Goal: Transaction & Acquisition: Purchase product/service

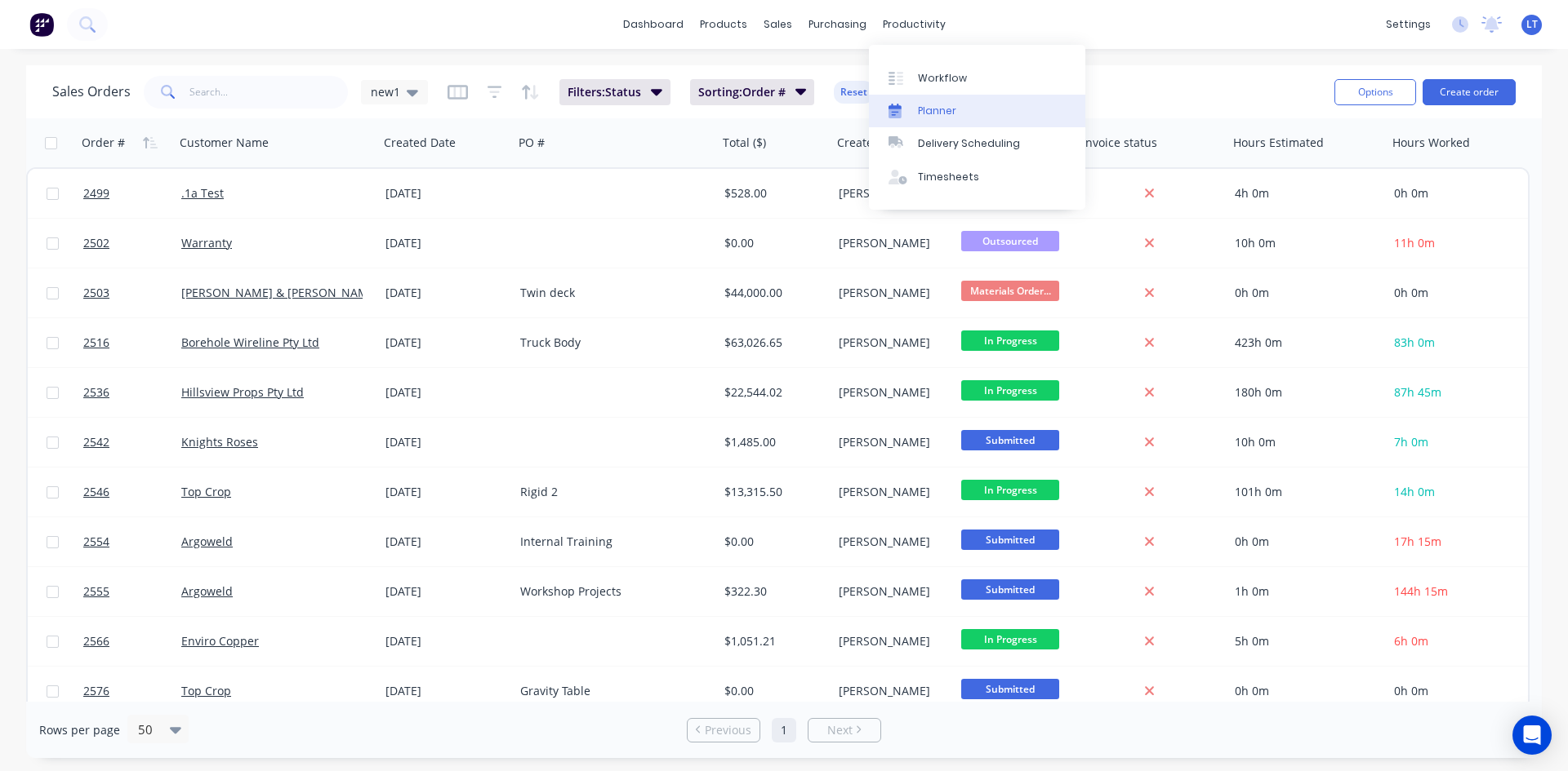
click at [945, 113] on div "Planner" at bounding box center [936, 110] width 38 height 14
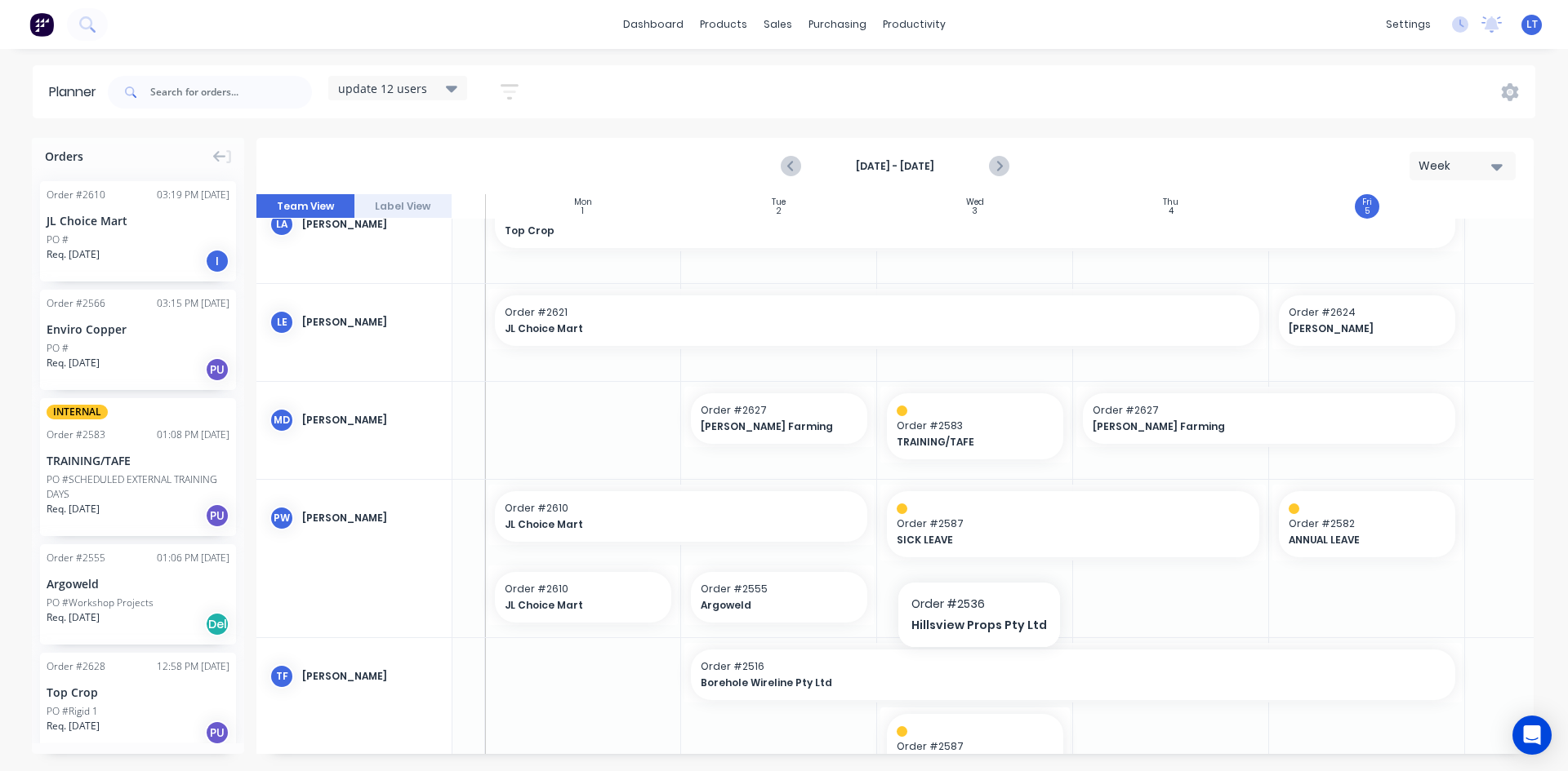
scroll to position [653, 163]
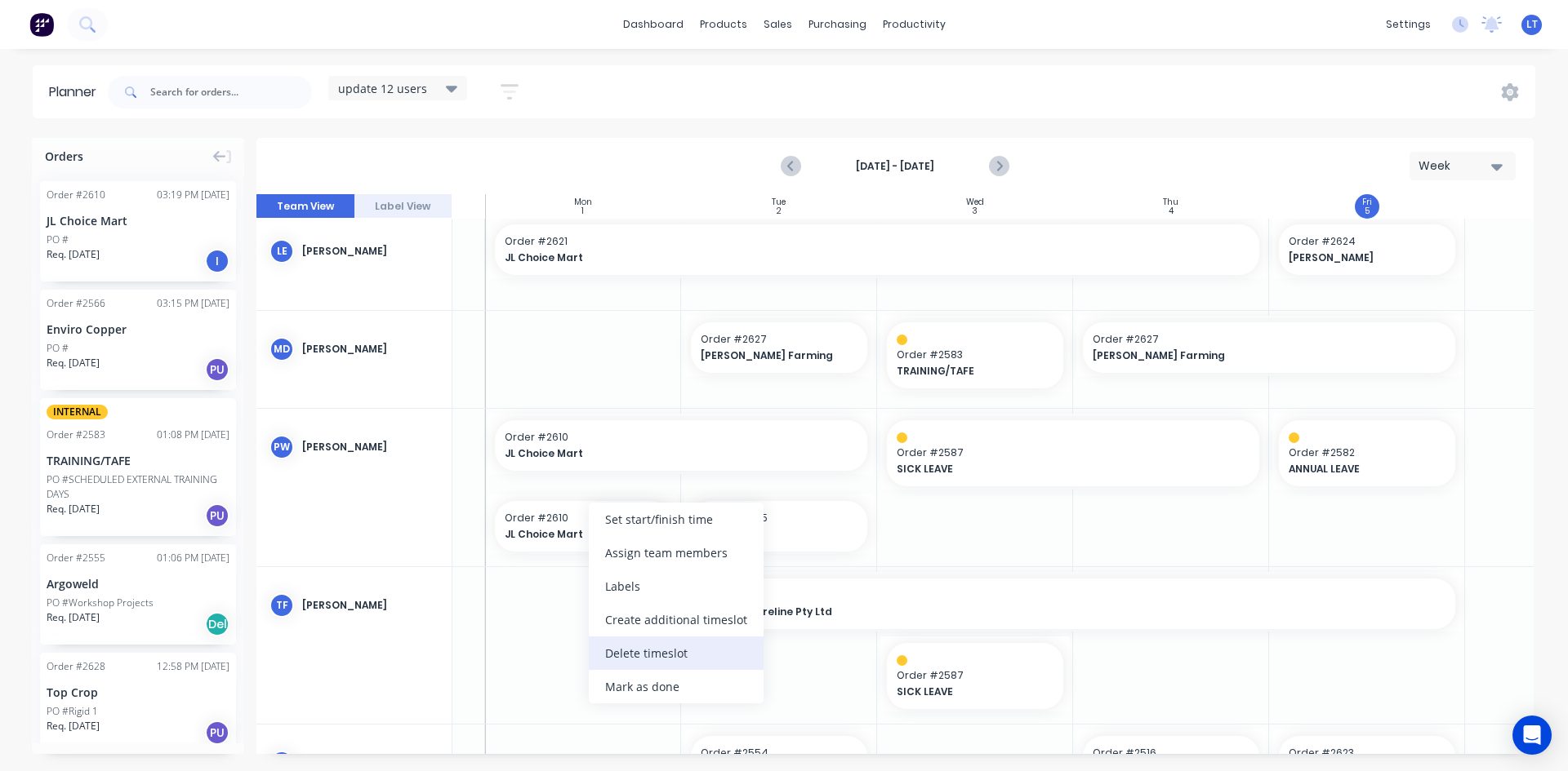
click at [649, 660] on div "Delete timeslot" at bounding box center [676, 652] width 175 height 33
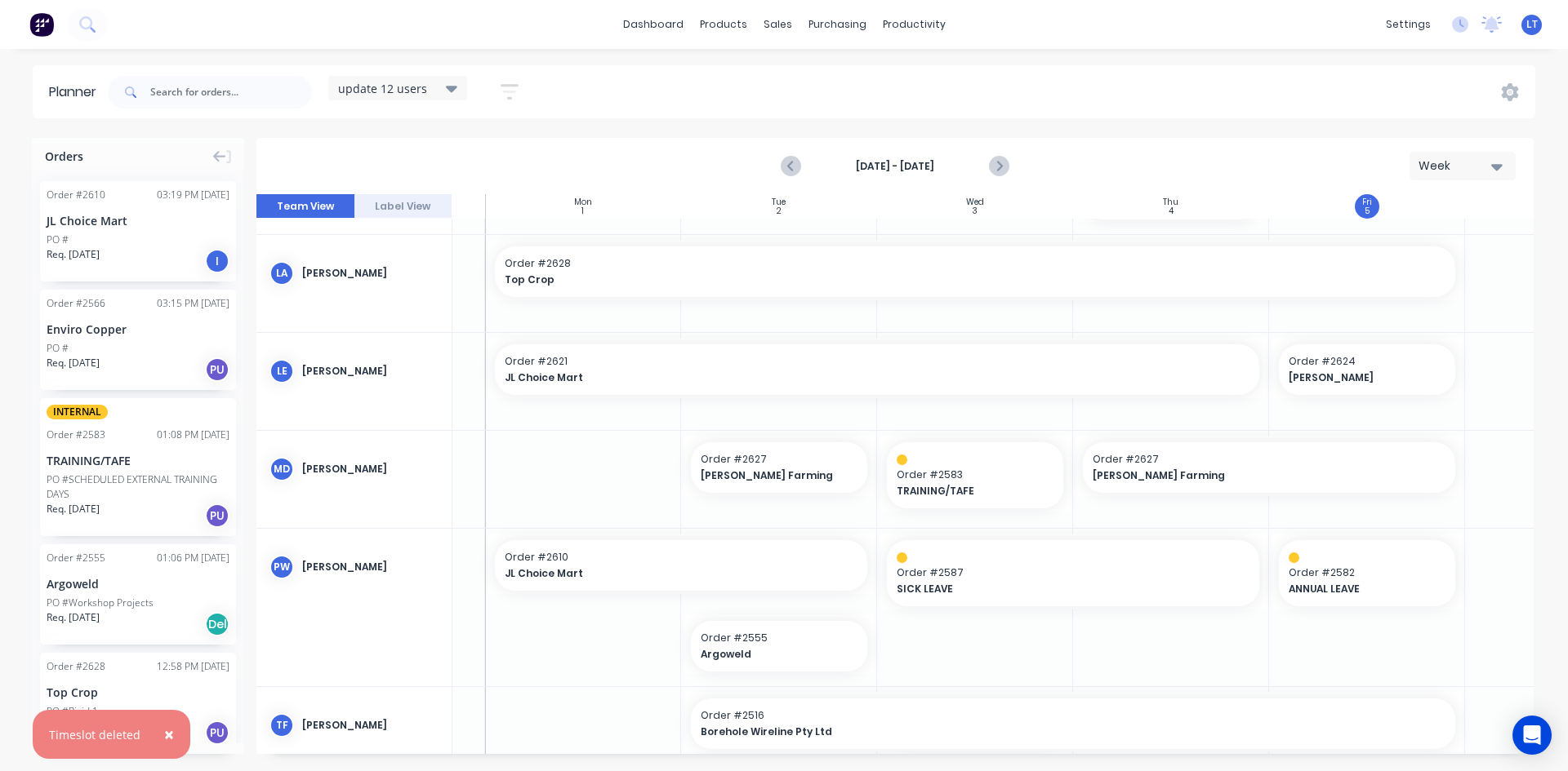
scroll to position [489, 163]
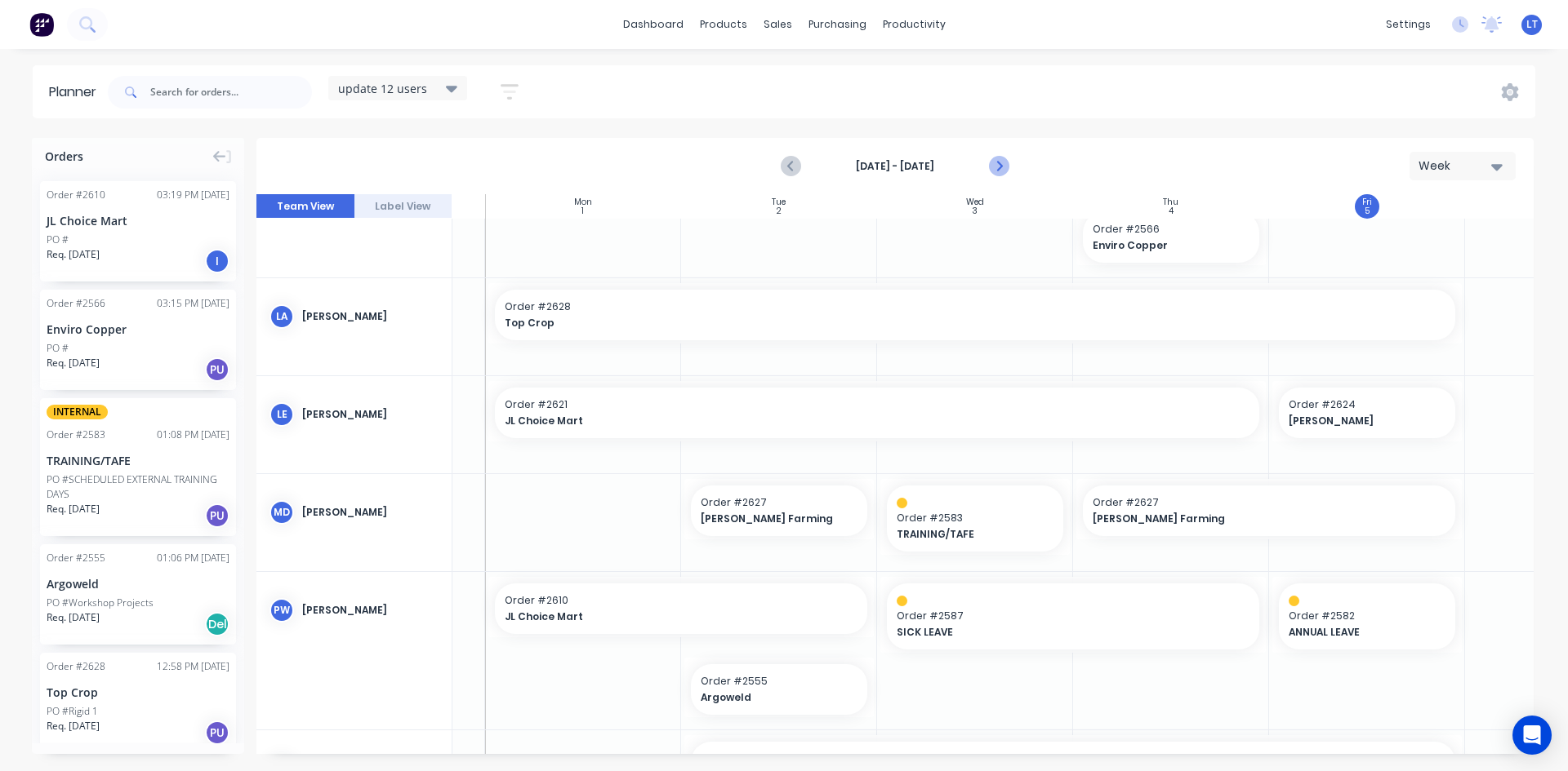
click at [999, 170] on icon "Next page" at bounding box center [998, 166] width 20 height 20
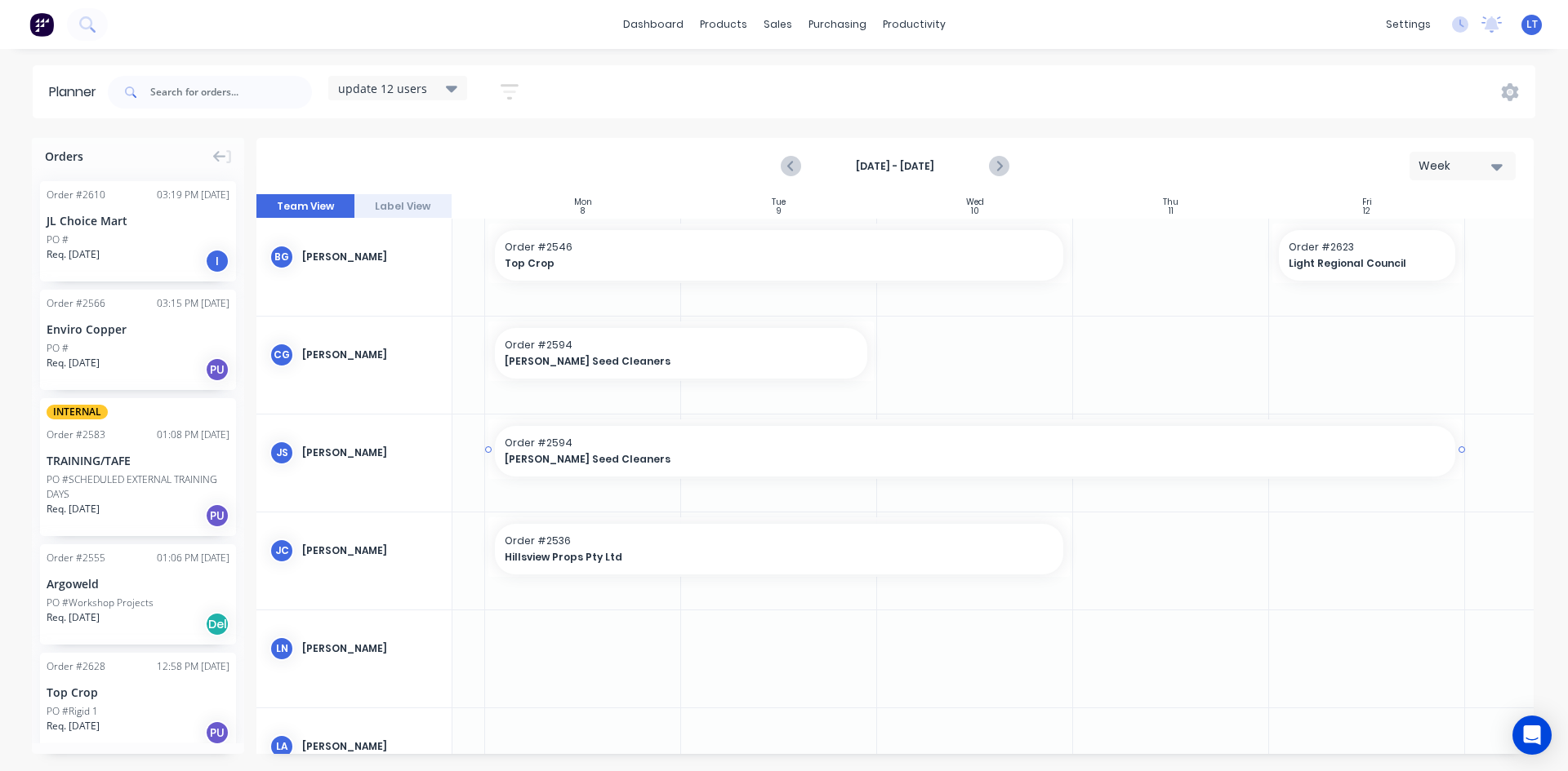
scroll to position [82, 163]
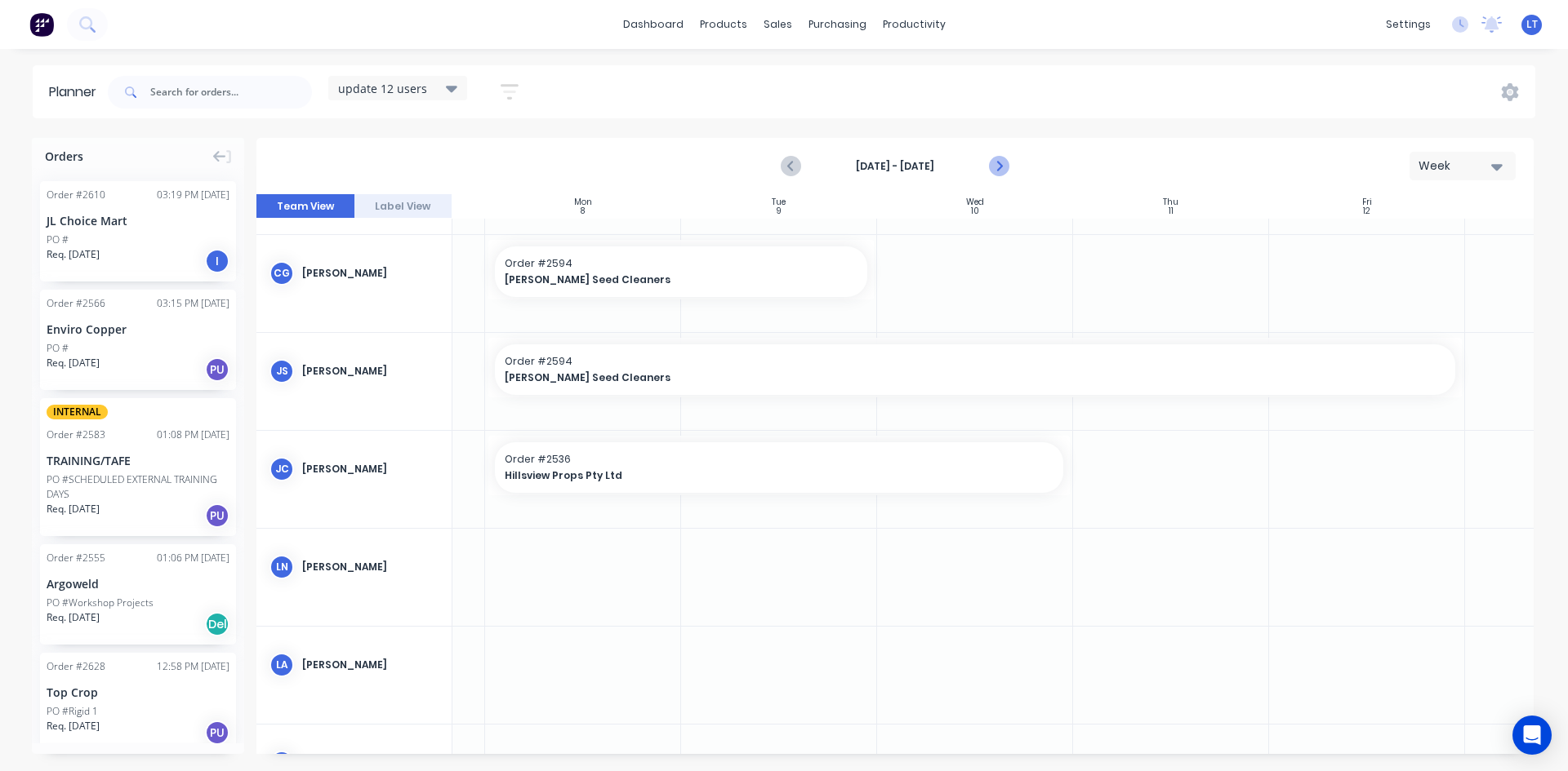
click at [1007, 168] on icon "Next page" at bounding box center [998, 166] width 20 height 20
click at [1000, 162] on icon "Next page" at bounding box center [998, 166] width 20 height 20
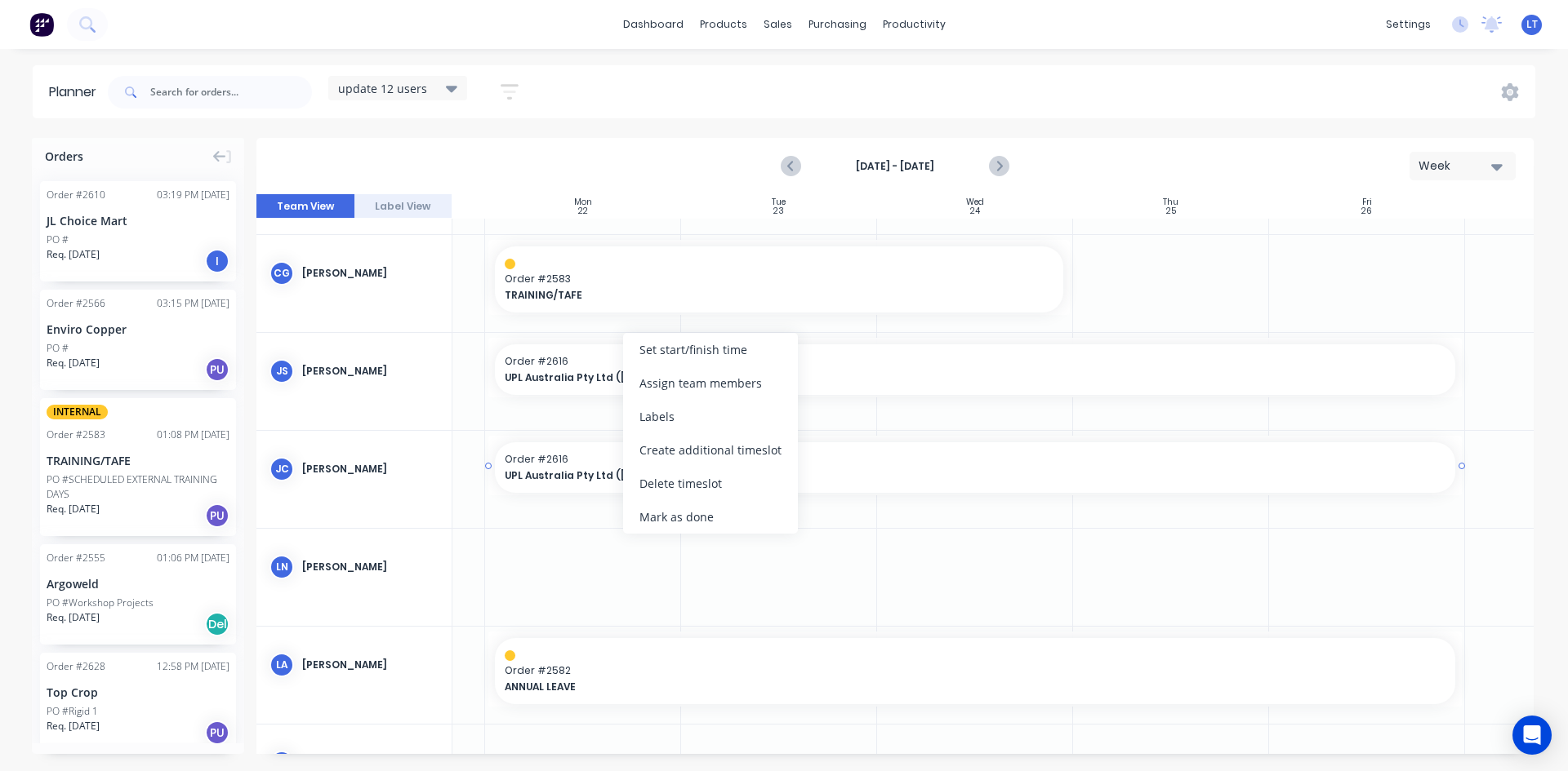
click at [526, 484] on div "Order # 2616 UPL Australia Pty Ltd (Hannaford)" at bounding box center [975, 468] width 960 height 50
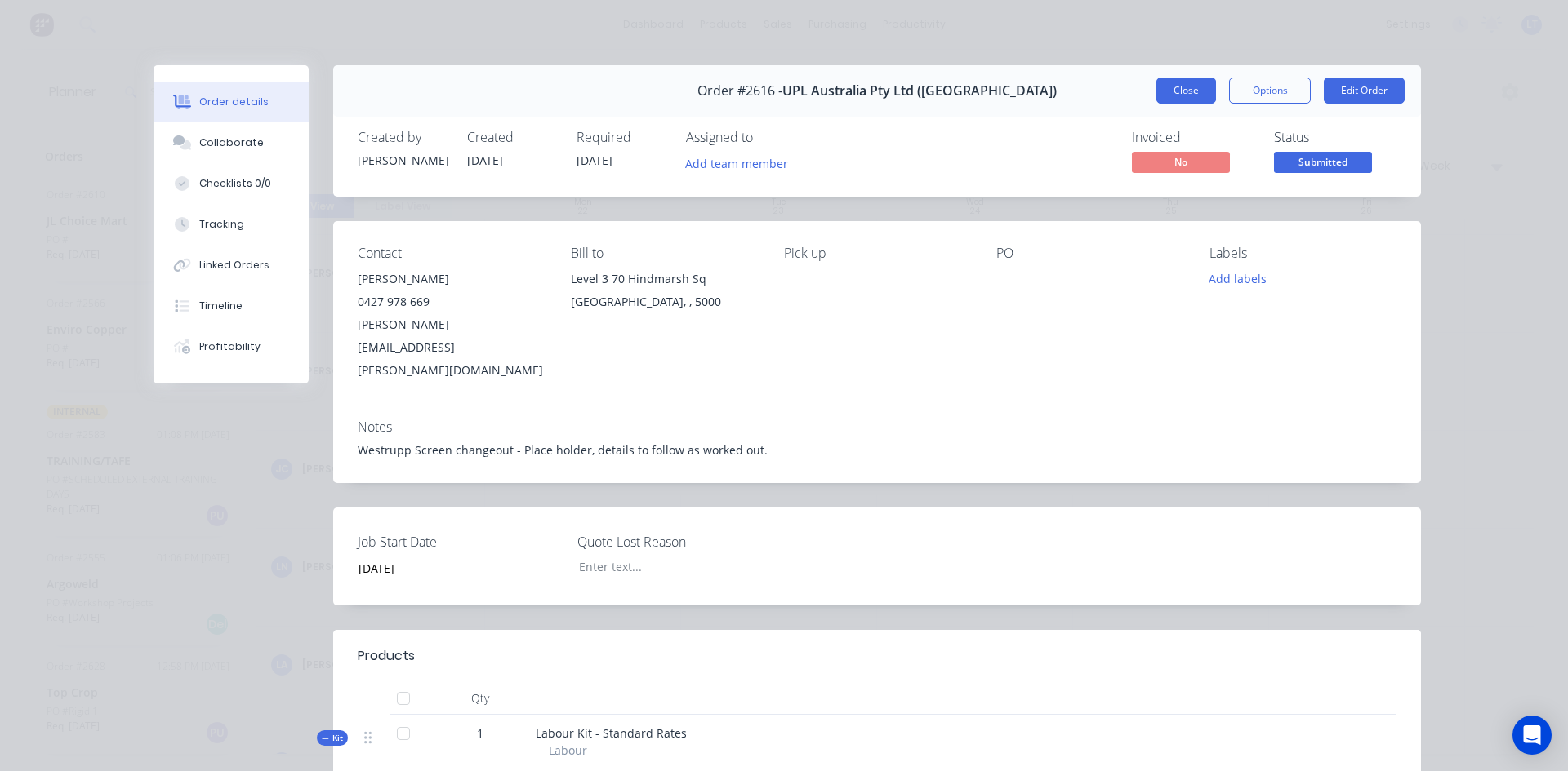
click at [1170, 85] on button "Close" at bounding box center [1186, 91] width 60 height 27
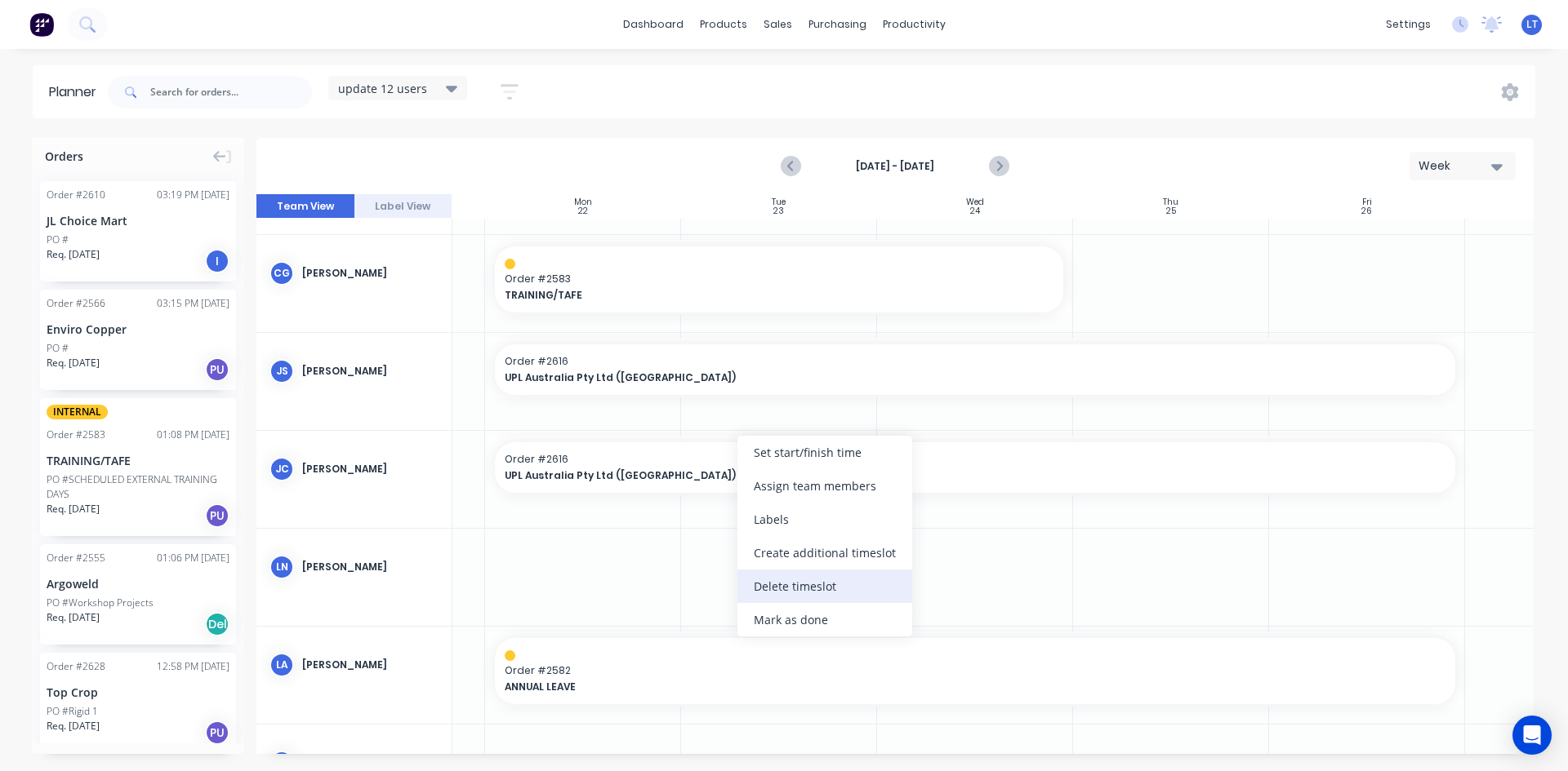
click at [812, 586] on div "Delete timeslot" at bounding box center [824, 586] width 175 height 33
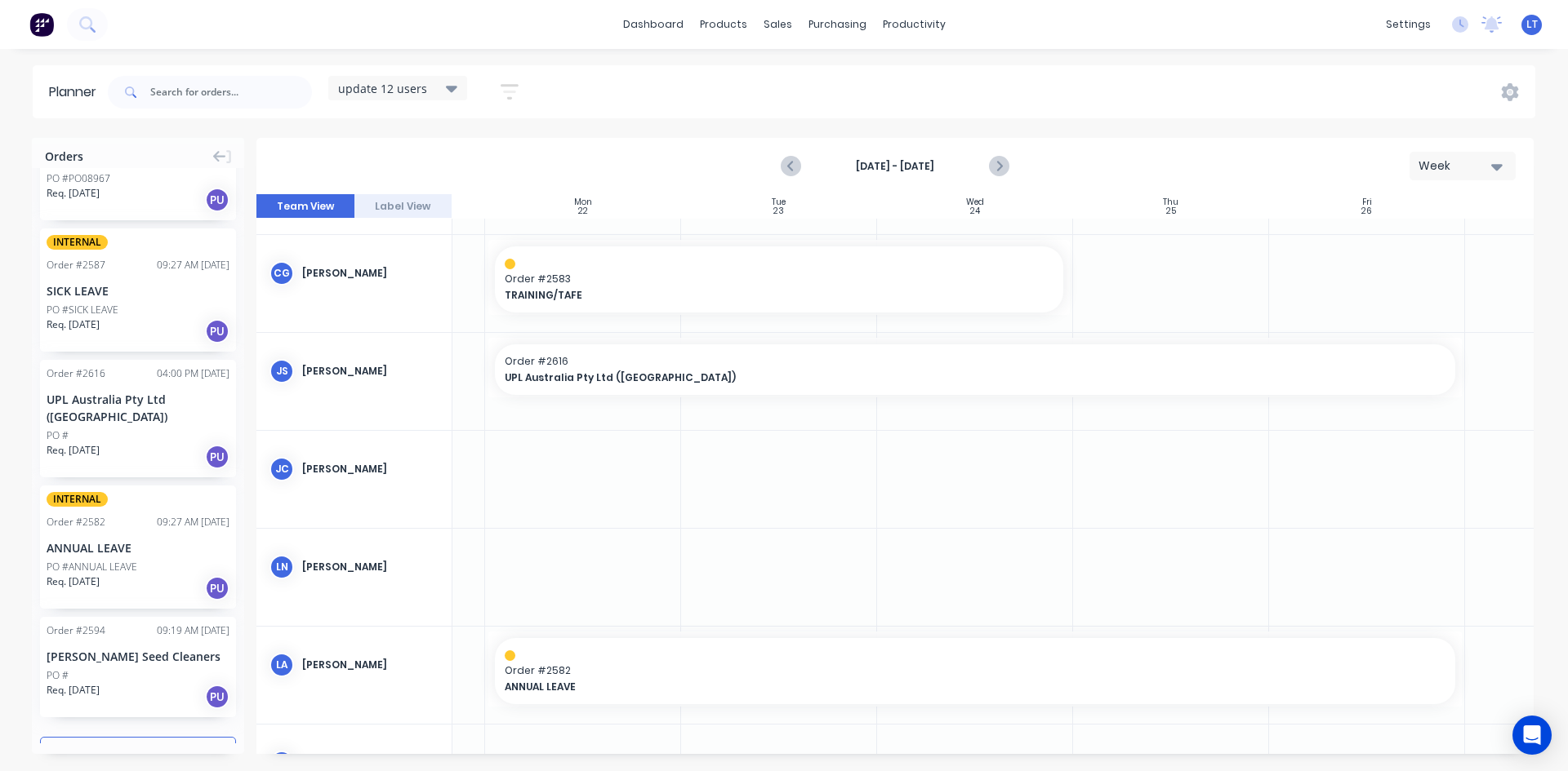
scroll to position [1785, 0]
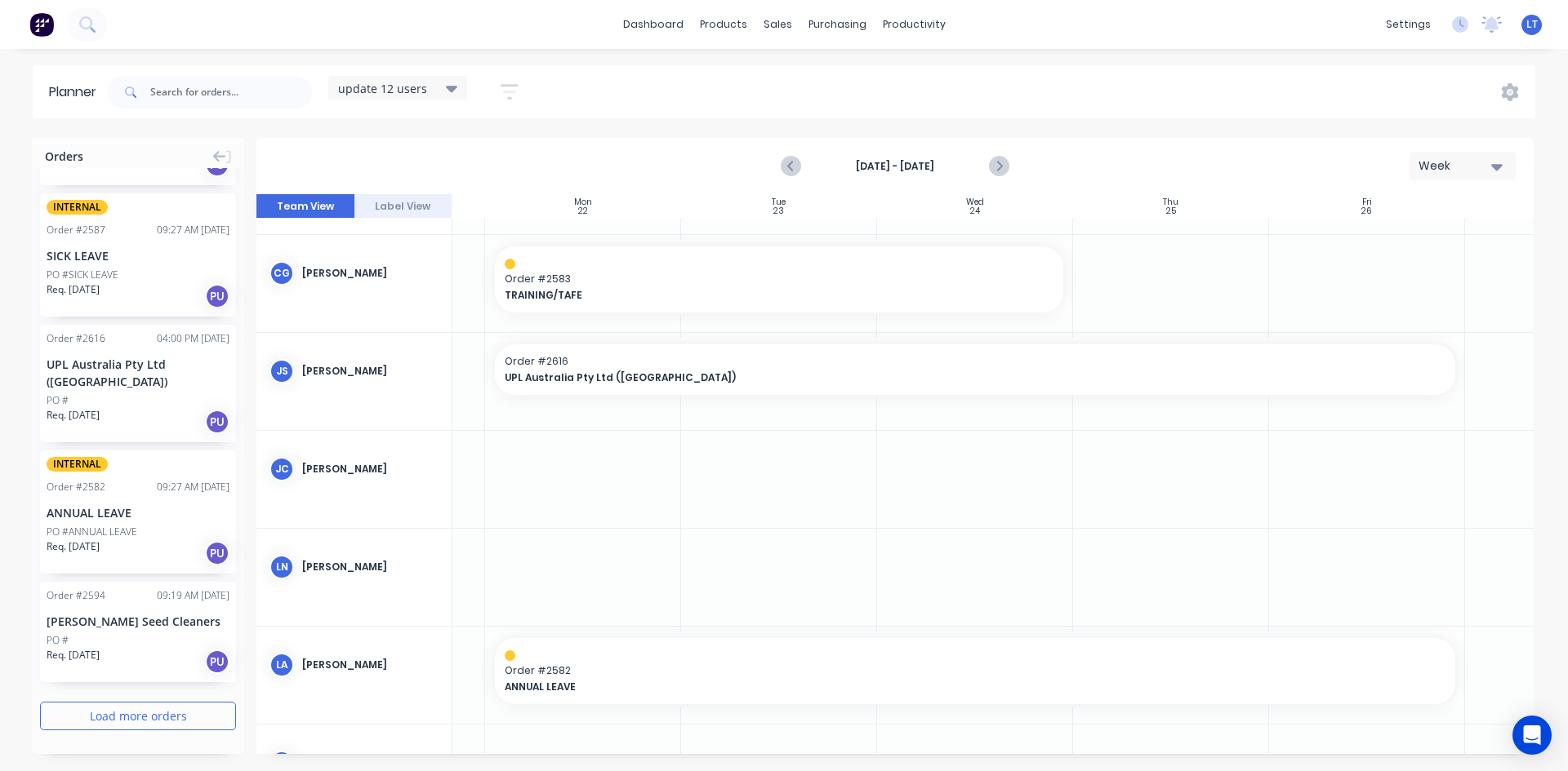
click at [152, 718] on button "Load more orders" at bounding box center [138, 716] width 196 height 28
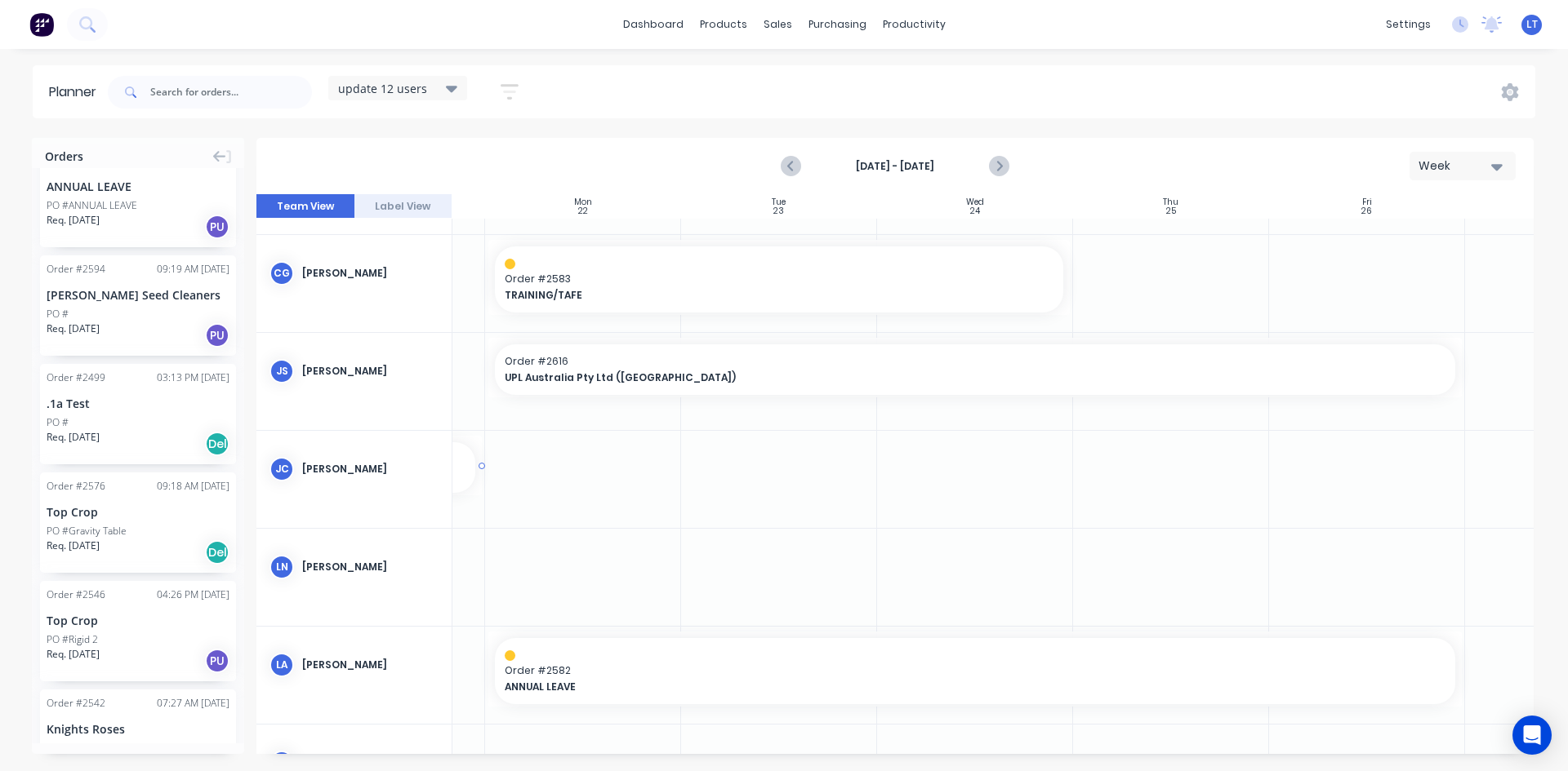
scroll to position [82, 143]
drag, startPoint x: 110, startPoint y: 519, endPoint x: 605, endPoint y: 464, distance: 498.0
drag, startPoint x: 698, startPoint y: 467, endPoint x: 1431, endPoint y: 472, distance: 733.0
click at [1000, 172] on icon "Next page" at bounding box center [998, 166] width 20 height 20
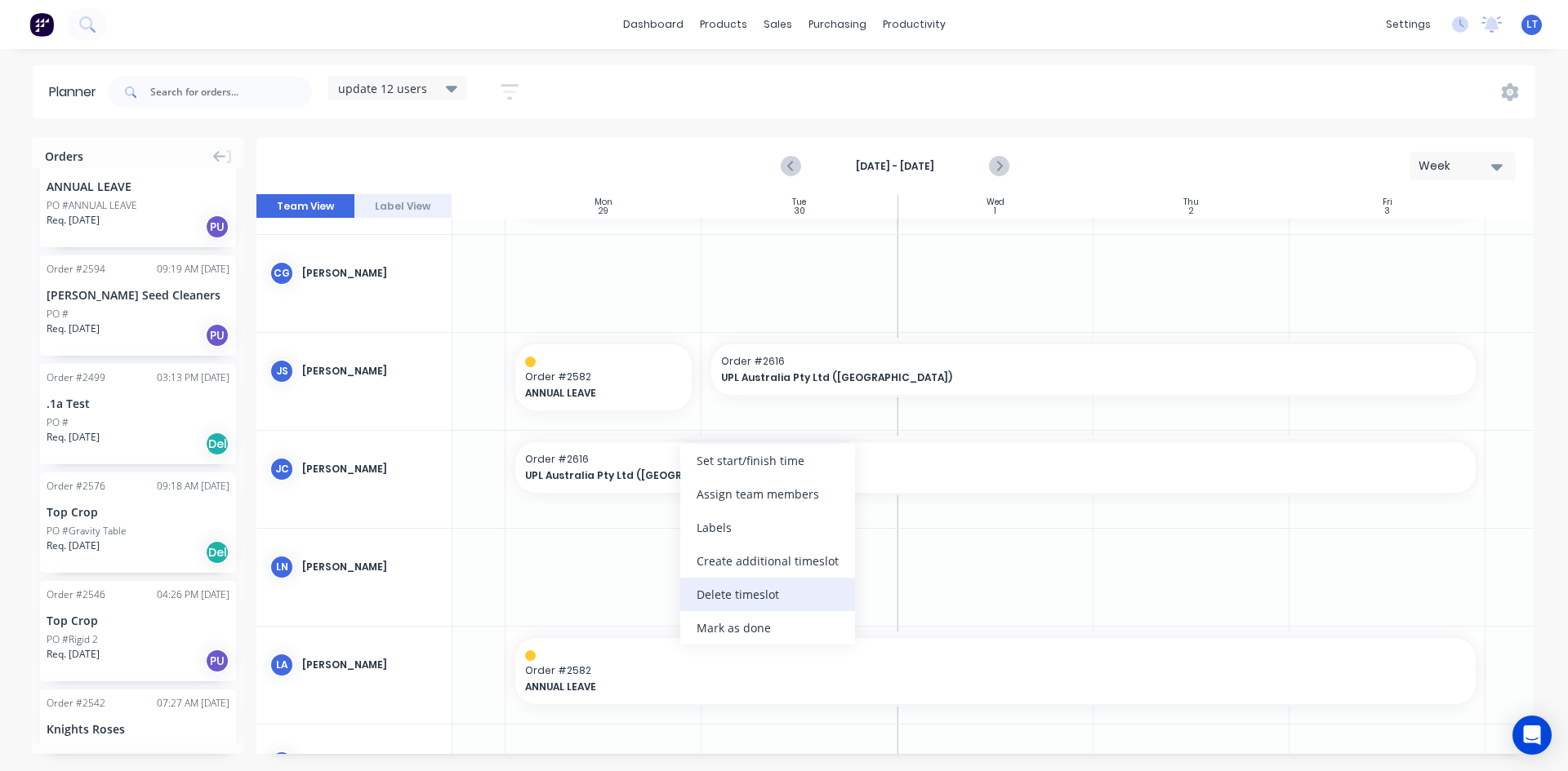
click at [732, 592] on div "Delete timeslot" at bounding box center [767, 594] width 175 height 33
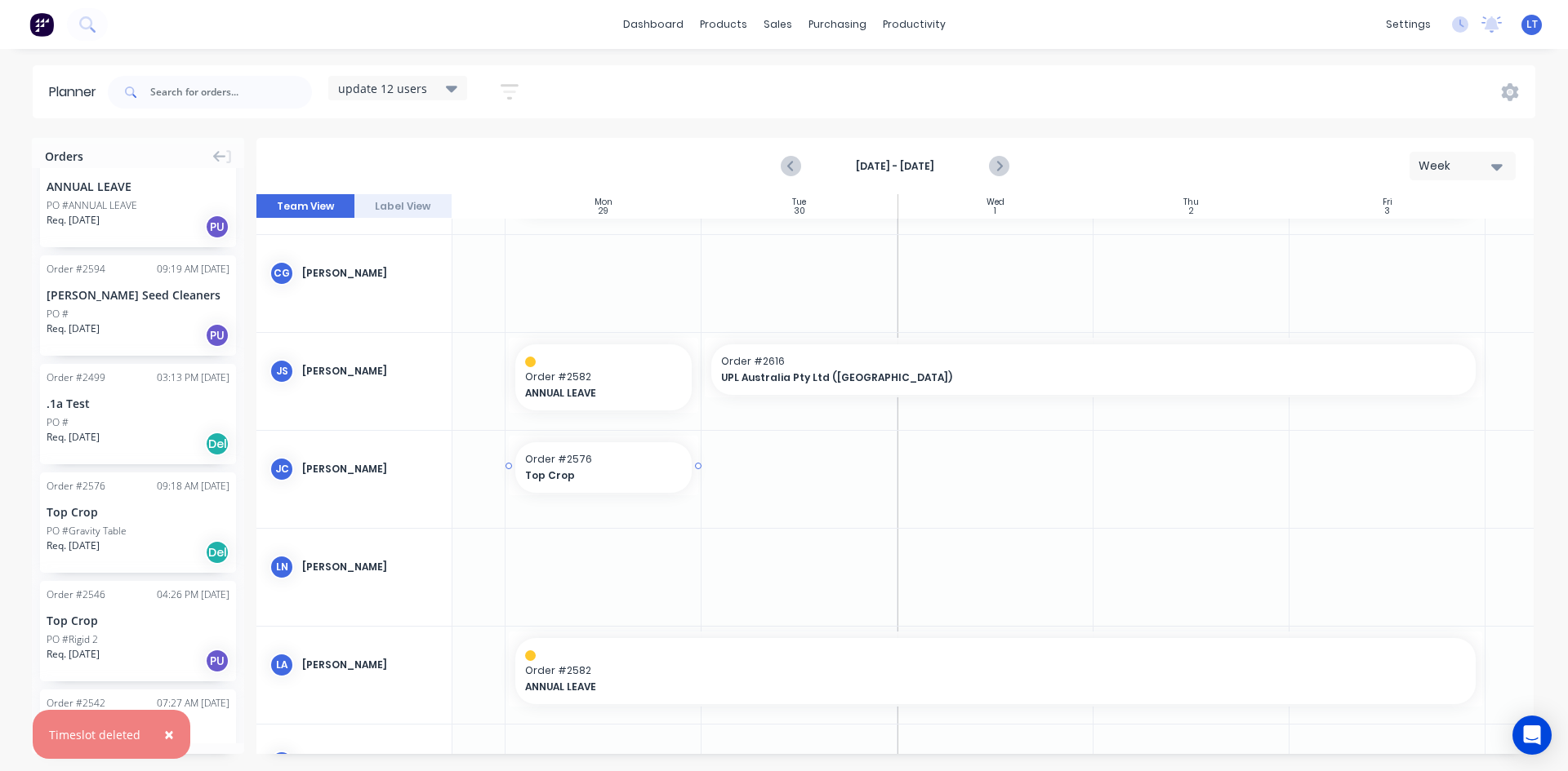
drag, startPoint x: 101, startPoint y: 536, endPoint x: 537, endPoint y: 468, distance: 441.3
drag, startPoint x: 698, startPoint y: 466, endPoint x: 1104, endPoint y: 468, distance: 406.0
click at [1094, 466] on div at bounding box center [895, 474] width 1277 height 560
click at [998, 164] on icon "Next page" at bounding box center [998, 167] width 8 height 13
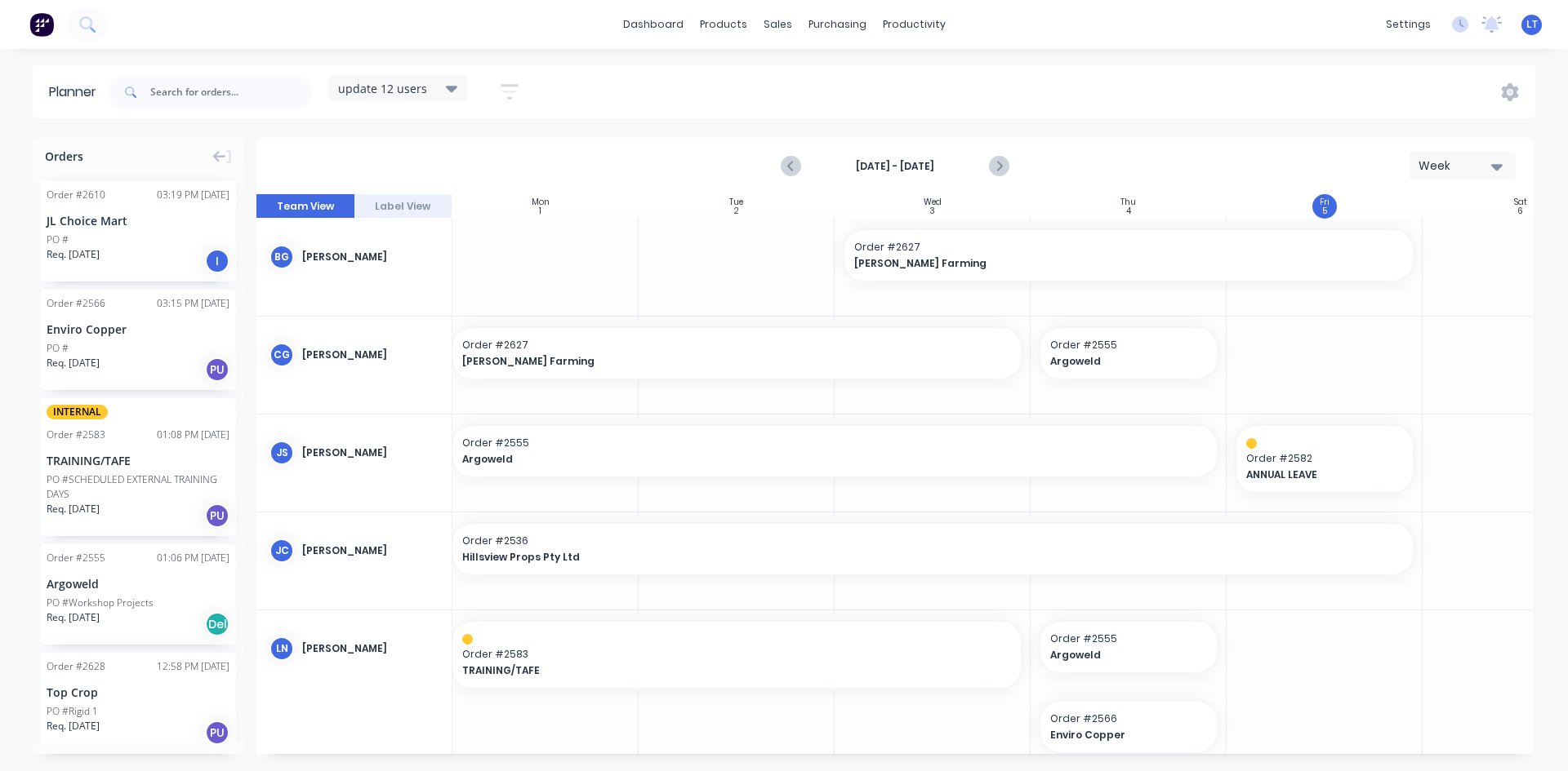
scroll to position [0, 178]
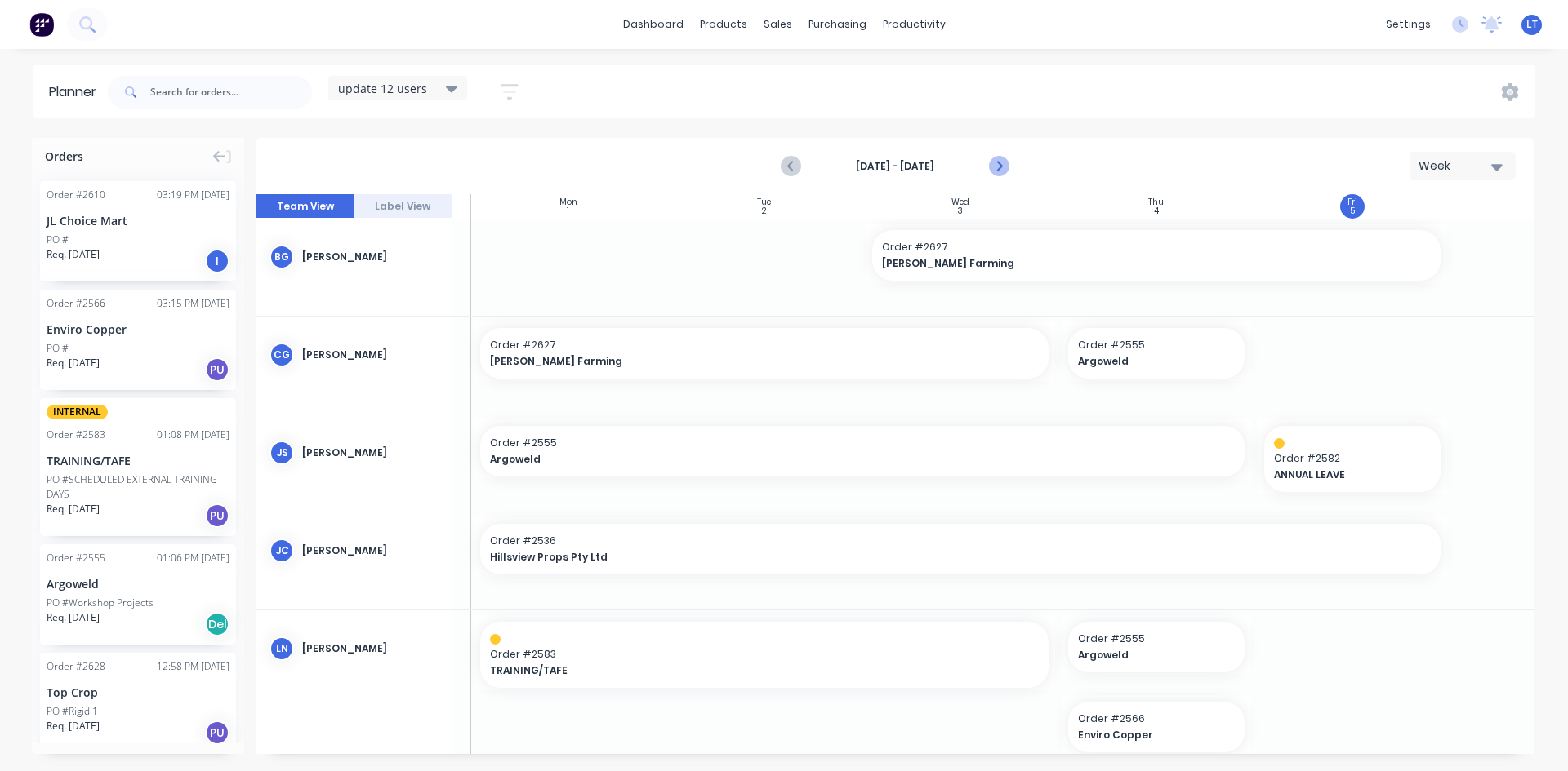
click at [1004, 167] on icon "Next page" at bounding box center [998, 166] width 20 height 20
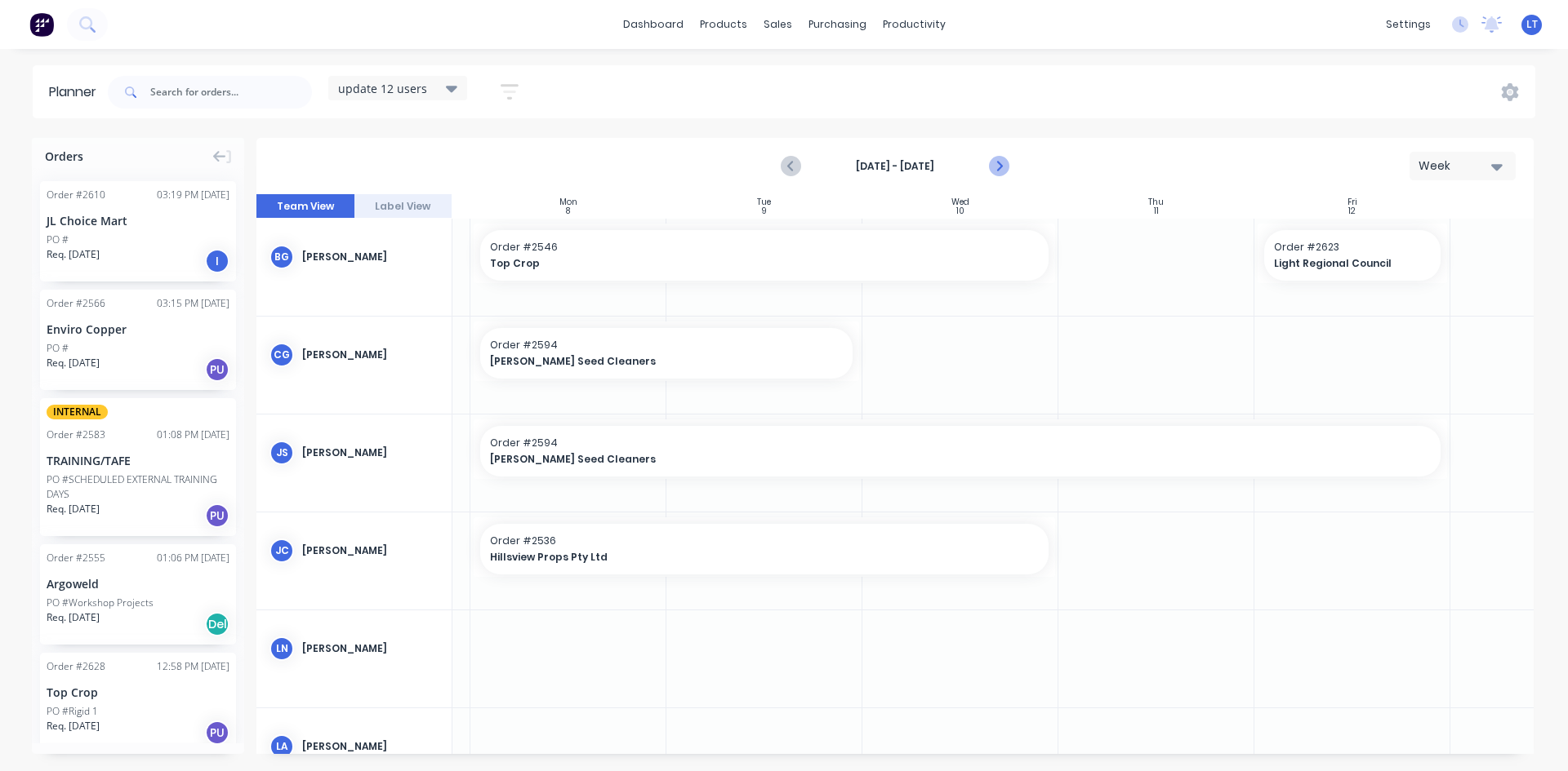
click at [999, 169] on icon "Next page" at bounding box center [998, 167] width 8 height 13
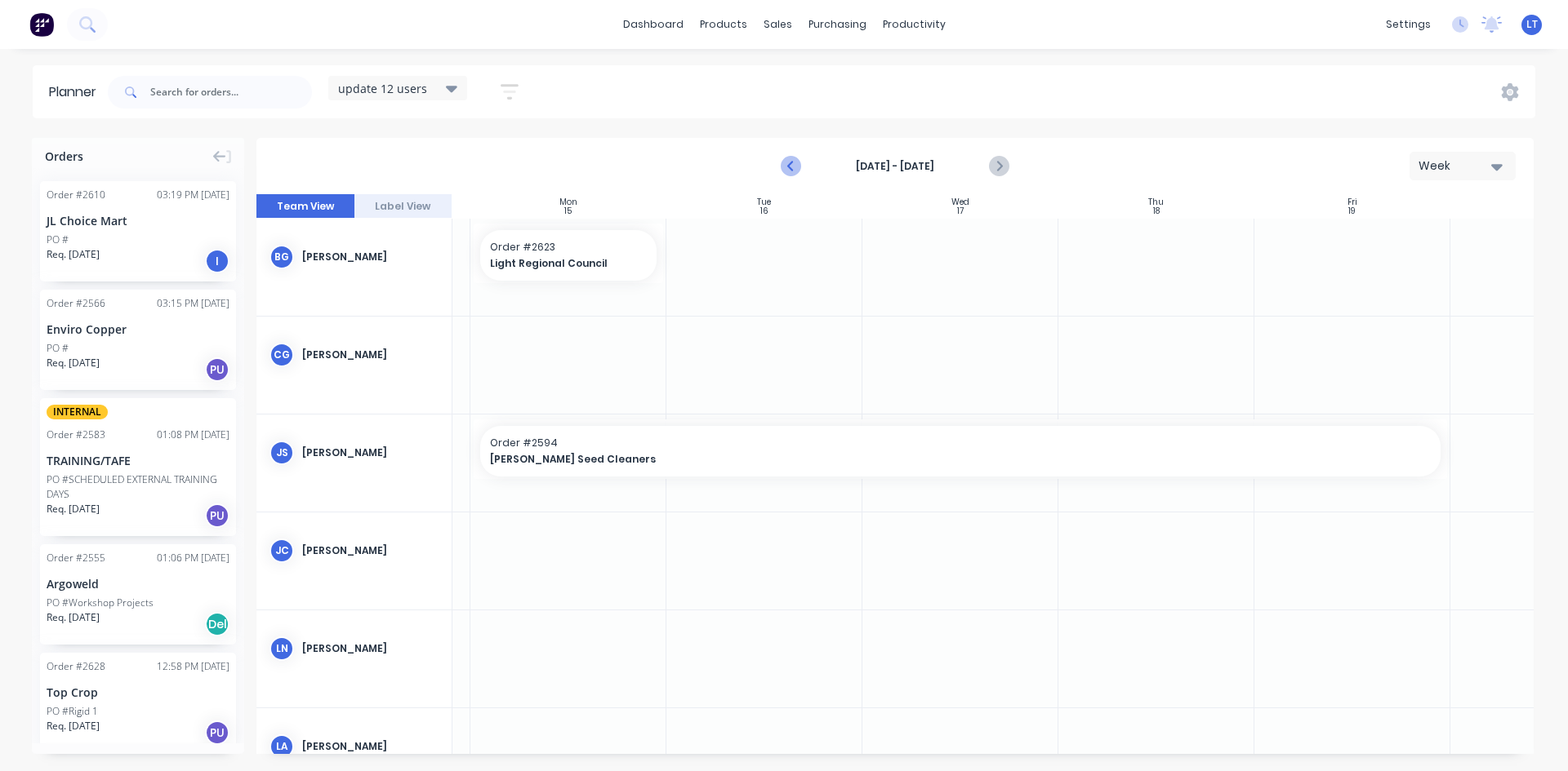
click at [788, 166] on icon "Previous page" at bounding box center [791, 166] width 20 height 20
click at [792, 167] on icon "Previous page" at bounding box center [791, 166] width 20 height 20
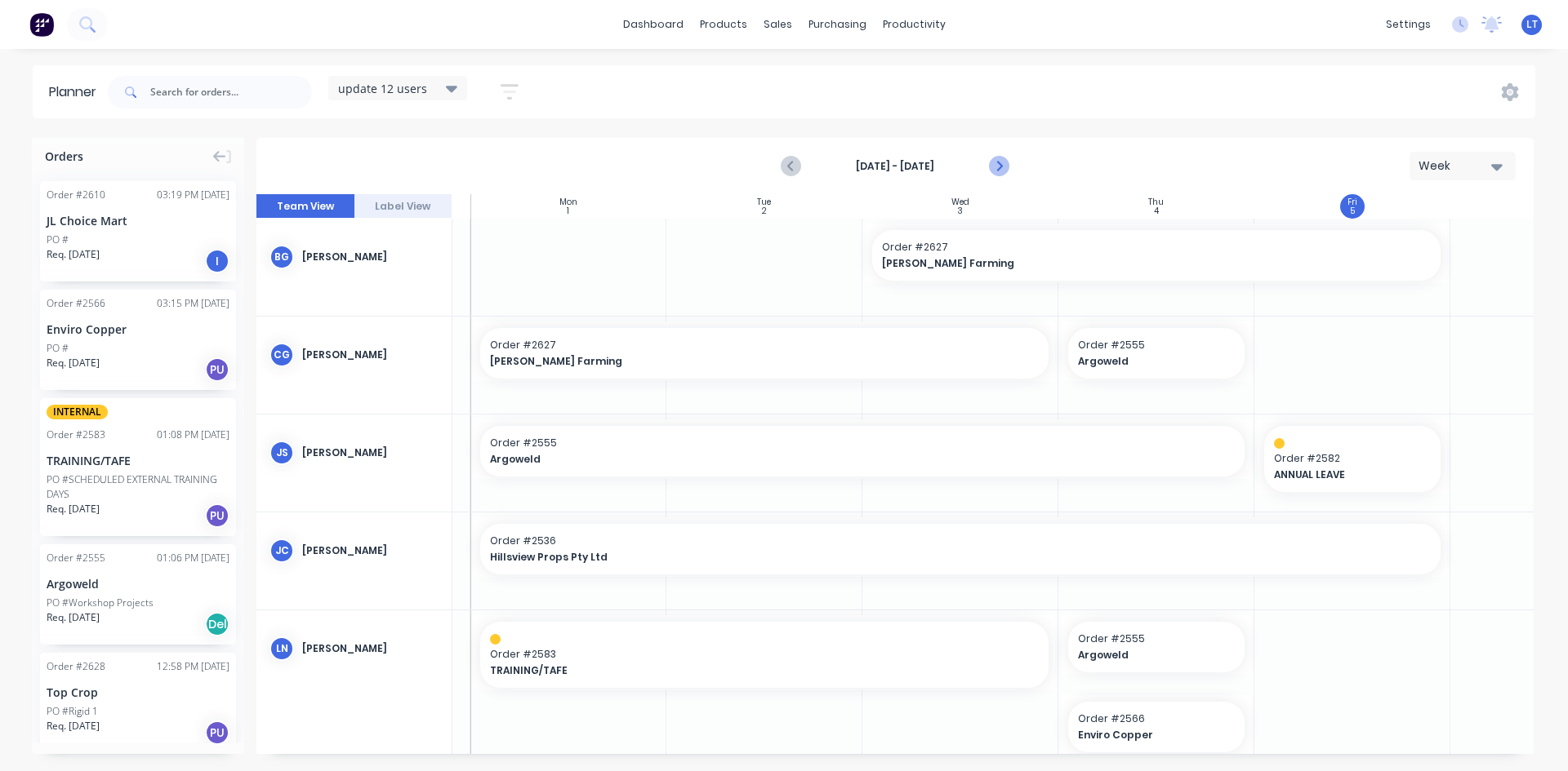
click at [1004, 170] on icon "Next page" at bounding box center [998, 166] width 20 height 20
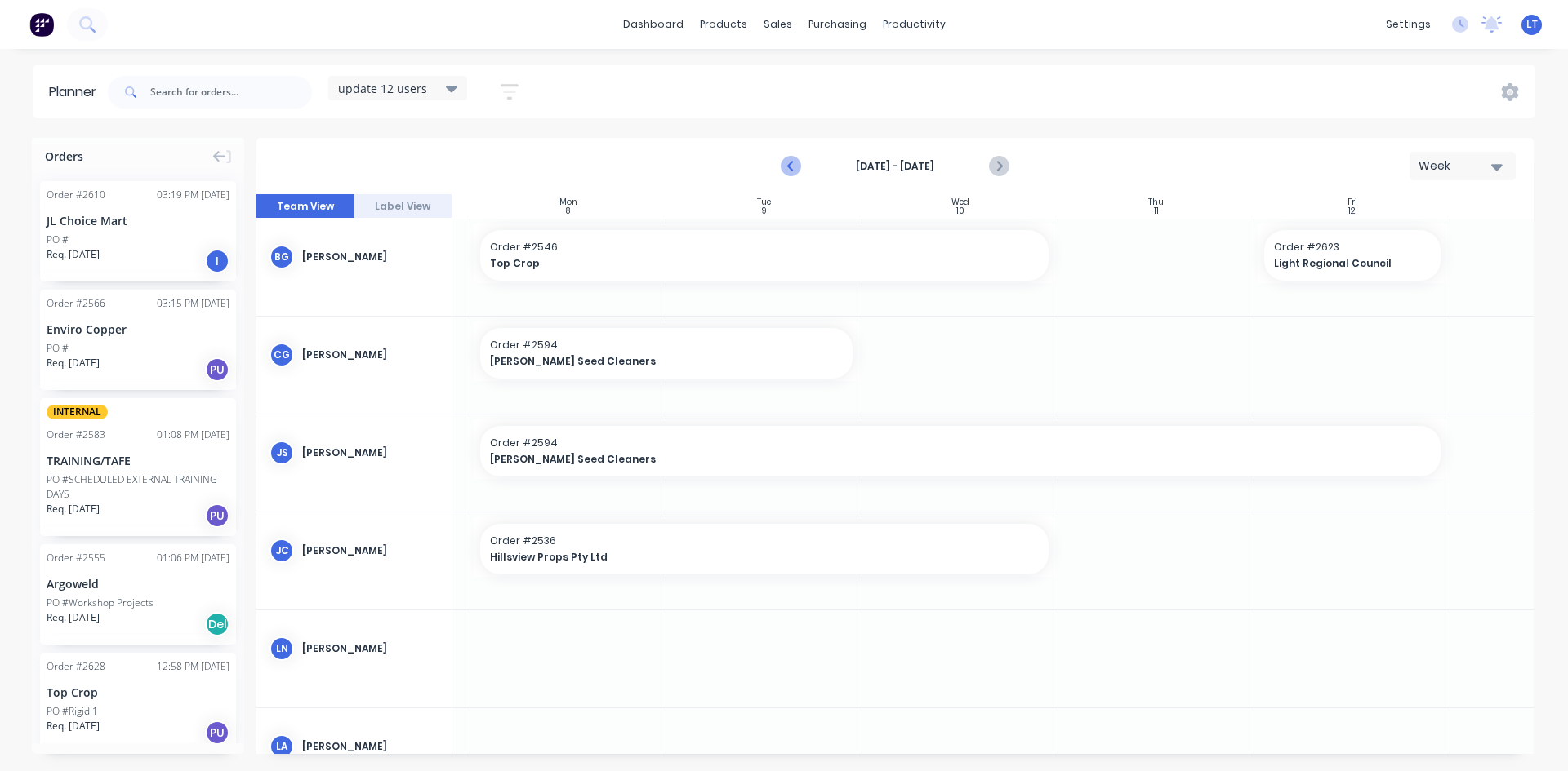
click at [791, 156] on icon "Previous page" at bounding box center [791, 166] width 20 height 20
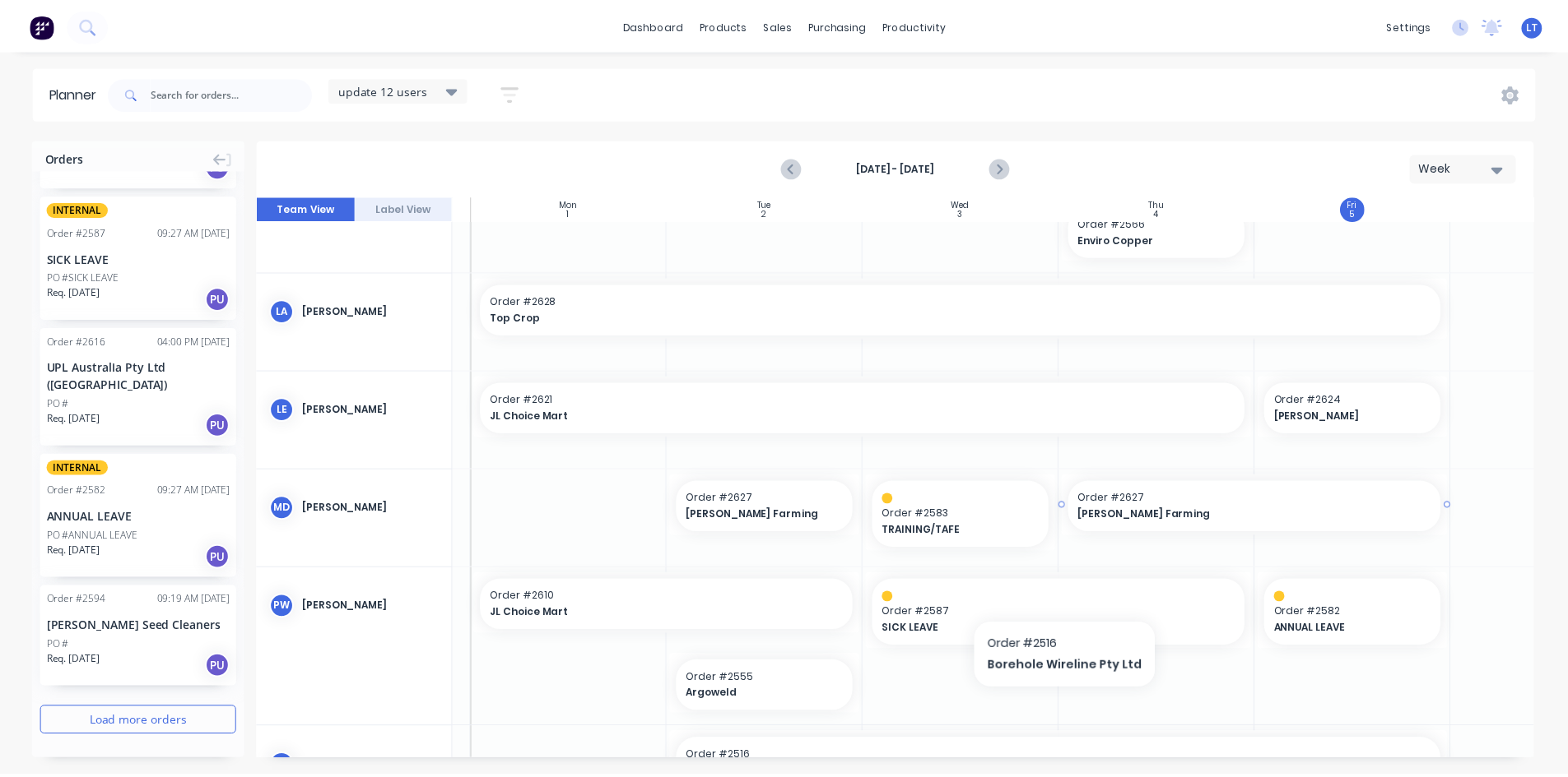
scroll to position [499, 180]
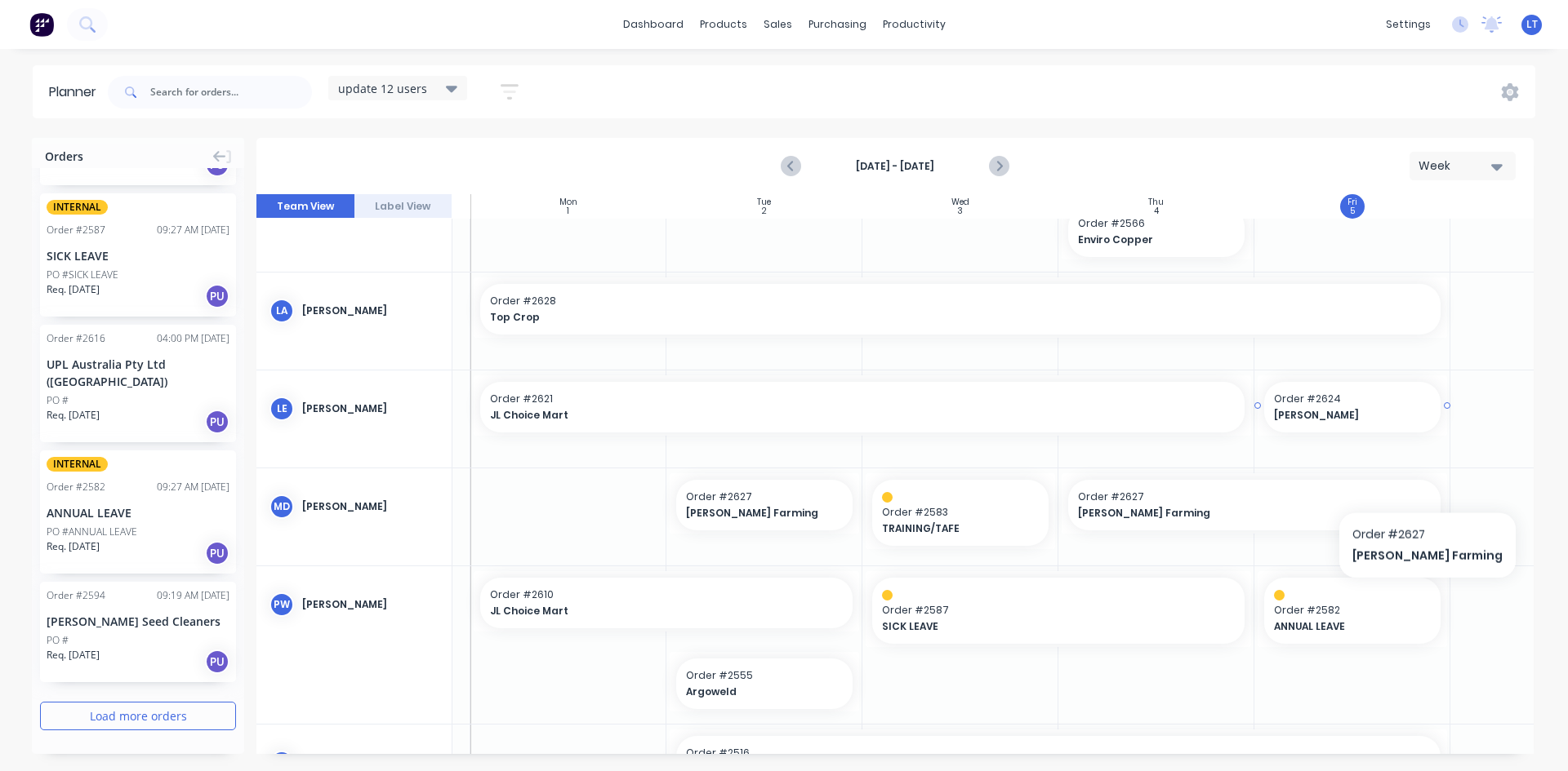
click at [1349, 410] on span "[PERSON_NAME]" at bounding box center [1344, 414] width 141 height 14
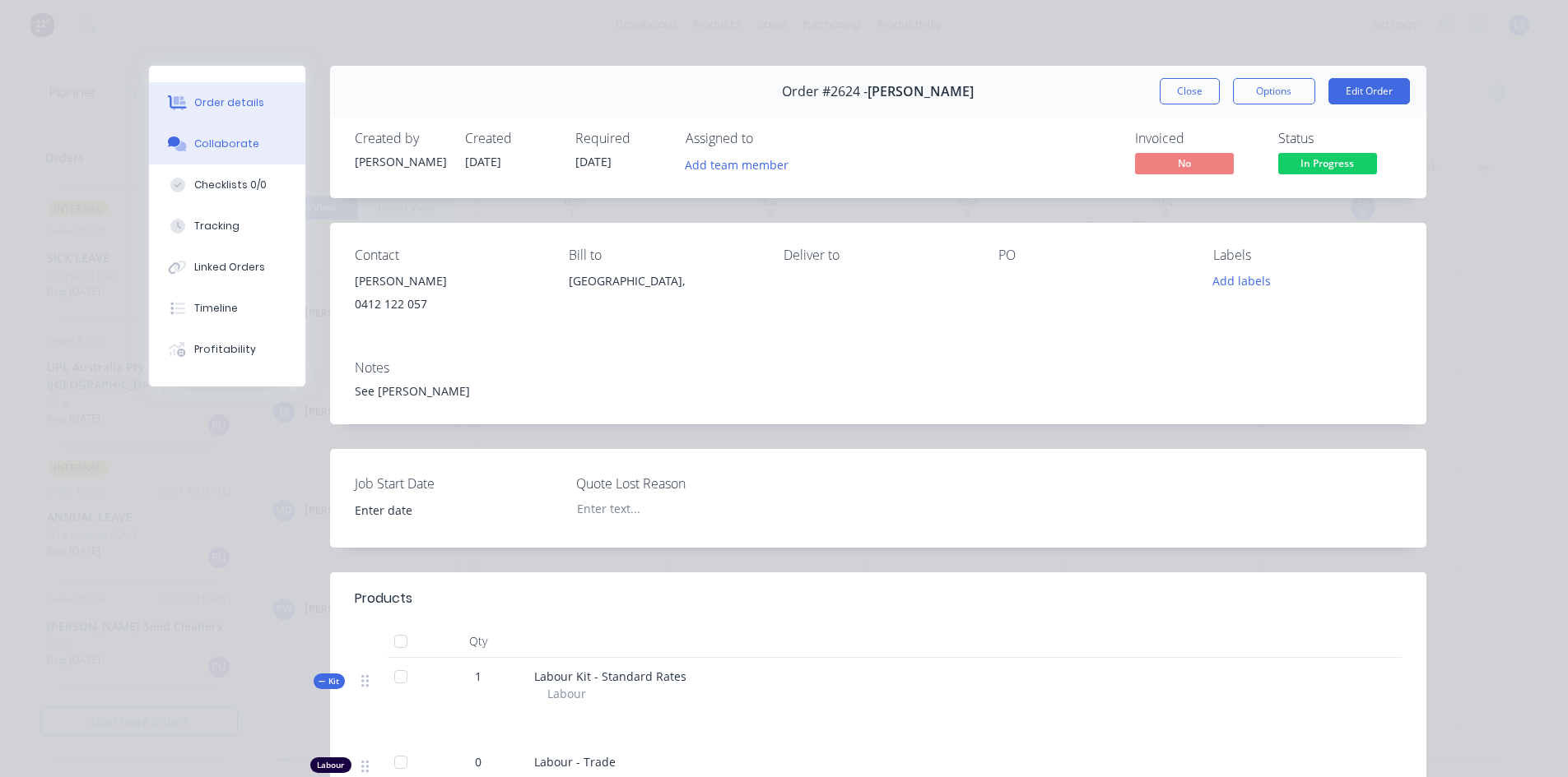
click at [227, 157] on button "Collaborate" at bounding box center [228, 143] width 157 height 41
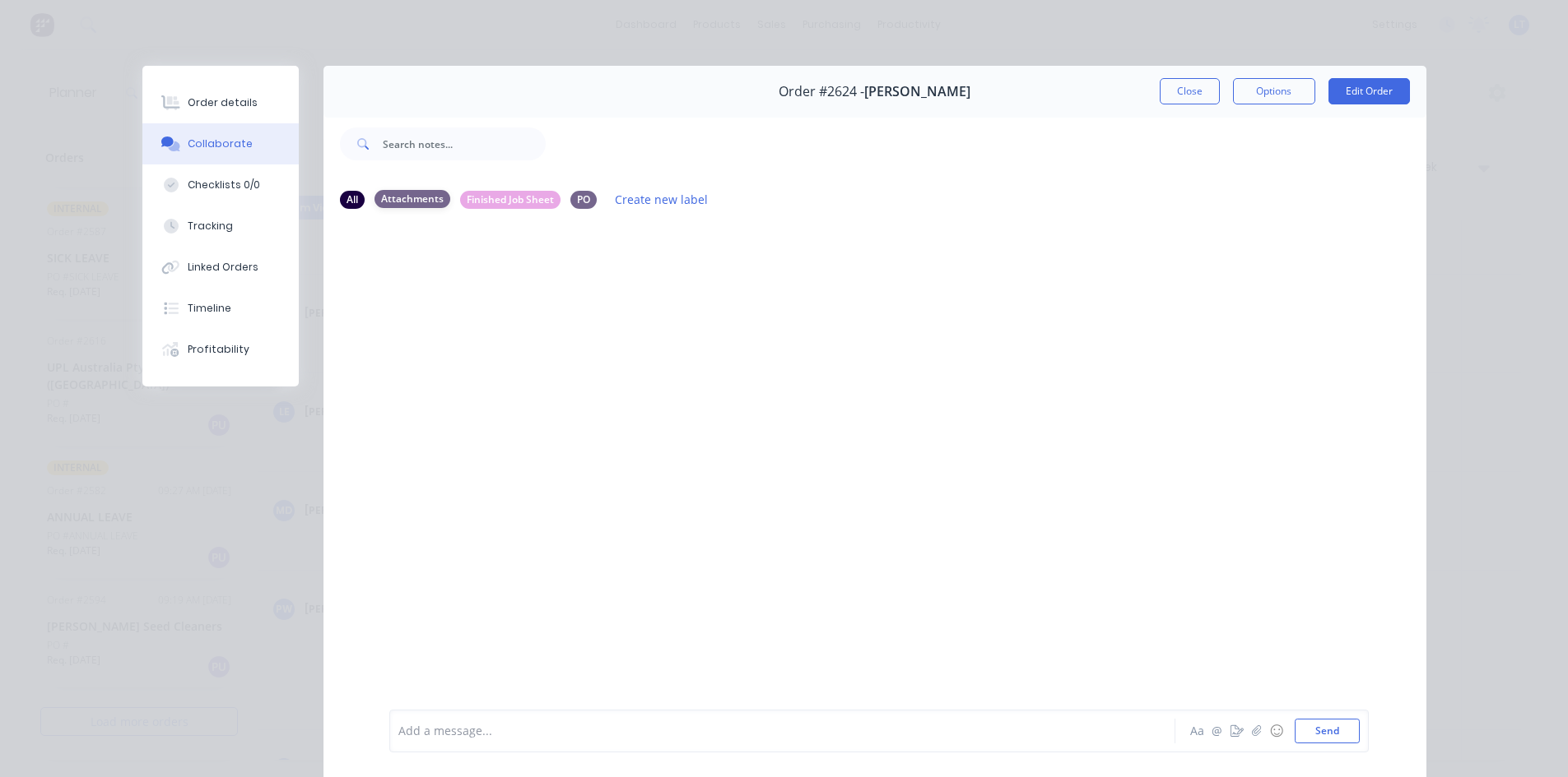
click at [387, 199] on div "Attachments" at bounding box center [412, 199] width 76 height 18
click at [346, 199] on div "All" at bounding box center [352, 199] width 25 height 18
click at [529, 210] on div "All Attachments Finished Job Sheet PO Create new label" at bounding box center [874, 199] width 1070 height 22
click at [570, 195] on div "PO" at bounding box center [583, 199] width 27 height 18
drag, startPoint x: 493, startPoint y: 209, endPoint x: 359, endPoint y: 189, distance: 135.5
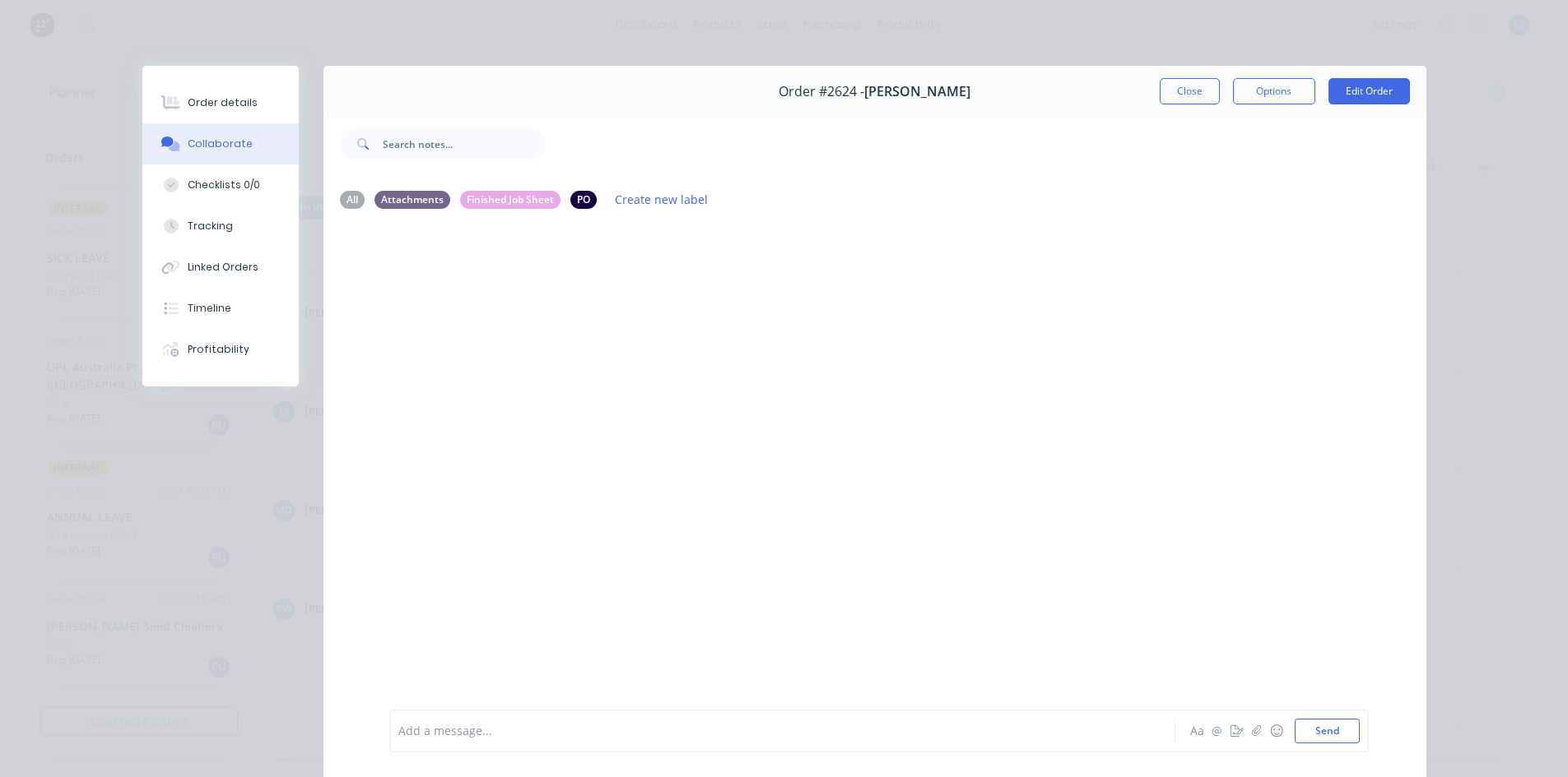
click at [492, 209] on div "All Attachments Finished Job Sheet PO Create new label" at bounding box center [874, 199] width 1070 height 22
click at [359, 189] on div "All Attachments Finished Job Sheet PO Create new label" at bounding box center [874, 199] width 1070 height 22
click at [428, 211] on div "All Attachments Finished Job Sheet PO Create new label" at bounding box center [874, 199] width 1102 height 45
click at [1209, 102] on button "Close" at bounding box center [1189, 92] width 60 height 27
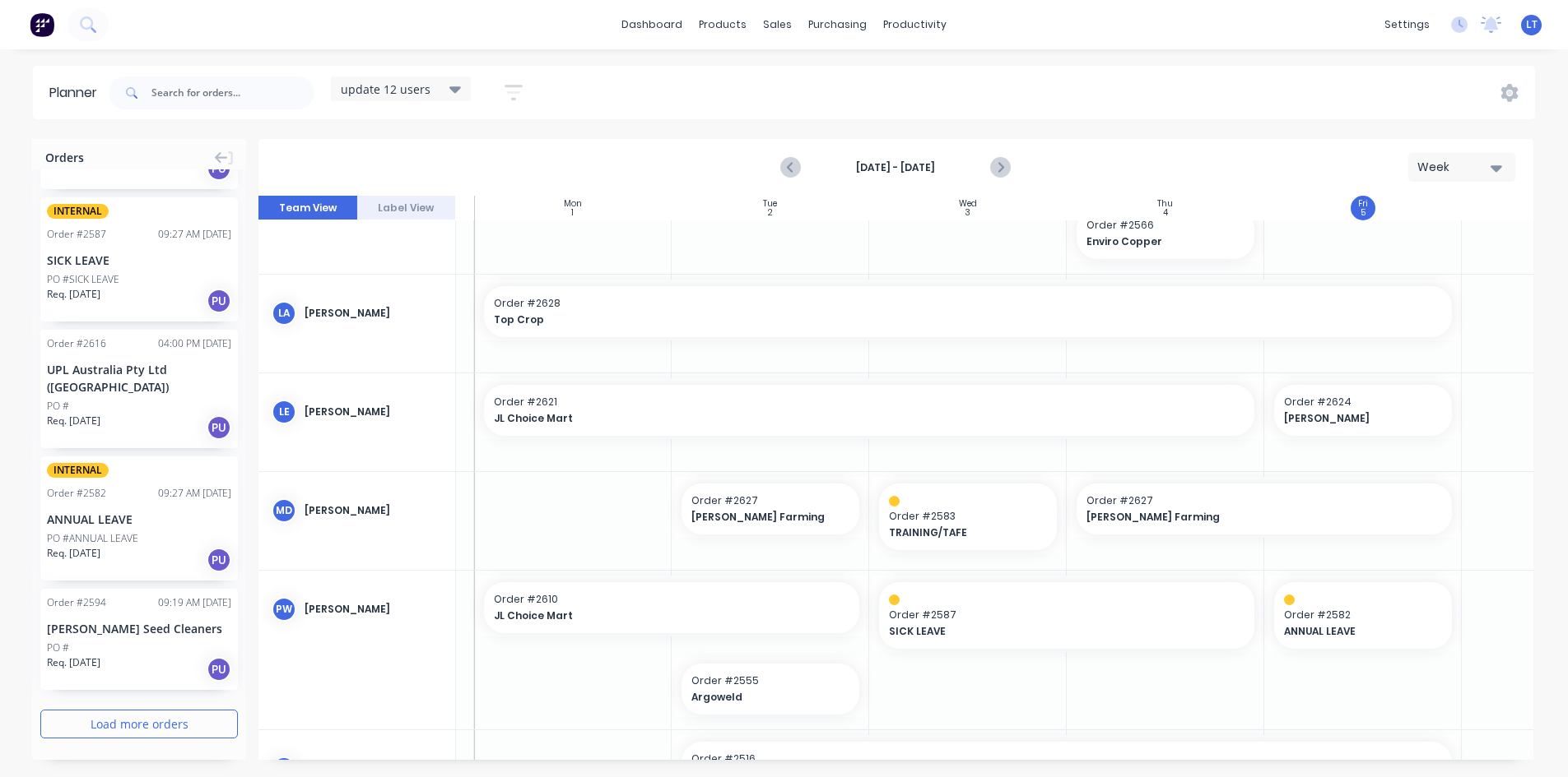
scroll to position [1799, 0]
click at [801, 81] on link "Sales Orders" at bounding box center [864, 78] width 218 height 32
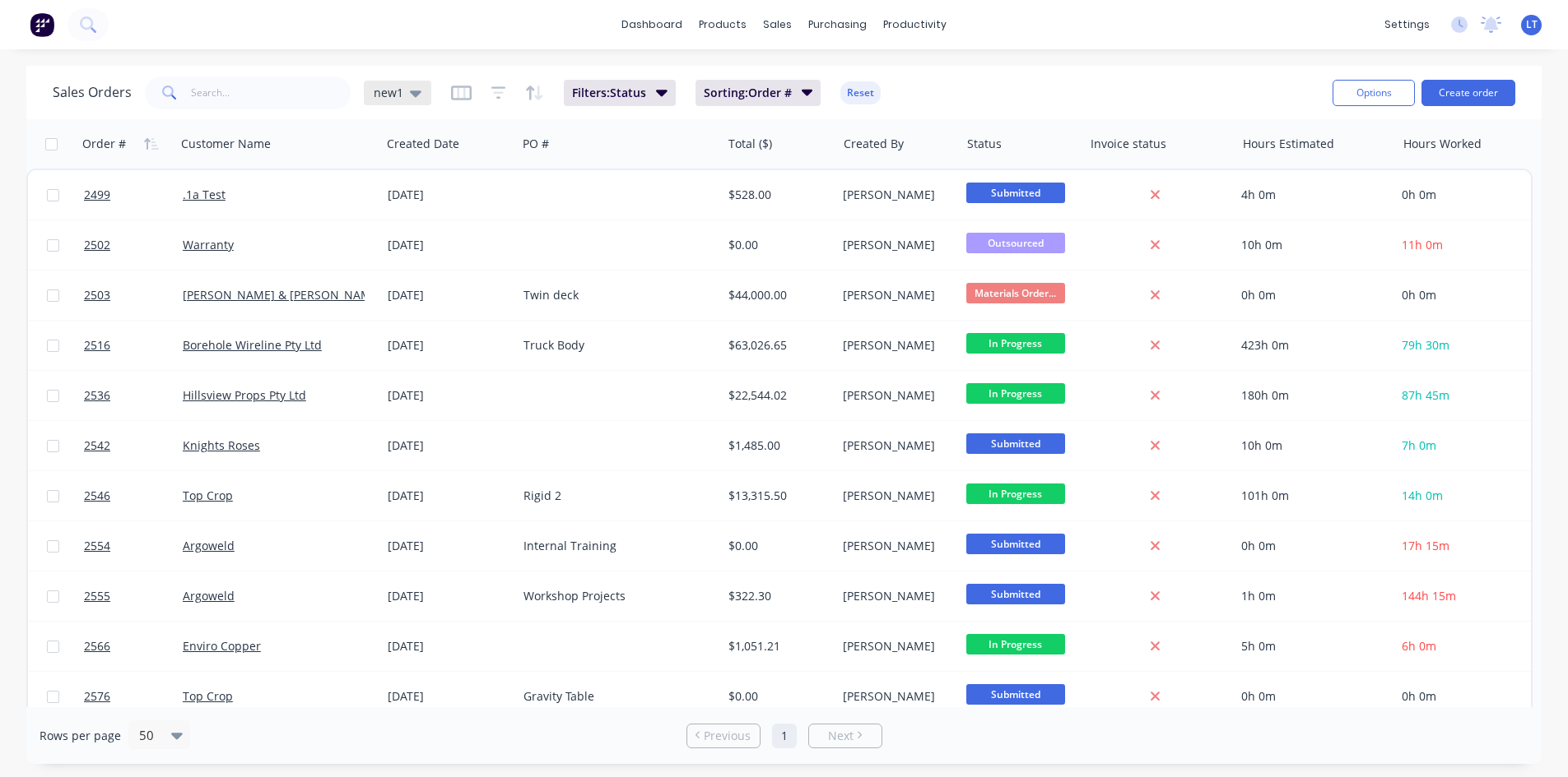
click at [410, 97] on icon at bounding box center [416, 93] width 11 height 18
click at [425, 330] on button "Quotes Only" at bounding box center [463, 332] width 187 height 19
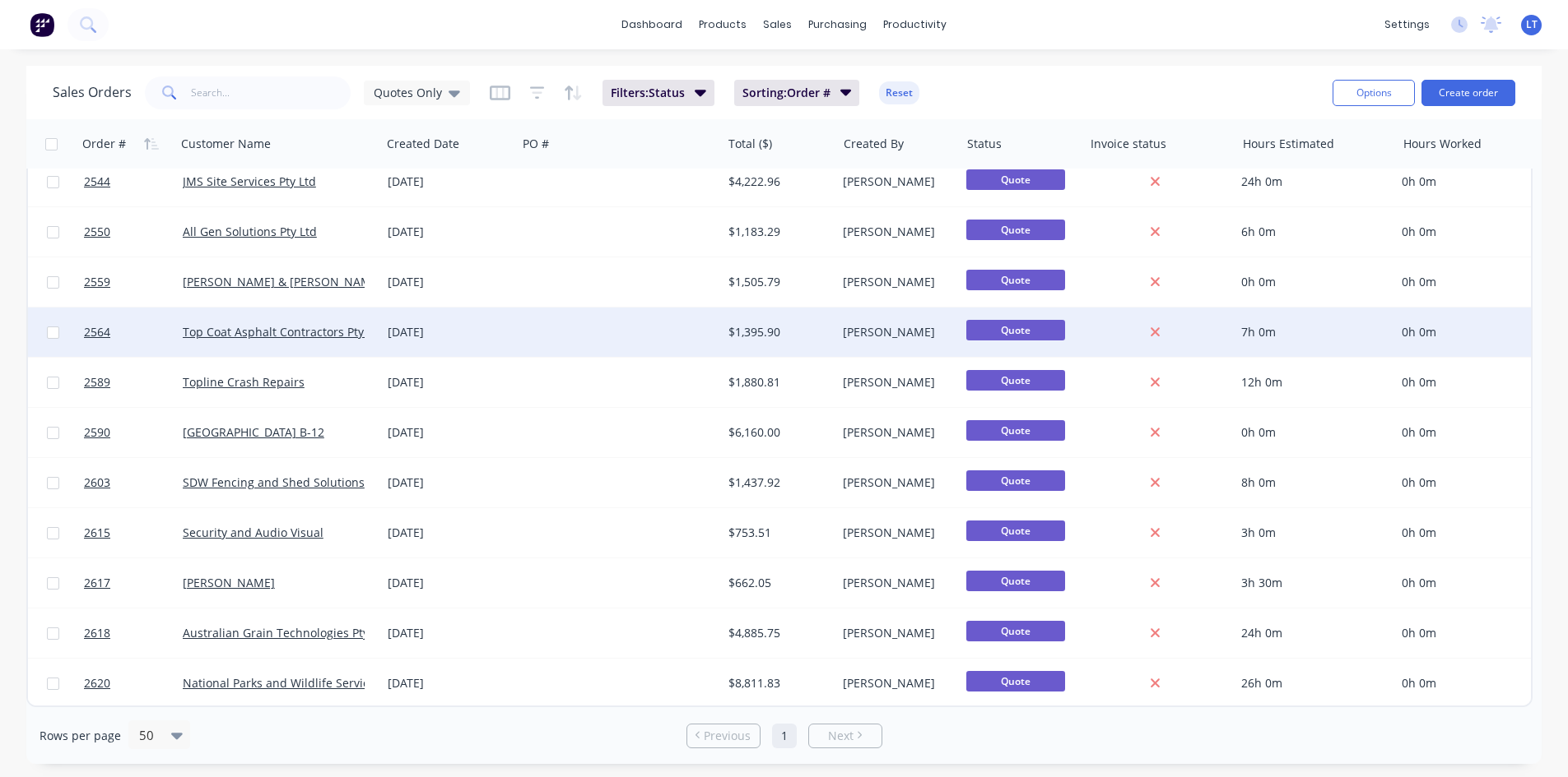
scroll to position [21, 0]
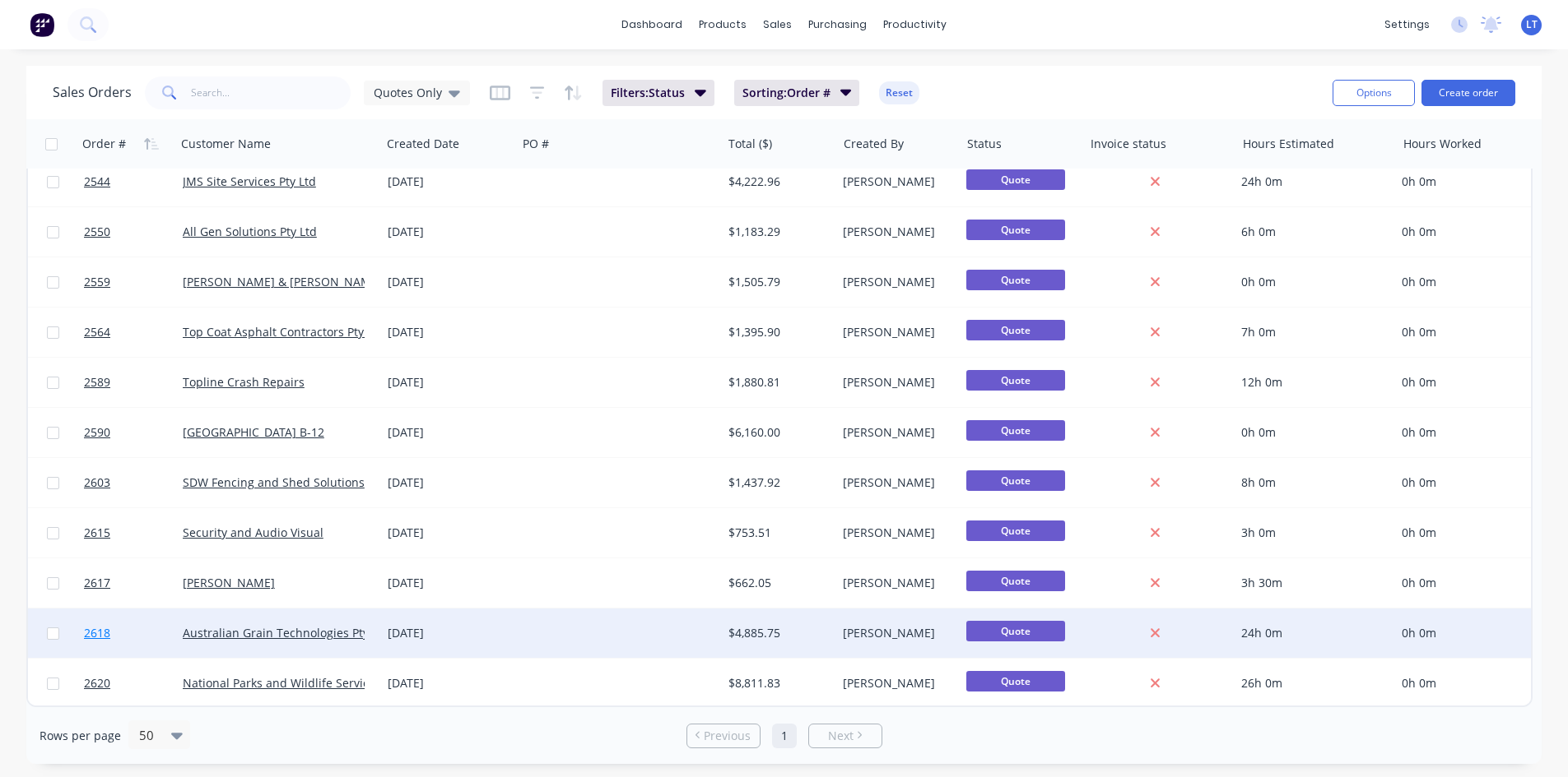
click at [137, 621] on link "2618" at bounding box center [133, 634] width 98 height 50
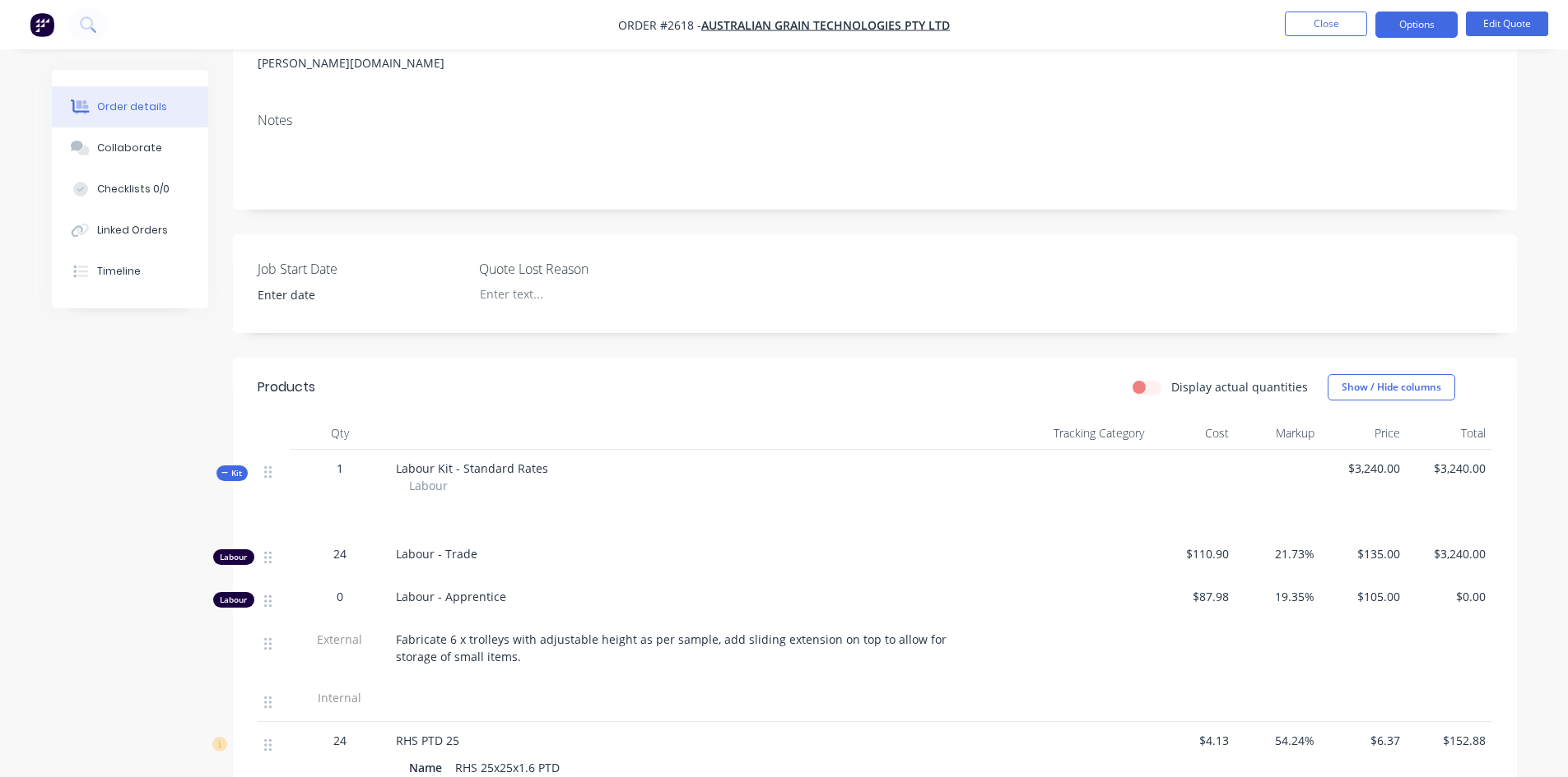
scroll to position [329, 0]
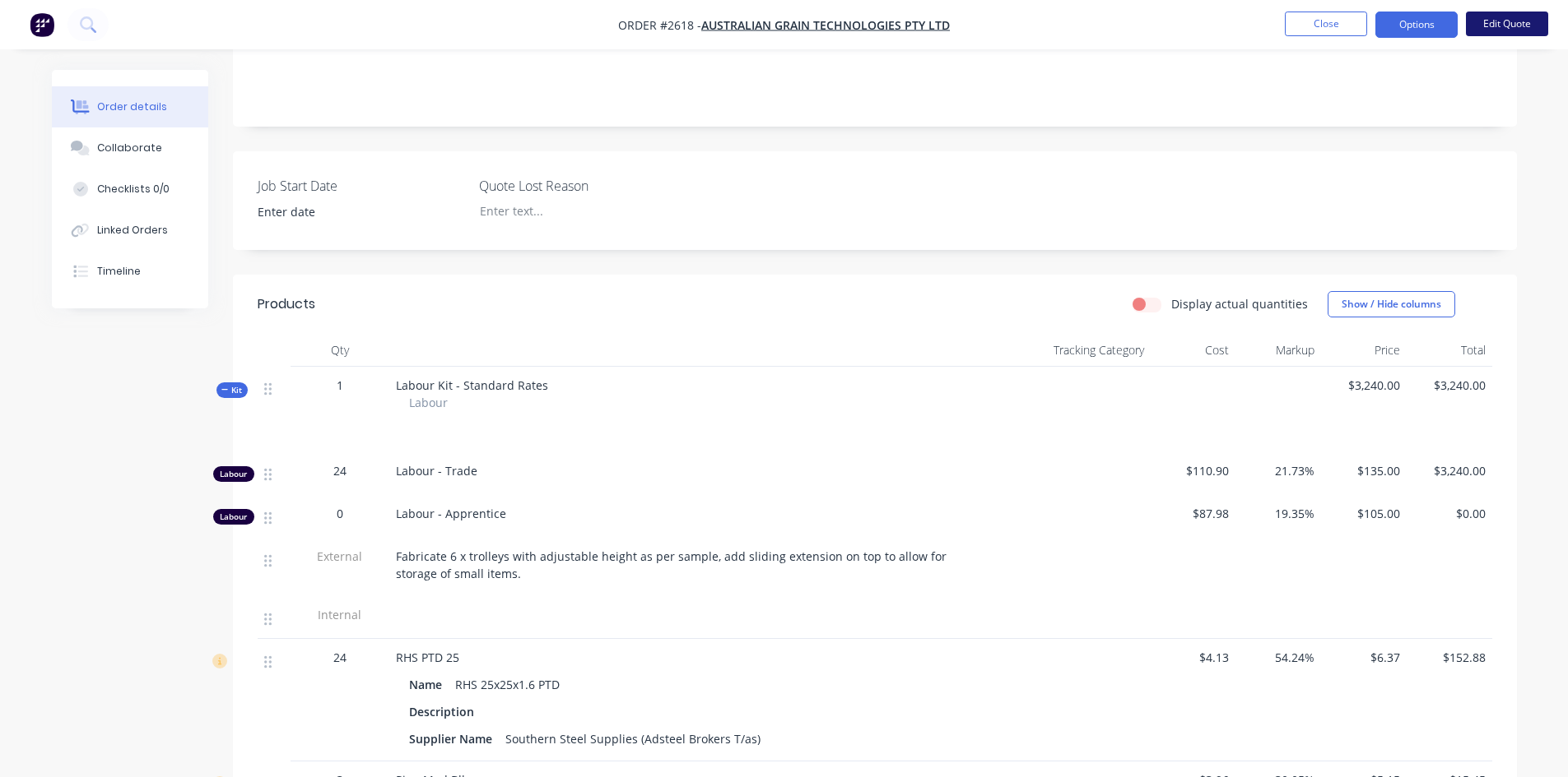
click at [1514, 28] on button "Edit Quote" at bounding box center [1507, 24] width 82 height 25
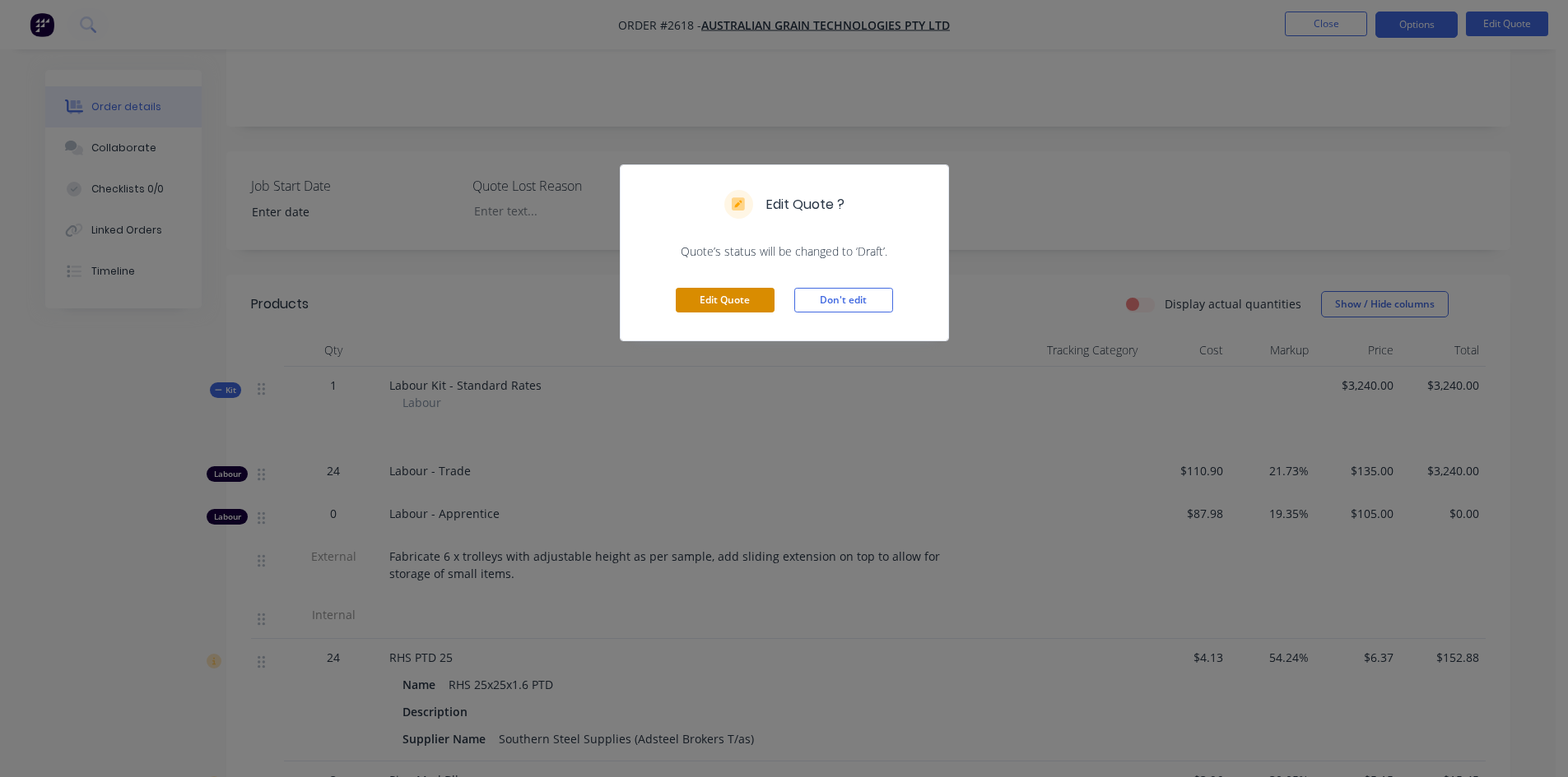
click at [752, 298] on button "Edit Quote" at bounding box center [725, 300] width 98 height 25
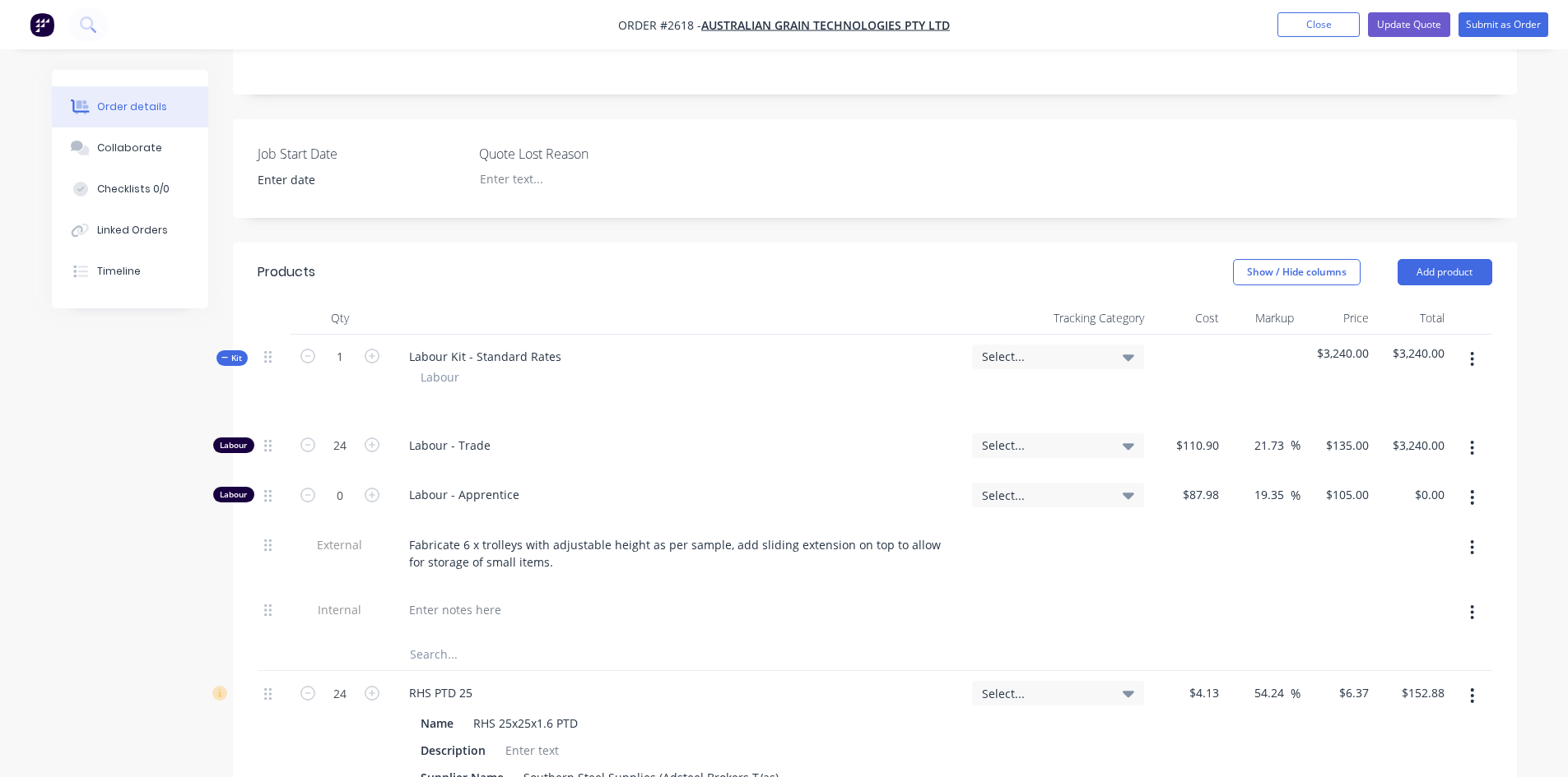
scroll to position [411, 0]
type input "20"
type input "$2,700.00"
click at [717, 671] on div "RHS PTD 25 Name RHS 25x25x1.6 PTD Description Supplier Name Southern Steel Supp…" at bounding box center [677, 735] width 577 height 129
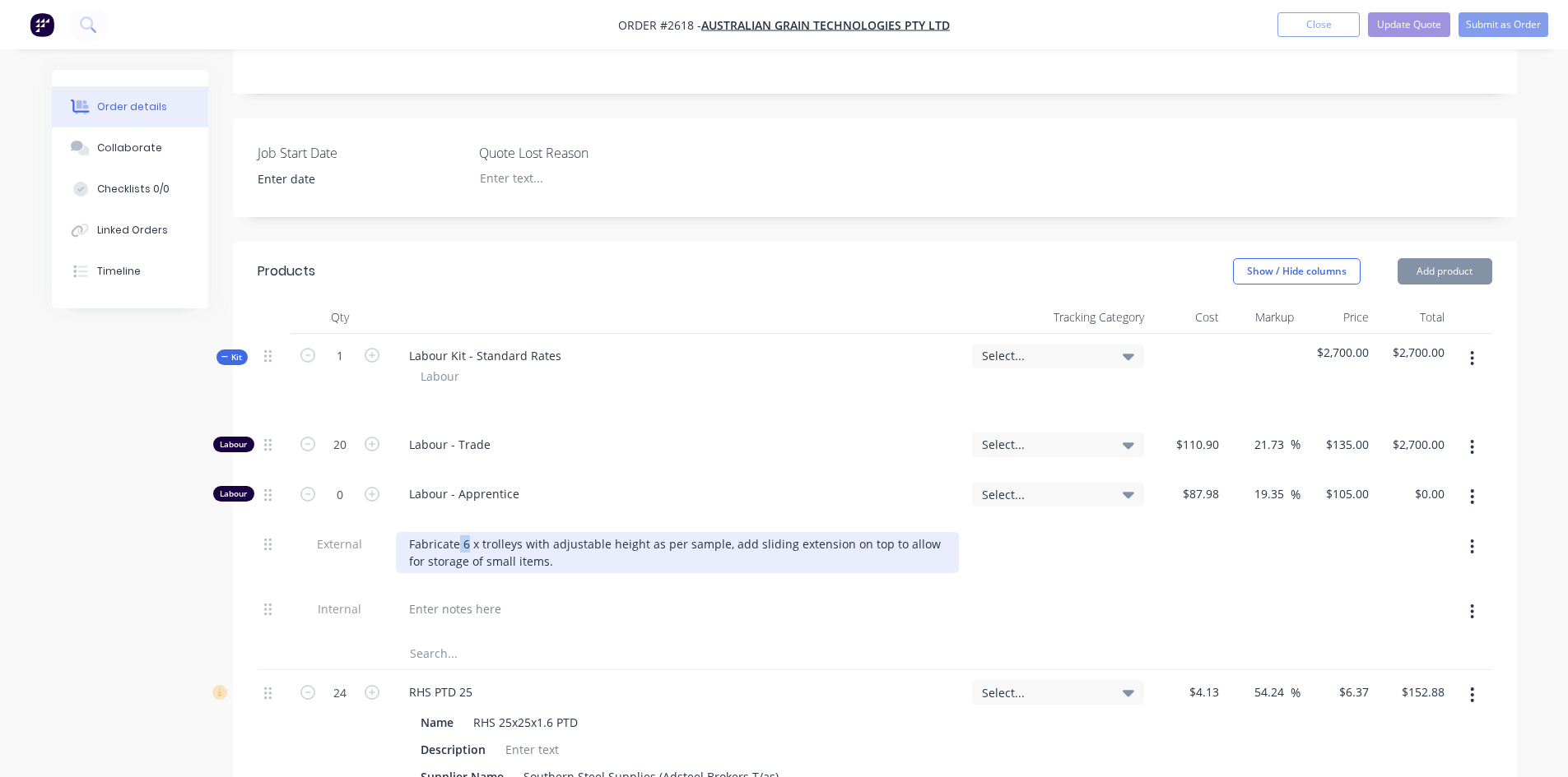
click at [458, 532] on div "Fabricate 6 x trolleys with adjustable height as per sample, add sliding extens…" at bounding box center [677, 552] width 563 height 41
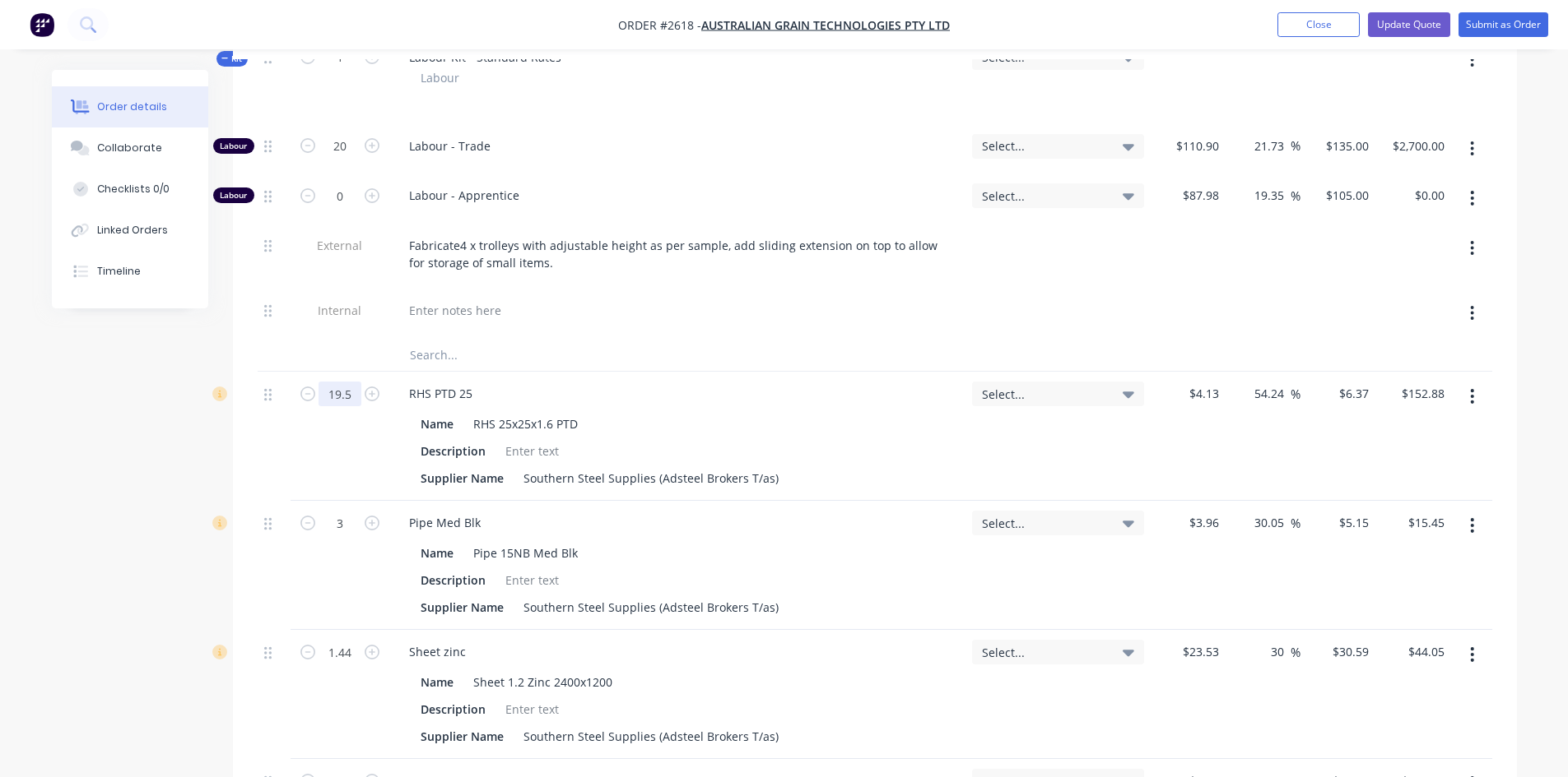
scroll to position [741, 0]
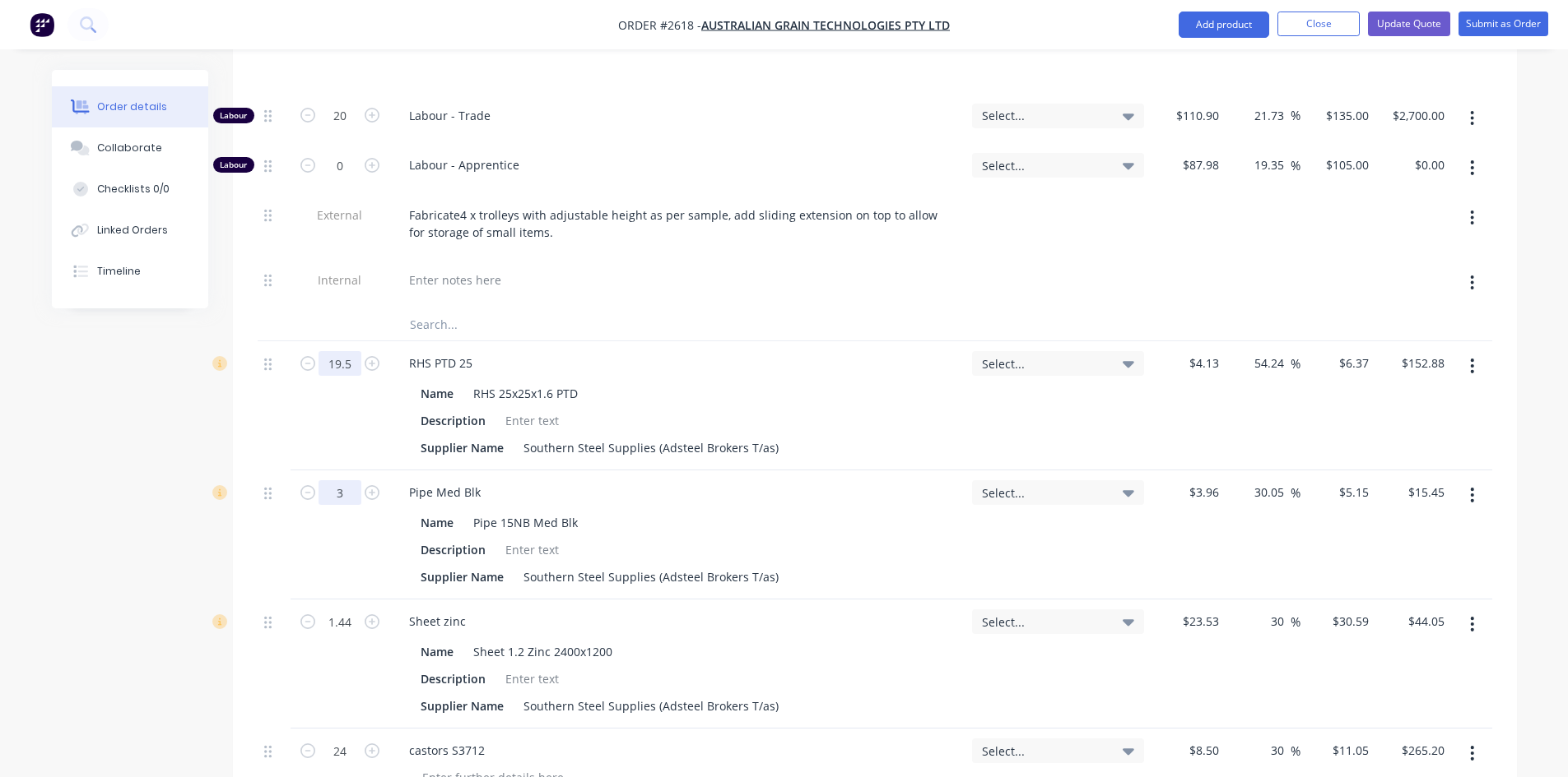
type input "19.5"
type input "$124.22"
type input "2"
type input "$10.30"
click at [990, 616] on div "Select..." at bounding box center [1058, 663] width 185 height 129
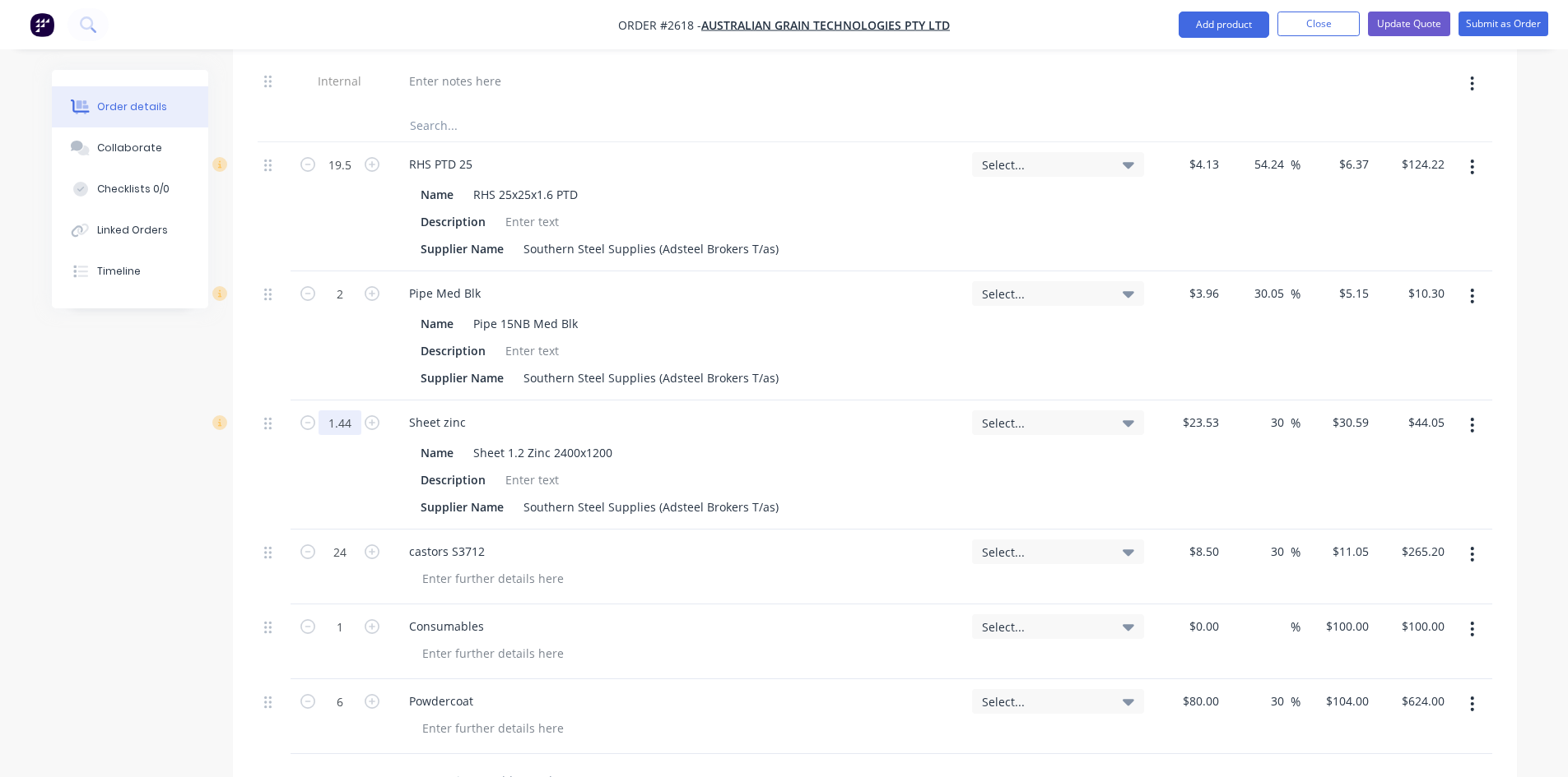
scroll to position [987, 0]
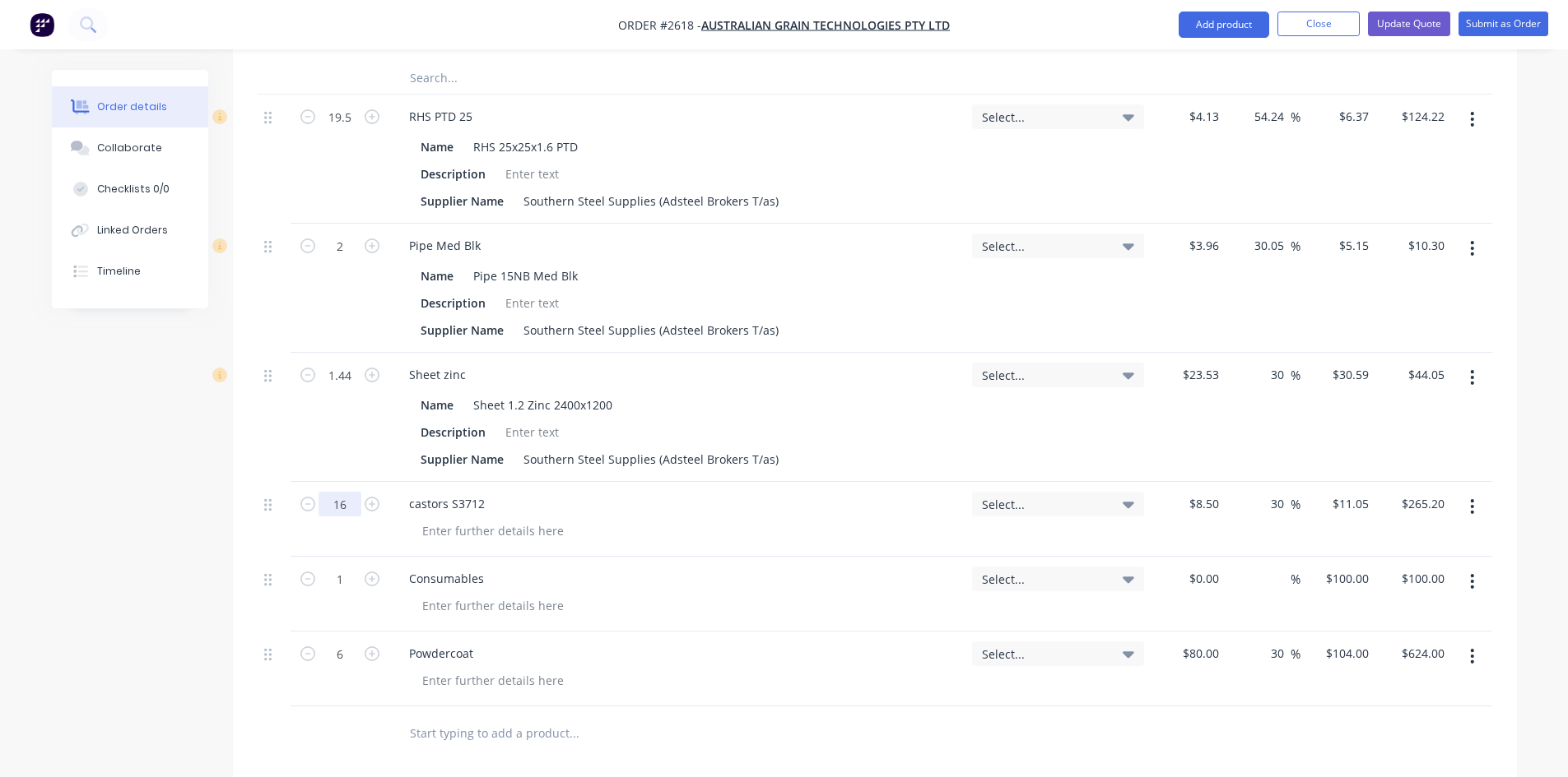
type input "16"
type input "$176.80"
click at [858, 710] on div "Products Show / Hide columns Add product Qty Tracking Category Cost Markup Pric…" at bounding box center [875, 411] width 1284 height 1490
type input "4"
type input "$416.00"
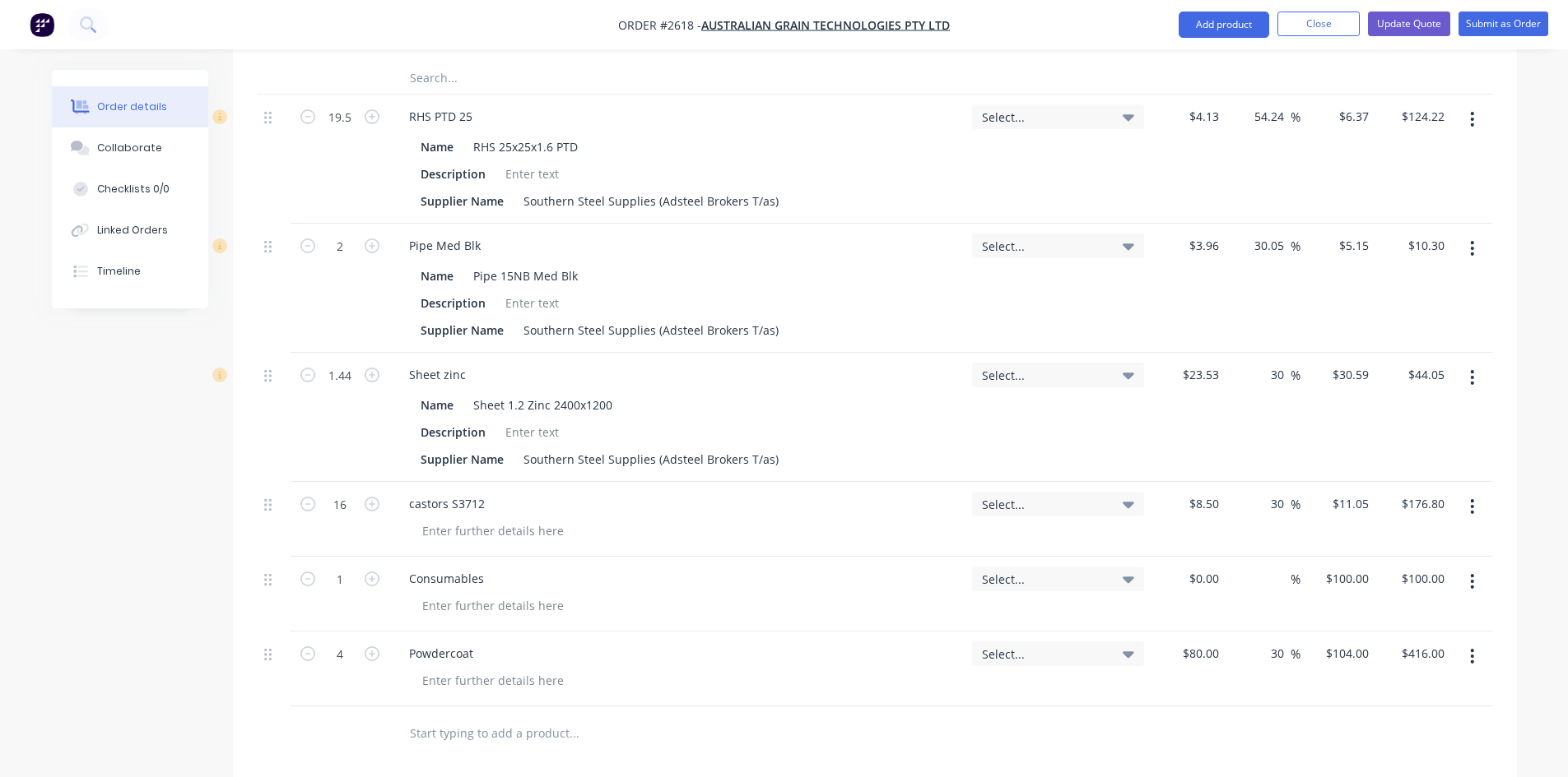
click at [901, 715] on div "Products Show / Hide columns Add product Qty Tracking Category Cost Markup Pric…" at bounding box center [875, 411] width 1284 height 1490
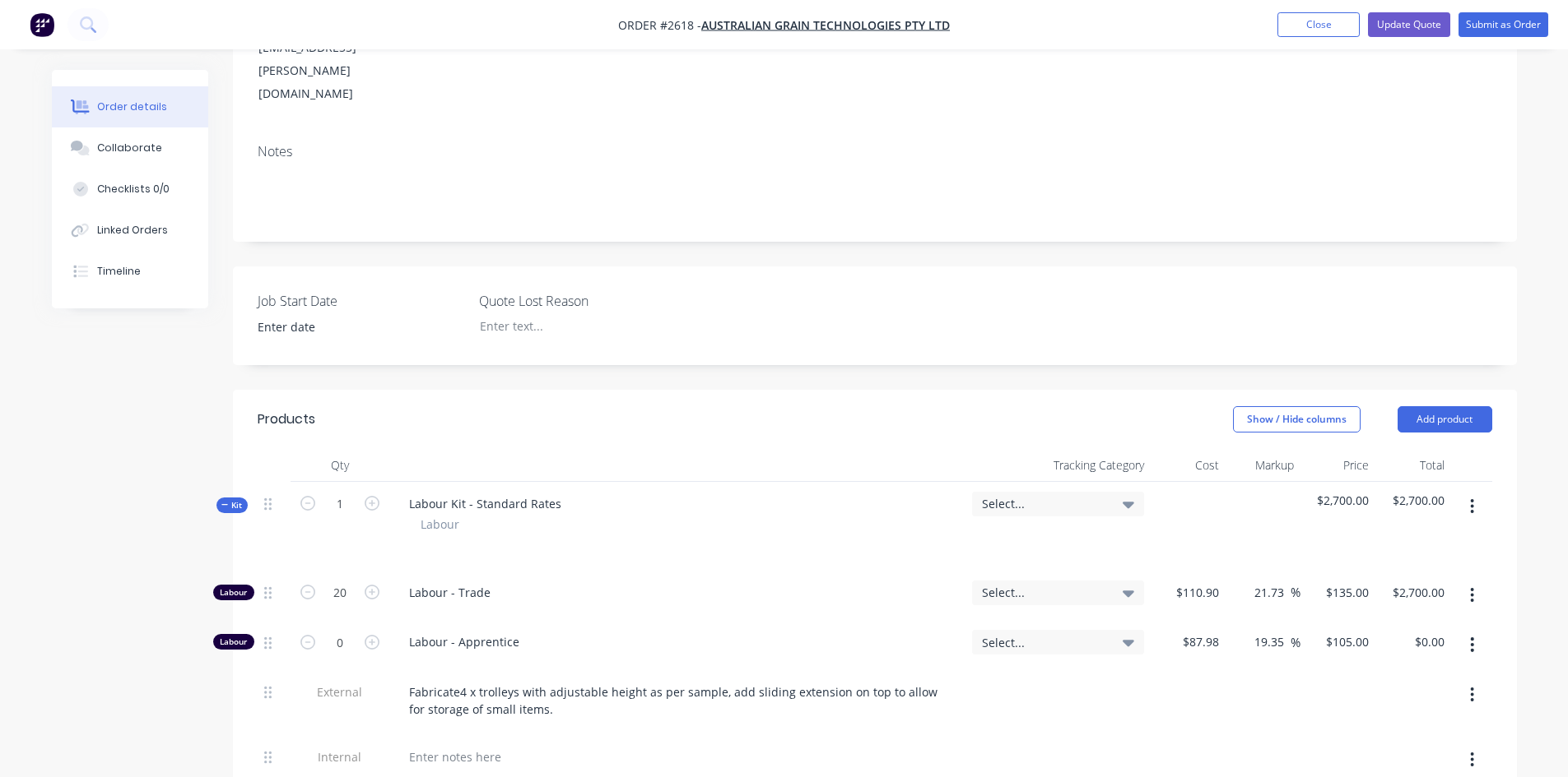
scroll to position [0, 0]
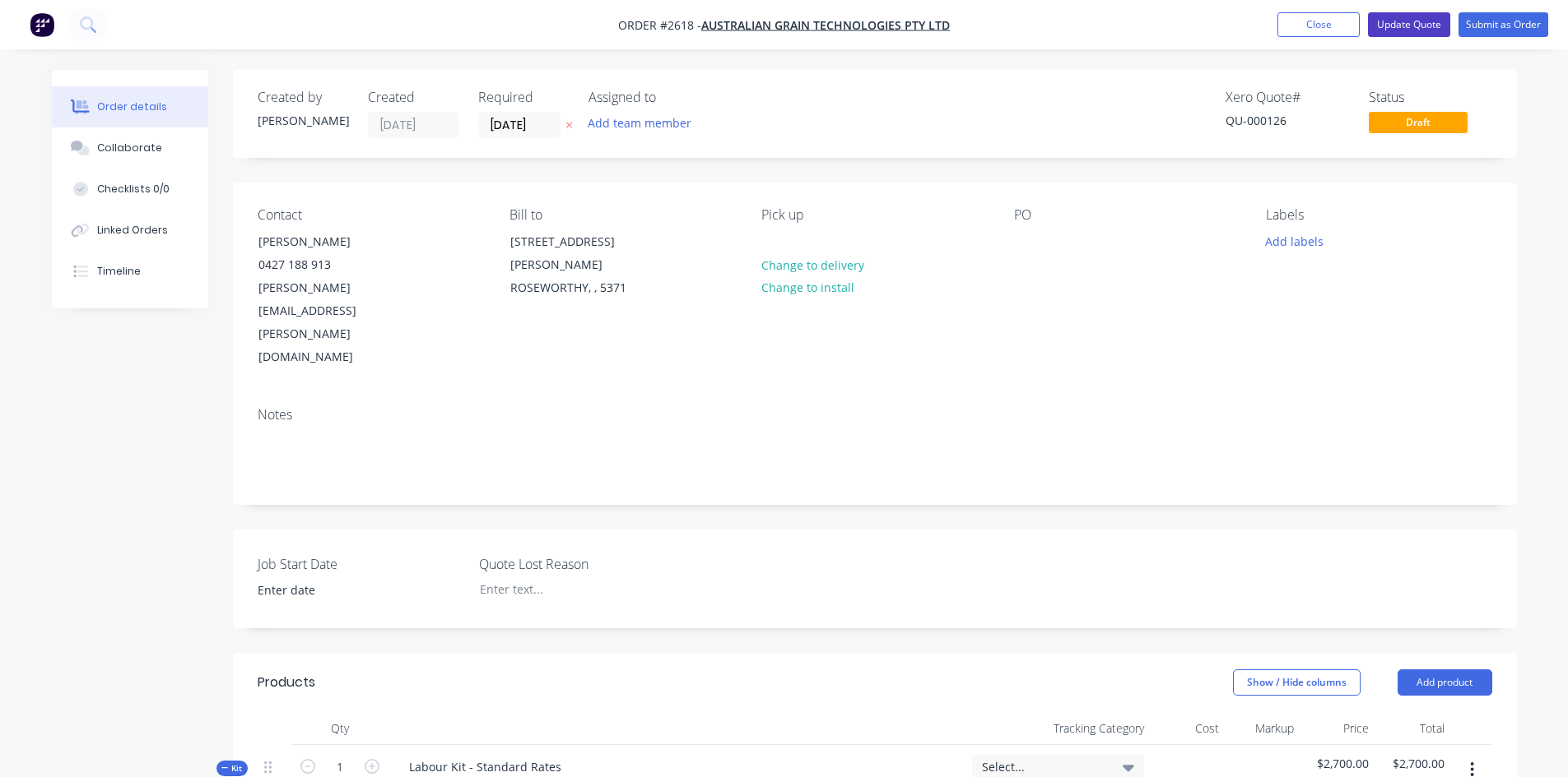
click at [1402, 23] on button "Update Quote" at bounding box center [1409, 25] width 82 height 25
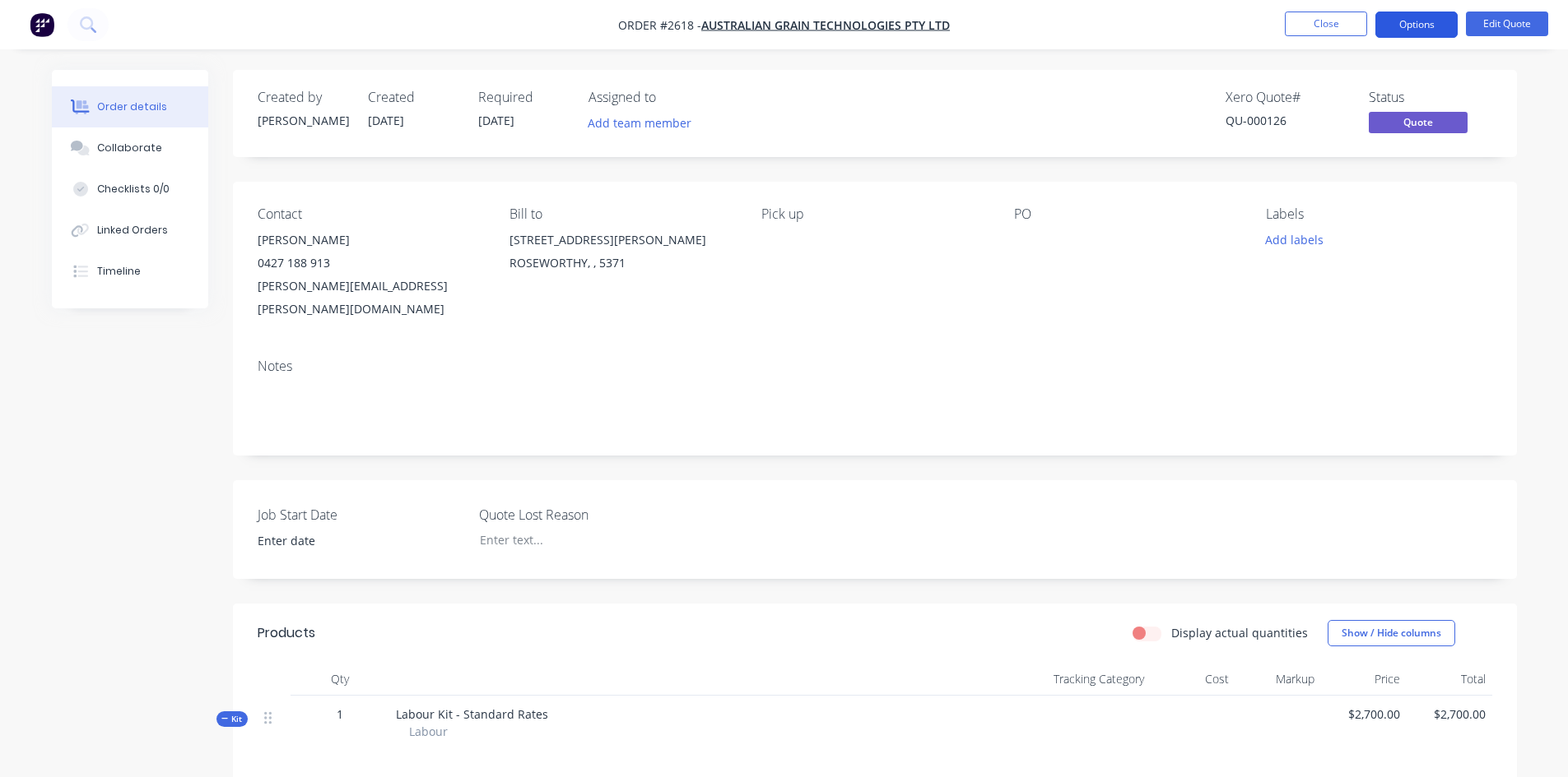
click at [1406, 27] on button "Options" at bounding box center [1416, 25] width 82 height 27
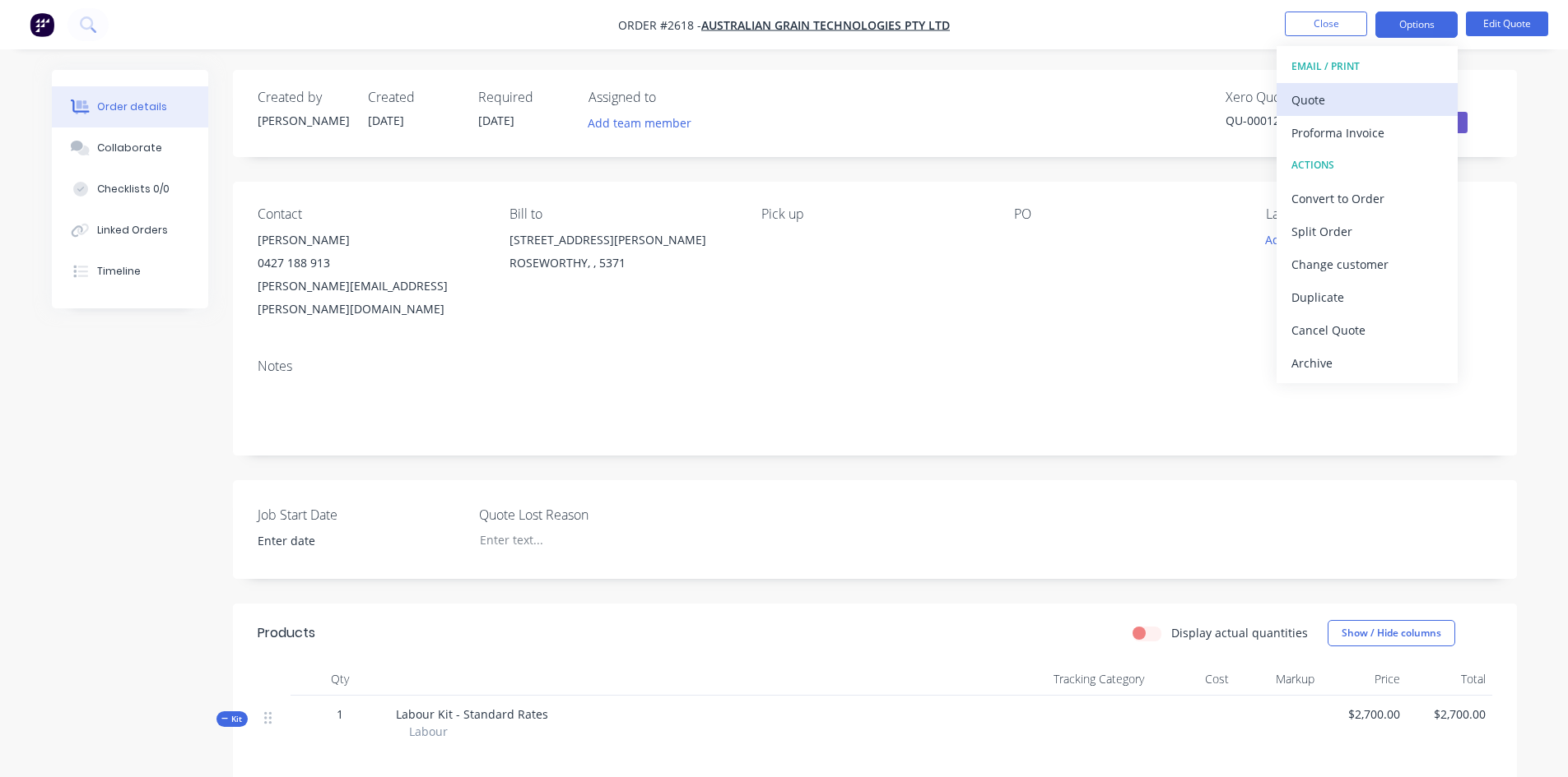
click at [1329, 107] on div "Quote" at bounding box center [1367, 99] width 151 height 24
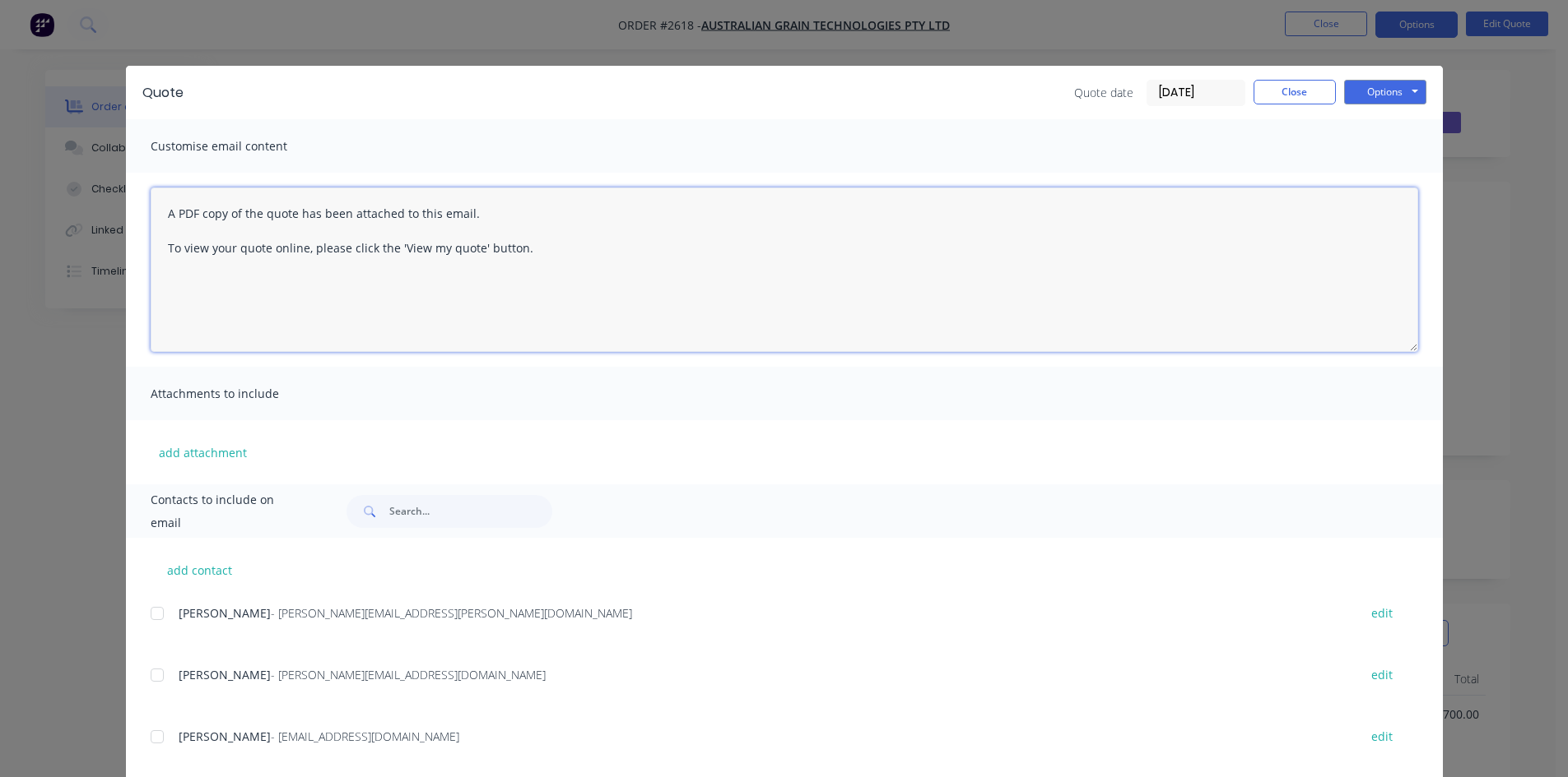
click at [158, 214] on textarea "A PDF copy of the quote has been attached to this email. To view your quote onl…" at bounding box center [785, 270] width 1268 height 164
click at [171, 196] on textarea "A PDF copy of the quote has been attached to this email. To view your quote onl…" at bounding box center [785, 270] width 1268 height 164
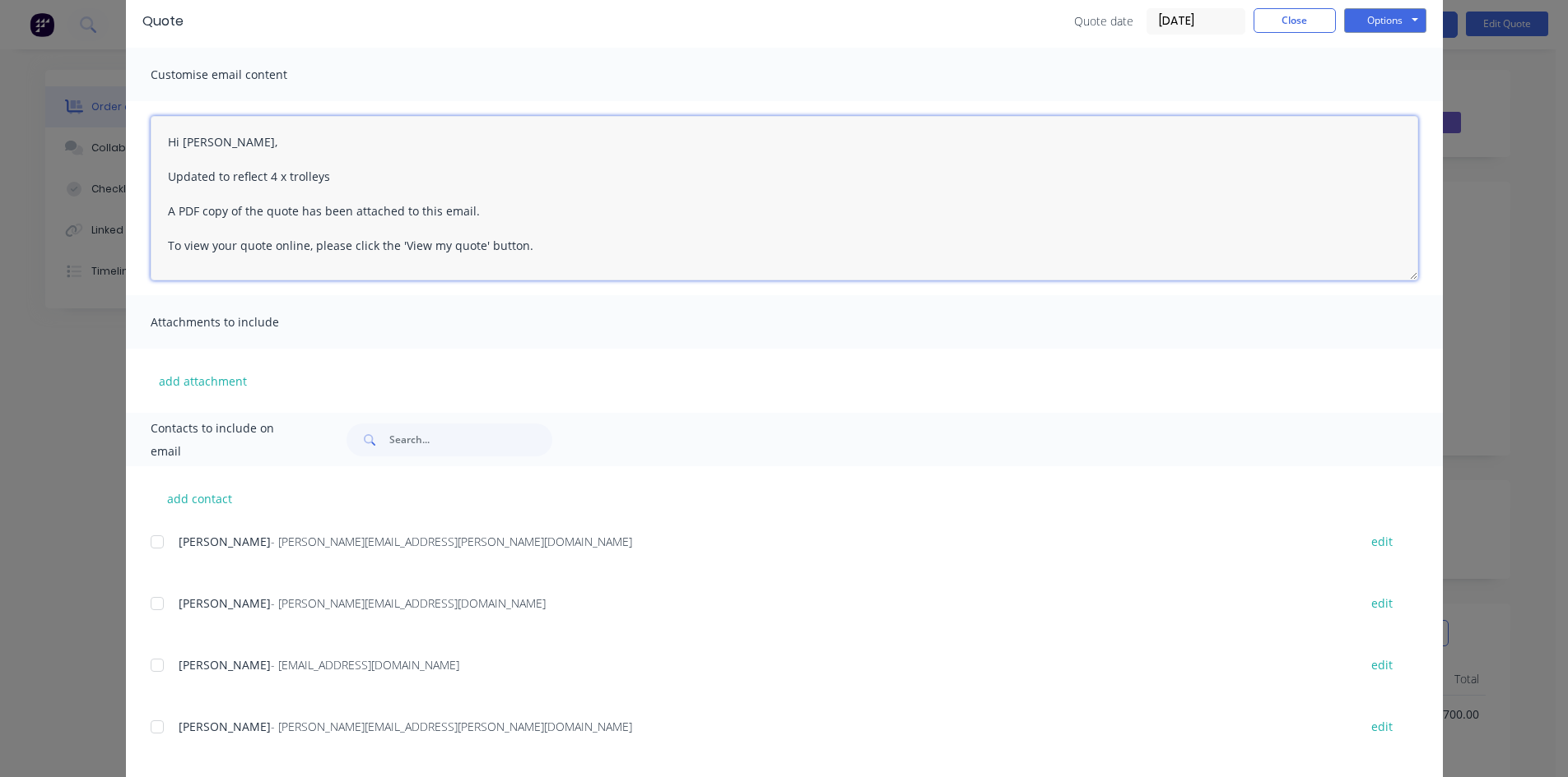
scroll to position [157, 0]
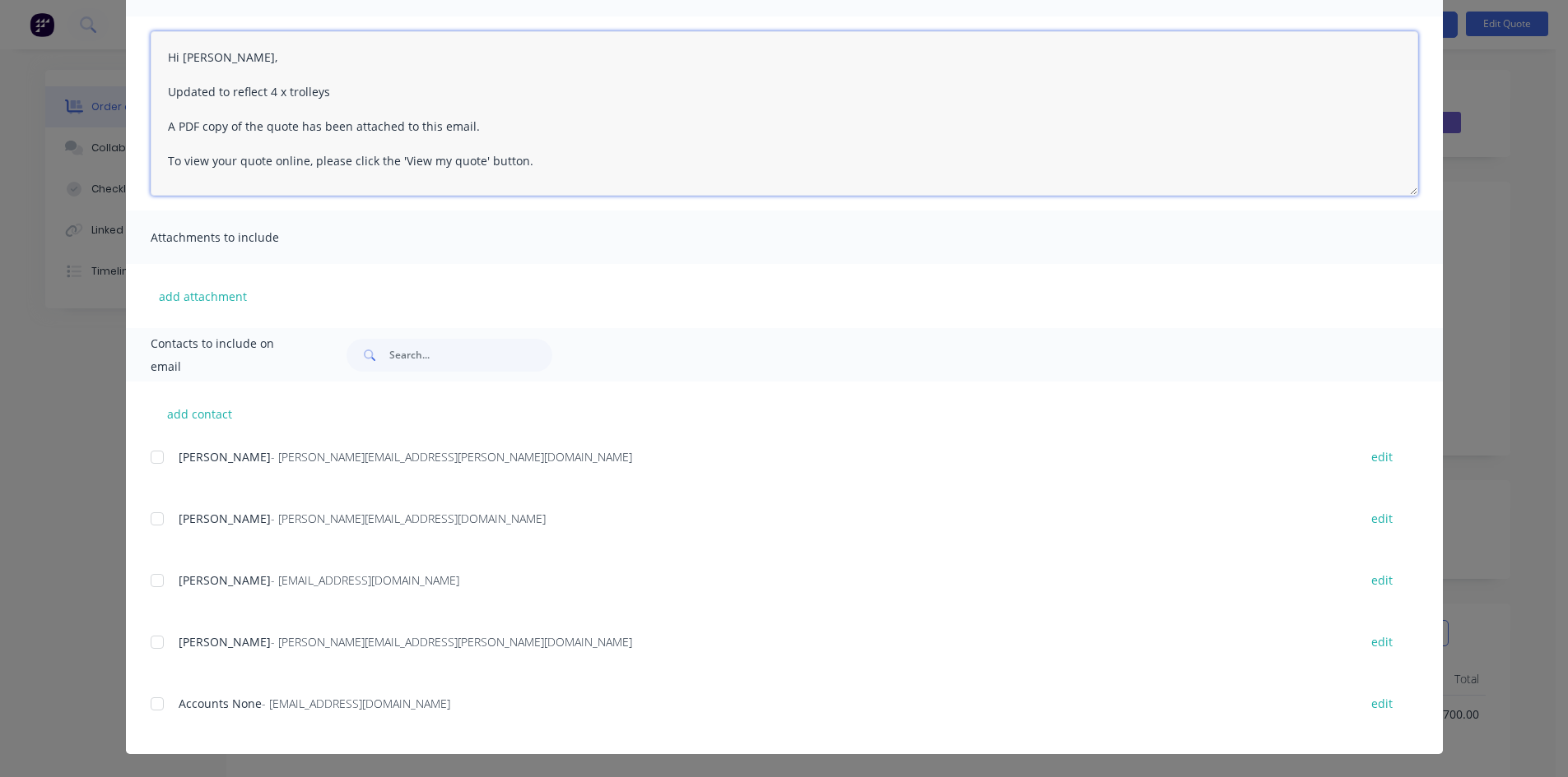
click at [152, 460] on div at bounding box center [157, 457] width 33 height 32
type textarea "A PDF copy of the quote has been attached to this email. To view your quote onl…"
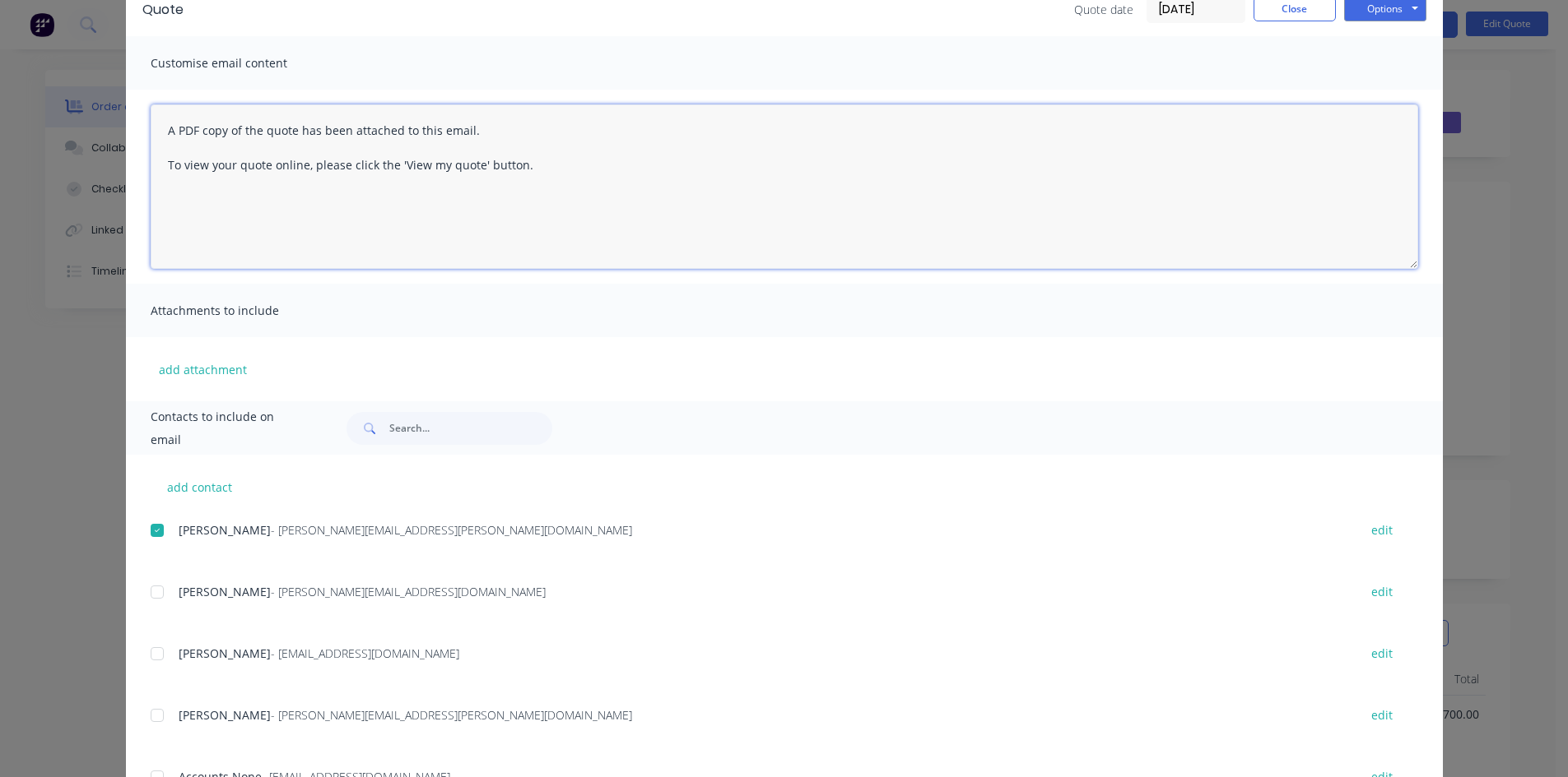
scroll to position [0, 0]
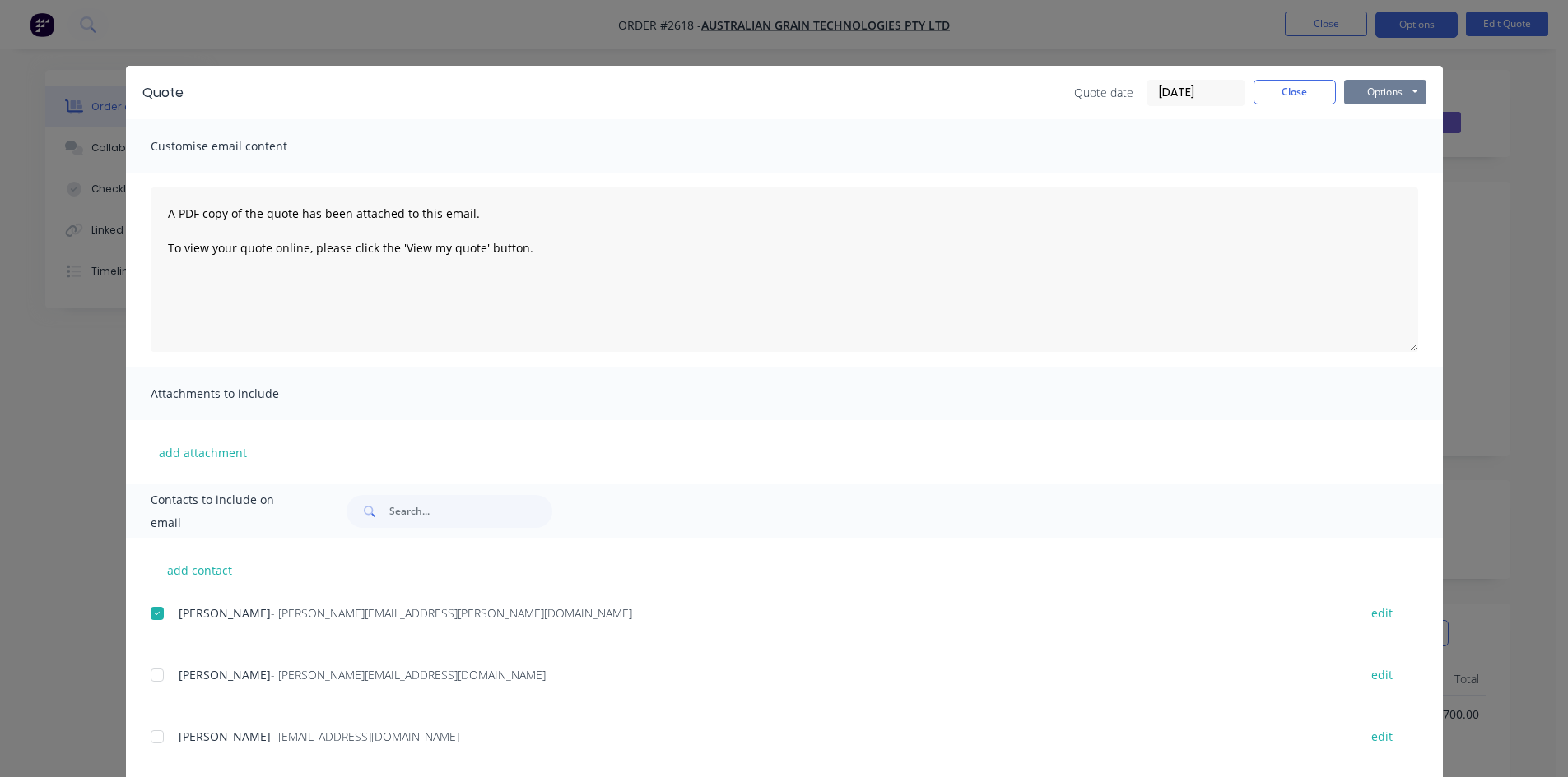
click at [1379, 86] on button "Options" at bounding box center [1385, 92] width 82 height 25
click at [1398, 175] on button "Email" at bounding box center [1397, 176] width 105 height 27
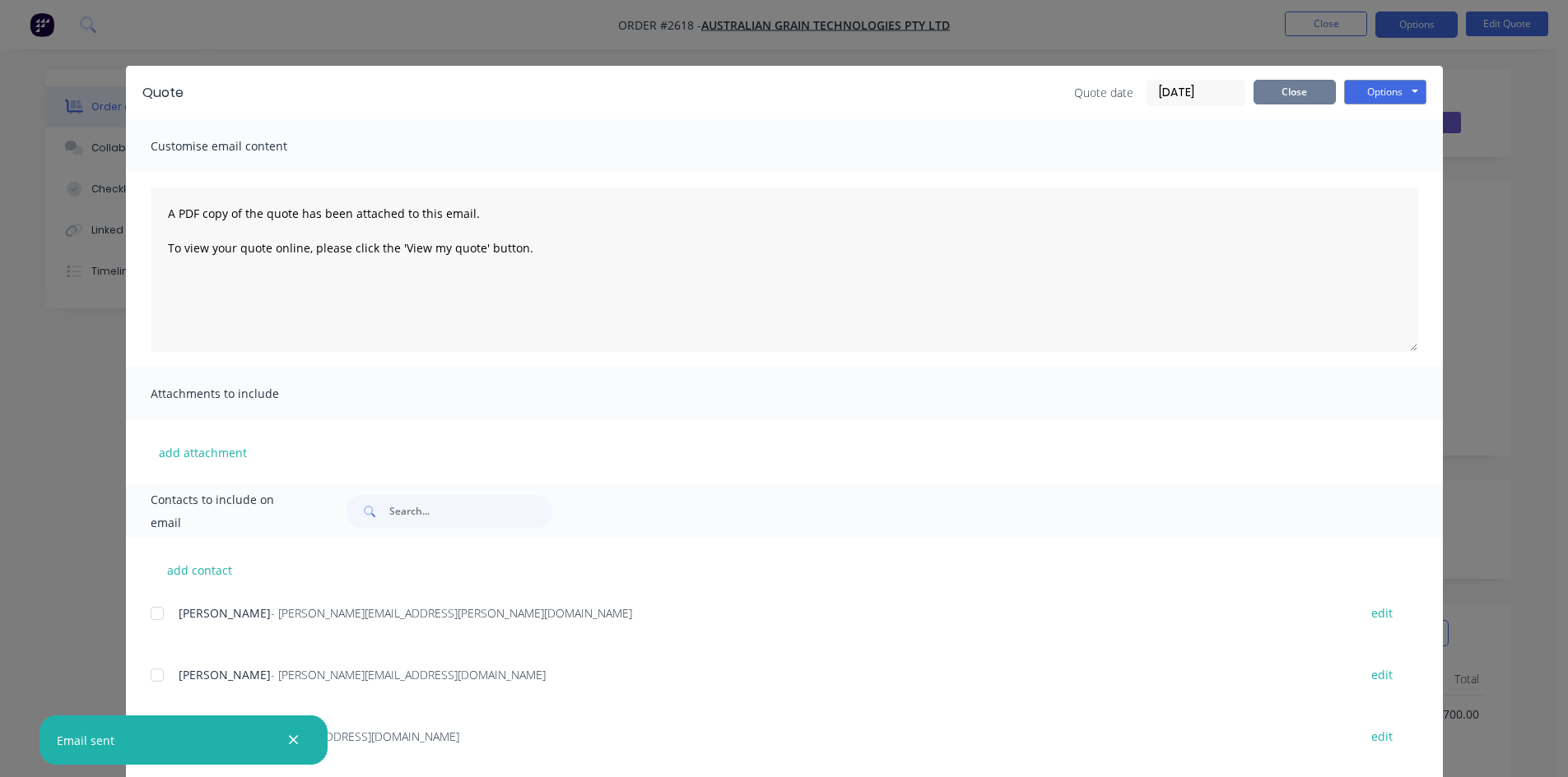
click at [1268, 87] on button "Close" at bounding box center [1295, 92] width 82 height 25
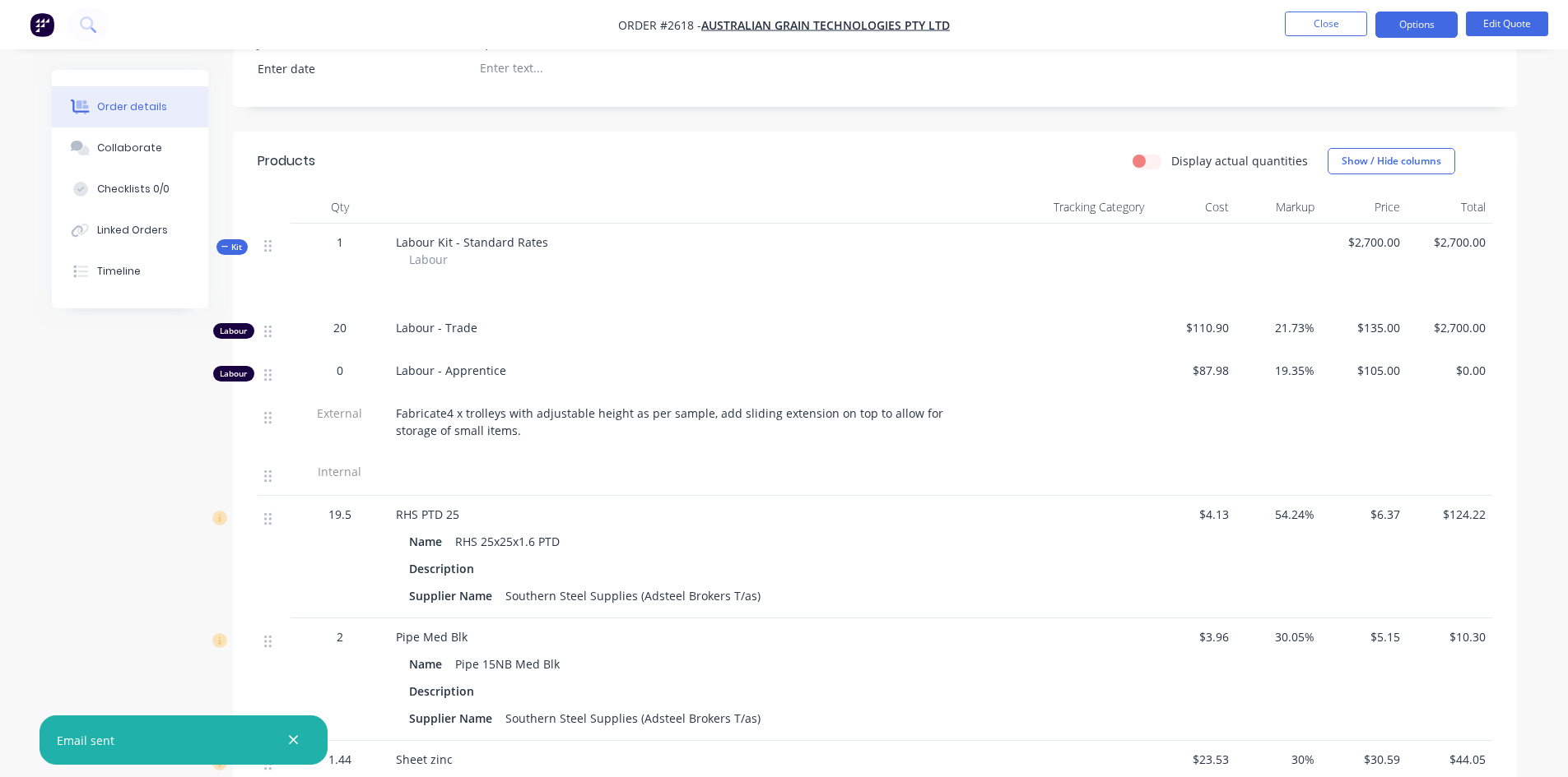
scroll to position [493, 0]
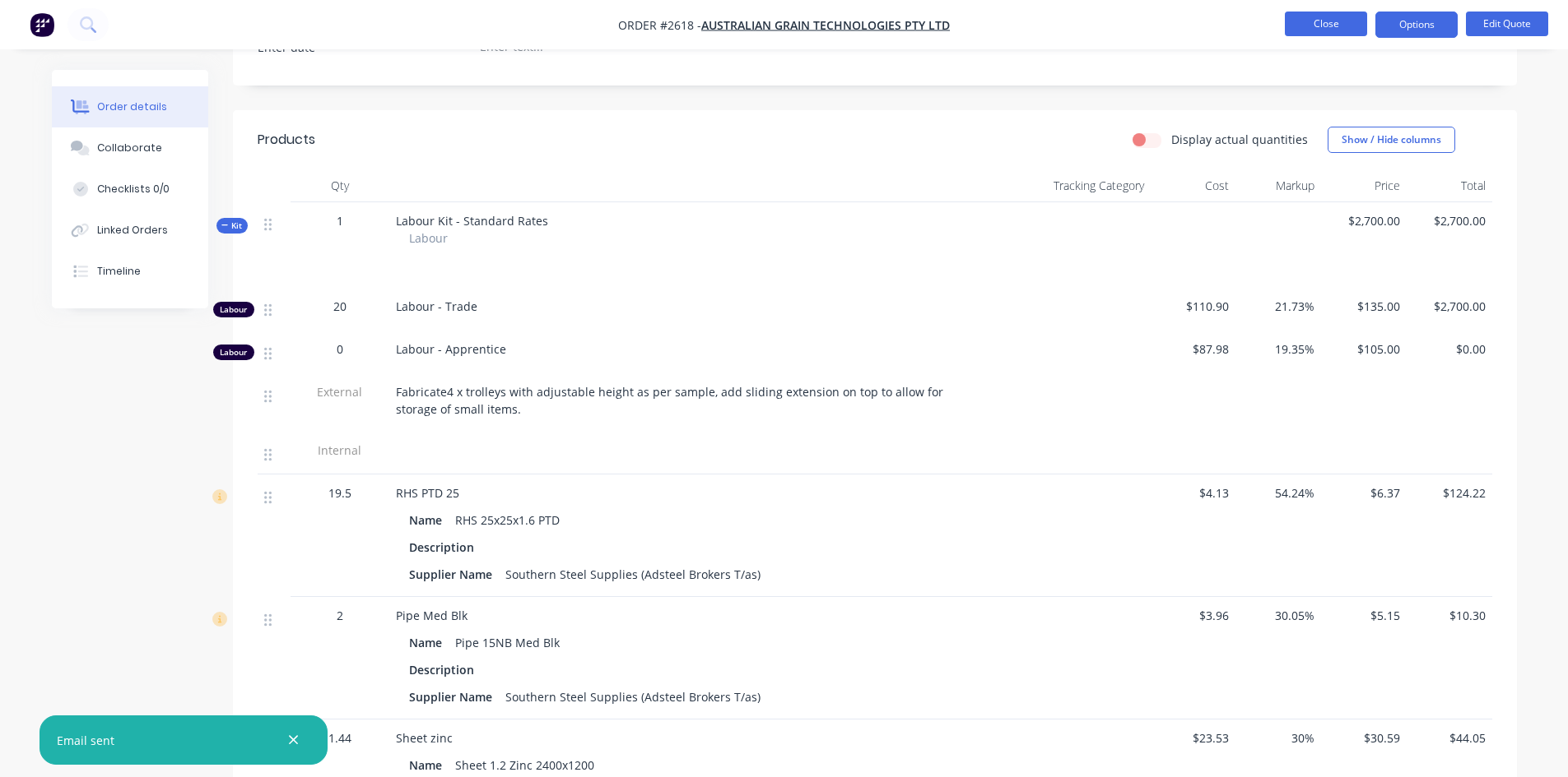
click at [1323, 31] on button "Close" at bounding box center [1326, 24] width 82 height 25
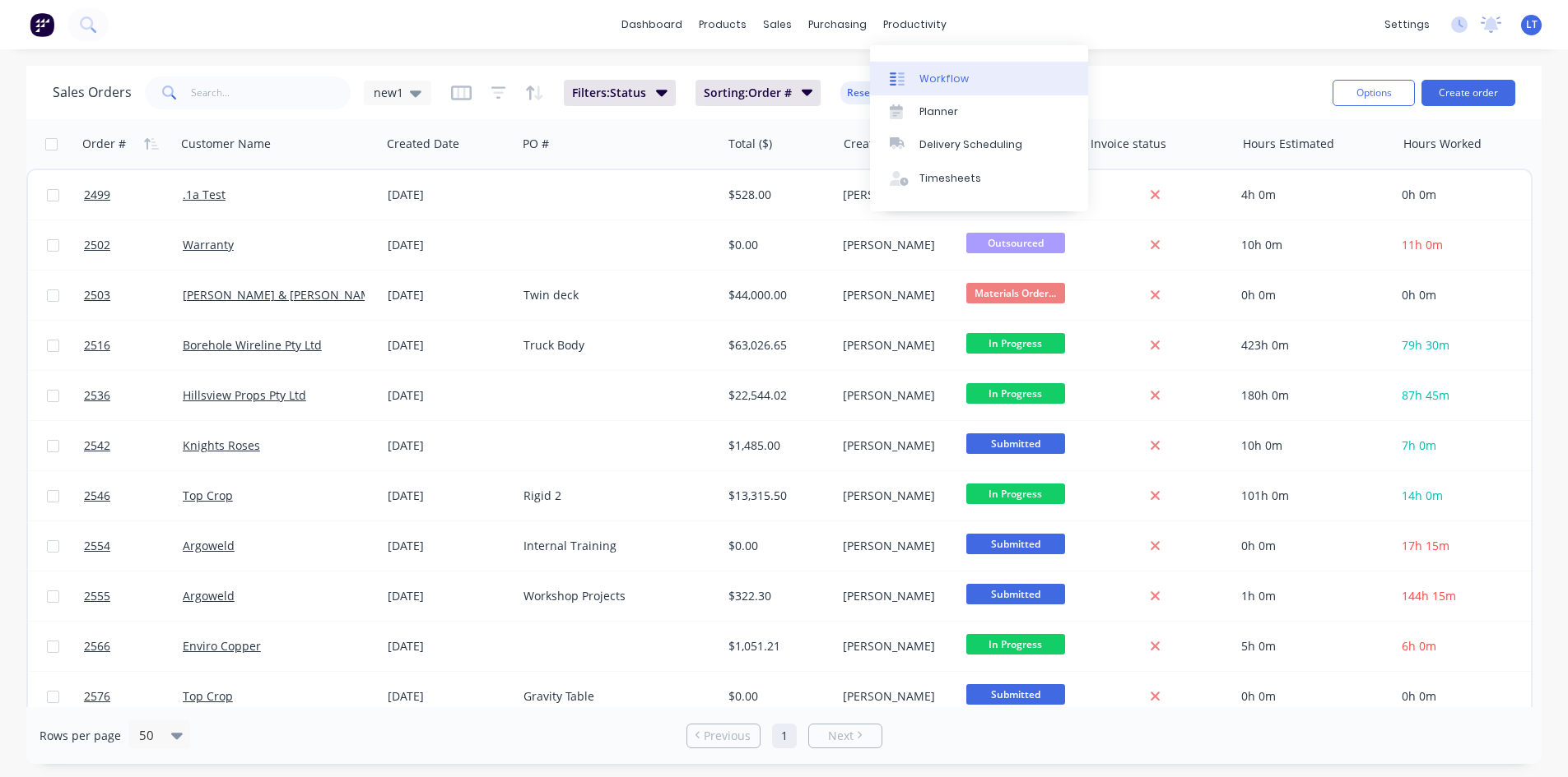
click at [949, 80] on div "Workflow" at bounding box center [944, 78] width 50 height 14
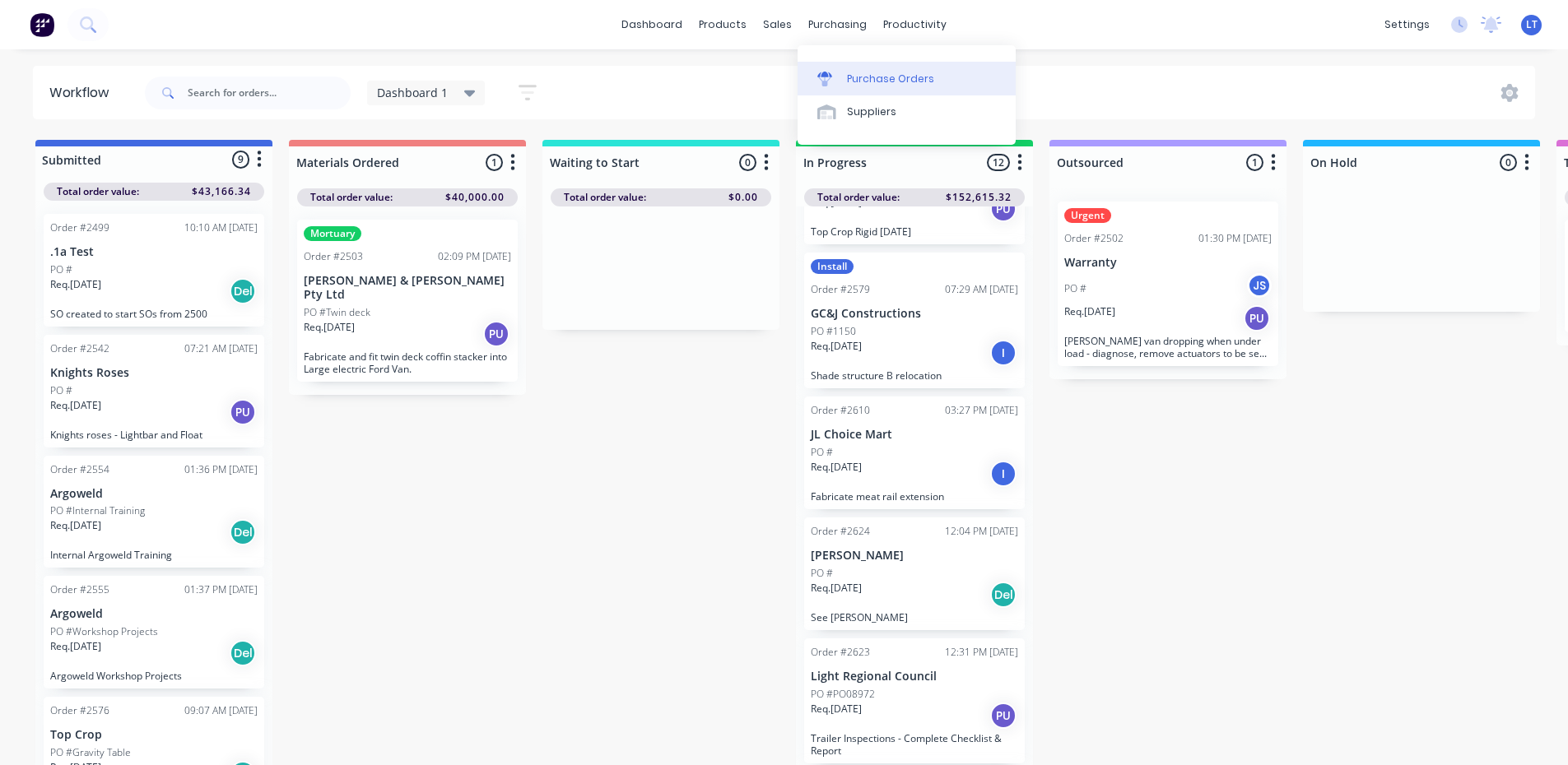
click at [869, 81] on div "Purchase Orders" at bounding box center [890, 78] width 87 height 14
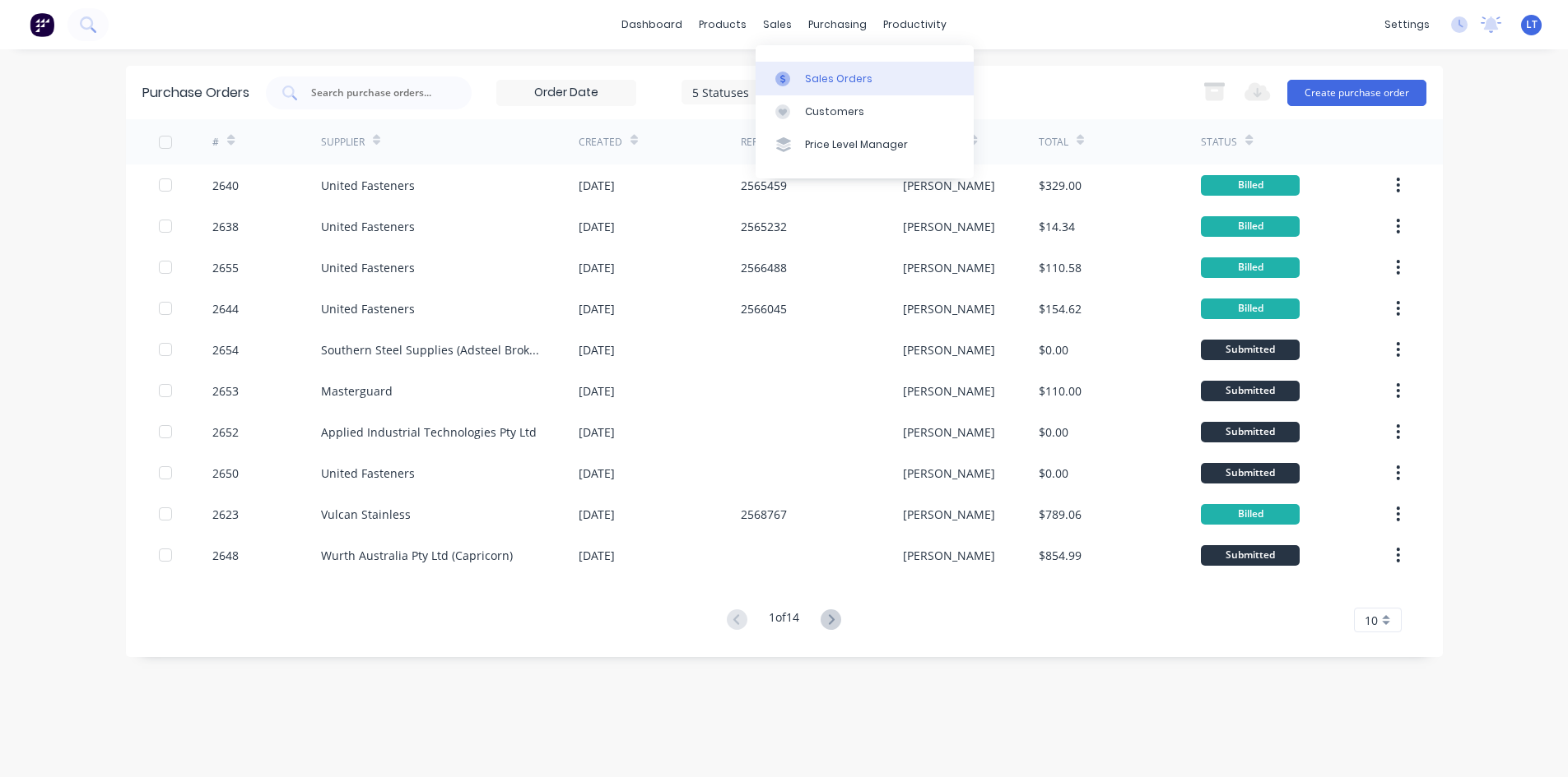
click at [825, 79] on div "Sales Orders" at bounding box center [838, 78] width 68 height 14
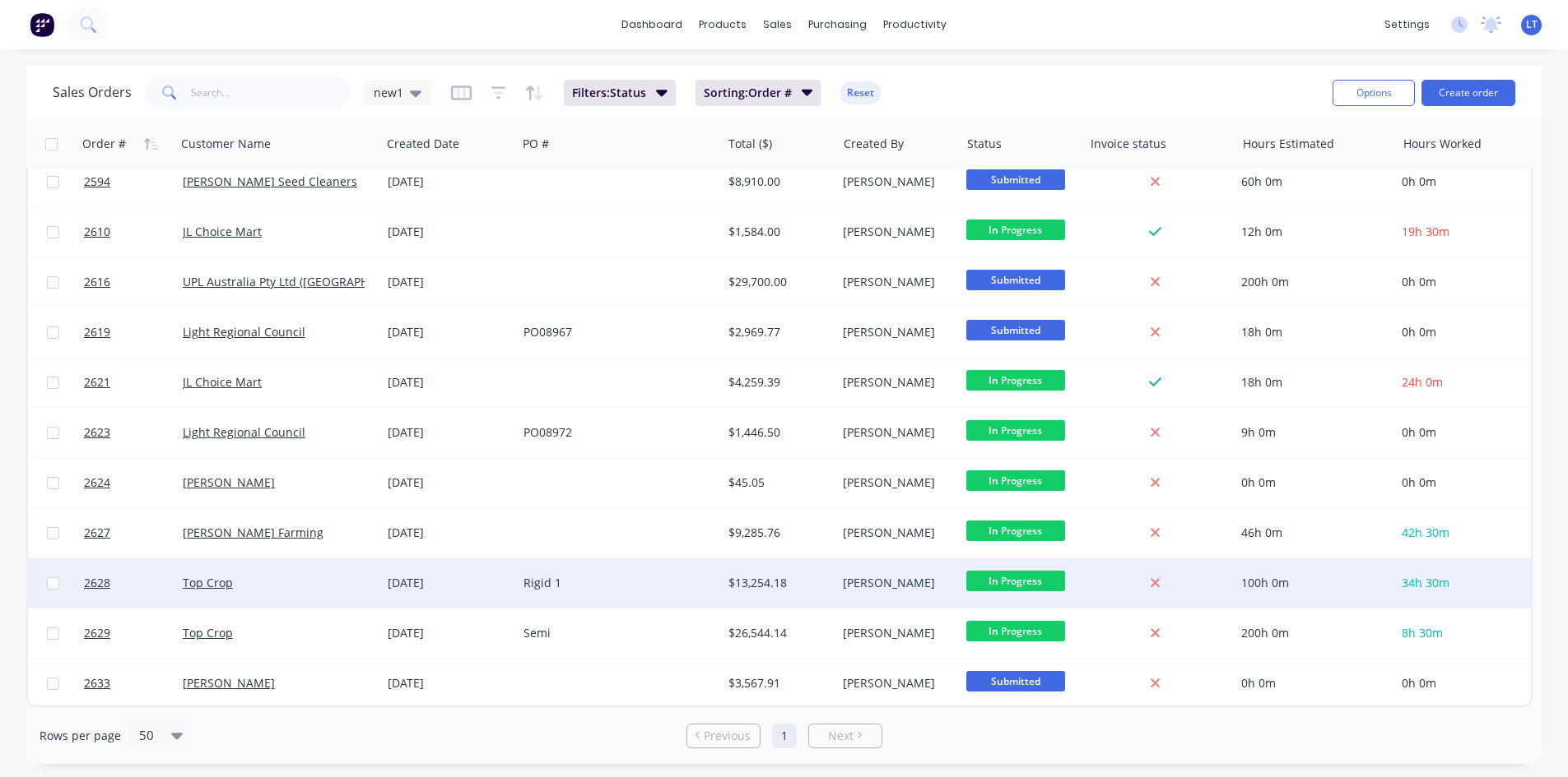
scroll to position [692, 0]
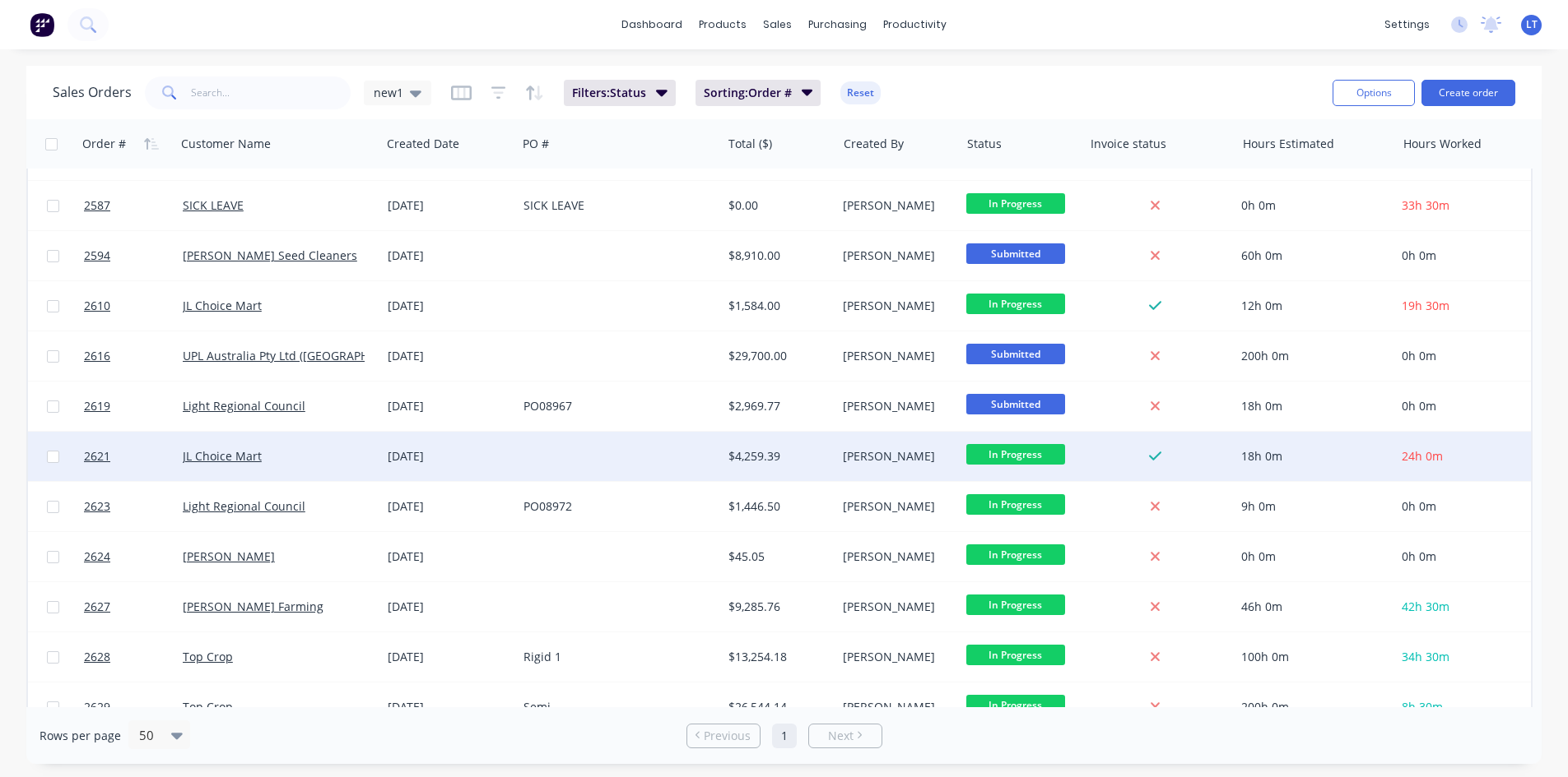
click at [1357, 464] on div "18h 0m" at bounding box center [1311, 456] width 140 height 16
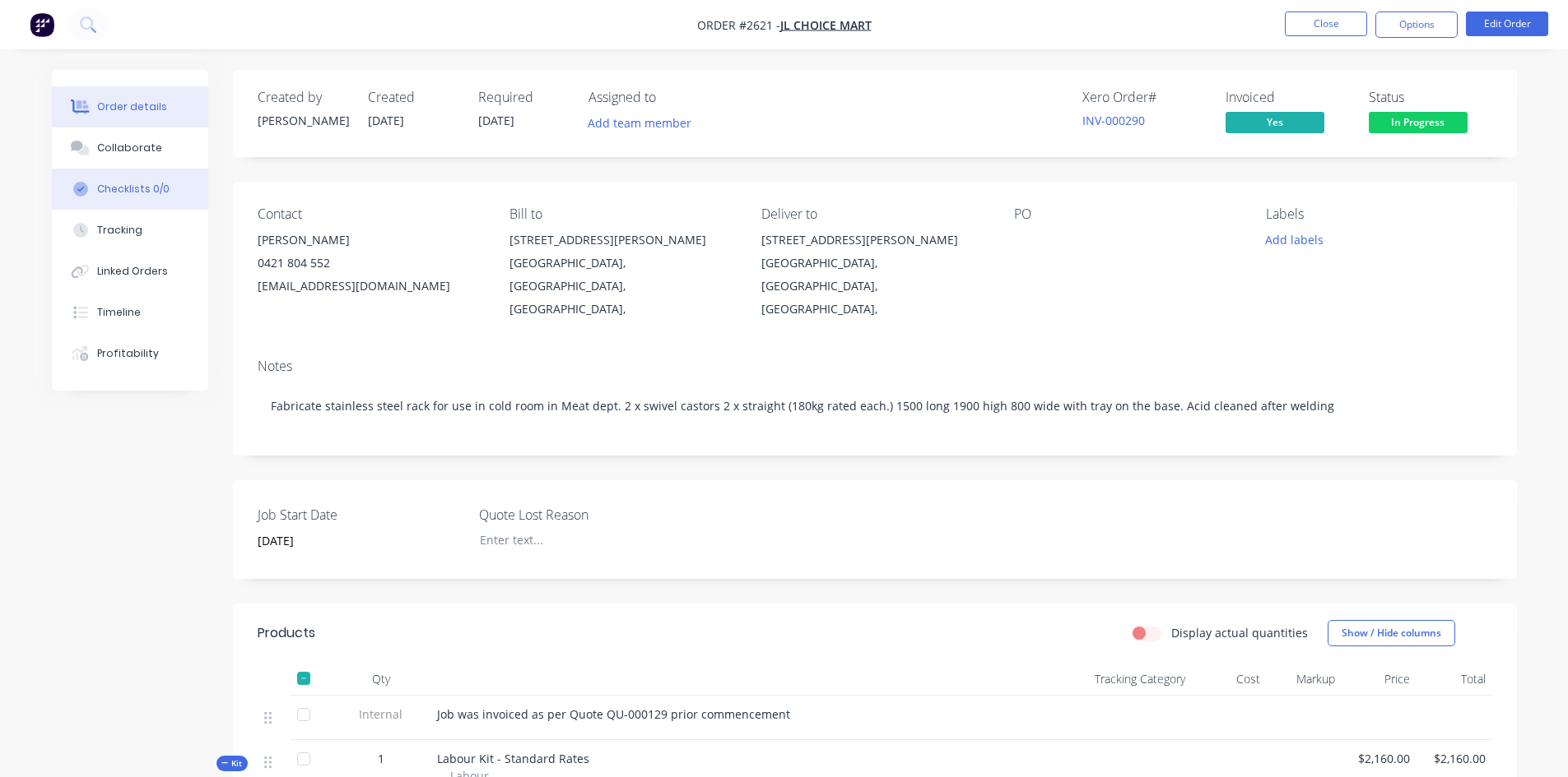
click at [151, 190] on div "Checklists 0/0" at bounding box center [134, 188] width 73 height 14
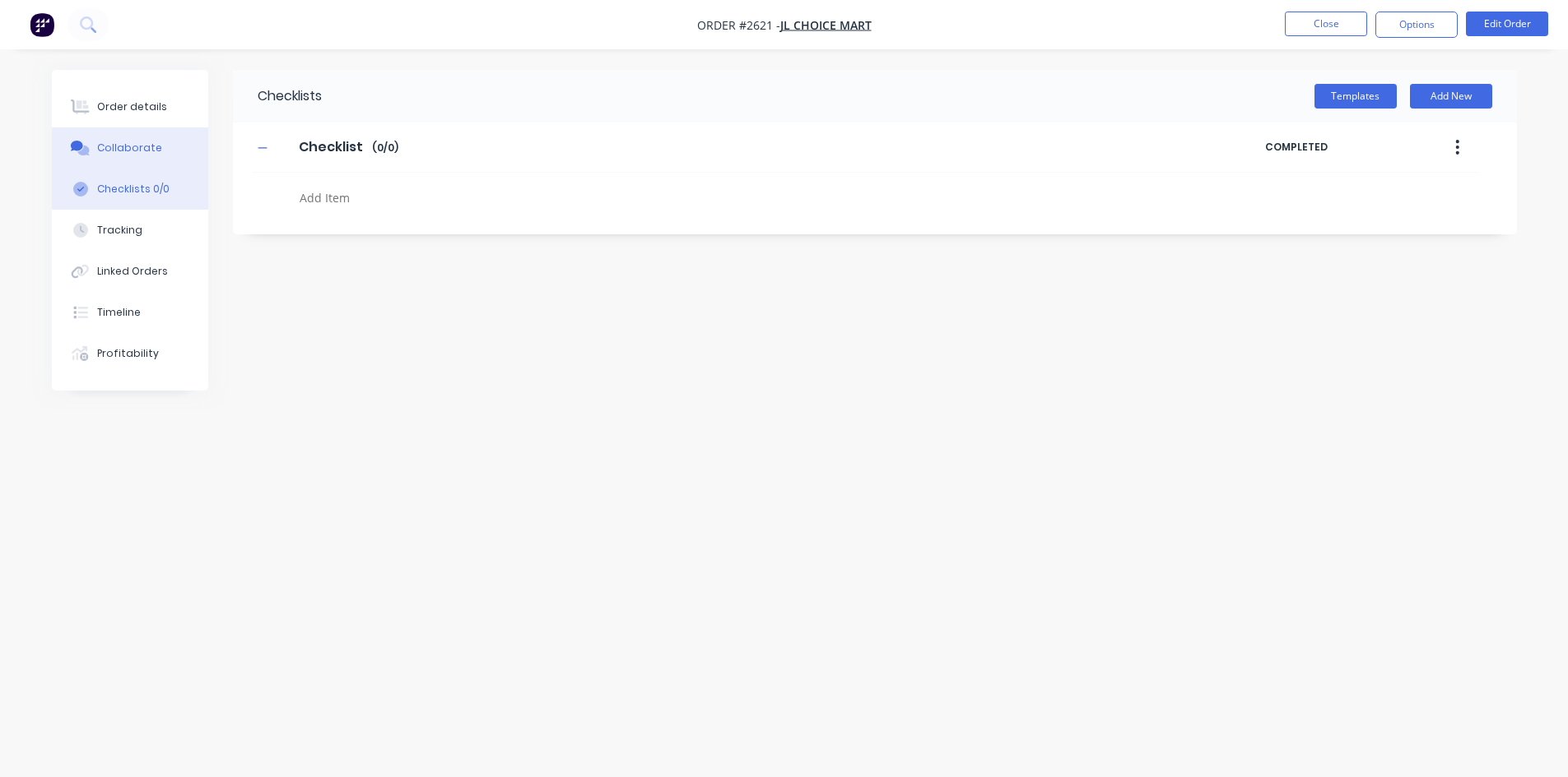
click at [120, 152] on div "Collaborate" at bounding box center [130, 147] width 65 height 14
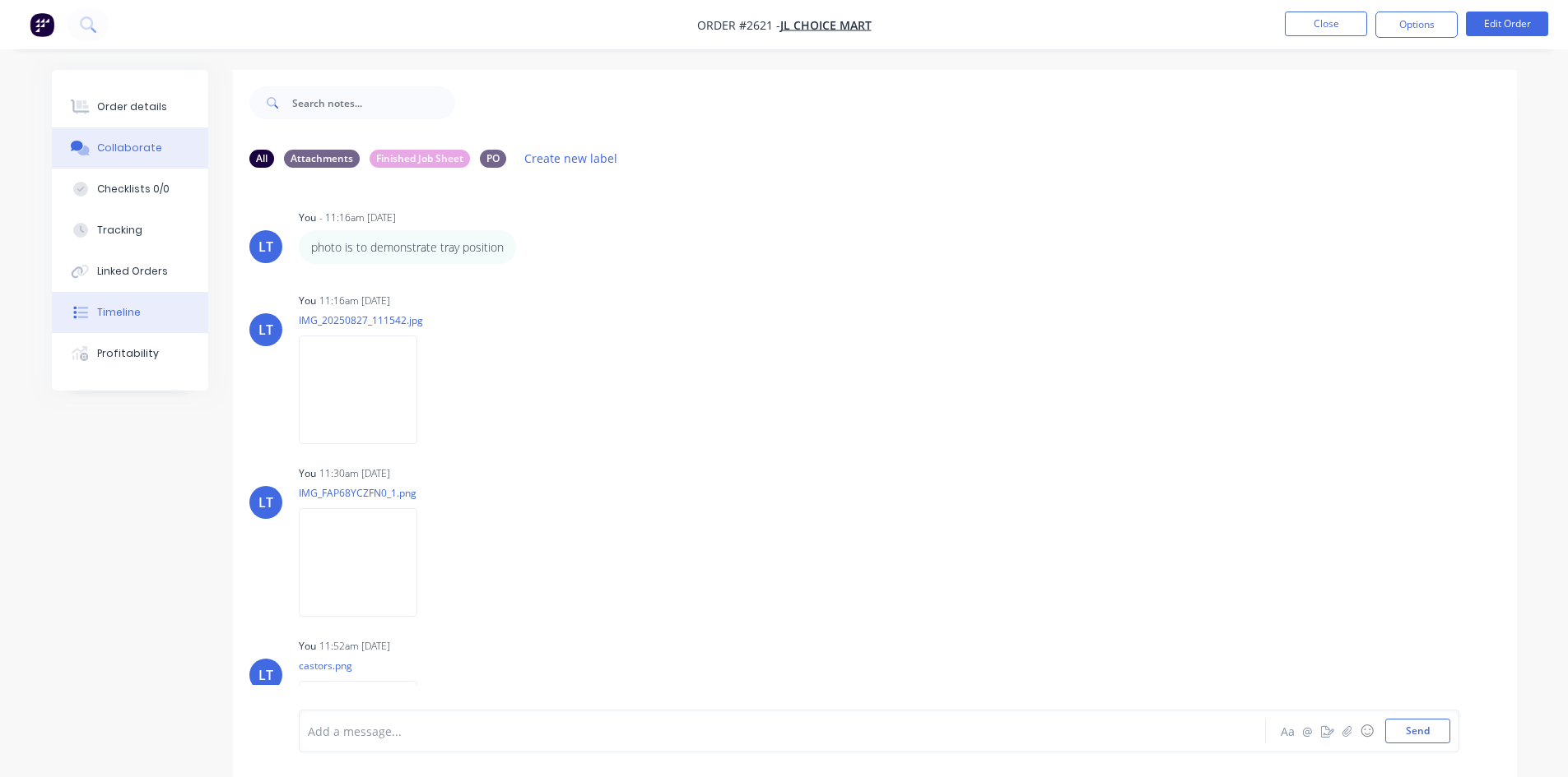
click at [123, 316] on div "Timeline" at bounding box center [120, 312] width 44 height 14
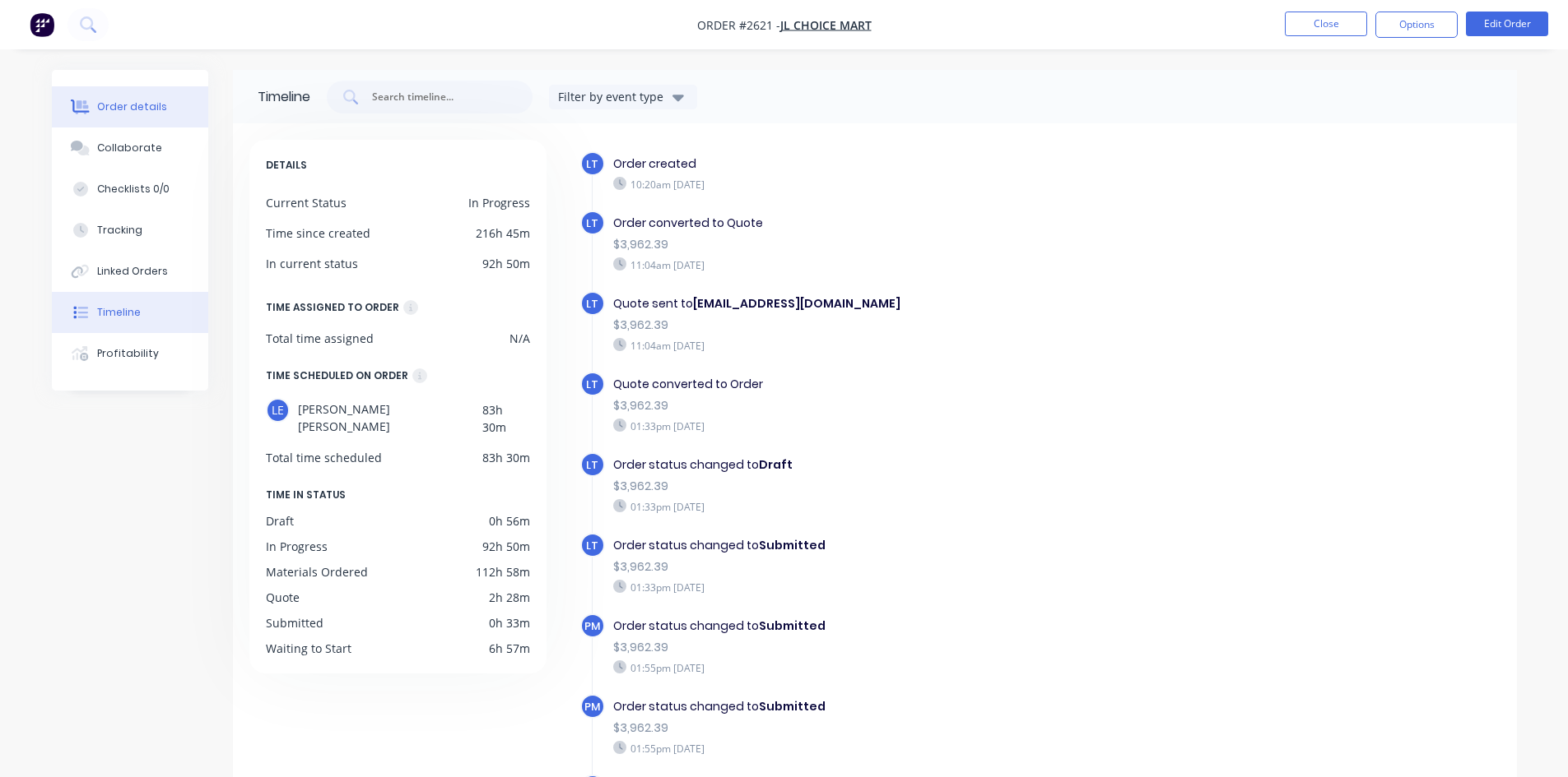
click at [113, 112] on div "Order details" at bounding box center [132, 106] width 70 height 14
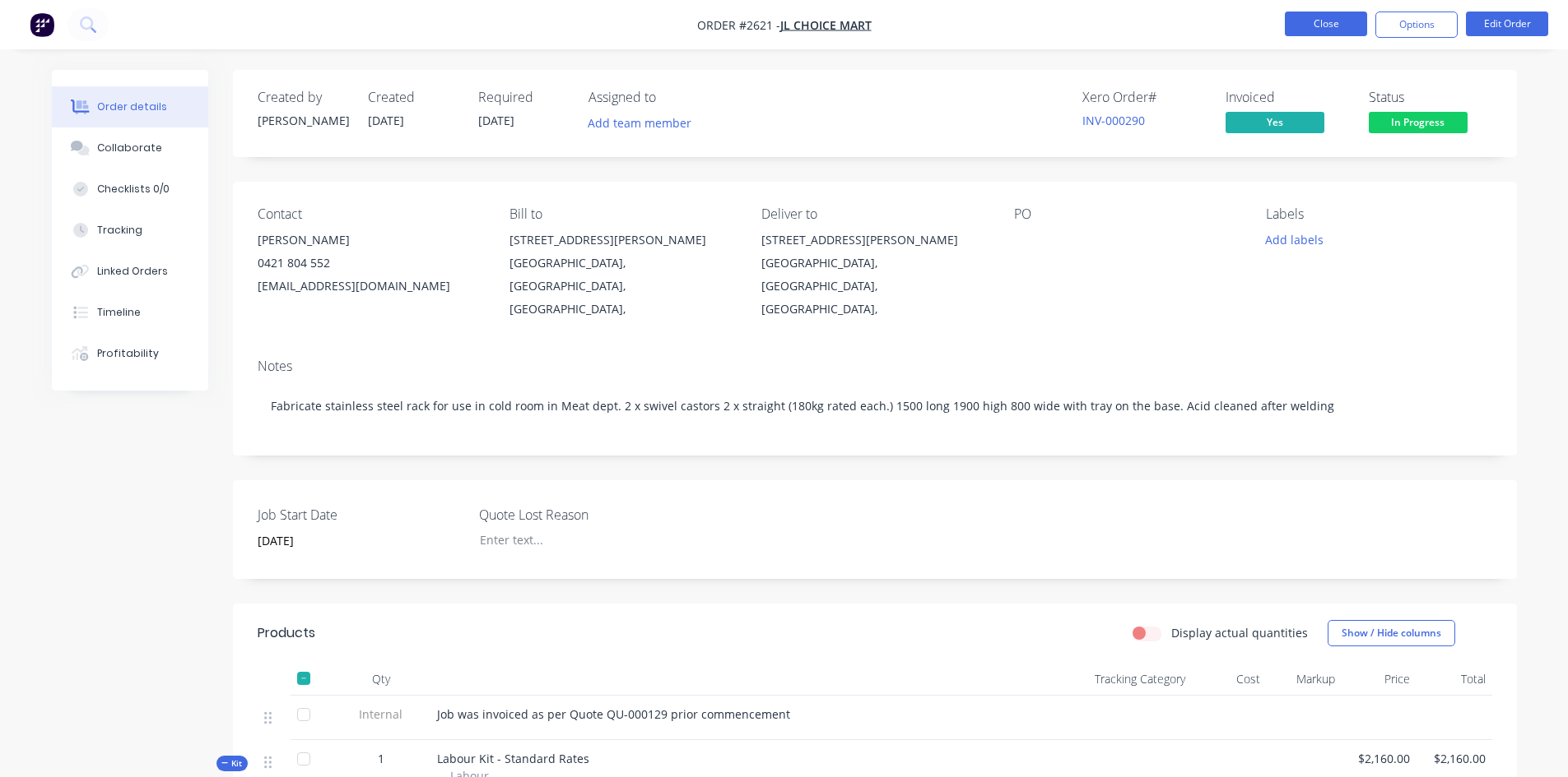
click at [1320, 26] on button "Close" at bounding box center [1326, 24] width 82 height 25
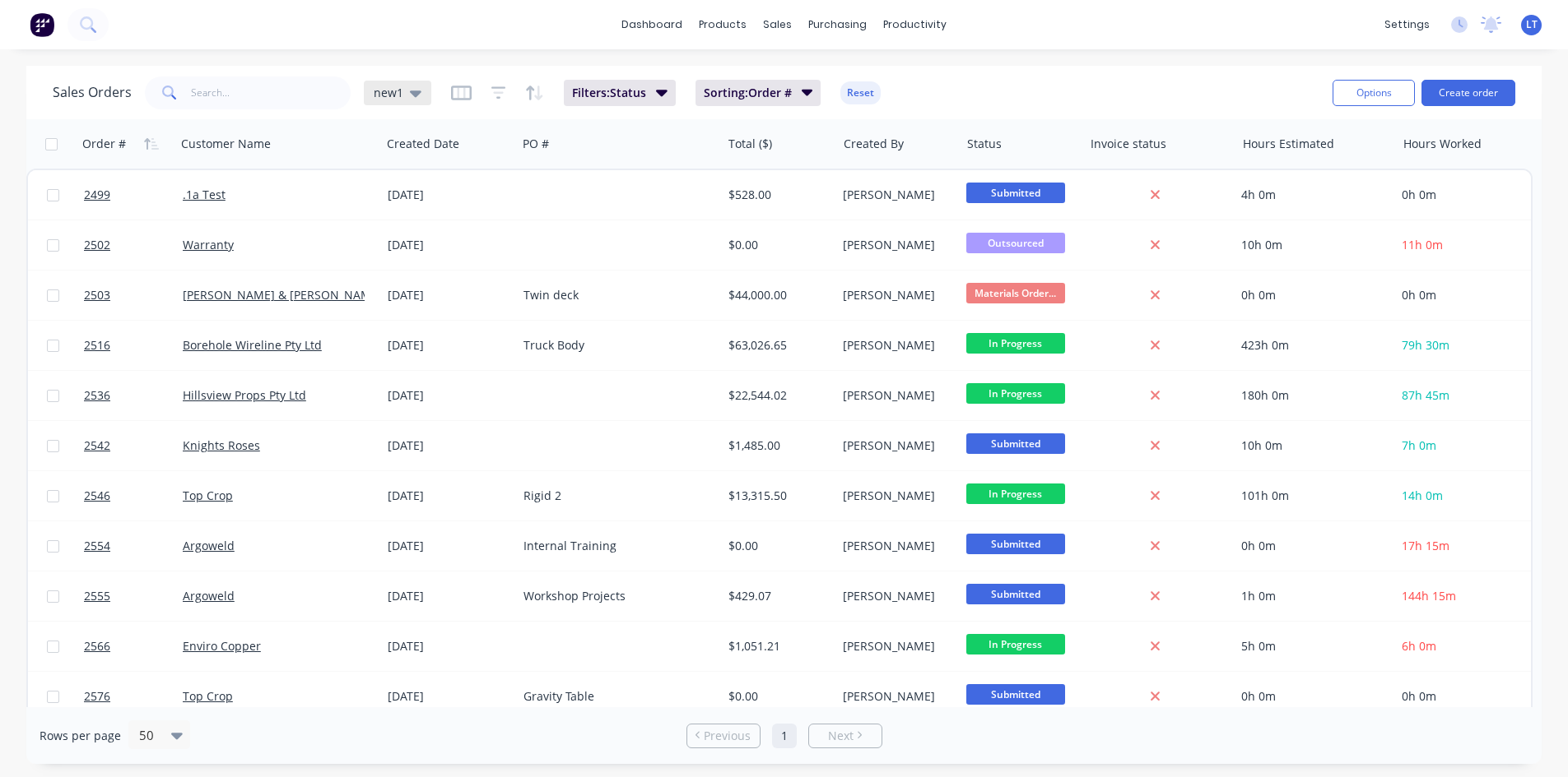
click at [423, 86] on div "new1" at bounding box center [397, 93] width 68 height 25
click at [411, 332] on button "Quotes Only" at bounding box center [463, 332] width 187 height 19
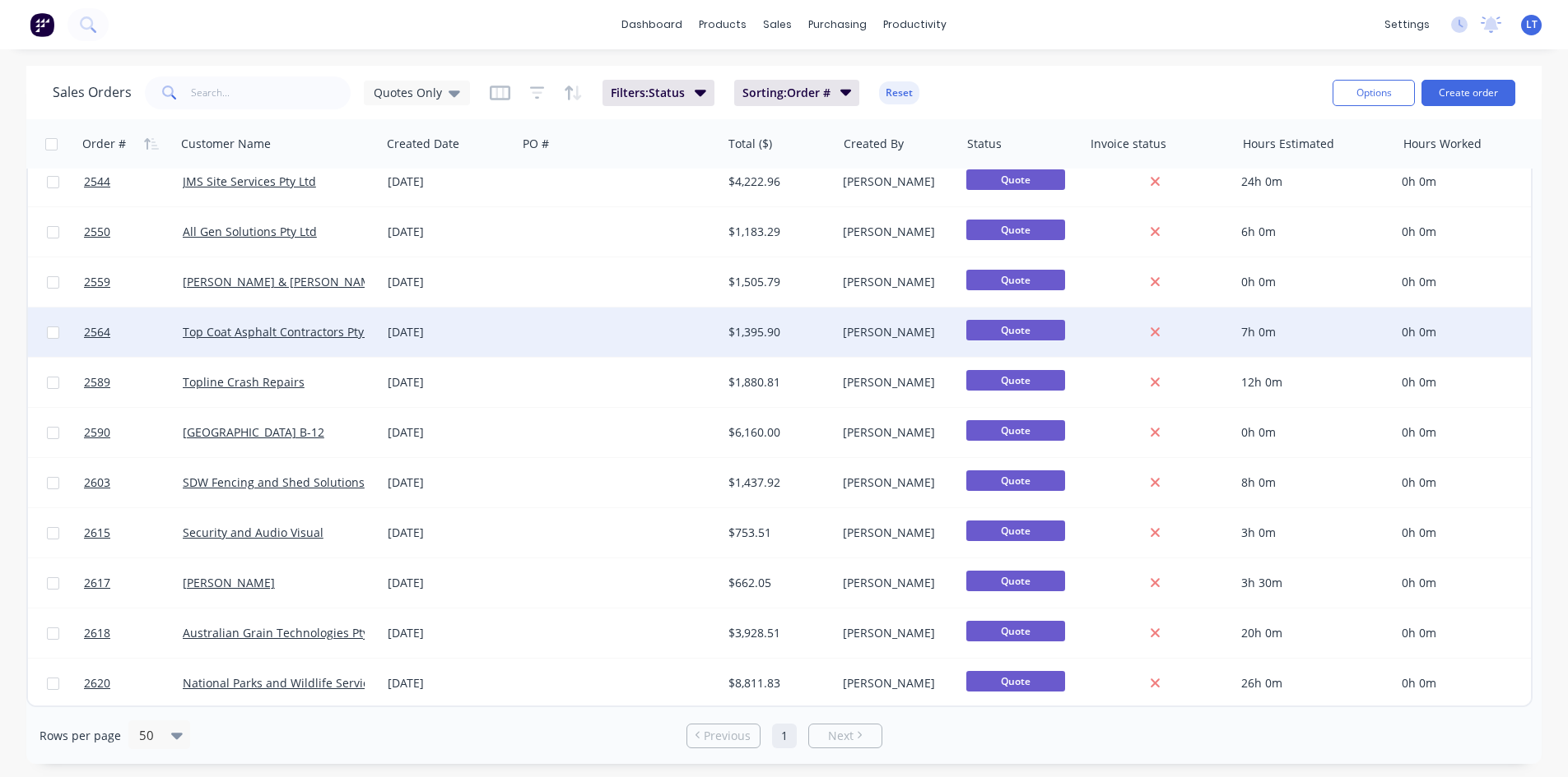
scroll to position [21, 0]
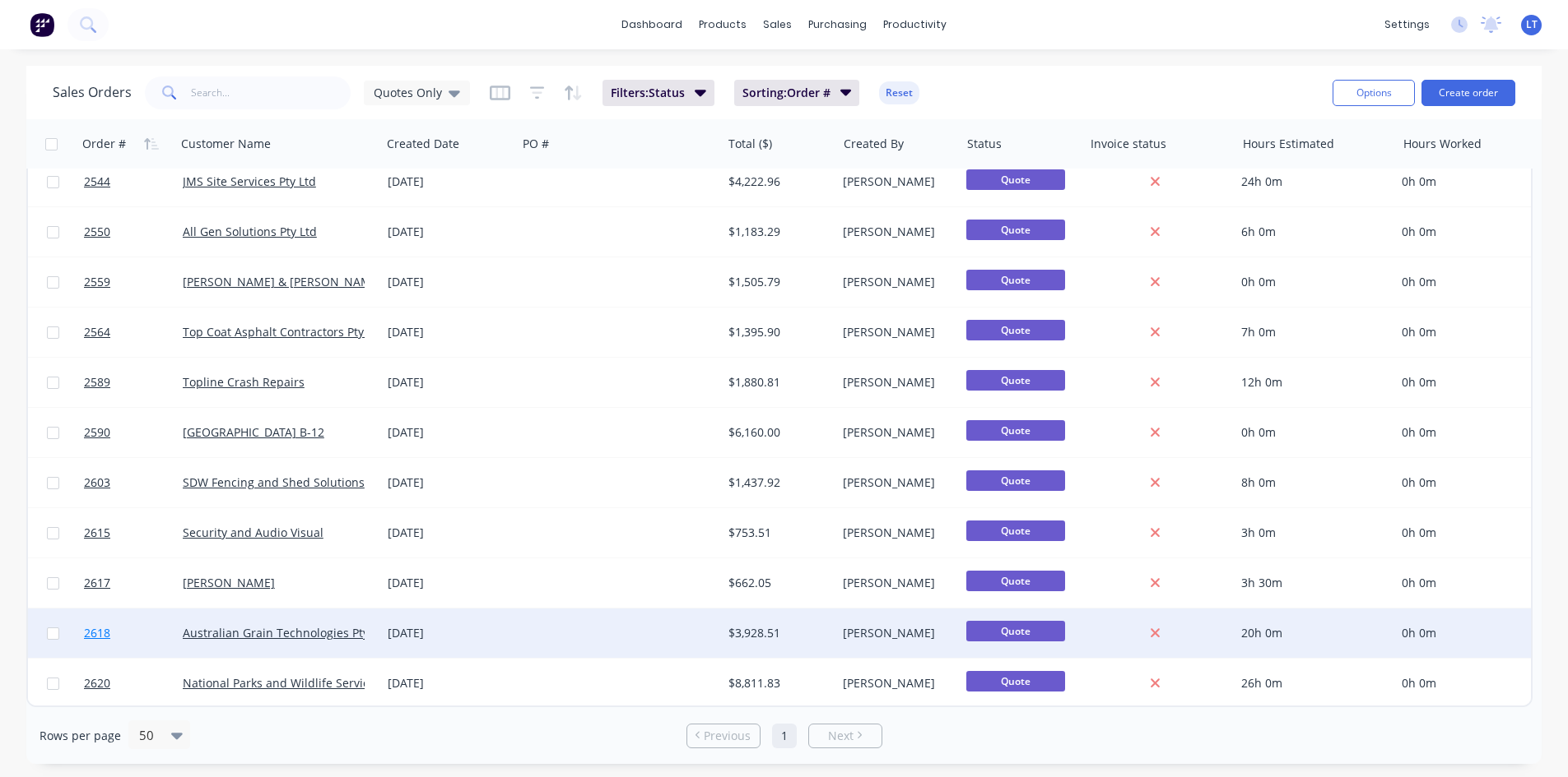
click at [150, 622] on link "2618" at bounding box center [133, 634] width 98 height 50
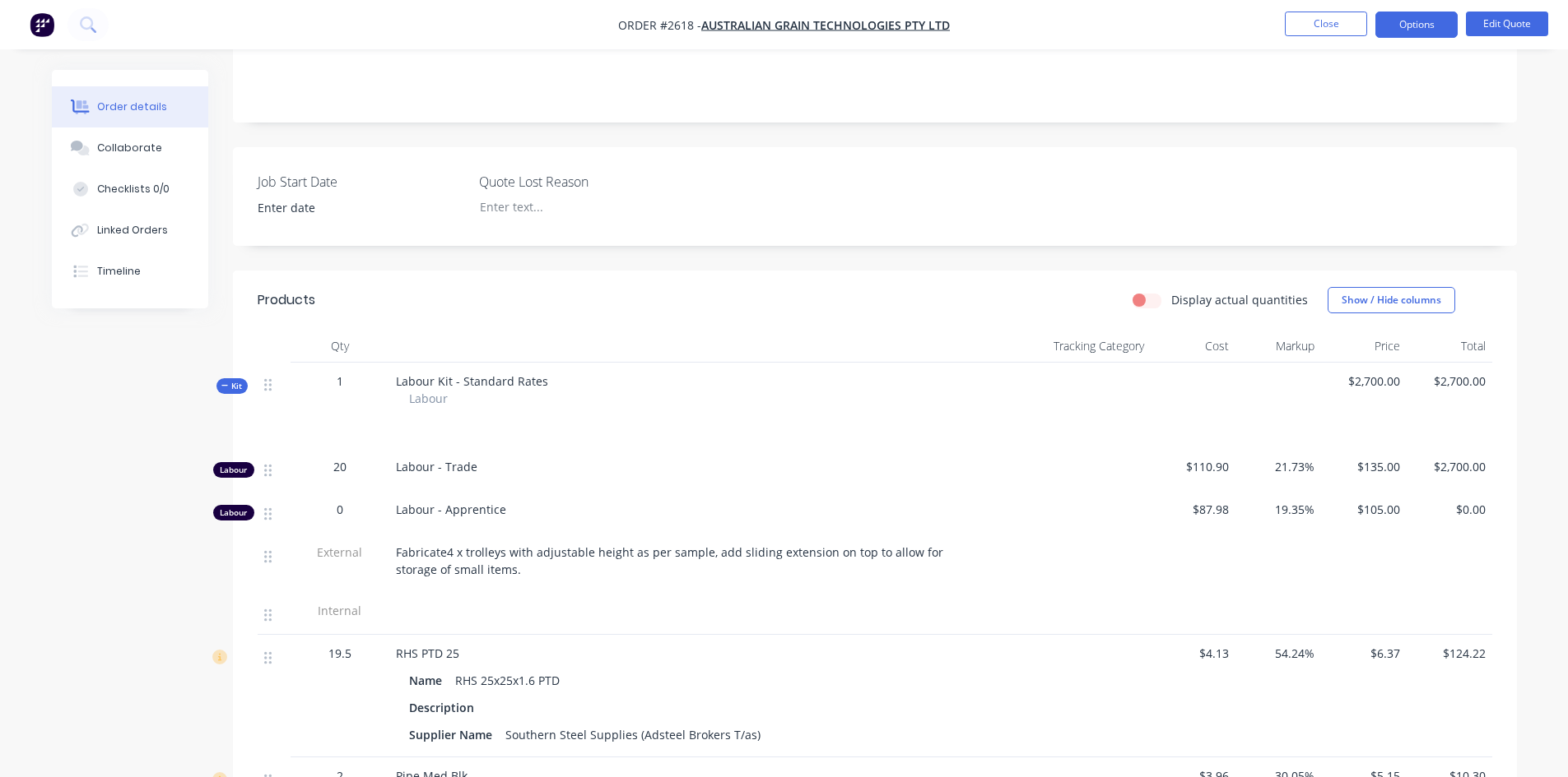
scroll to position [329, 0]
click at [1501, 15] on button "Edit Quote" at bounding box center [1507, 24] width 82 height 25
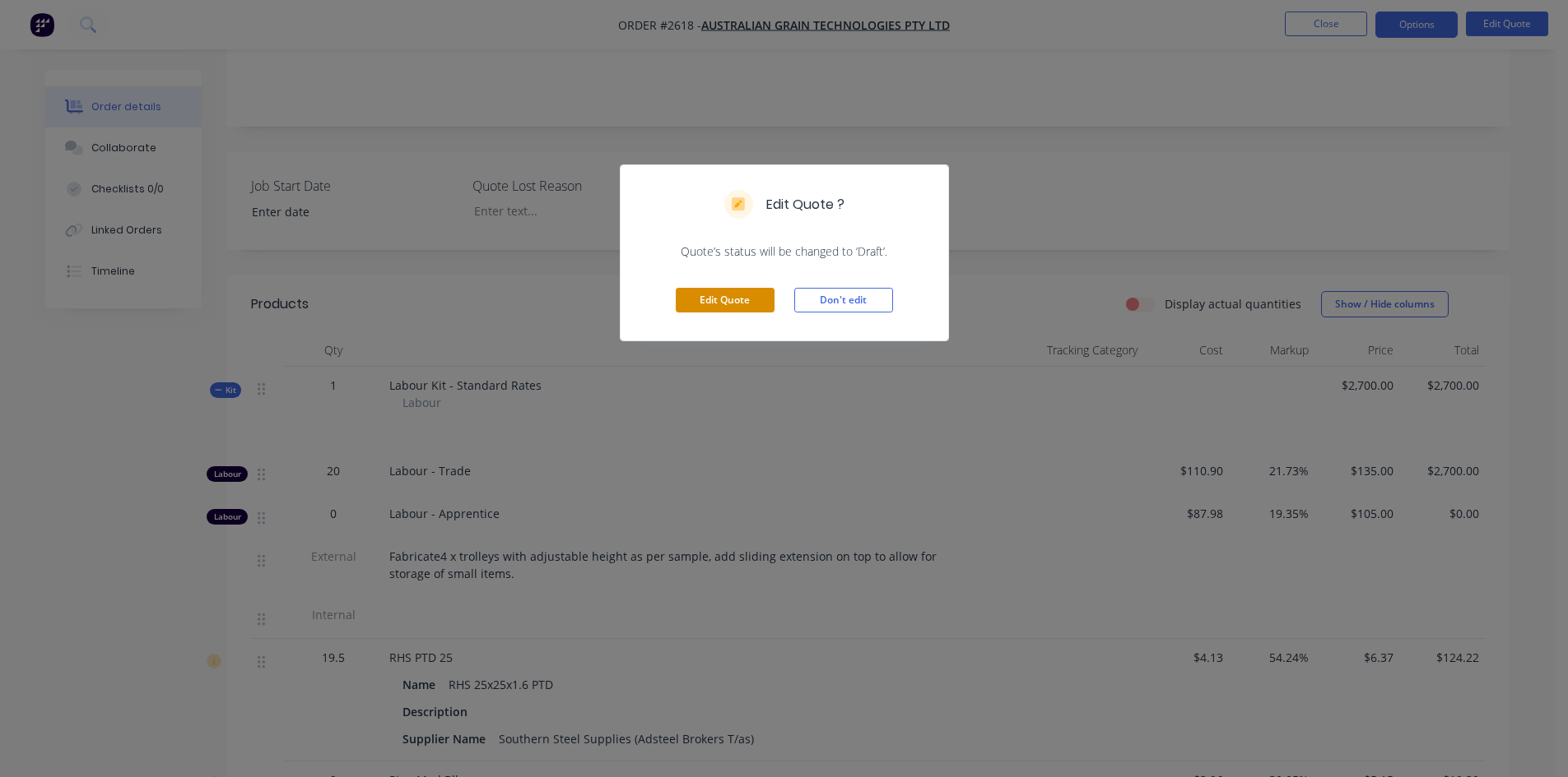
click at [754, 295] on button "Edit Quote" at bounding box center [725, 300] width 98 height 25
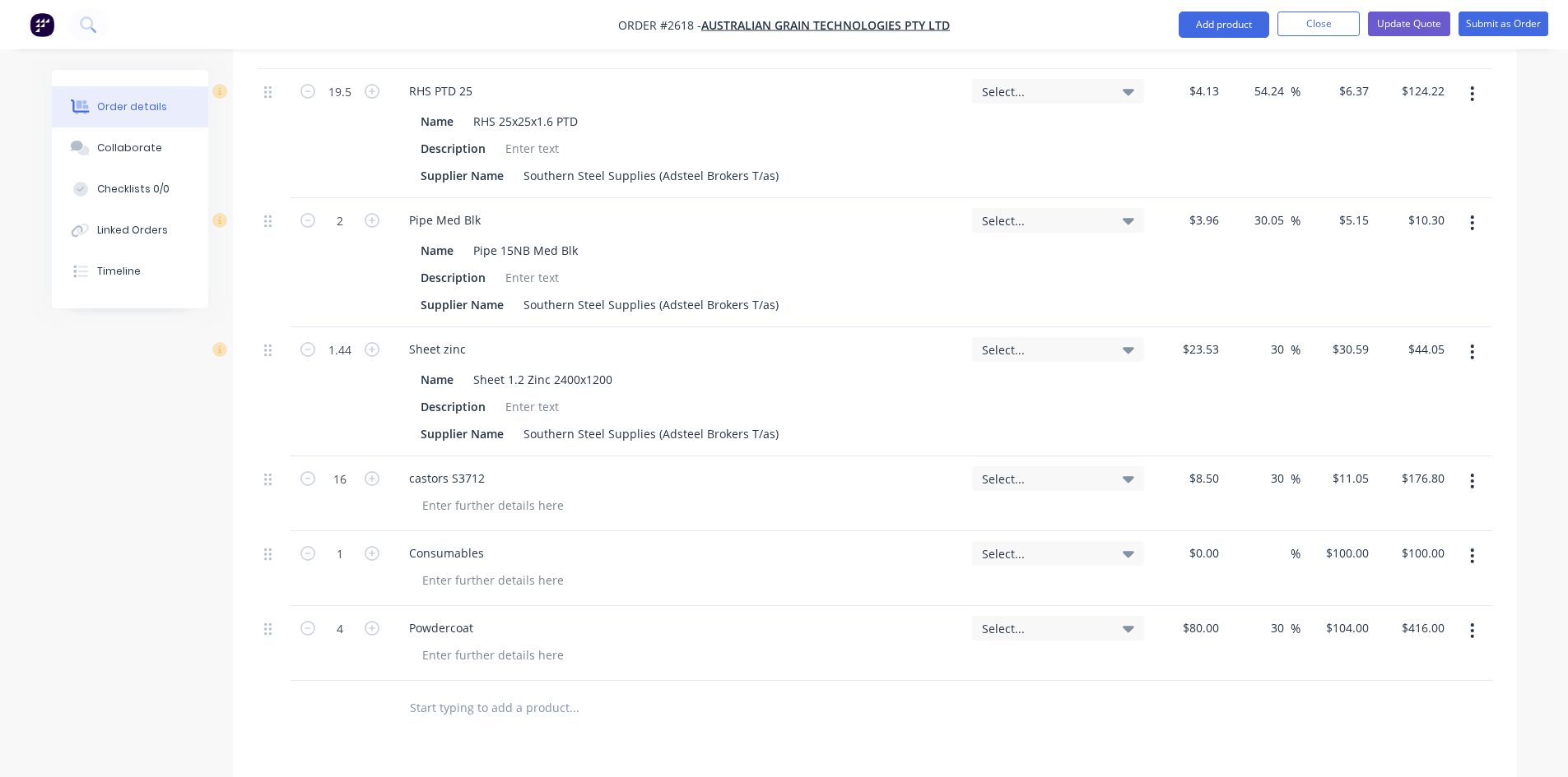
scroll to position [1234, 0]
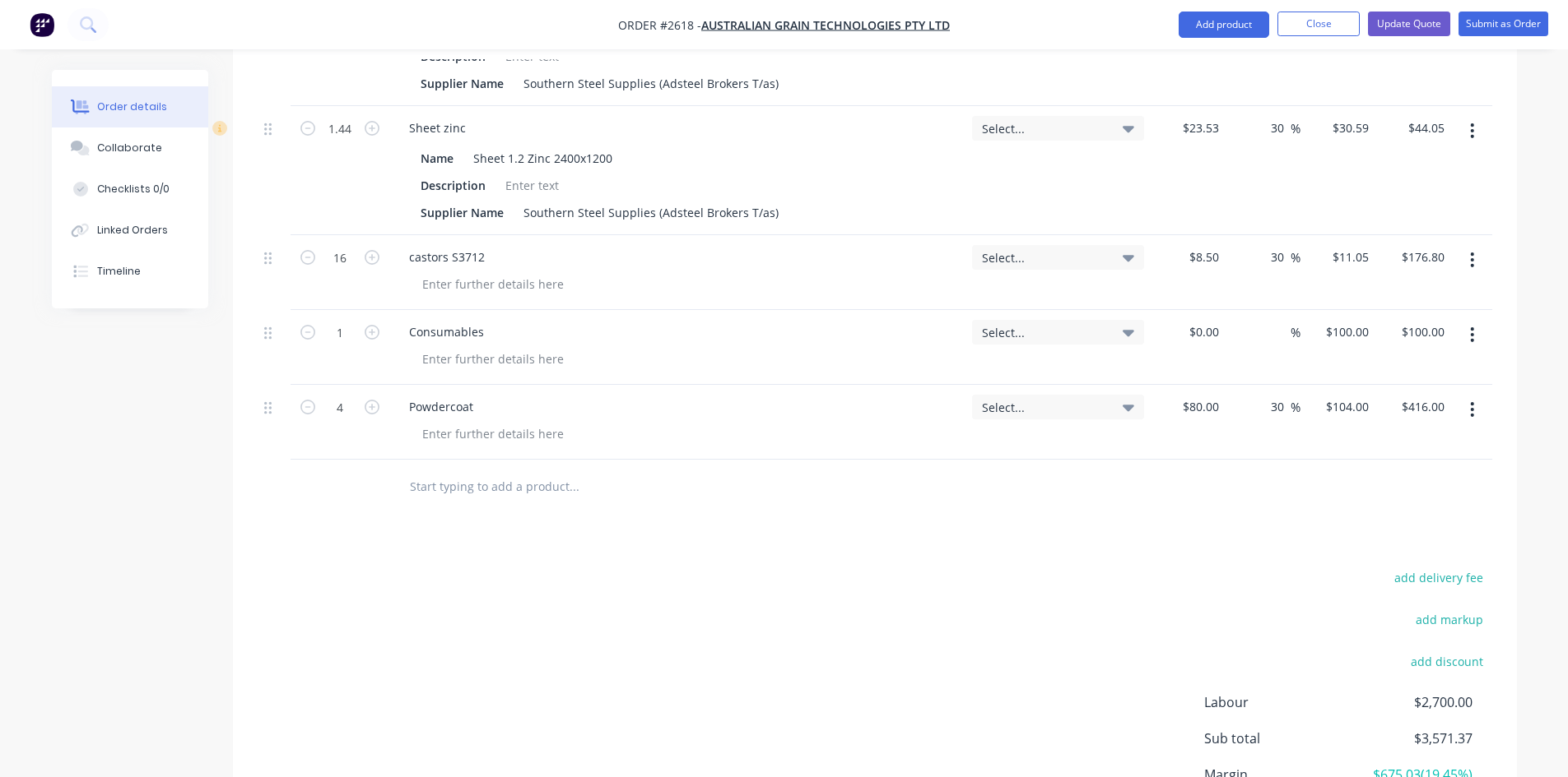
click at [496, 395] on div "Powdercoat" at bounding box center [677, 406] width 563 height 24
click at [469, 422] on div at bounding box center [493, 434] width 168 height 24
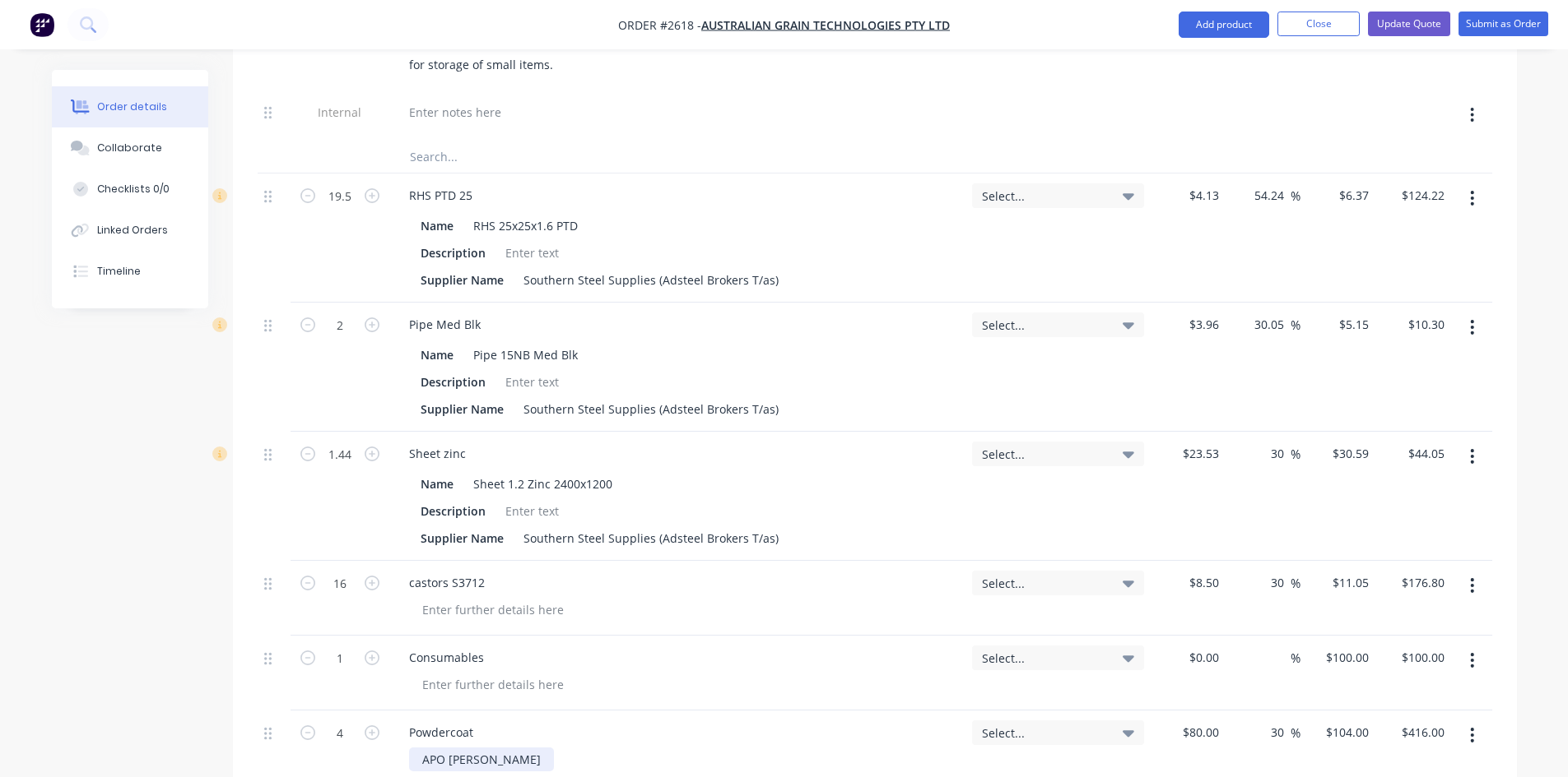
scroll to position [905, 0]
click at [1430, 21] on button "Update Quote" at bounding box center [1409, 24] width 82 height 25
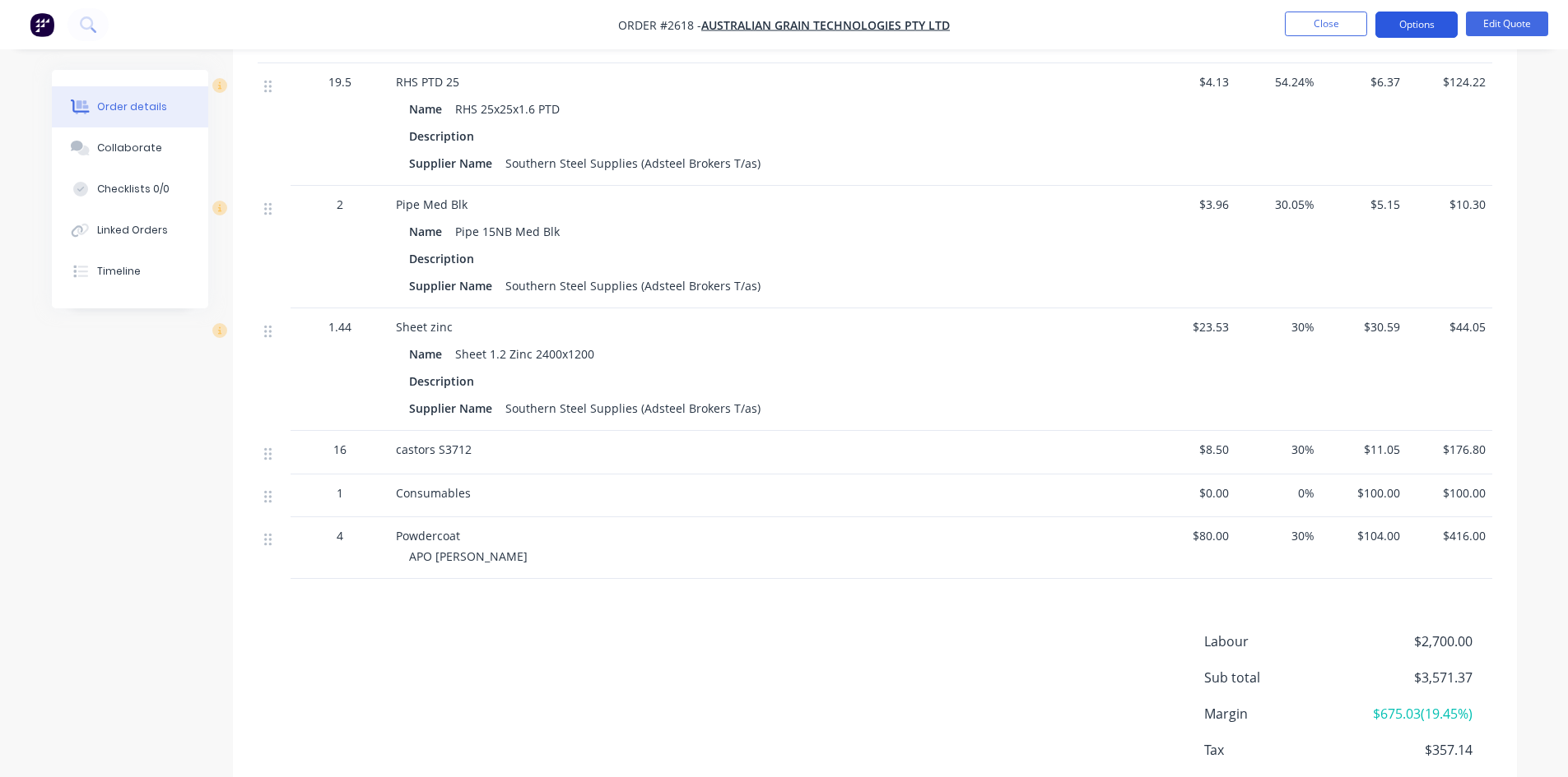
click at [1431, 28] on button "Options" at bounding box center [1416, 25] width 82 height 27
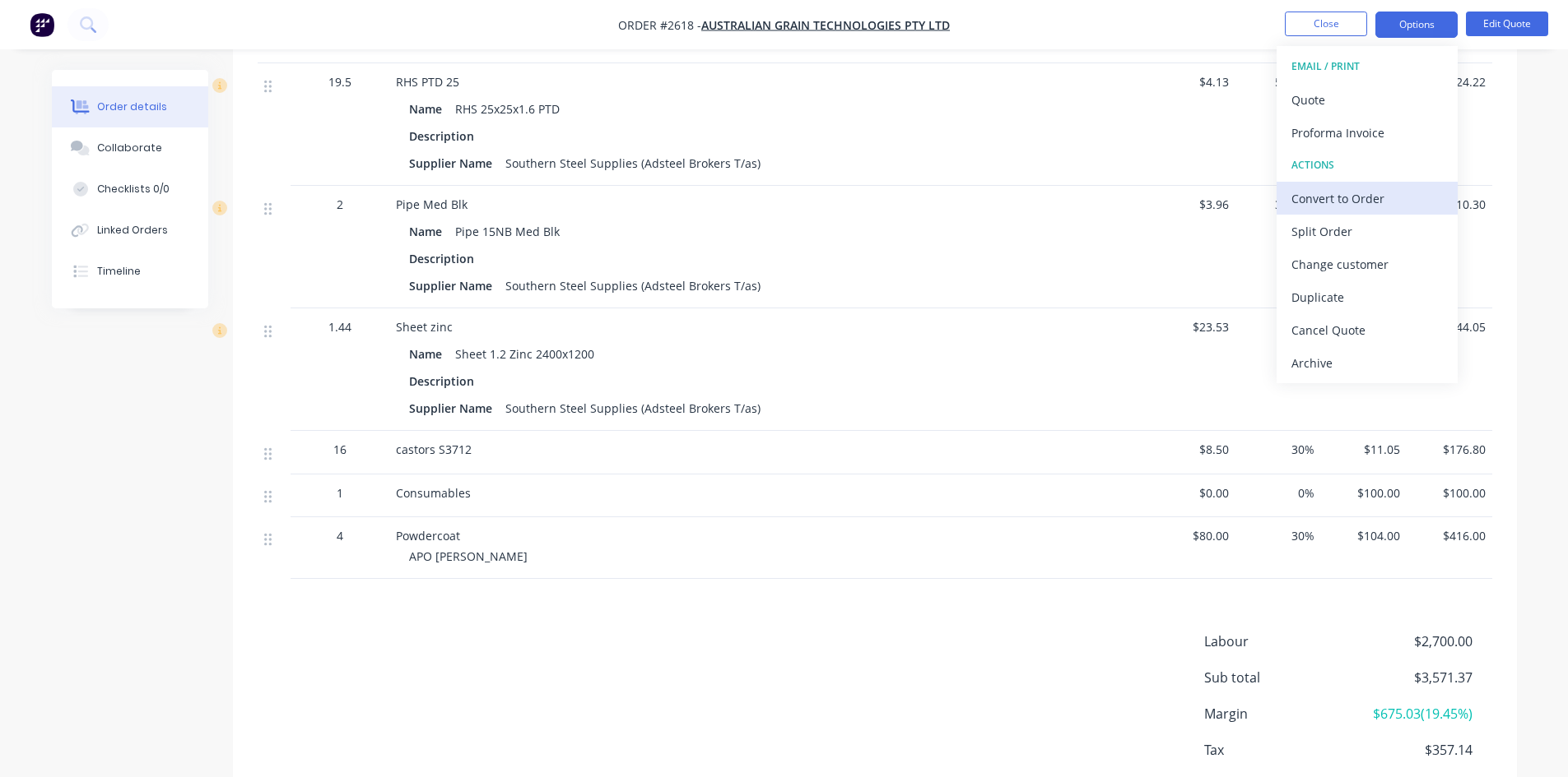
click at [1357, 200] on div "Convert to Order" at bounding box center [1367, 198] width 151 height 24
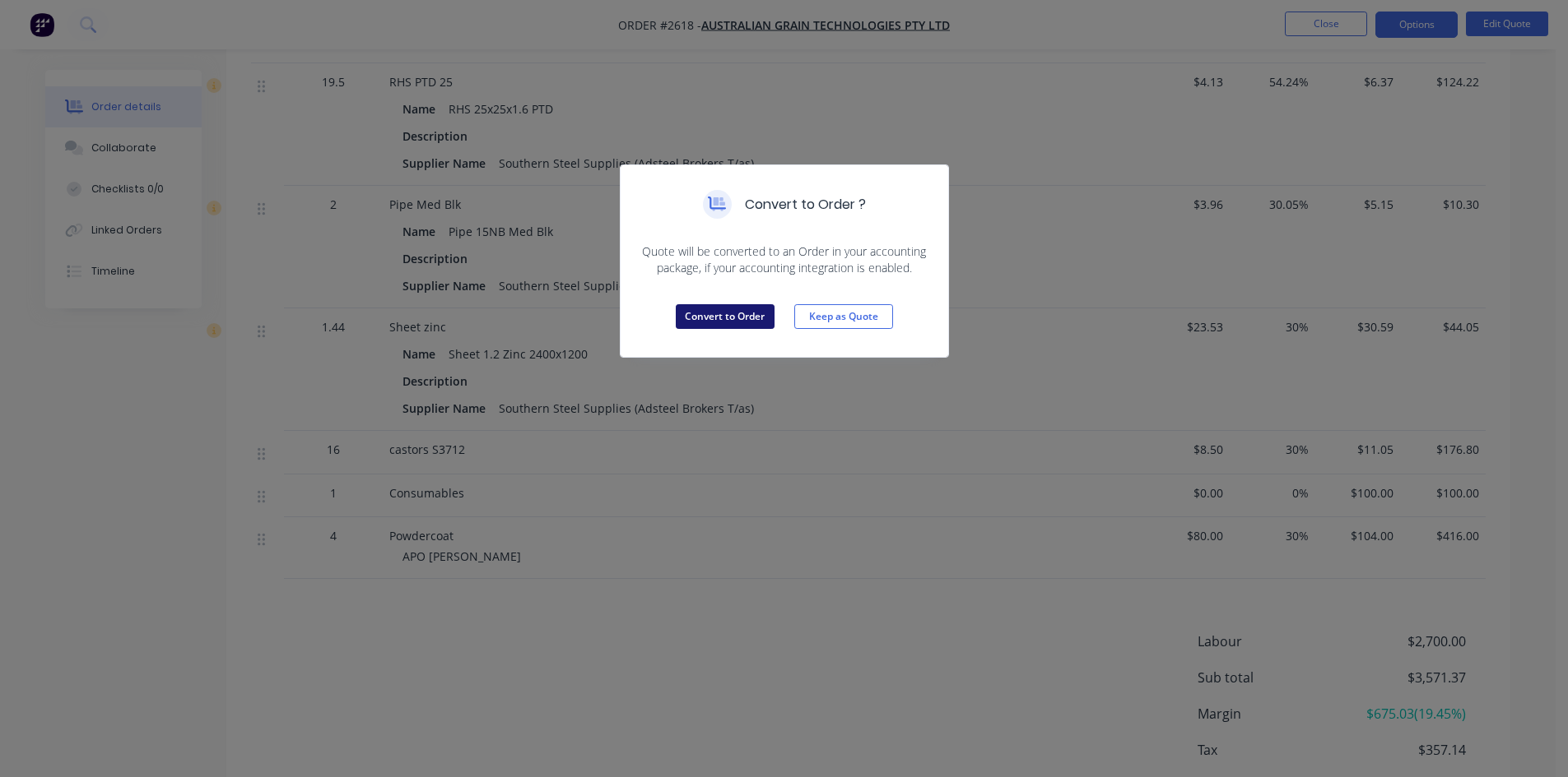
click at [762, 321] on button "Convert to Order" at bounding box center [725, 316] width 98 height 25
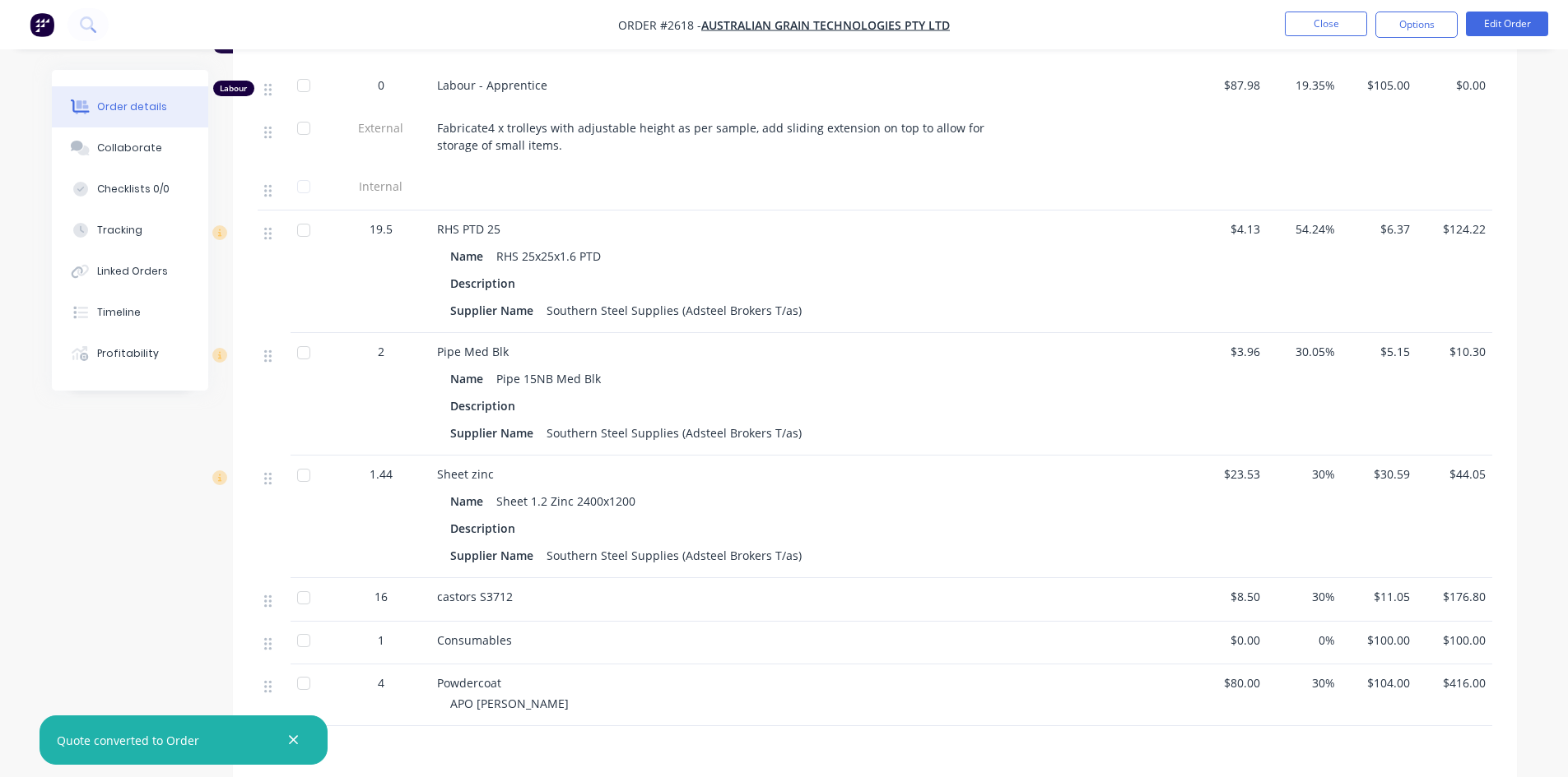
scroll to position [741, 0]
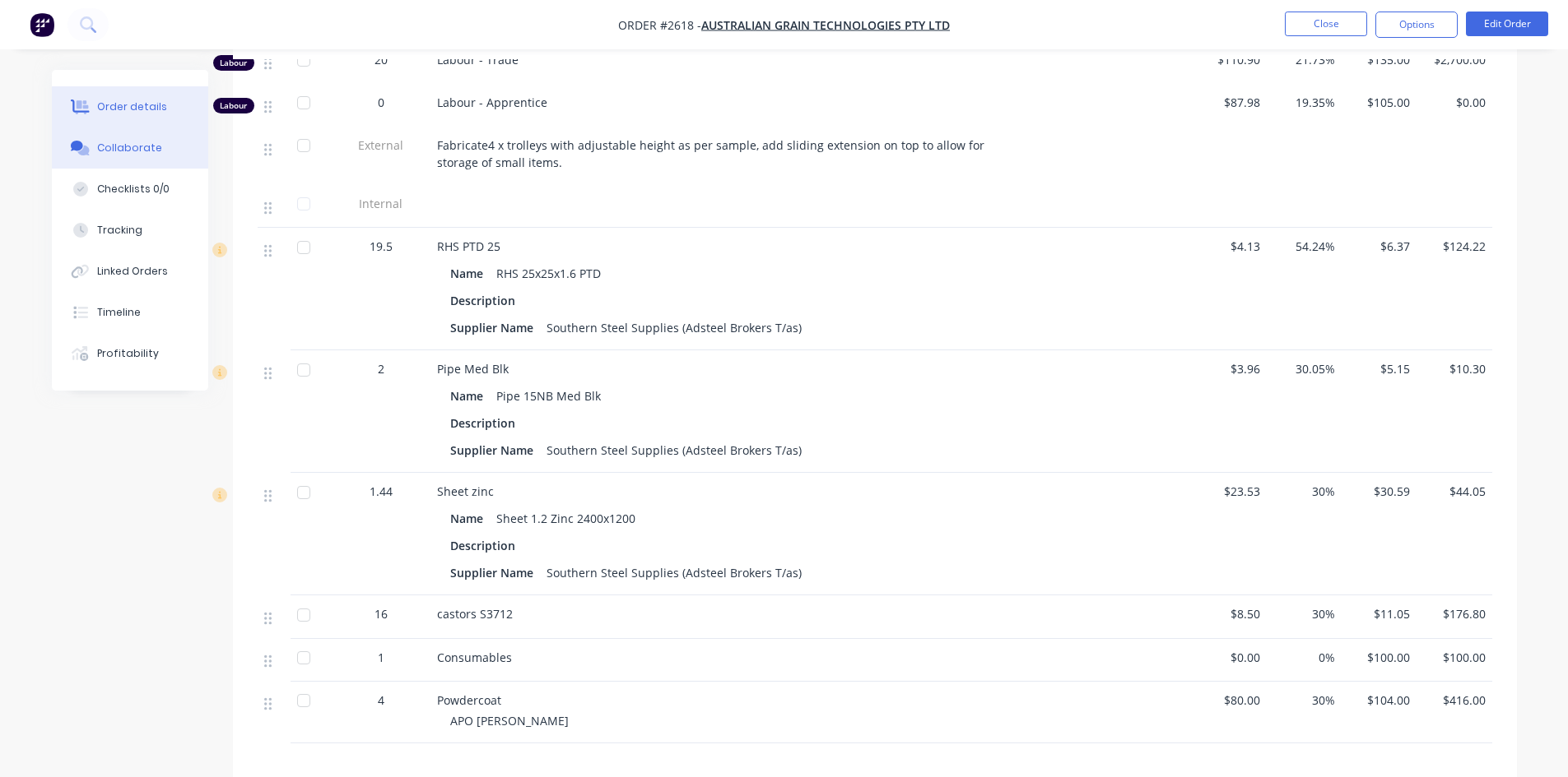
click at [131, 144] on div "Collaborate" at bounding box center [130, 147] width 65 height 14
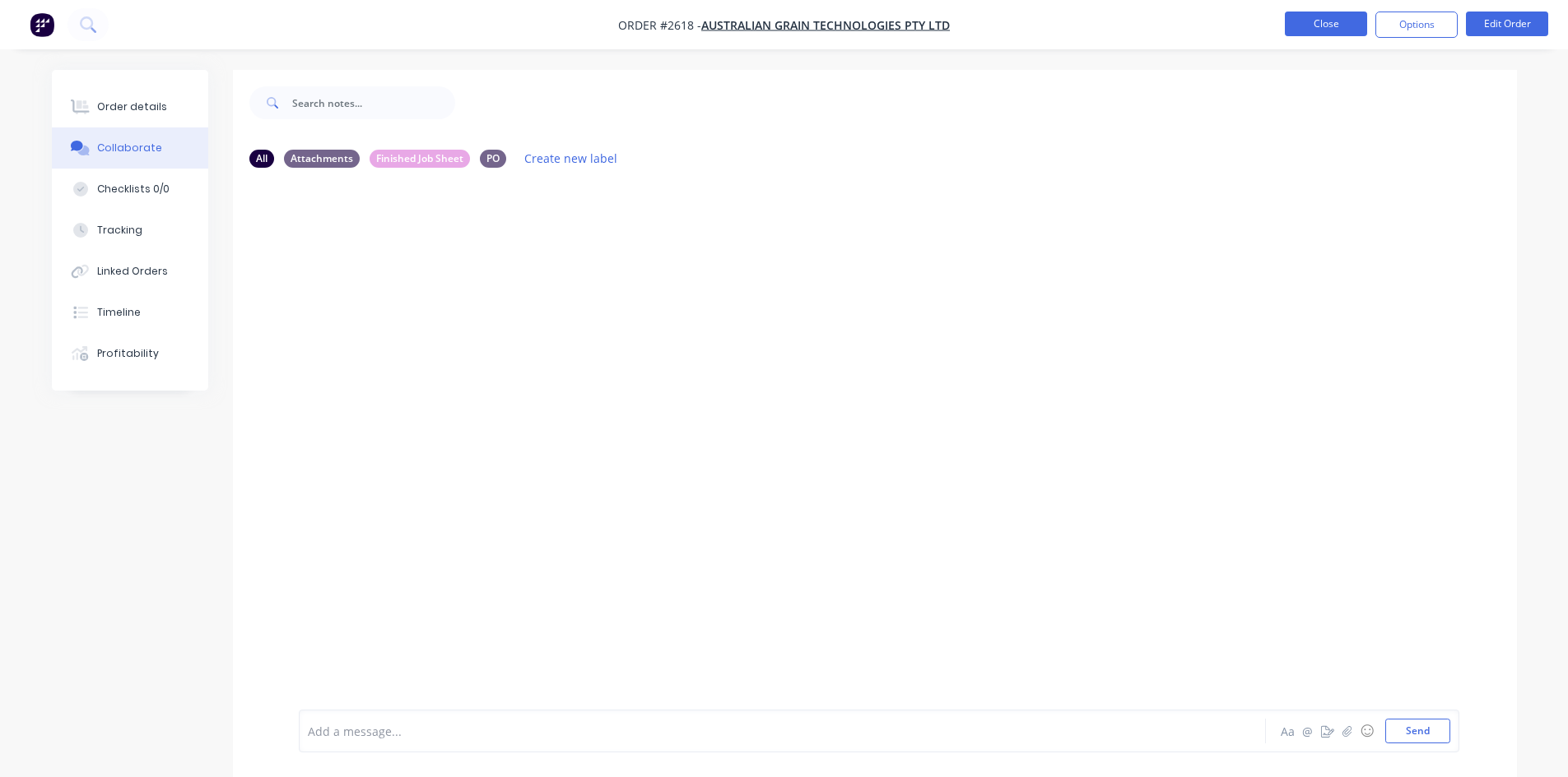
click at [1337, 24] on button "Close" at bounding box center [1326, 24] width 82 height 25
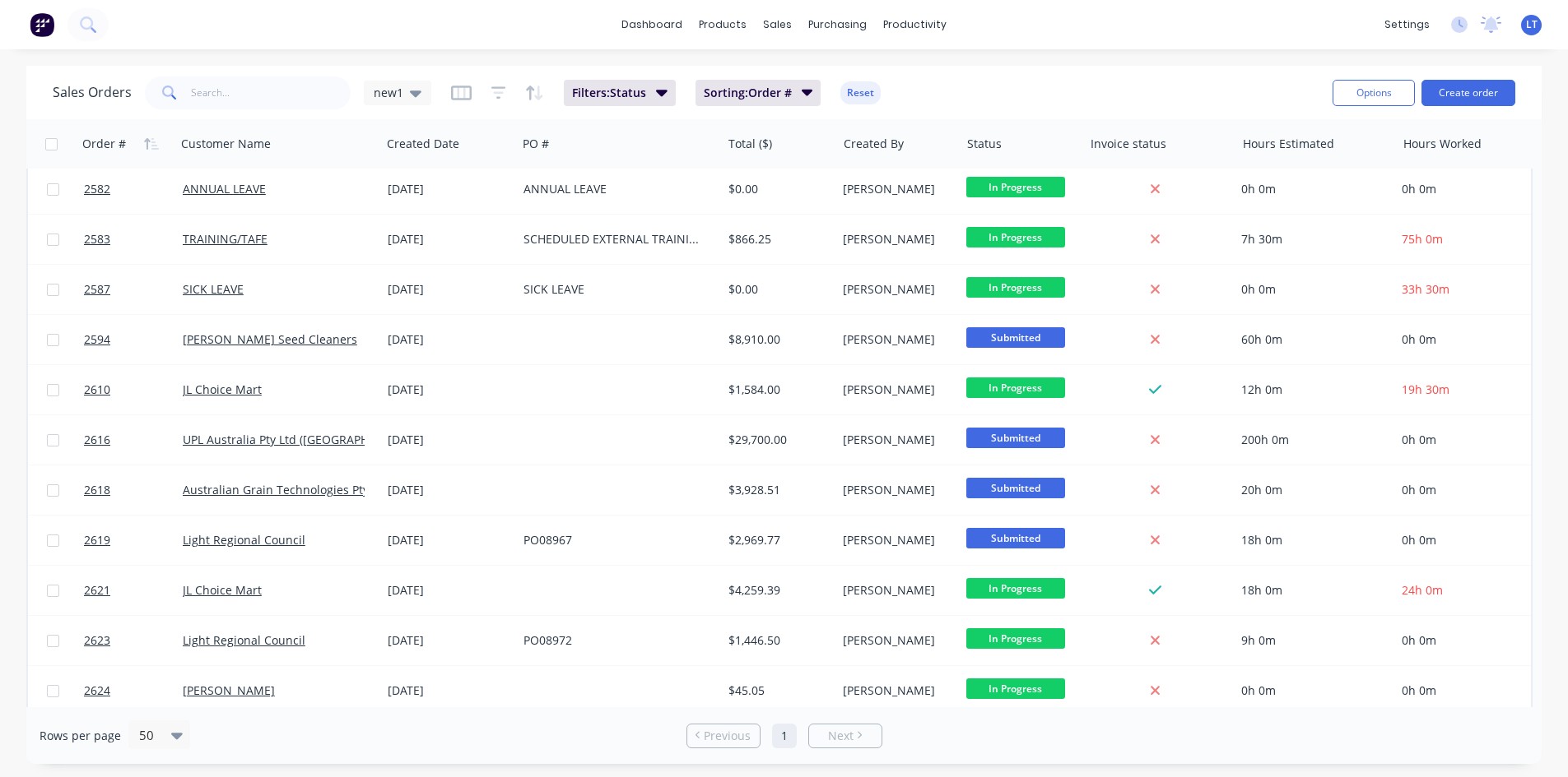
scroll to position [658, 0]
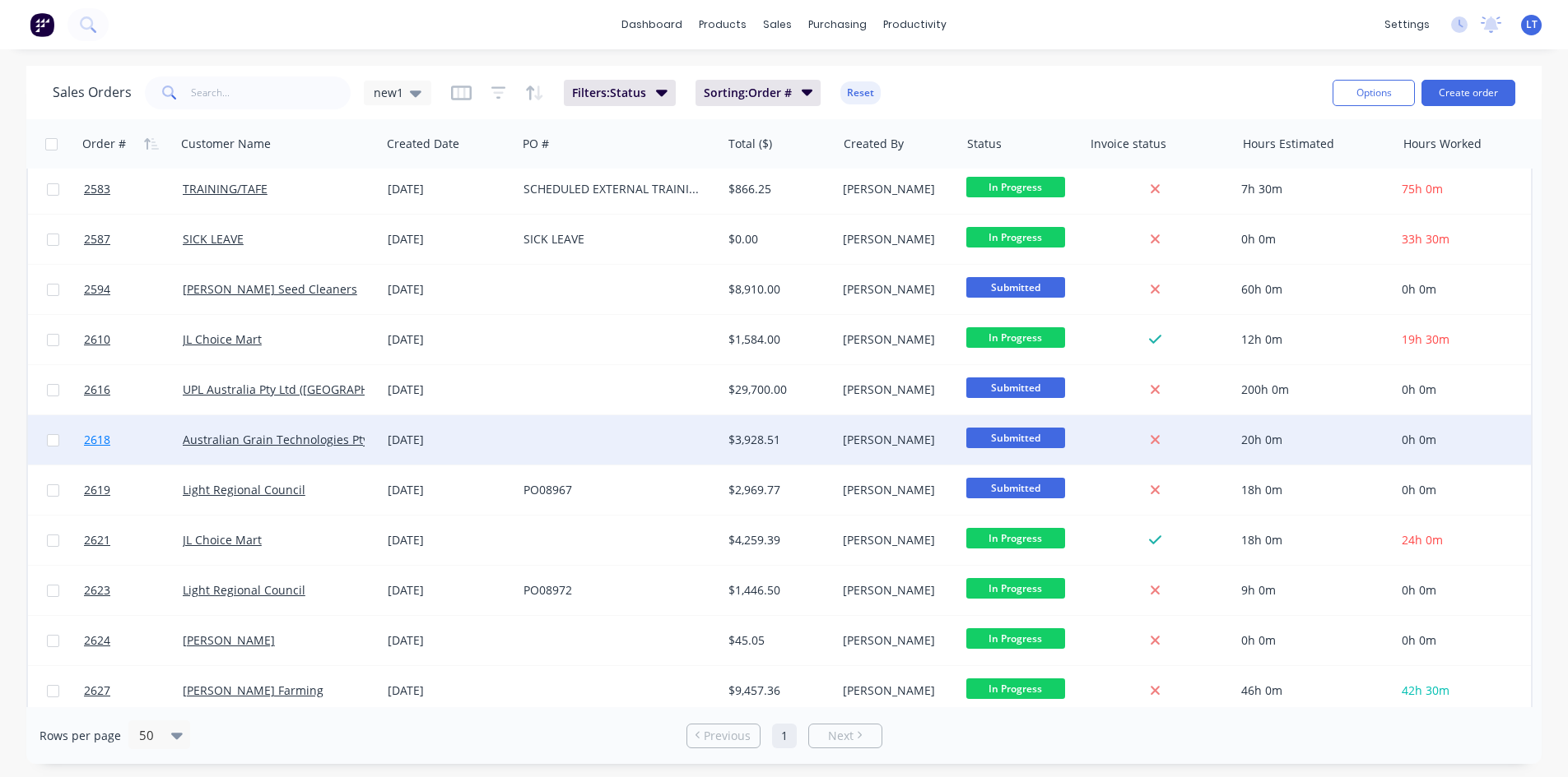
click at [157, 433] on link "2618" at bounding box center [133, 441] width 98 height 50
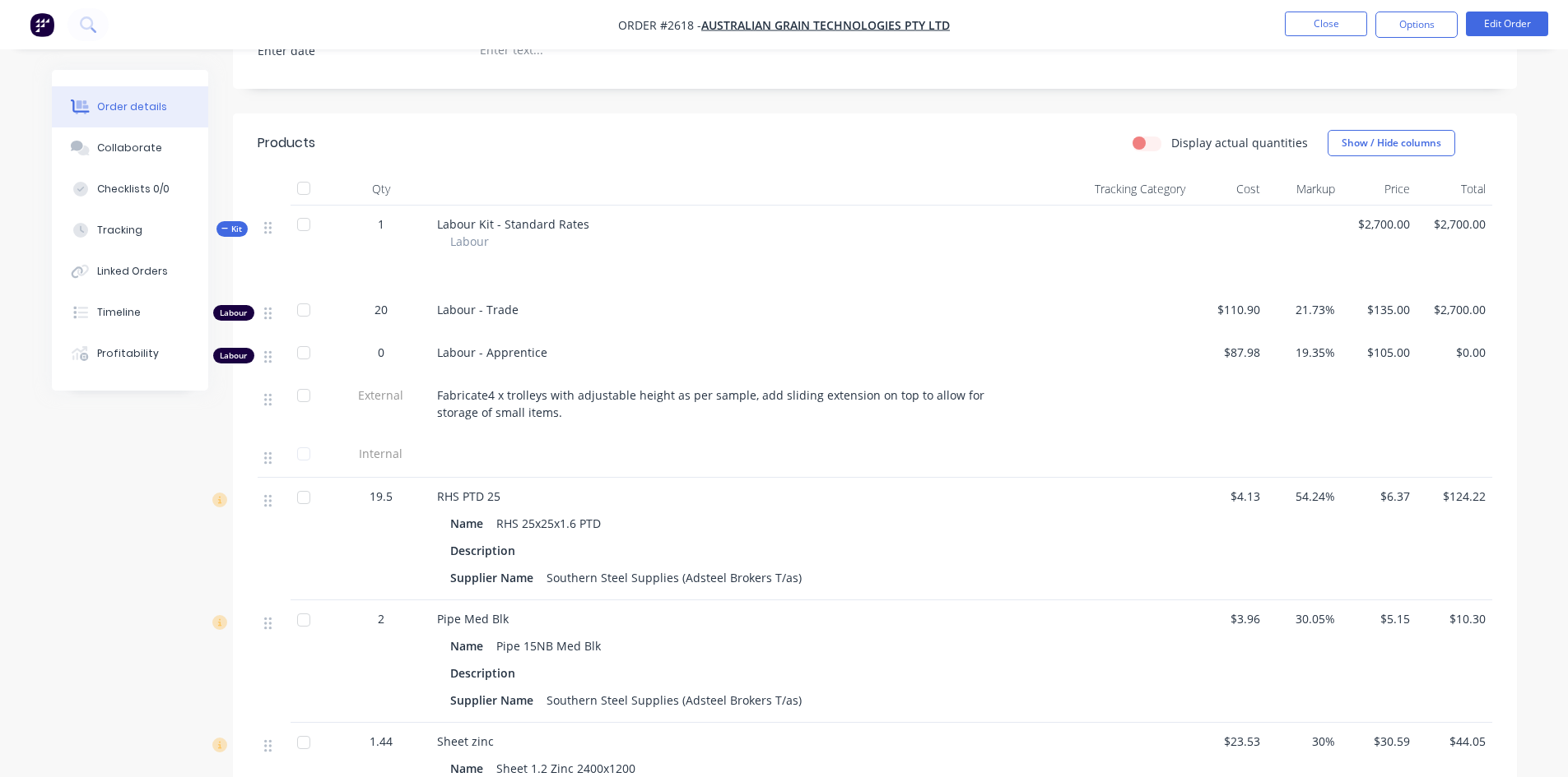
scroll to position [493, 0]
click at [487, 384] on span "Fabricate4 x trolleys with adjustable height as per sample, add sliding extensi…" at bounding box center [712, 400] width 551 height 32
click at [1500, 23] on button "Edit Order" at bounding box center [1507, 24] width 82 height 25
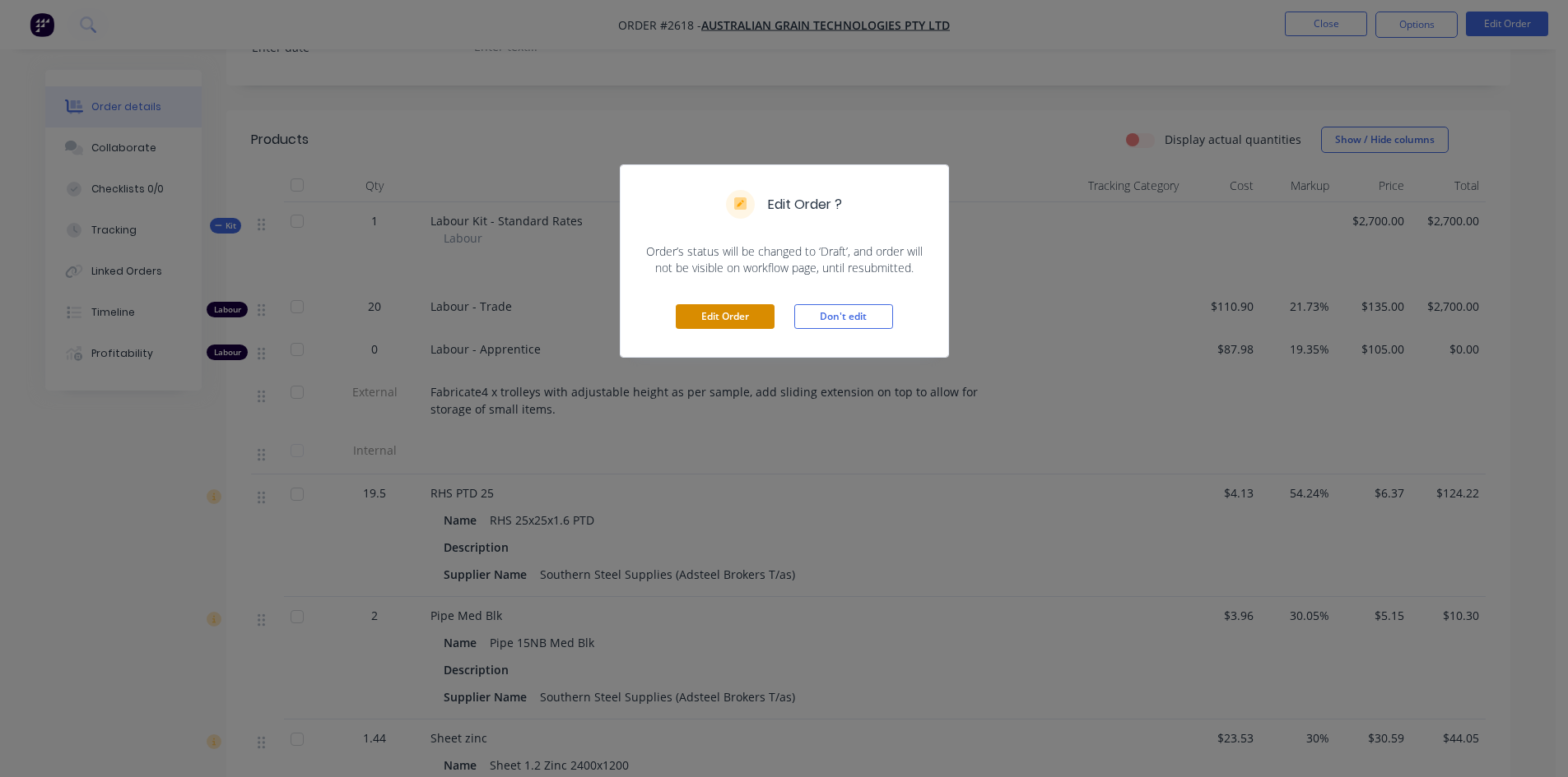
click at [724, 316] on button "Edit Order" at bounding box center [725, 316] width 98 height 25
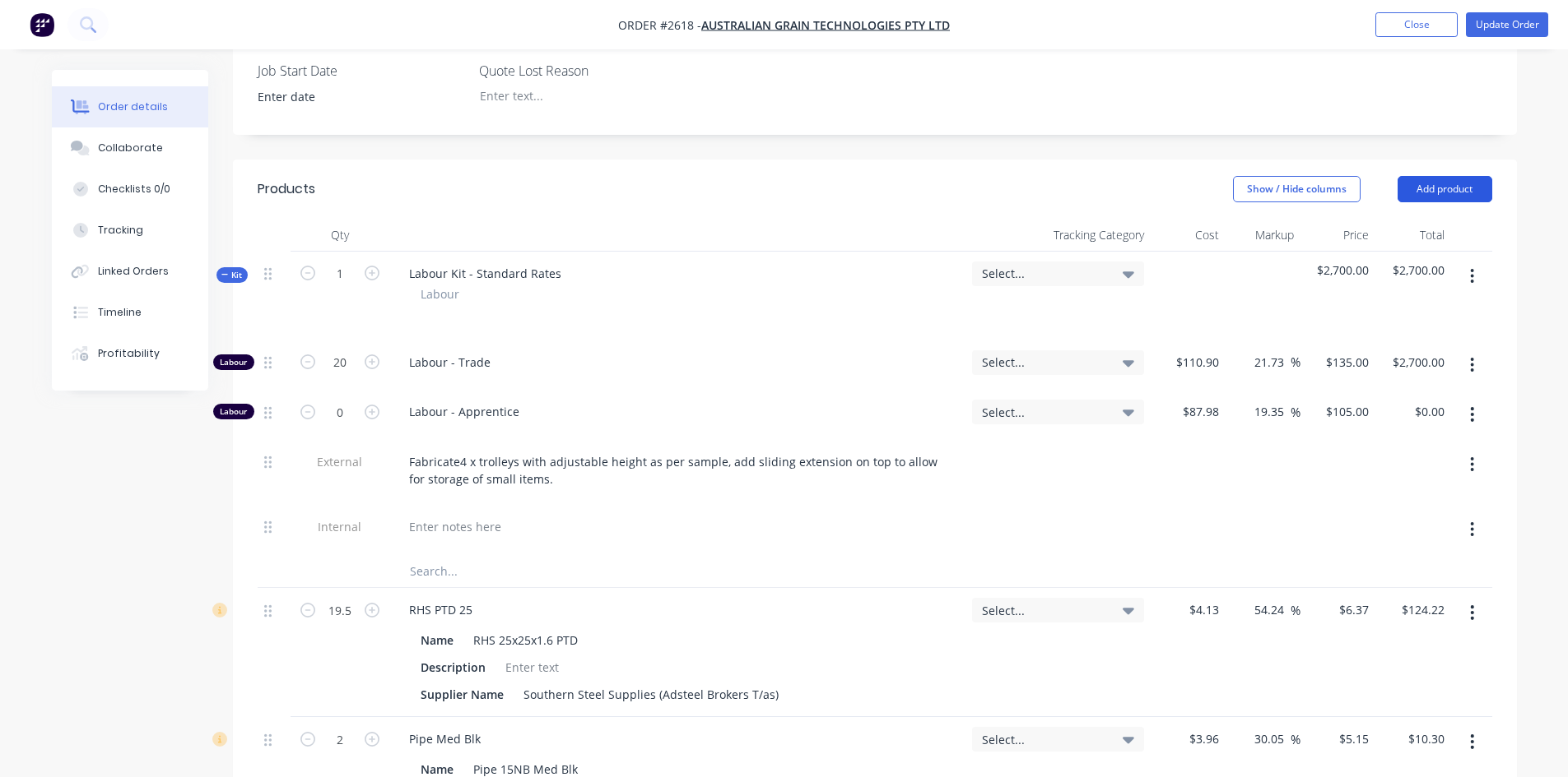
click at [1433, 176] on button "Add product" at bounding box center [1445, 189] width 95 height 27
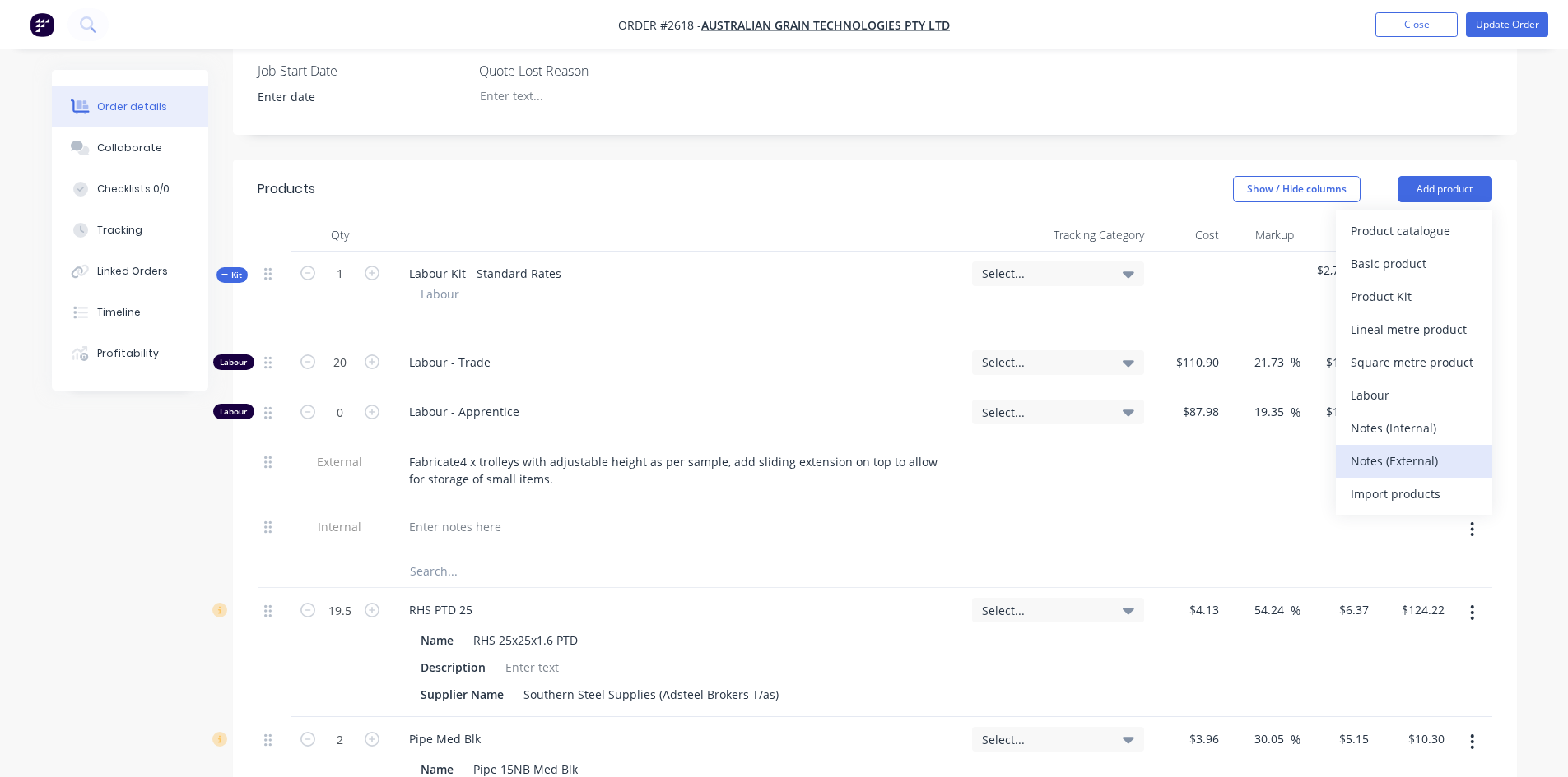
click at [1414, 449] on div "Notes (External)" at bounding box center [1413, 461] width 127 height 24
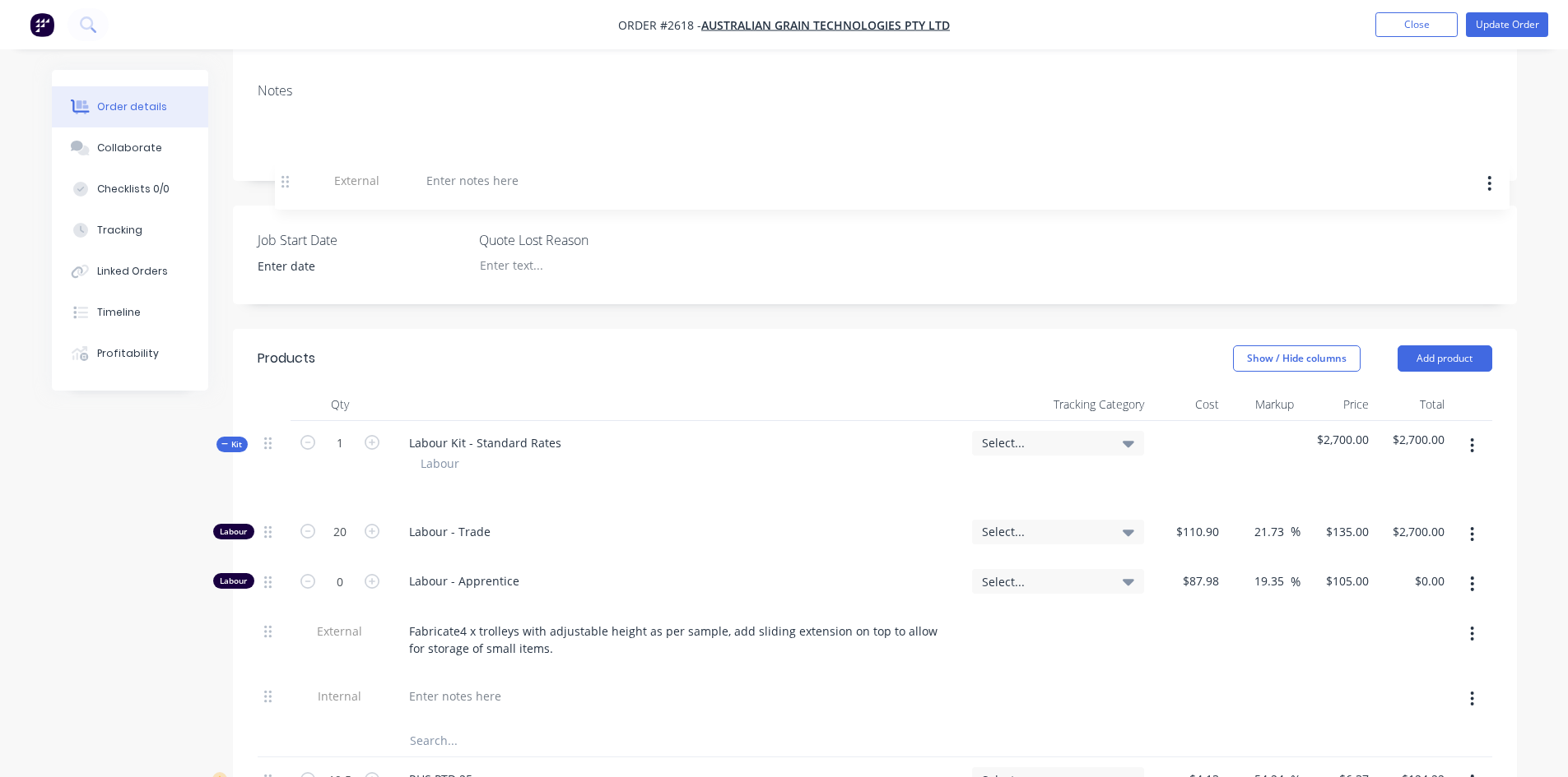
scroll to position [318, 0]
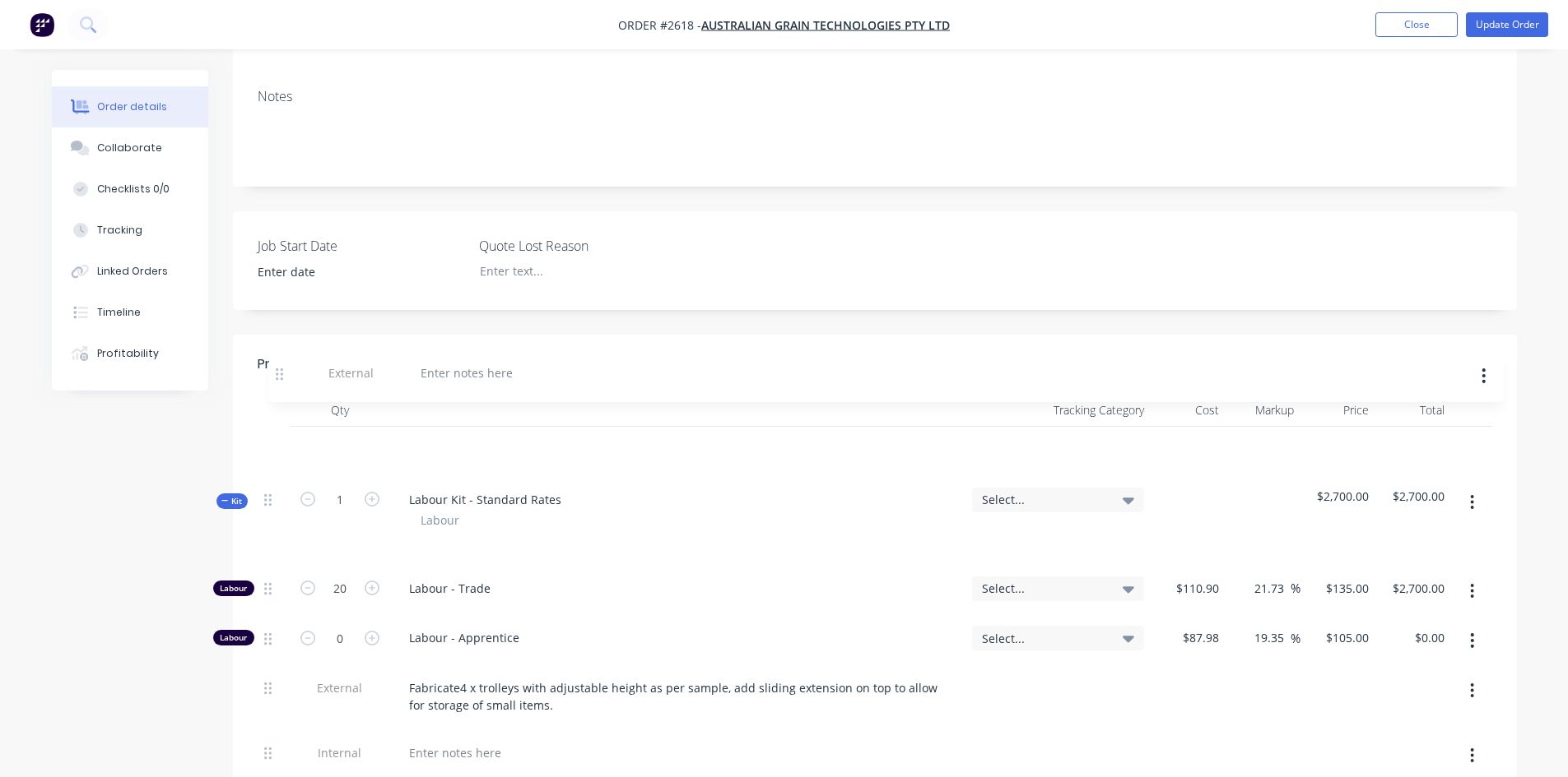
drag, startPoint x: 265, startPoint y: 580, endPoint x: 278, endPoint y: 374, distance: 206.4
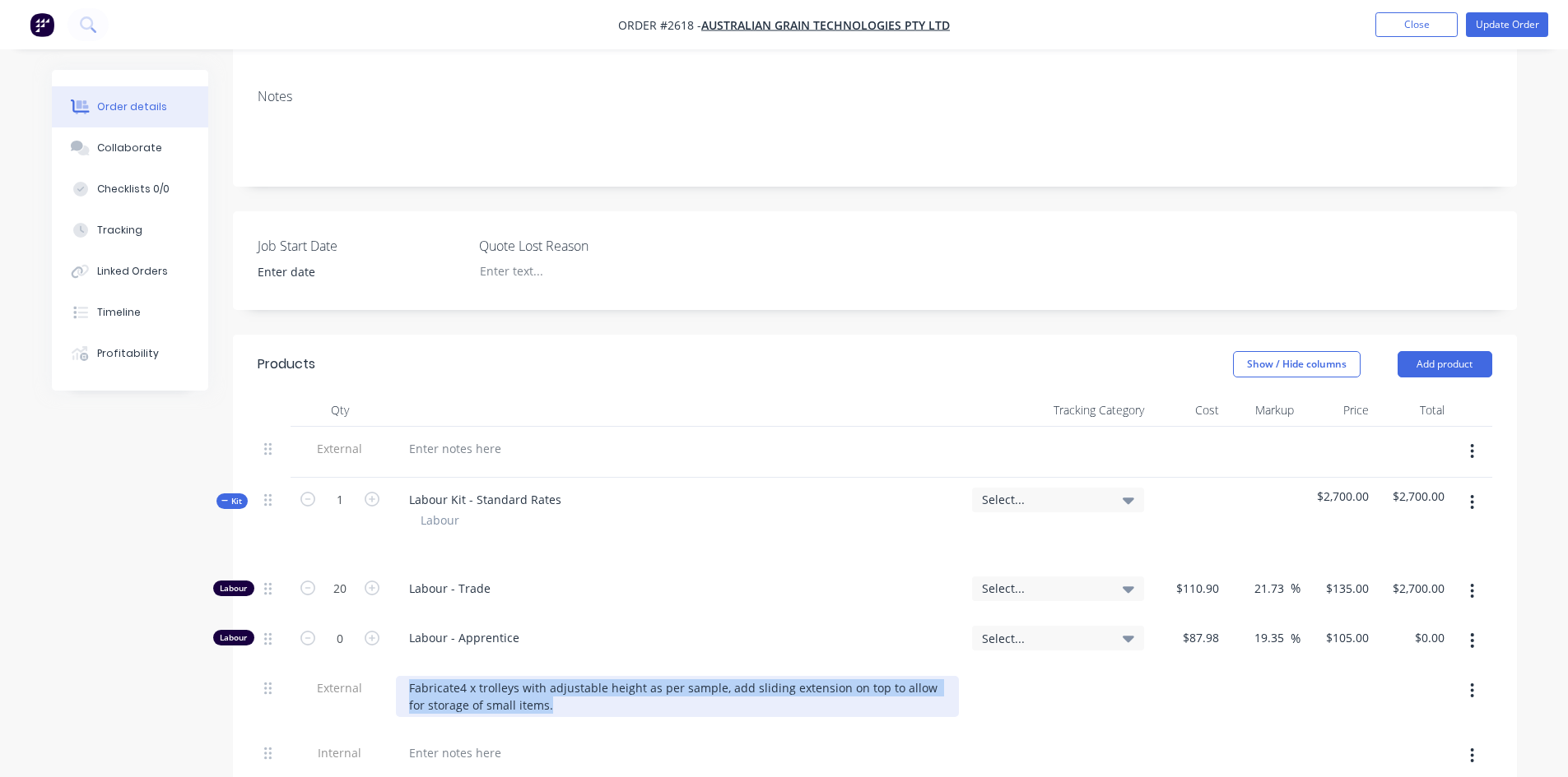
drag, startPoint x: 534, startPoint y: 639, endPoint x: 403, endPoint y: 617, distance: 132.8
click at [403, 677] on div "Fabricate4 x trolleys with adjustable height as per sample, add sliding extensi…" at bounding box center [677, 697] width 563 height 41
copy div "Fabricate4 x trolleys with adjustable height as per sample, add sliding extensi…"
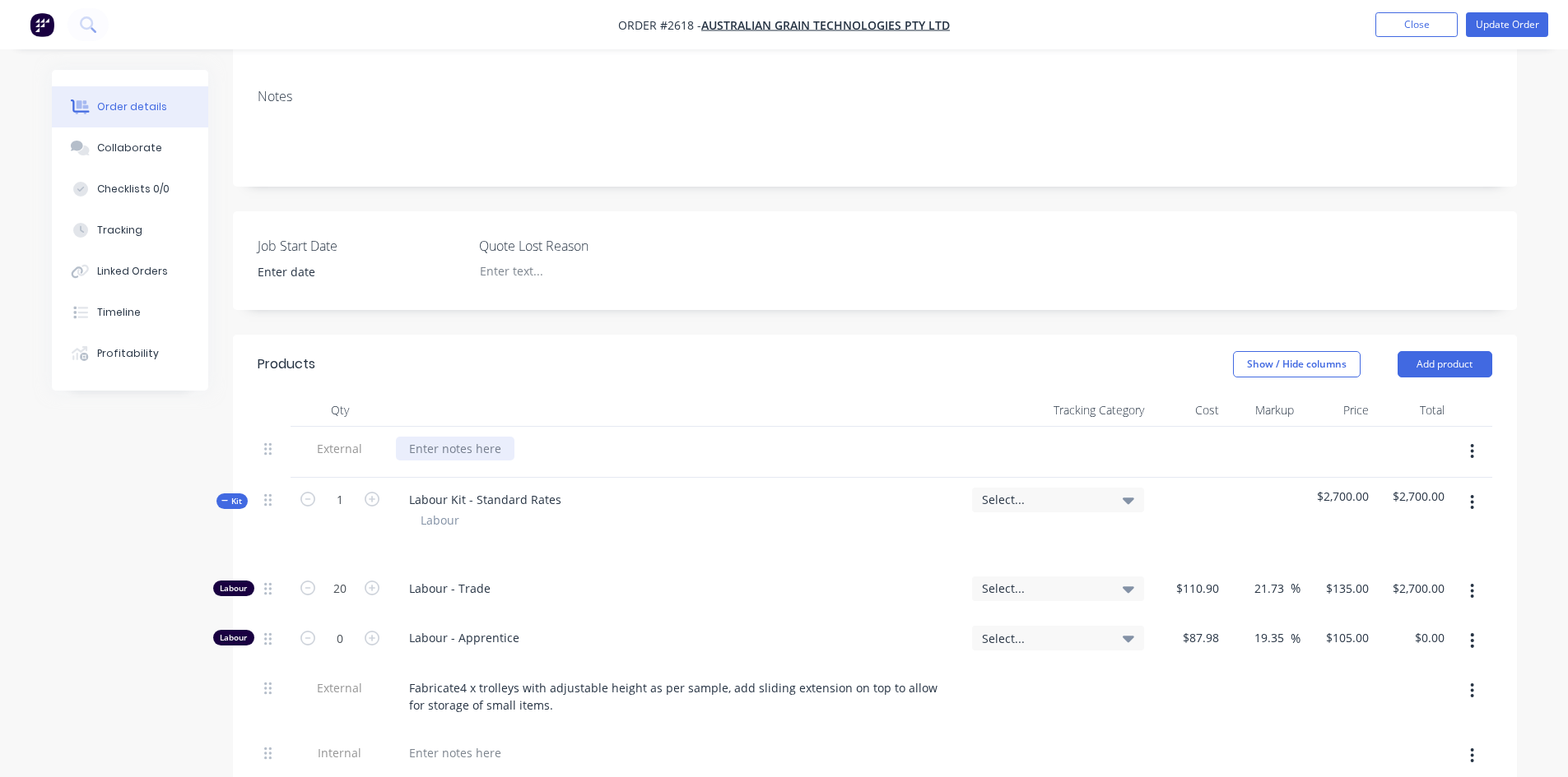
click at [457, 437] on div at bounding box center [455, 448] width 119 height 24
paste div
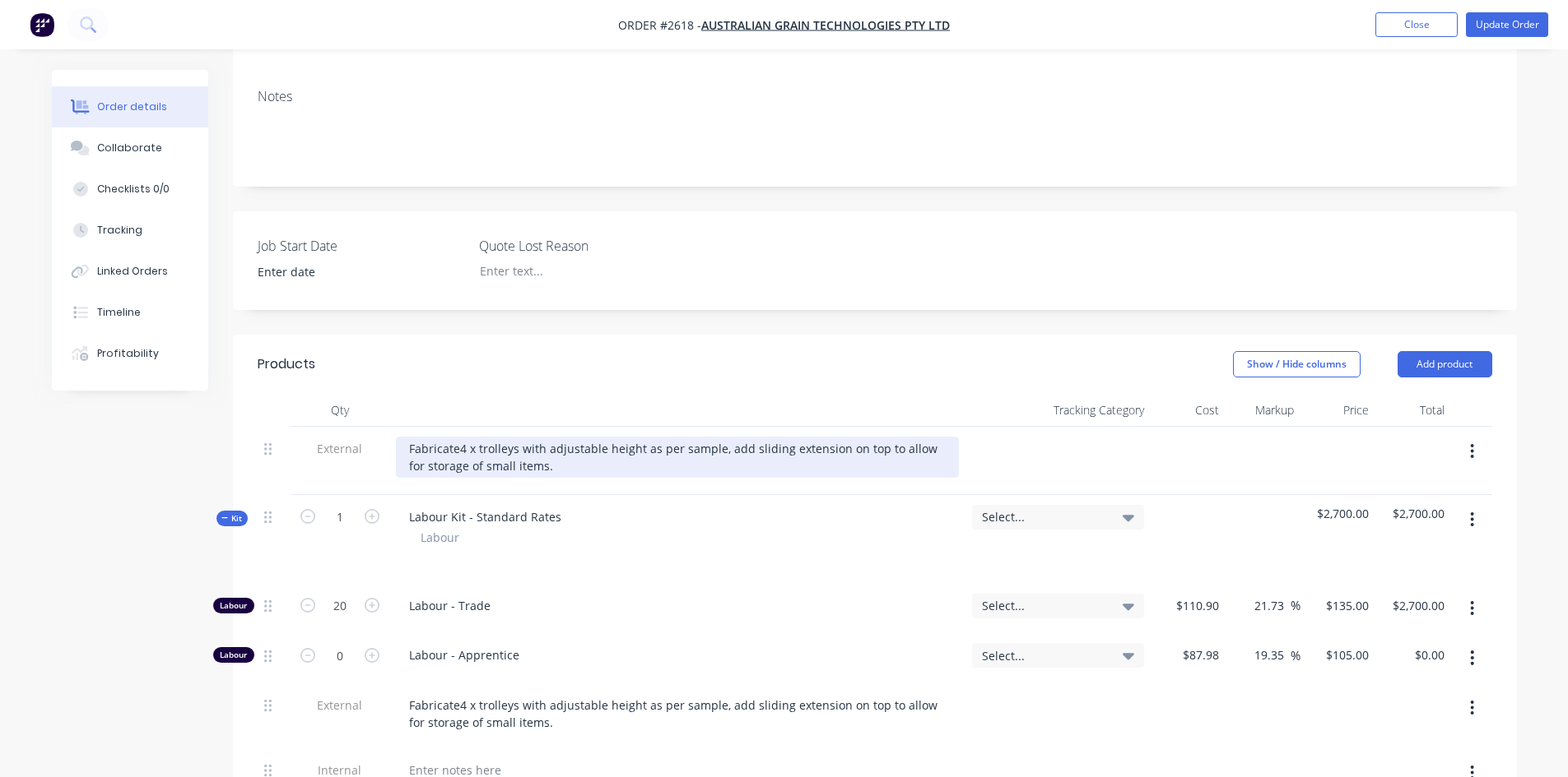
click at [458, 437] on div "Fabricate4 x trolleys with adjustable height as per sample, add sliding extensi…" at bounding box center [677, 457] width 563 height 41
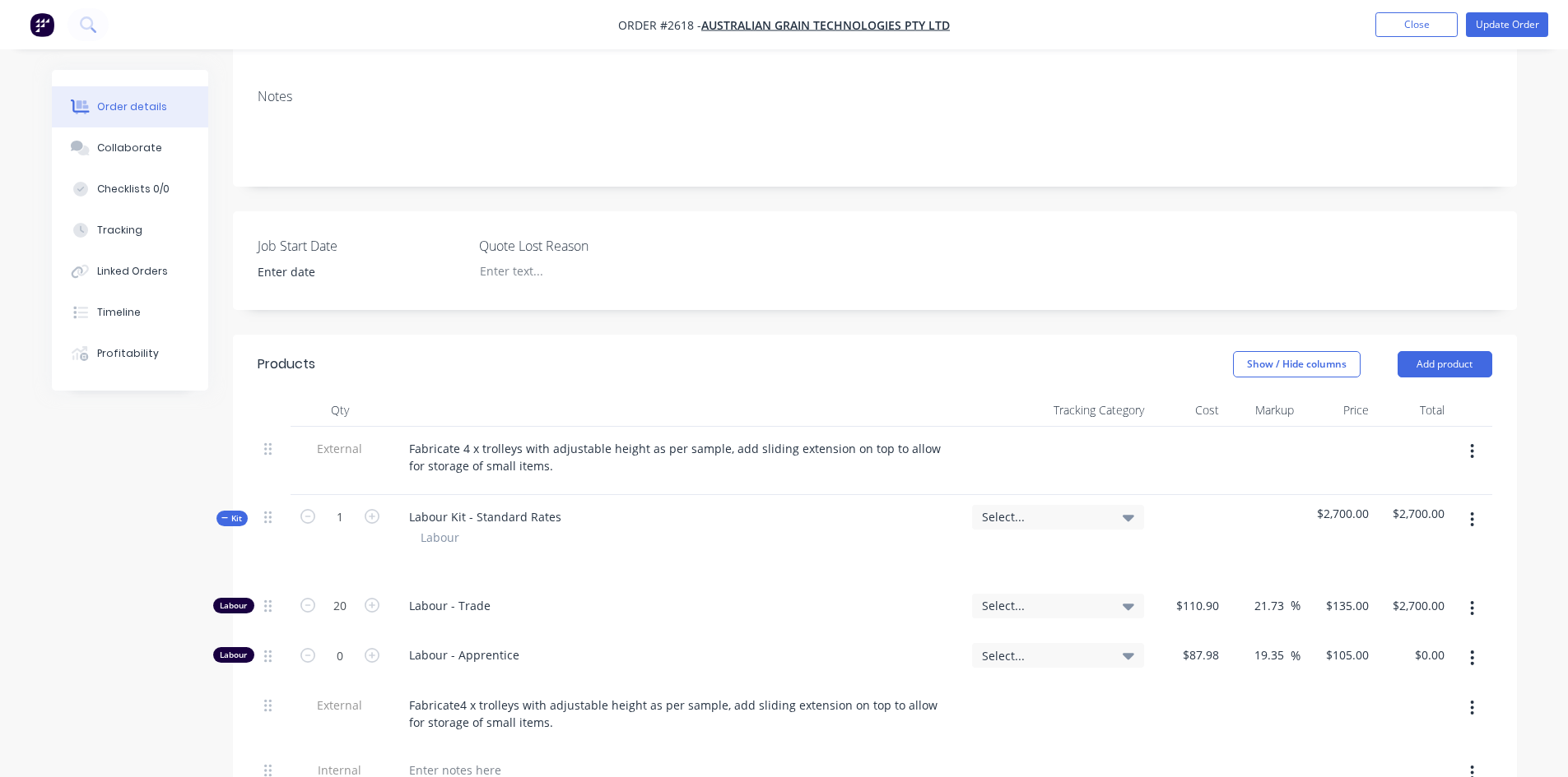
click at [677, 529] on div "Labour" at bounding box center [677, 537] width 513 height 17
drag, startPoint x: 528, startPoint y: 664, endPoint x: 378, endPoint y: 643, distance: 151.5
click at [378, 683] on div "External Fabricate4 x trolleys with adjustable height as per sample, add slidin…" at bounding box center [874, 716] width 1234 height 65
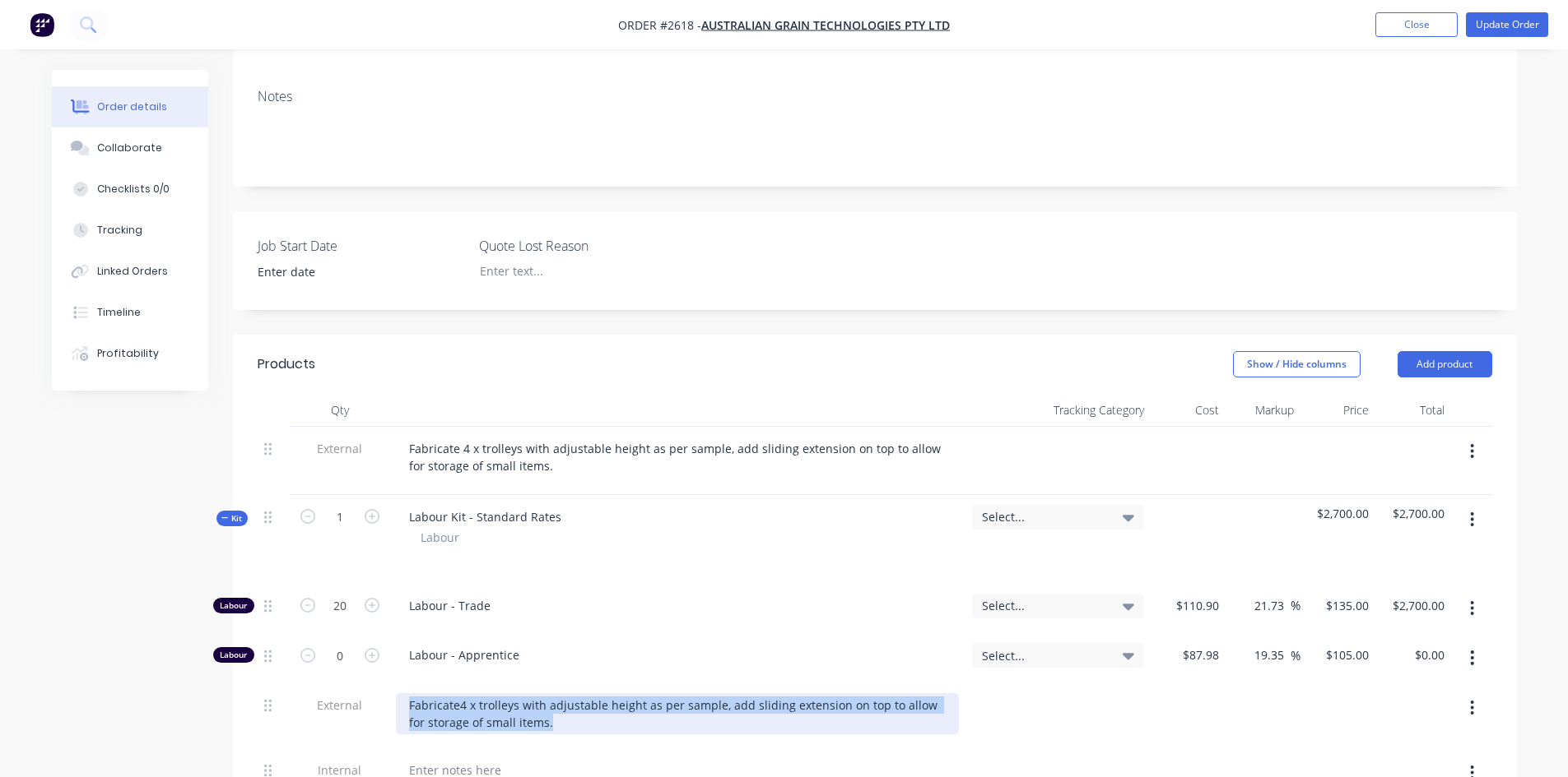
drag, startPoint x: 547, startPoint y: 654, endPoint x: 369, endPoint y: 624, distance: 180.5
click at [370, 683] on div "External Fabricate4 x trolleys with adjustable height as per sample, add slidin…" at bounding box center [874, 716] width 1234 height 65
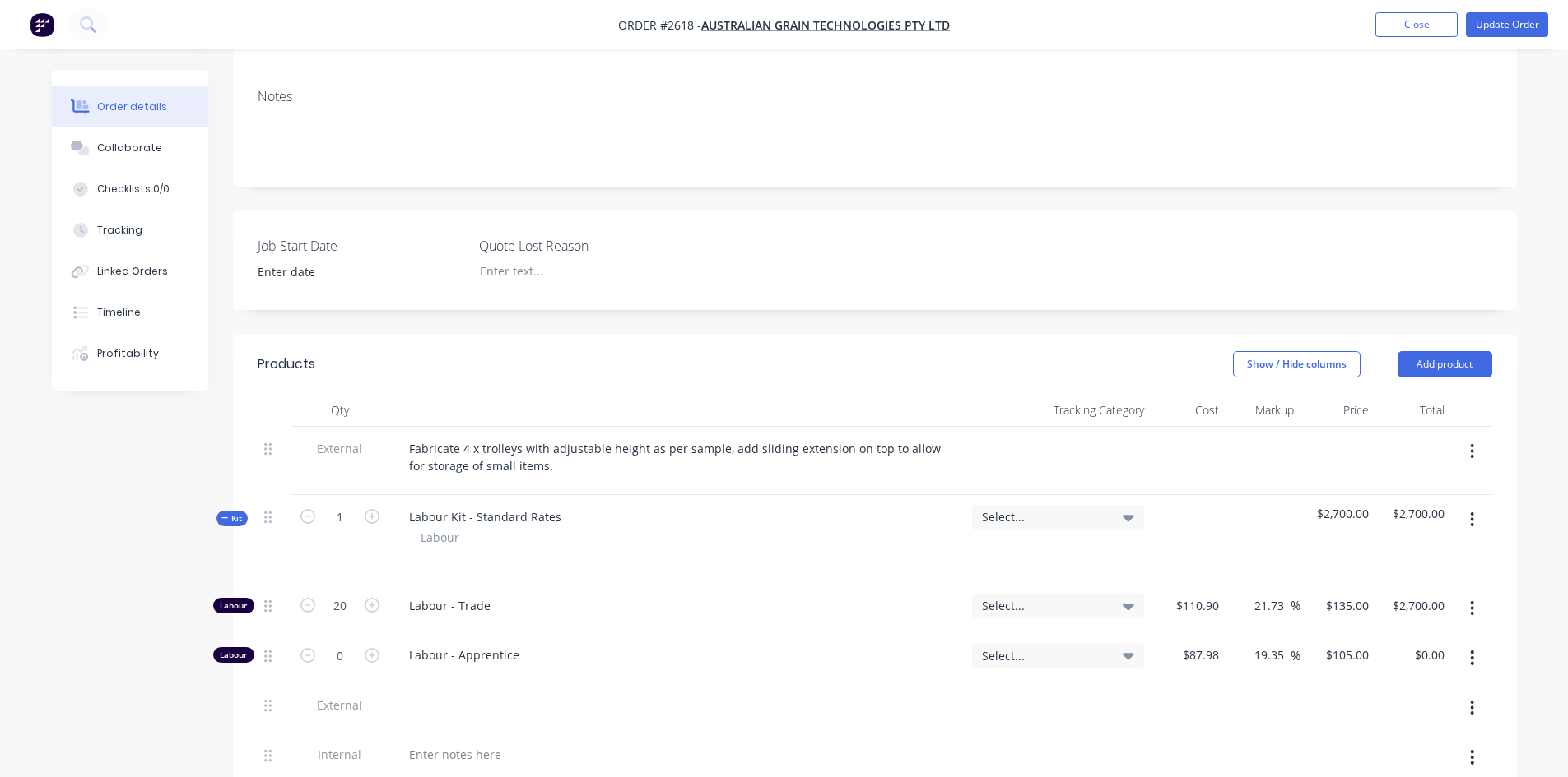
click at [837, 743] on div at bounding box center [677, 754] width 563 height 24
click at [1471, 700] on icon "button" at bounding box center [1471, 708] width 4 height 18
click at [1383, 772] on div "Delete" at bounding box center [1413, 784] width 127 height 24
click at [1471, 700] on icon "button" at bounding box center [1471, 708] width 4 height 18
click at [1378, 772] on div "Delete" at bounding box center [1413, 784] width 127 height 24
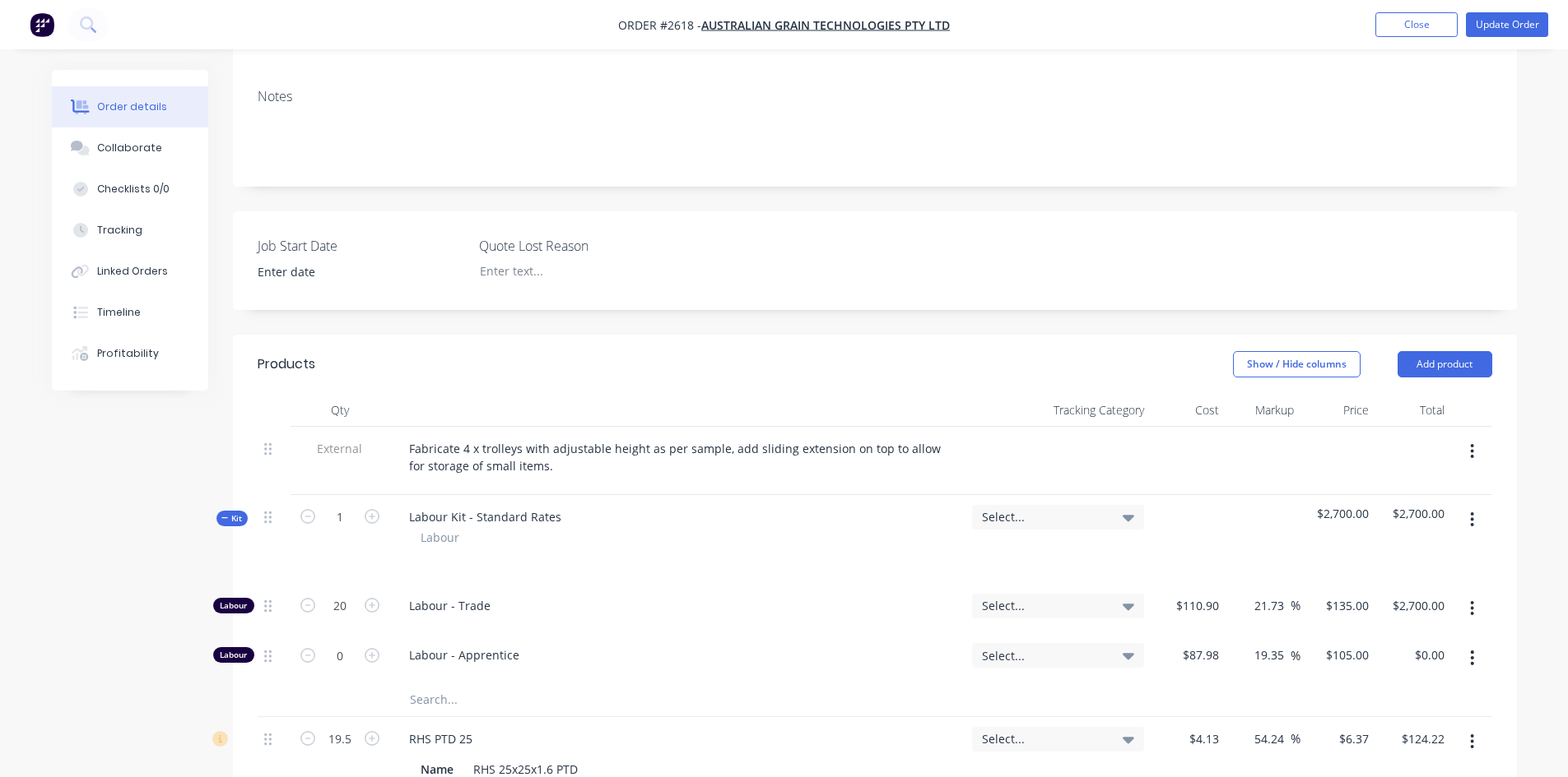
drag, startPoint x: 137, startPoint y: 149, endPoint x: 162, endPoint y: 98, distance: 56.8
click at [137, 149] on div "Collaborate" at bounding box center [130, 147] width 65 height 14
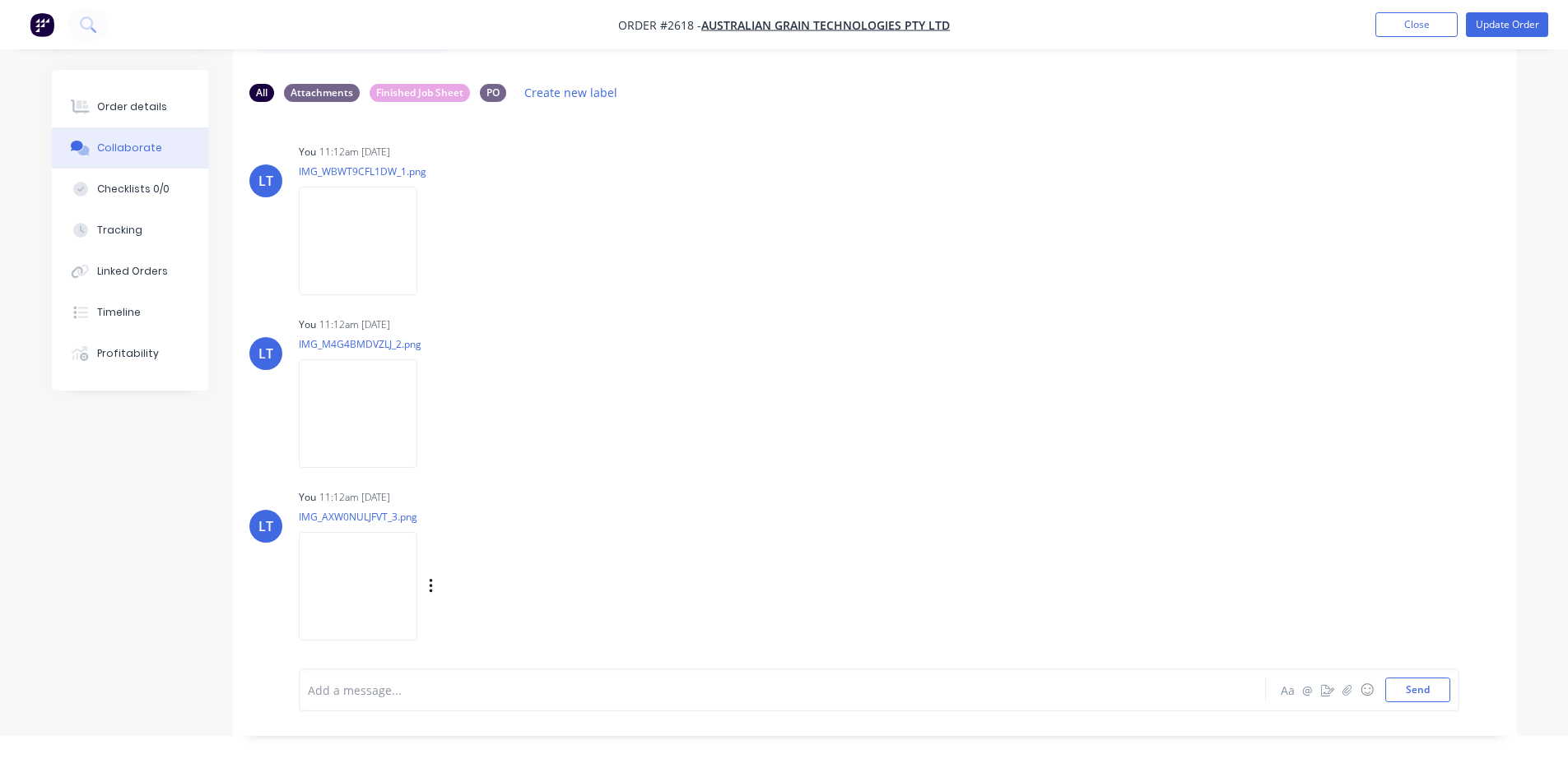
scroll to position [82, 0]
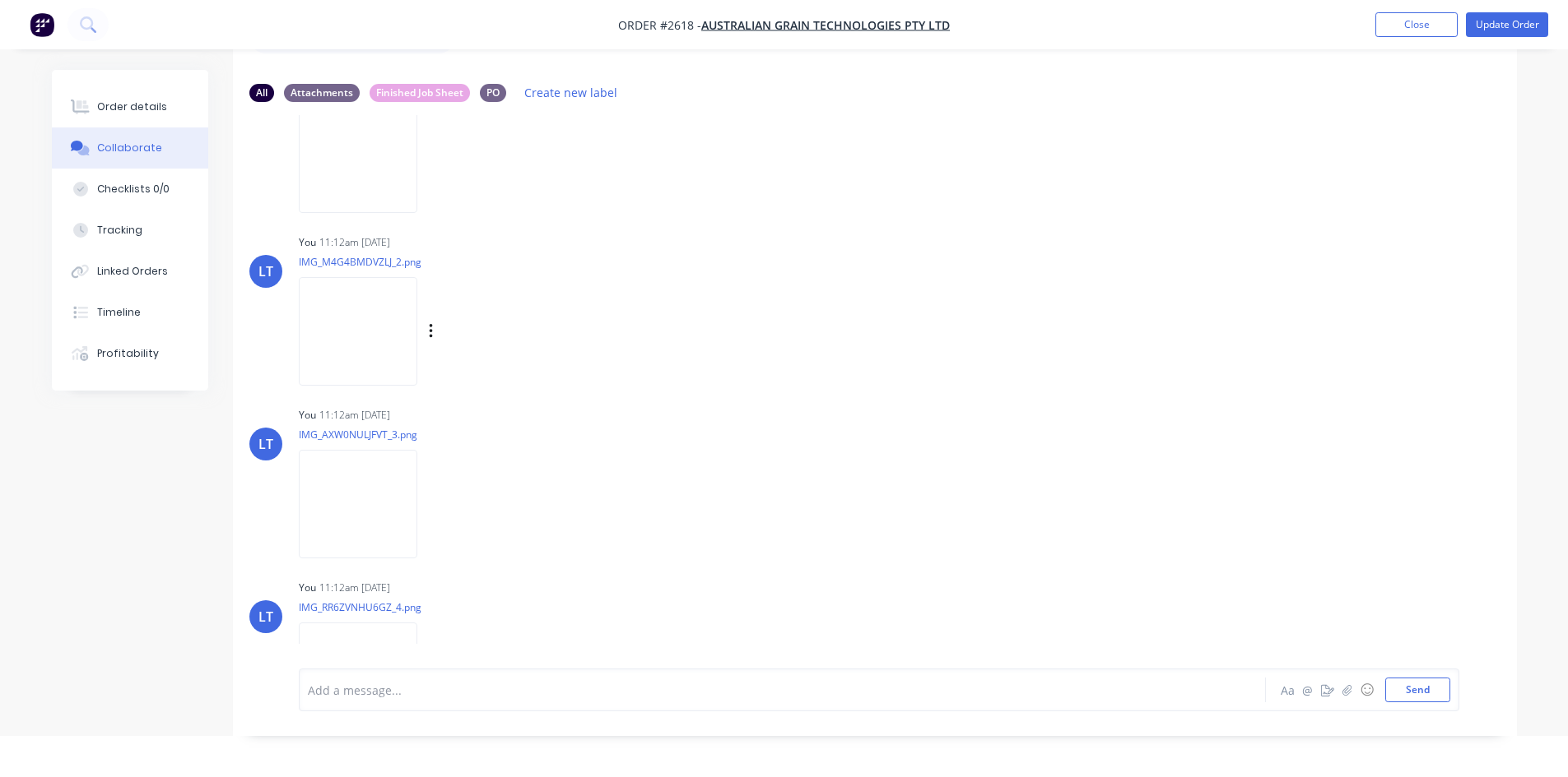
click at [356, 335] on img at bounding box center [358, 331] width 119 height 108
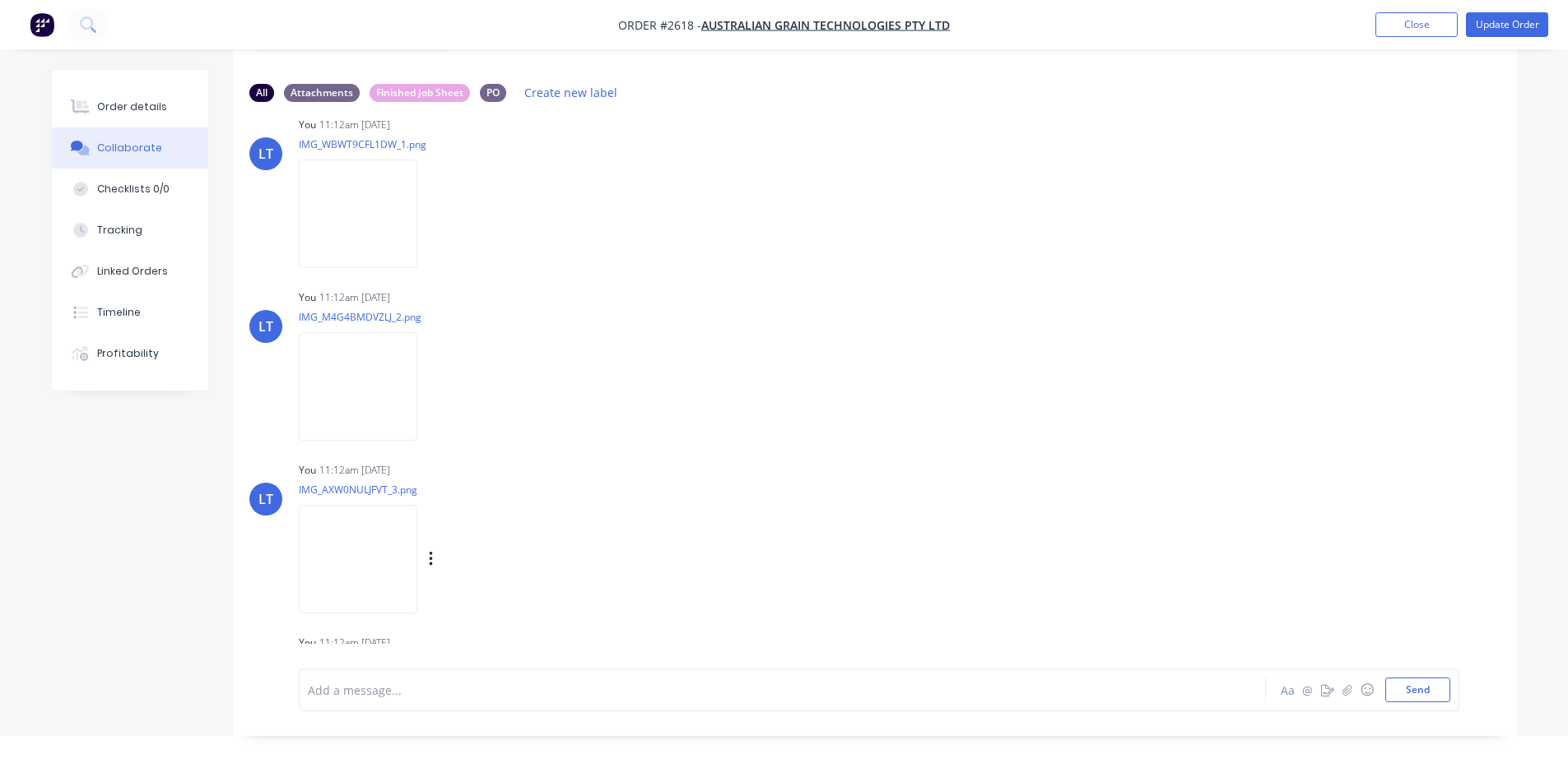
scroll to position [0, 0]
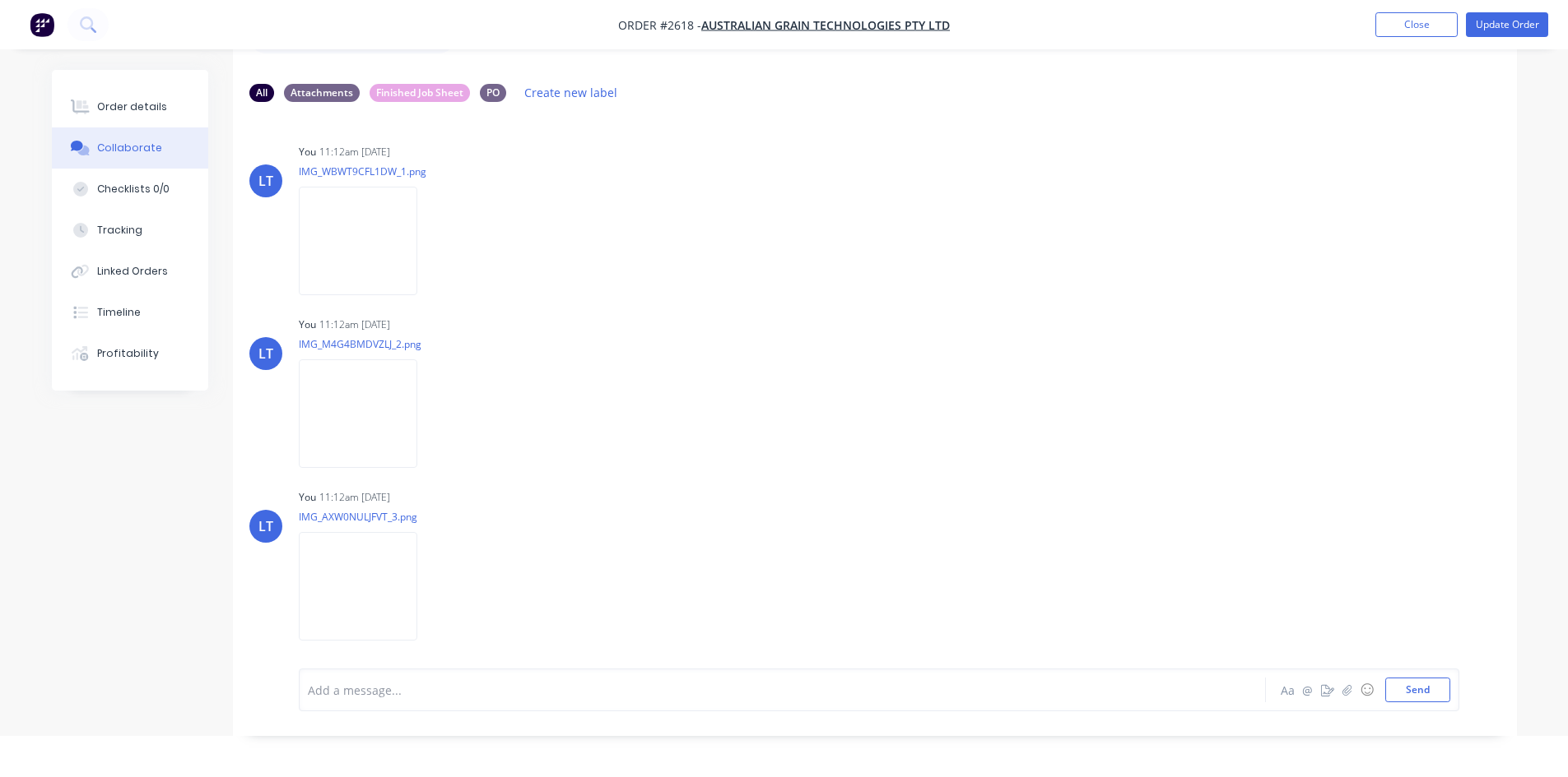
drag, startPoint x: 1408, startPoint y: 18, endPoint x: 1442, endPoint y: 5, distance: 36.4
click at [1408, 18] on button "Close" at bounding box center [1416, 25] width 82 height 25
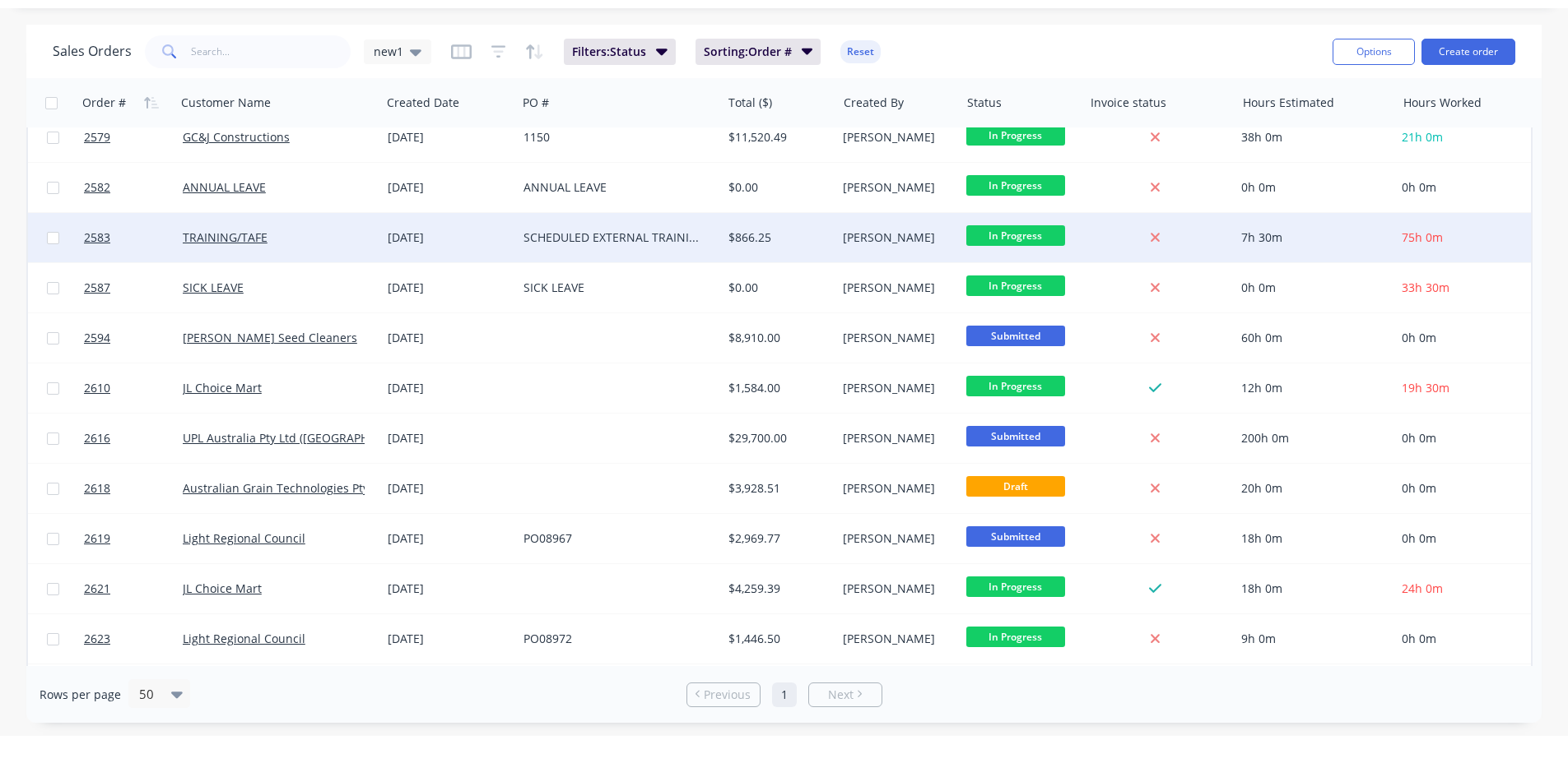
scroll to position [576, 0]
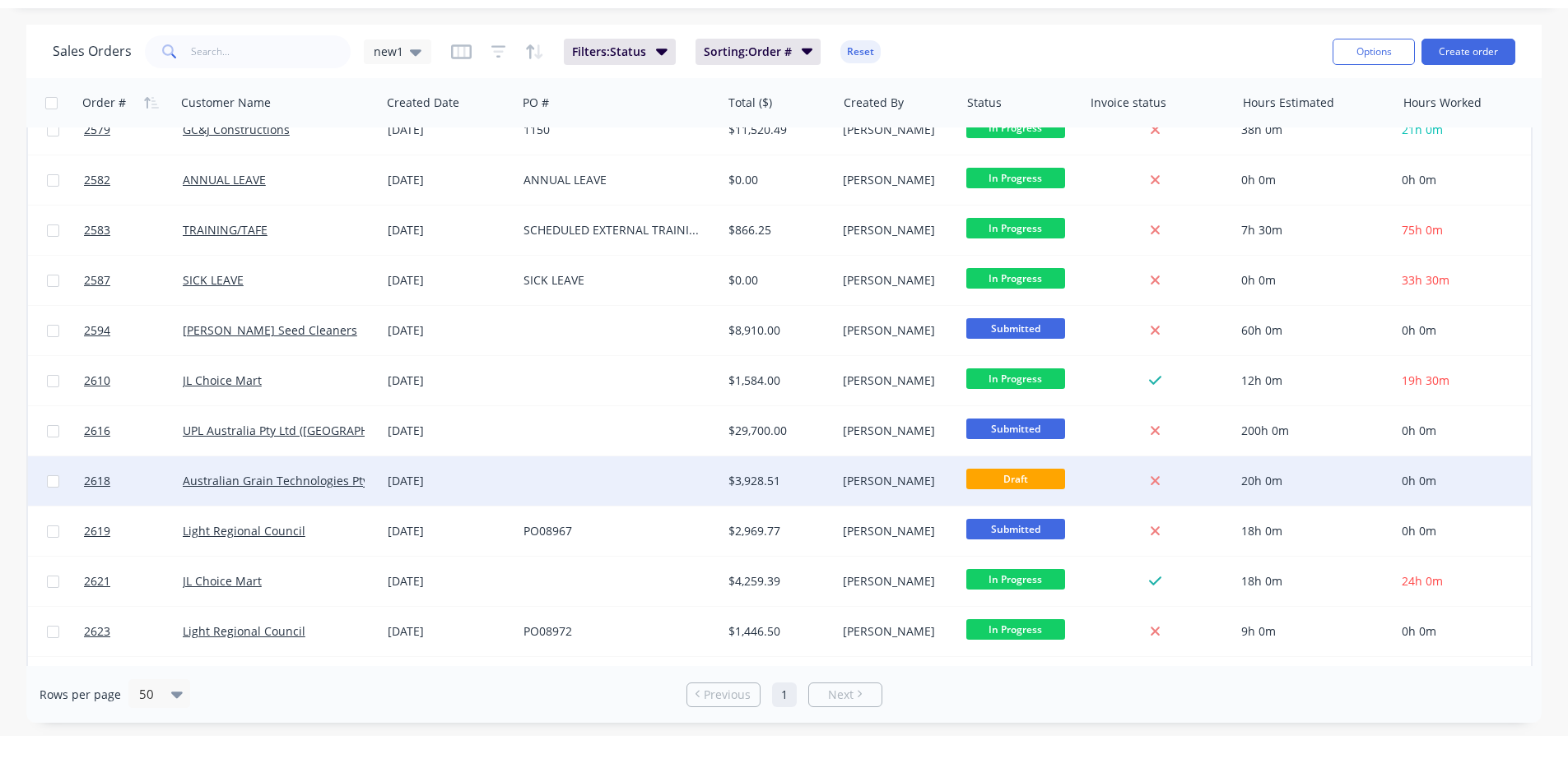
click at [547, 480] on div at bounding box center [620, 482] width 205 height 50
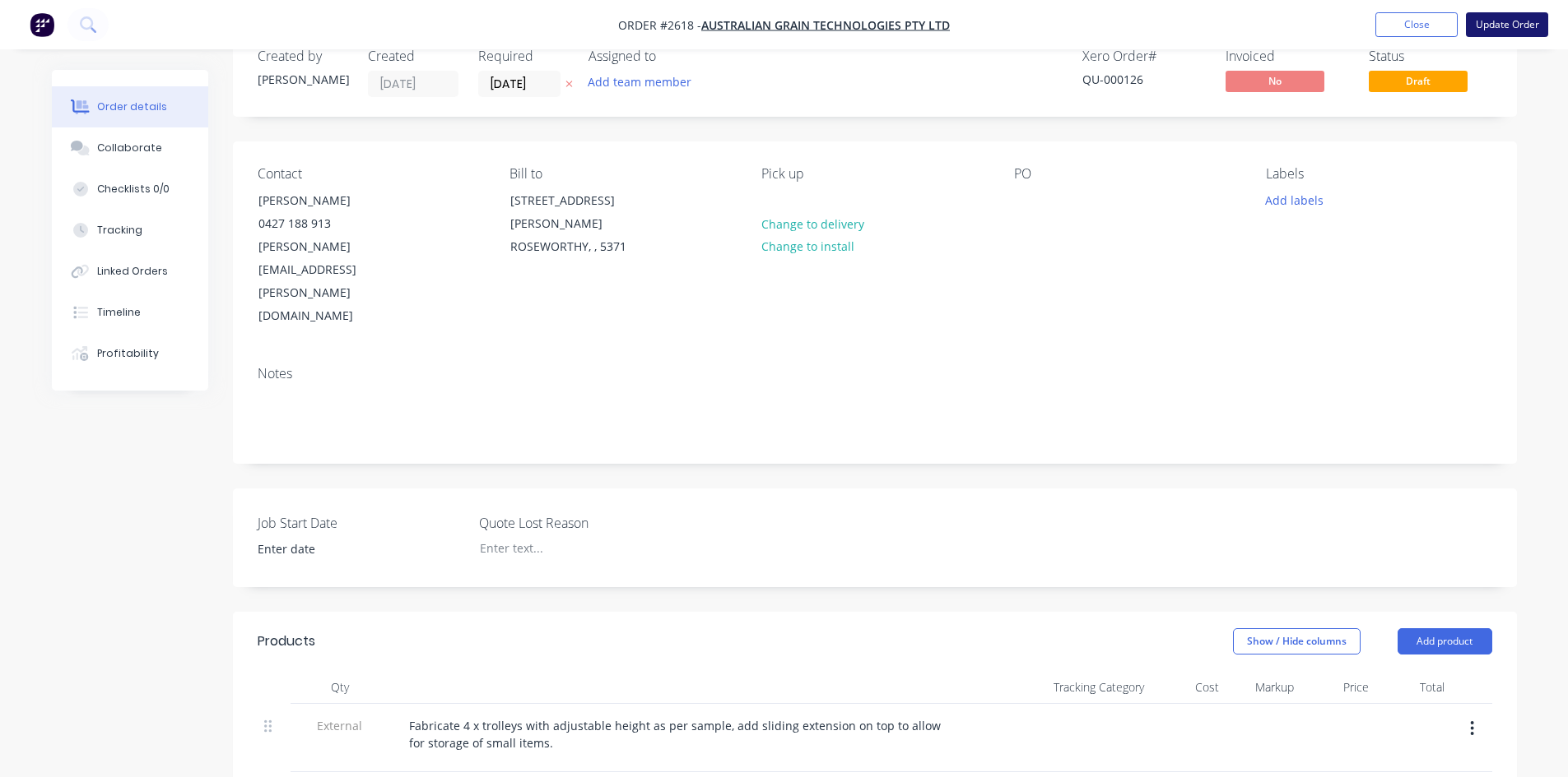
click at [1492, 26] on button "Update Order" at bounding box center [1507, 25] width 82 height 25
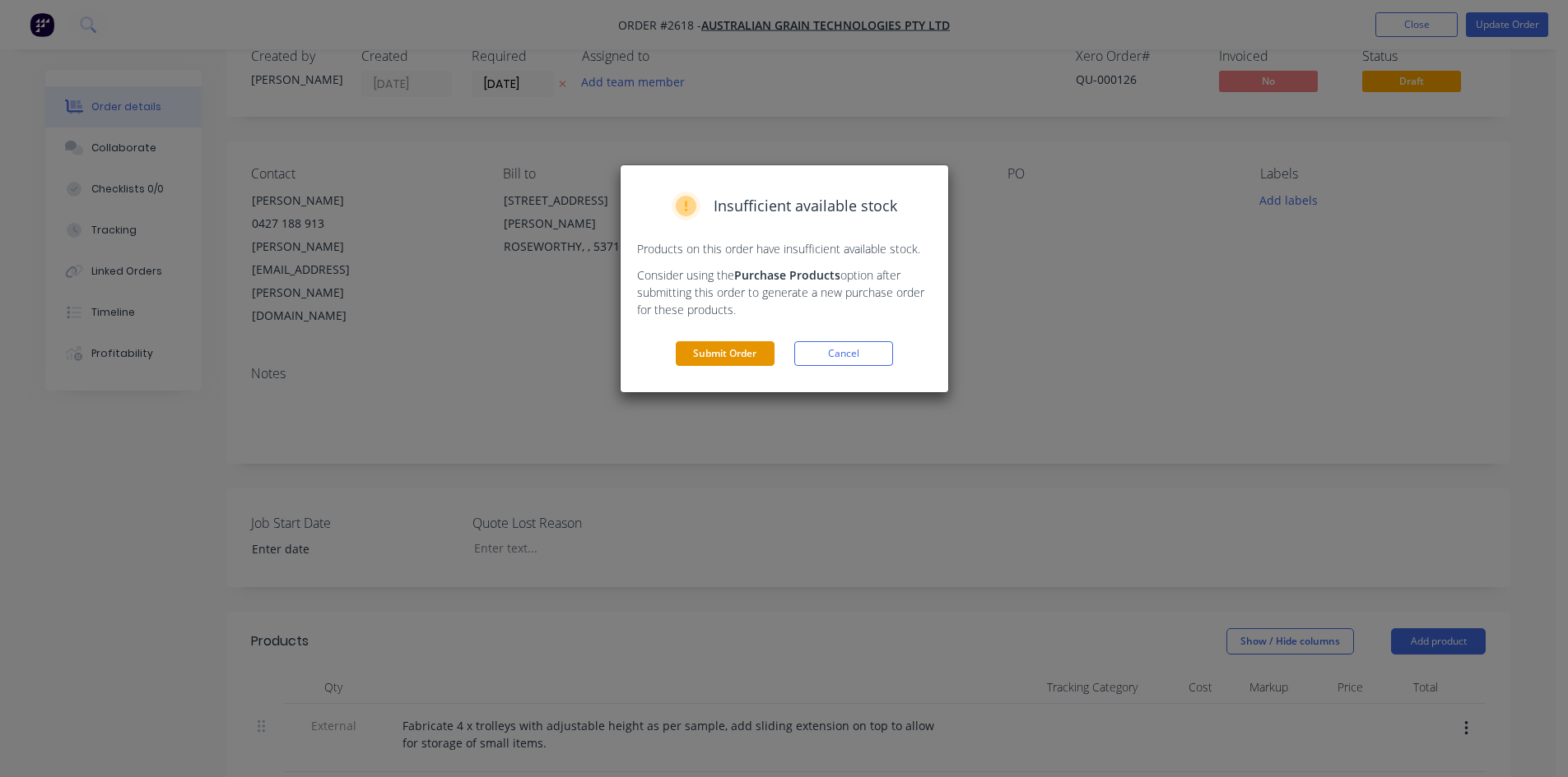
click at [724, 353] on button "Submit Order" at bounding box center [725, 354] width 98 height 25
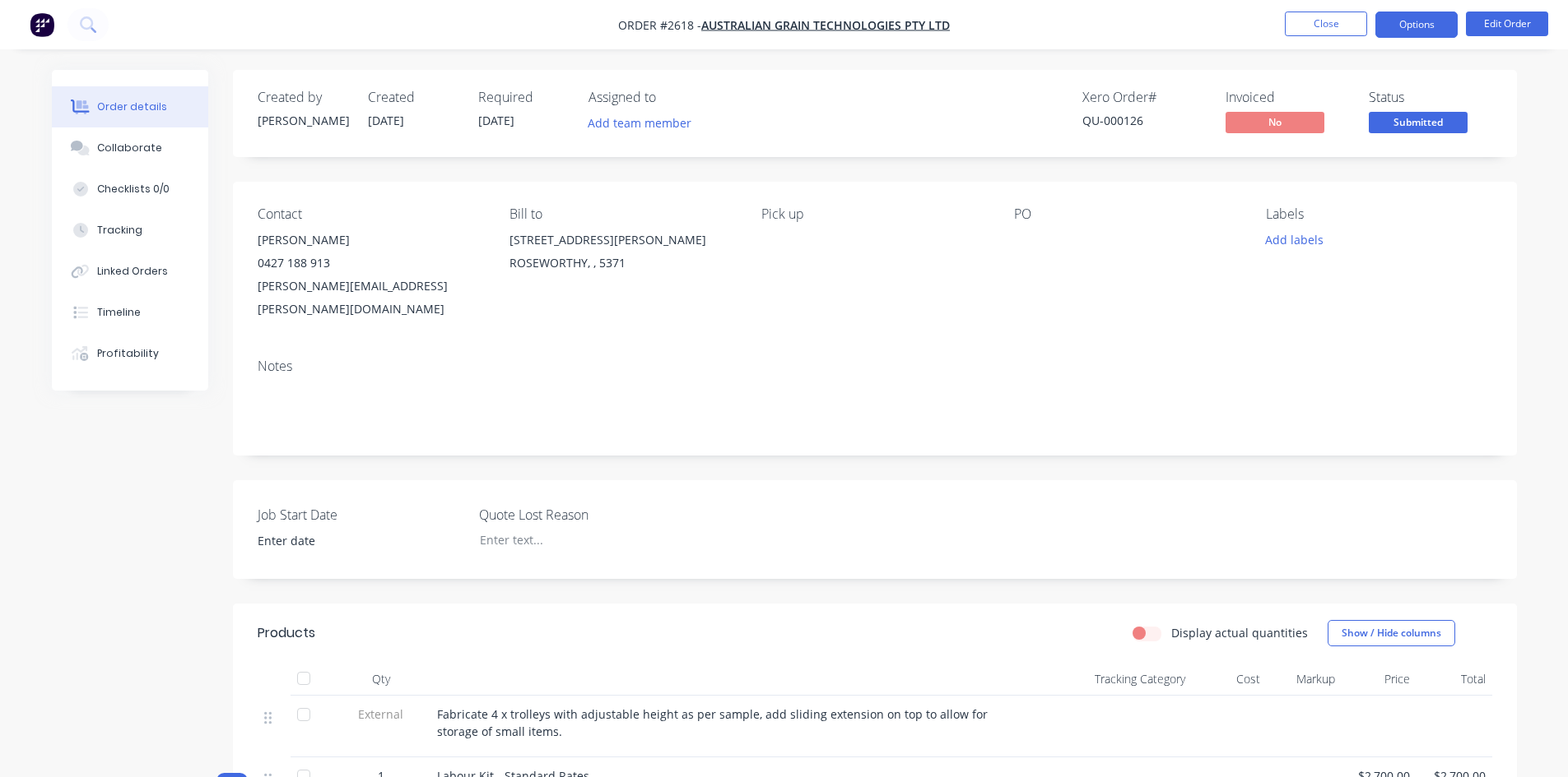
click at [1431, 25] on button "Options" at bounding box center [1416, 25] width 82 height 27
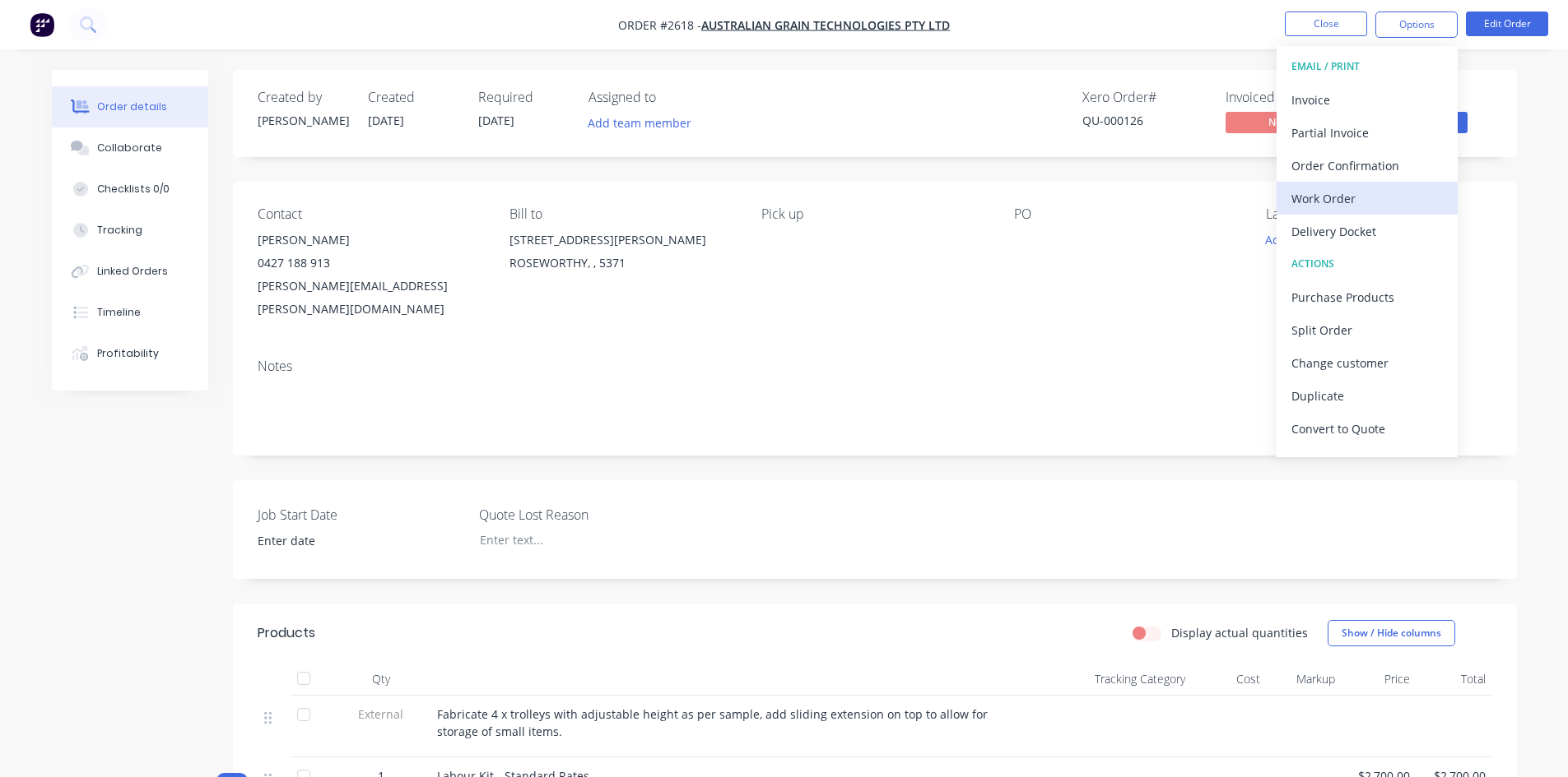
click at [1353, 206] on div "Work Order" at bounding box center [1367, 198] width 151 height 24
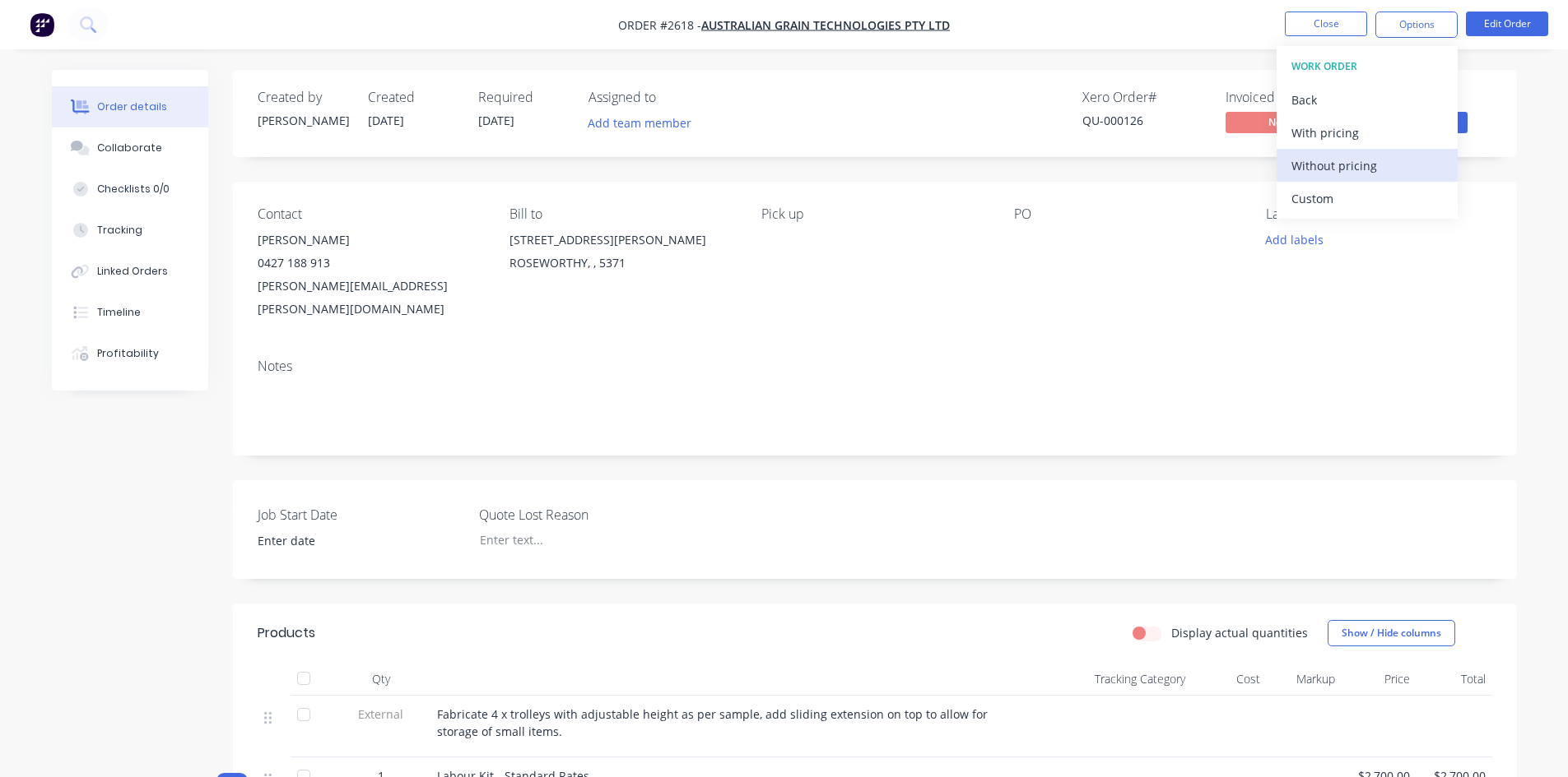
click at [1341, 155] on div "Without pricing" at bounding box center [1367, 165] width 151 height 24
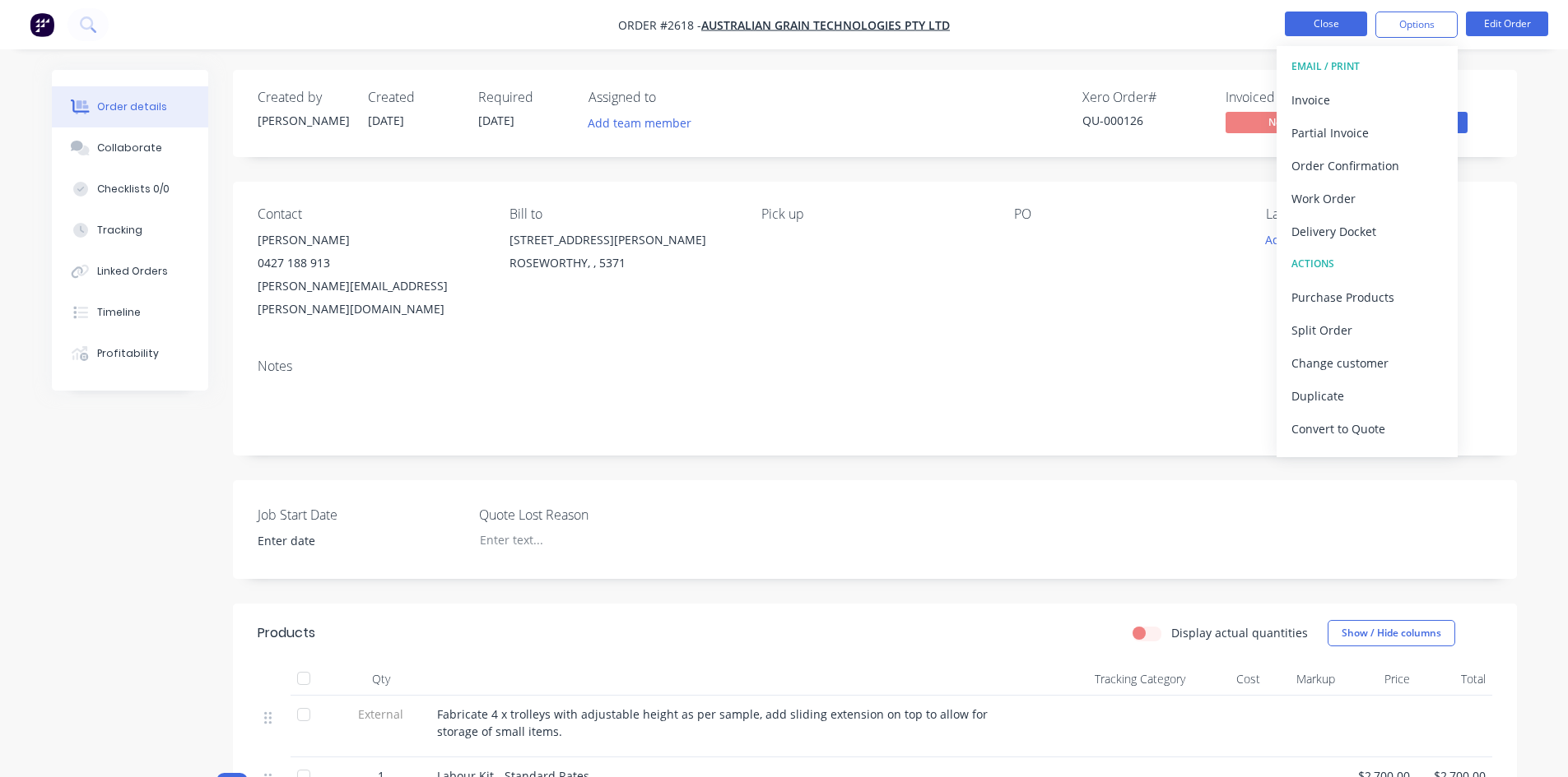
click at [1320, 32] on button "Close" at bounding box center [1326, 24] width 82 height 25
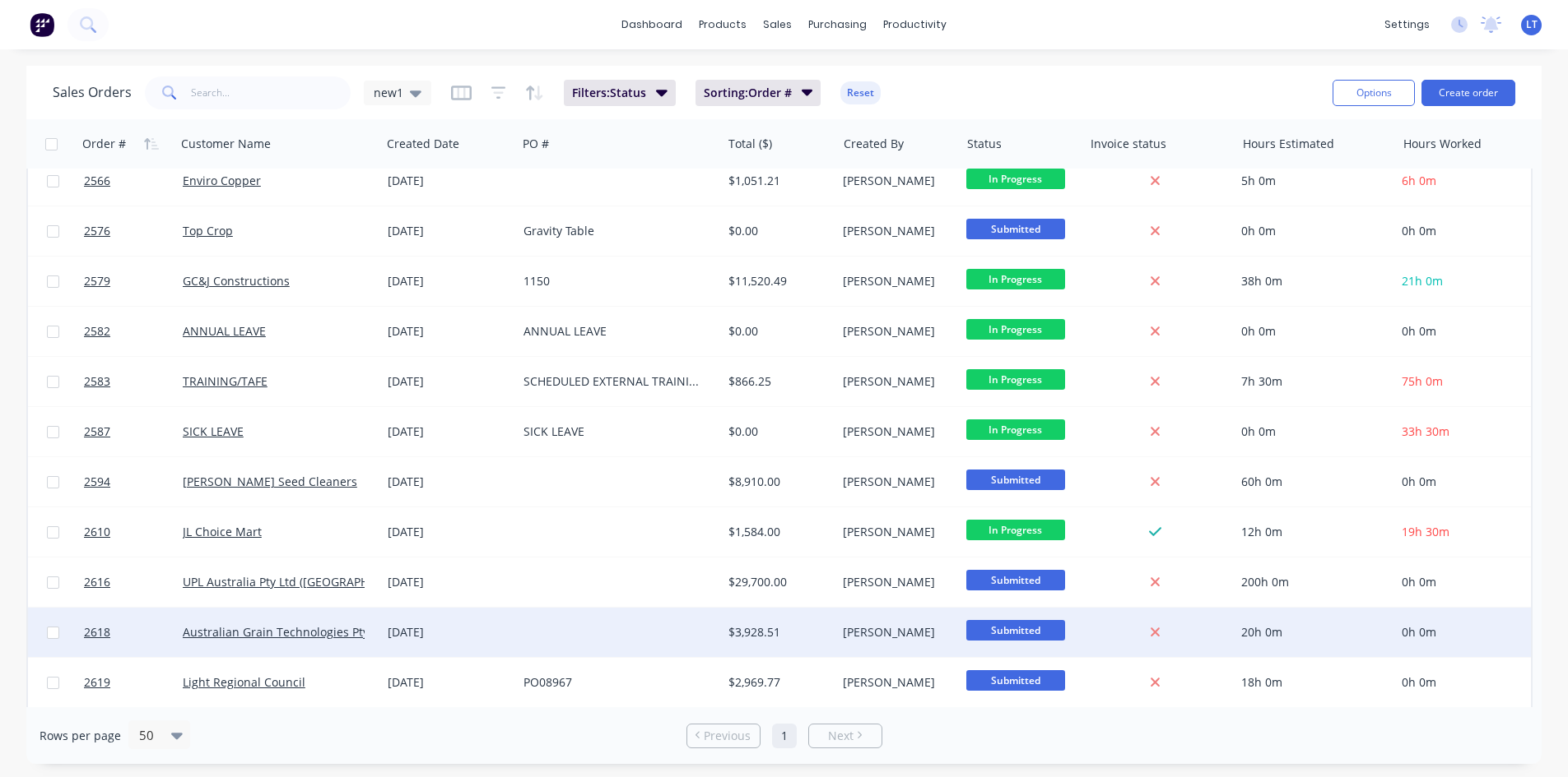
scroll to position [493, 0]
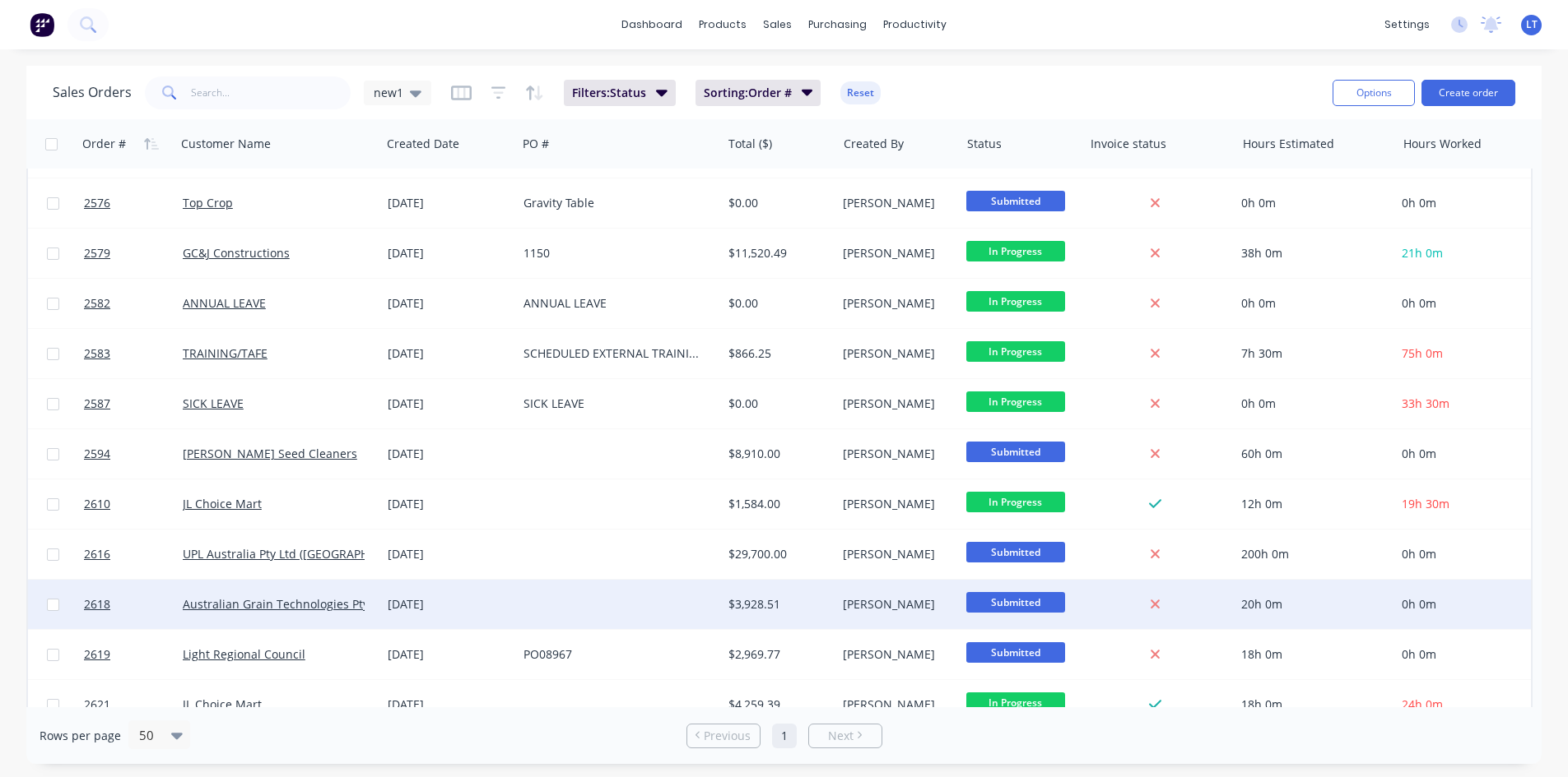
click at [501, 593] on div "[DATE]" at bounding box center [449, 605] width 136 height 50
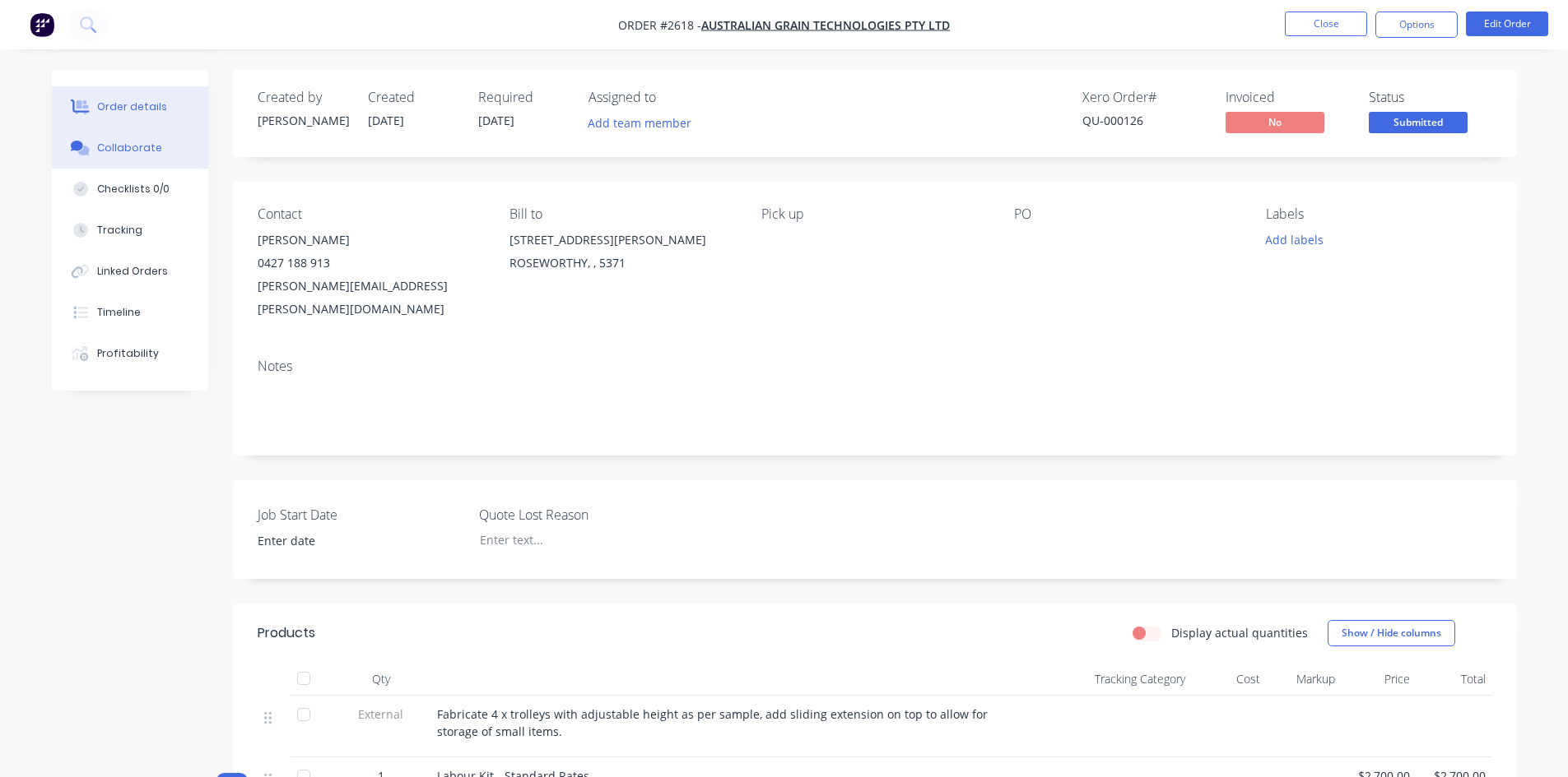
click at [132, 149] on div "Collaborate" at bounding box center [130, 147] width 65 height 14
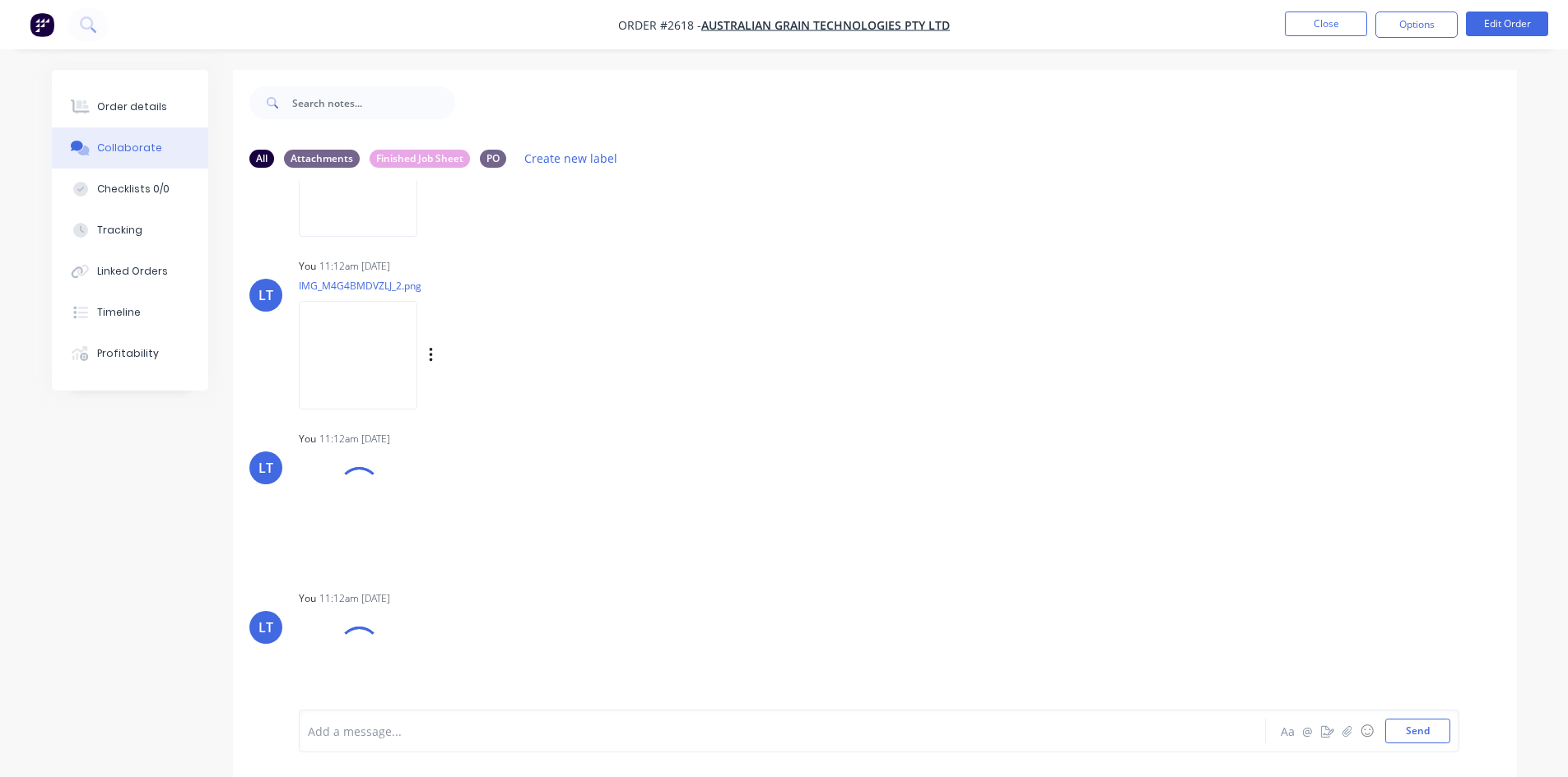
scroll to position [131, 0]
click at [369, 512] on img at bounding box center [358, 521] width 119 height 108
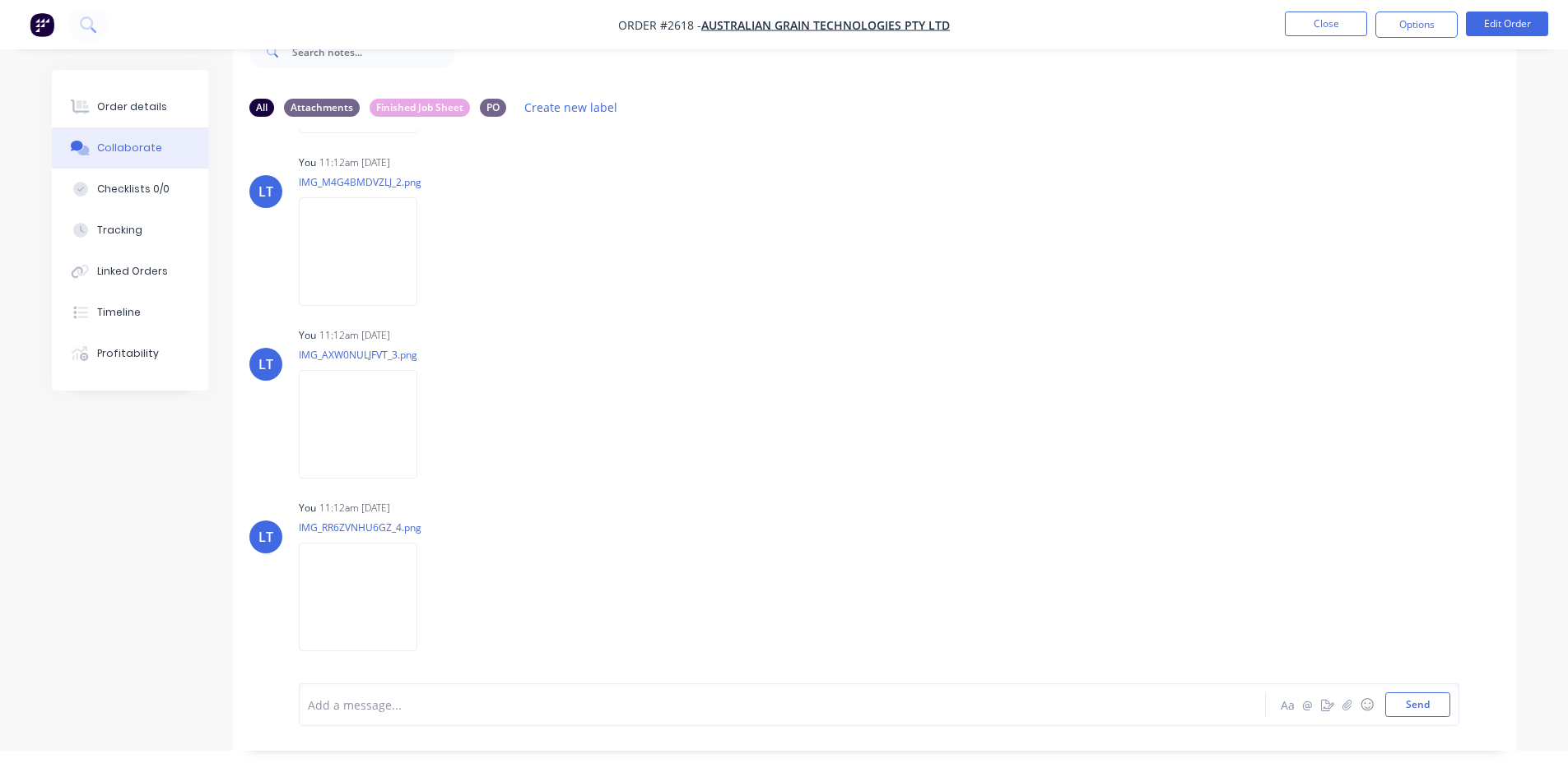
scroll to position [66, 0]
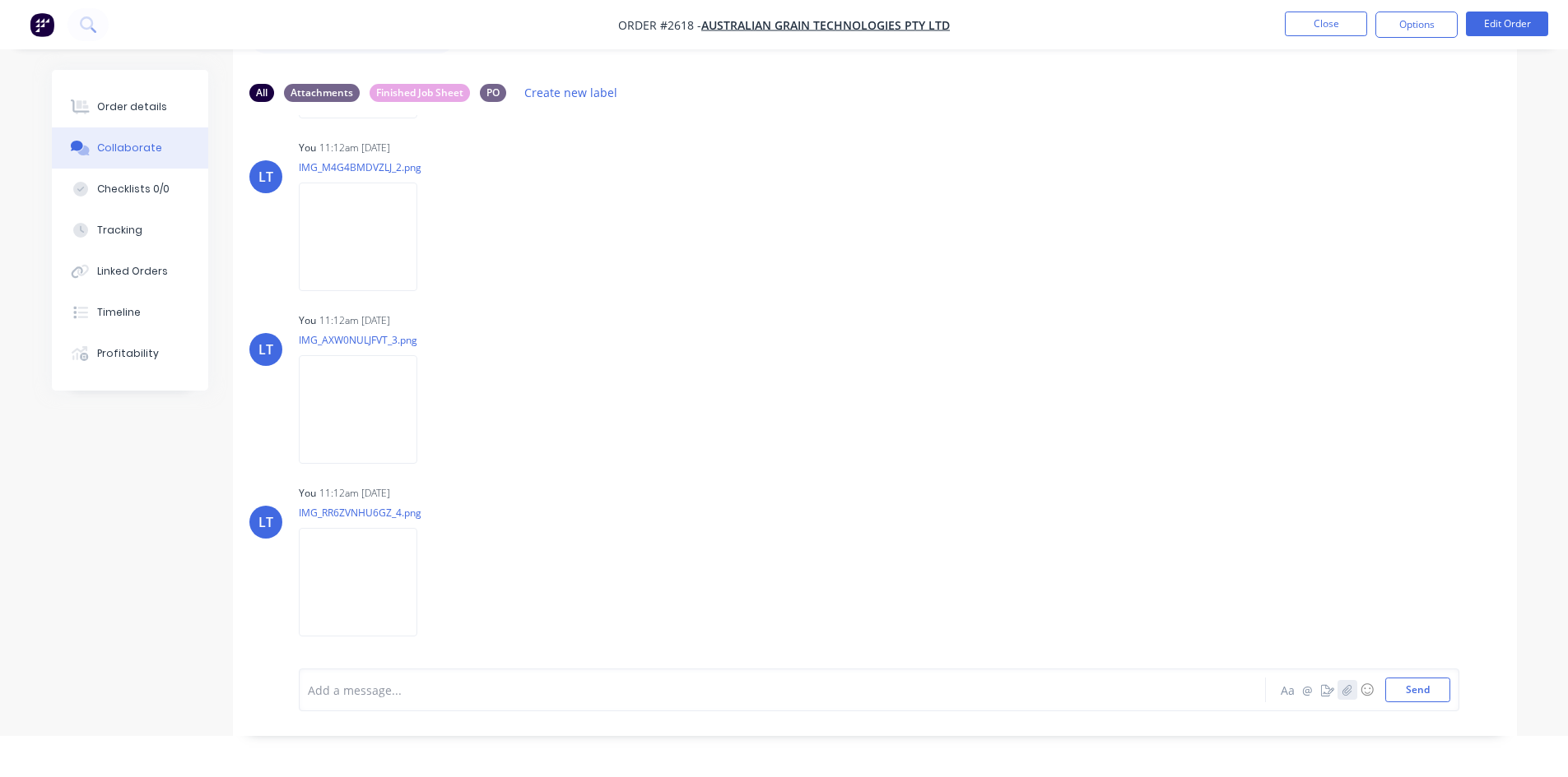
click at [1344, 693] on icon "button" at bounding box center [1346, 690] width 10 height 11
click at [389, 726] on div at bounding box center [736, 732] width 856 height 17
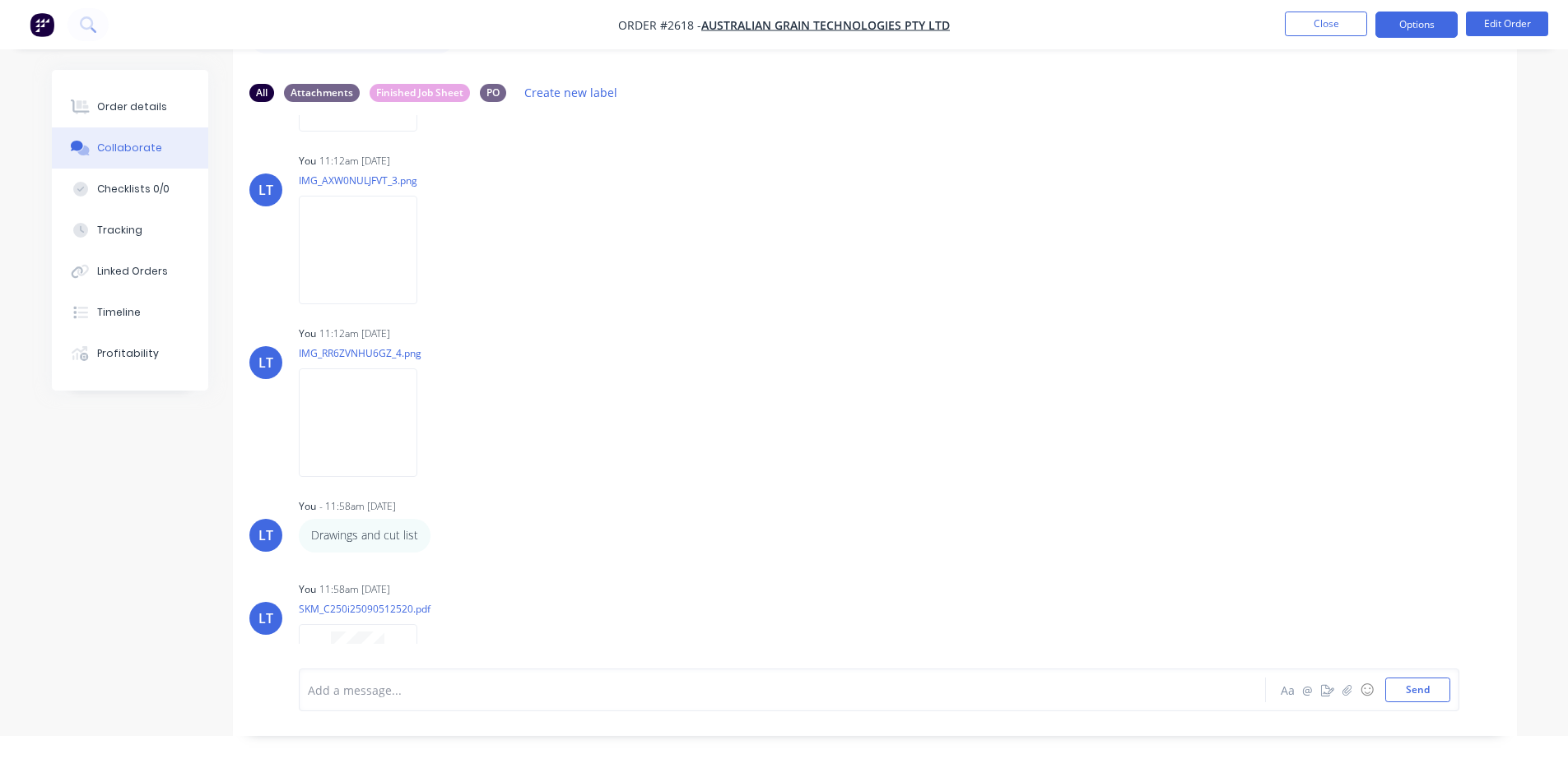
scroll to position [103, 0]
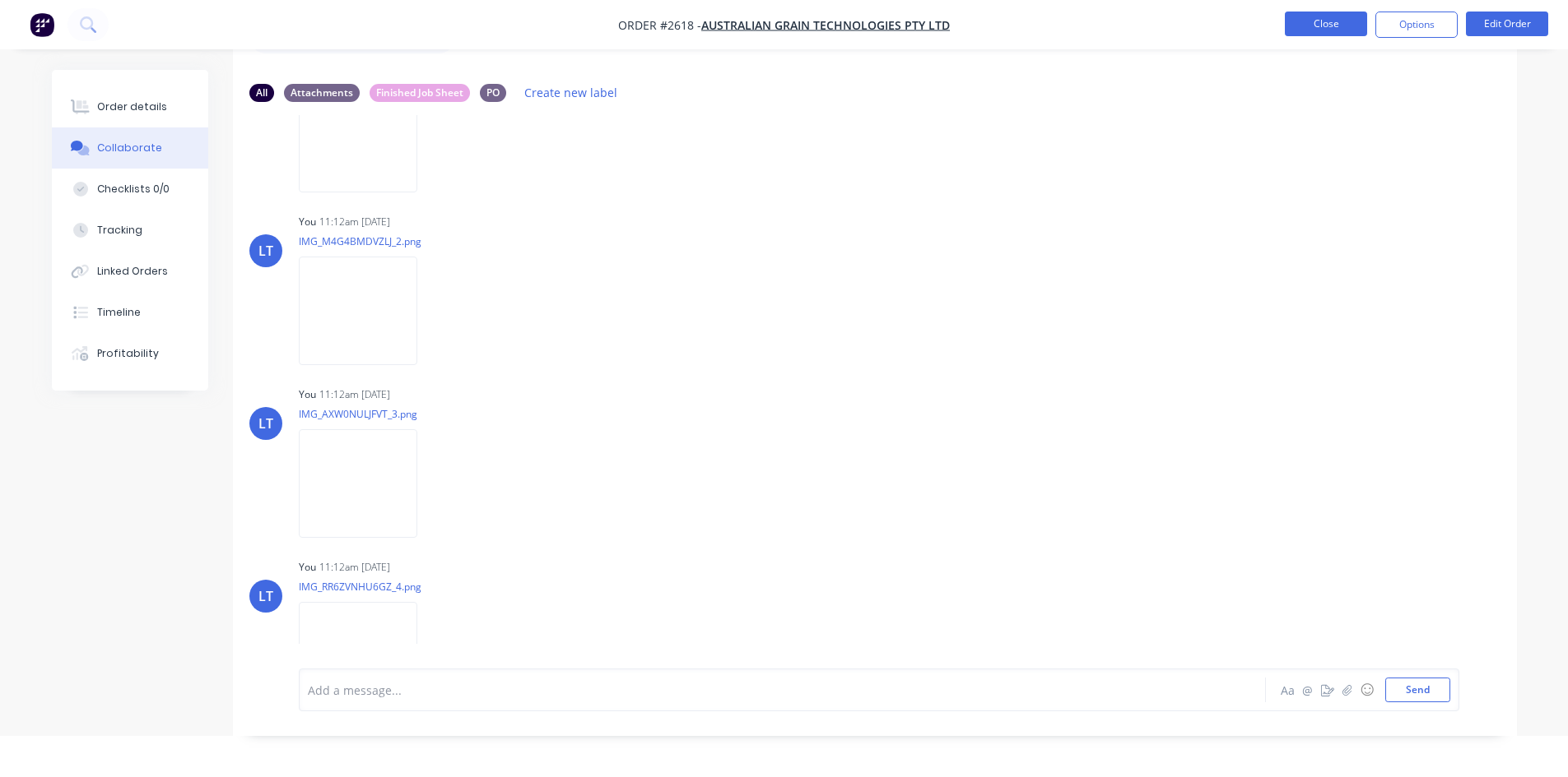
click at [1321, 21] on button "Close" at bounding box center [1326, 24] width 82 height 25
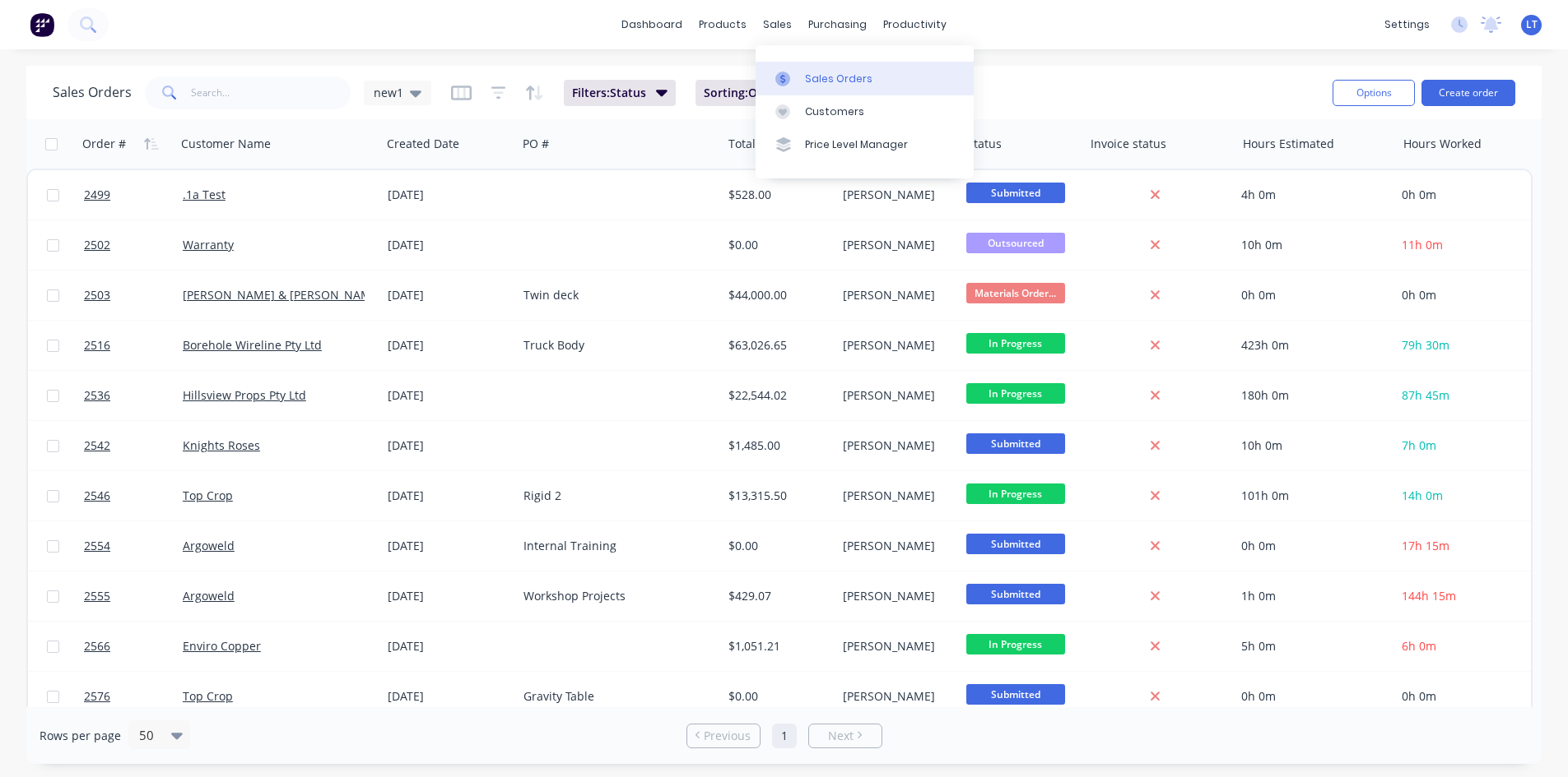
click at [824, 68] on link "Sales Orders" at bounding box center [864, 78] width 218 height 32
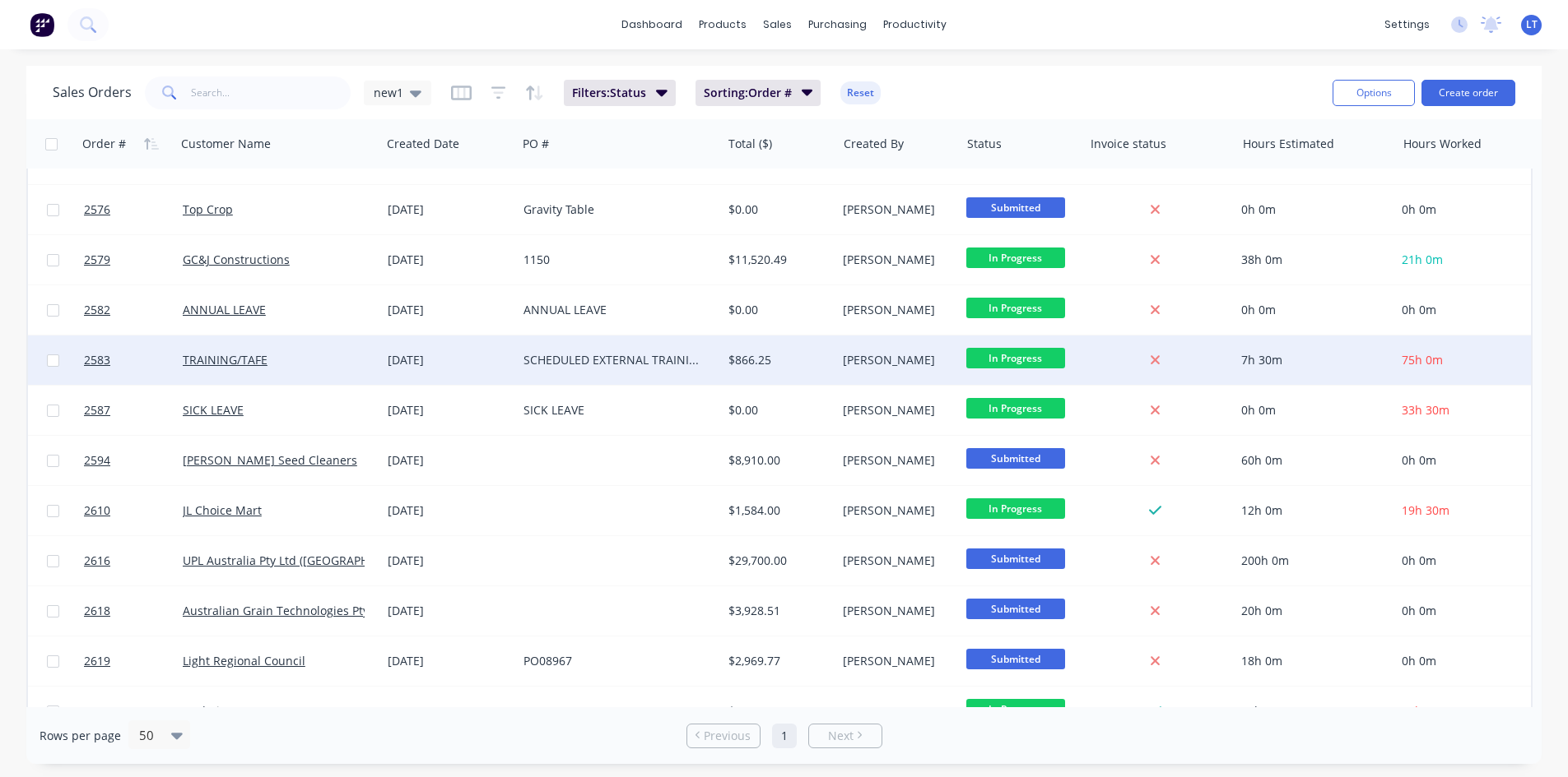
scroll to position [493, 0]
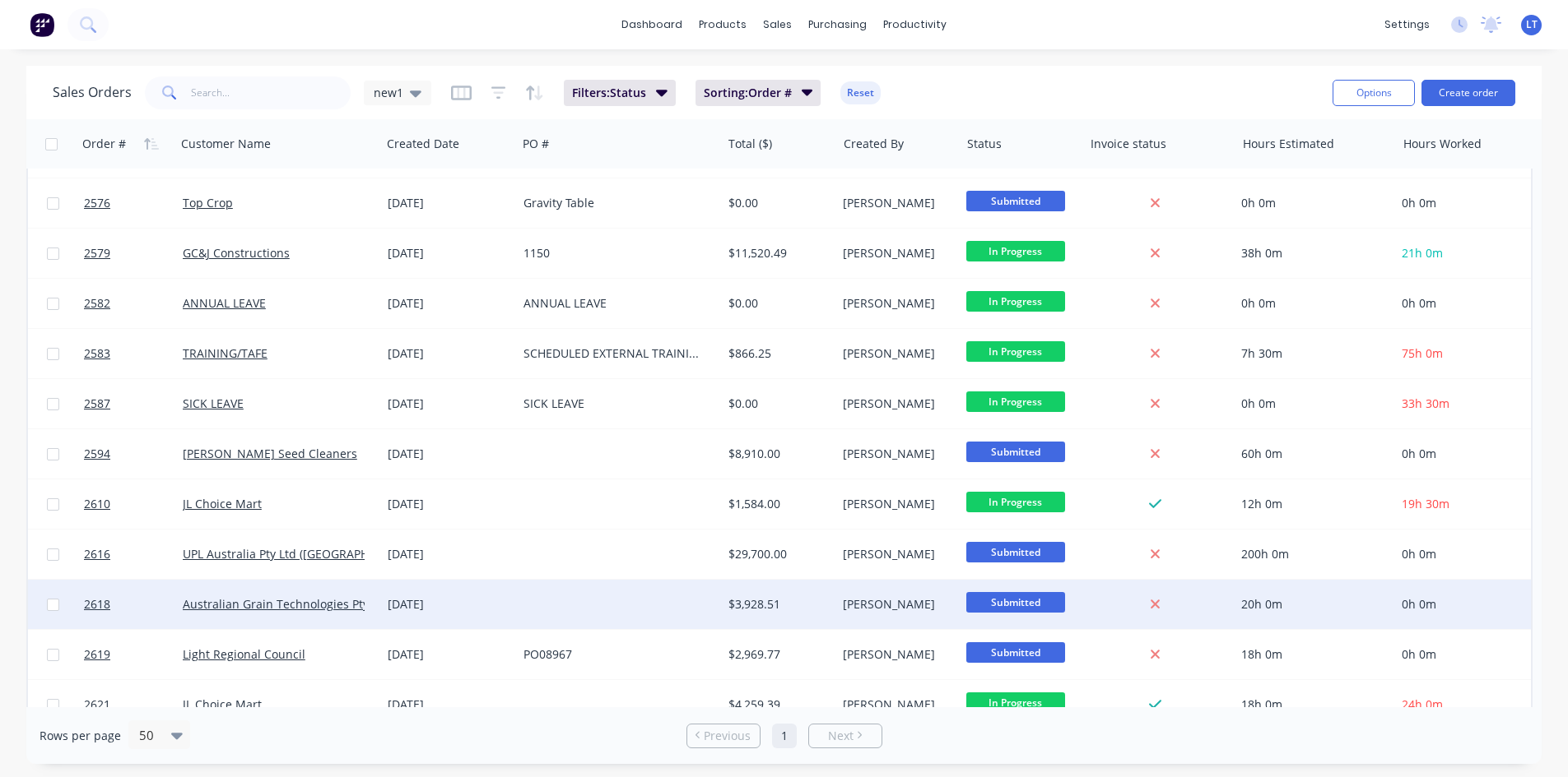
click at [536, 599] on div at bounding box center [620, 605] width 205 height 50
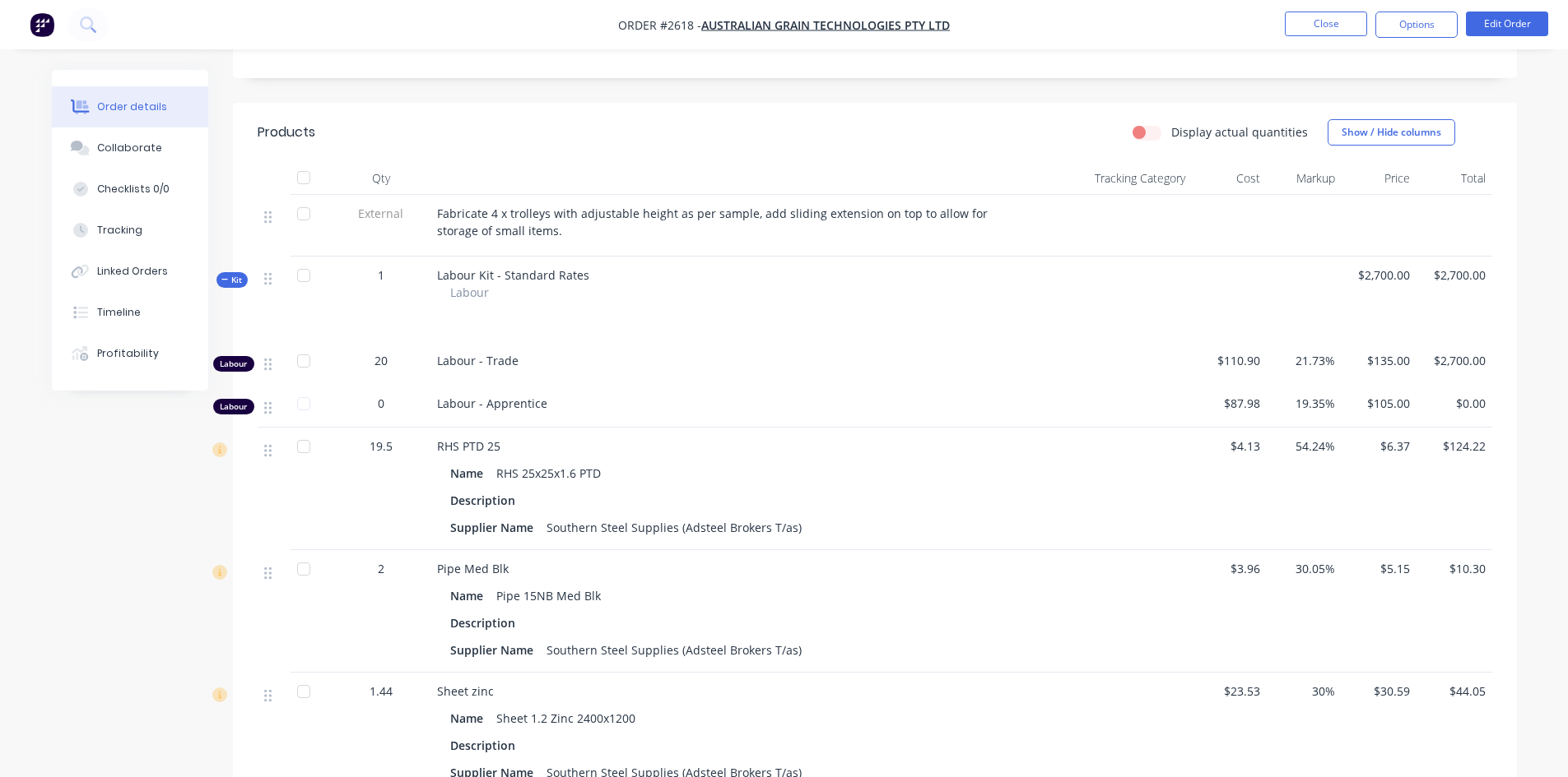
scroll to position [658, 0]
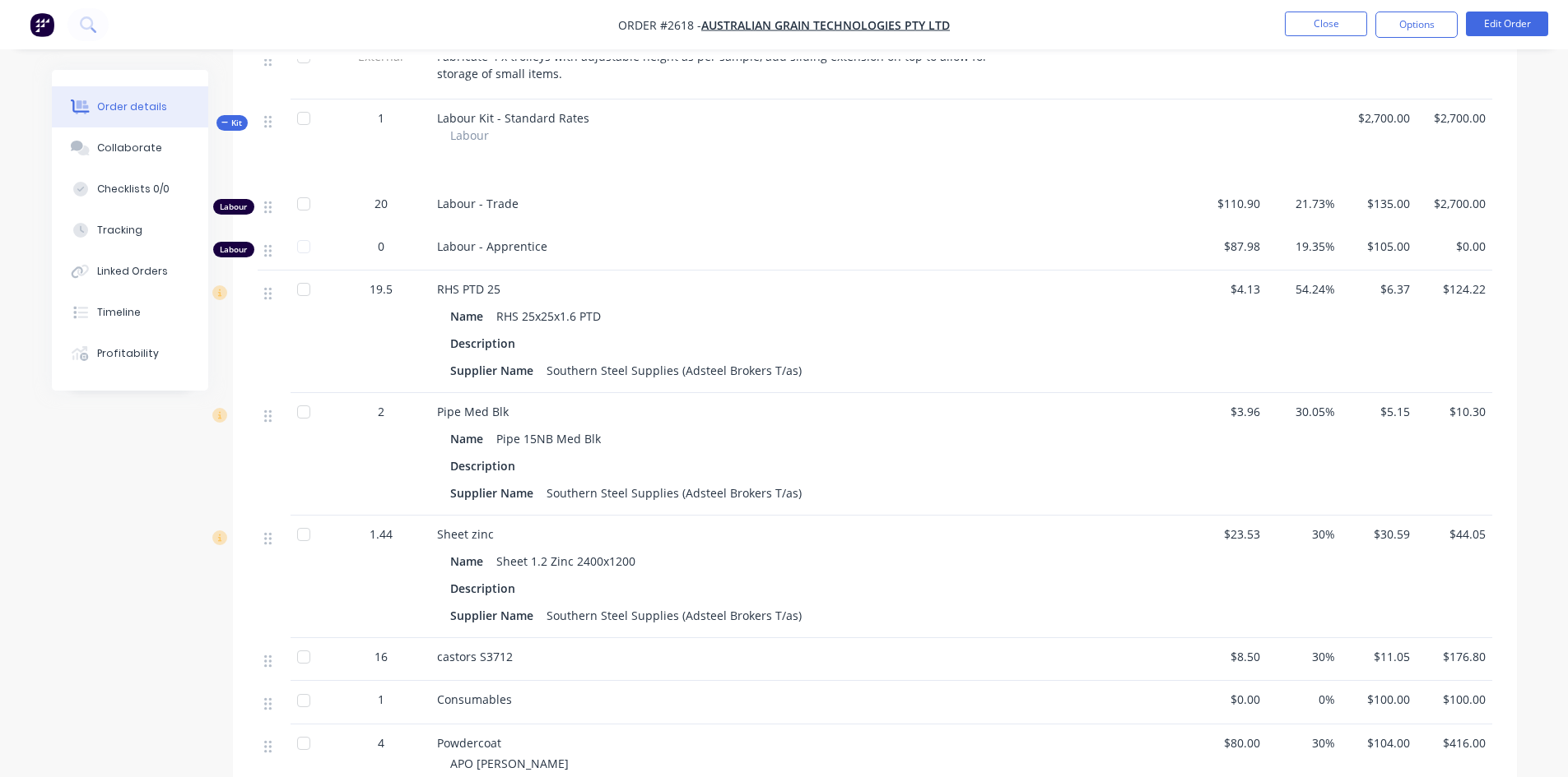
click at [393, 403] on div "2" at bounding box center [381, 412] width 86 height 17
click at [1506, 18] on button "Edit Order" at bounding box center [1507, 24] width 82 height 25
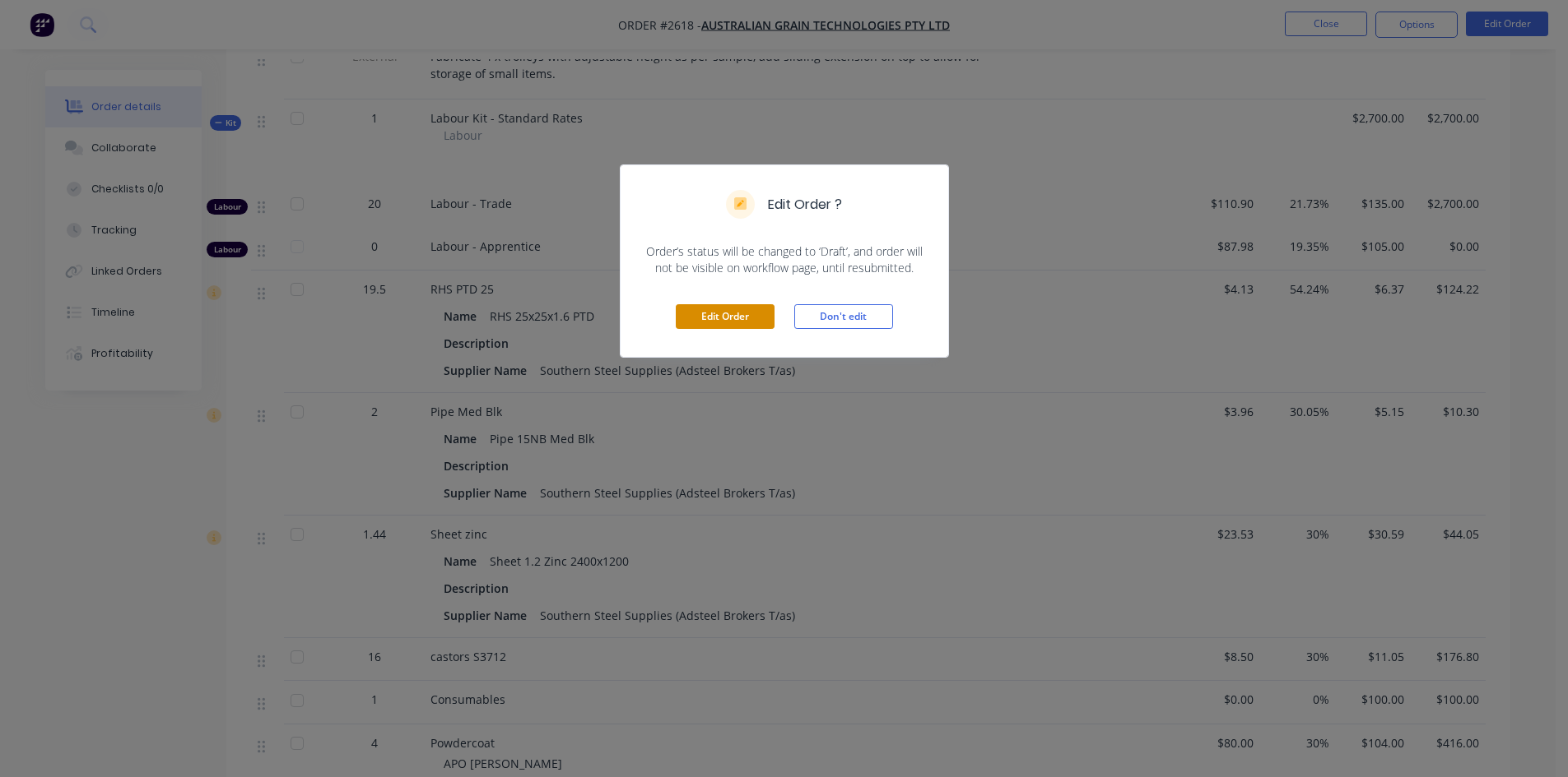
click at [712, 321] on button "Edit Order" at bounding box center [725, 316] width 98 height 25
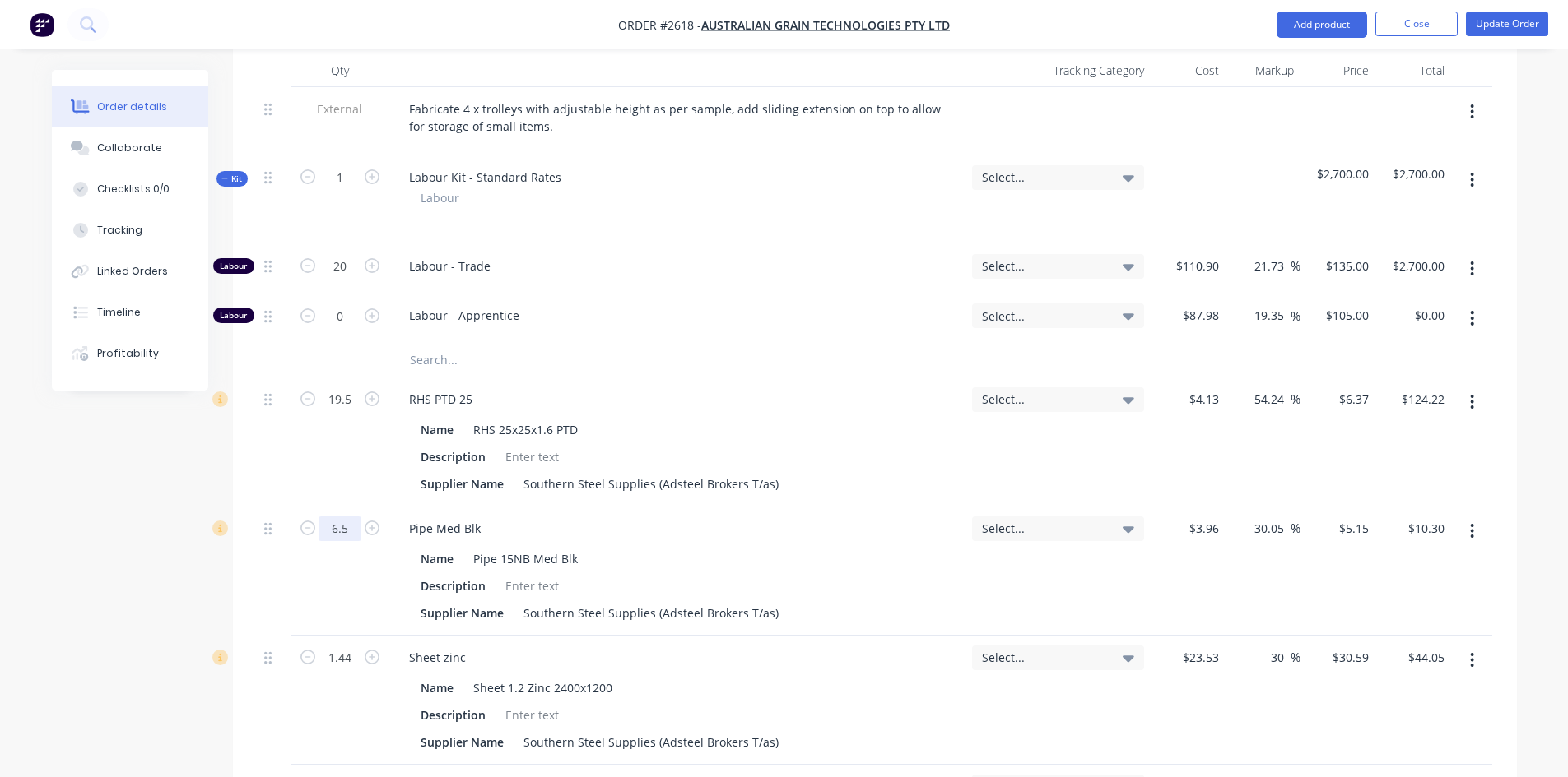
type input "6.5"
type input "$33.48"
click at [744, 677] on div "Name Sheet 1.2 Zinc 2400x1200" at bounding box center [674, 688] width 520 height 24
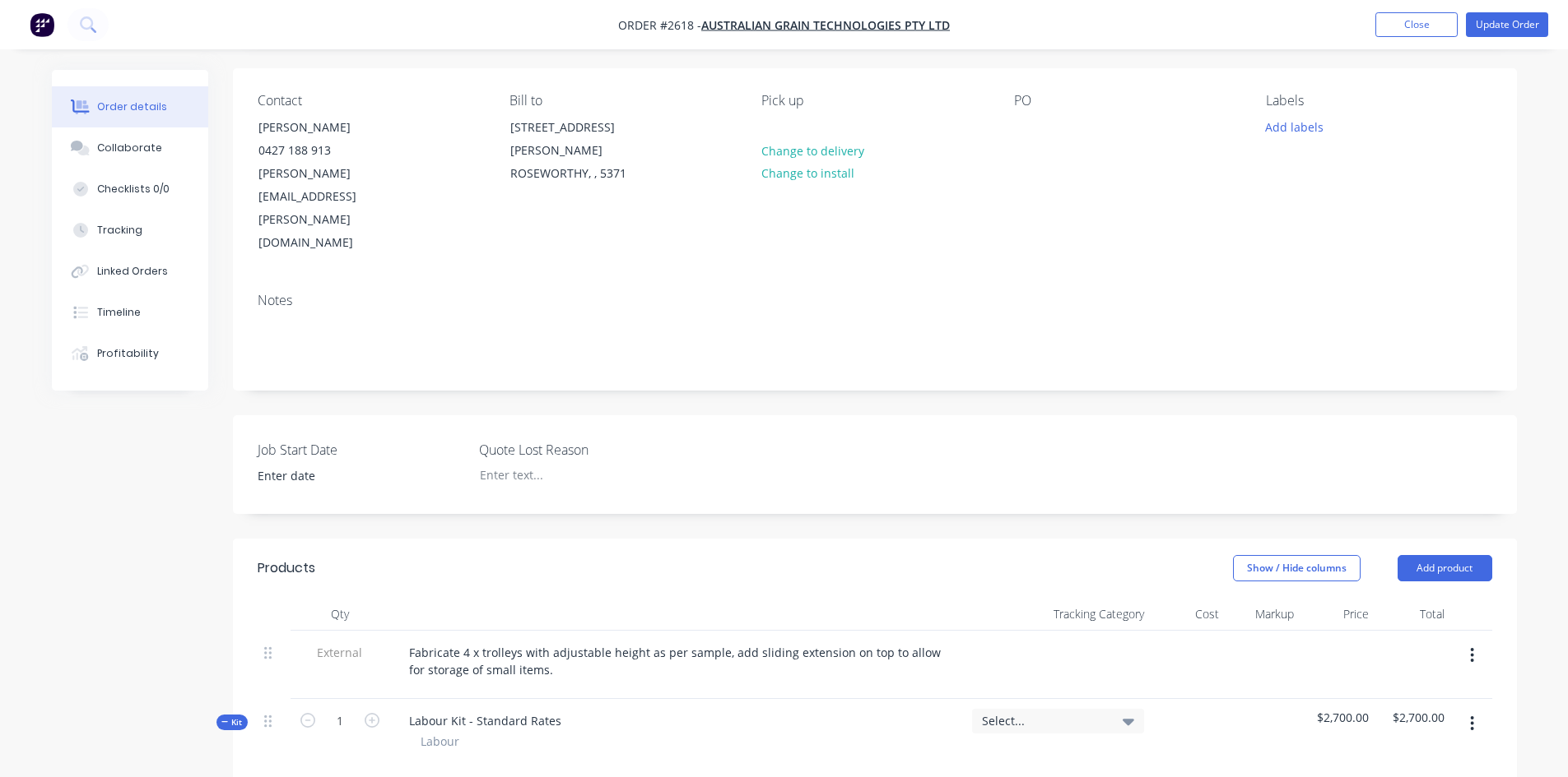
scroll to position [0, 0]
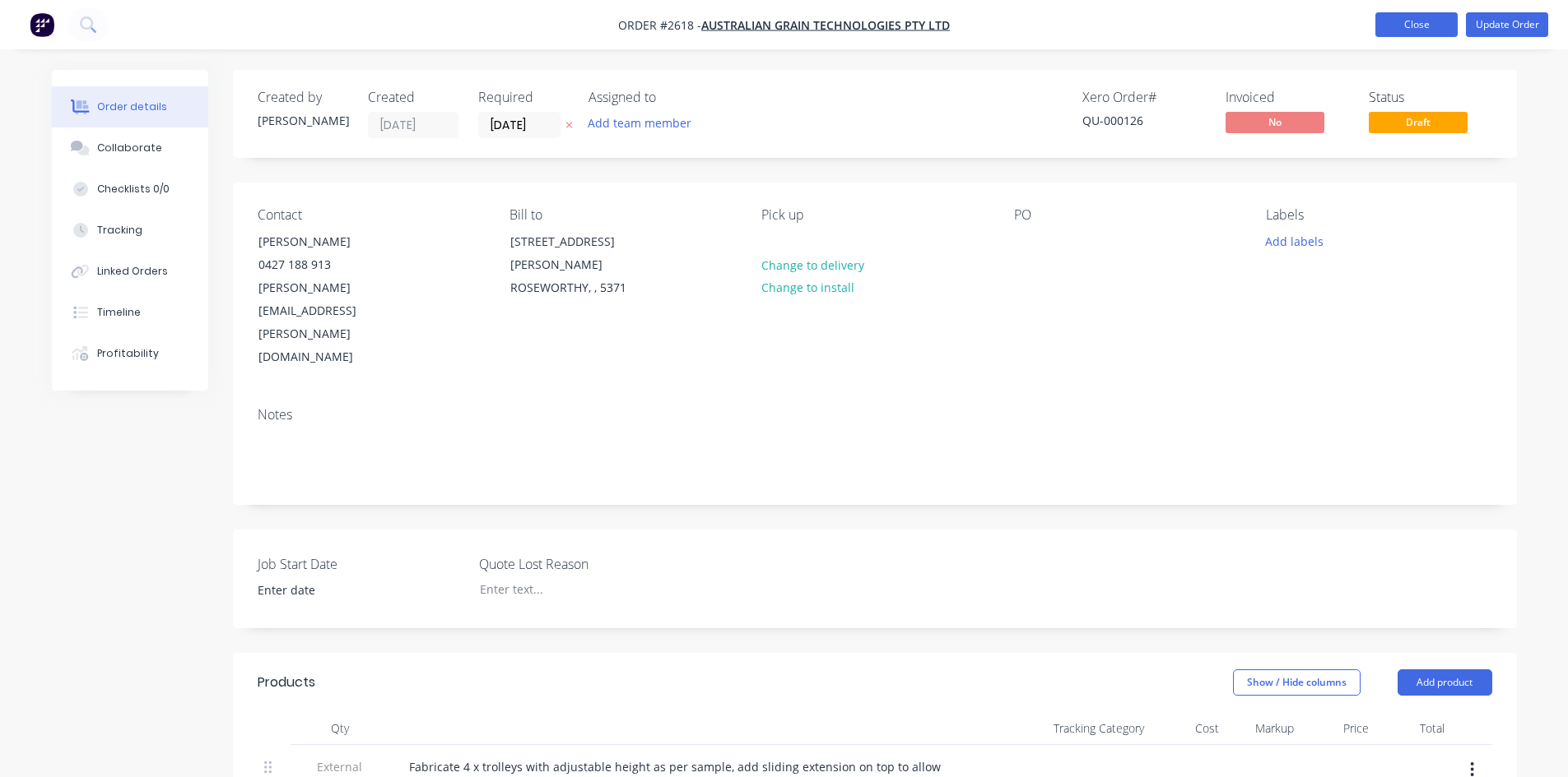
click at [1426, 21] on button "Close" at bounding box center [1416, 25] width 82 height 25
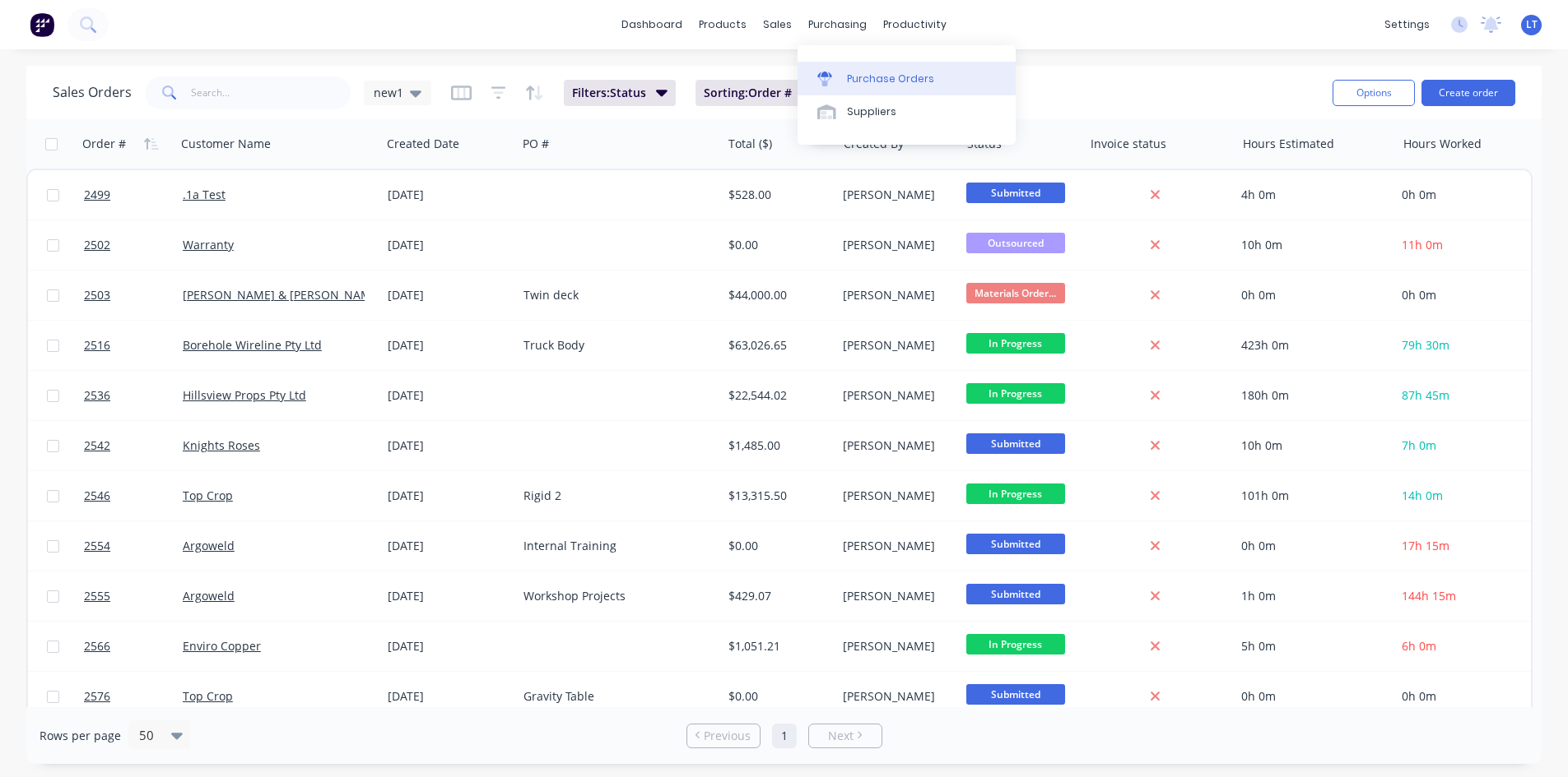
click at [873, 73] on div "Purchase Orders" at bounding box center [890, 78] width 87 height 14
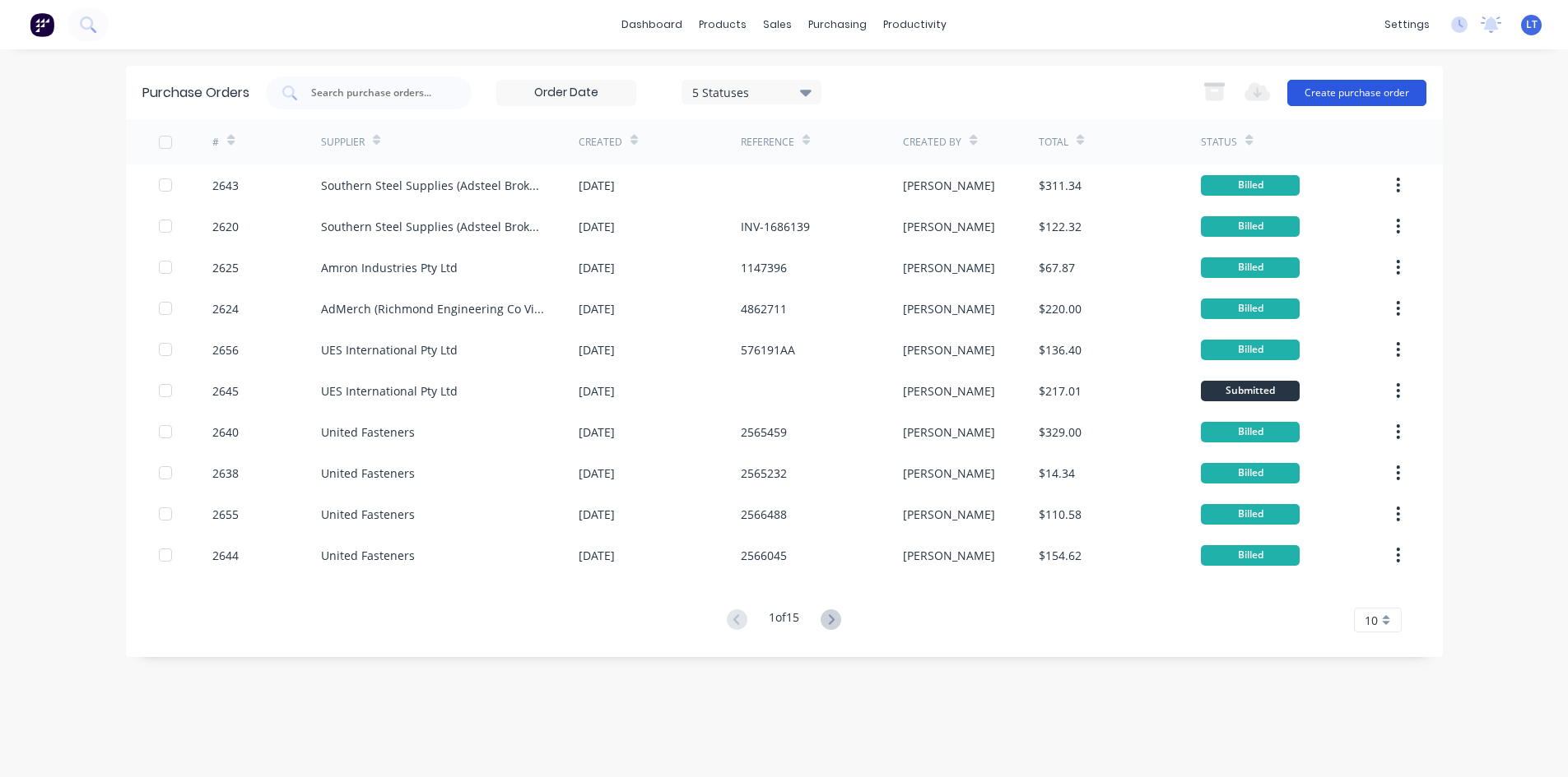
click at [1368, 84] on button "Create purchase order" at bounding box center [1356, 93] width 139 height 27
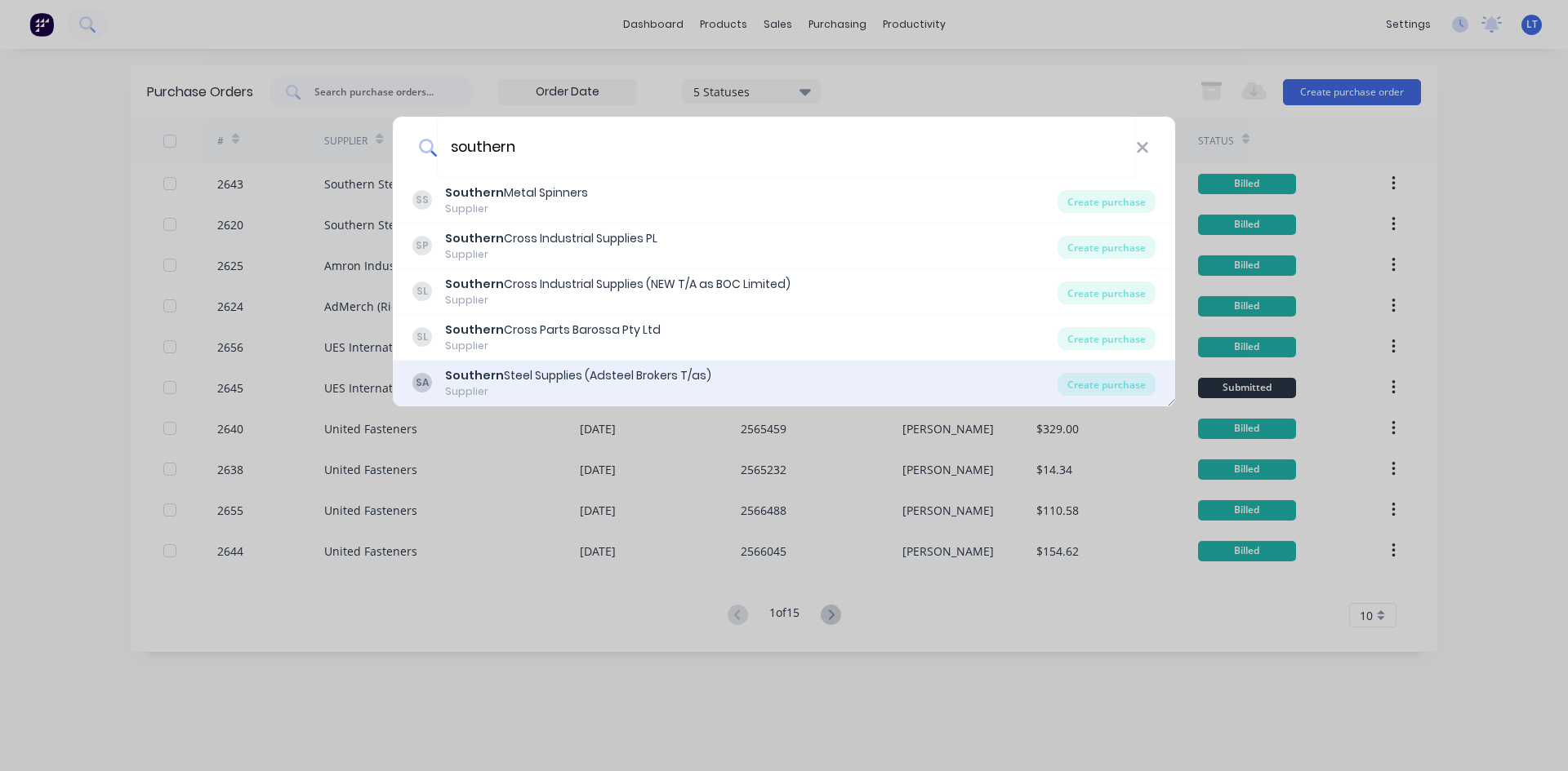
type input "southern"
click at [576, 379] on div "Southern Steel Supplies (Adsteel Brokers T/as)" at bounding box center [578, 376] width 267 height 17
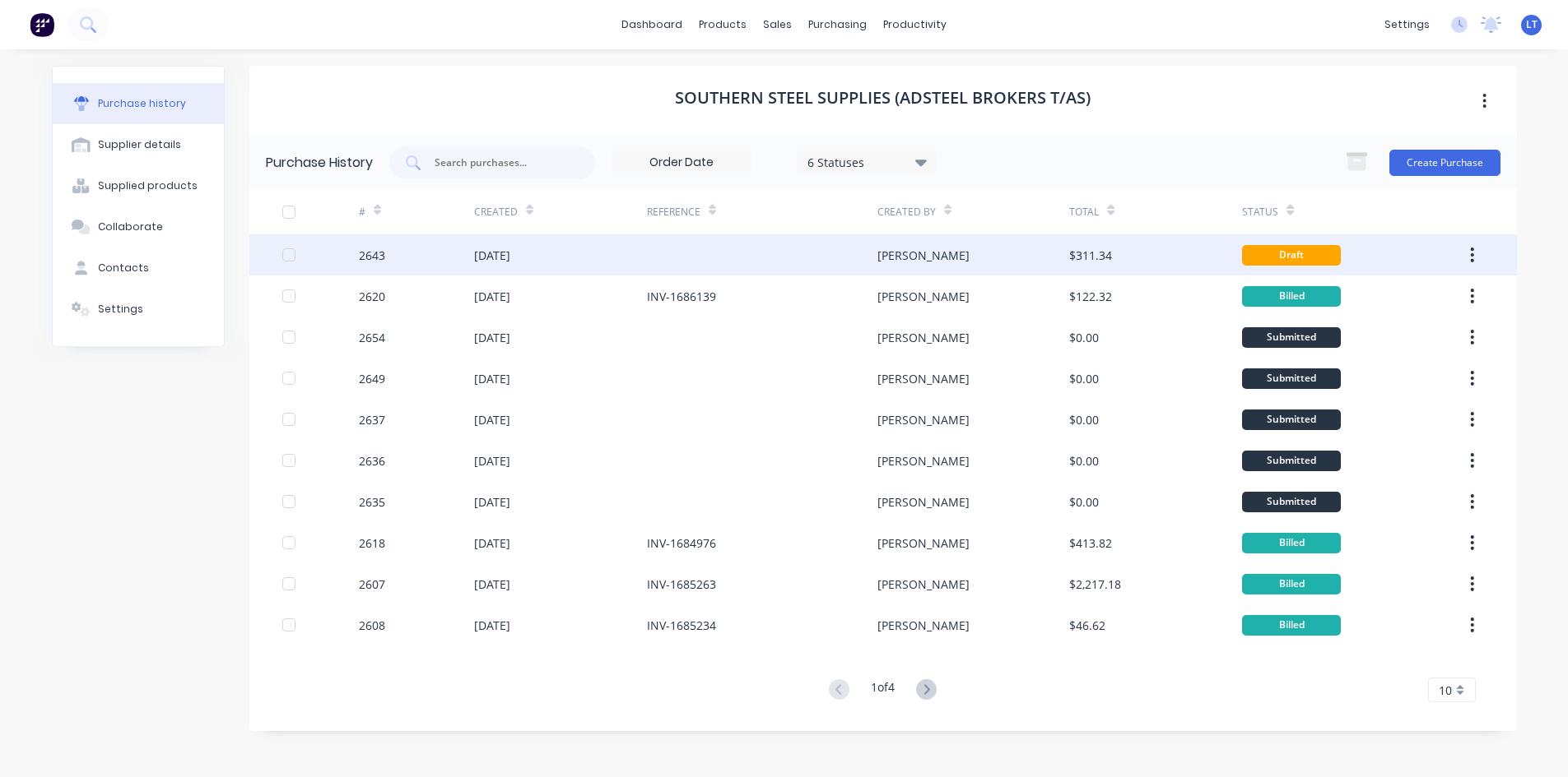
click at [759, 248] on div at bounding box center [762, 254] width 230 height 41
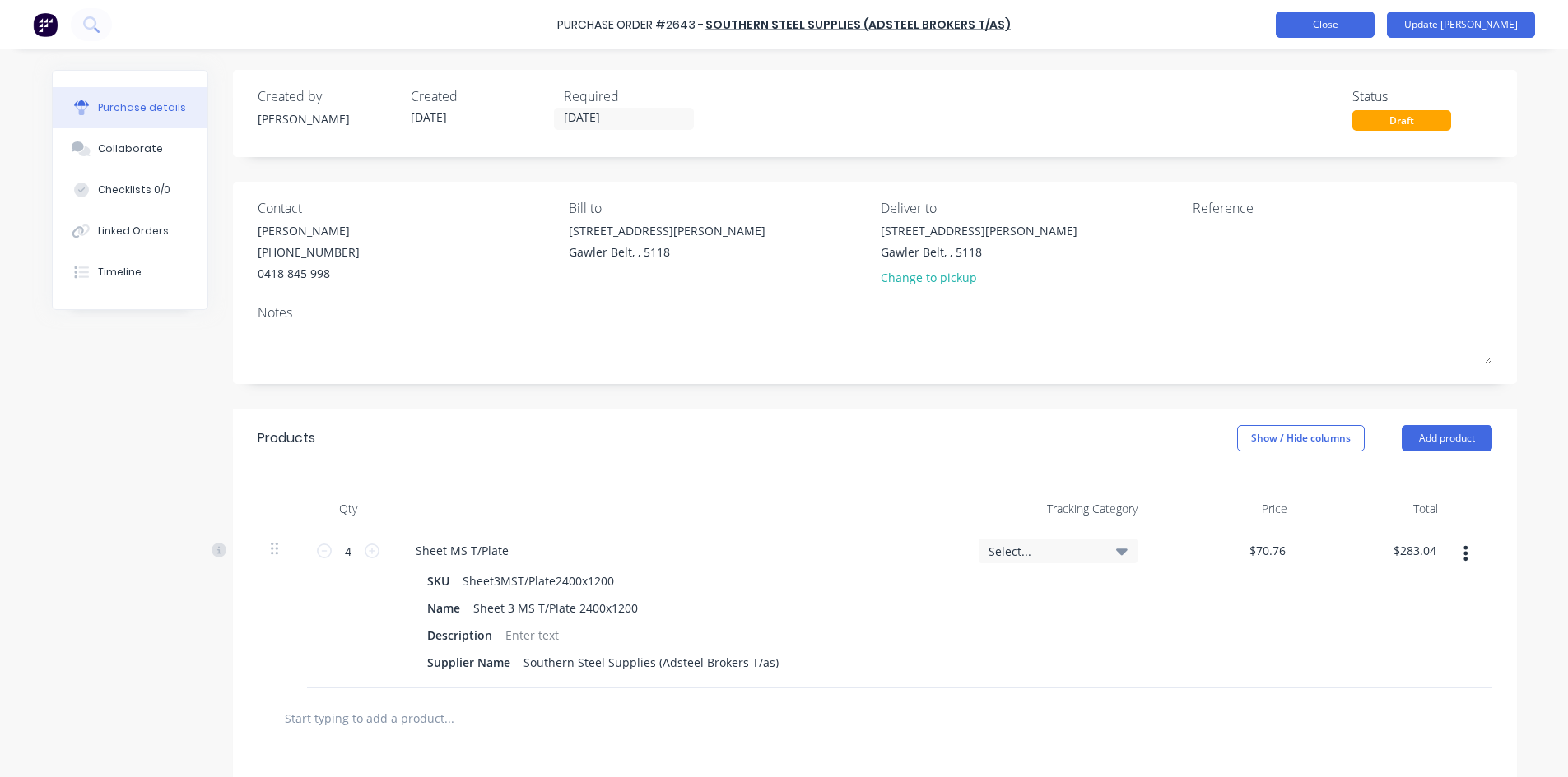
click at [1369, 31] on button "Close" at bounding box center [1324, 25] width 98 height 27
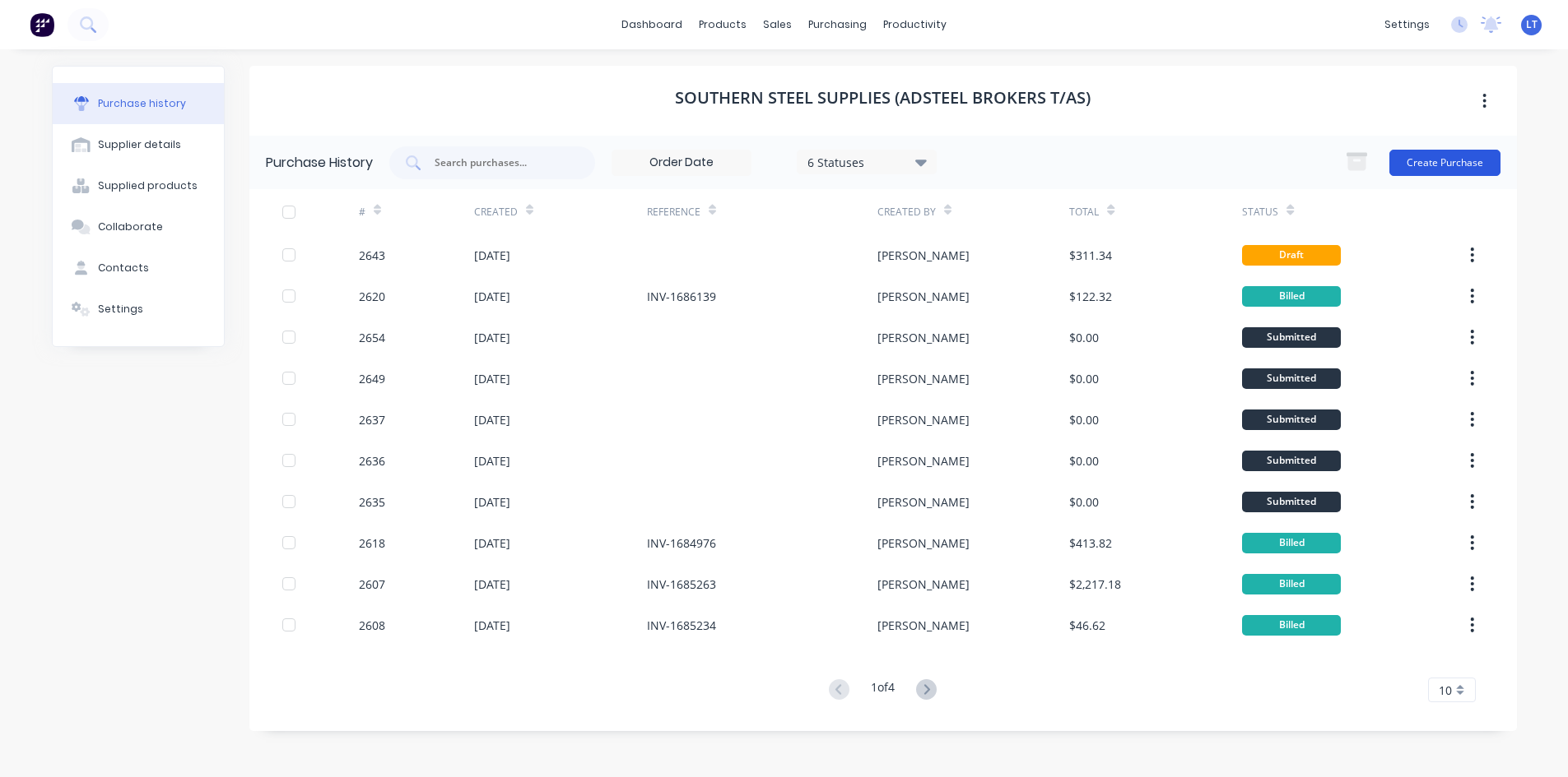
click at [1416, 166] on button "Create Purchase" at bounding box center [1445, 163] width 111 height 27
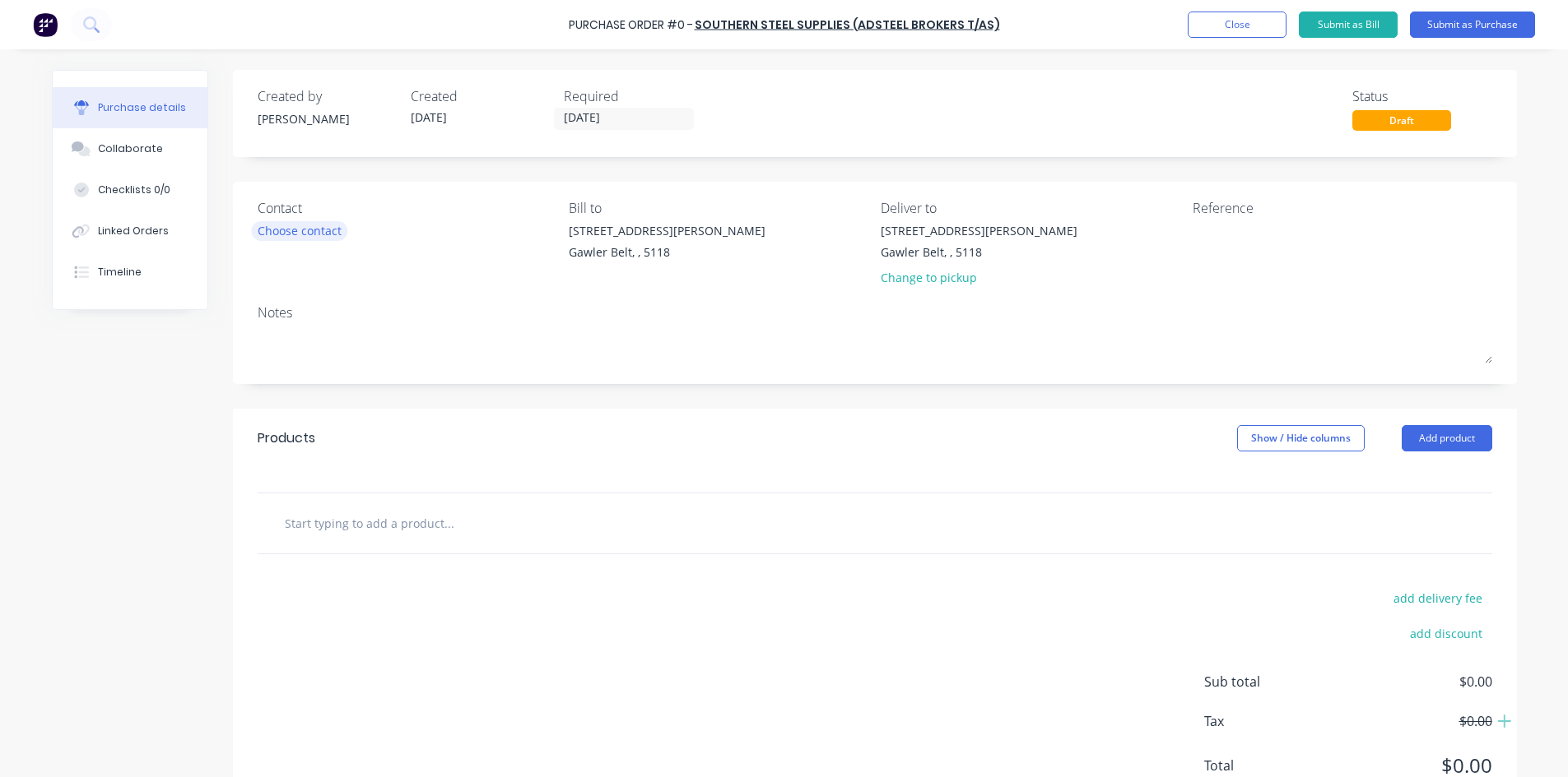
click at [317, 239] on div "Choose contact" at bounding box center [299, 230] width 84 height 17
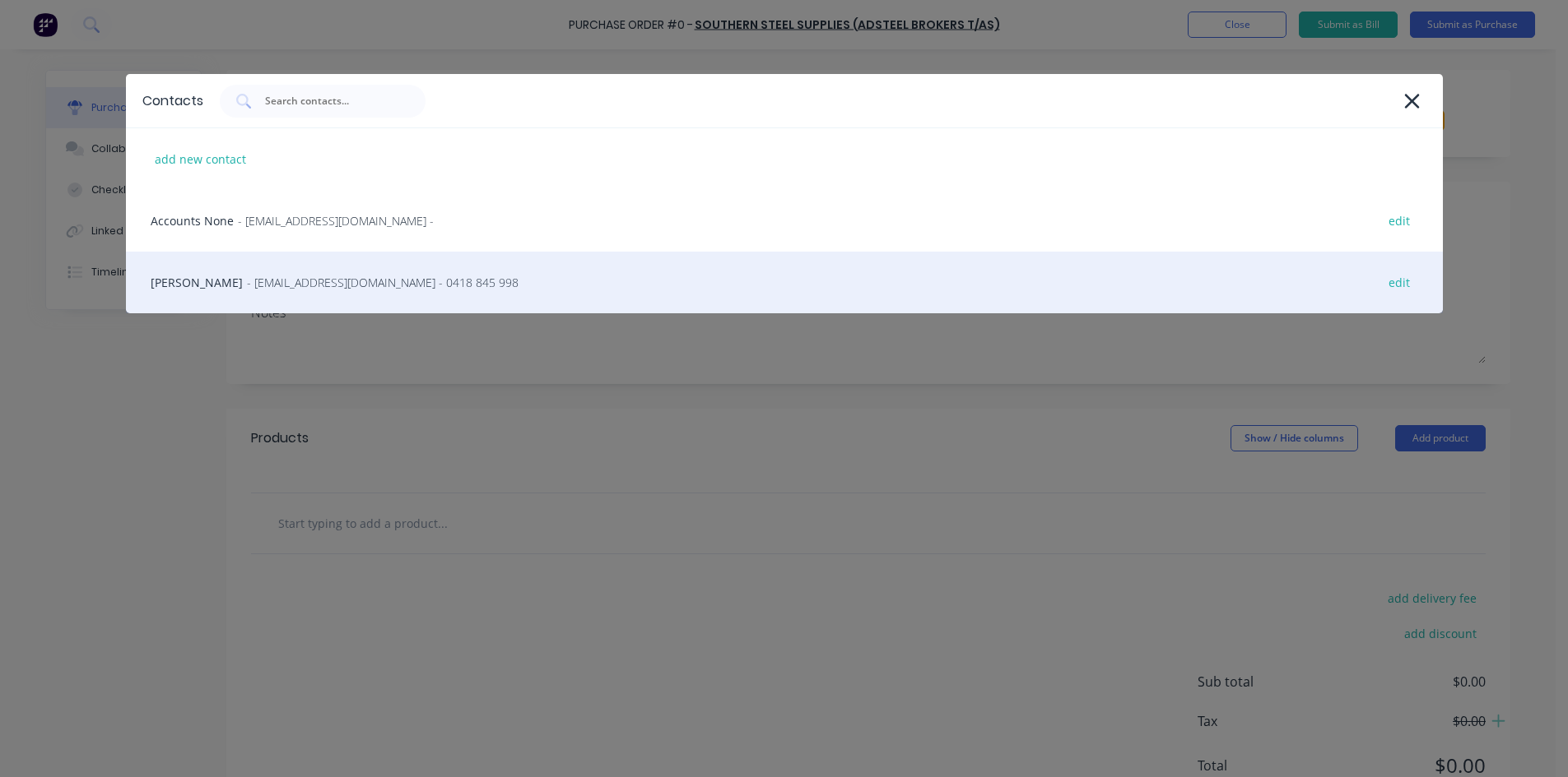
click at [269, 288] on span "- [EMAIL_ADDRESS][DOMAIN_NAME] - 0418 845 998" at bounding box center [382, 283] width 272 height 17
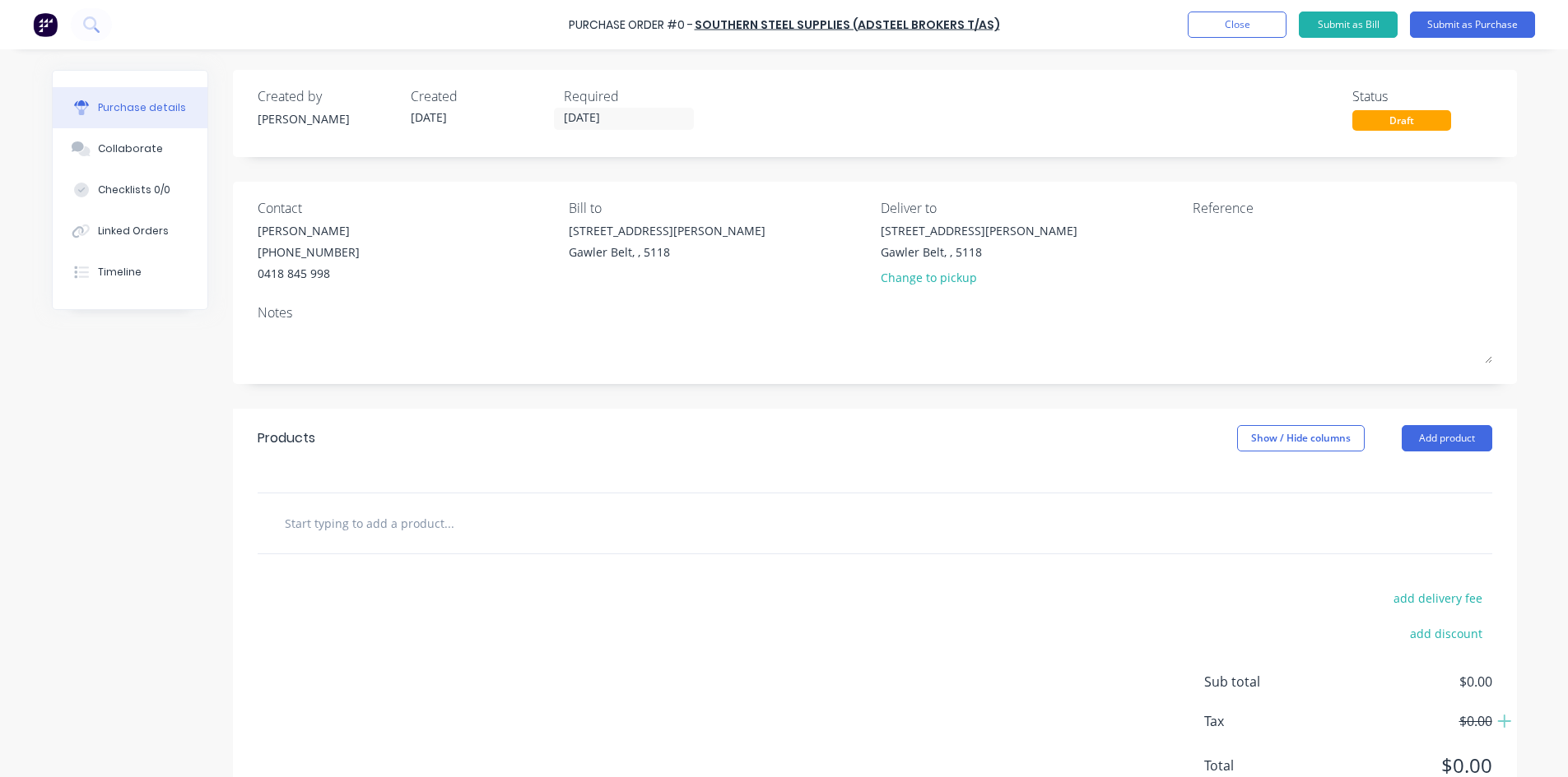
click at [378, 532] on input "text" at bounding box center [448, 523] width 329 height 32
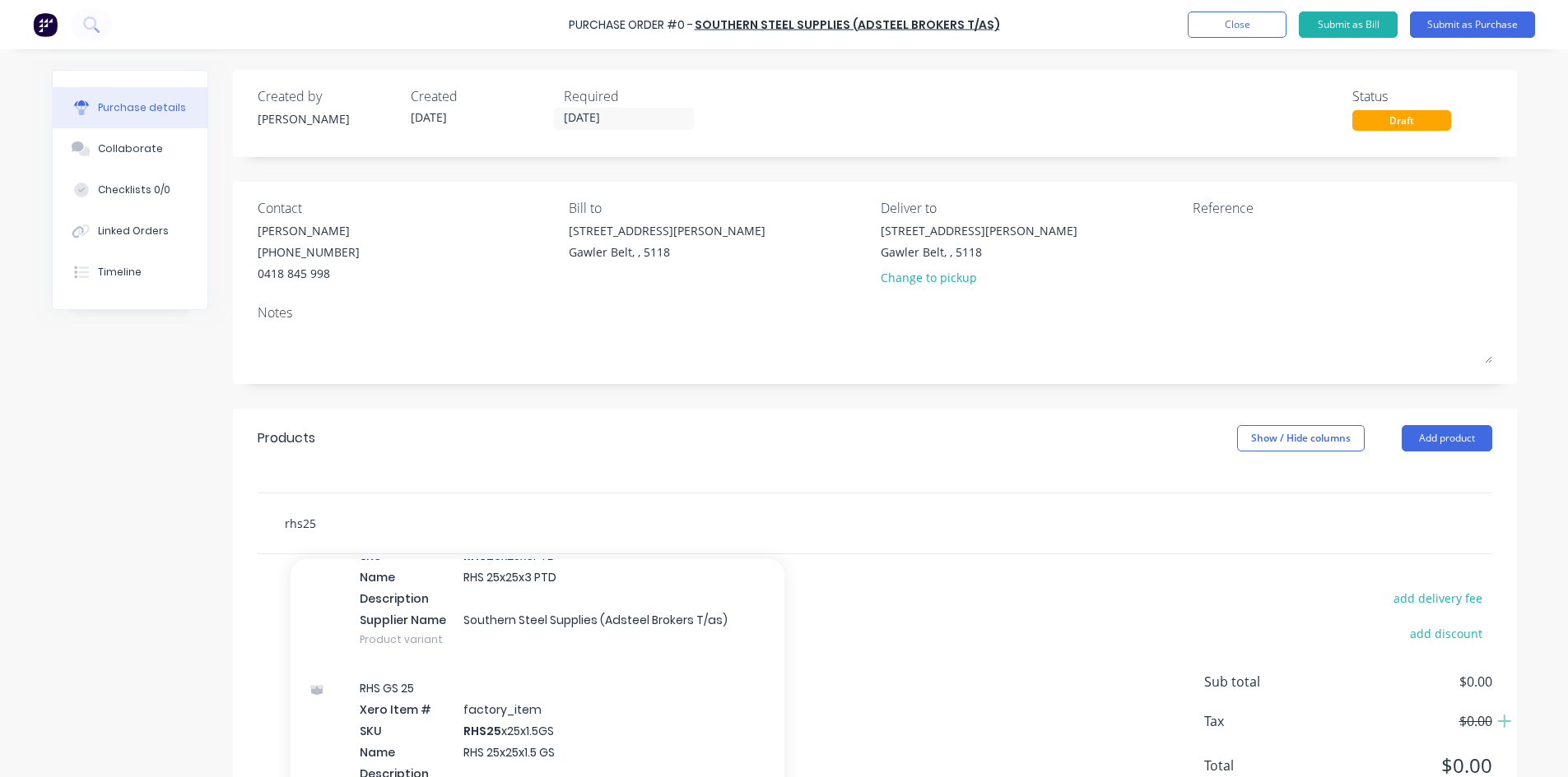
scroll to position [1316, 0]
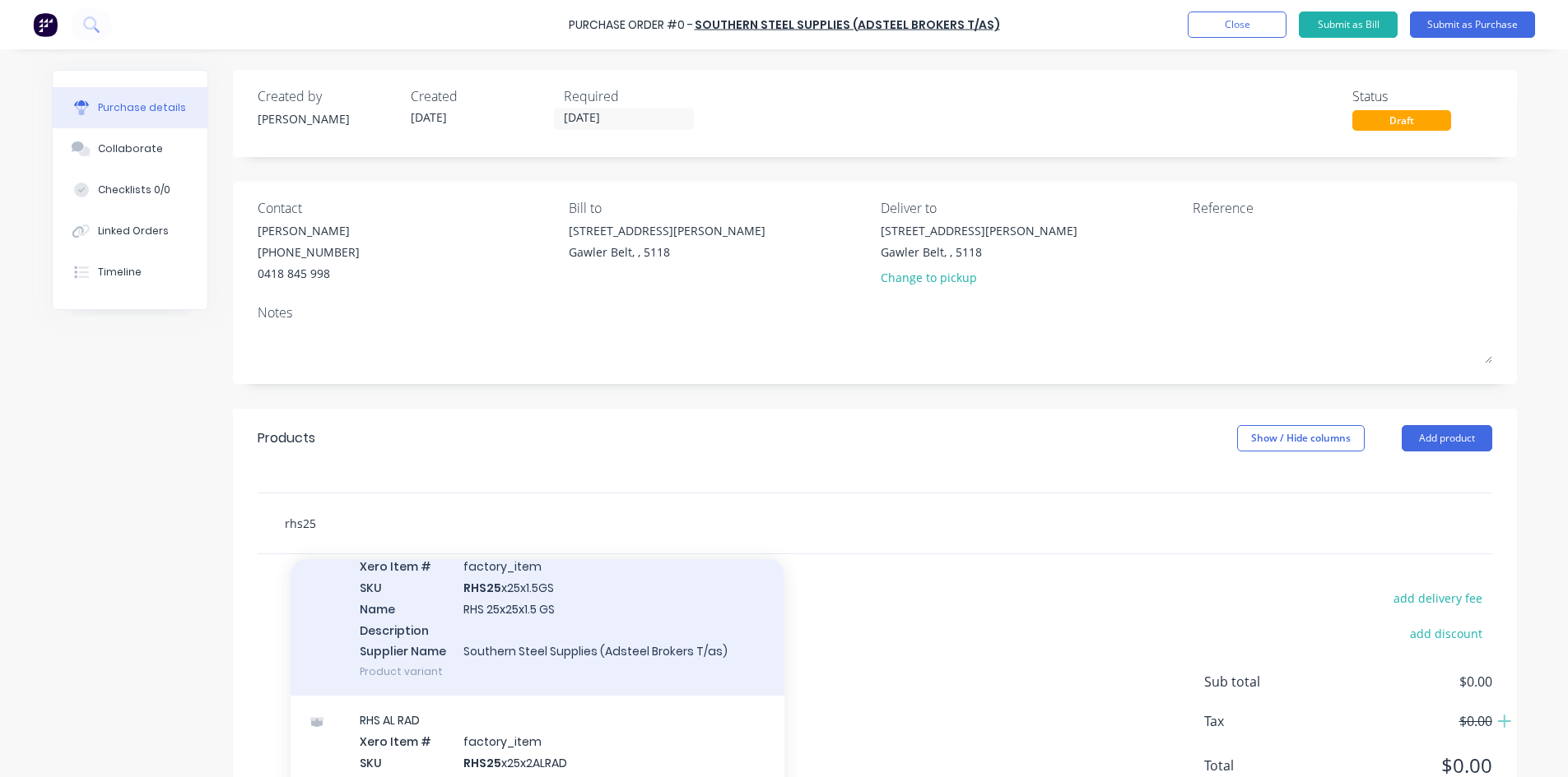
type input "rhs25"
click at [572, 599] on div "RHS GS 25 Xero Item # factory_item SKU RHS25 x25x1.5GS Name RHS 25x25x1.5 GS De…" at bounding box center [537, 608] width 493 height 175
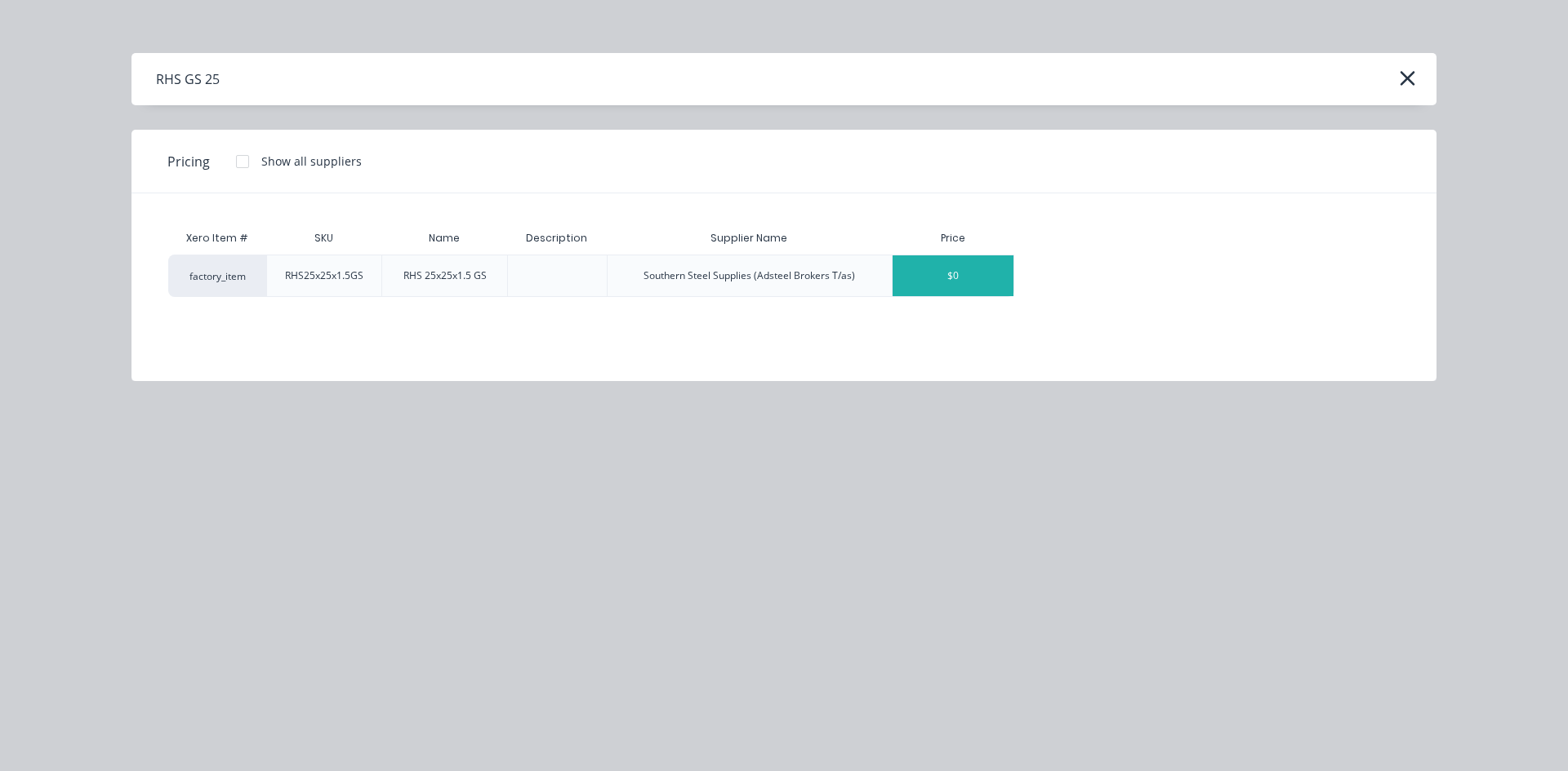
click at [965, 270] on div "$0" at bounding box center [952, 275] width 120 height 41
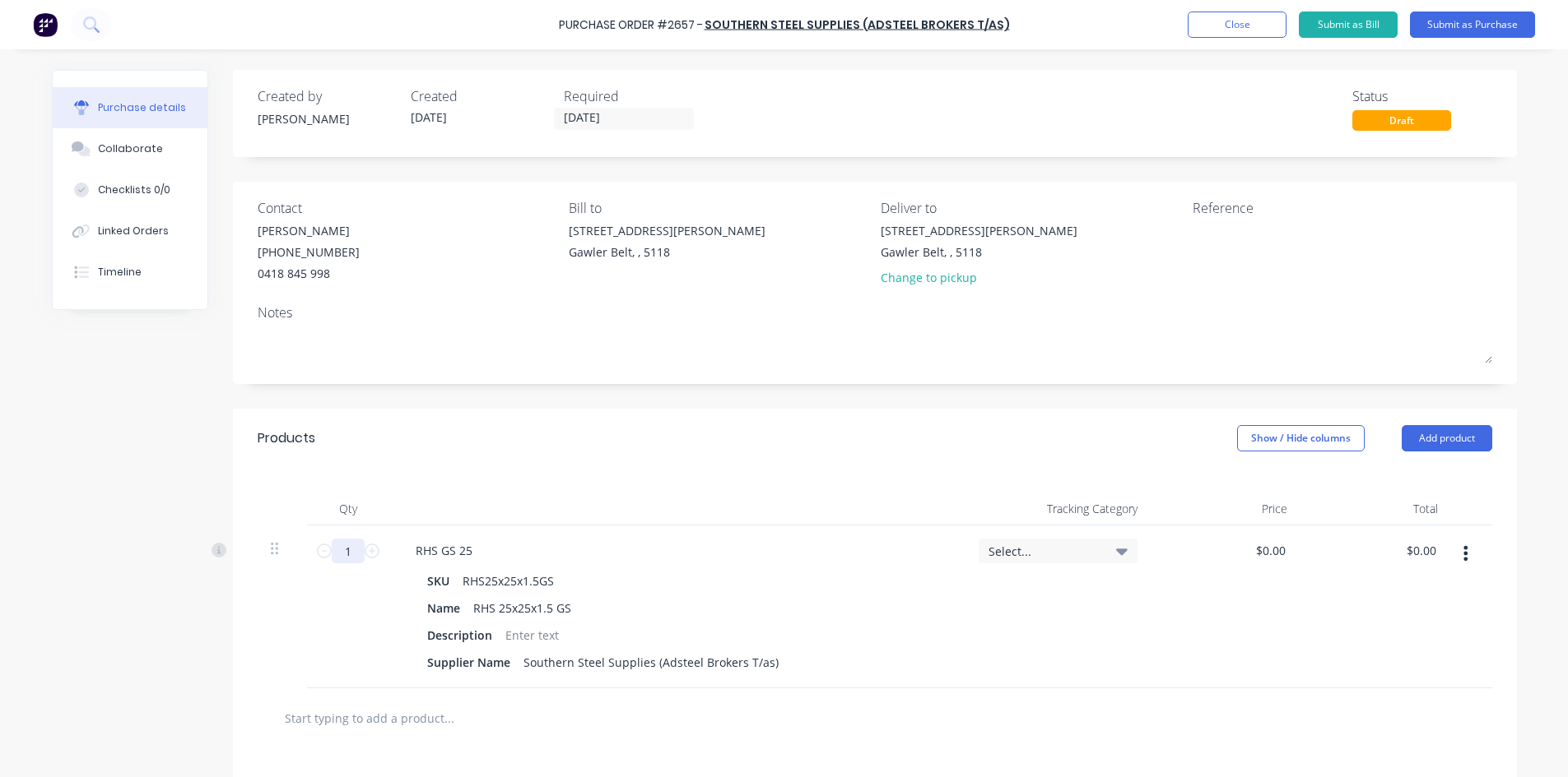
click at [347, 545] on input "1" at bounding box center [348, 551] width 33 height 25
type input "19.5"
click at [900, 671] on div "Supplier Name Southern Steel Supplies (Adsteel Brokers T/as)" at bounding box center [674, 662] width 507 height 24
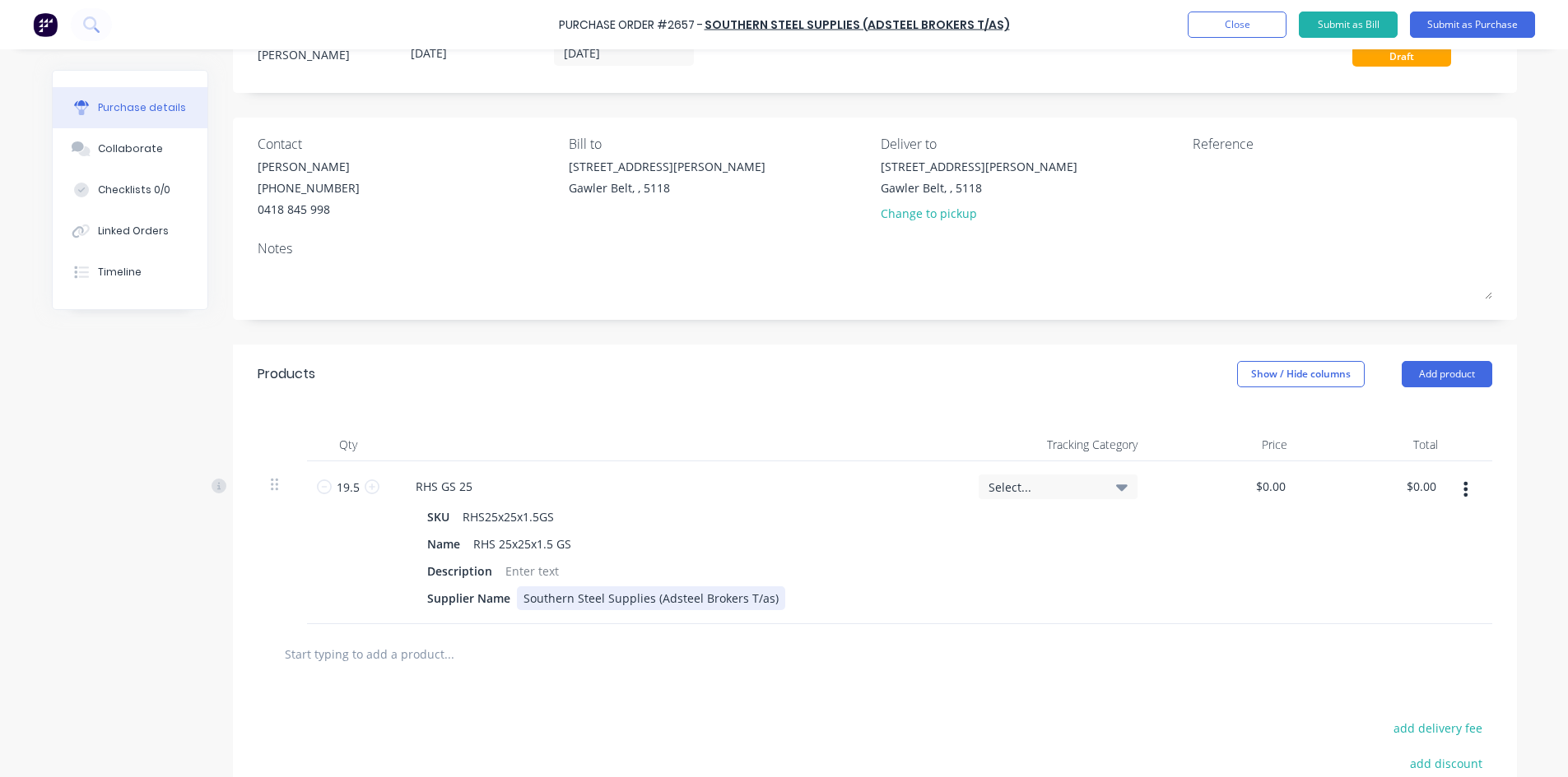
scroll to position [164, 0]
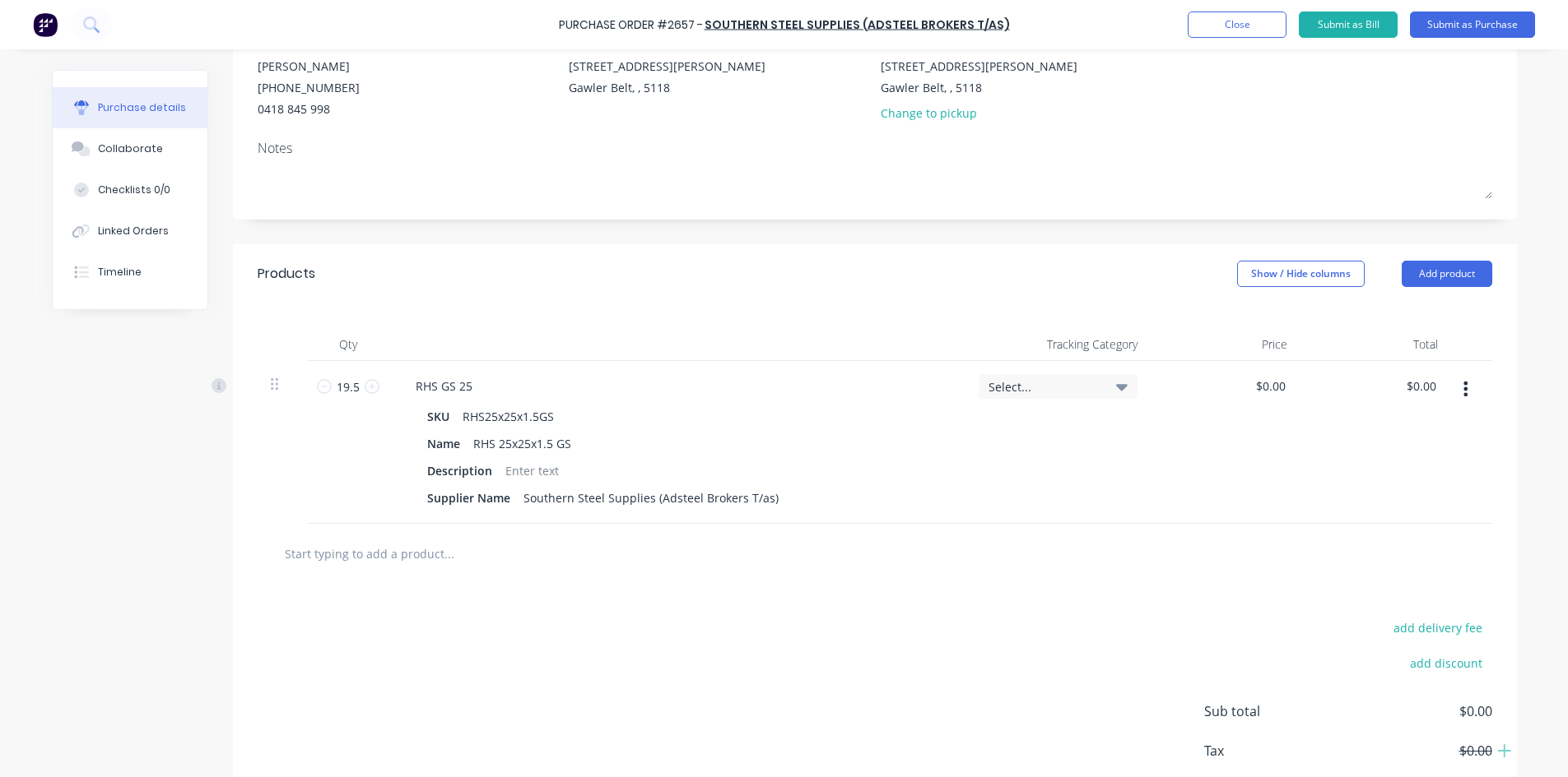
click at [408, 556] on input "text" at bounding box center [448, 553] width 329 height 32
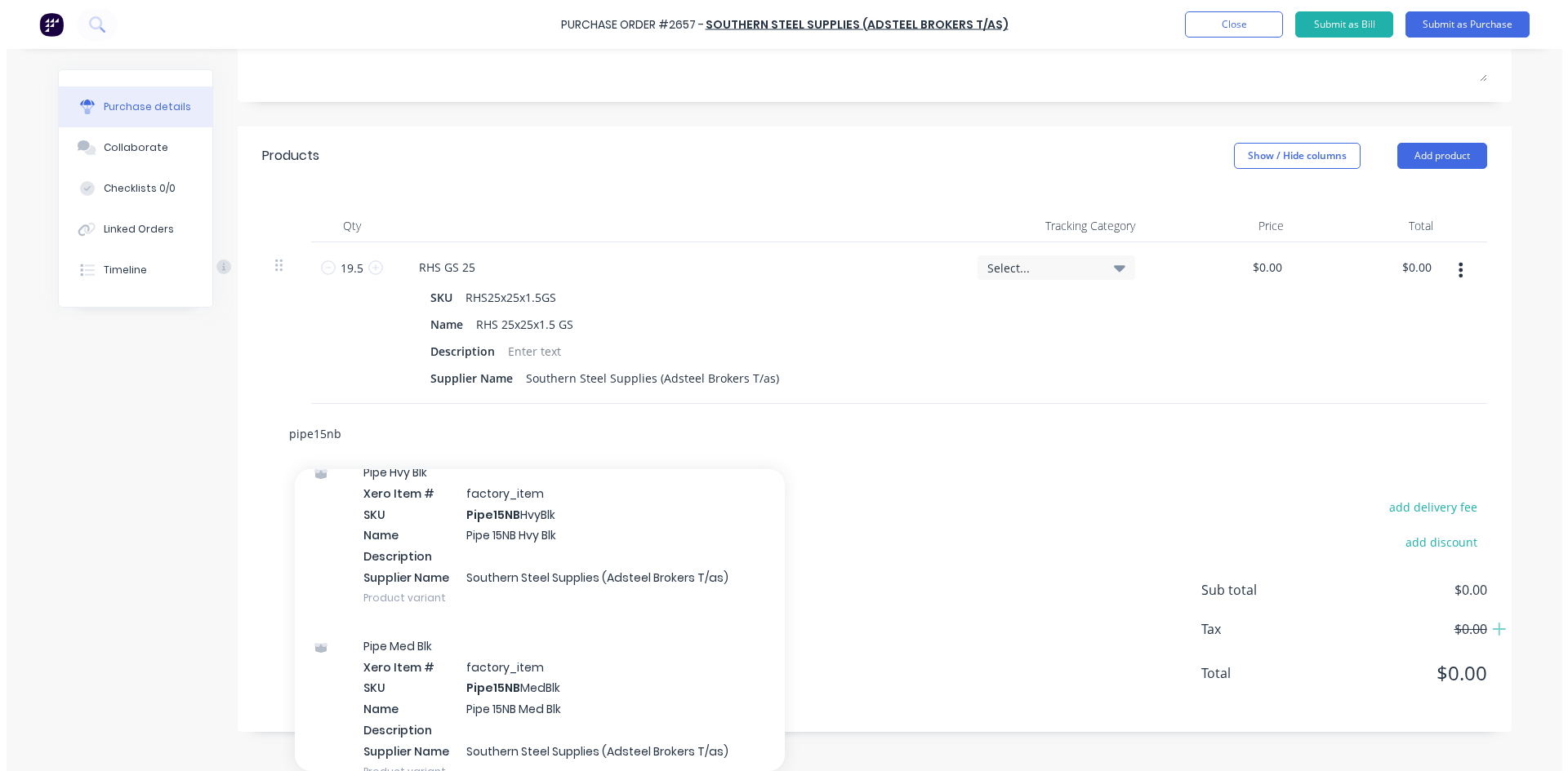
scroll to position [71, 0]
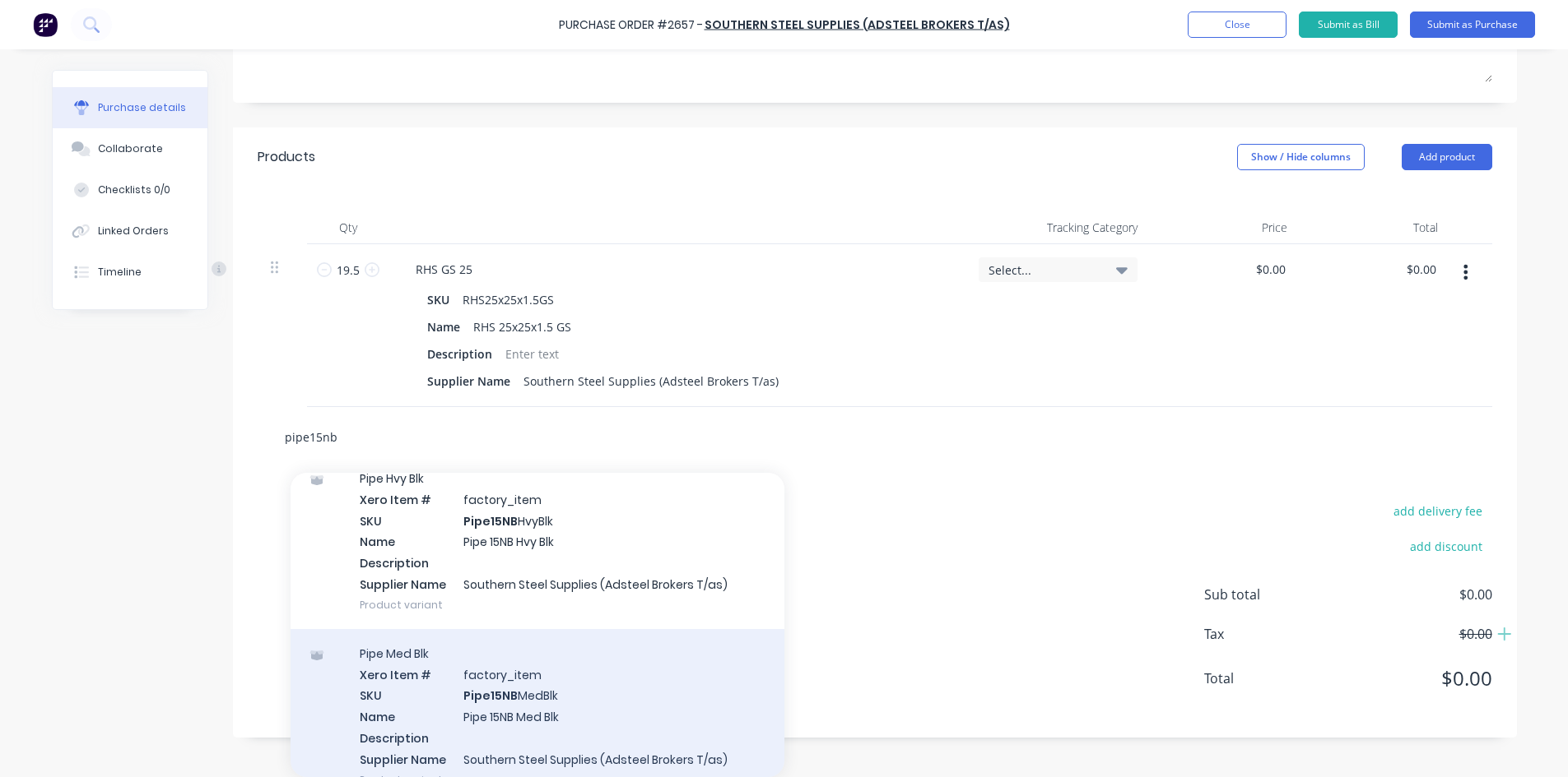
type input "pipe15nb"
click at [568, 701] on div "Pipe Med Blk Xero Item # factory_item SKU Pipe15NB MedBlk Name Pipe 15NB Med Bl…" at bounding box center [537, 716] width 493 height 175
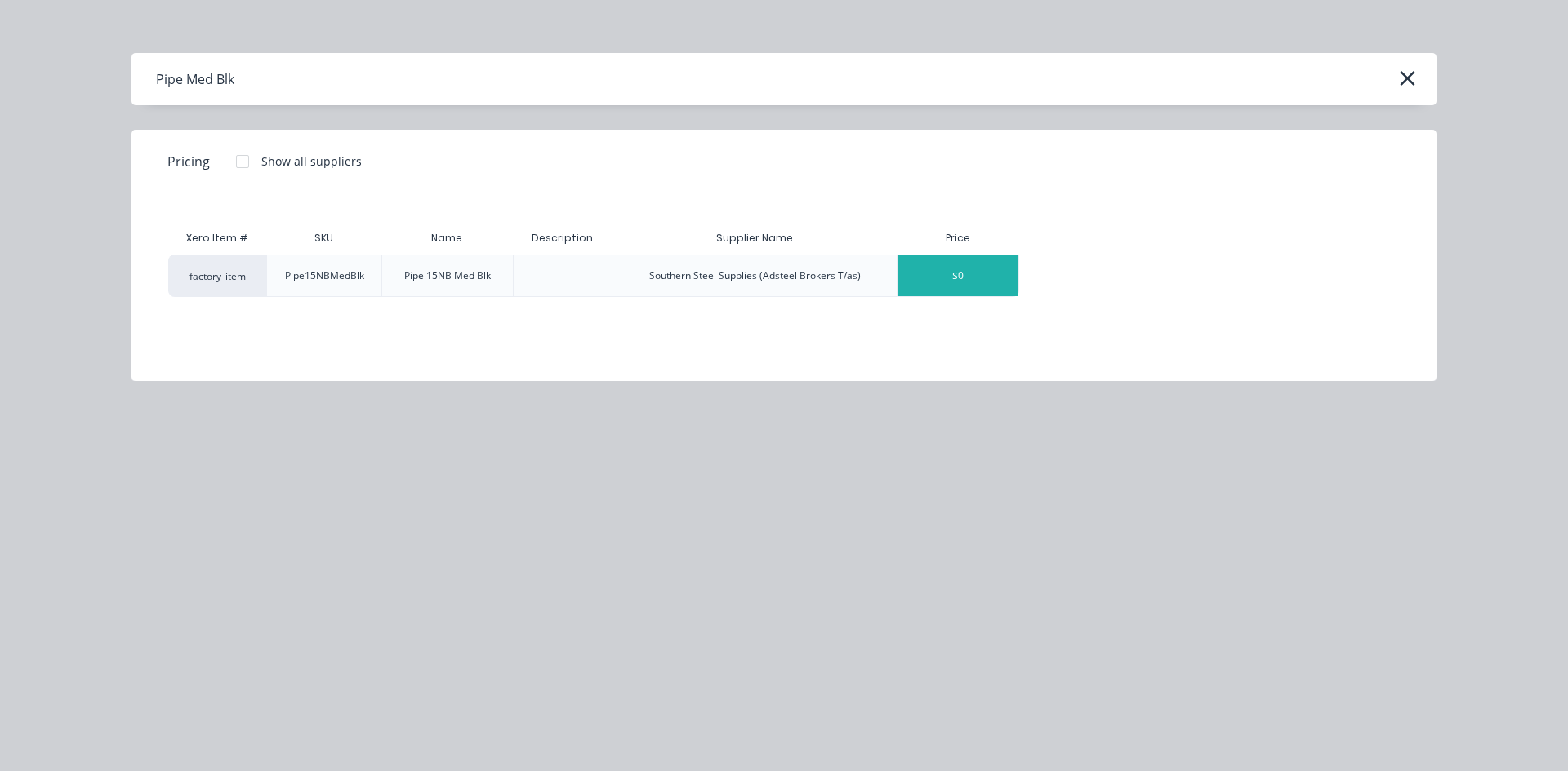
click at [932, 266] on div "$0" at bounding box center [957, 275] width 120 height 41
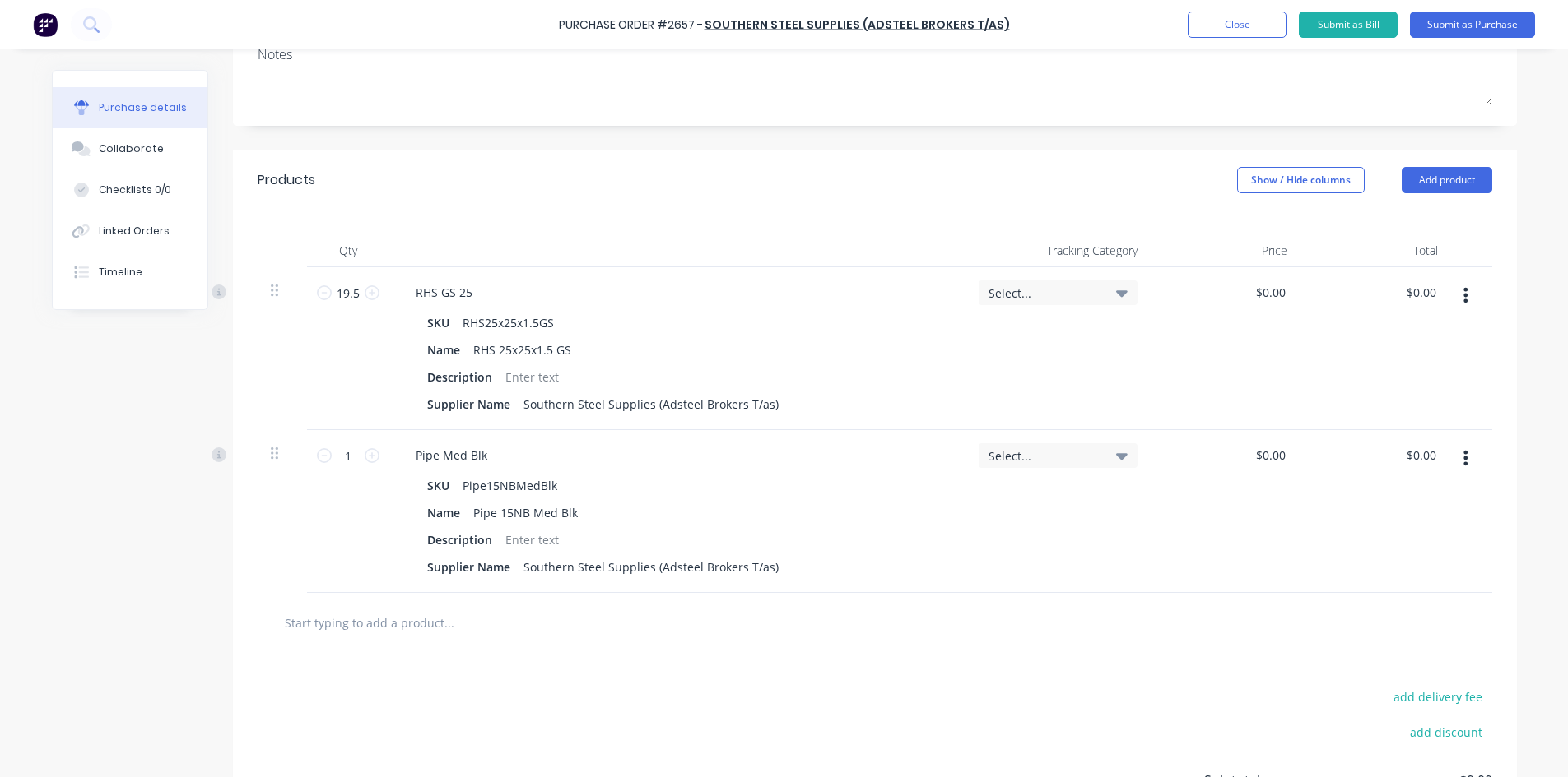
scroll to position [281, 0]
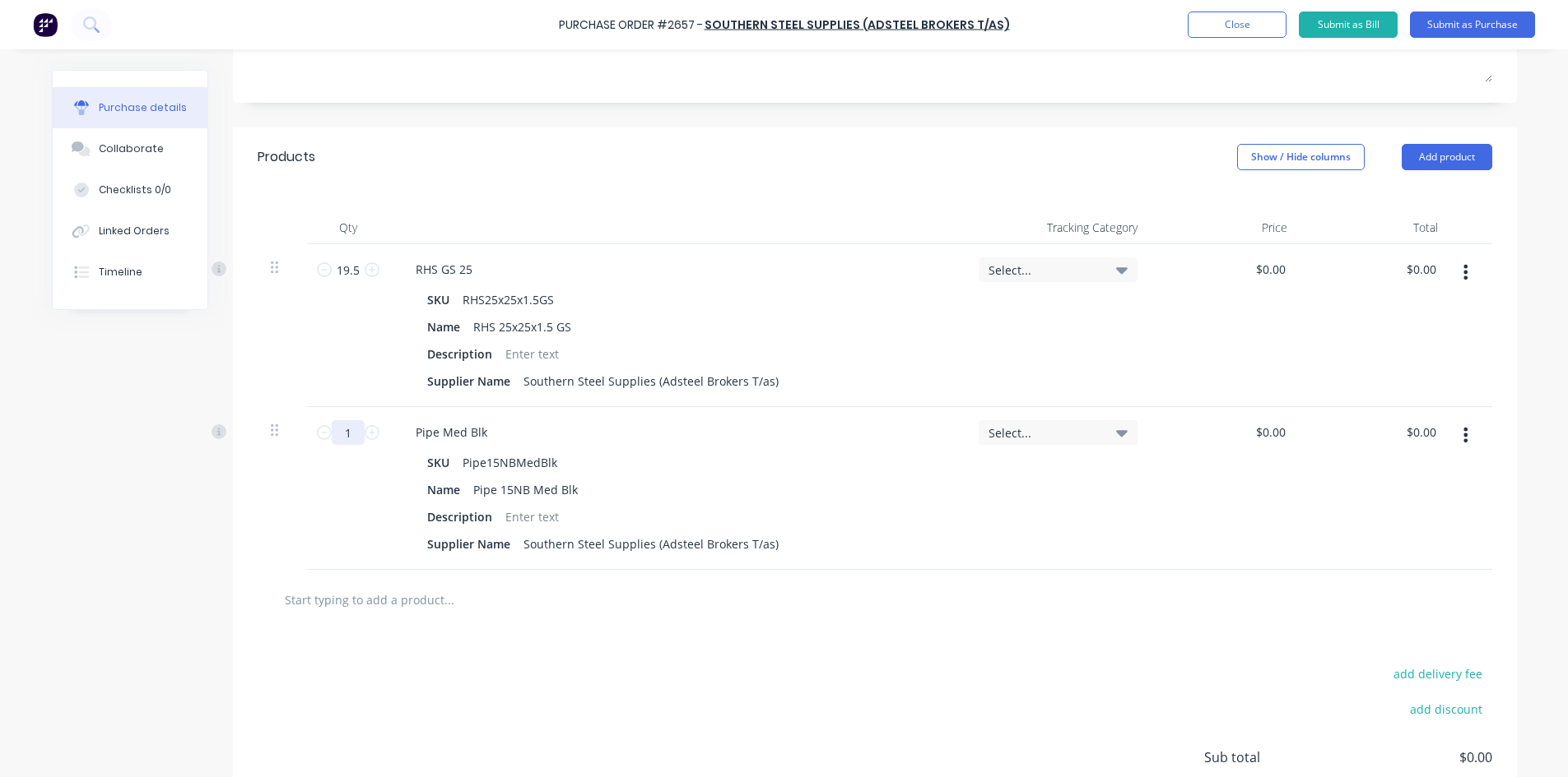
click at [340, 429] on input "1" at bounding box center [348, 433] width 33 height 25
type input "6.5"
click at [371, 609] on input "text" at bounding box center [448, 599] width 329 height 32
type input "3"
type input "\"
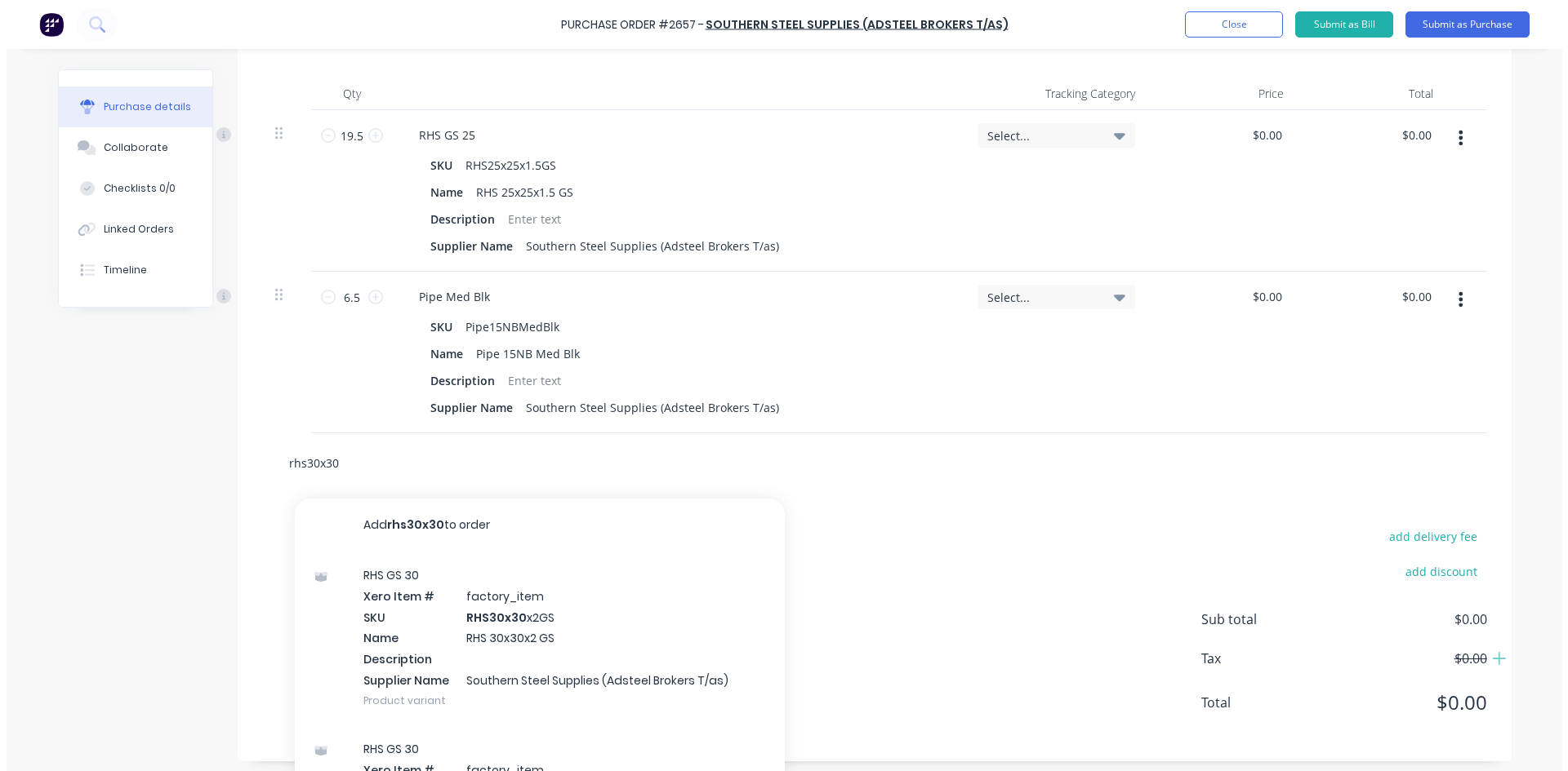
scroll to position [441, 0]
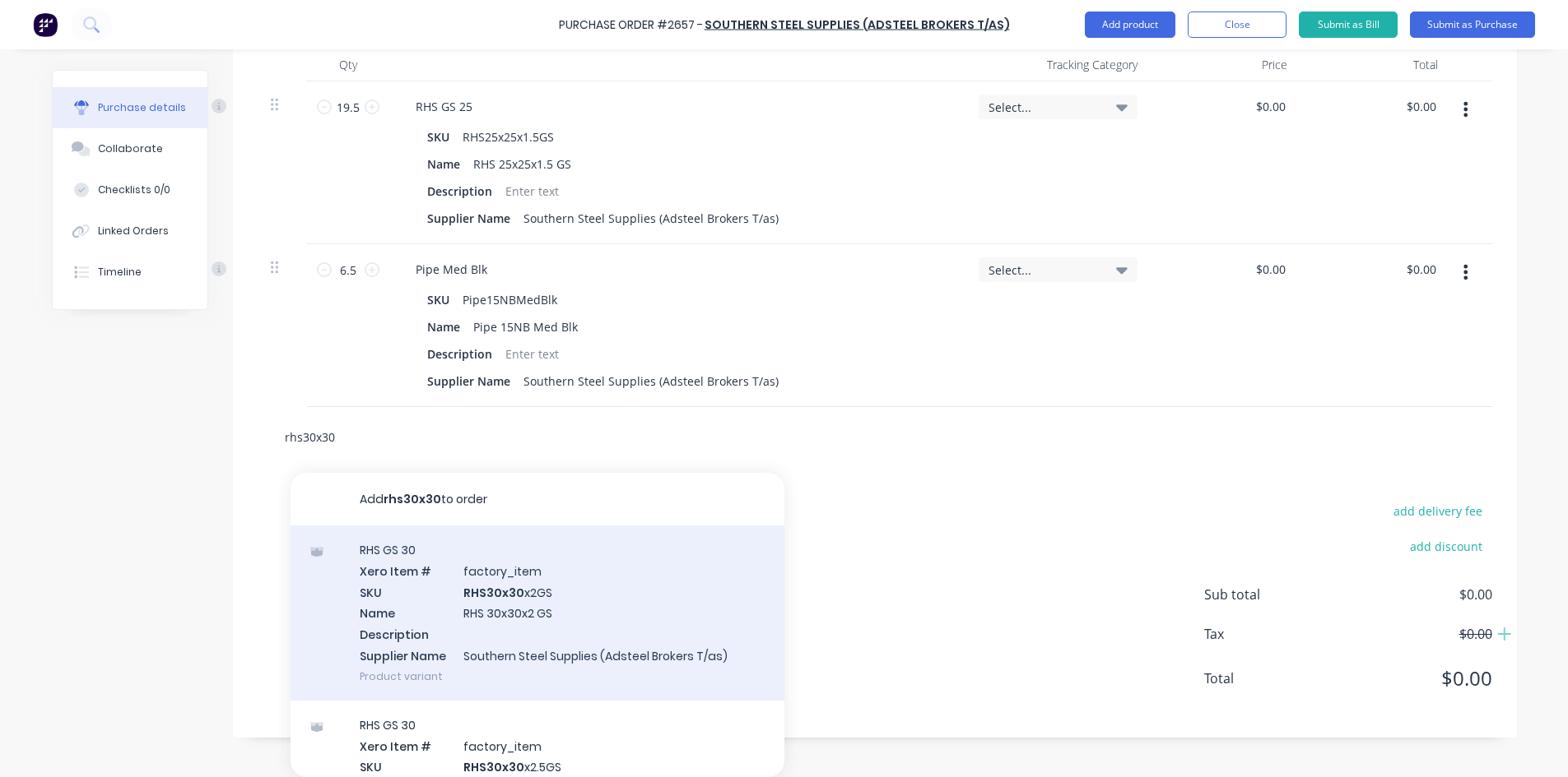
type input "rhs30x30"
click at [534, 599] on div "RHS GS 30 Xero Item # factory_item SKU RHS30x30 x2GS Name RHS 30x30x2 GS Descri…" at bounding box center [537, 613] width 493 height 175
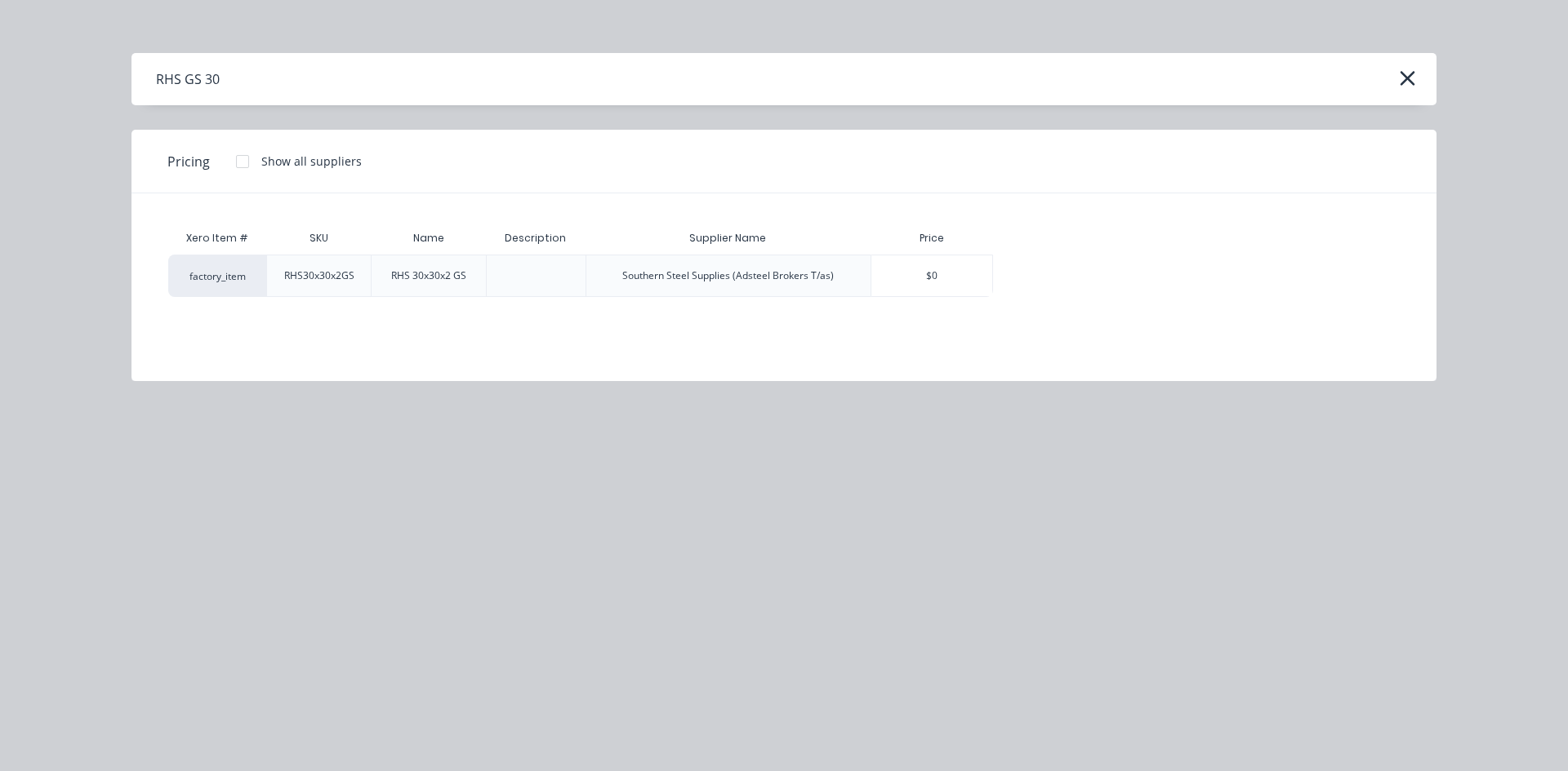
drag, startPoint x: 924, startPoint y: 264, endPoint x: 883, endPoint y: 289, distance: 48.0
click at [924, 264] on div "$0" at bounding box center [931, 275] width 120 height 41
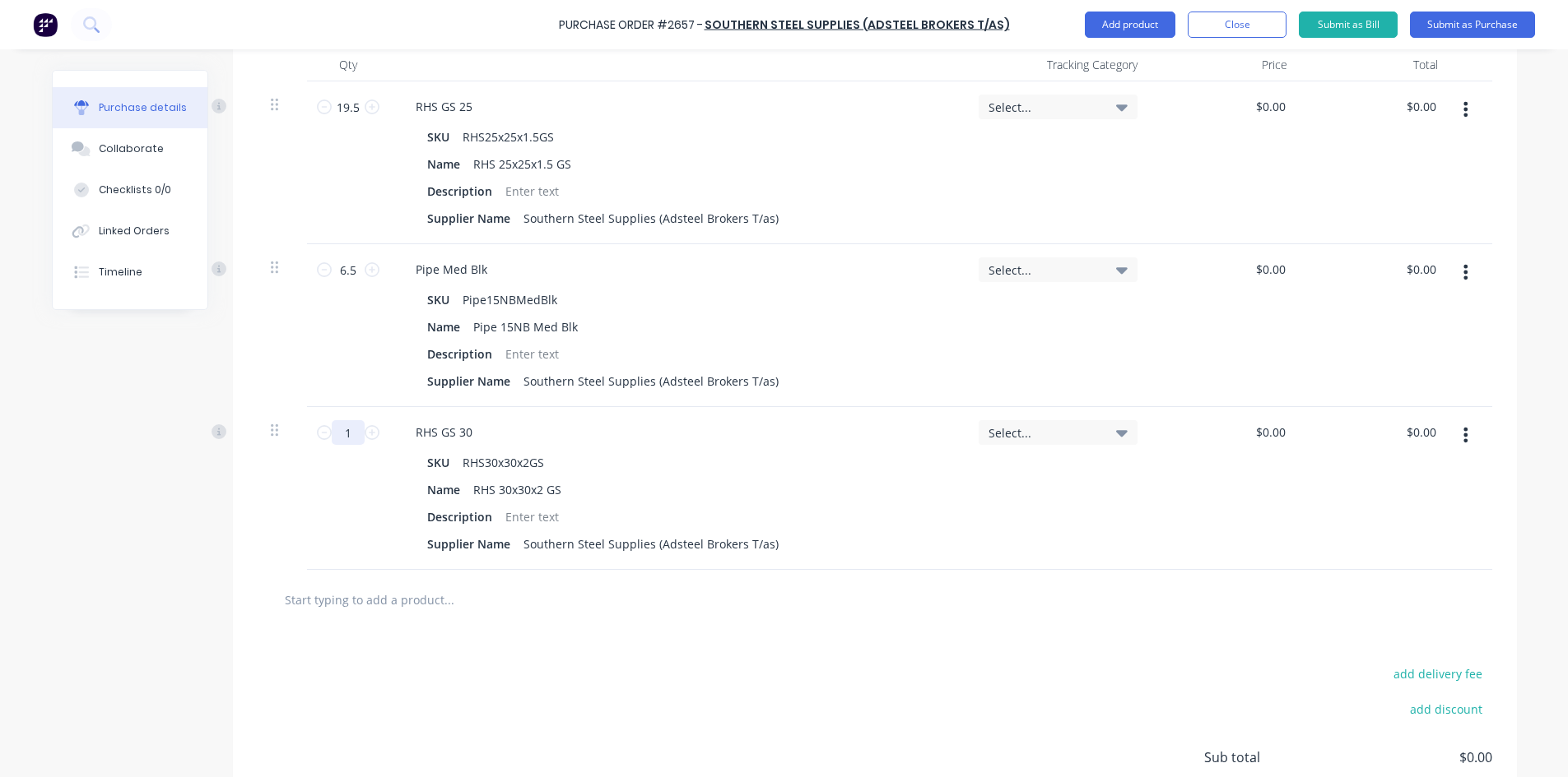
drag, startPoint x: 347, startPoint y: 431, endPoint x: 335, endPoint y: 428, distance: 12.4
click at [335, 428] on input "1" at bounding box center [348, 433] width 33 height 25
type input "8"
click at [683, 642] on div "add delivery fee add discount Sub total $0.00 Tax $0.00 Total $0.00" at bounding box center [875, 765] width 1284 height 270
click at [399, 599] on input "text" at bounding box center [448, 599] width 329 height 32
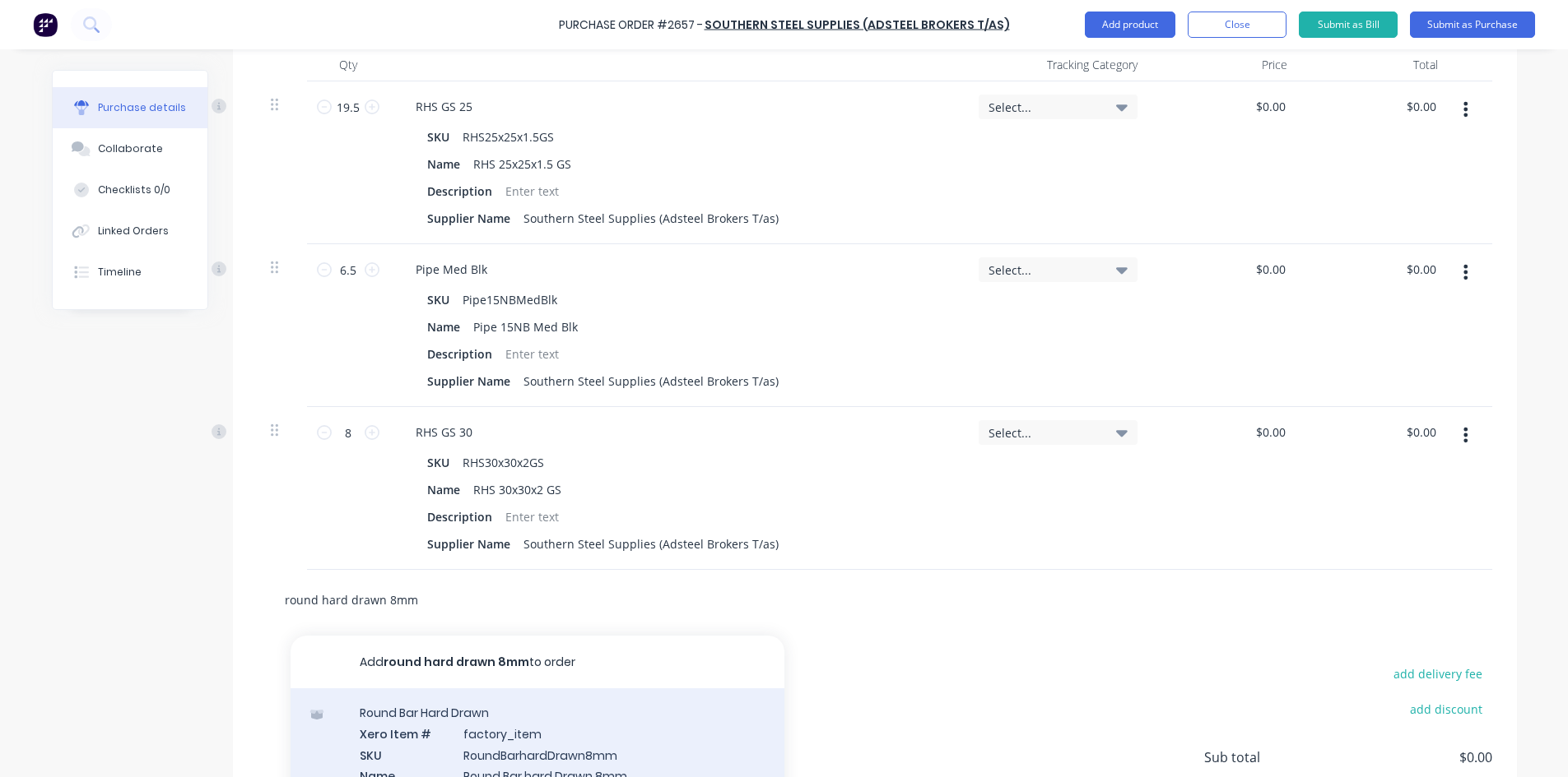
scroll to position [527, 0]
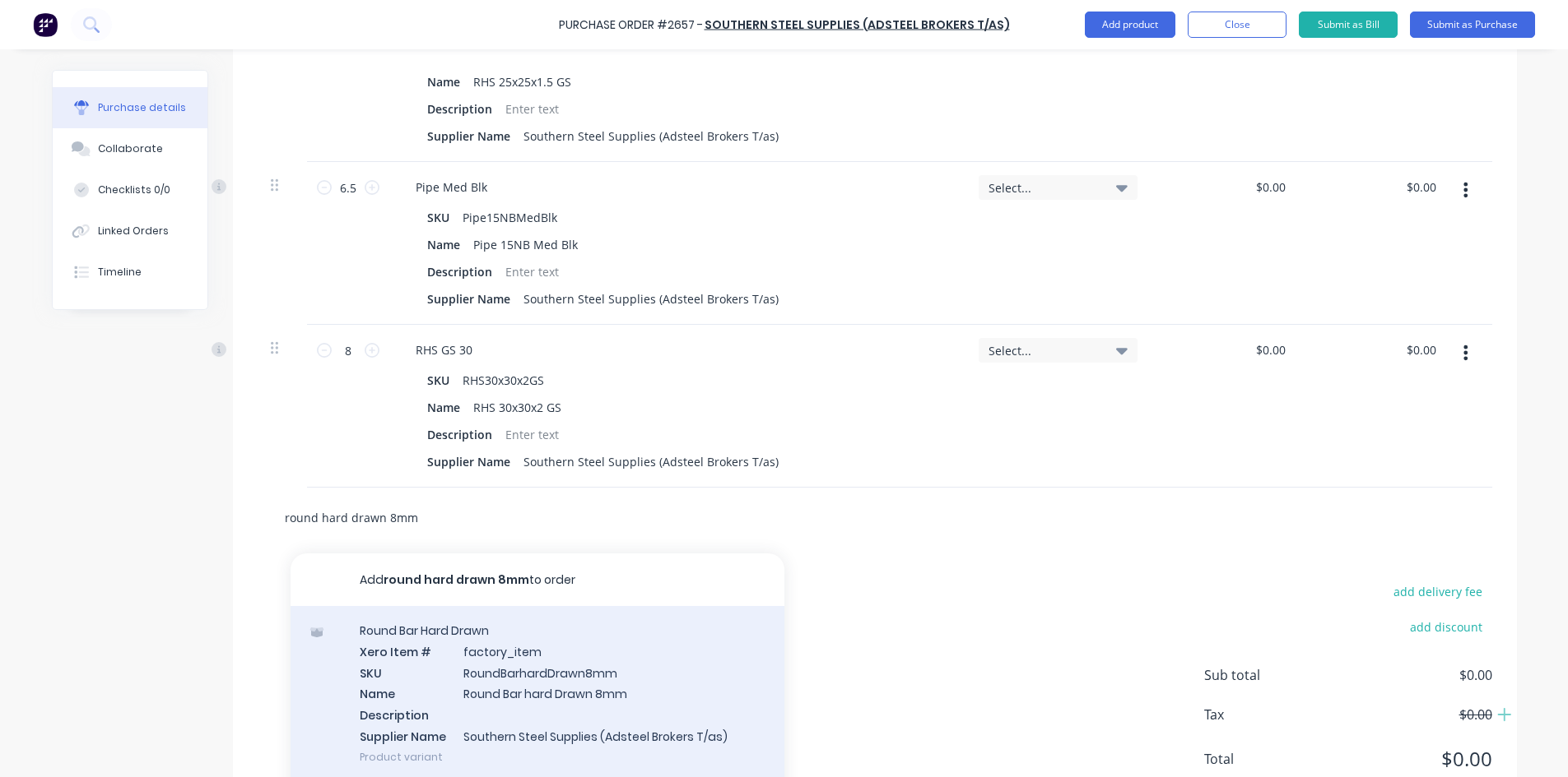
type input "round hard drawn 8mm"
click at [556, 658] on div "Round Bar Hard Drawn Xero Item # factory_item SKU RoundBarhardDrawn8mm Name Rou…" at bounding box center [537, 693] width 493 height 175
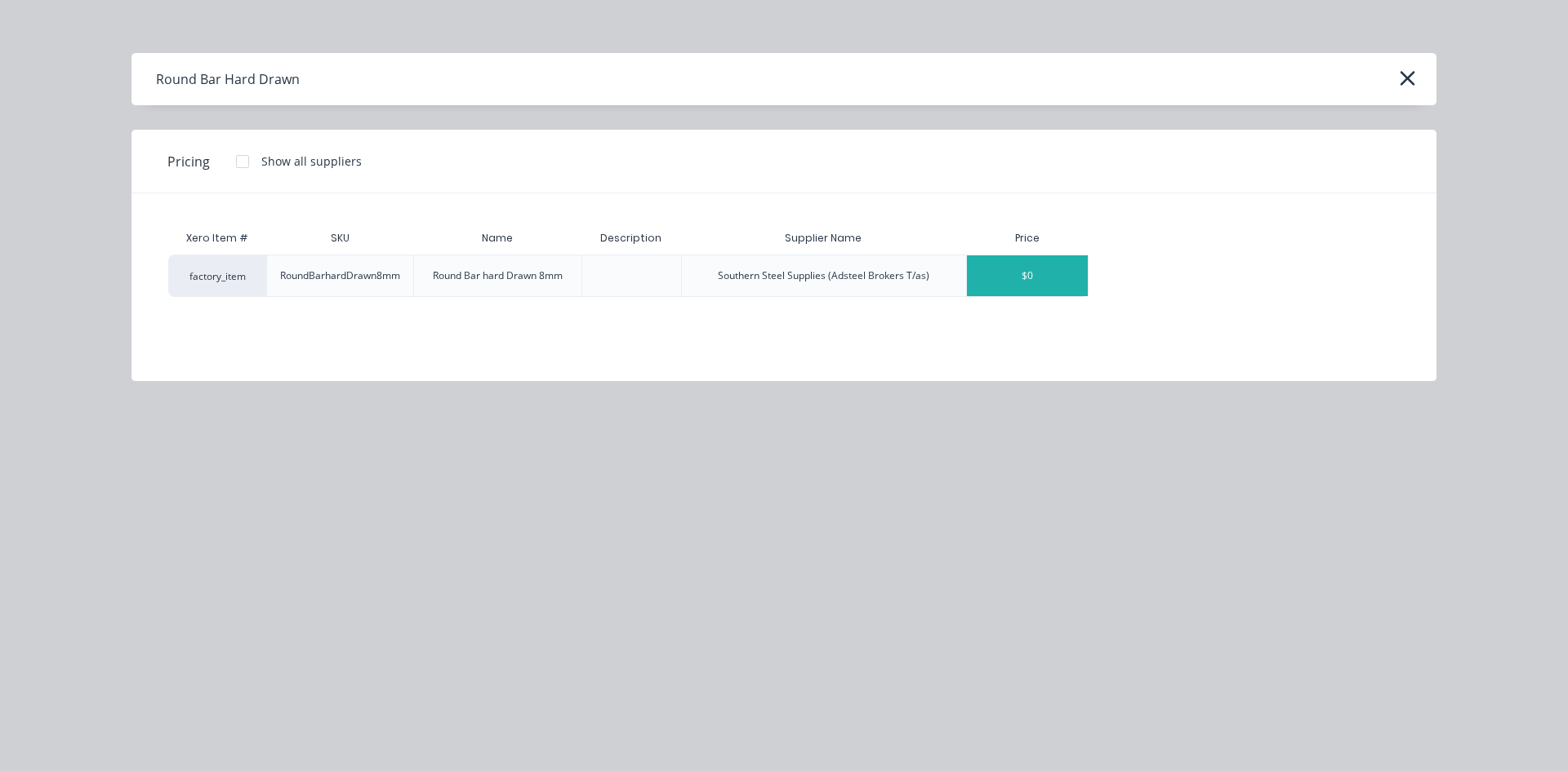
click at [1034, 279] on div "$0" at bounding box center [1026, 275] width 120 height 41
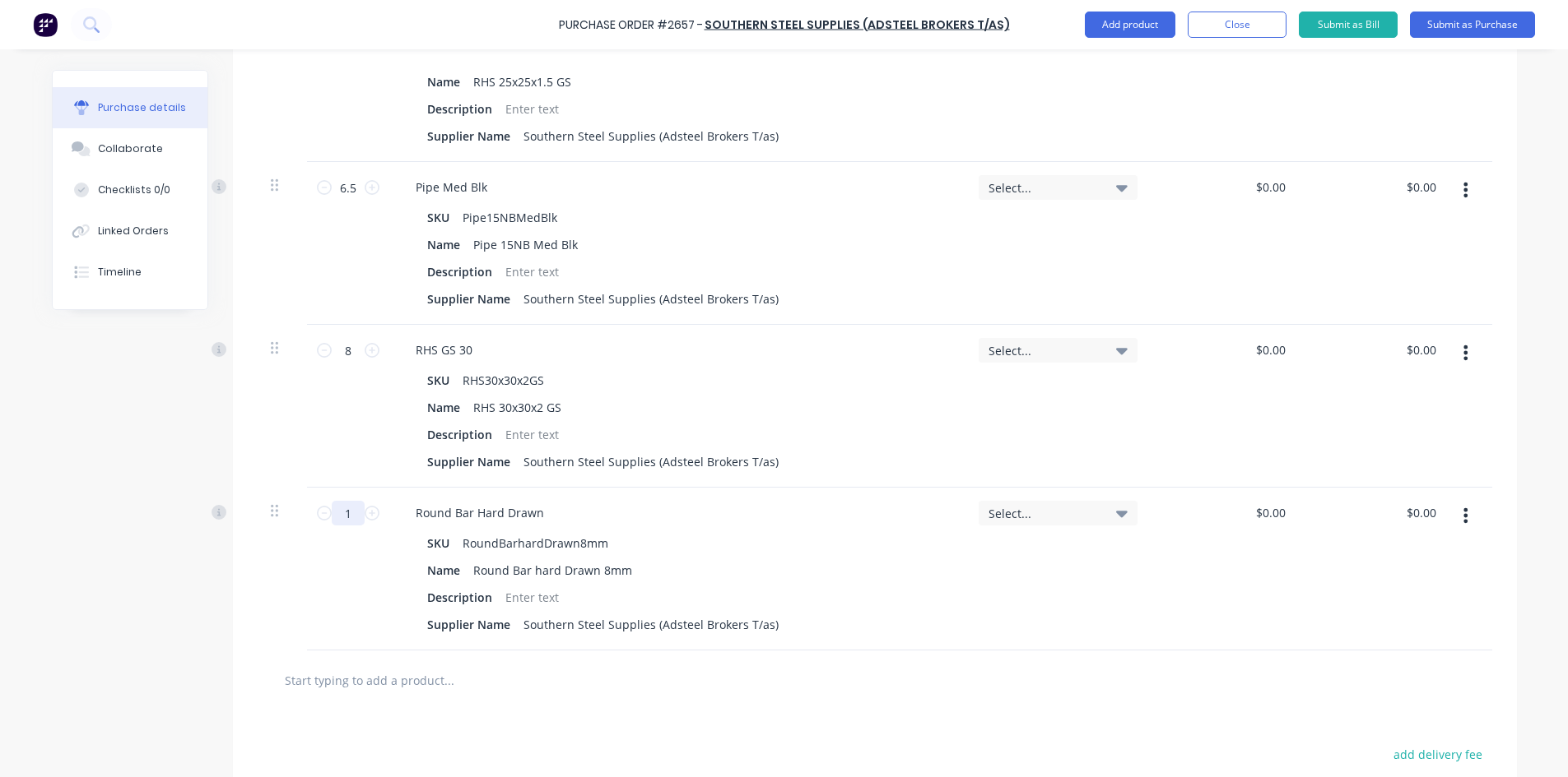
drag, startPoint x: 346, startPoint y: 511, endPoint x: 334, endPoint y: 511, distance: 12.0
click at [334, 511] on input "1" at bounding box center [348, 513] width 33 height 25
type input "6"
click at [1462, 510] on button "button" at bounding box center [1465, 515] width 38 height 30
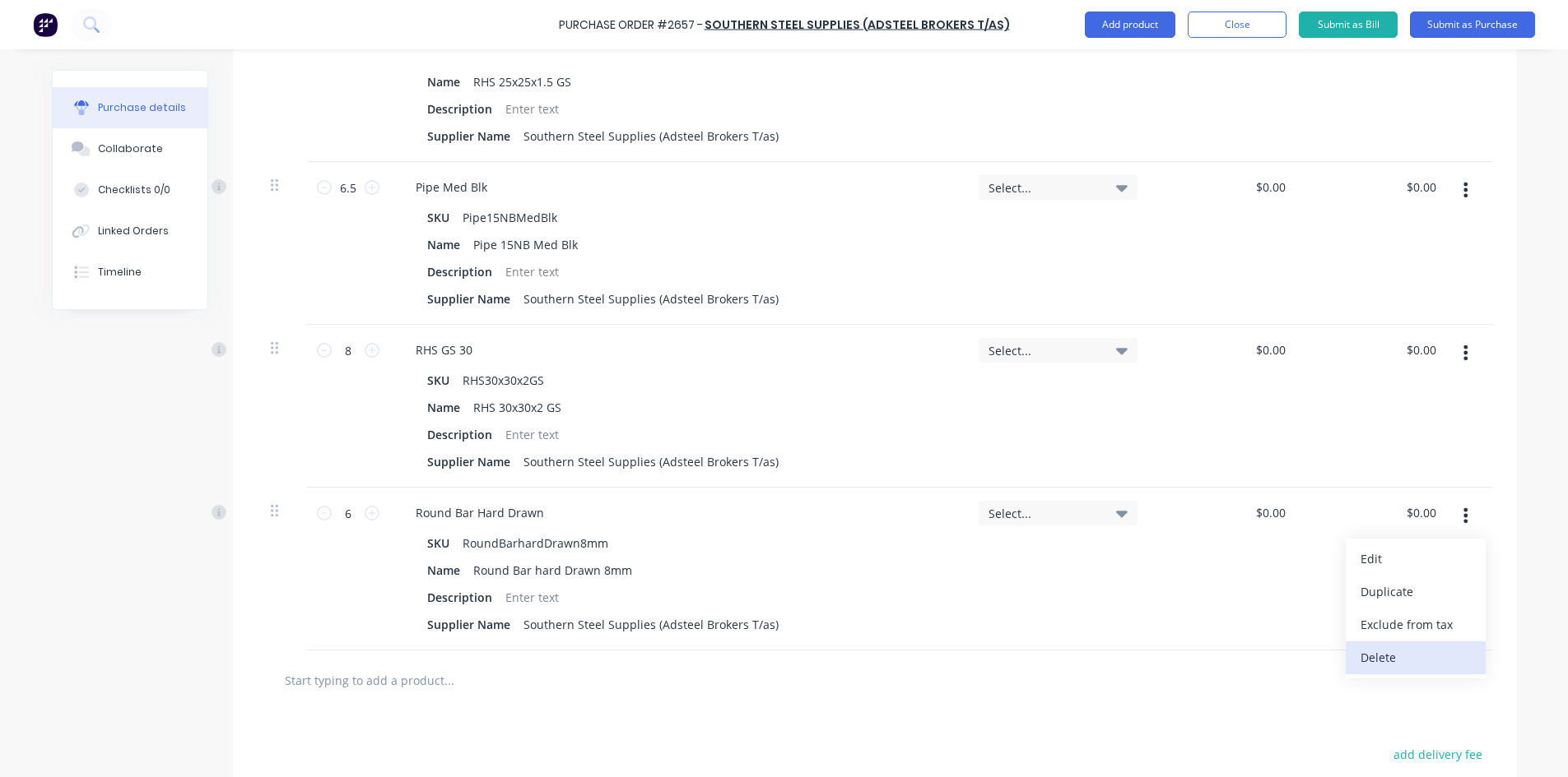
click at [1392, 663] on button "Delete" at bounding box center [1415, 658] width 140 height 32
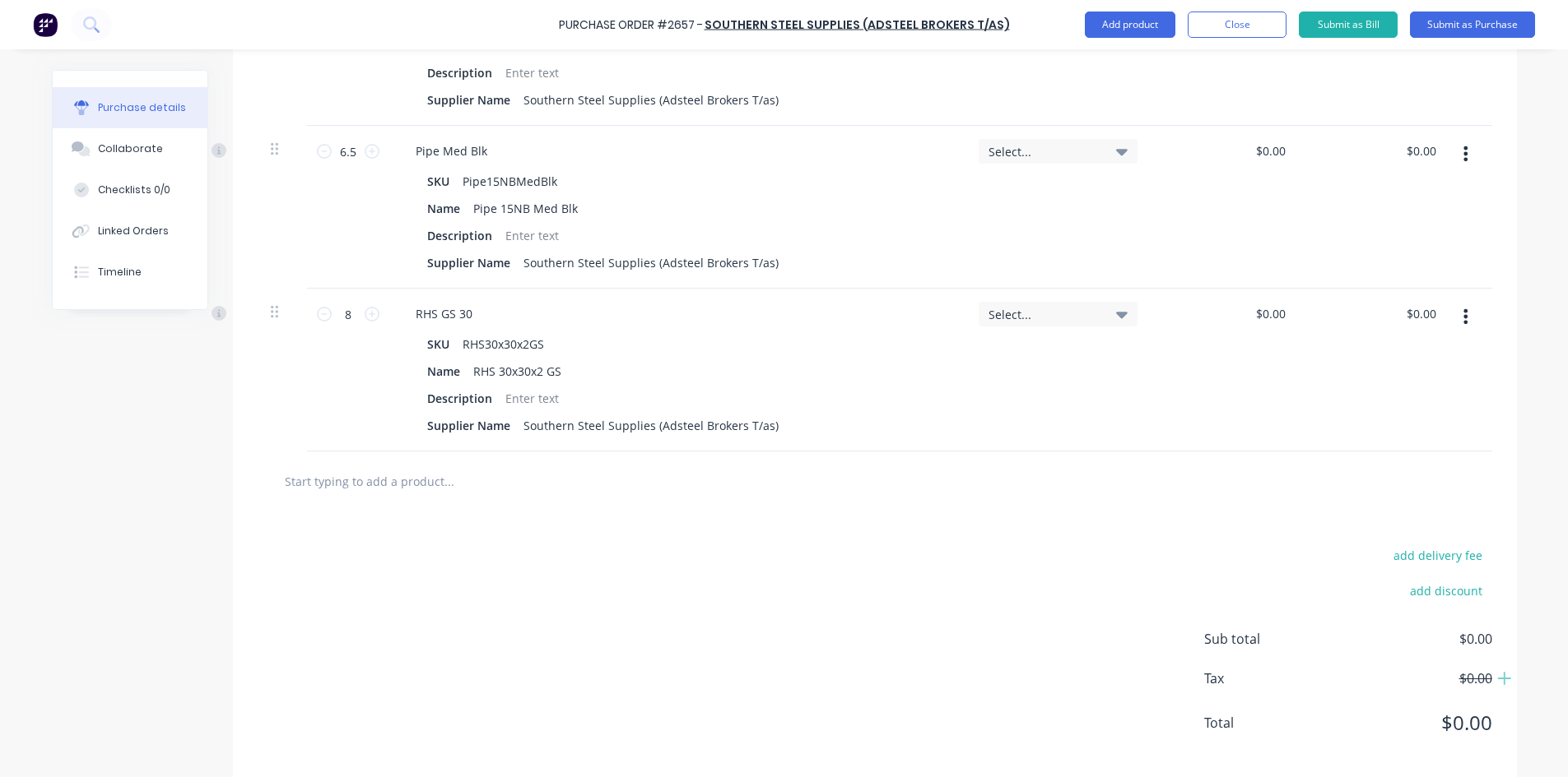
scroll to position [584, 0]
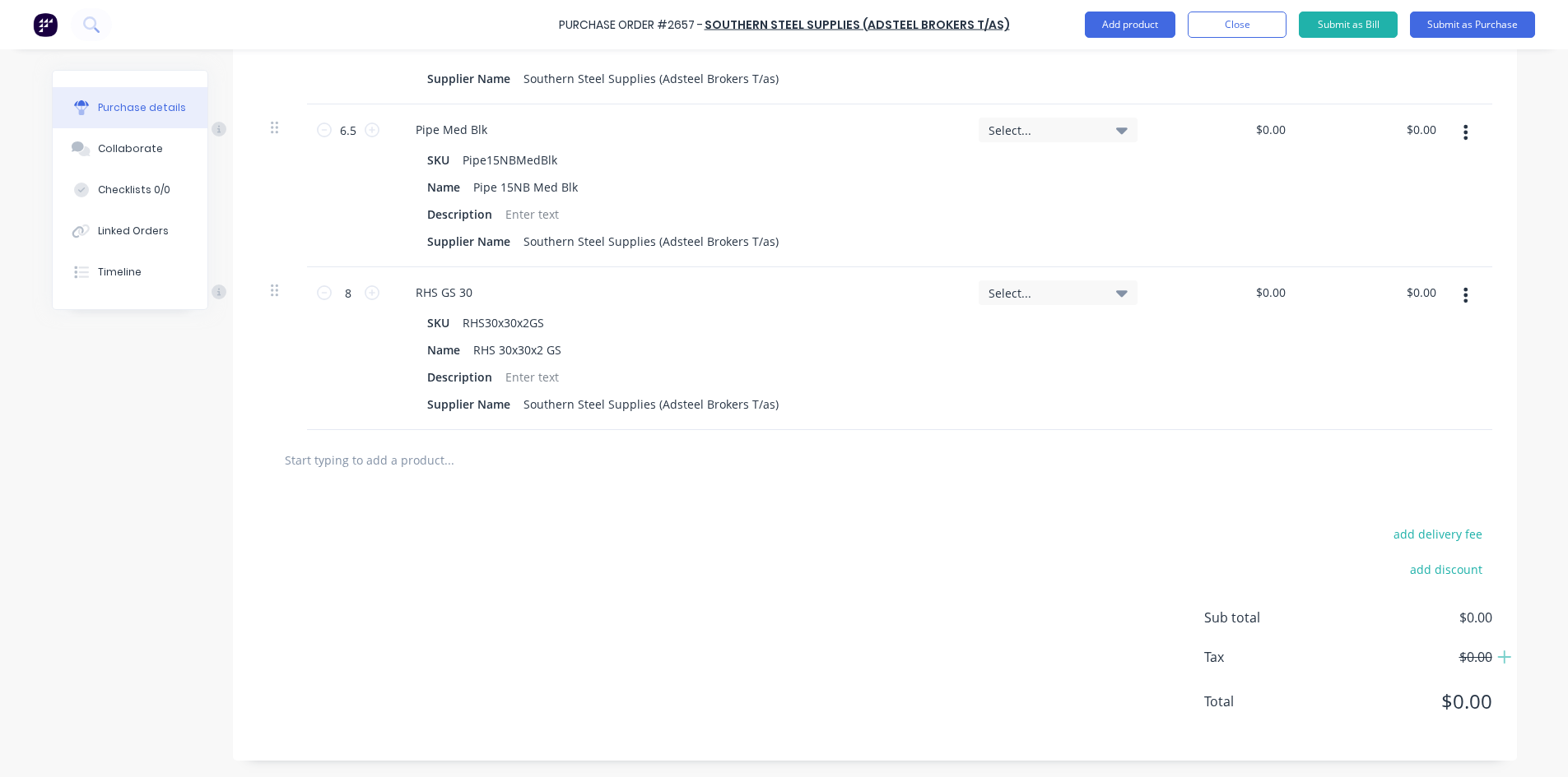
click at [393, 461] on input "text" at bounding box center [448, 460] width 329 height 32
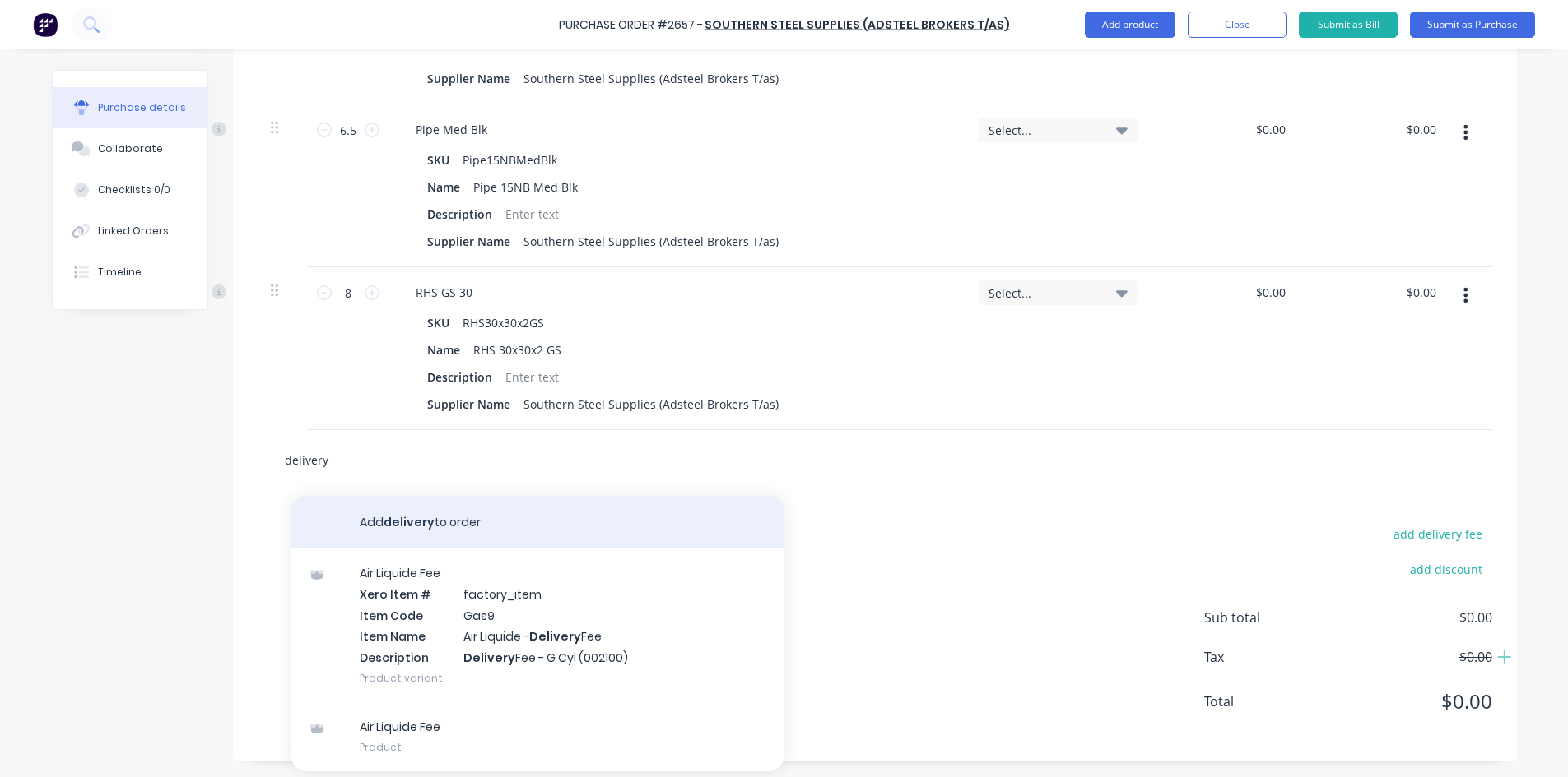
type input "delivery"
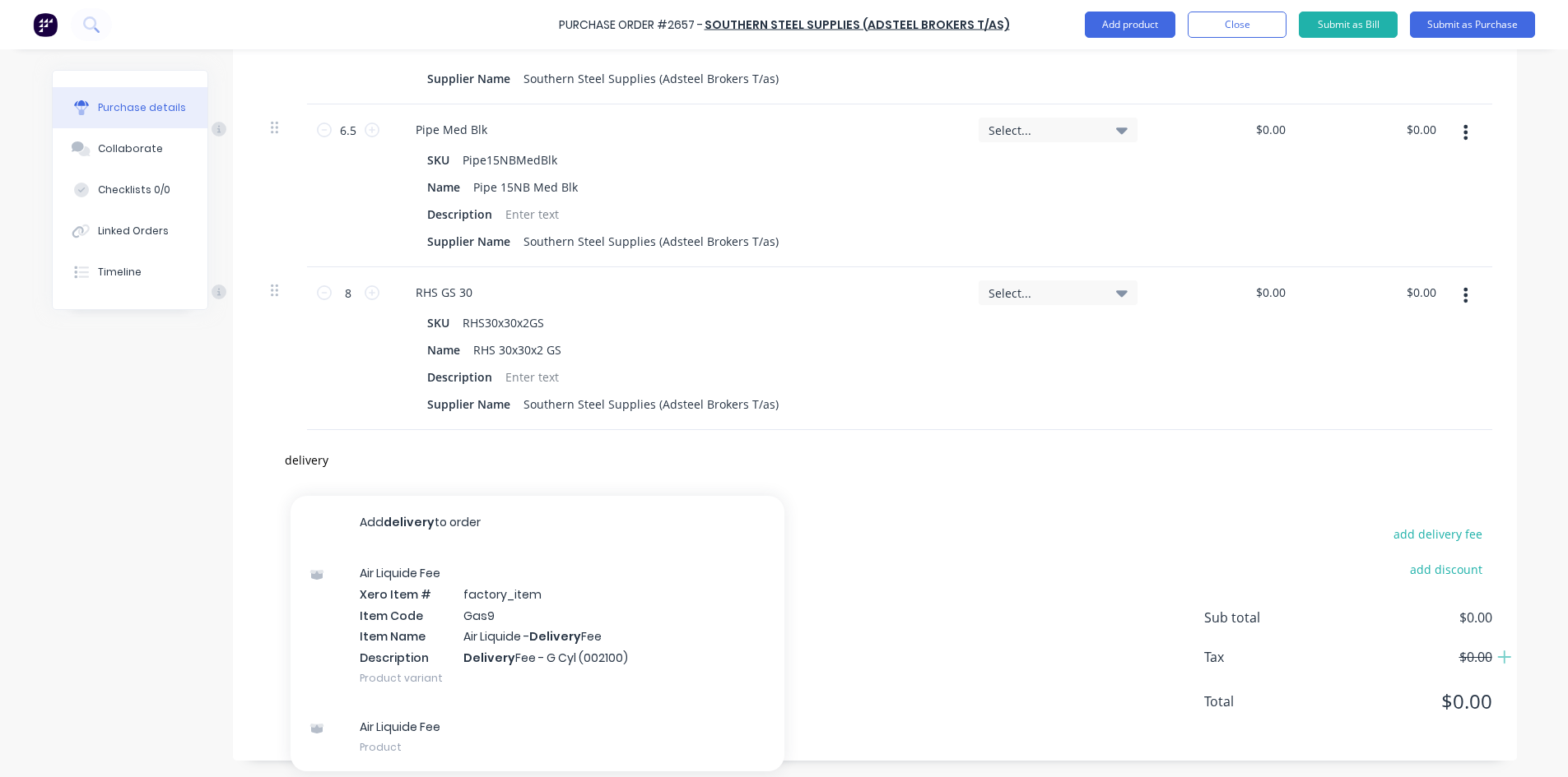
click at [443, 526] on button "Add delivery to order" at bounding box center [537, 522] width 493 height 53
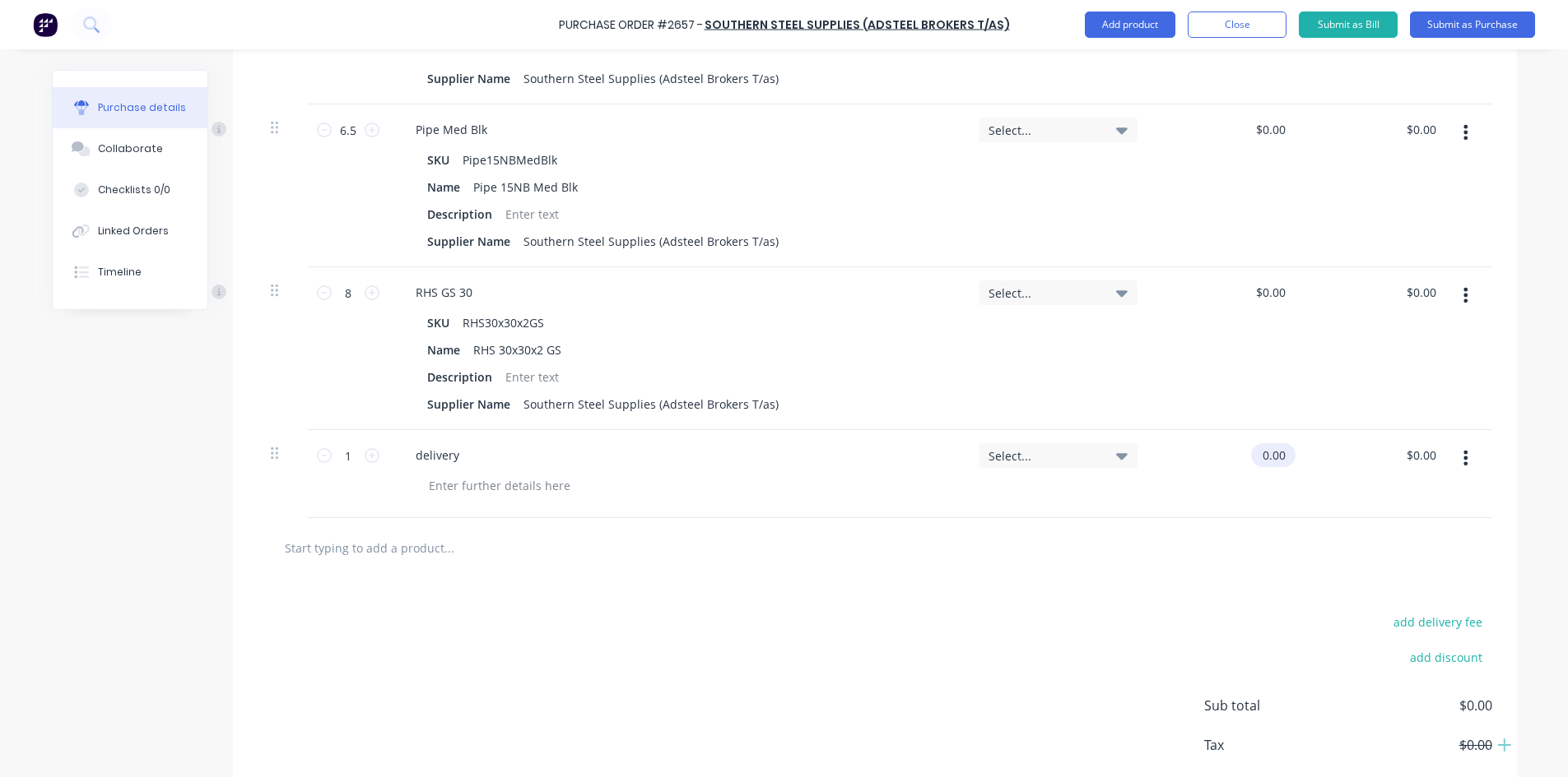
click at [1264, 448] on input "0.00" at bounding box center [1270, 455] width 38 height 24
type input "$50.00"
click at [1274, 575] on div at bounding box center [874, 548] width 1234 height 60
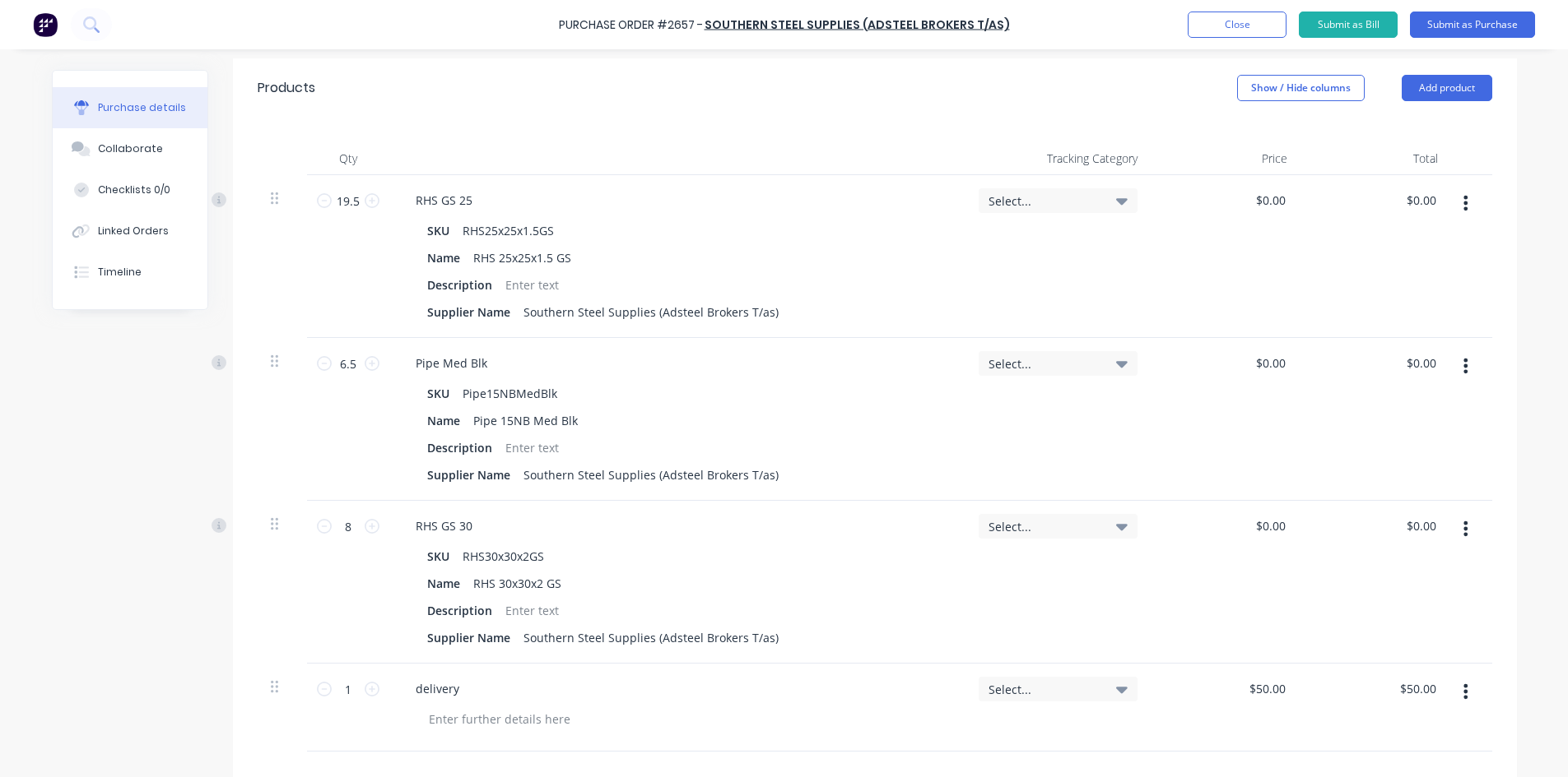
scroll to position [343, 0]
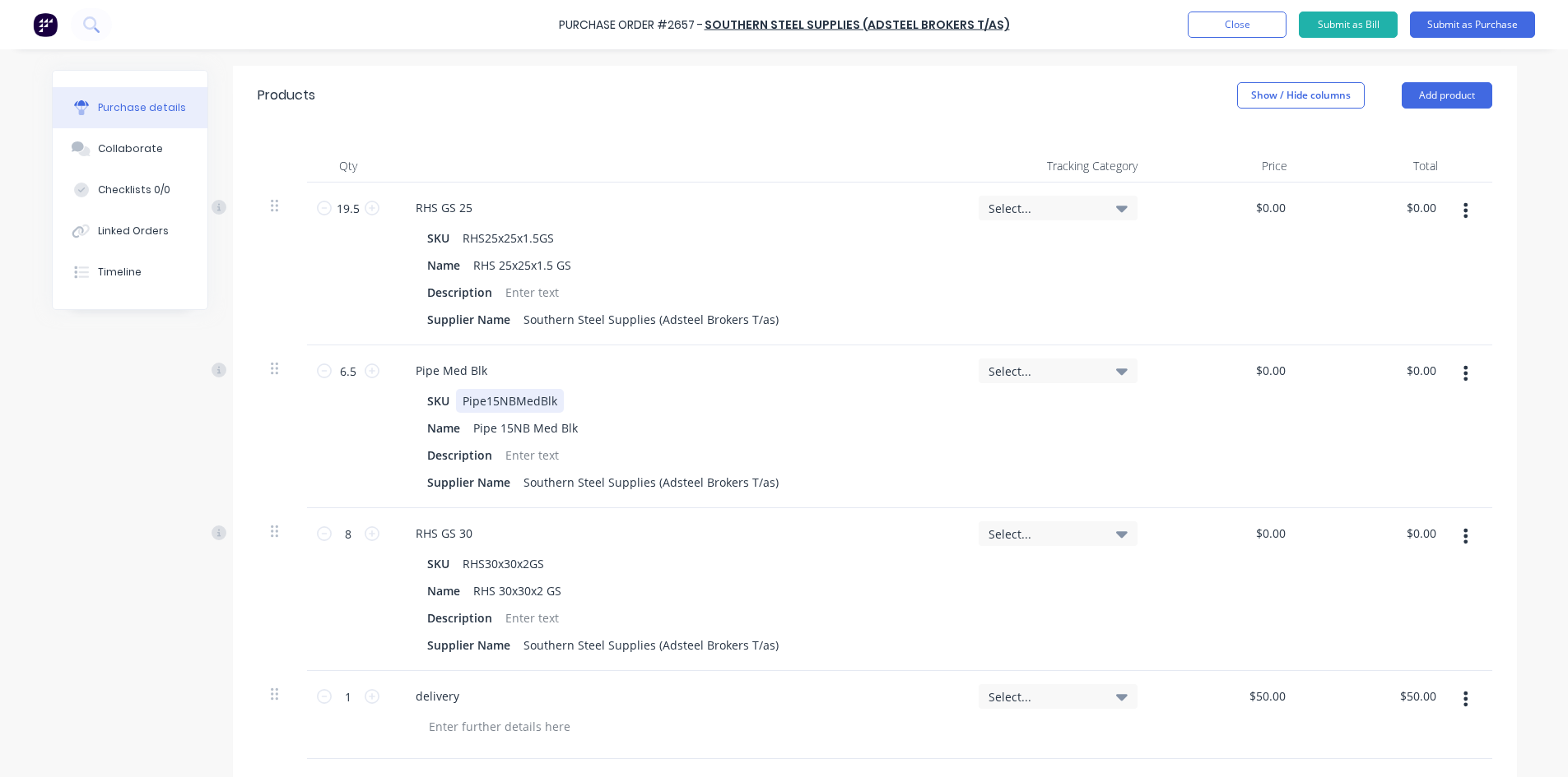
click at [555, 411] on div "Pipe15NBMedBlk" at bounding box center [510, 400] width 108 height 24
drag, startPoint x: 551, startPoint y: 400, endPoint x: 532, endPoint y: 399, distance: 19.0
click at [532, 399] on div "Pipe15NBMedBlk" at bounding box center [510, 400] width 108 height 24
click at [819, 707] on div "delivery" at bounding box center [677, 696] width 550 height 24
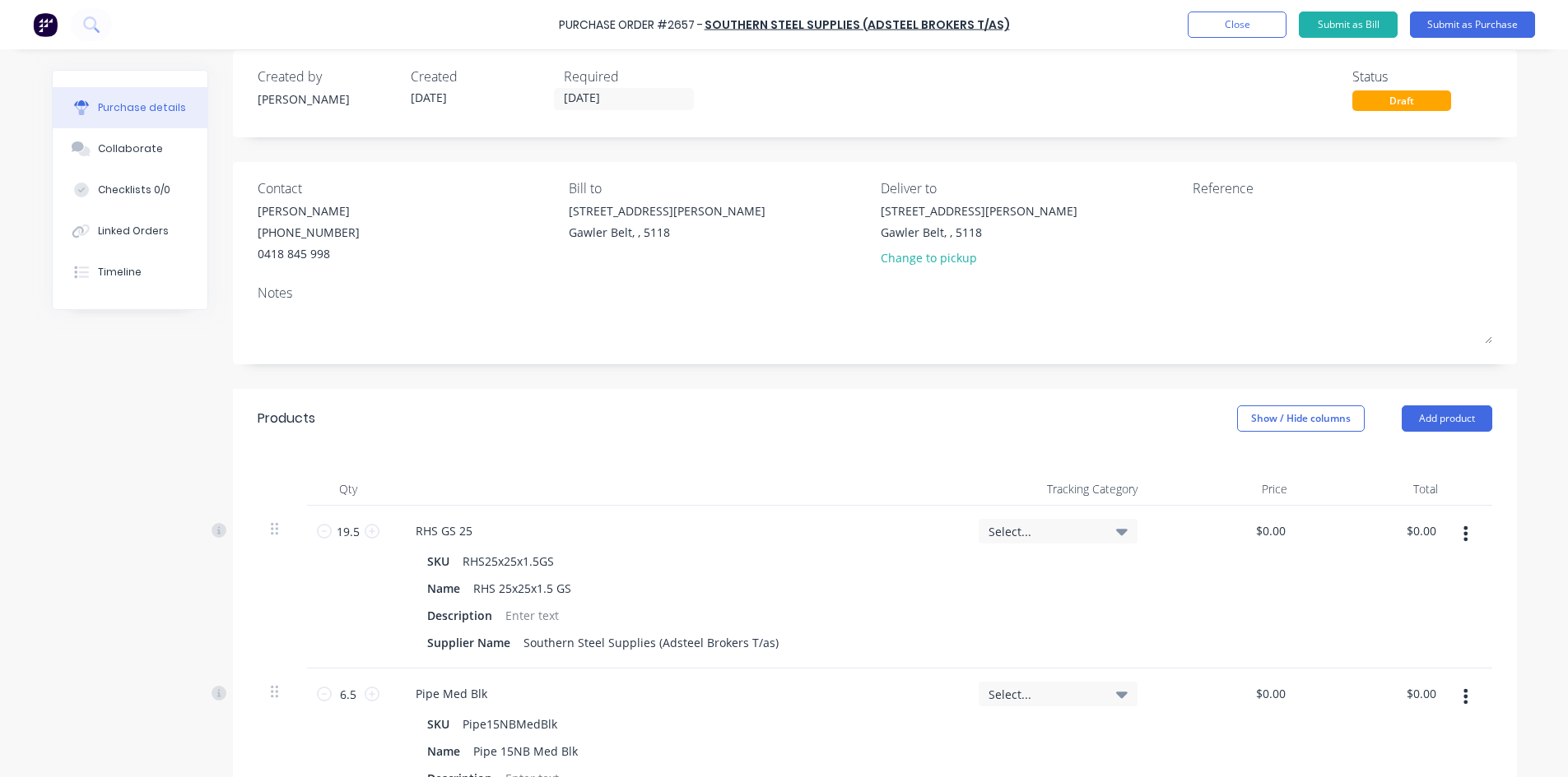
scroll to position [14, 0]
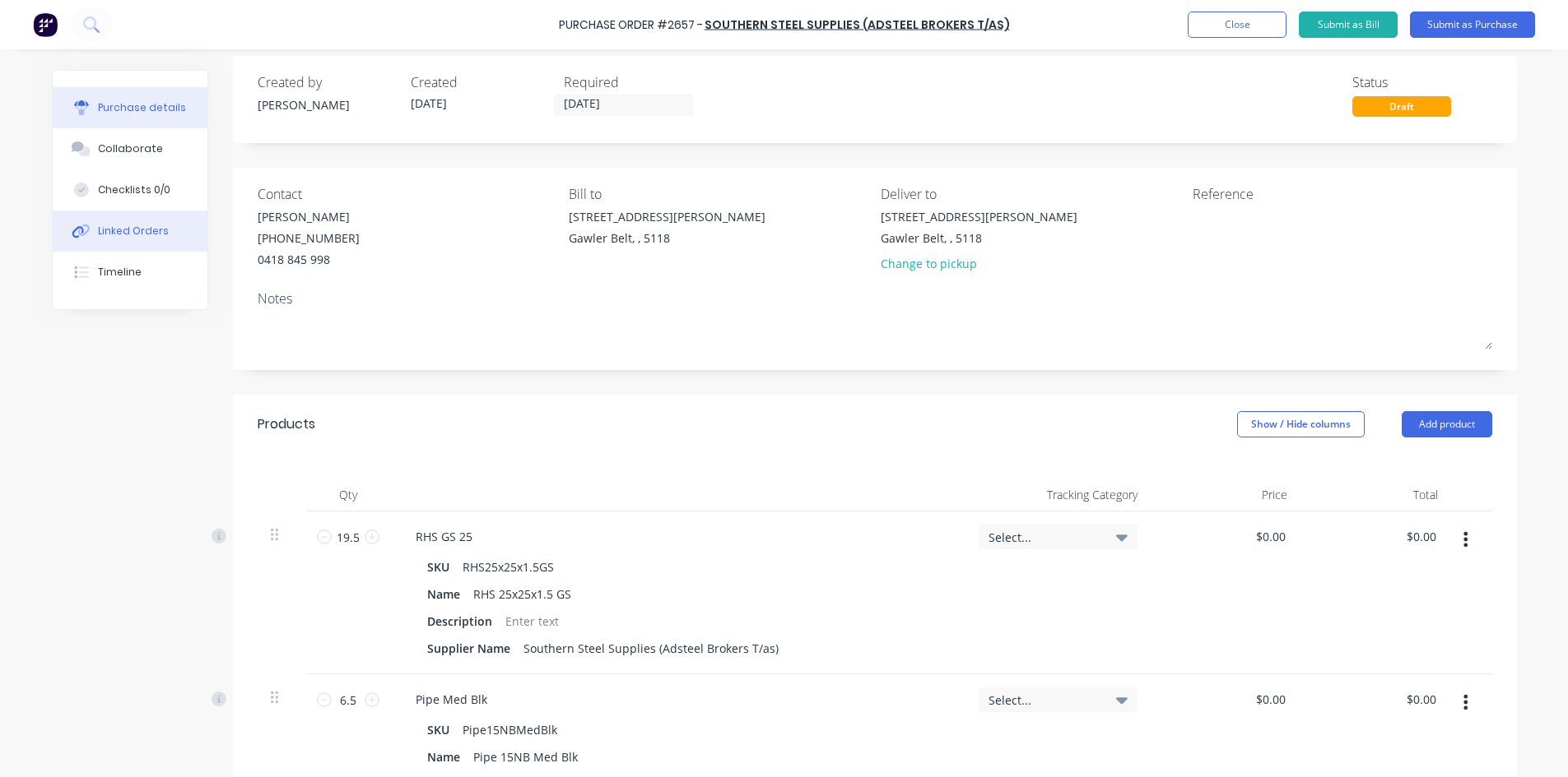
drag, startPoint x: 110, startPoint y: 232, endPoint x: 132, endPoint y: 239, distance: 23.1
click at [111, 232] on div "Linked Orders" at bounding box center [133, 230] width 71 height 14
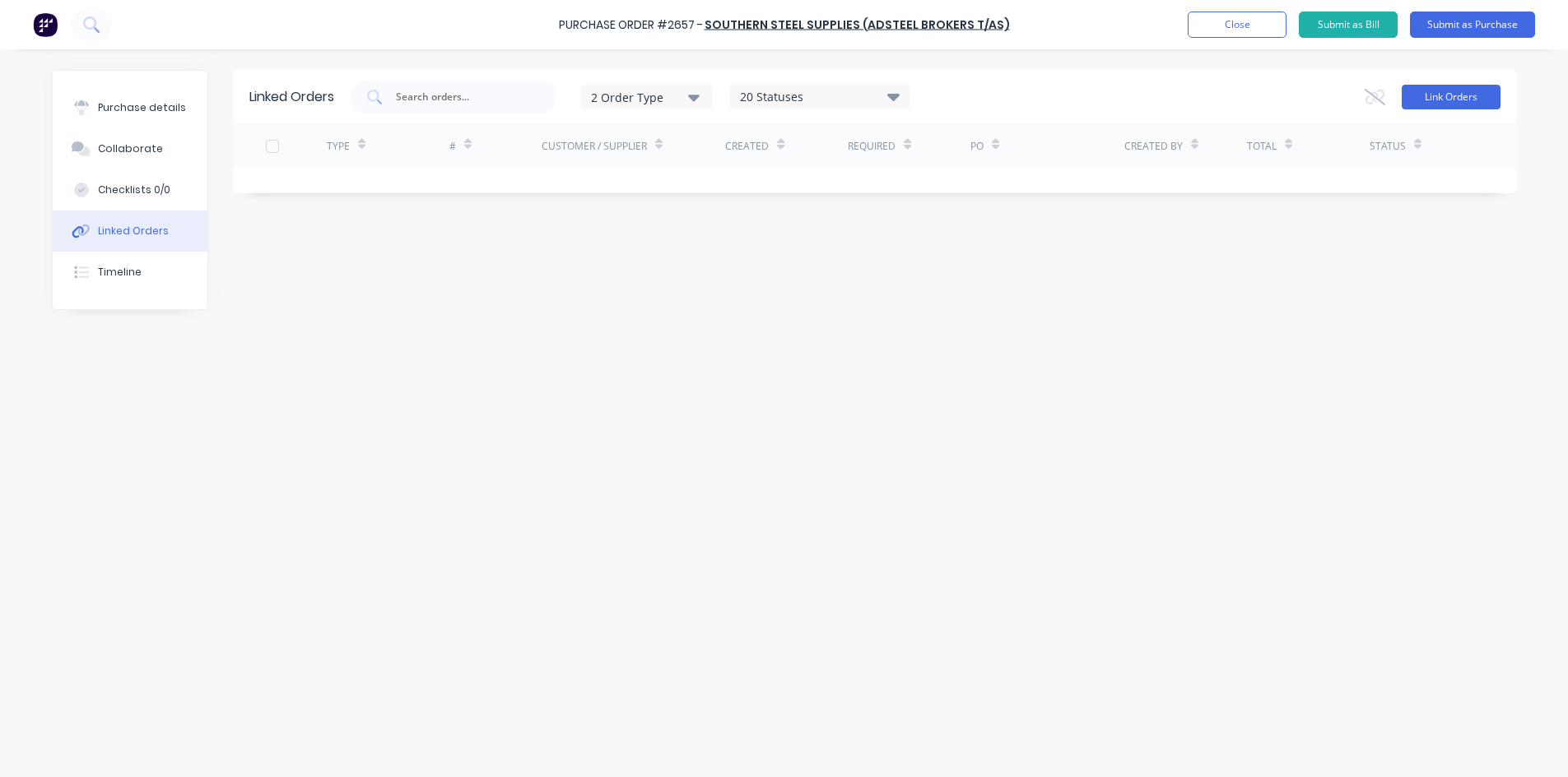
click at [1416, 97] on button "Link Orders" at bounding box center [1450, 97] width 98 height 25
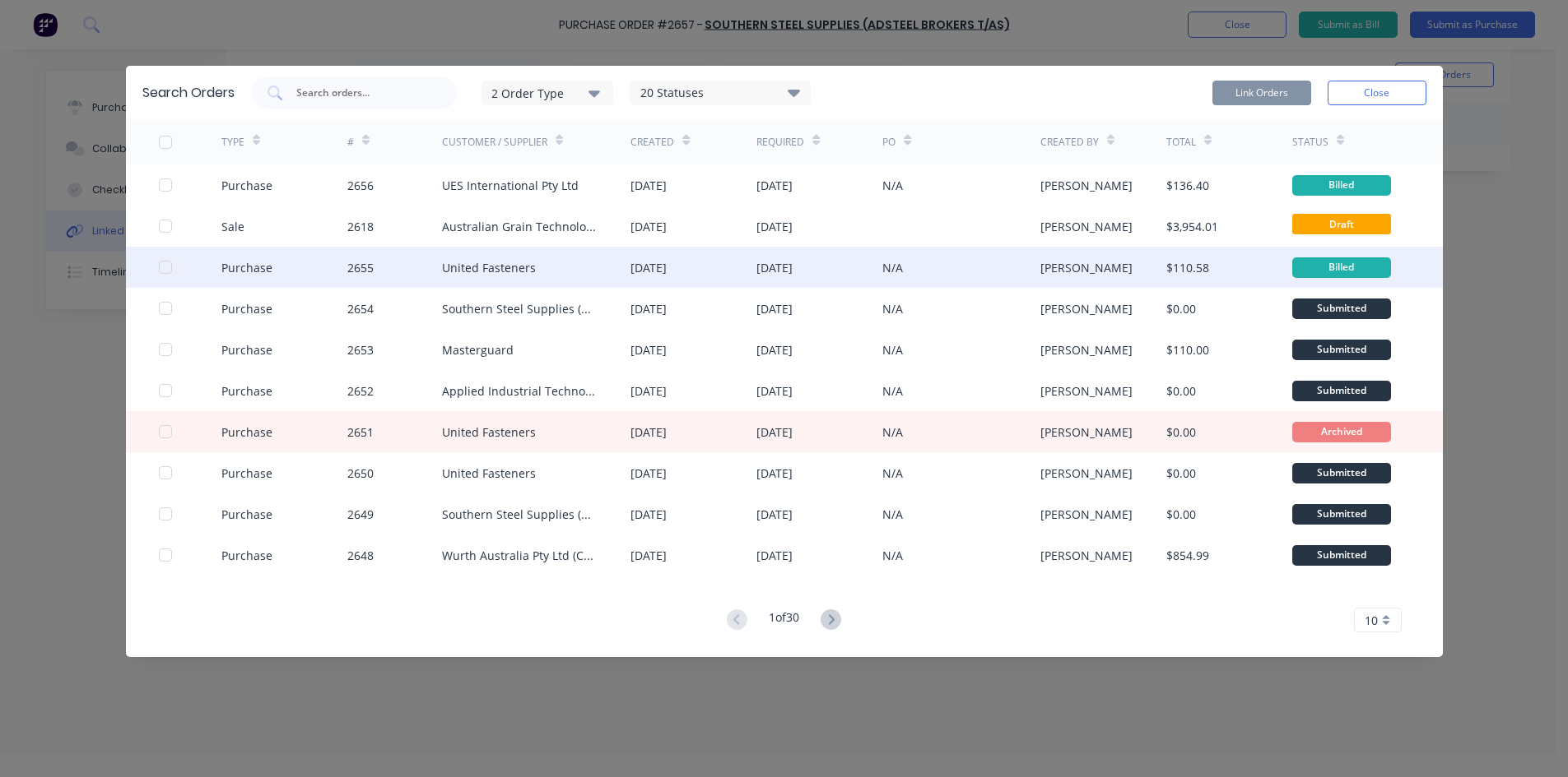
scroll to position [41, 0]
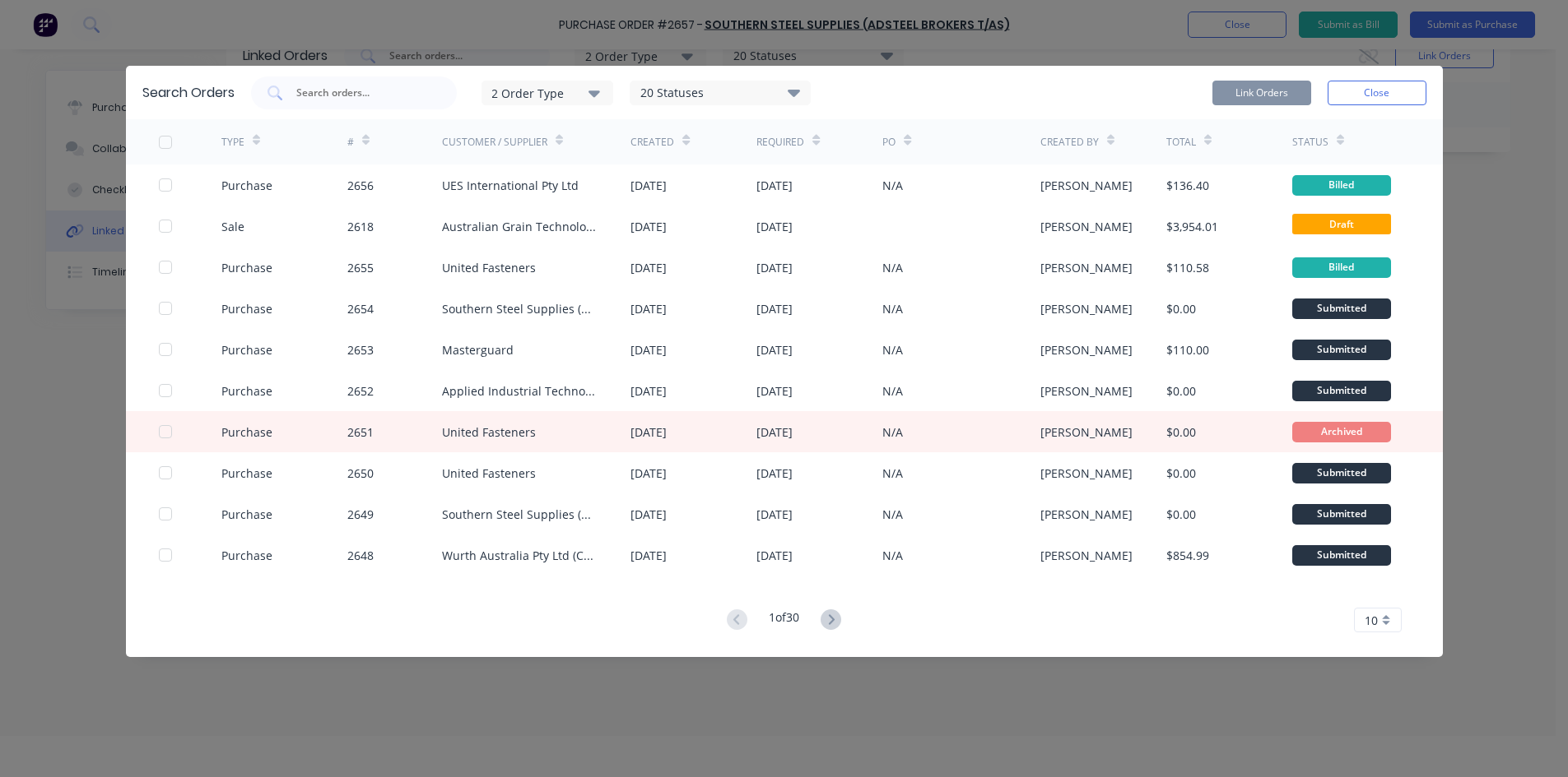
click at [597, 97] on icon "button" at bounding box center [594, 93] width 11 height 18
click at [620, 166] on div "button" at bounding box center [619, 166] width 33 height 32
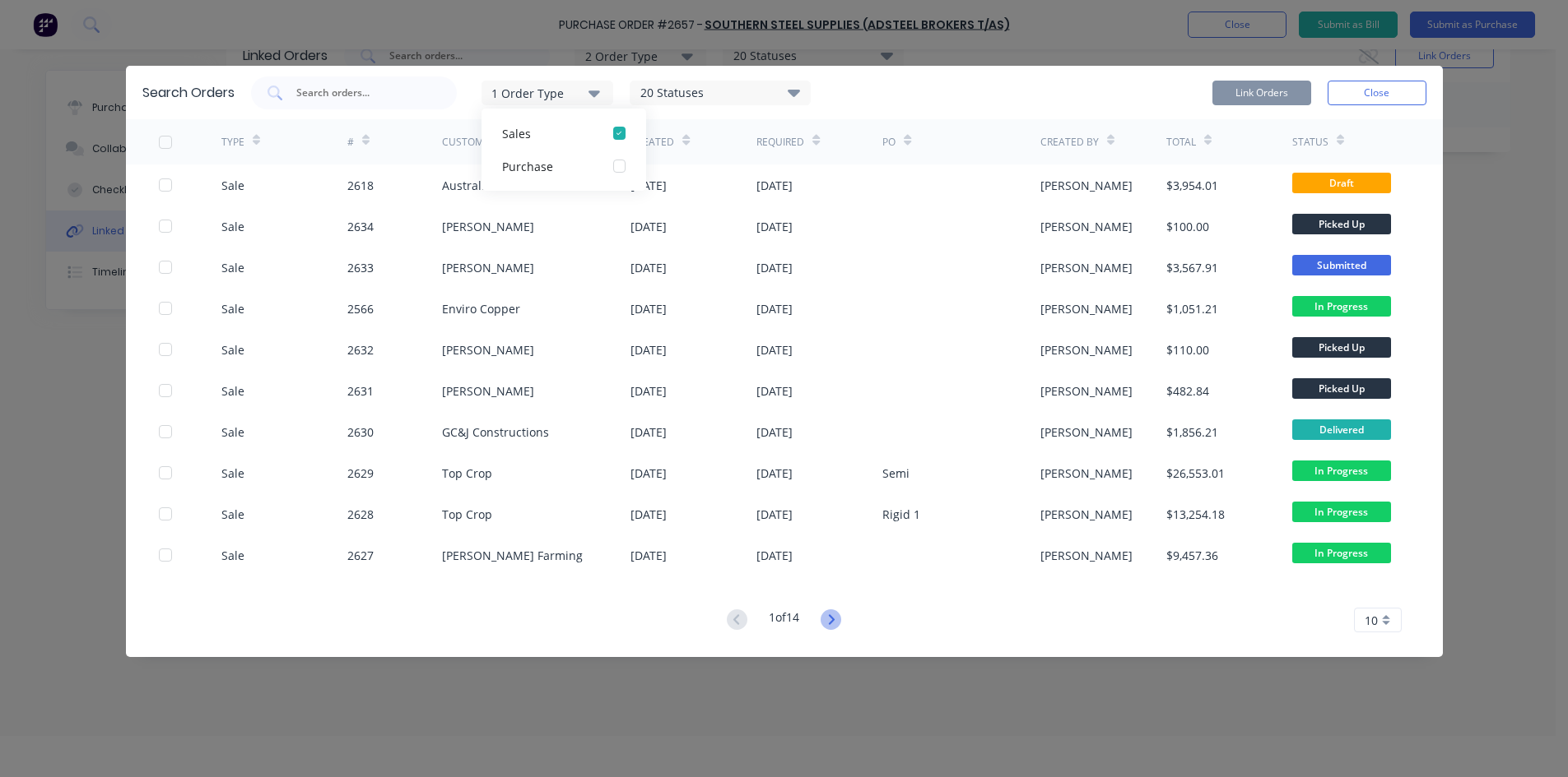
click at [831, 619] on icon at bounding box center [831, 620] width 21 height 21
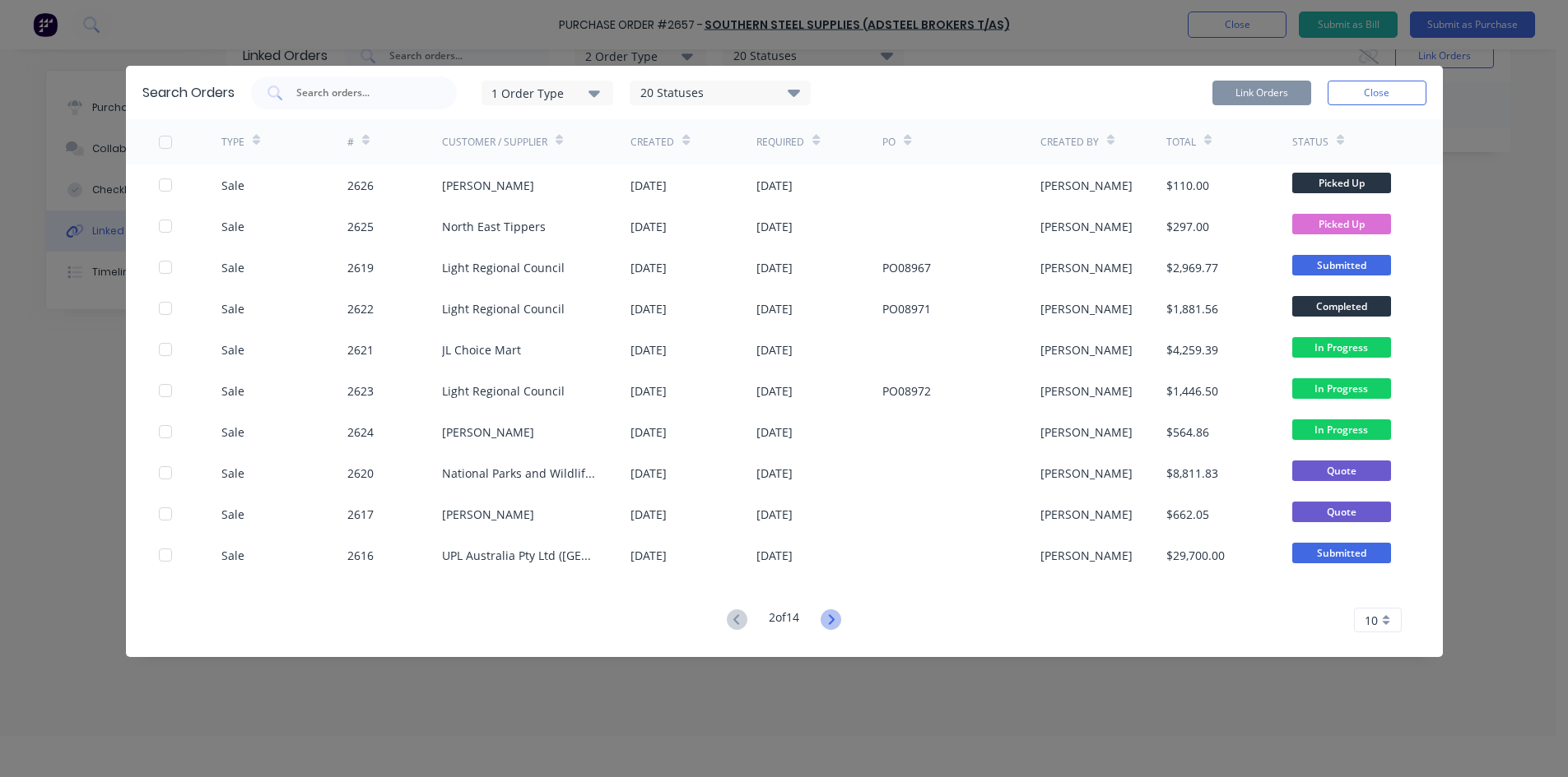
click at [836, 629] on icon at bounding box center [831, 620] width 21 height 21
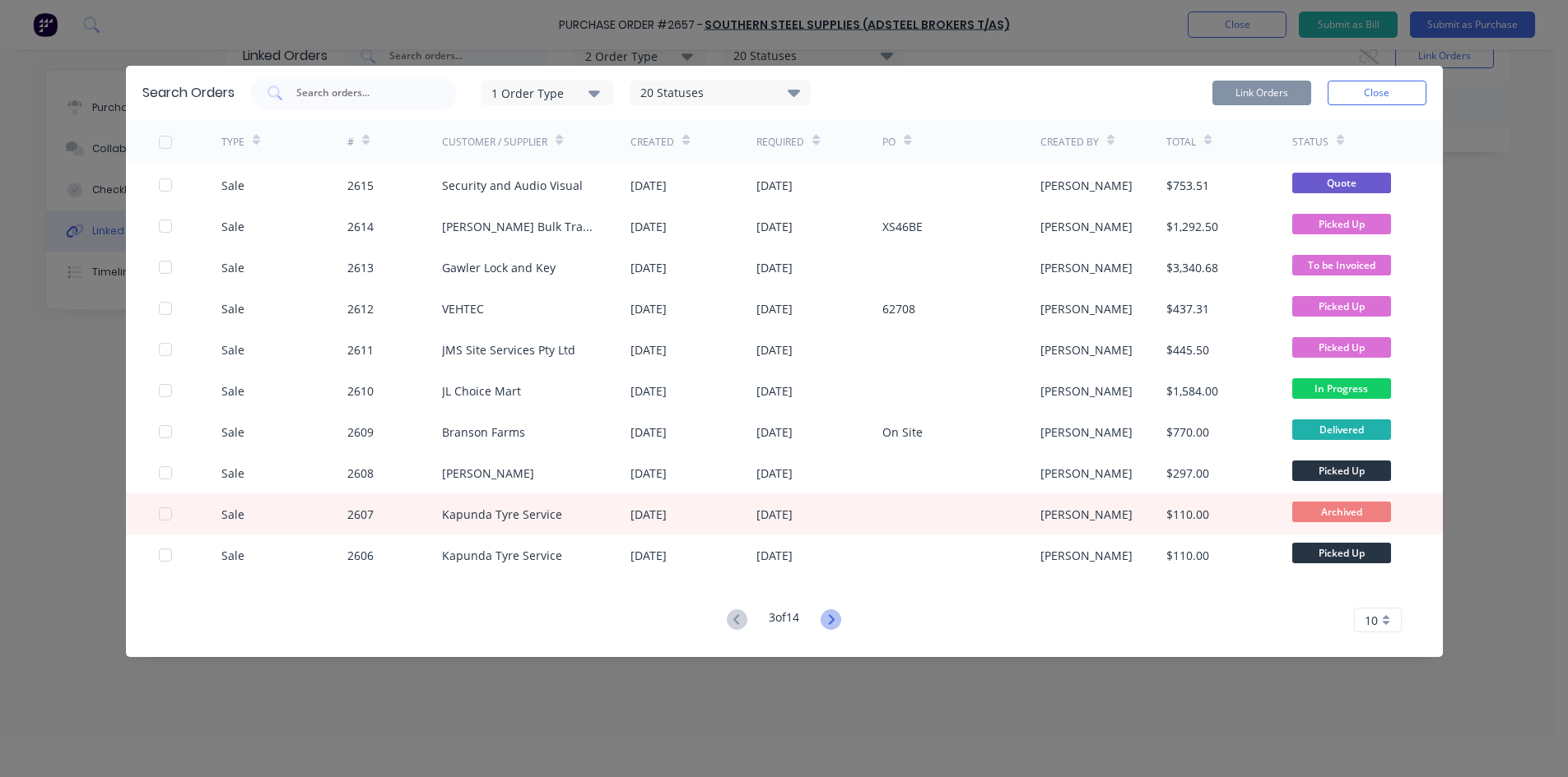
click at [836, 623] on icon at bounding box center [831, 620] width 21 height 21
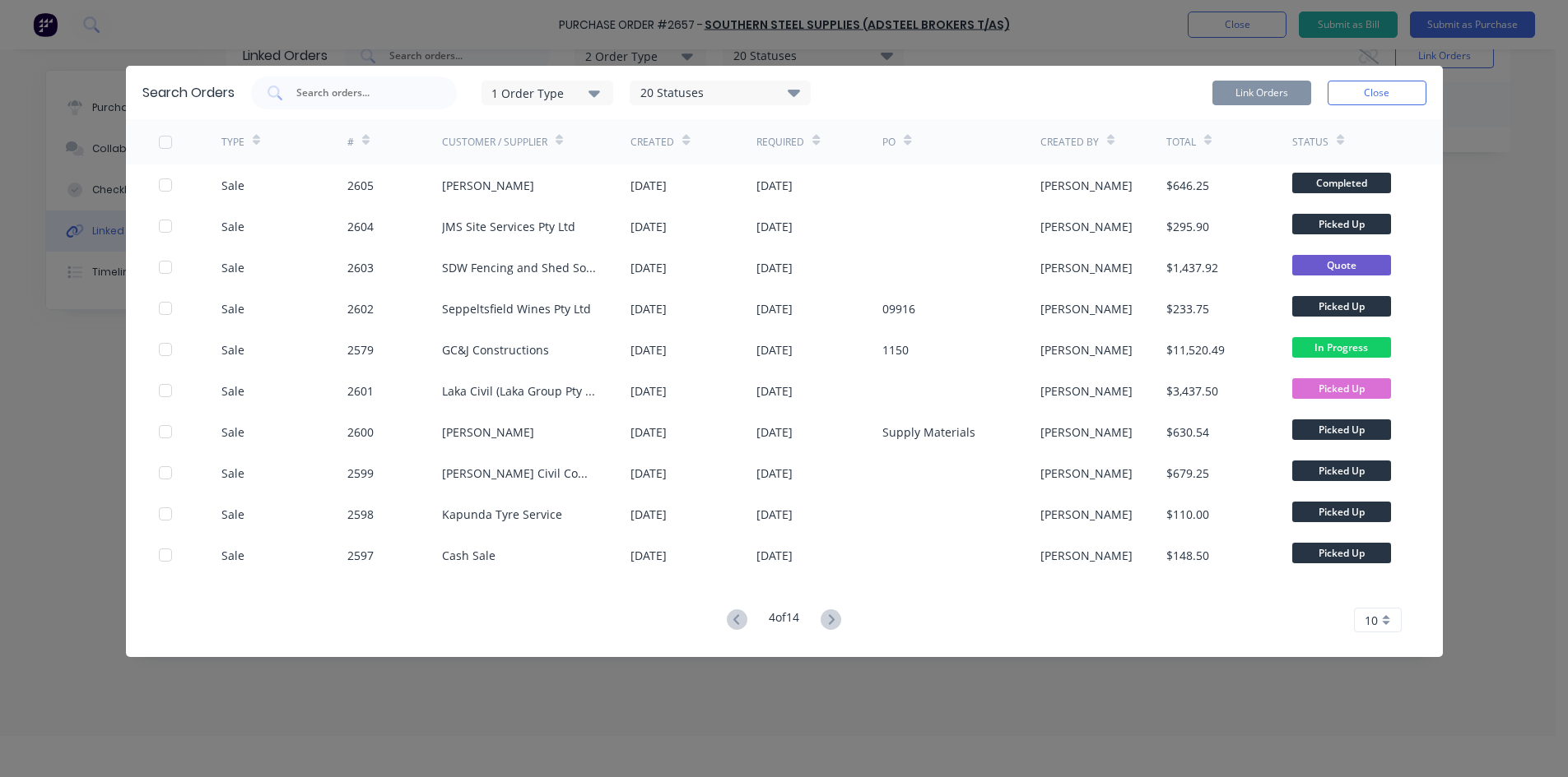
click at [836, 623] on icon at bounding box center [831, 620] width 21 height 21
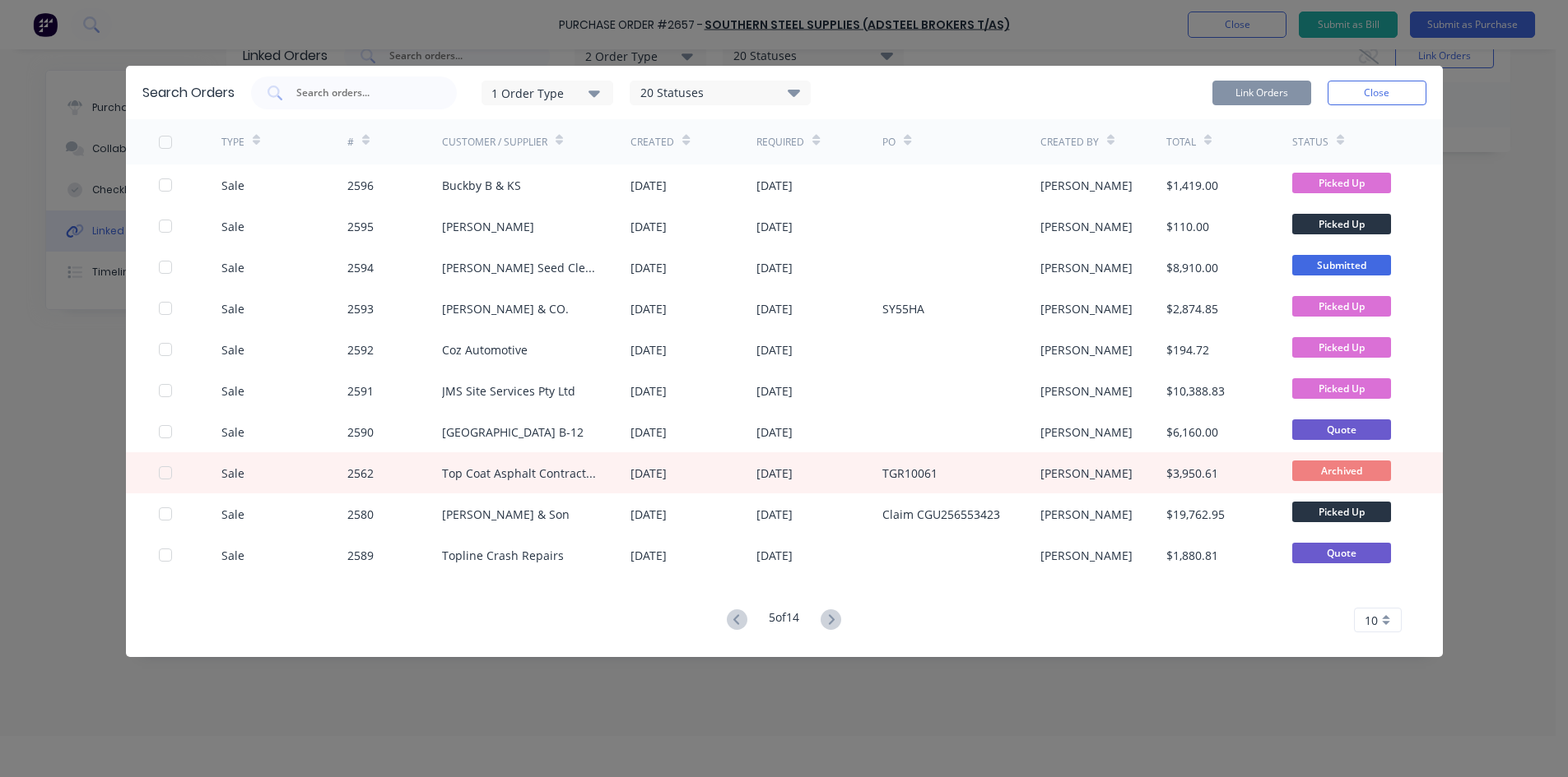
click at [836, 623] on icon at bounding box center [831, 620] width 21 height 21
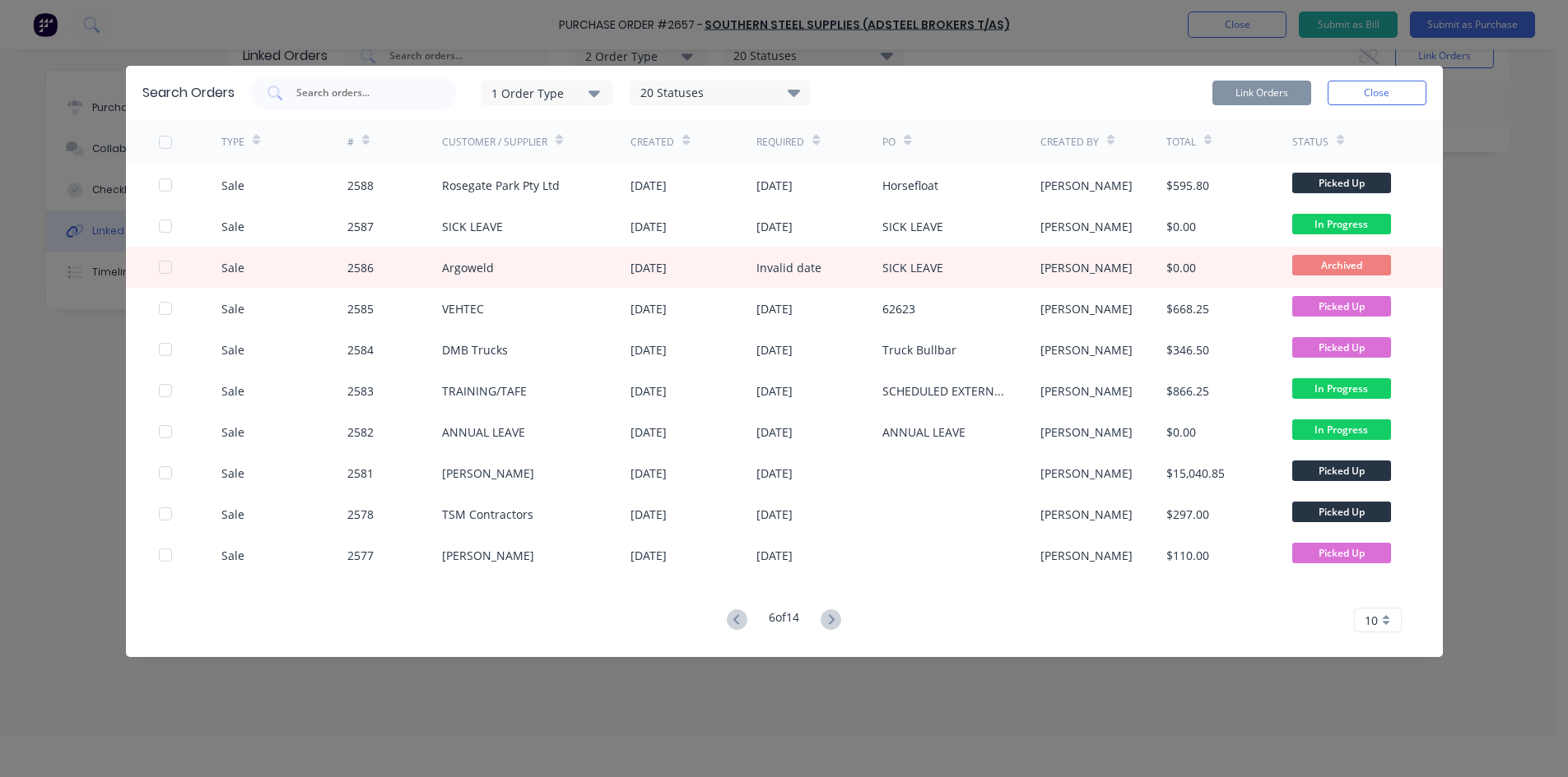
click at [836, 623] on icon at bounding box center [831, 620] width 21 height 21
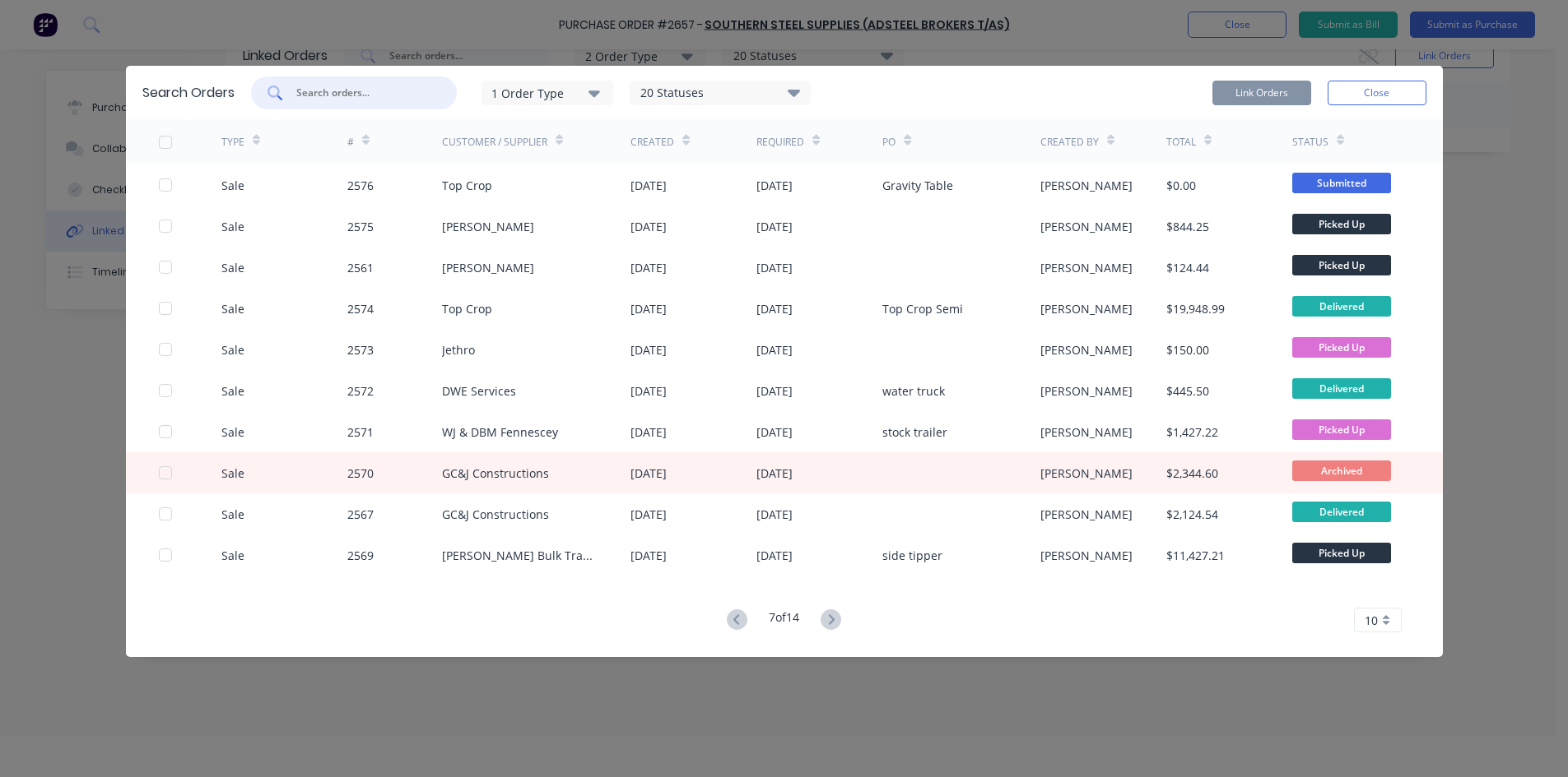
click at [325, 100] on input "text" at bounding box center [362, 93] width 137 height 16
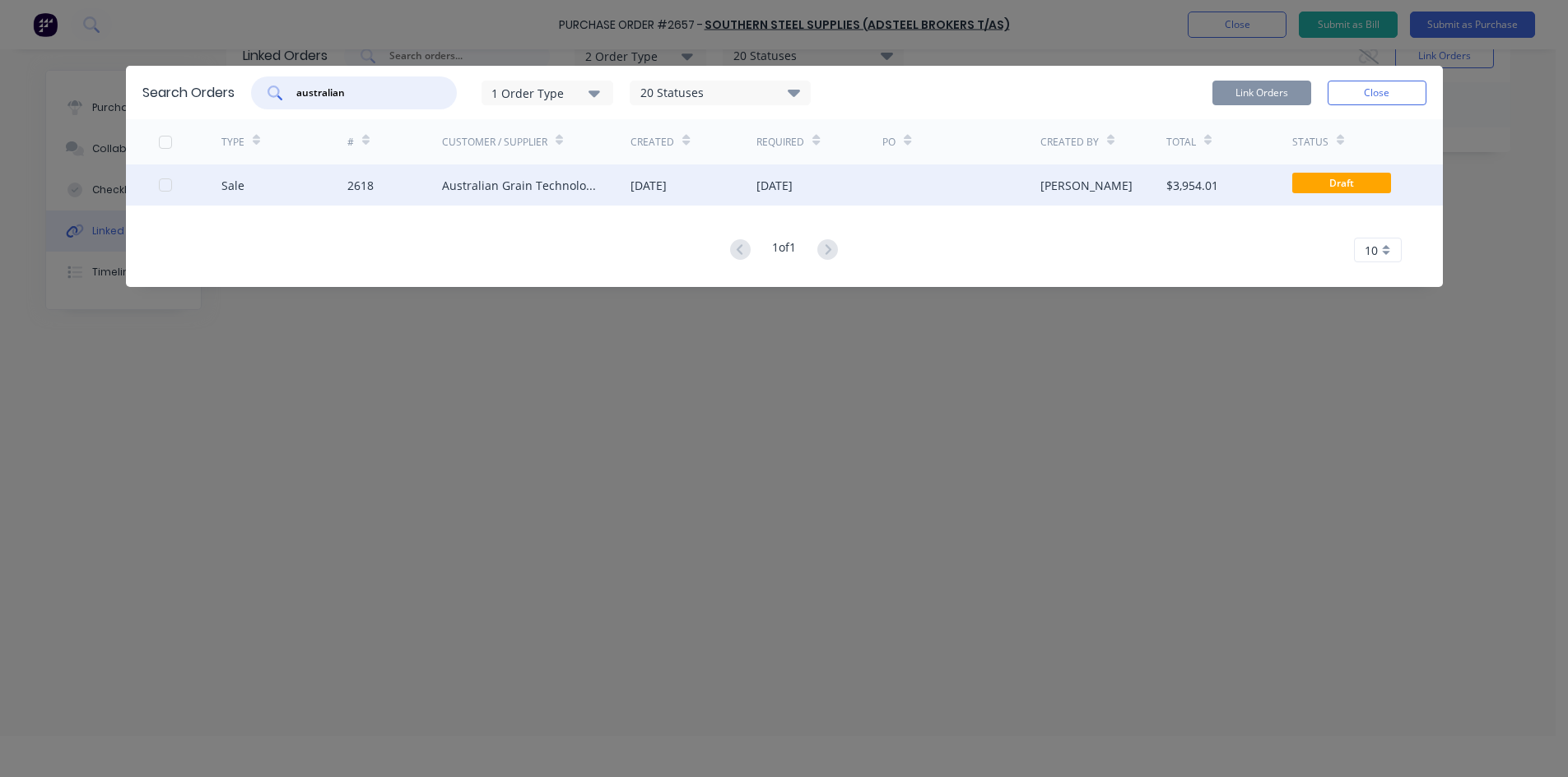
click at [163, 190] on div at bounding box center [165, 184] width 33 height 32
type input "australian"
click at [1280, 98] on button "Link Orders" at bounding box center [1261, 93] width 98 height 25
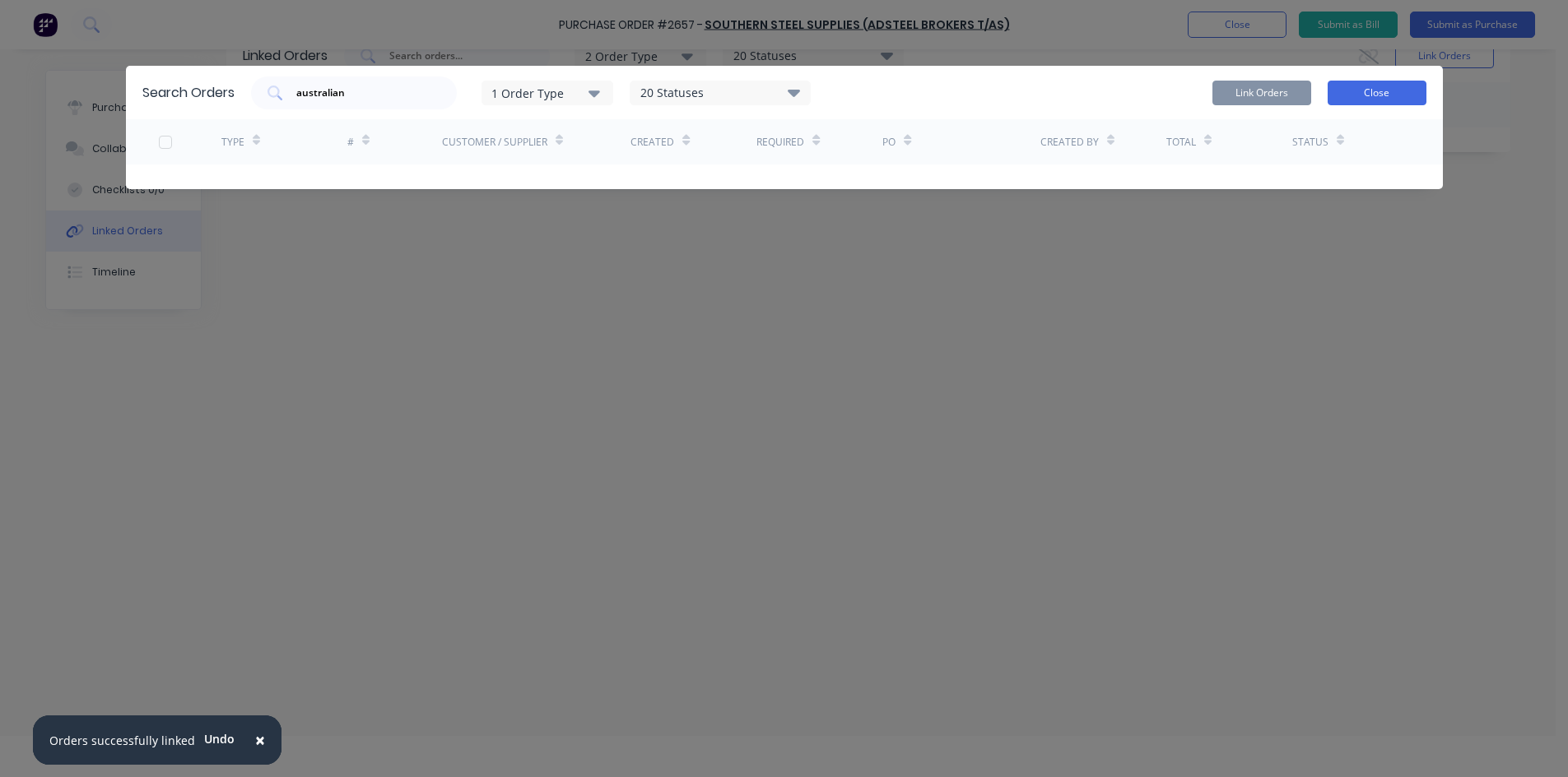
click at [1390, 92] on button "Close" at bounding box center [1376, 93] width 98 height 25
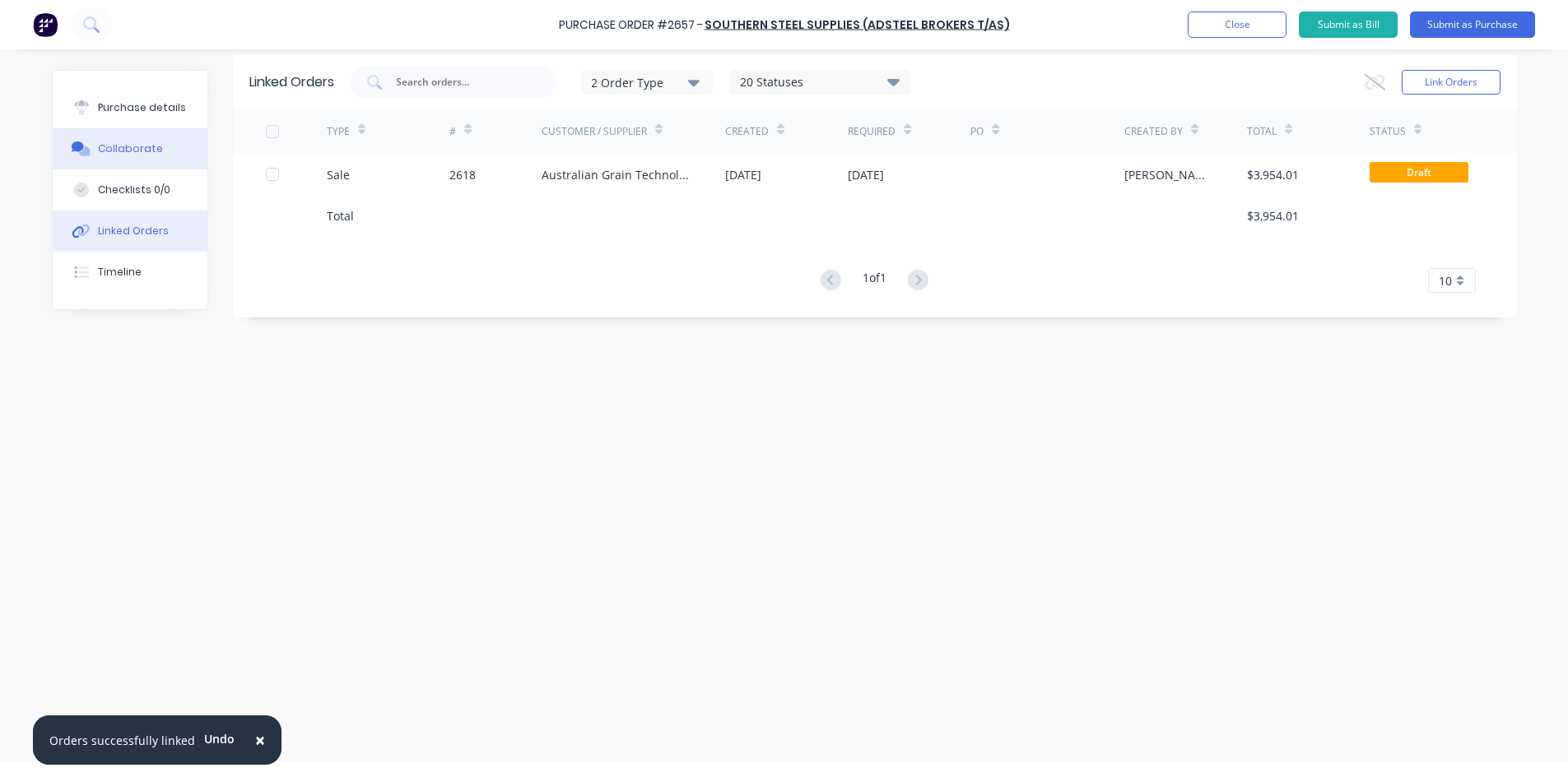
scroll to position [0, 0]
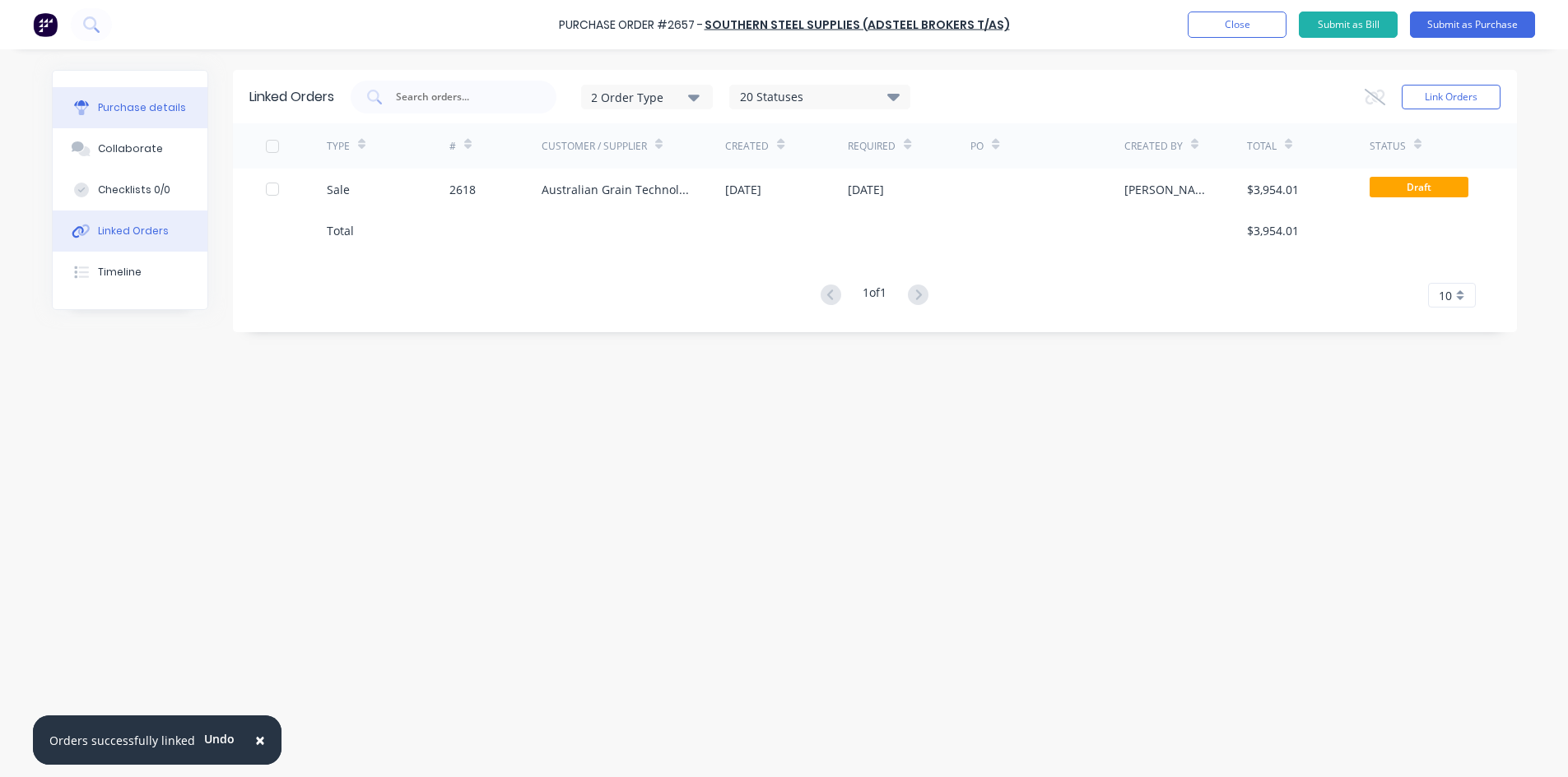
click at [161, 112] on div "Purchase details" at bounding box center [142, 107] width 88 height 14
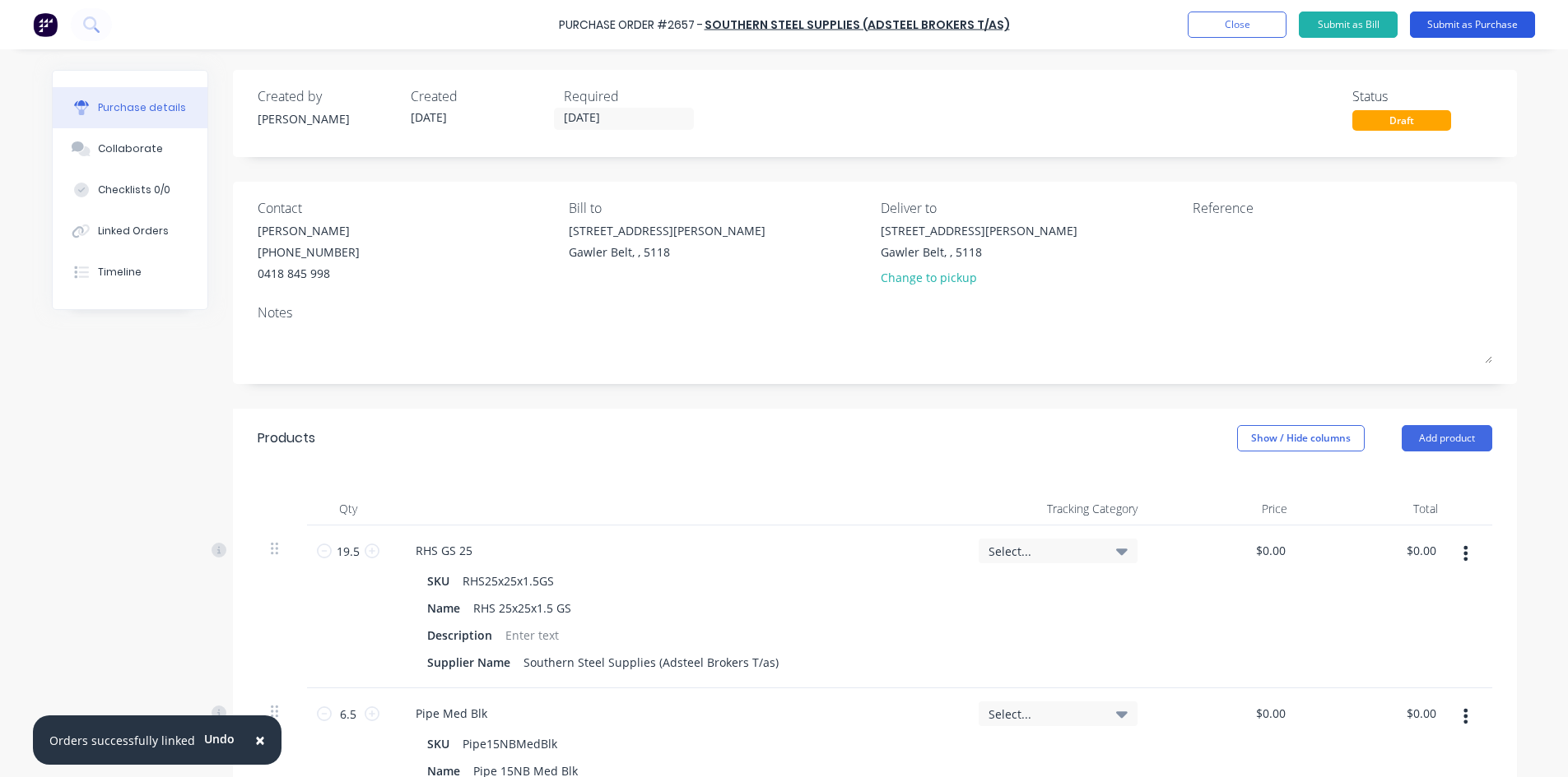
click at [1475, 25] on button "Submit as Purchase" at bounding box center [1471, 25] width 125 height 27
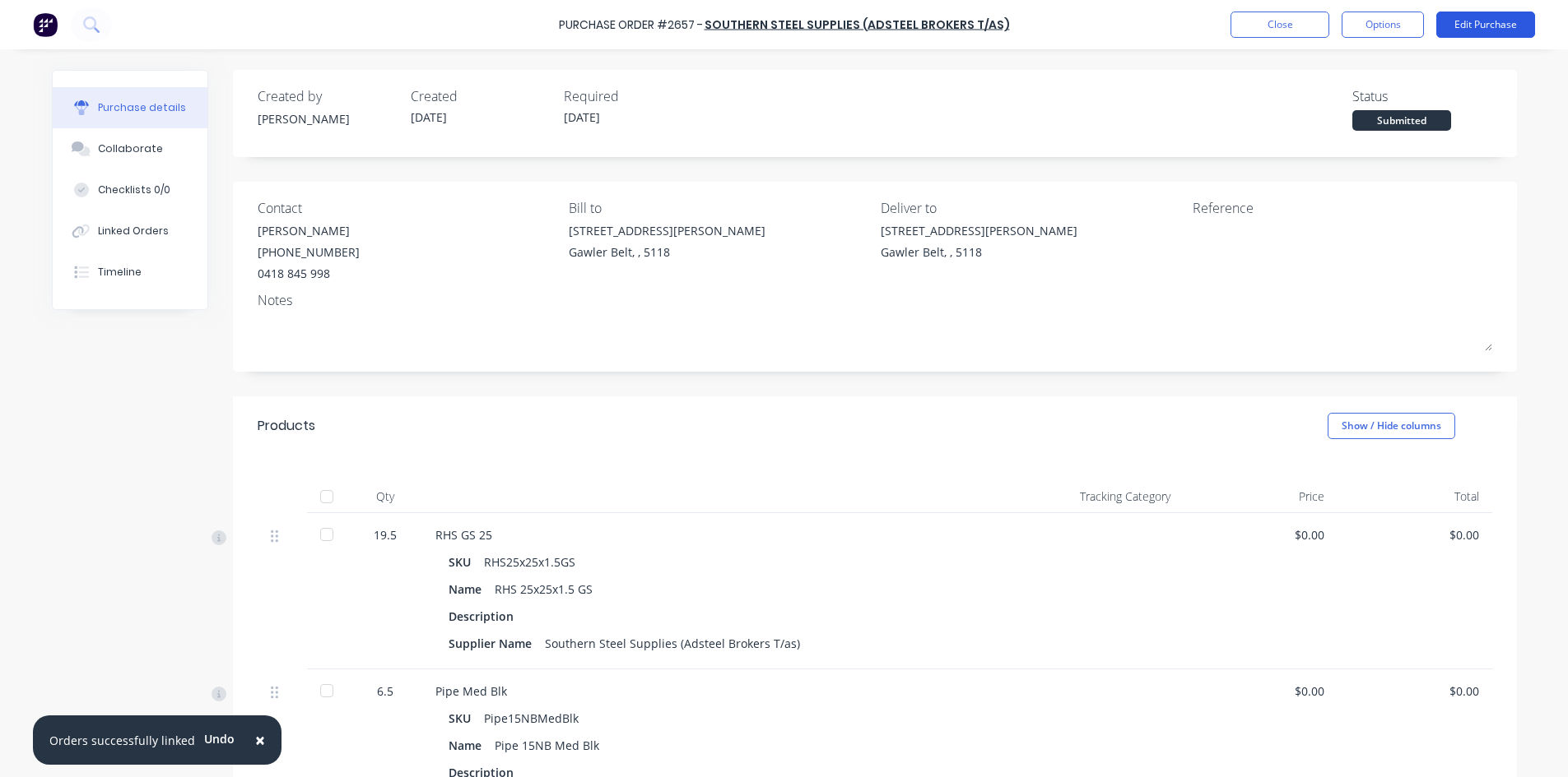
click at [1480, 21] on button "Edit Purchase" at bounding box center [1485, 25] width 98 height 27
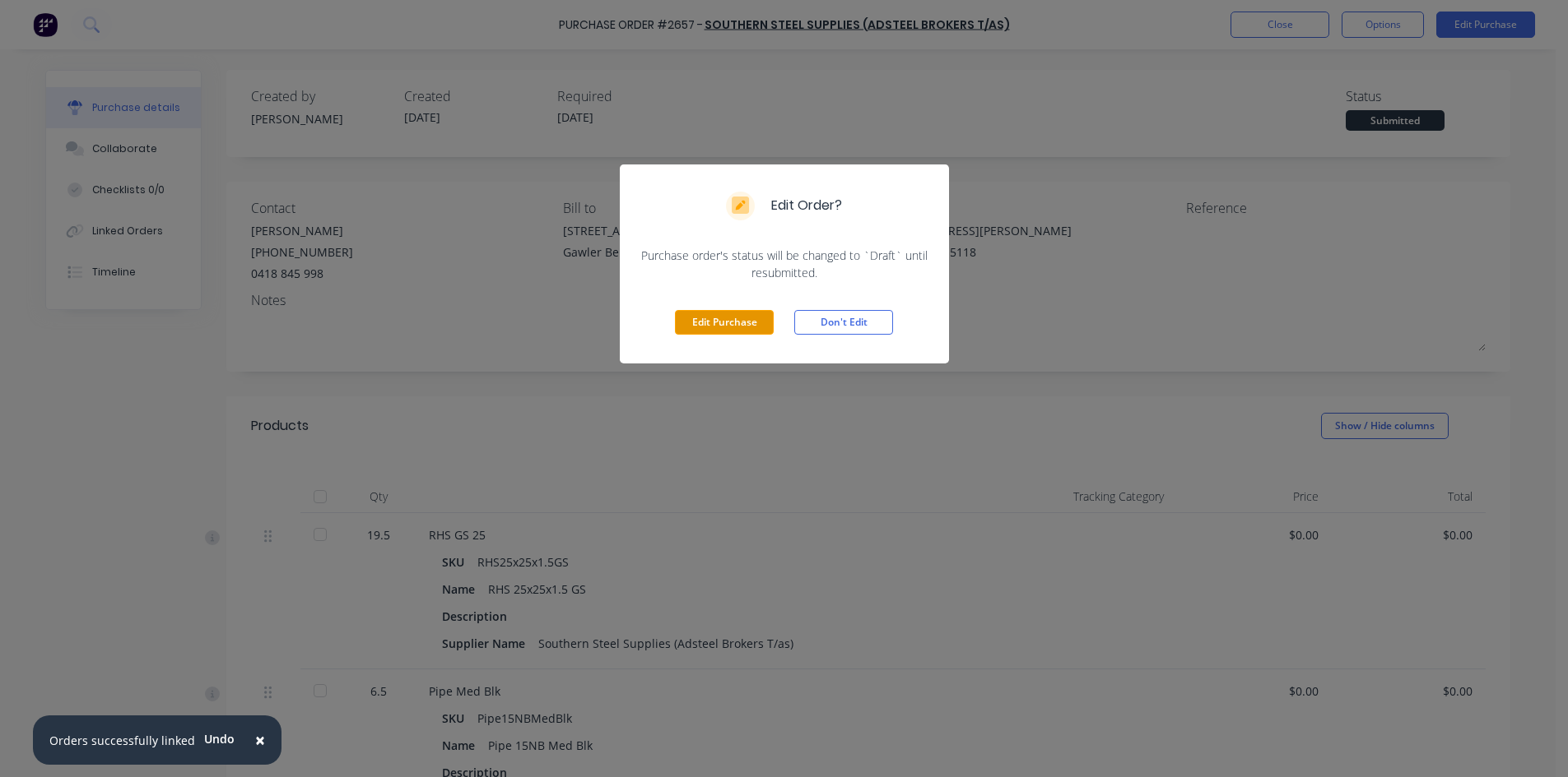
click at [759, 327] on button "Edit Purchase" at bounding box center [724, 323] width 98 height 25
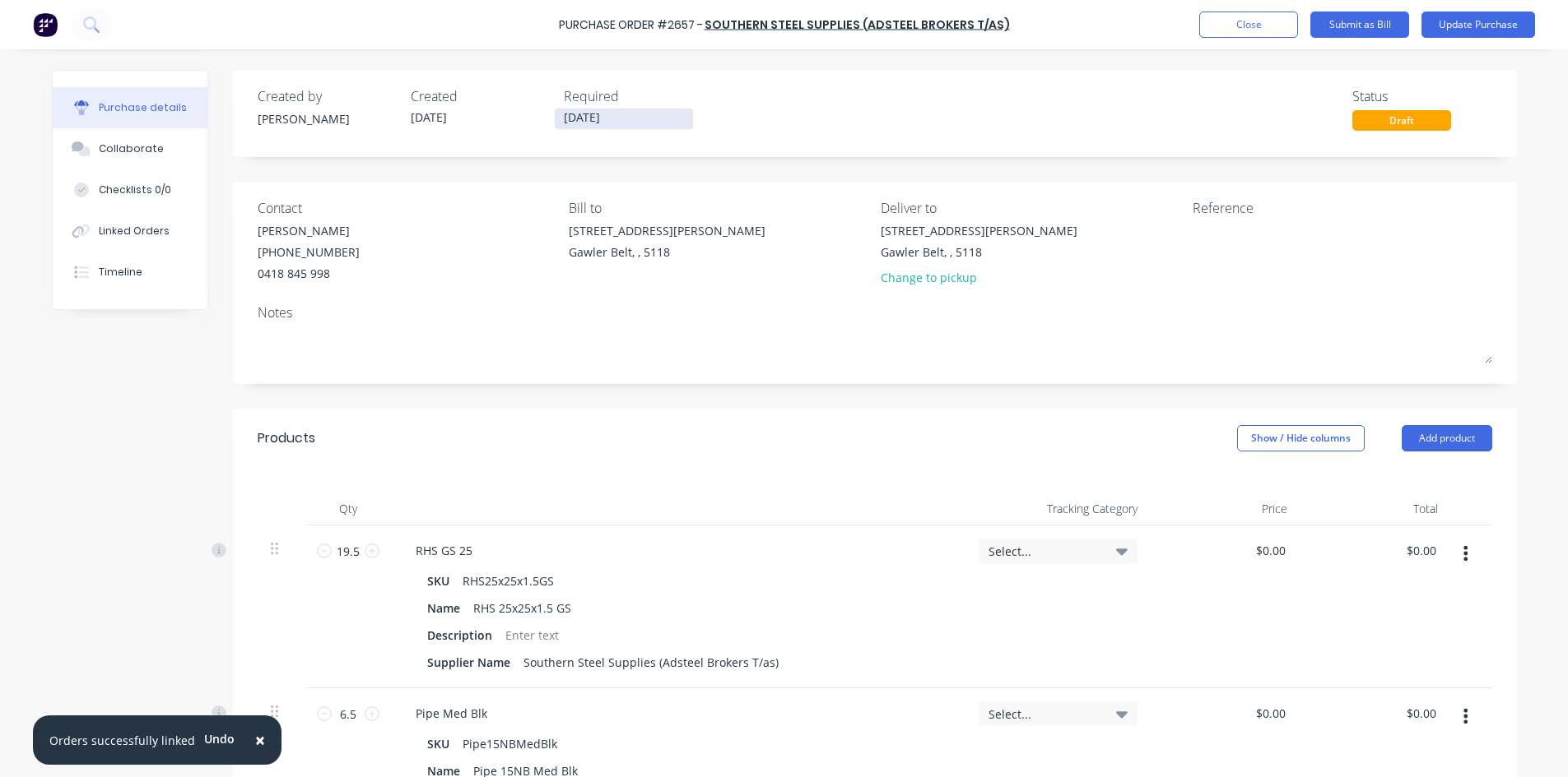
click at [599, 113] on input "[DATE]" at bounding box center [623, 119] width 139 height 21
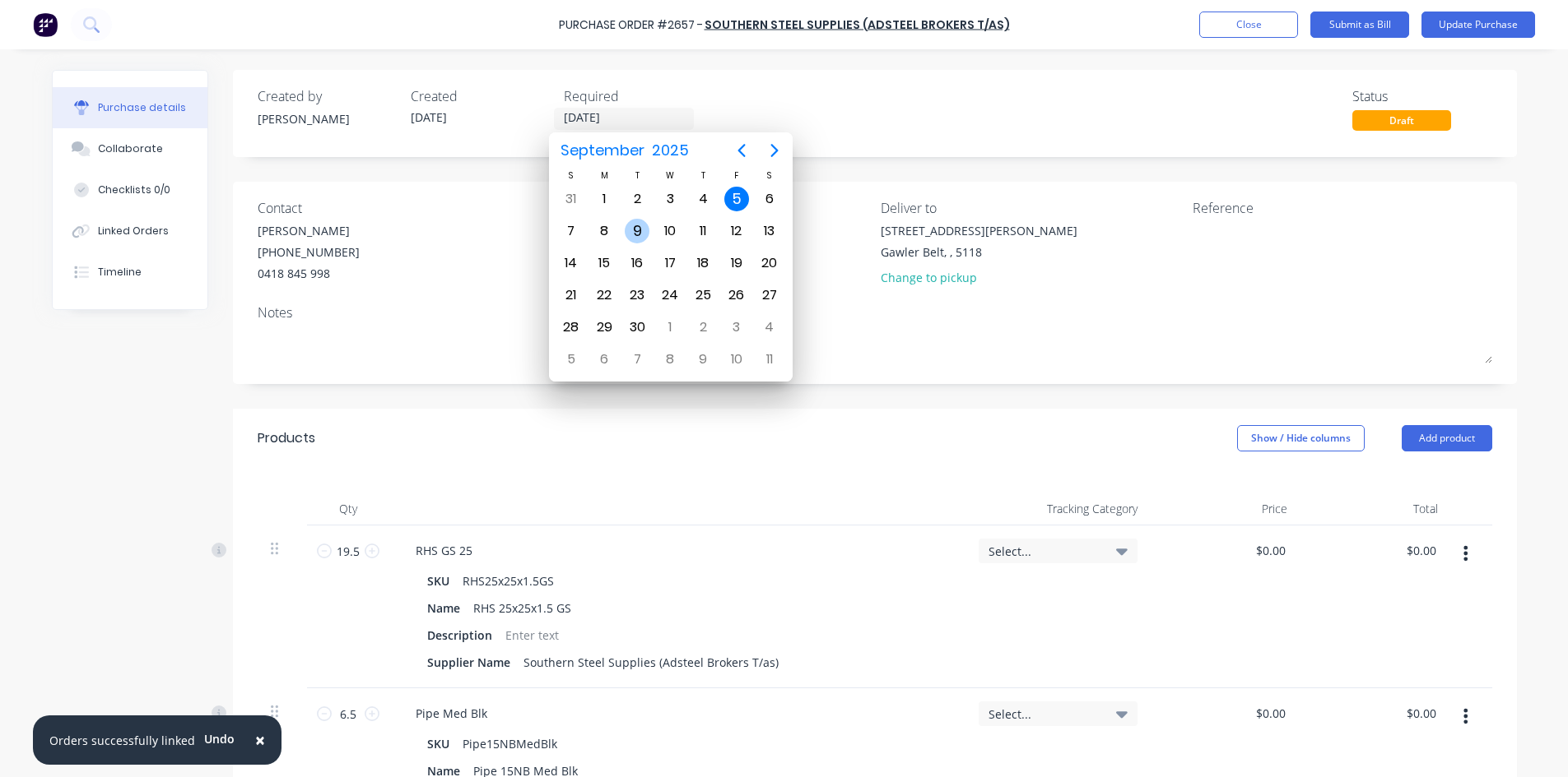
click at [643, 233] on div "9" at bounding box center [637, 231] width 25 height 25
type input "[DATE]"
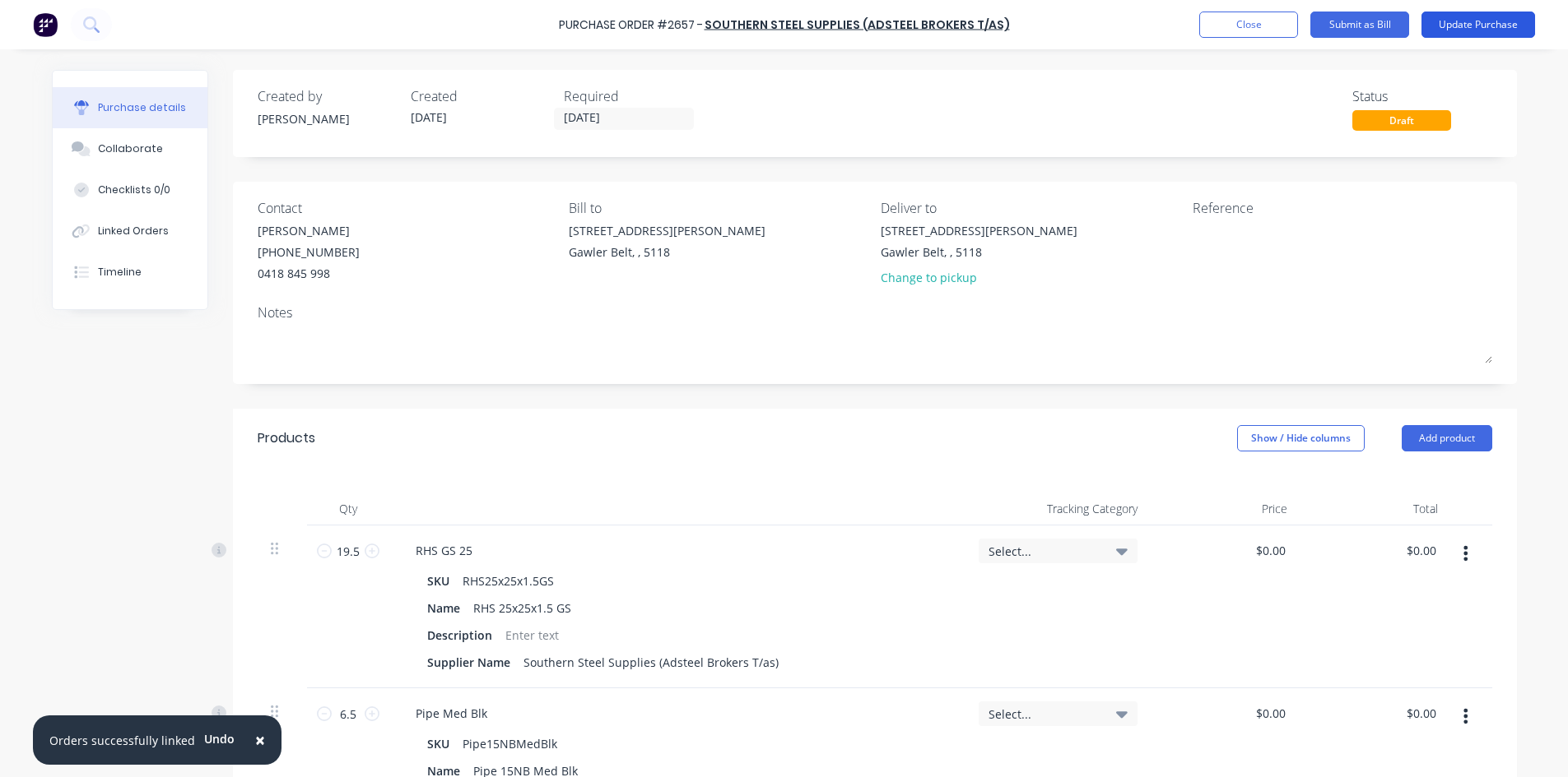
click at [1498, 23] on button "Update Purchase" at bounding box center [1478, 25] width 114 height 27
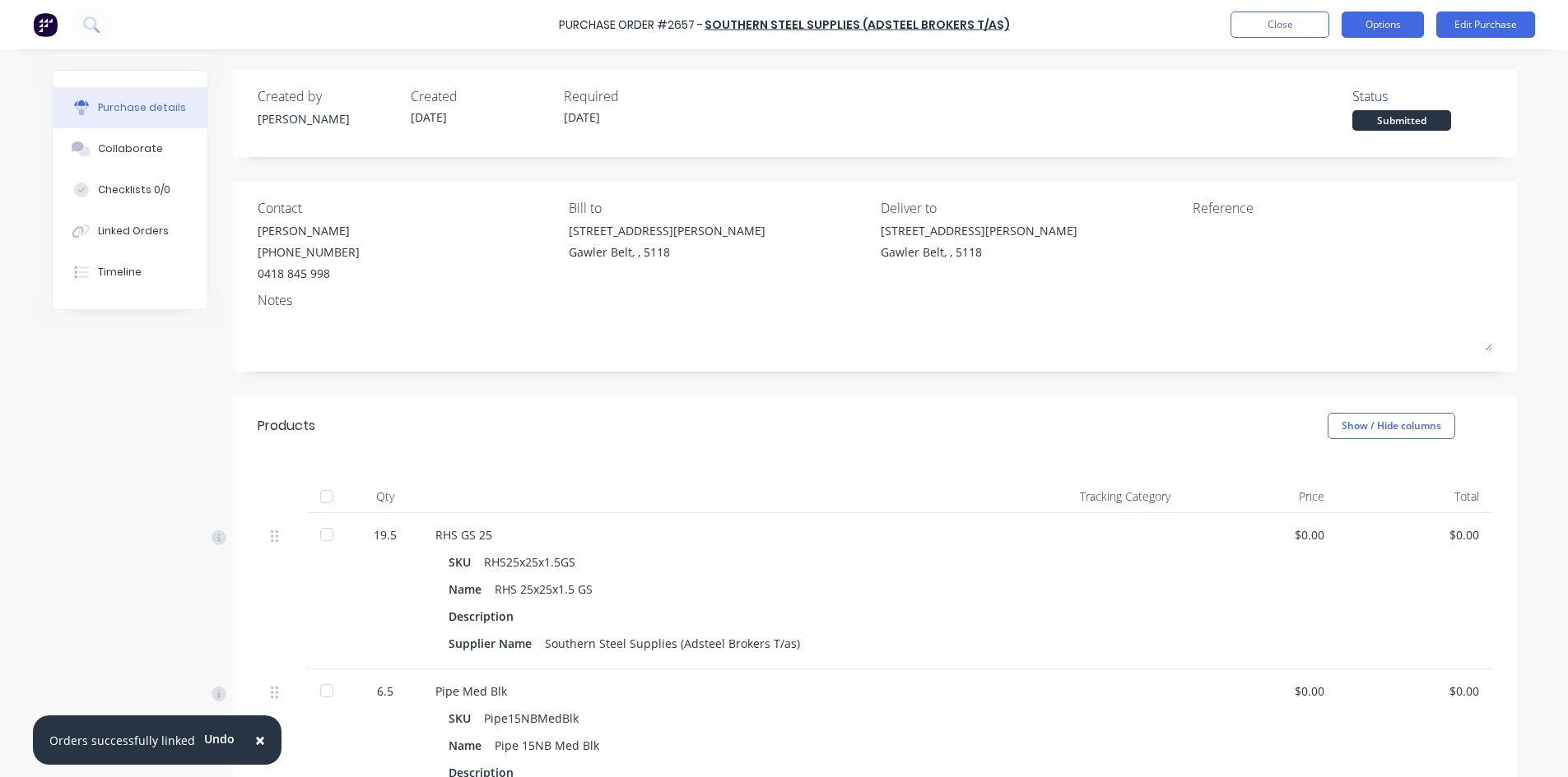
click at [1387, 26] on button "Options" at bounding box center [1383, 25] width 82 height 27
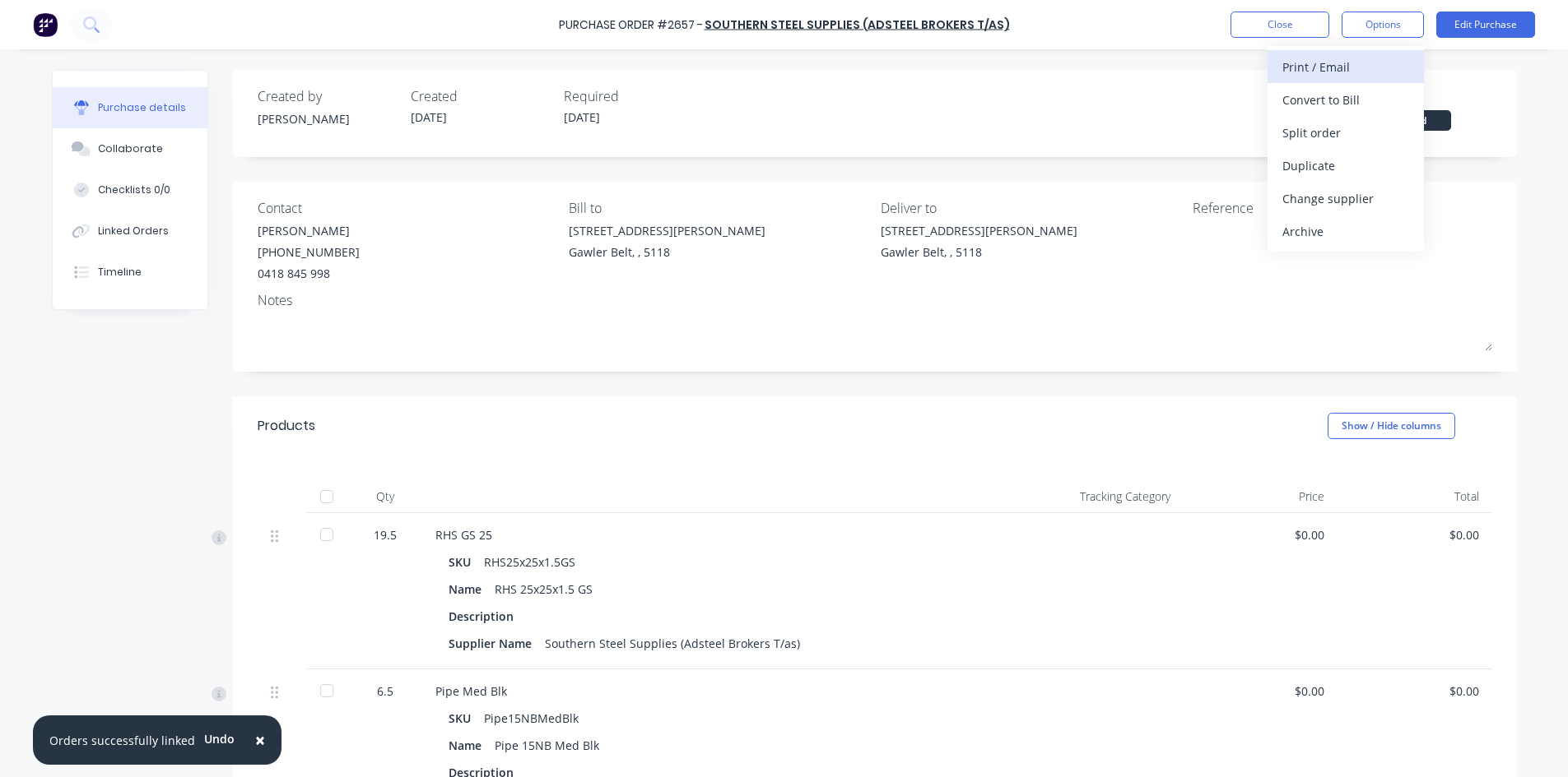
click at [1339, 66] on div "Print / Email" at bounding box center [1345, 67] width 127 height 24
click at [1338, 105] on div "With pricing" at bounding box center [1345, 99] width 127 height 24
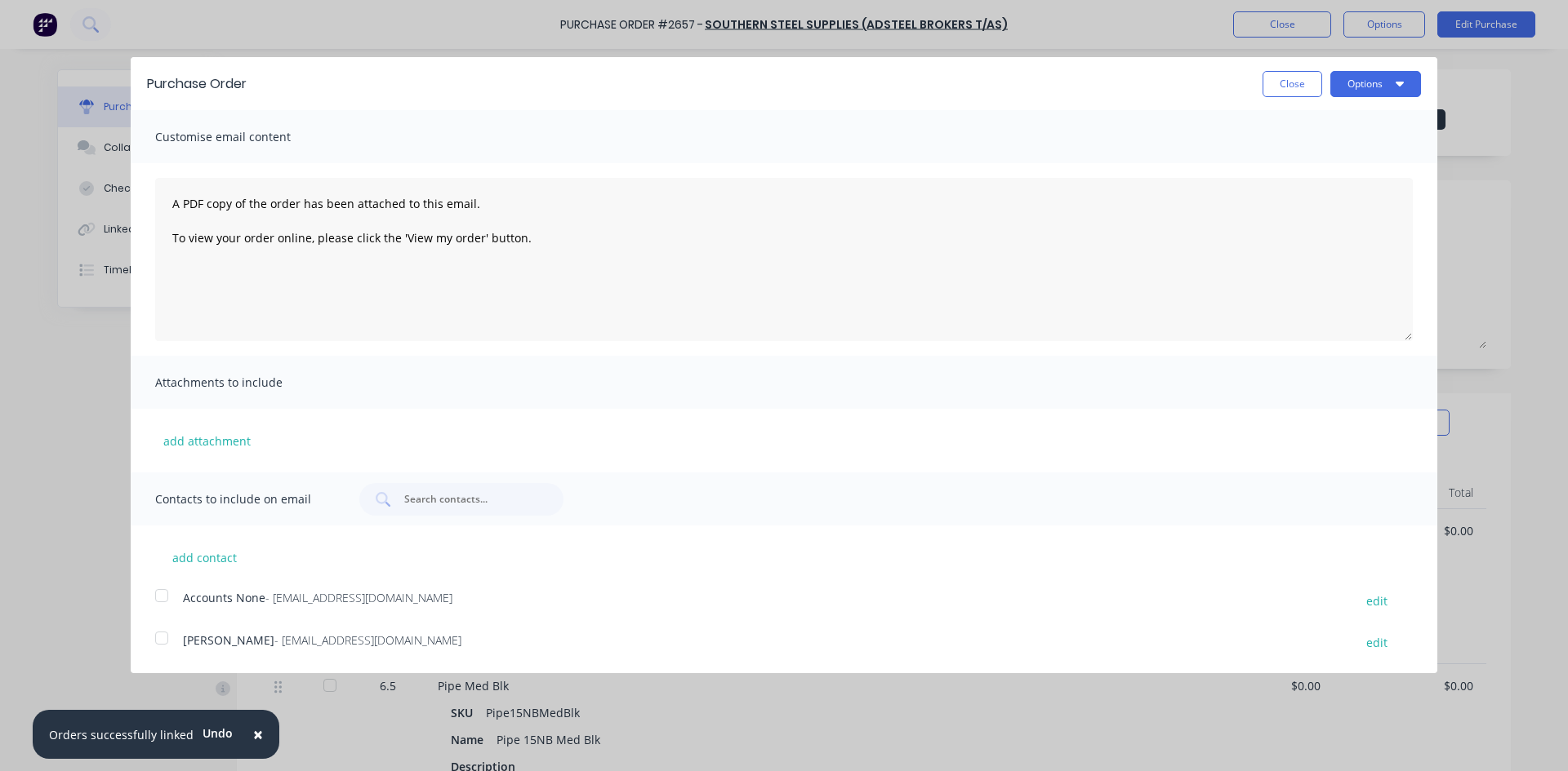
click at [161, 640] on div at bounding box center [161, 638] width 32 height 32
click at [167, 206] on textarea "A PDF copy of the order has been attached to this email. To view your order onl…" at bounding box center [784, 260] width 1258 height 163
click at [226, 204] on textarea "Hey [PERSON_NAME], delver next week is fine. A PDF copy of the order has been a…" at bounding box center [784, 260] width 1258 height 163
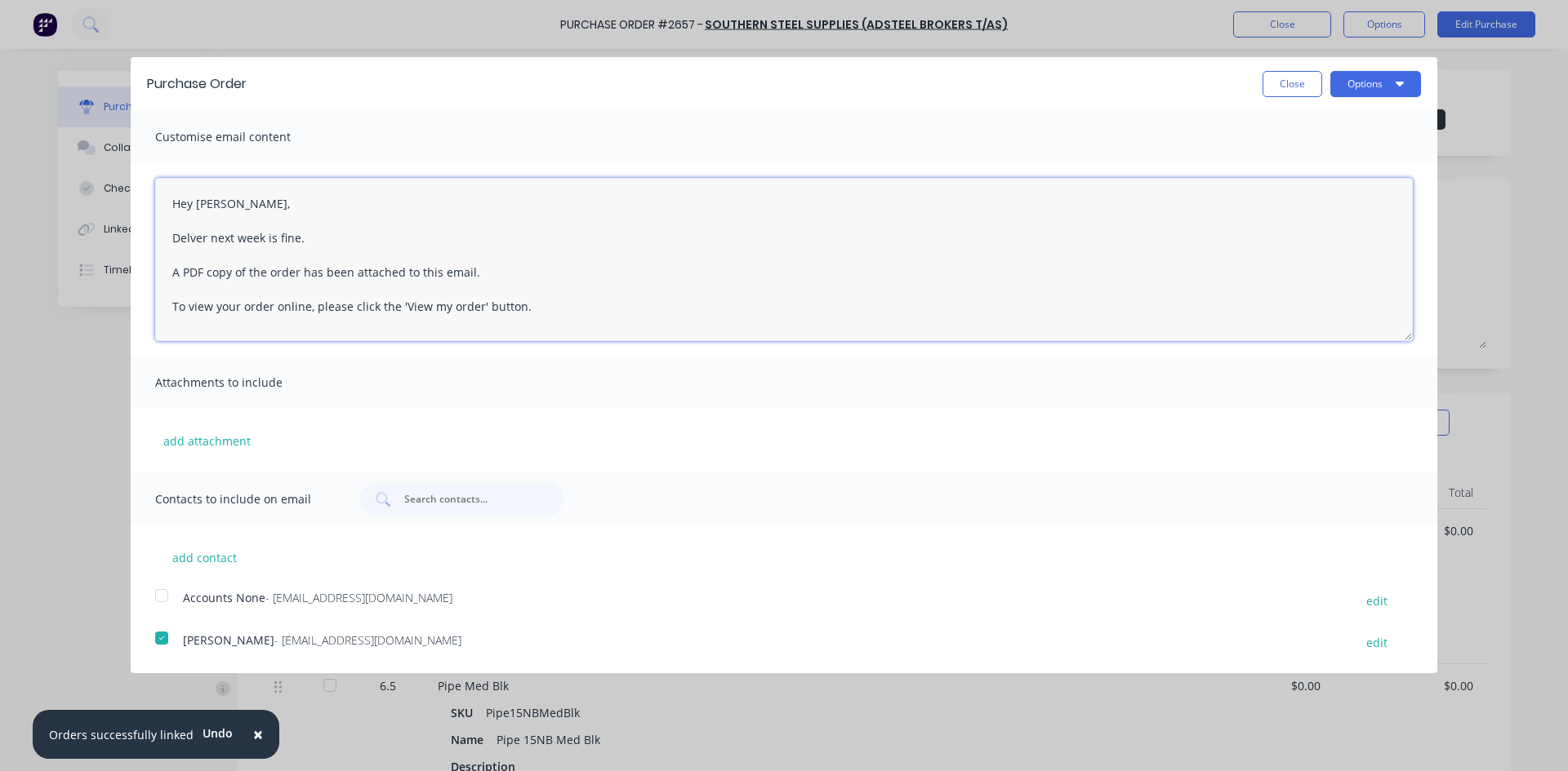
click at [192, 237] on textarea "Hey [PERSON_NAME], Delver next week is fine. A PDF copy of the order has been a…" at bounding box center [784, 260] width 1258 height 163
click at [716, 370] on div "Attachments to include" at bounding box center [784, 382] width 1306 height 53
drag, startPoint x: 209, startPoint y: 241, endPoint x: 151, endPoint y: 233, distance: 58.5
click at [151, 234] on div "Hey [PERSON_NAME], Delvier next week is fine. A PDF copy of the order has been …" at bounding box center [784, 259] width 1306 height 193
click at [179, 238] on textarea "Hey [PERSON_NAME], deliver next week is fine. A PDF copy of the order has been …" at bounding box center [784, 260] width 1258 height 163
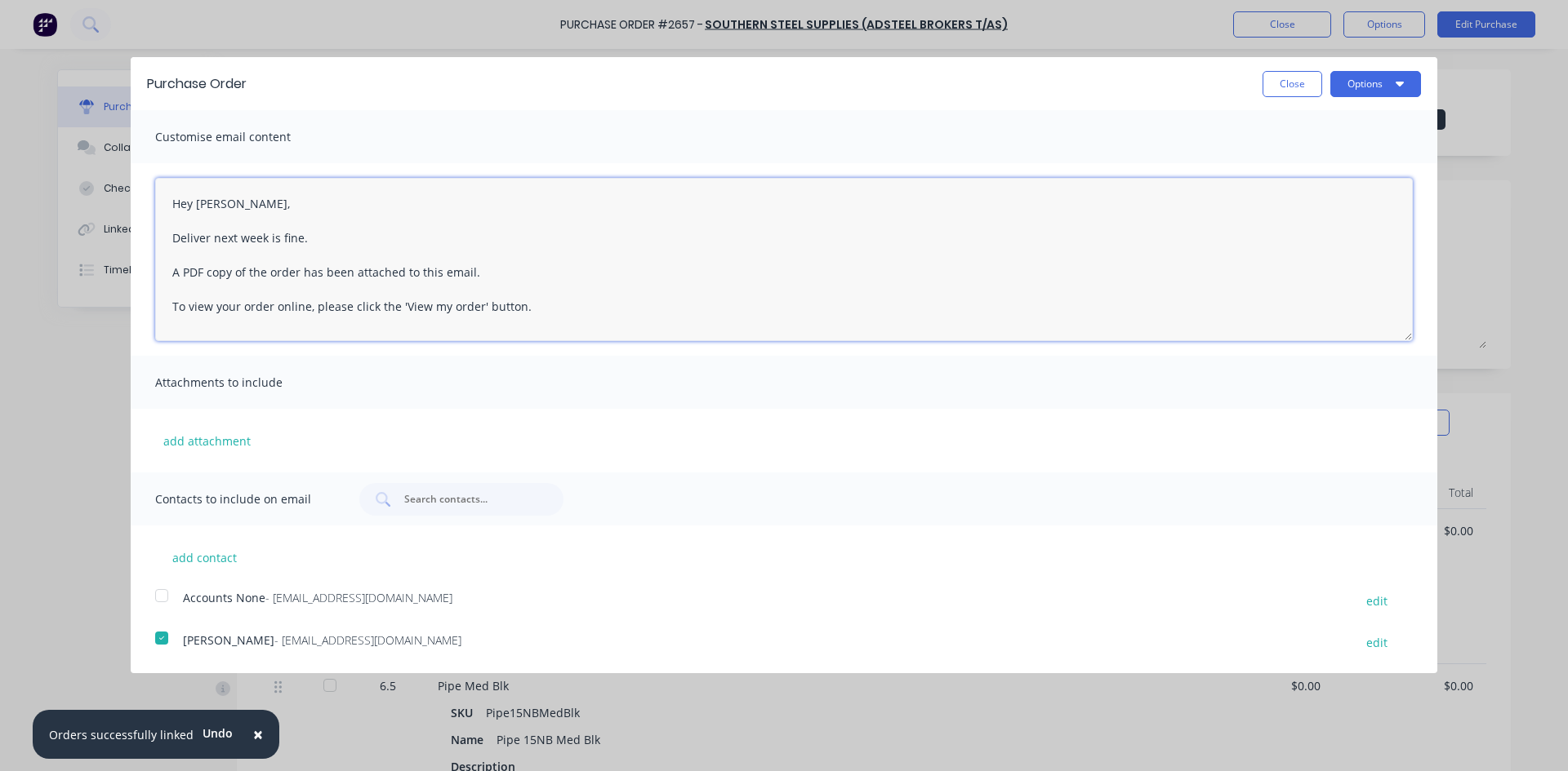
type textarea "Hey [PERSON_NAME], Deliver next week is fine. A PDF copy of the order has been …"
click at [889, 421] on div "add attachment" at bounding box center [784, 440] width 1306 height 64
click at [1374, 85] on button "Options" at bounding box center [1375, 84] width 91 height 27
click at [1317, 156] on div "Email" at bounding box center [1343, 157] width 126 height 24
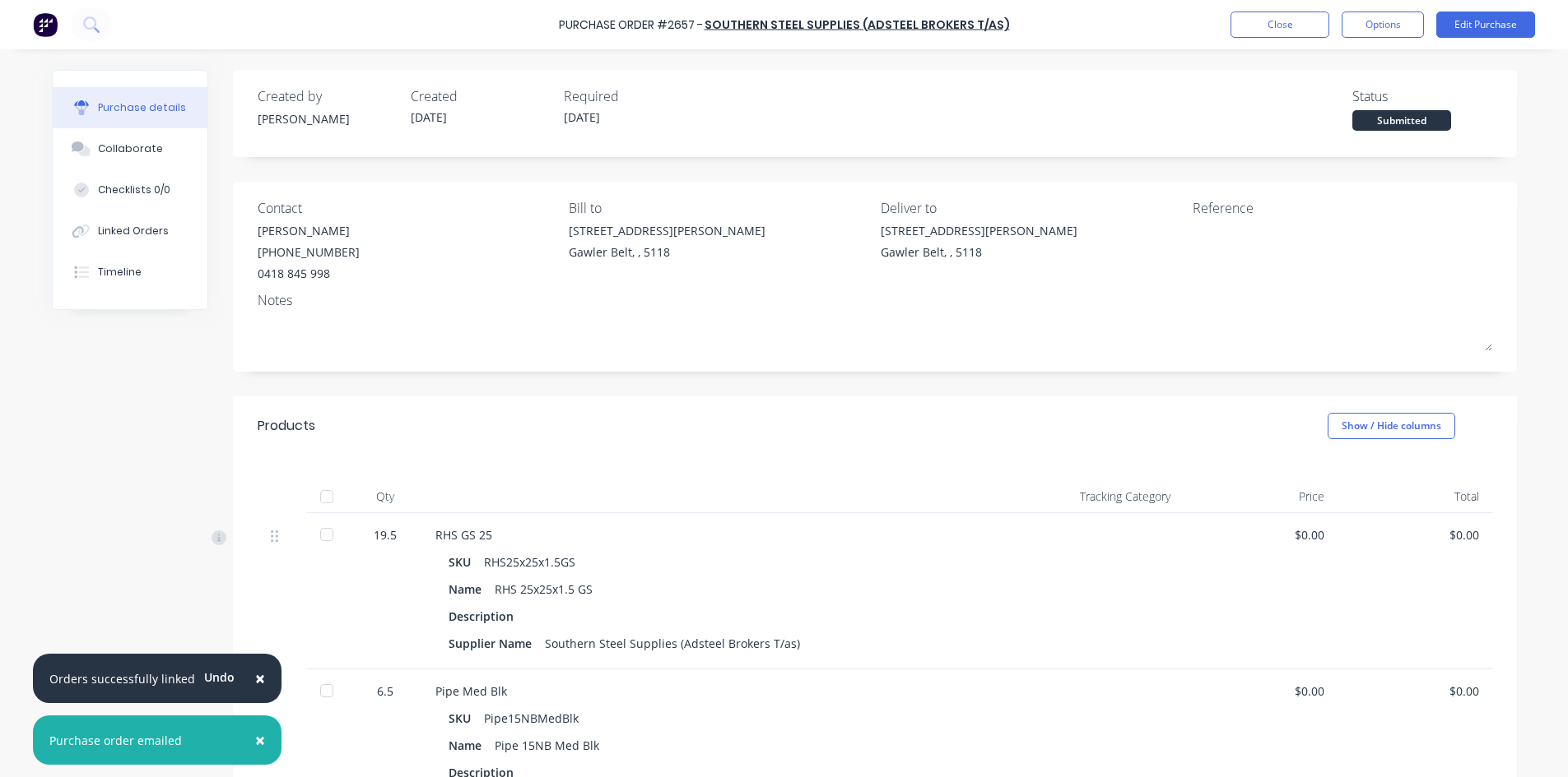
click at [255, 682] on span "×" at bounding box center [260, 679] width 10 height 23
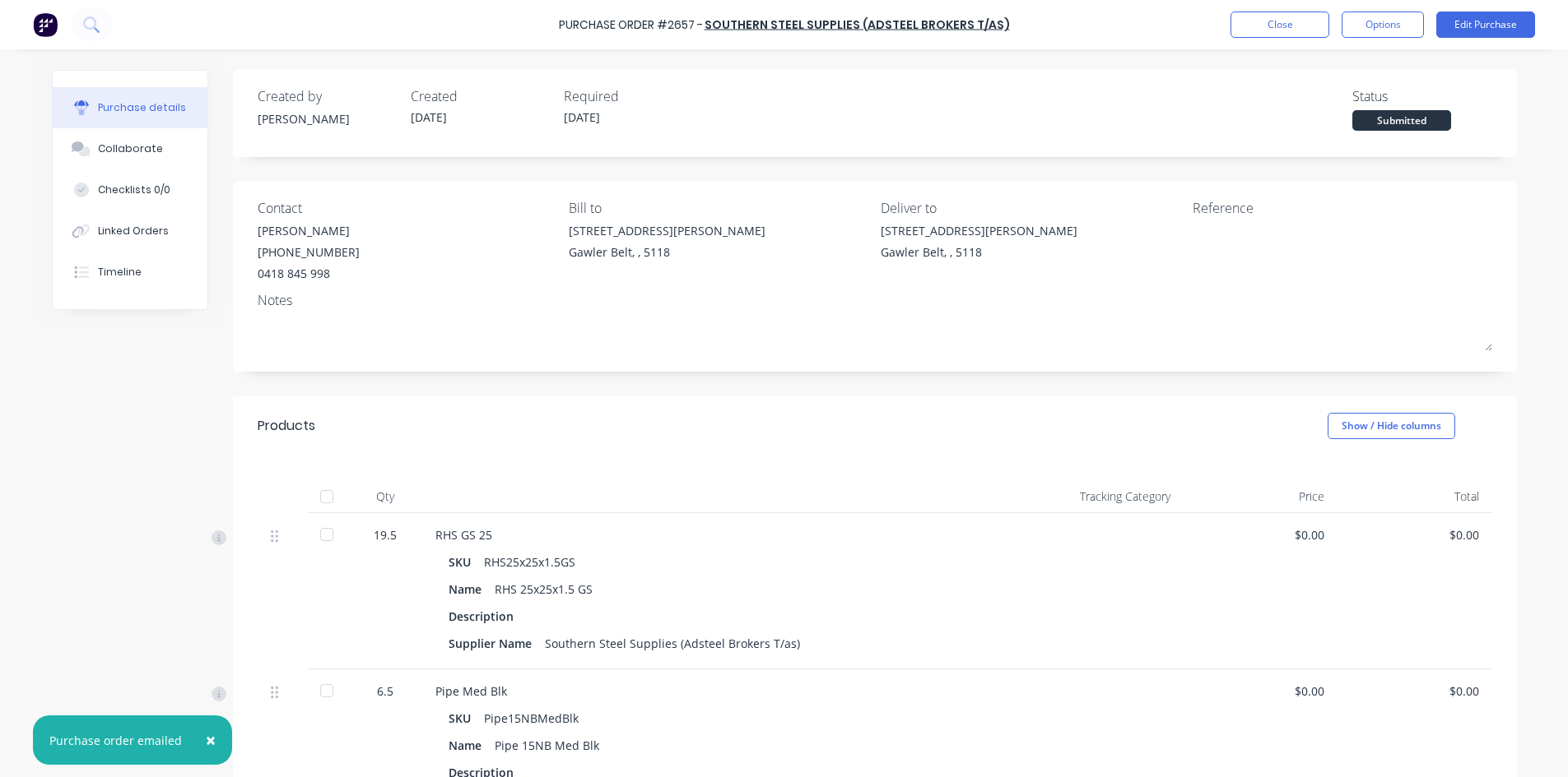
click at [207, 741] on span "×" at bounding box center [210, 741] width 10 height 23
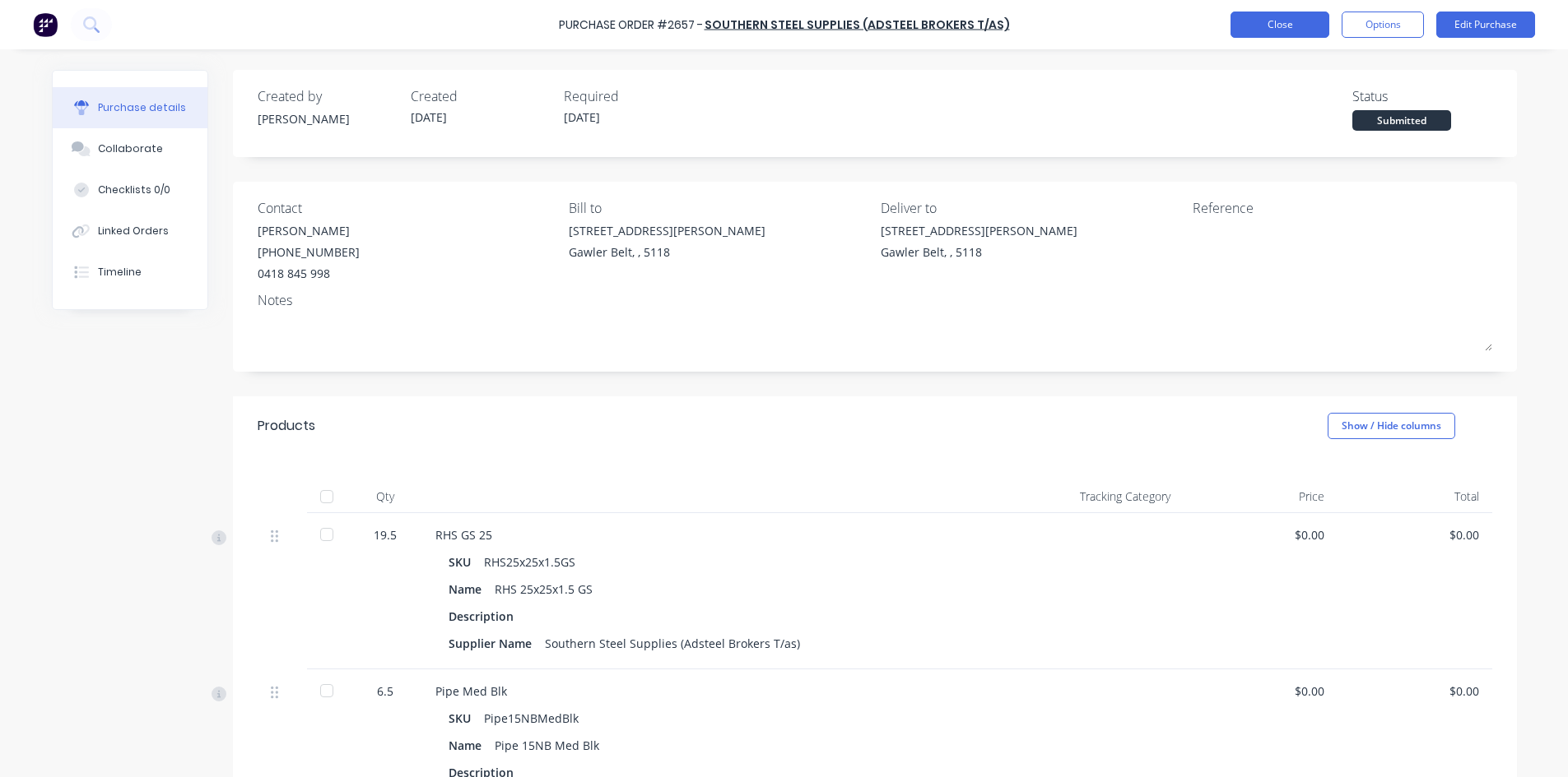
click at [1300, 25] on button "Close" at bounding box center [1279, 25] width 98 height 27
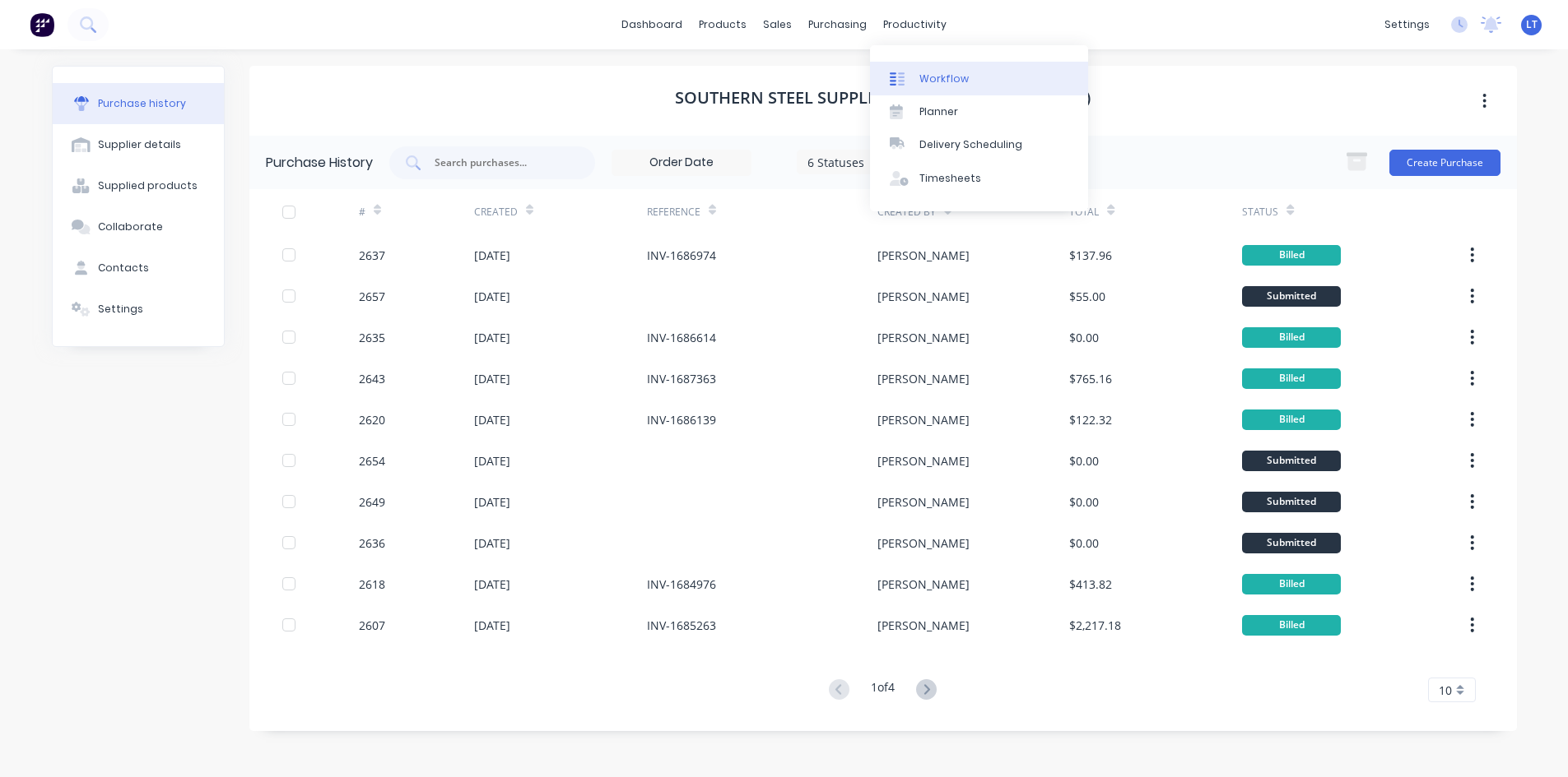
click at [940, 76] on div "Workflow" at bounding box center [944, 78] width 50 height 14
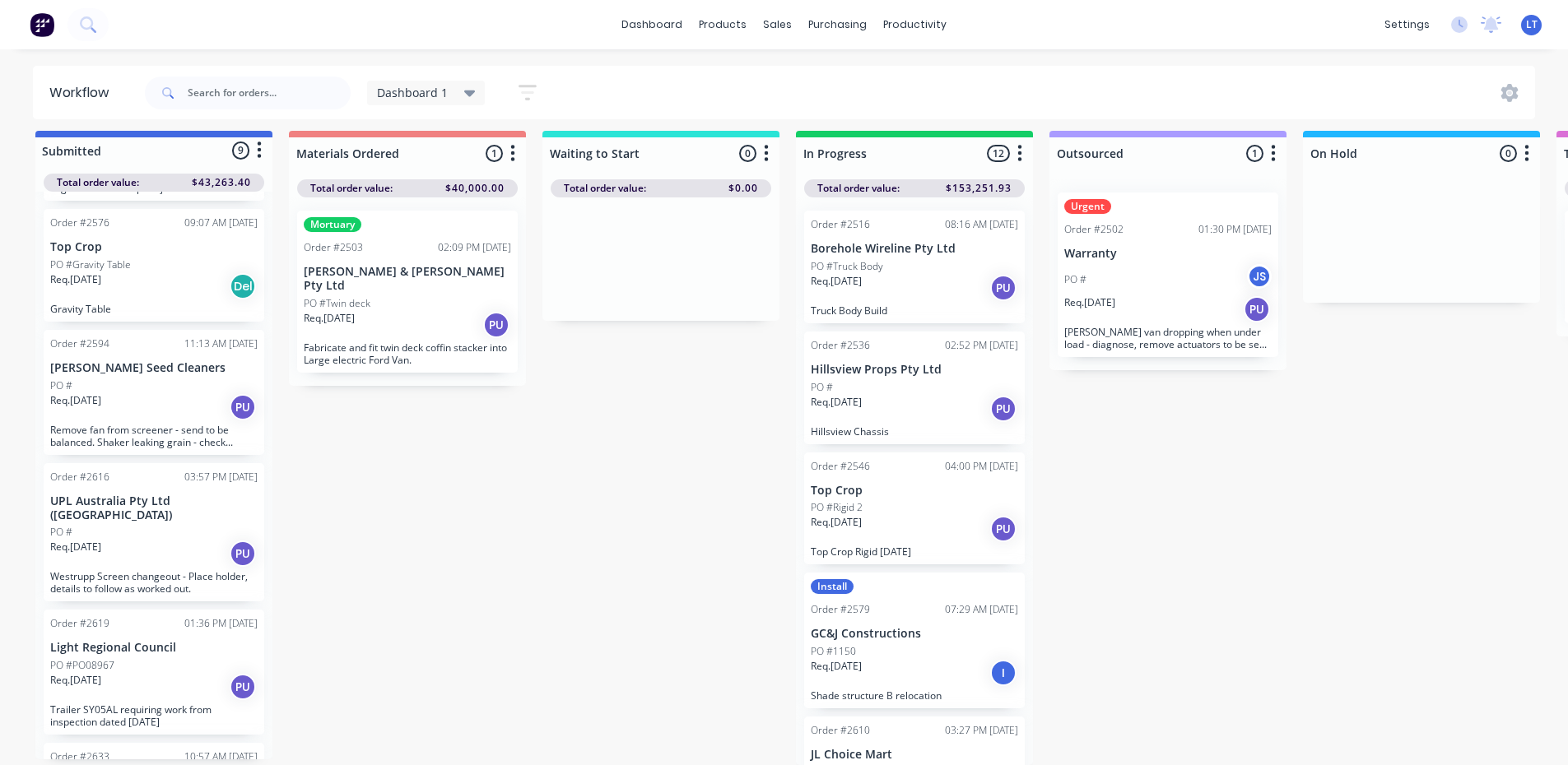
scroll to position [548, 0]
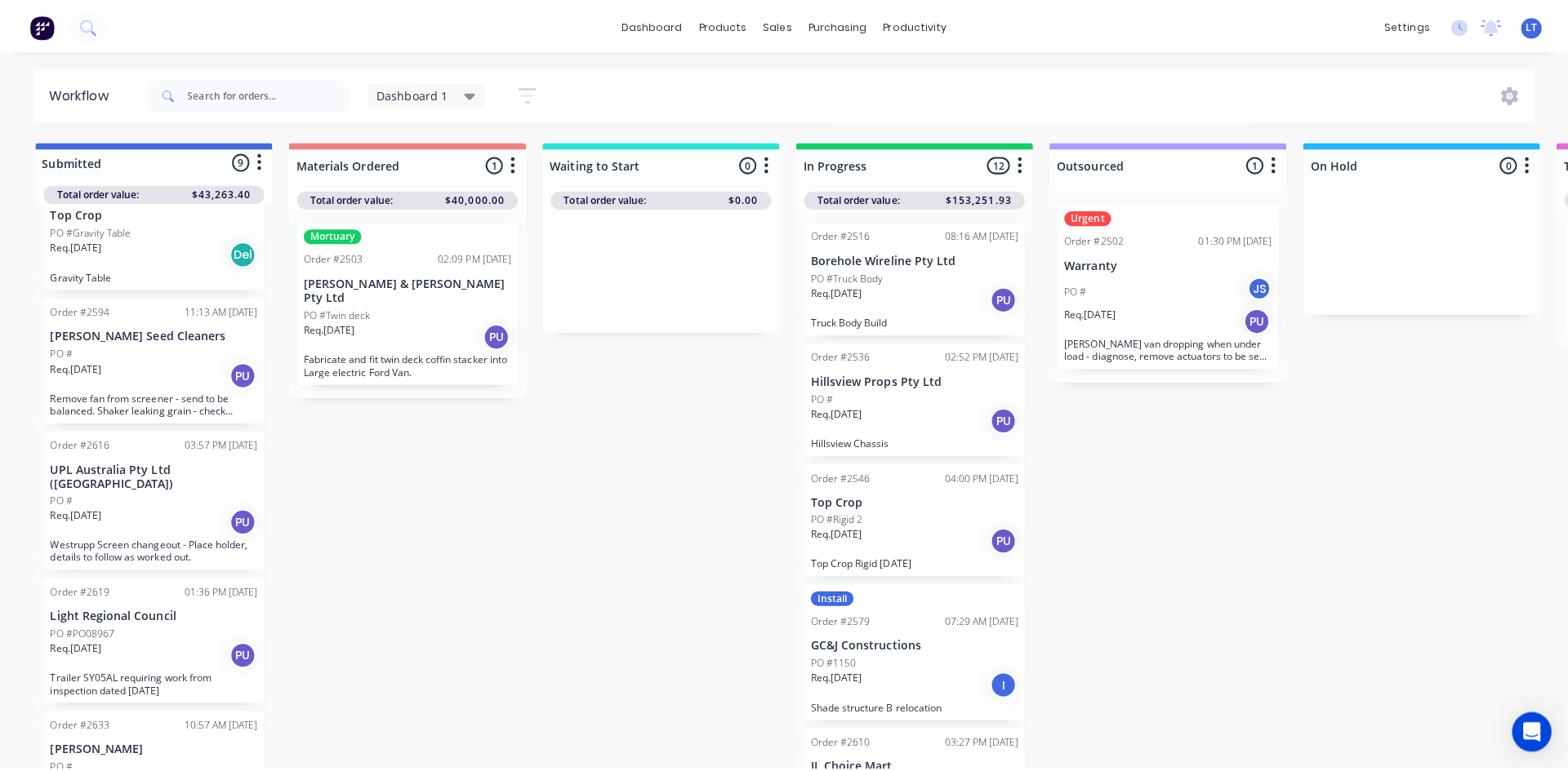
scroll to position [543, 0]
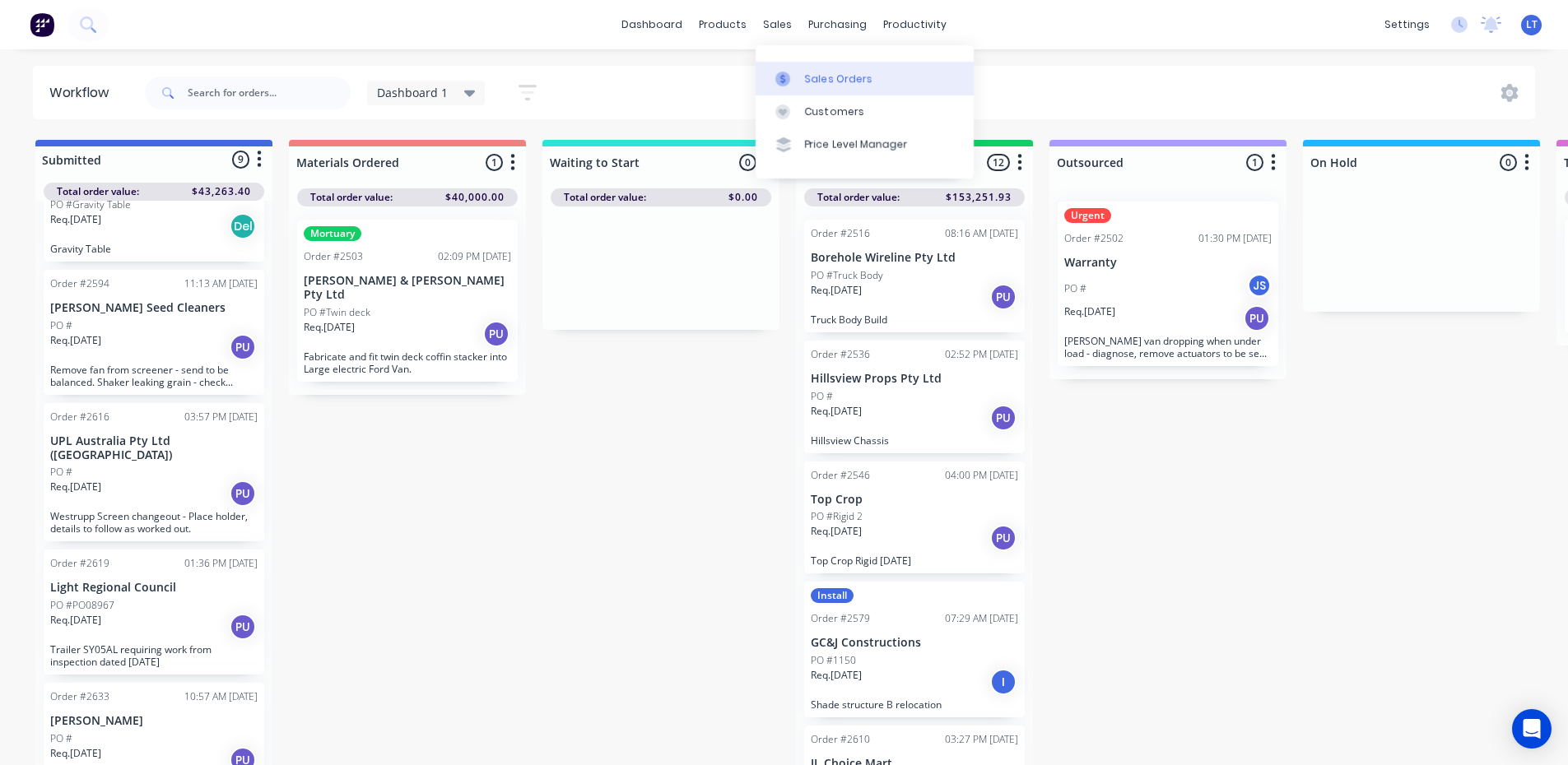
click at [803, 79] on link "Sales Orders" at bounding box center [864, 78] width 218 height 33
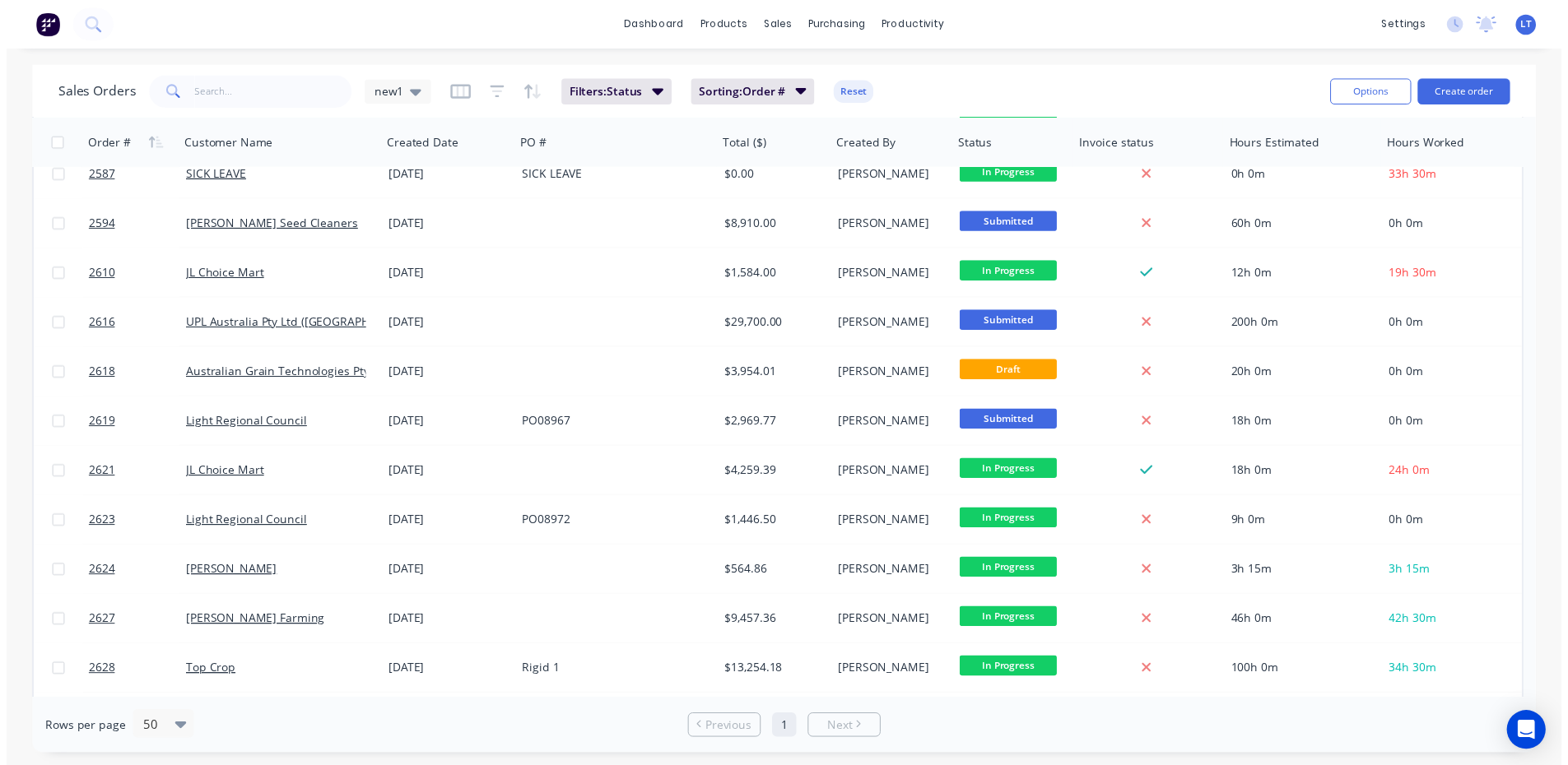
scroll to position [741, 0]
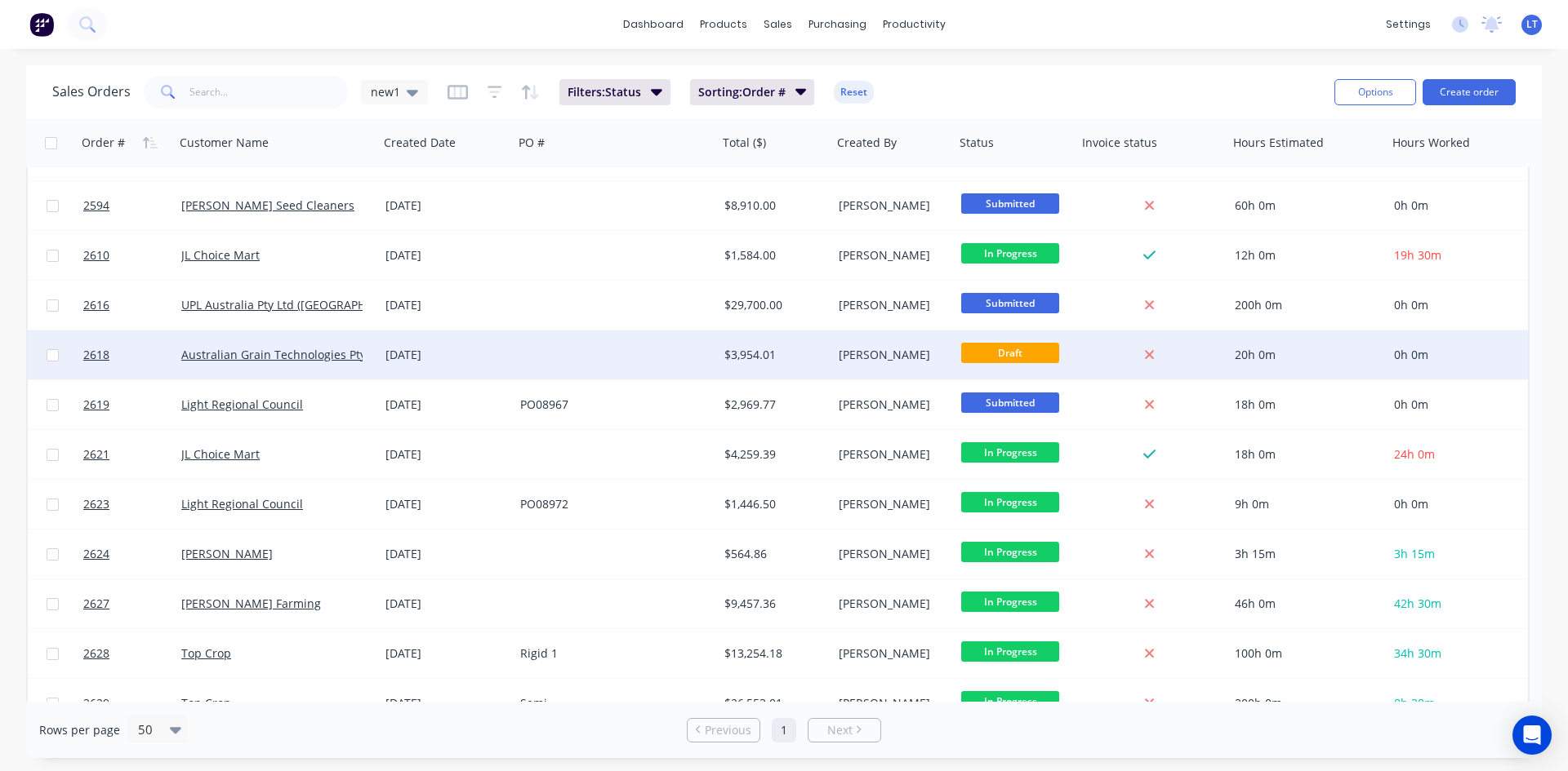
click at [610, 347] on div at bounding box center [615, 356] width 204 height 49
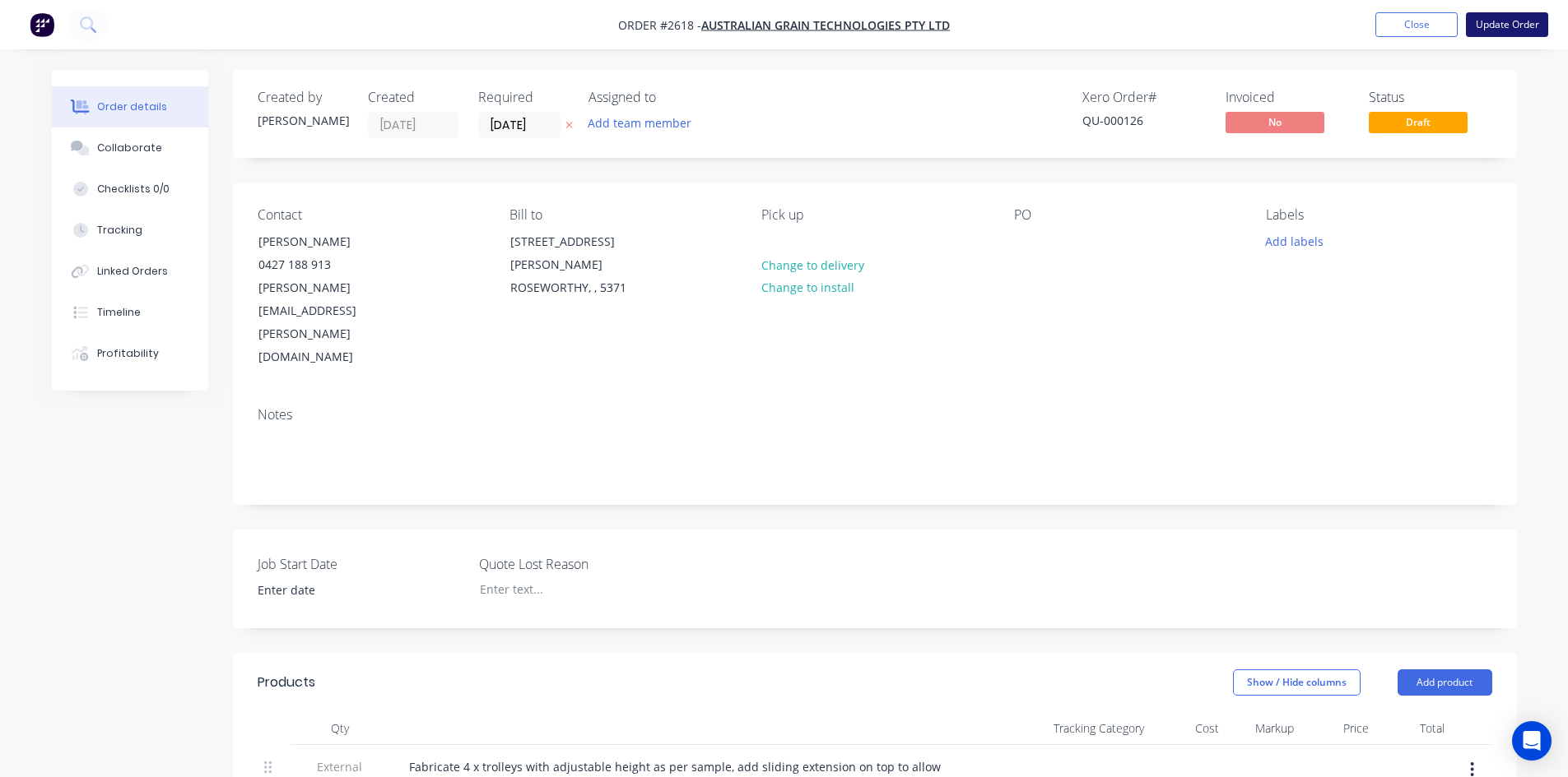
click at [1518, 27] on button "Update Order" at bounding box center [1507, 25] width 82 height 25
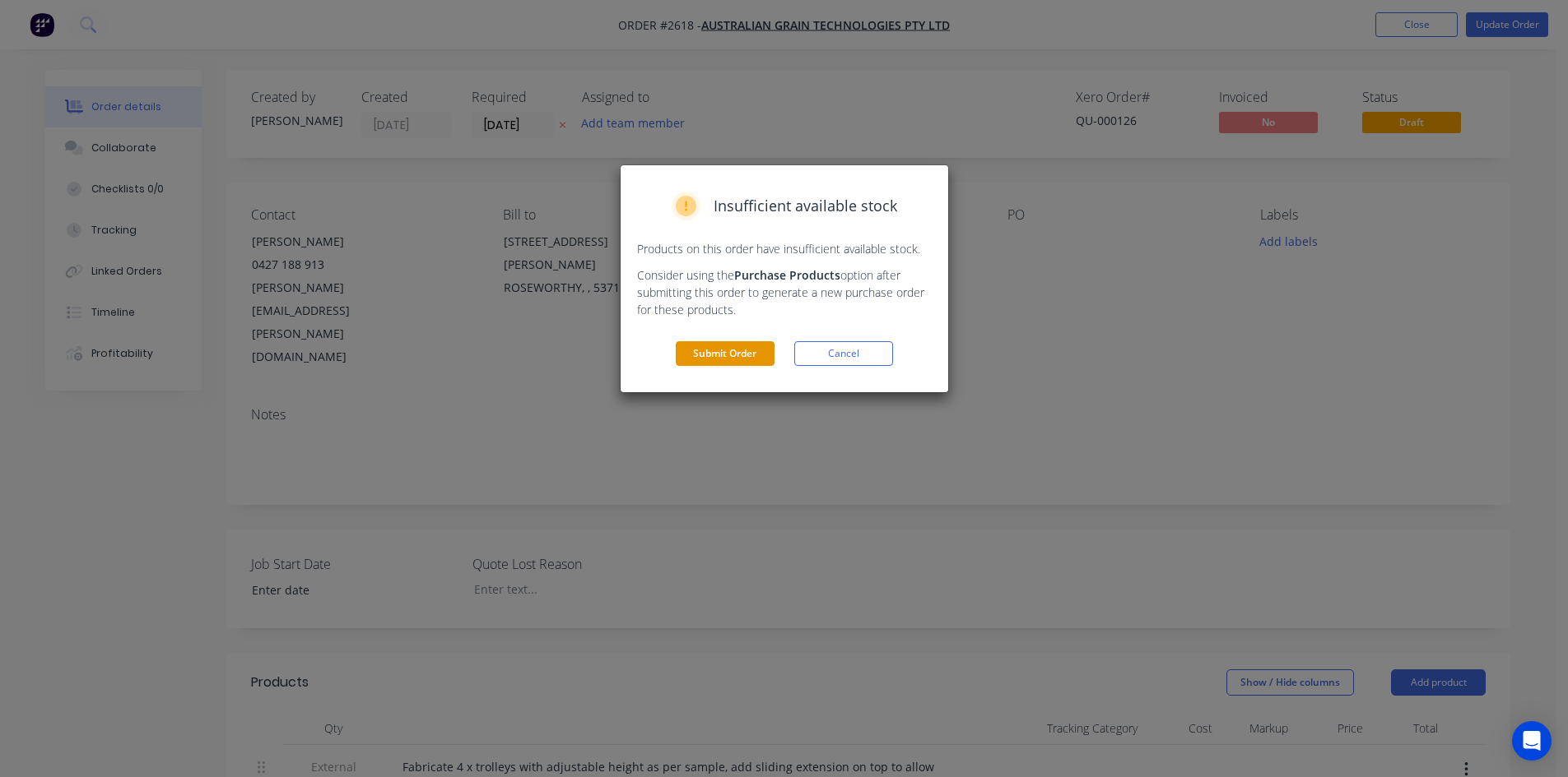
click at [733, 363] on button "Submit Order" at bounding box center [725, 354] width 98 height 25
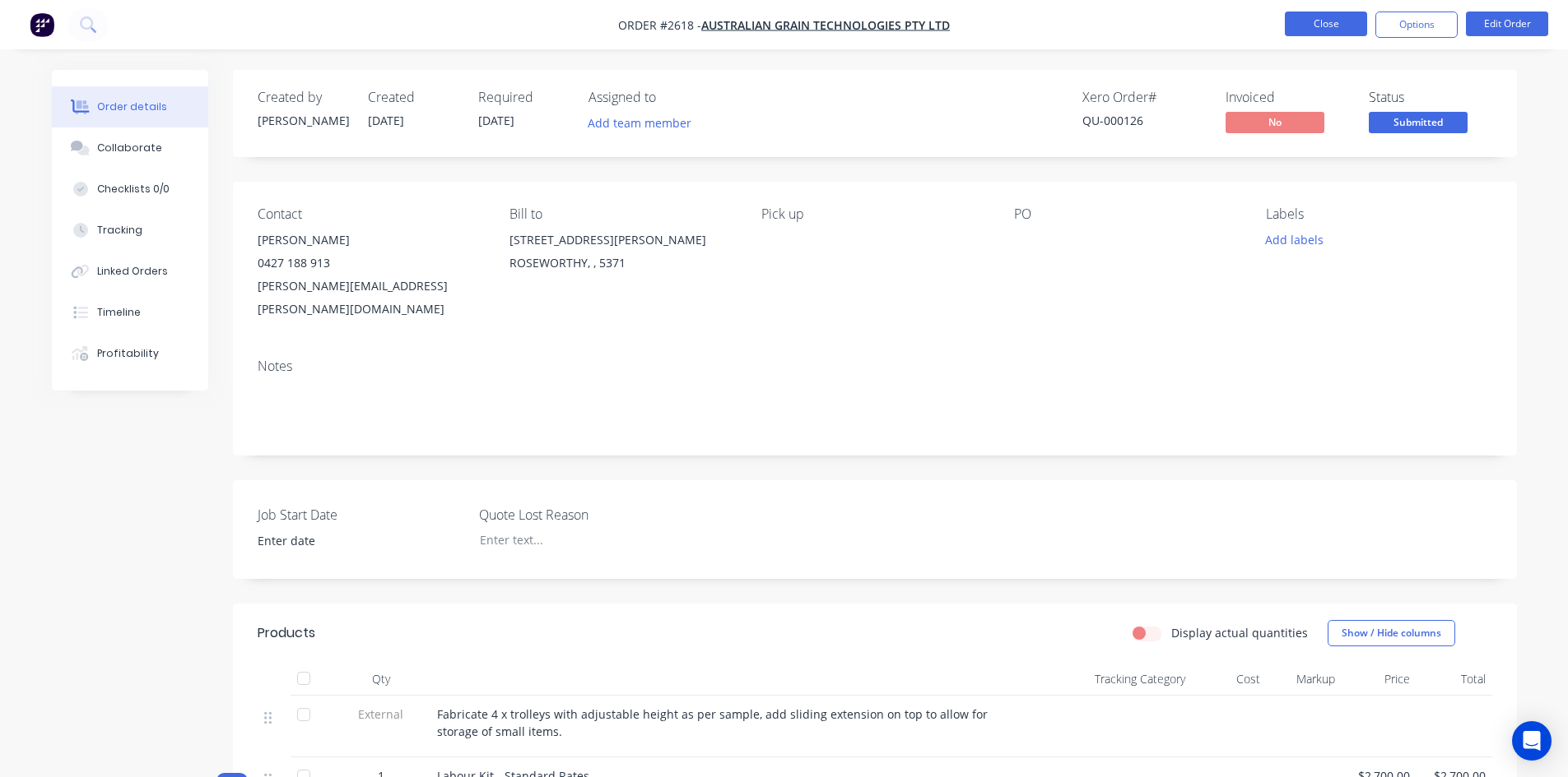
click at [1320, 24] on button "Close" at bounding box center [1326, 24] width 82 height 25
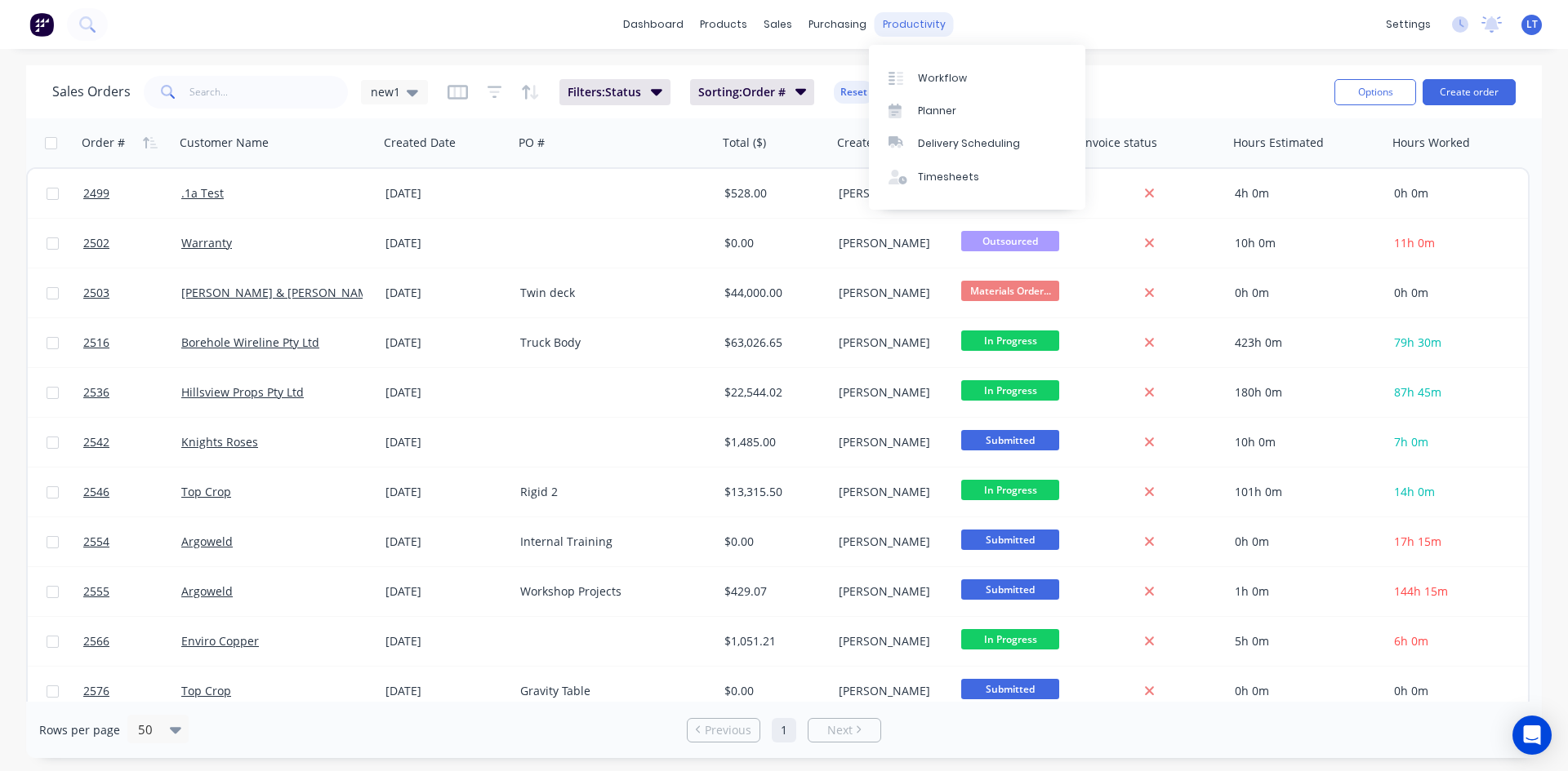
click at [906, 31] on div "productivity" at bounding box center [913, 25] width 79 height 25
click at [945, 74] on div "Workflow" at bounding box center [942, 78] width 49 height 14
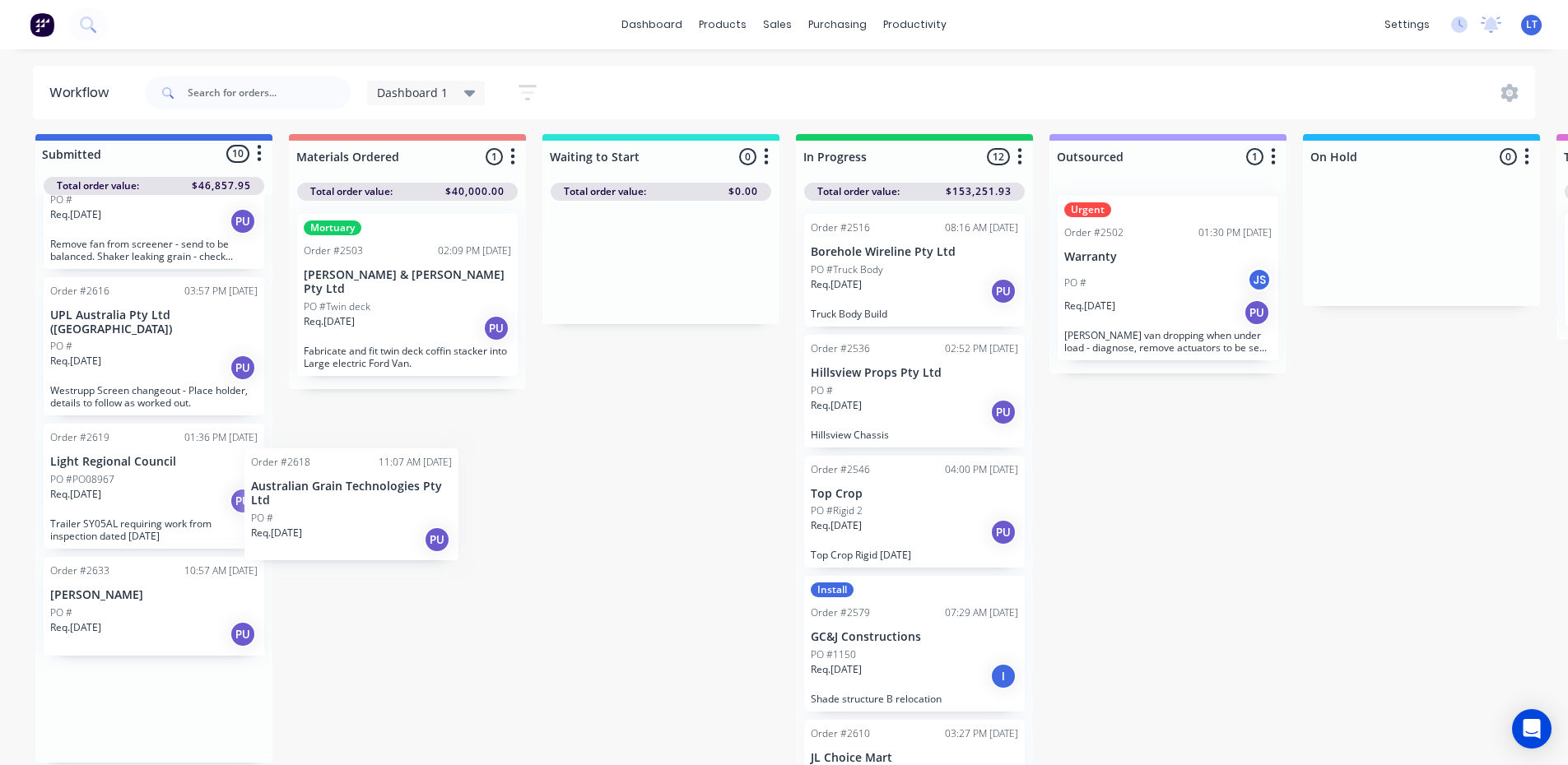
scroll to position [8, 0]
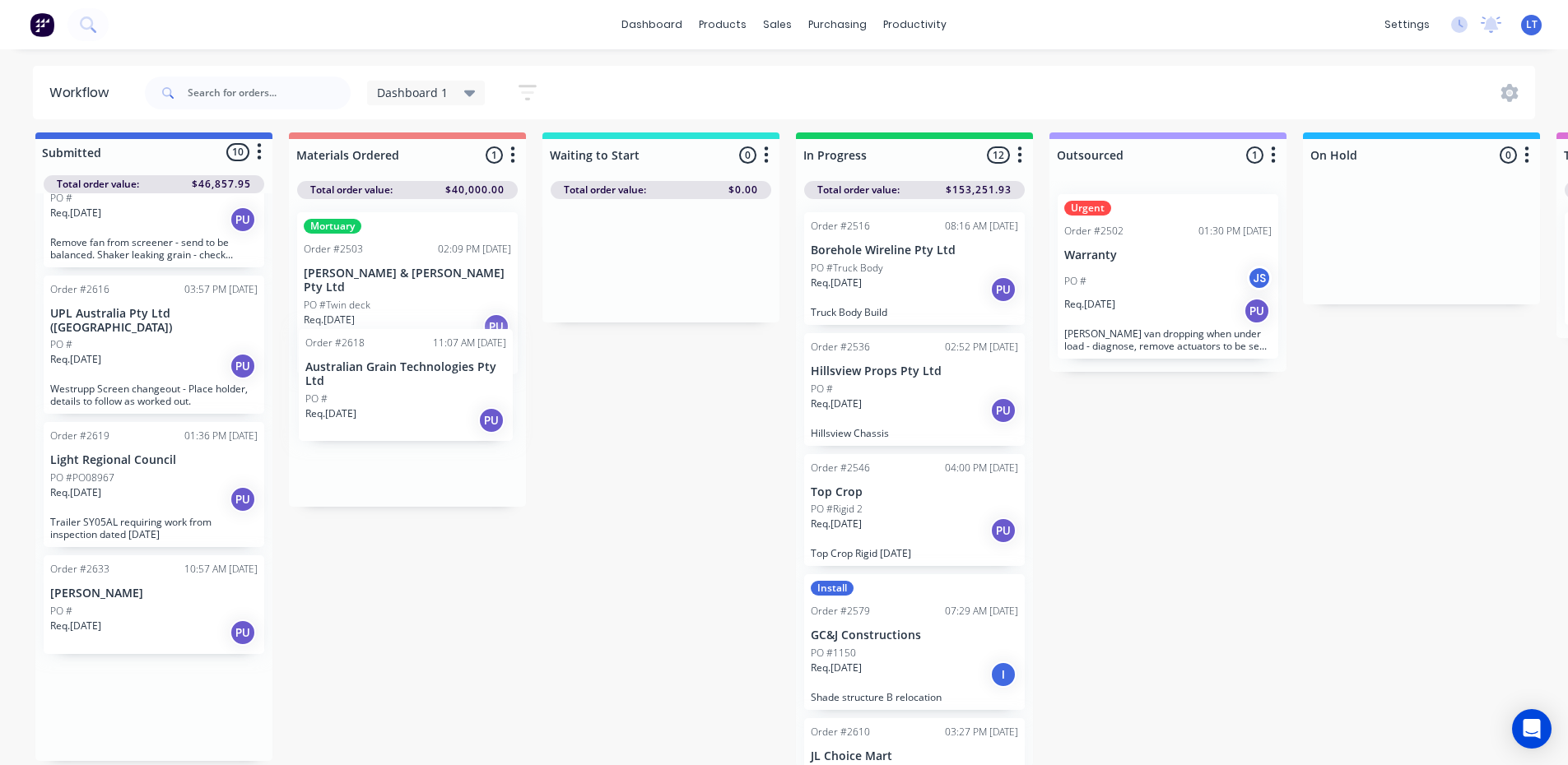
drag, startPoint x: 163, startPoint y: 714, endPoint x: 431, endPoint y: 376, distance: 431.4
click at [431, 376] on div "Submitted 10 Status colour #4169E1 hex #4169E1 Save Cancel Summaries Total orde…" at bounding box center [1360, 450] width 2745 height 635
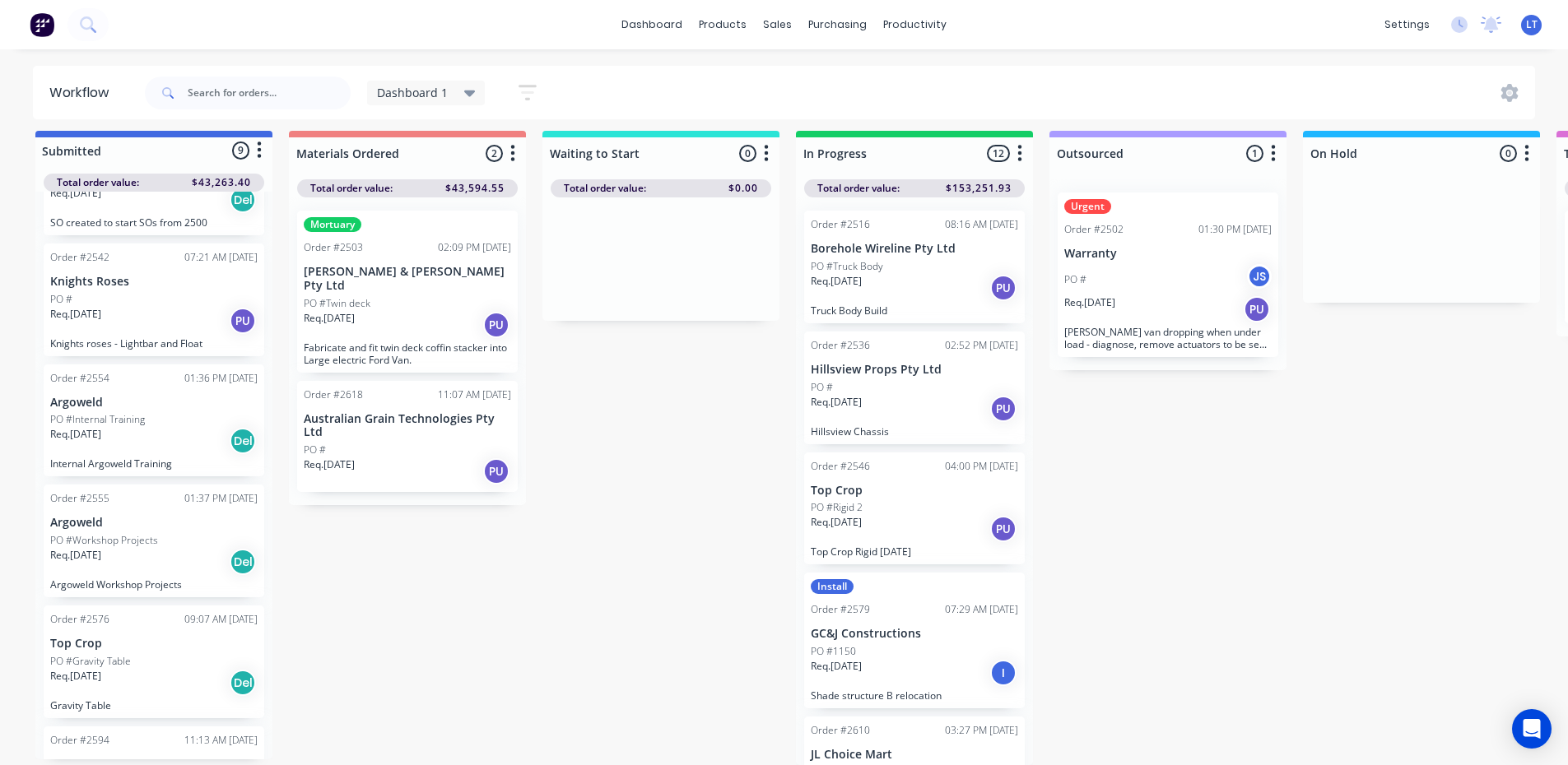
scroll to position [0, 0]
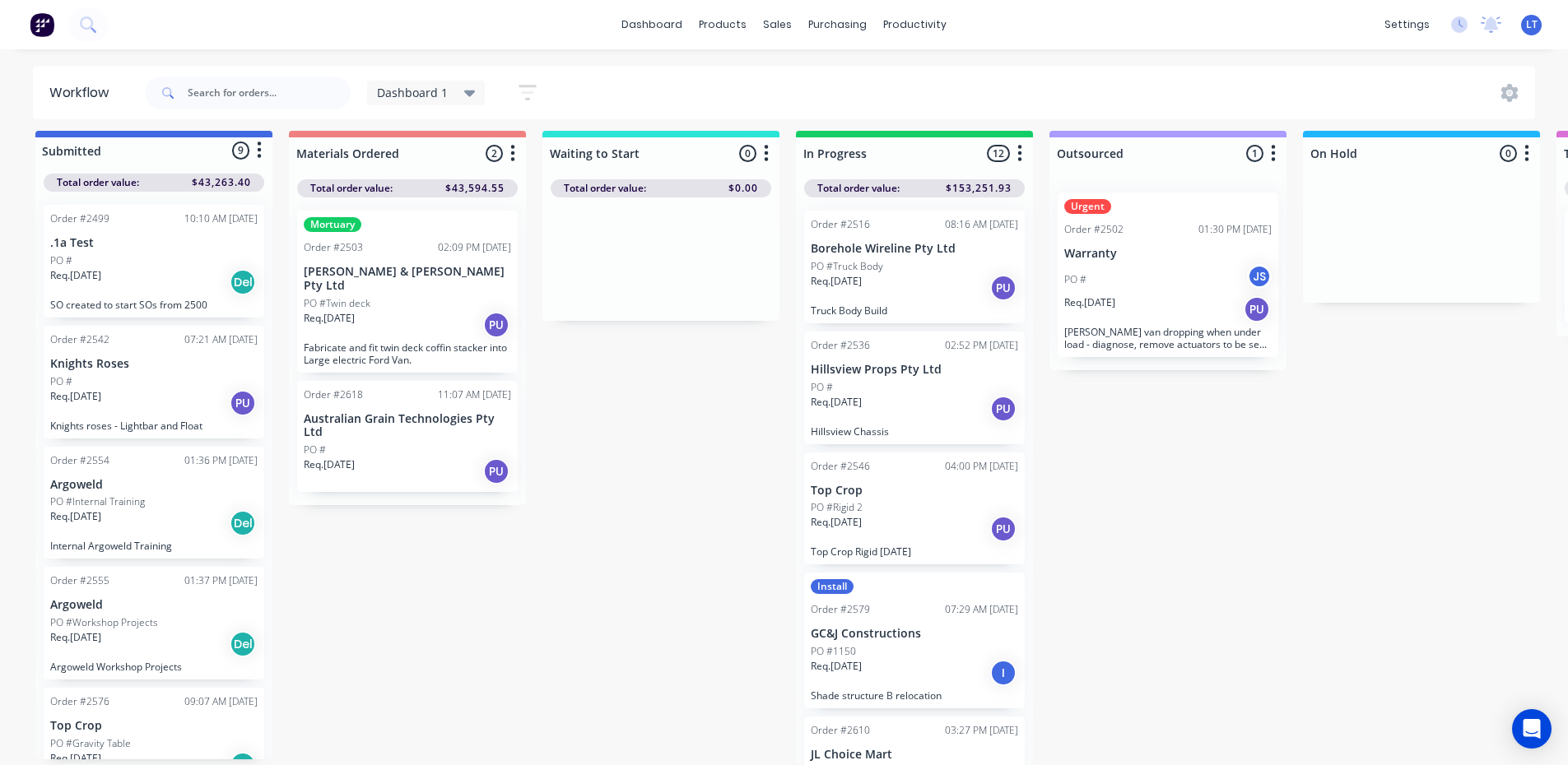
click at [408, 412] on p "Australian Grain Technologies Pty Ltd" at bounding box center [407, 426] width 207 height 28
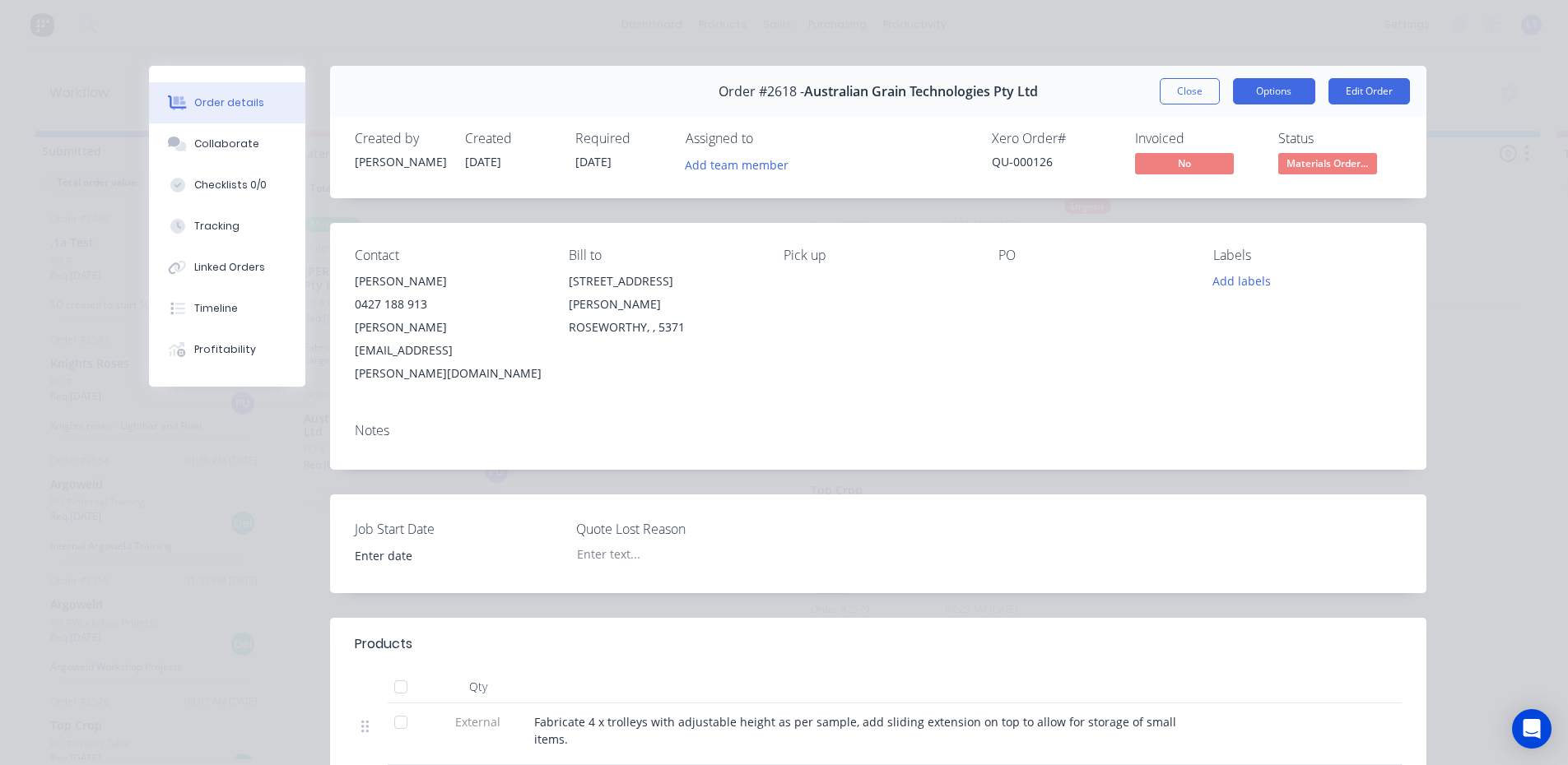
click at [1255, 92] on button "Options" at bounding box center [1274, 92] width 82 height 27
click at [1173, 89] on button "Close" at bounding box center [1189, 92] width 60 height 27
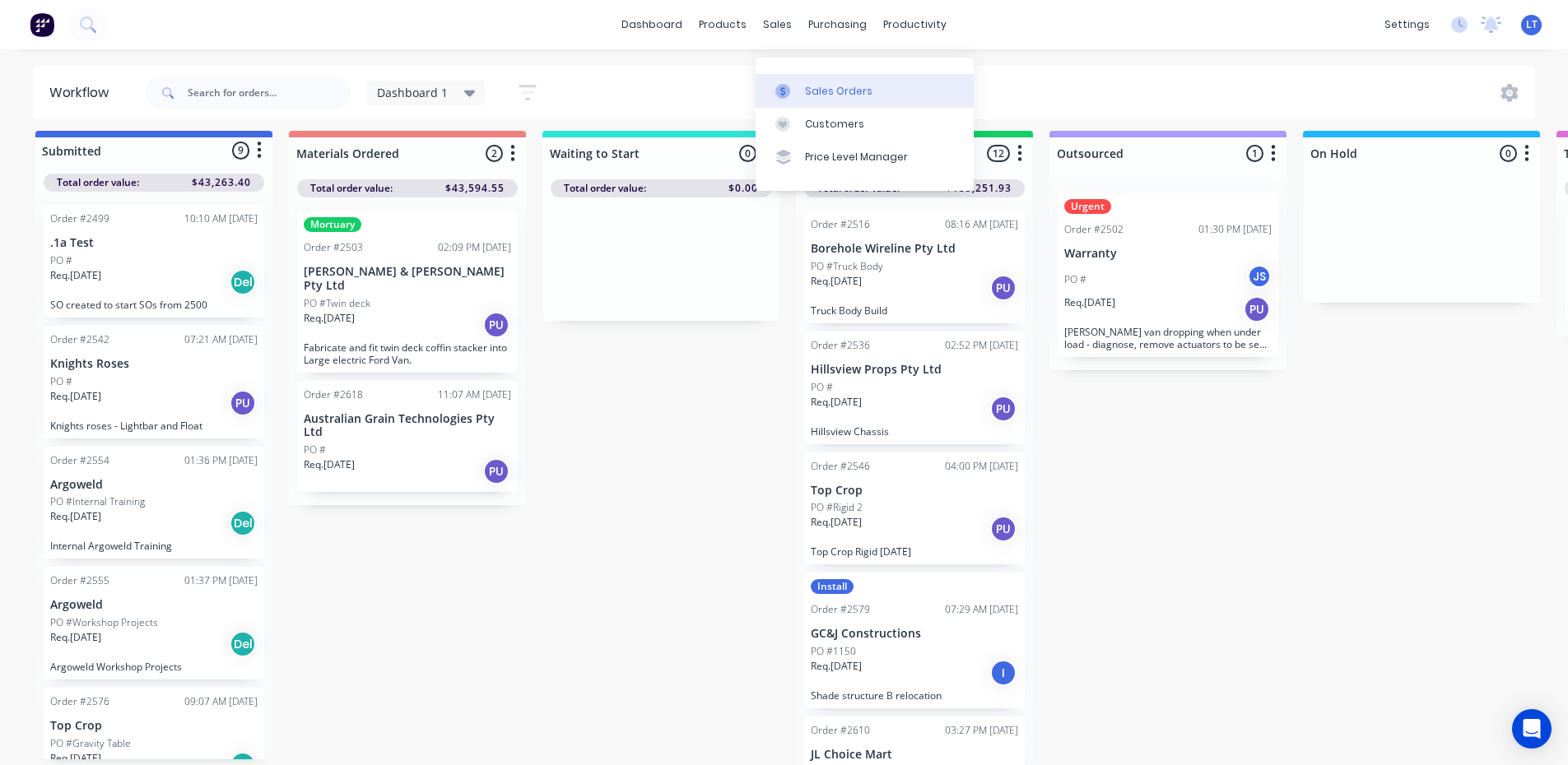
click at [823, 84] on div "Sales Orders" at bounding box center [838, 91] width 68 height 14
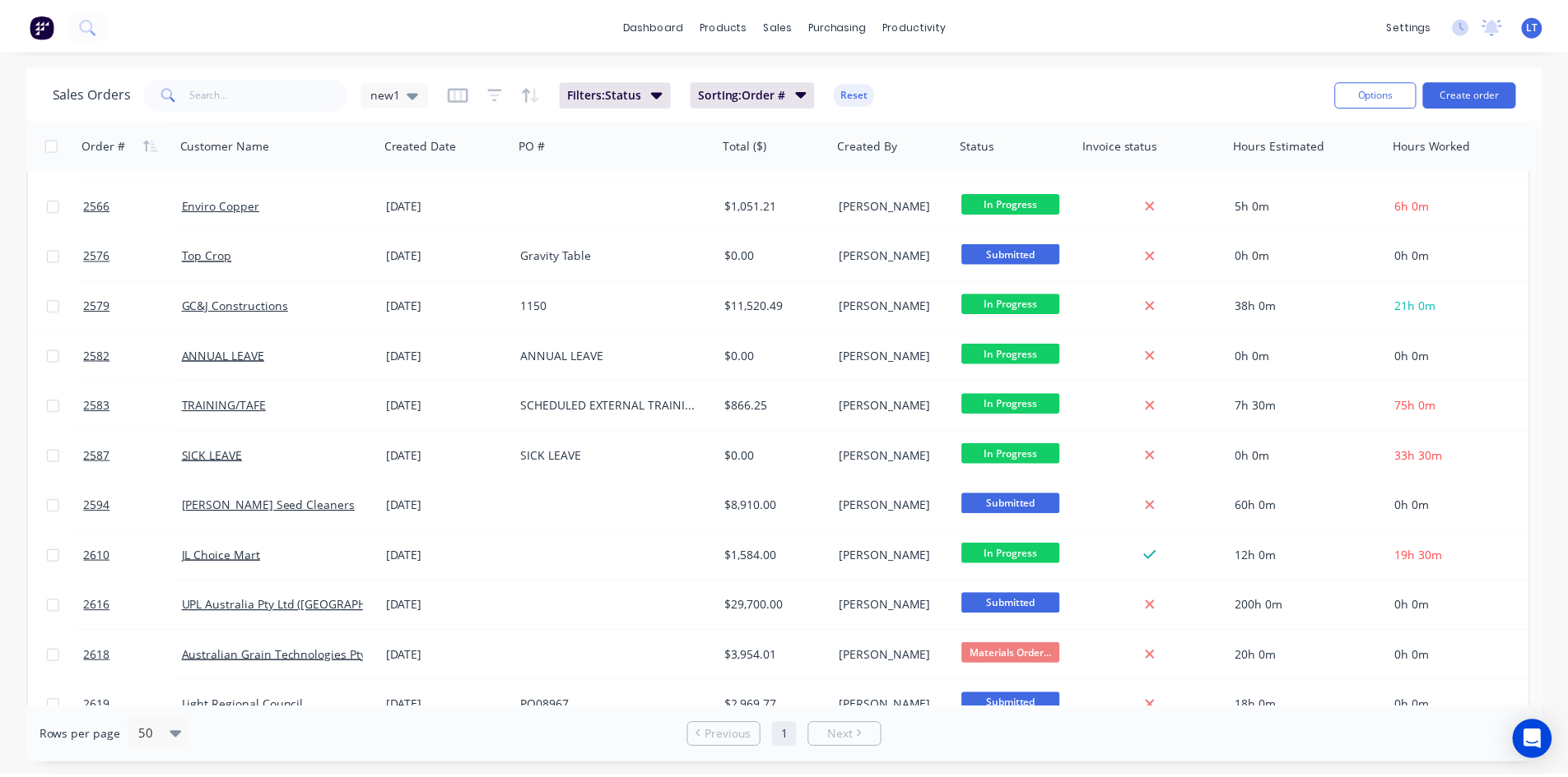
scroll to position [493, 0]
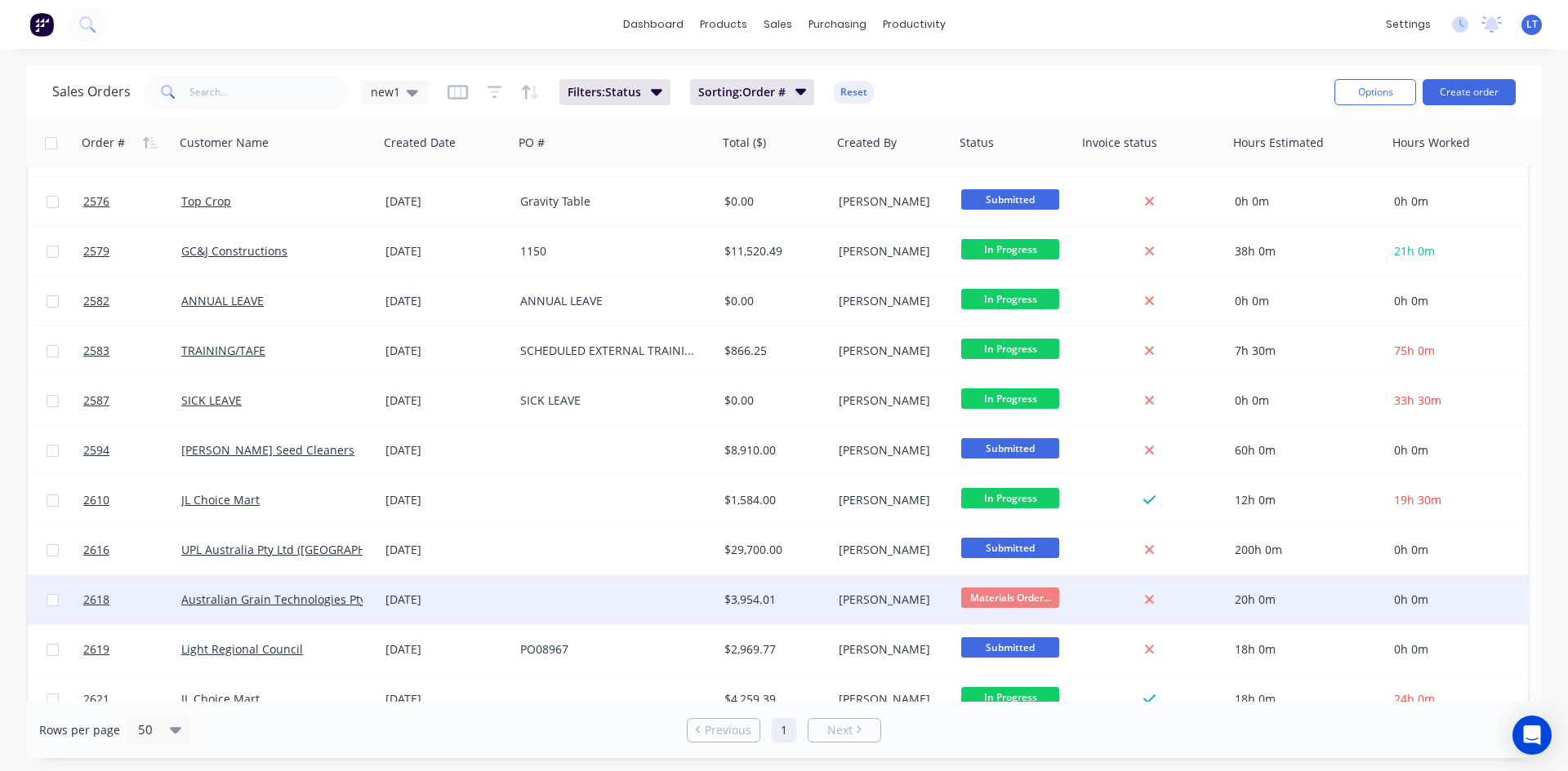
click at [580, 595] on div at bounding box center [615, 600] width 204 height 49
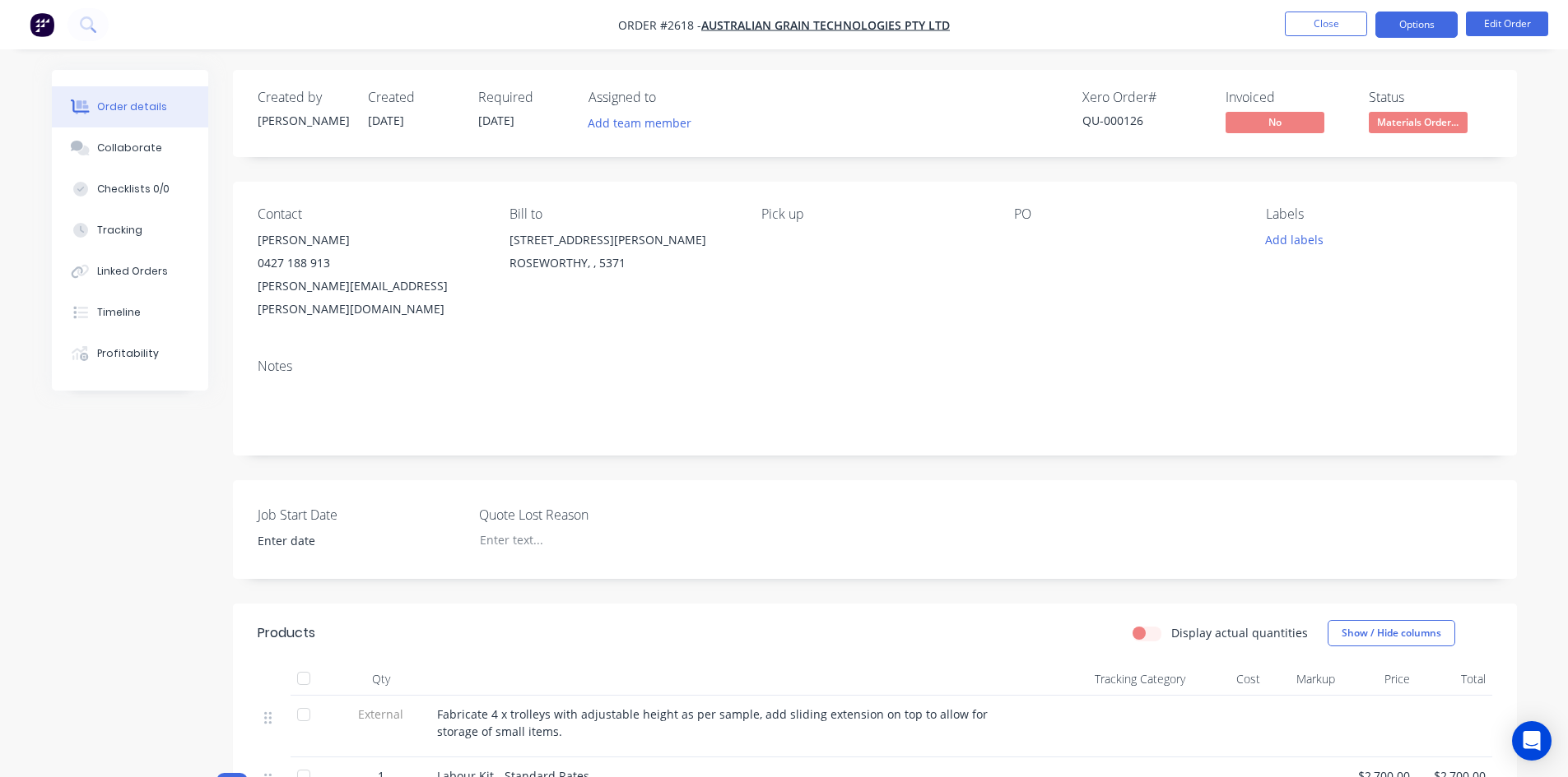
drag, startPoint x: 1430, startPoint y: 12, endPoint x: 1410, endPoint y: 37, distance: 32.0
click at [1428, 12] on button "Options" at bounding box center [1416, 25] width 82 height 27
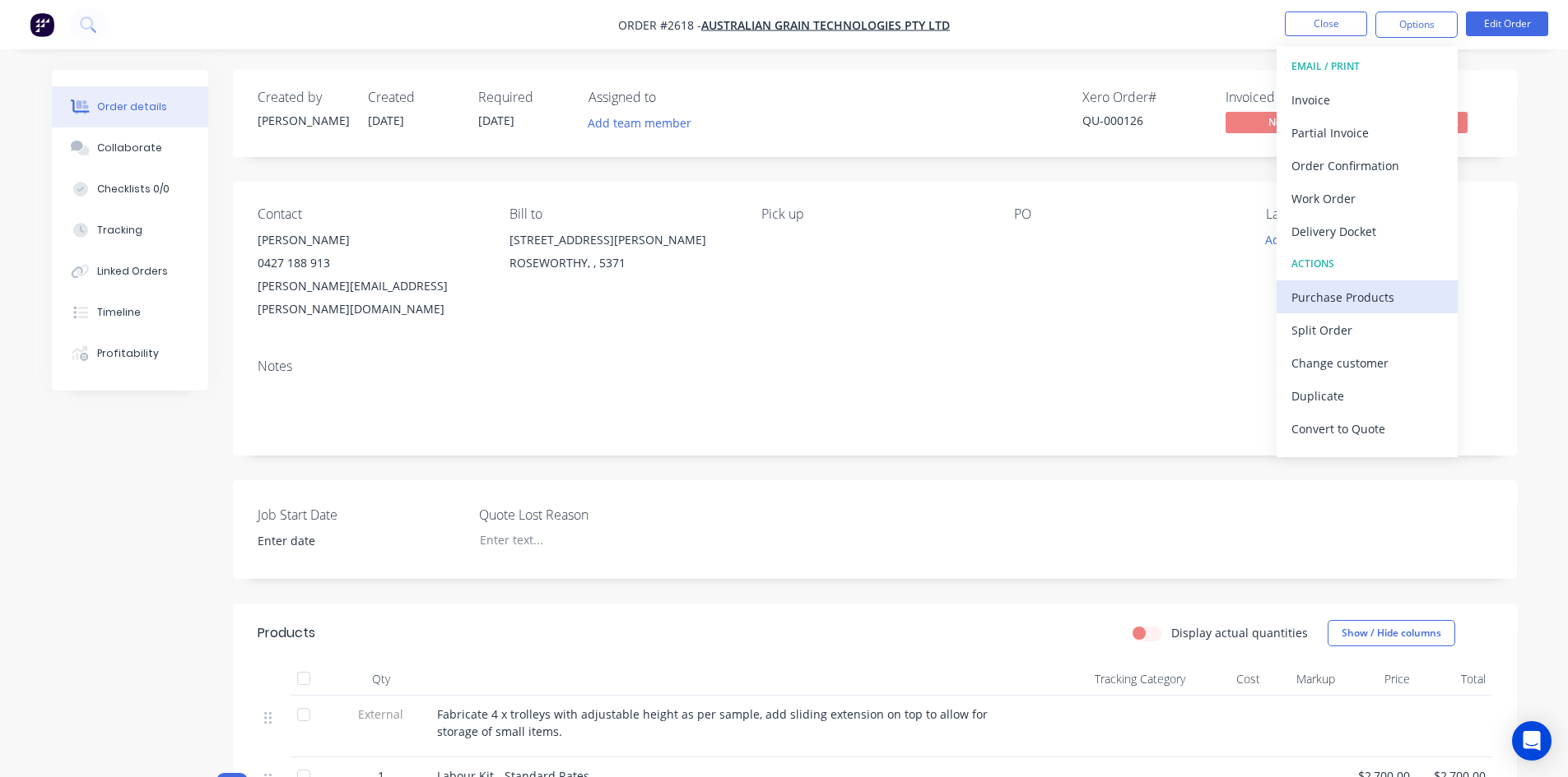
click at [1350, 291] on div "Purchase Products" at bounding box center [1367, 297] width 151 height 24
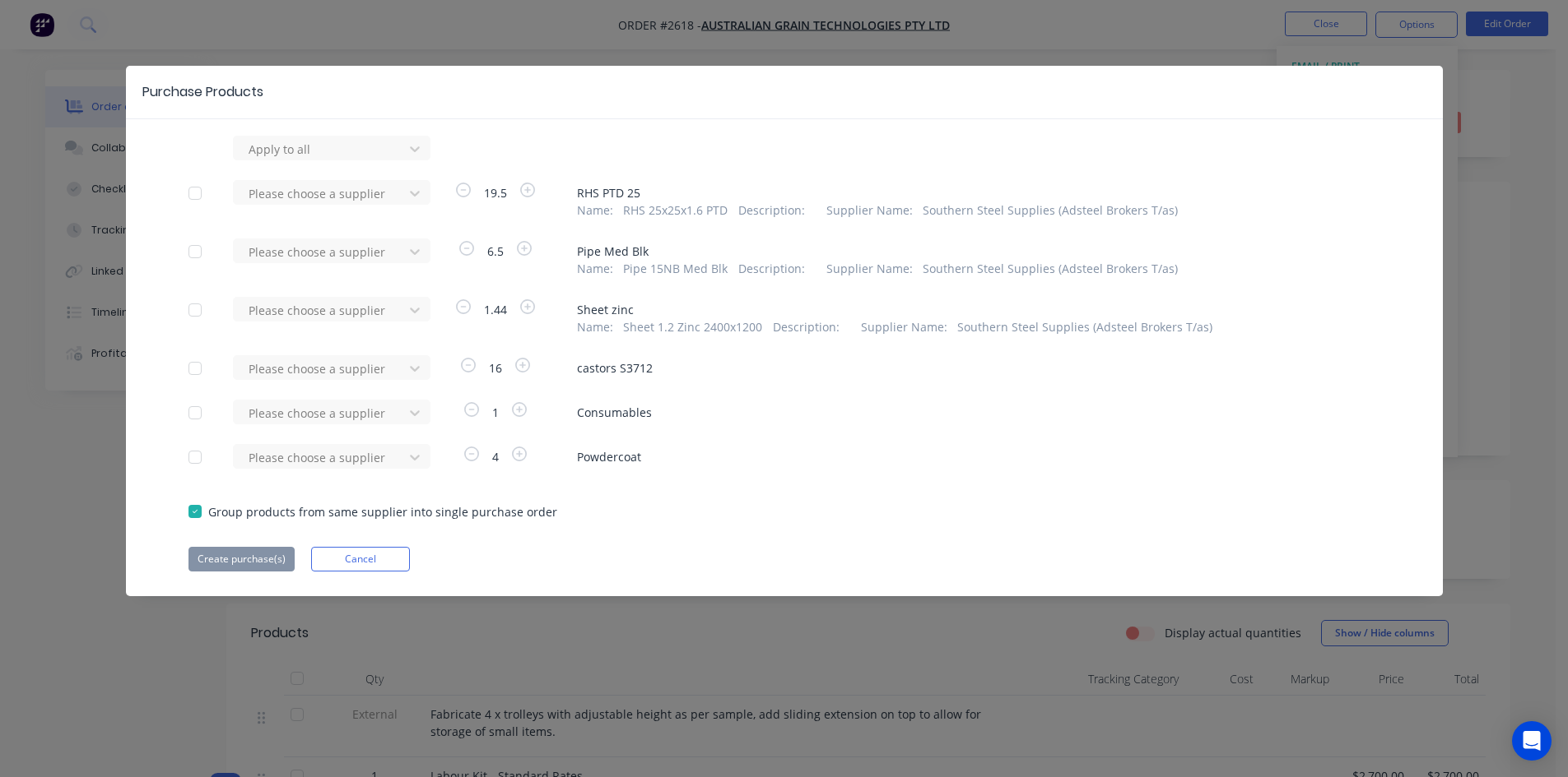
click at [189, 512] on div at bounding box center [195, 511] width 33 height 32
click at [194, 368] on div at bounding box center [195, 368] width 33 height 32
click at [381, 365] on div at bounding box center [320, 369] width 148 height 21
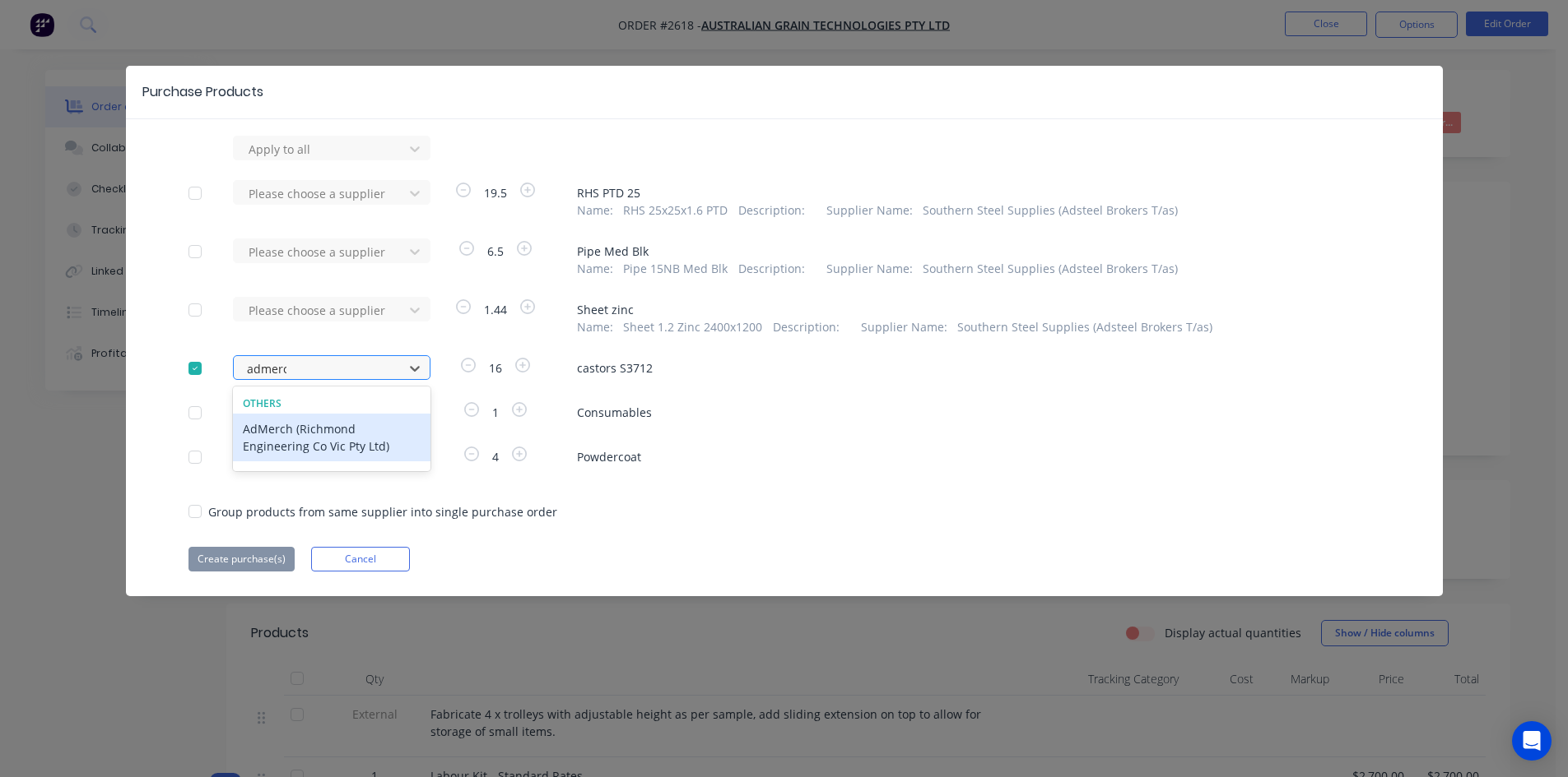
type input "admerch"
click at [334, 434] on div "AdMerch (Richmond Engineering Co Vic Pty Ltd)" at bounding box center [332, 438] width 198 height 48
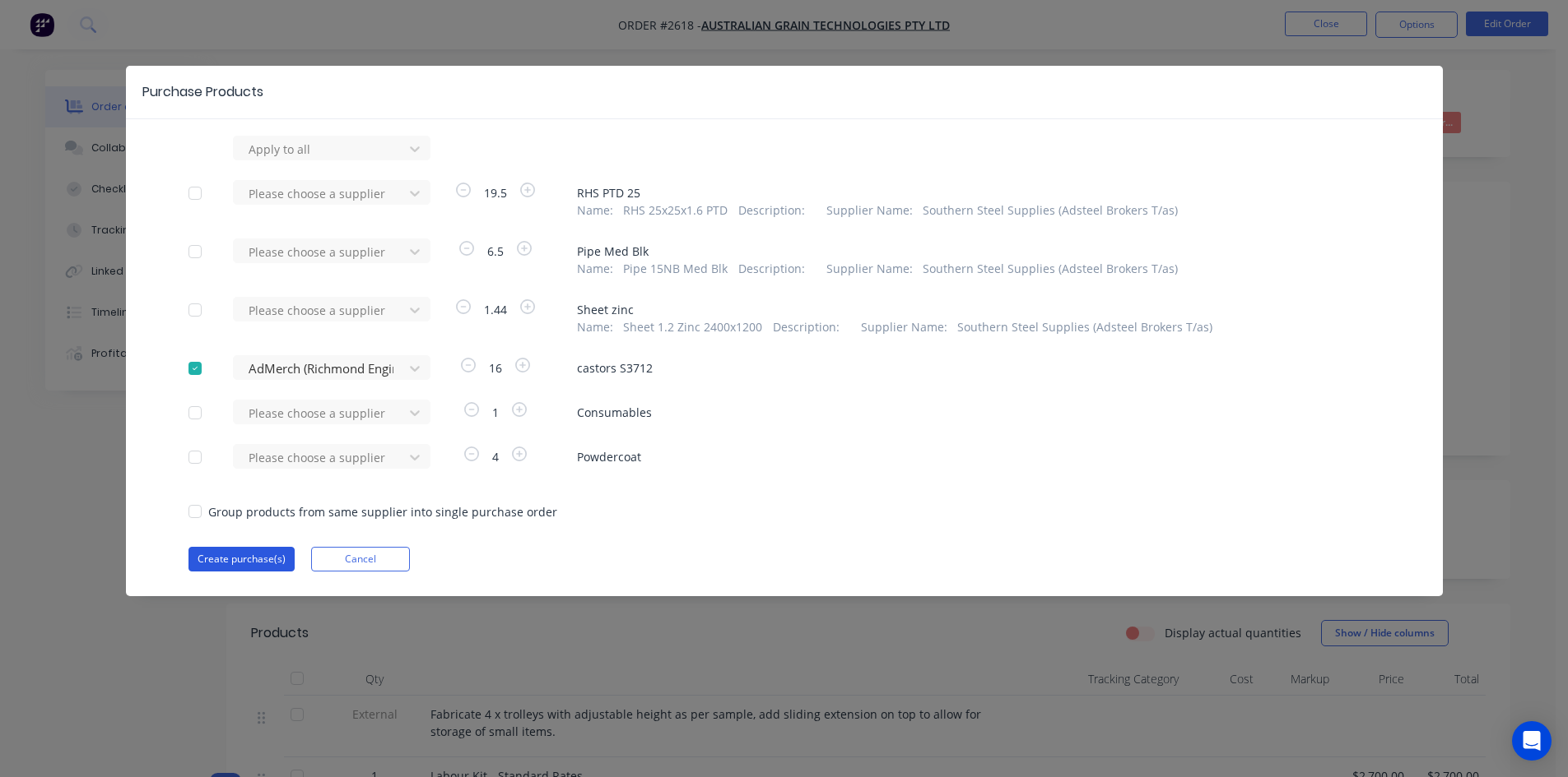
click at [246, 559] on button "Create purchase(s)" at bounding box center [241, 559] width 106 height 25
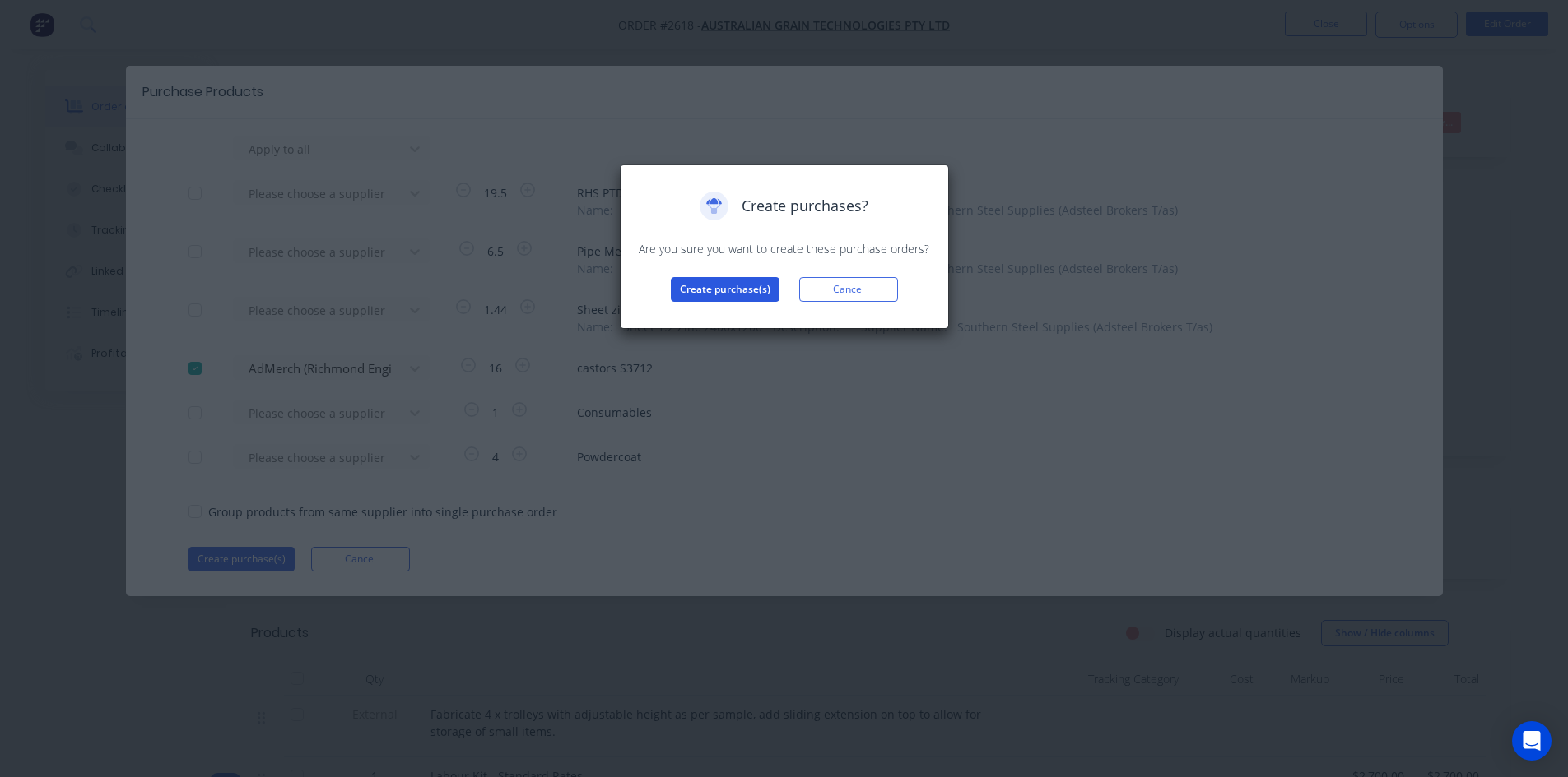
click at [728, 283] on button "Create purchase(s)" at bounding box center [726, 290] width 109 height 25
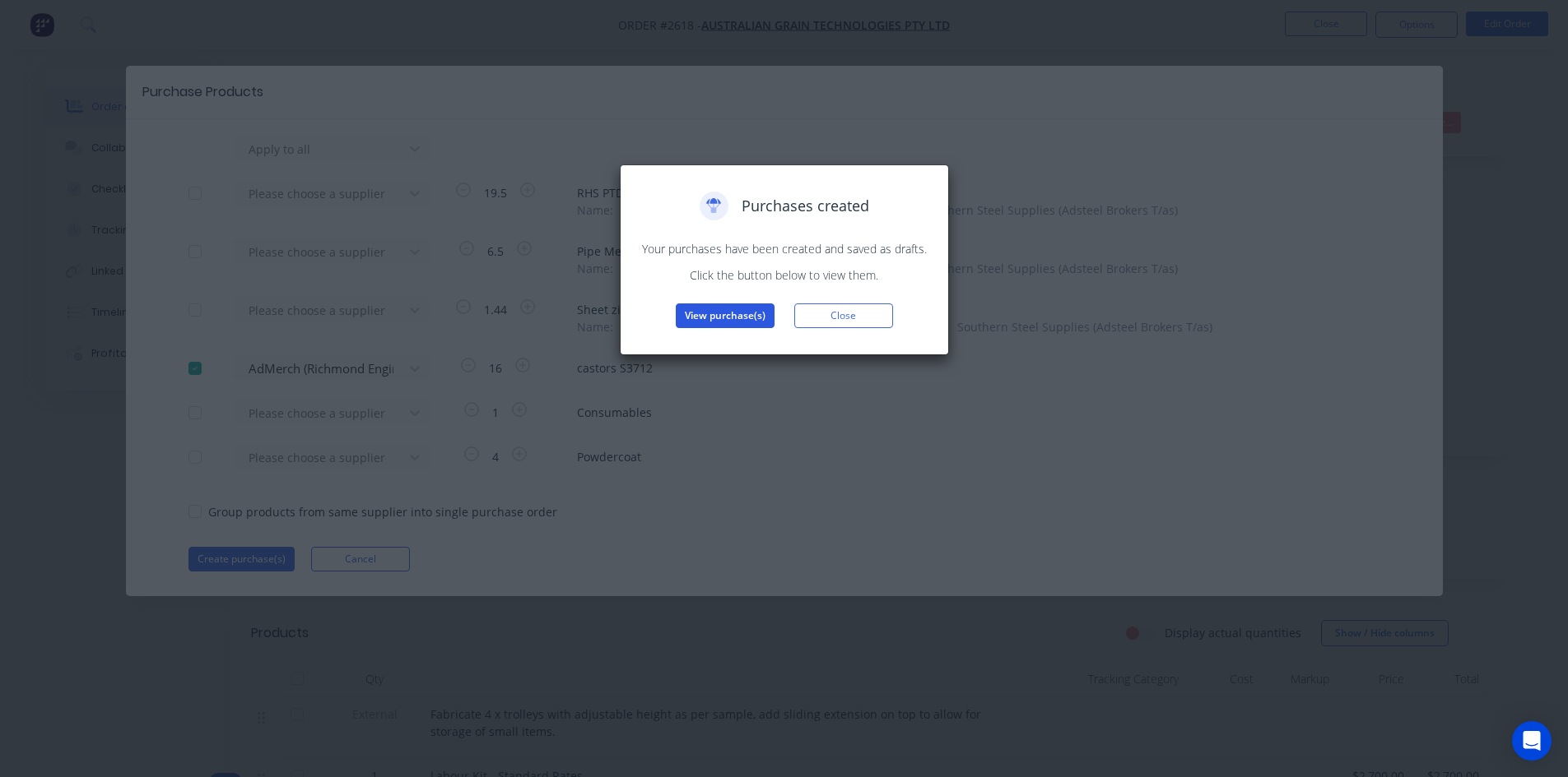
click at [738, 318] on button "View purchase(s)" at bounding box center [725, 316] width 98 height 25
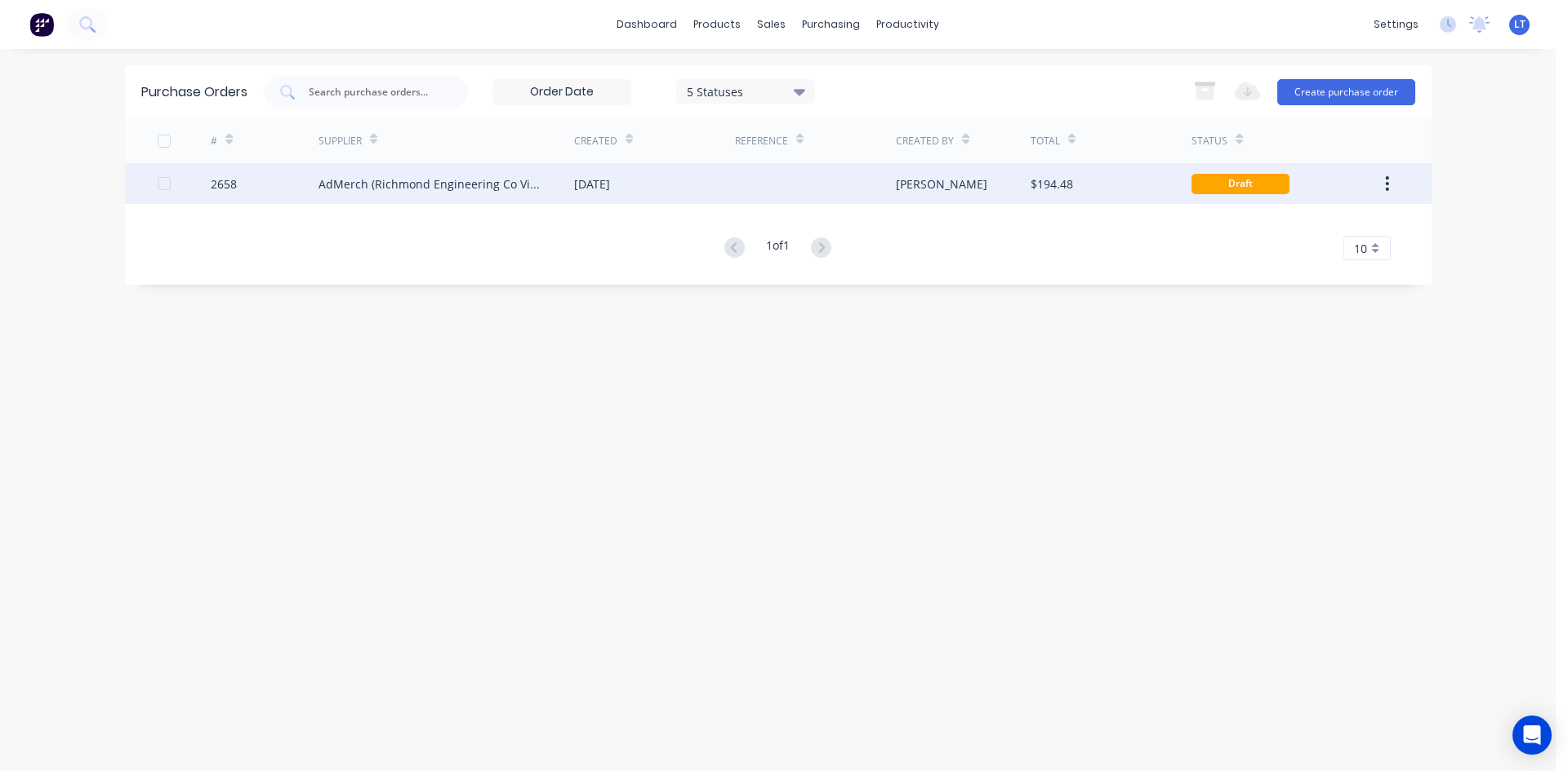
click at [822, 180] on div at bounding box center [816, 183] width 161 height 41
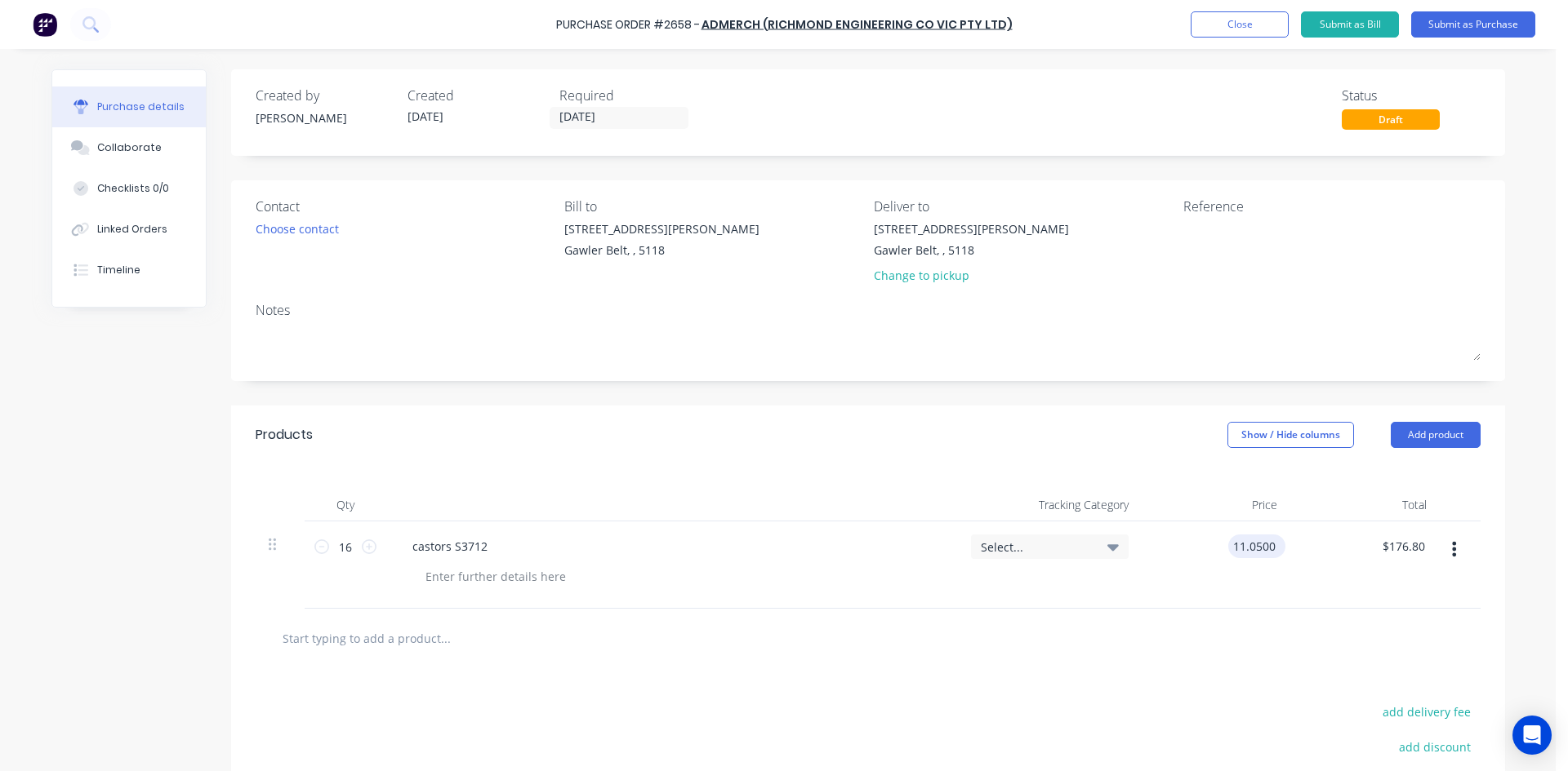
drag, startPoint x: 1244, startPoint y: 549, endPoint x: 1374, endPoint y: 564, distance: 130.9
click at [1245, 549] on input "11.0500" at bounding box center [1253, 546] width 50 height 24
drag, startPoint x: 1268, startPoint y: 549, endPoint x: 1210, endPoint y: 549, distance: 58.0
click at [1210, 549] on div "11.0500 11.0500" at bounding box center [1216, 565] width 150 height 87
type input "$11.05"
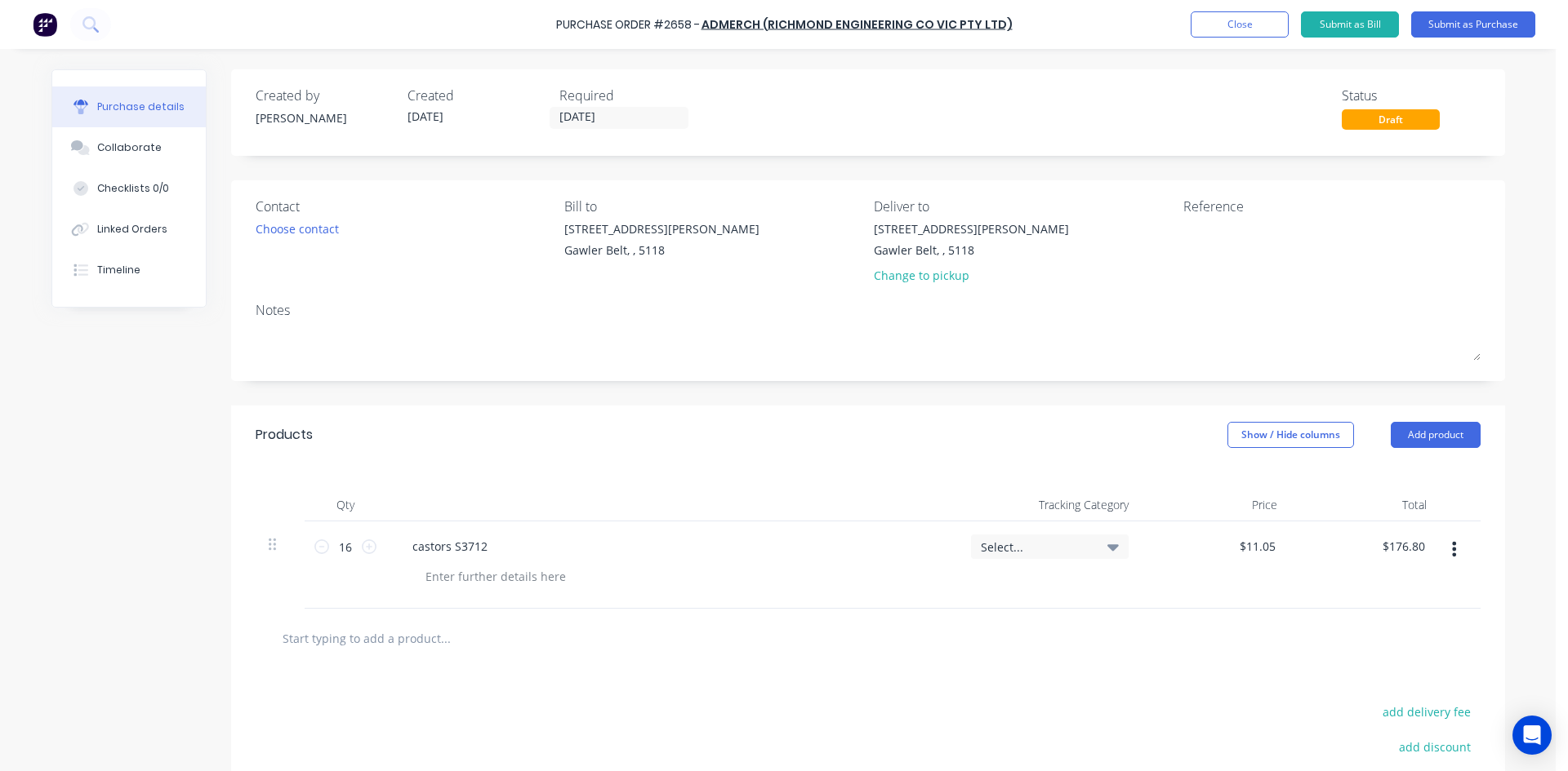
click at [1046, 635] on div at bounding box center [868, 638] width 1199 height 32
click at [1242, 27] on button "Close" at bounding box center [1239, 25] width 98 height 27
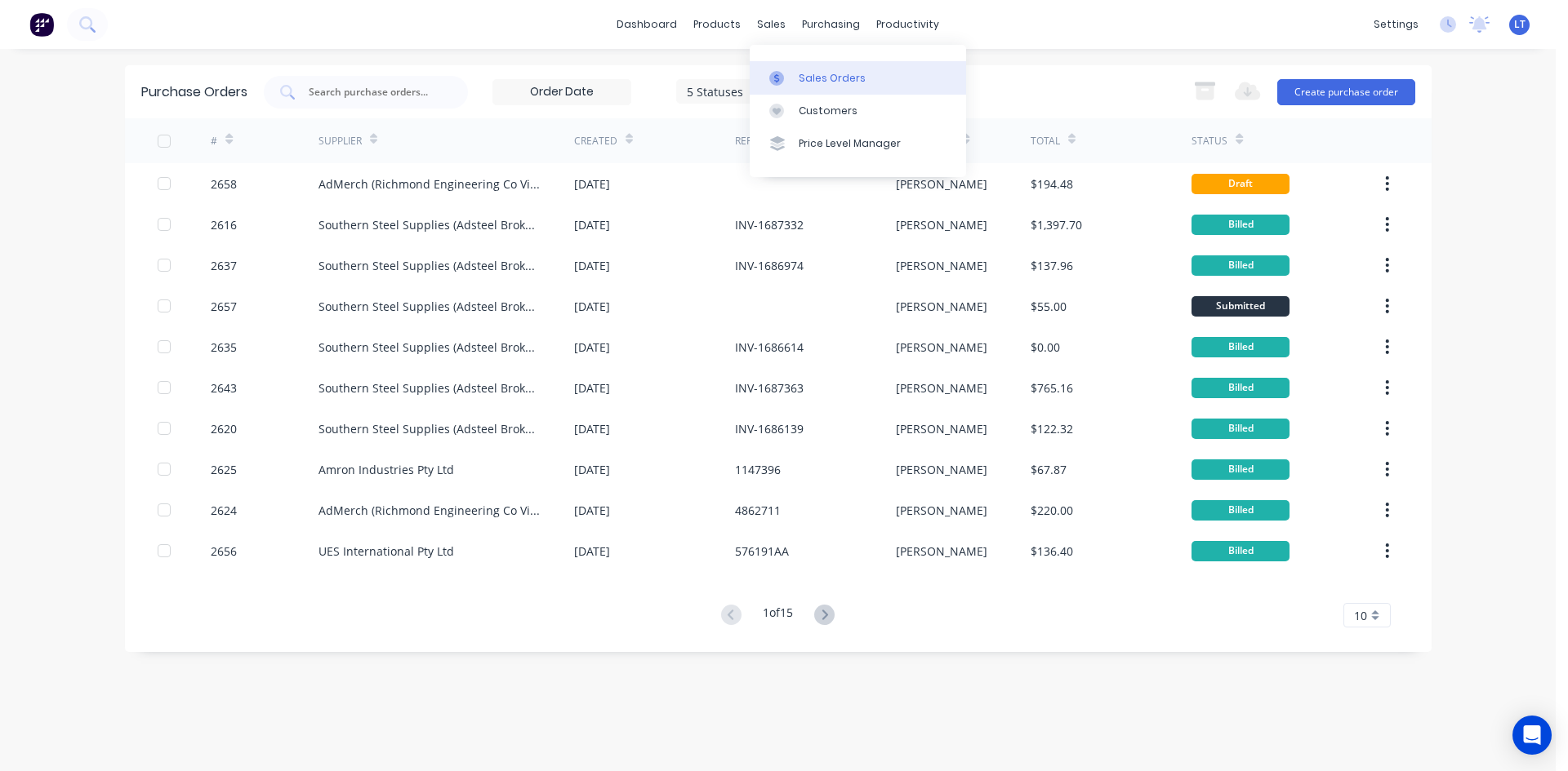
click at [843, 79] on div "Sales Orders" at bounding box center [832, 78] width 67 height 14
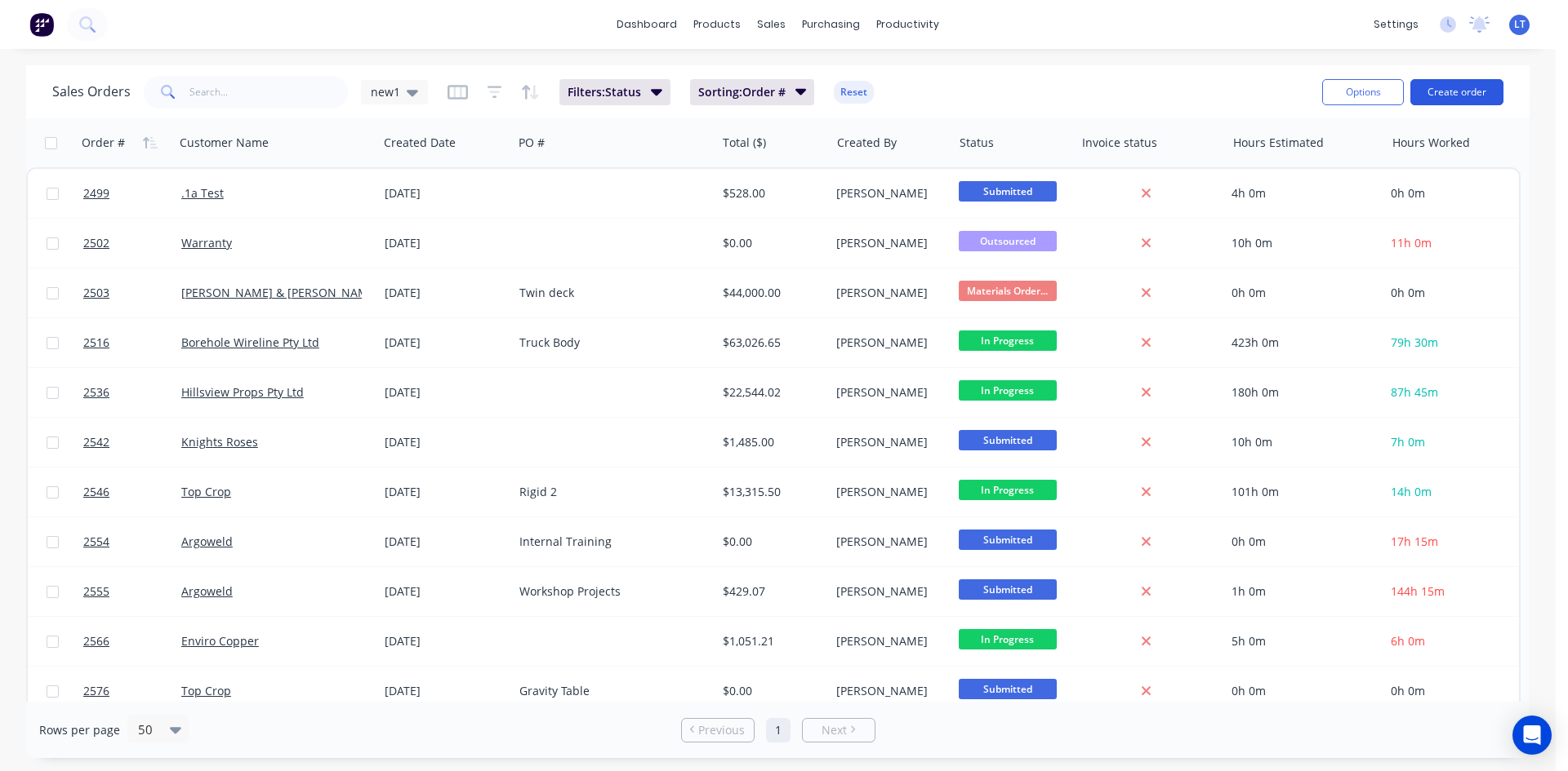
click at [1454, 93] on button "Create order" at bounding box center [1457, 92] width 93 height 27
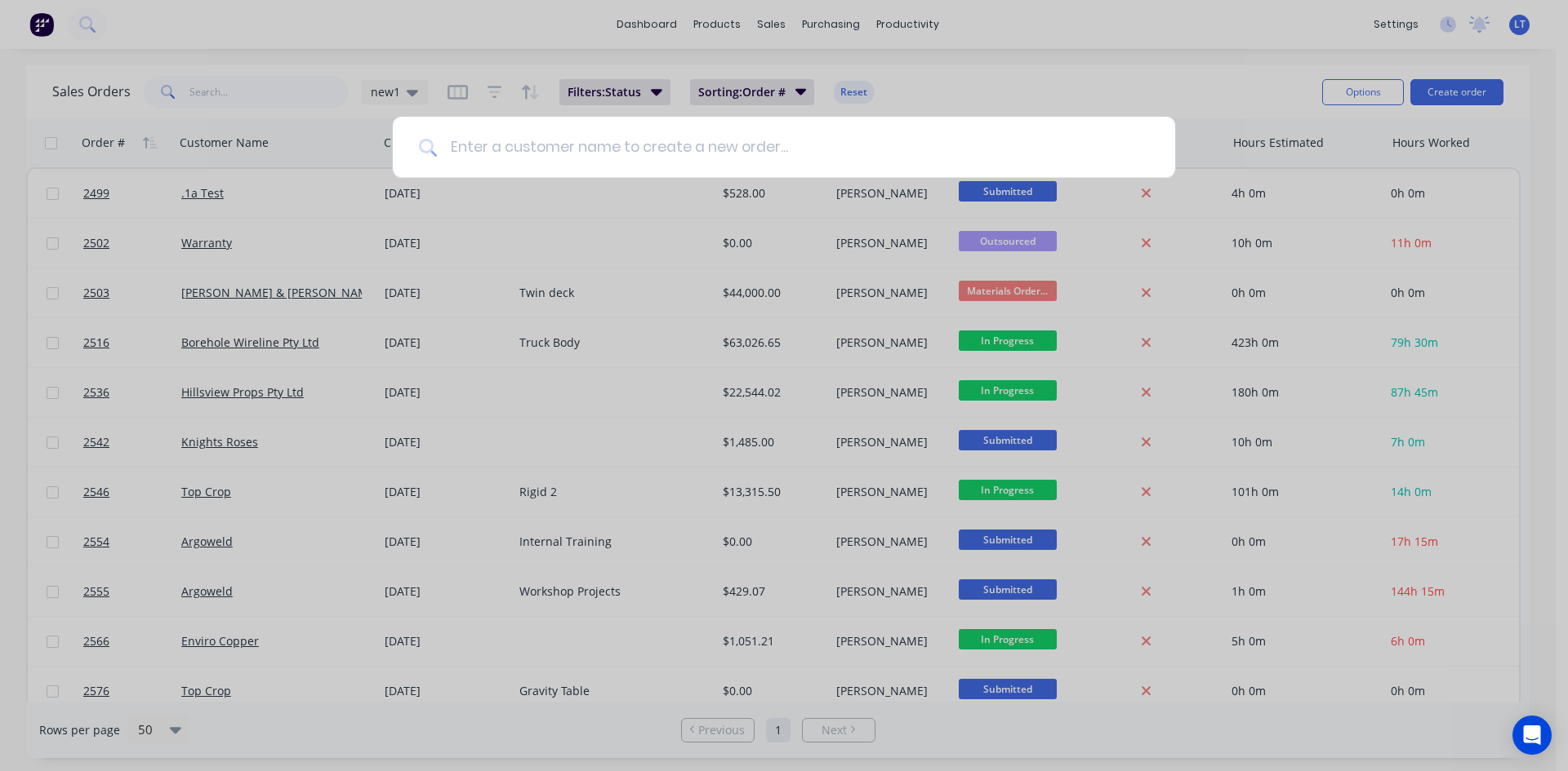
click at [727, 150] on input at bounding box center [792, 147] width 712 height 62
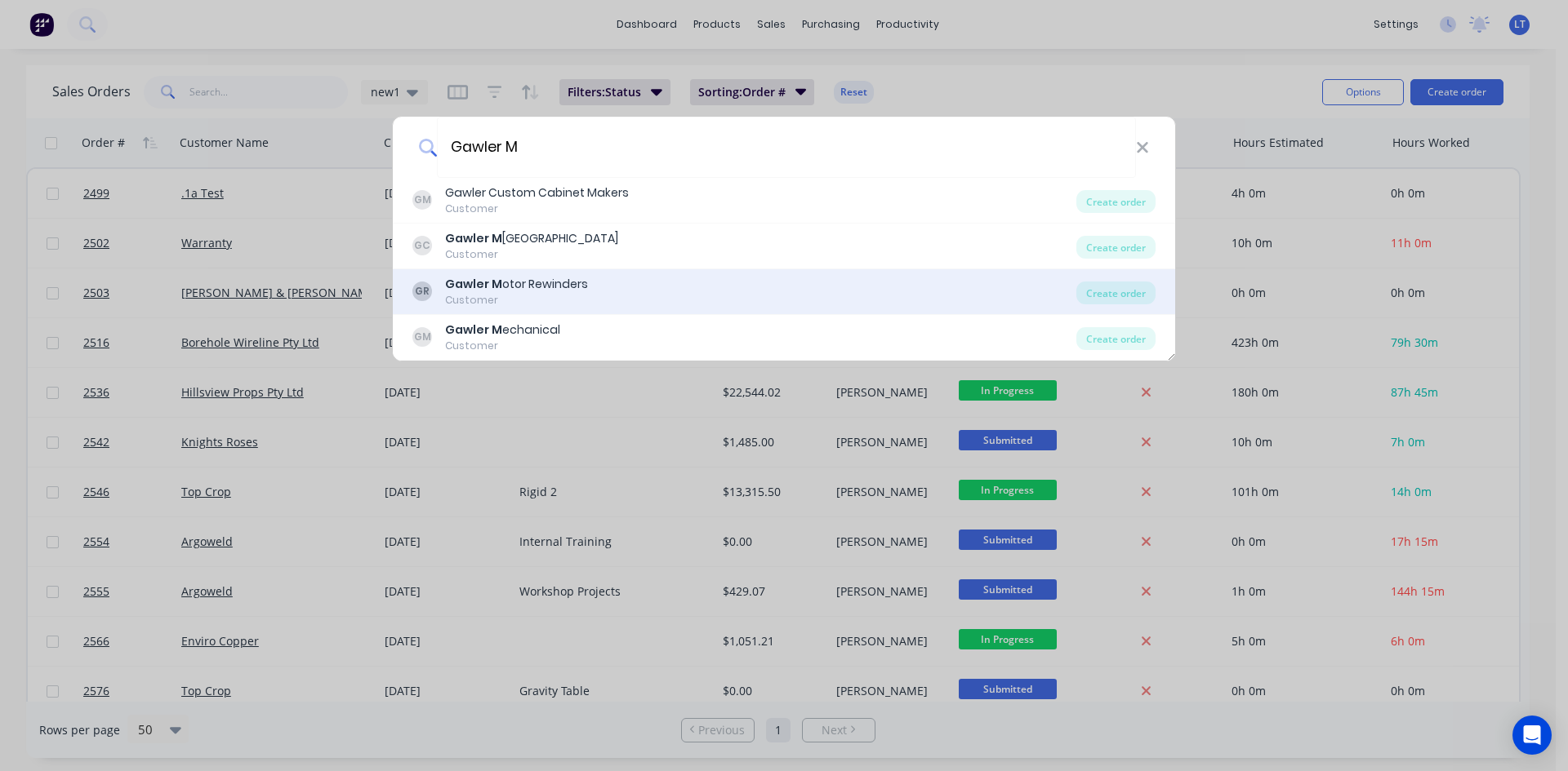
type input "Gawler M"
click at [601, 290] on div "GR Gawler M otor Rewinders Customer" at bounding box center [745, 292] width 664 height 32
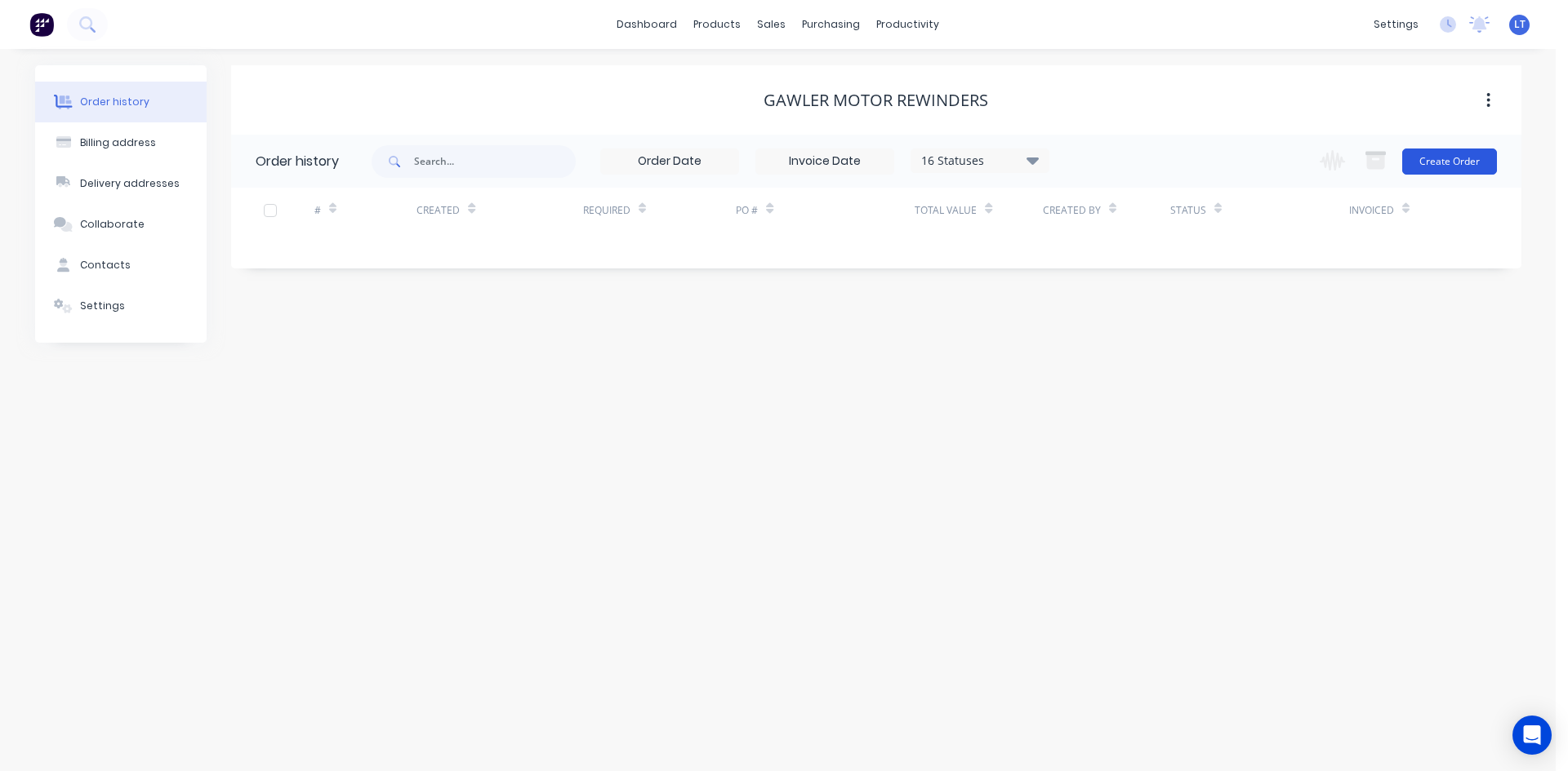
click at [1446, 164] on button "Create Order" at bounding box center [1449, 162] width 95 height 27
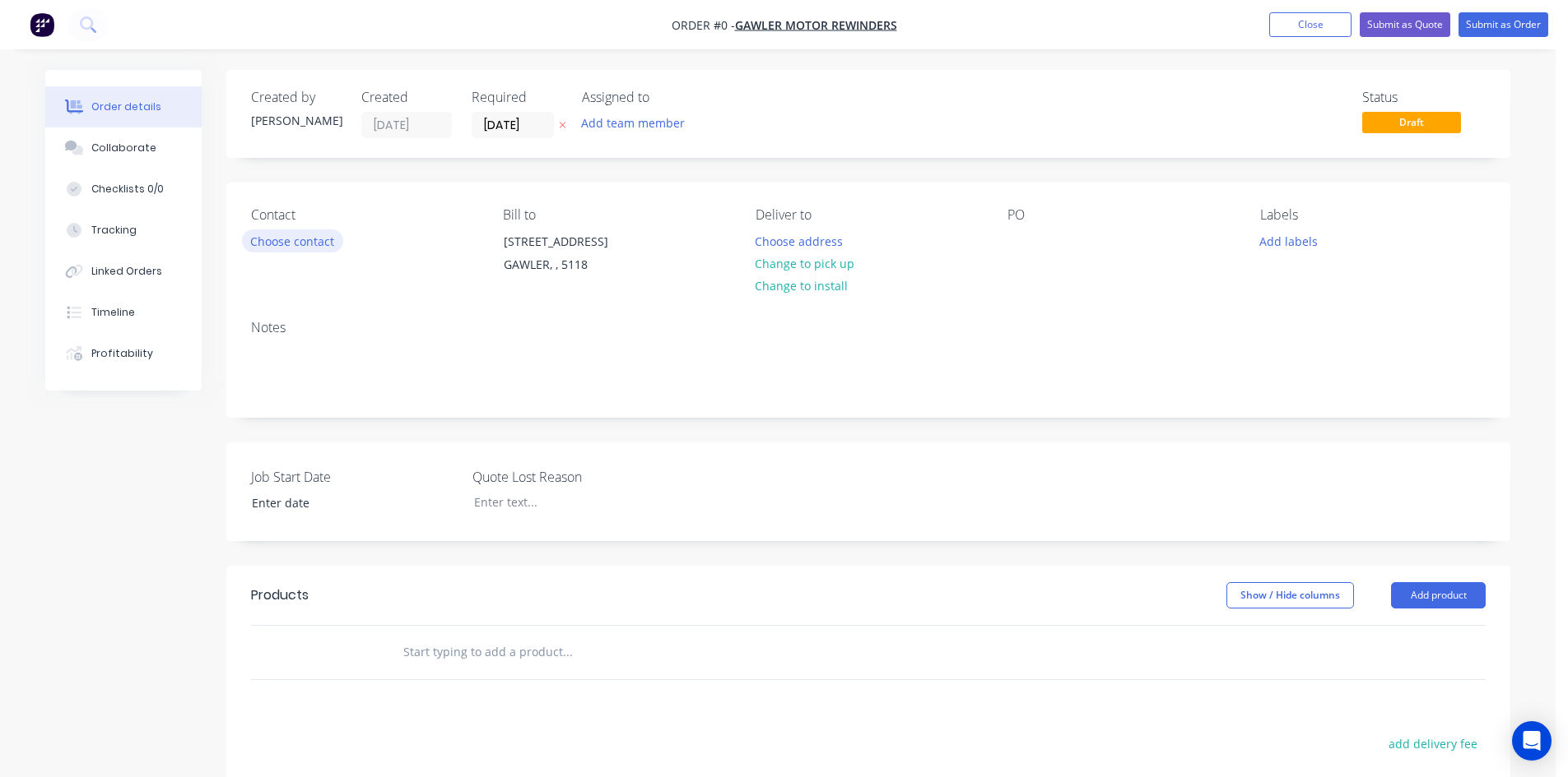
click at [297, 240] on button "Choose contact" at bounding box center [293, 240] width 101 height 22
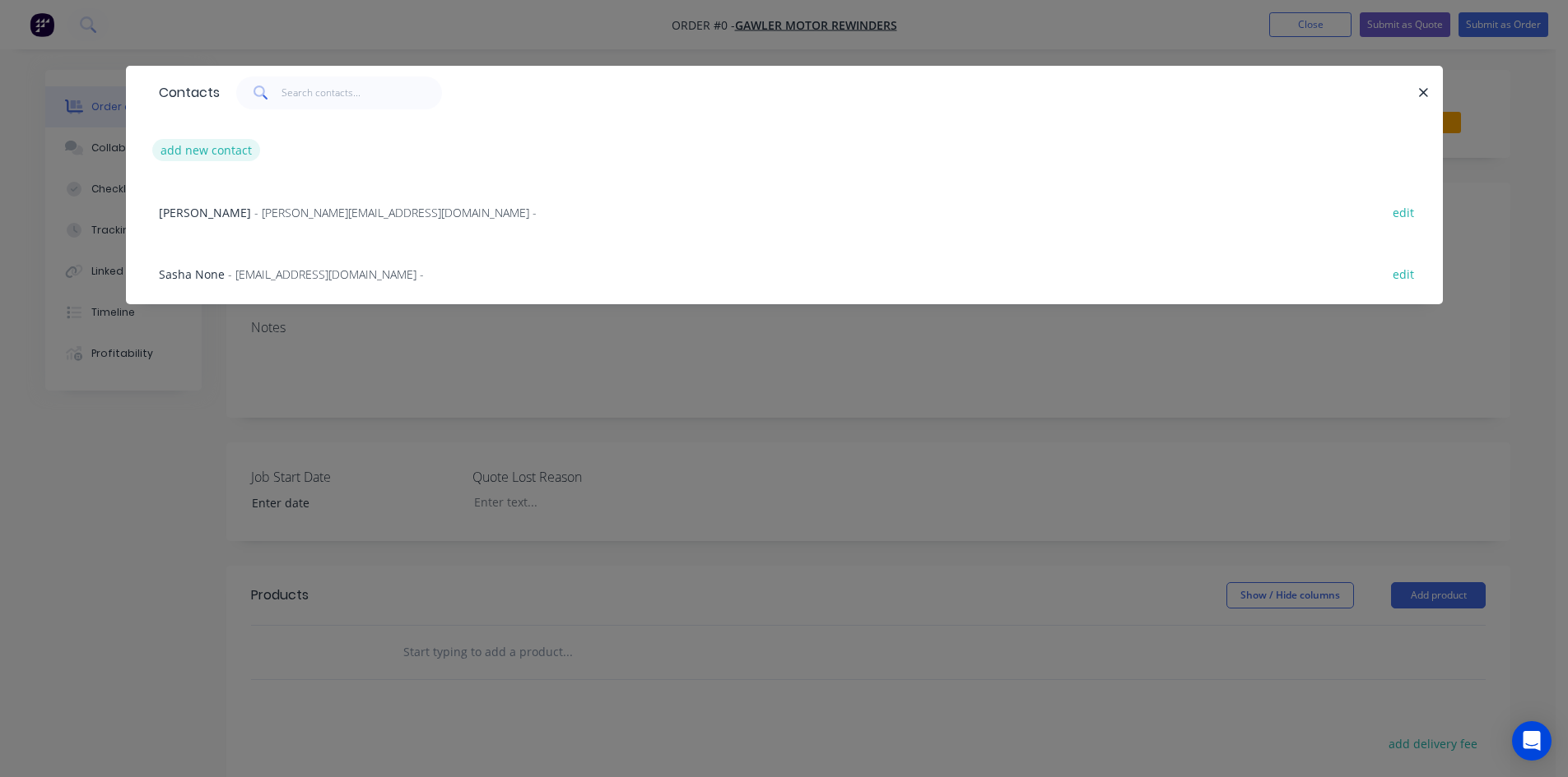
click at [206, 149] on button "add new contact" at bounding box center [207, 149] width 109 height 22
select select "AU"
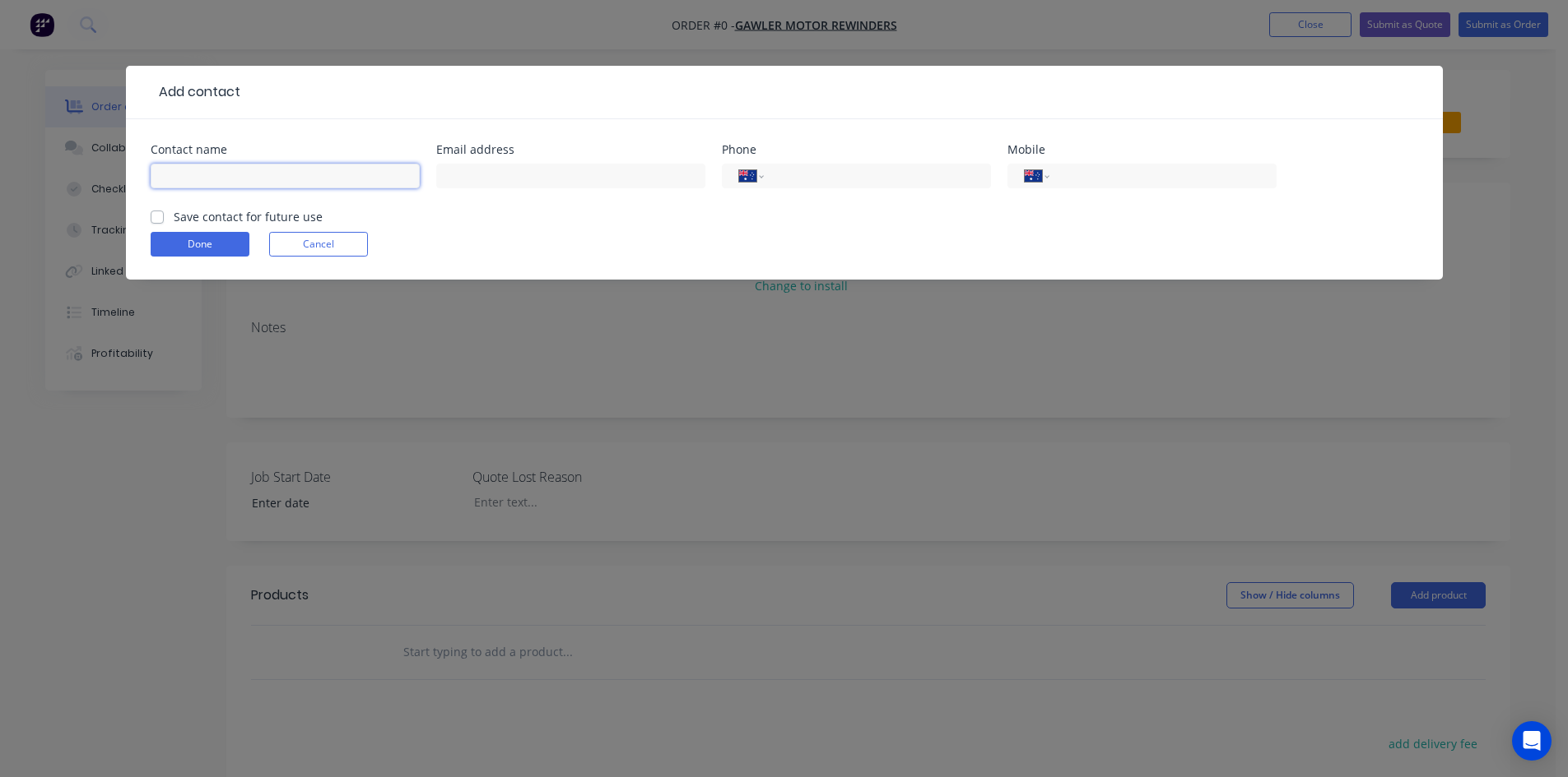
click at [250, 181] on input "text" at bounding box center [285, 176] width 269 height 25
click at [272, 183] on input "Neil" at bounding box center [285, 176] width 269 height 25
type input "Neil Stewart"
click at [514, 167] on input "text" at bounding box center [570, 176] width 269 height 25
type input "neil@gawlermotorrewinders.com.au"
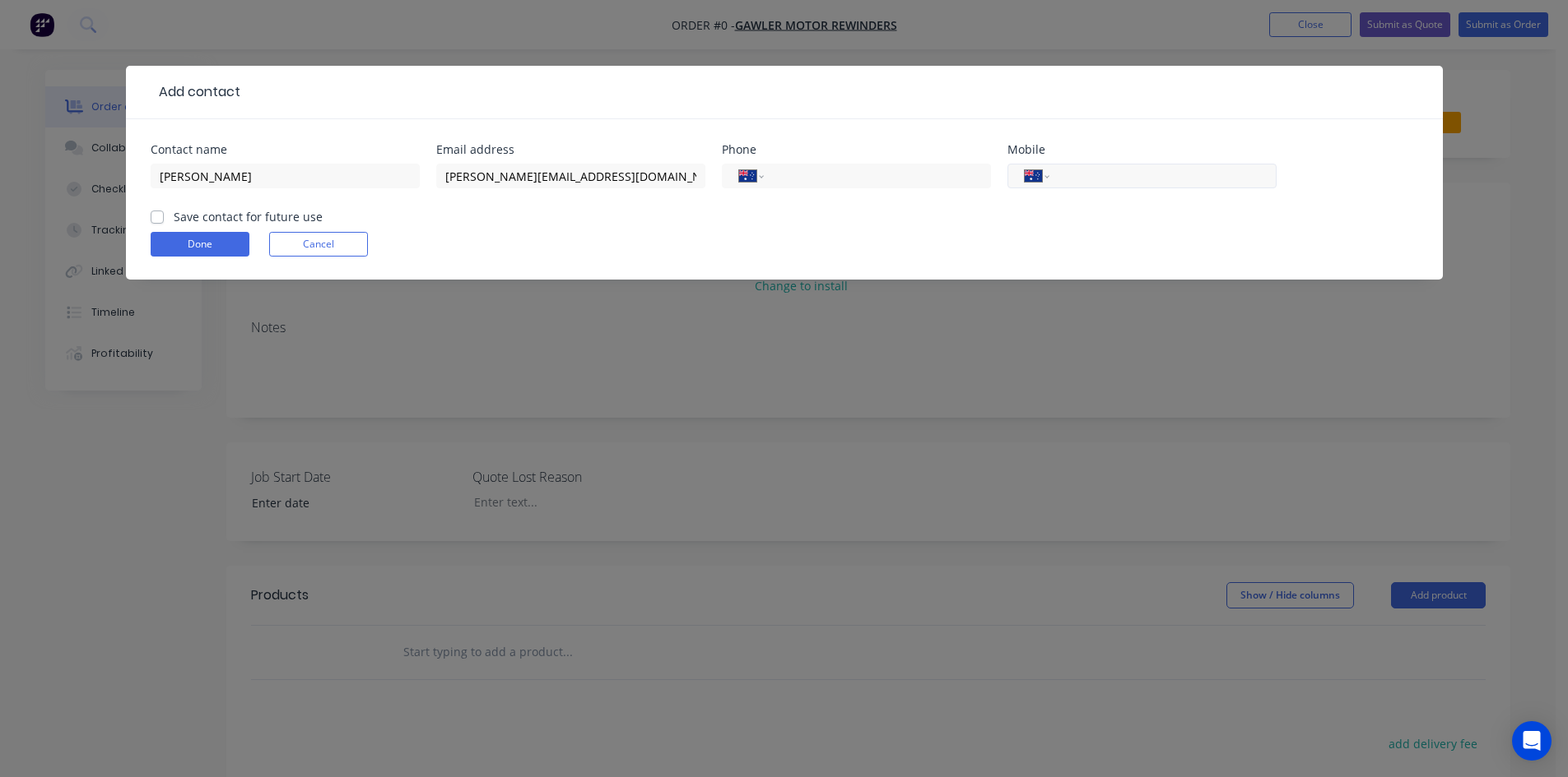
click at [1157, 180] on input "tel" at bounding box center [1160, 177] width 198 height 19
type input "0405 011 567"
click at [174, 218] on label "Save contact for future use" at bounding box center [249, 217] width 149 height 17
click at [163, 218] on input "Save contact for future use" at bounding box center [158, 216] width 13 height 15
checkbox input "true"
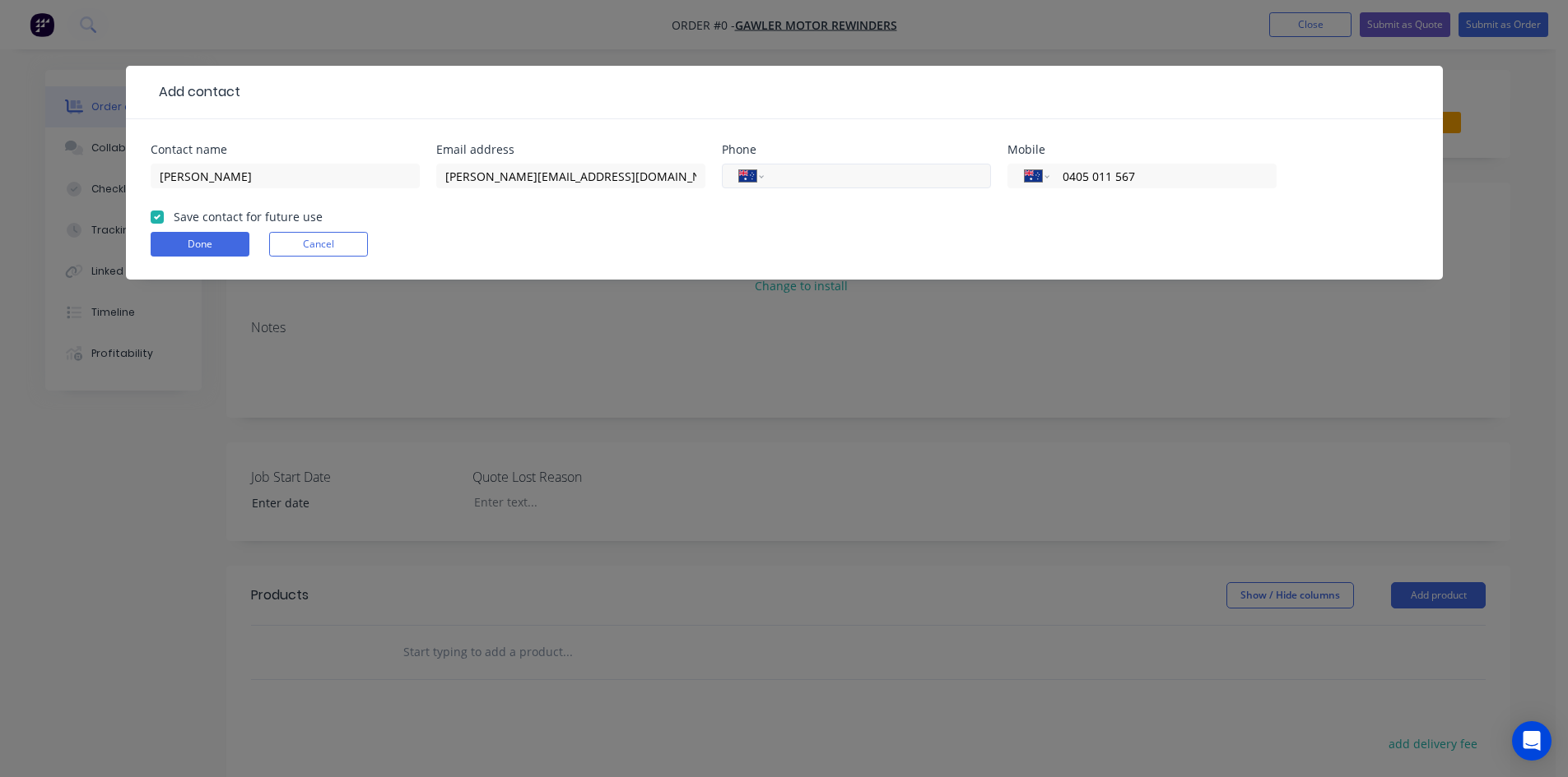
click at [841, 180] on input "tel" at bounding box center [874, 177] width 198 height 19
type input "(08) 8522 3875"
click at [198, 246] on button "Done" at bounding box center [200, 245] width 98 height 25
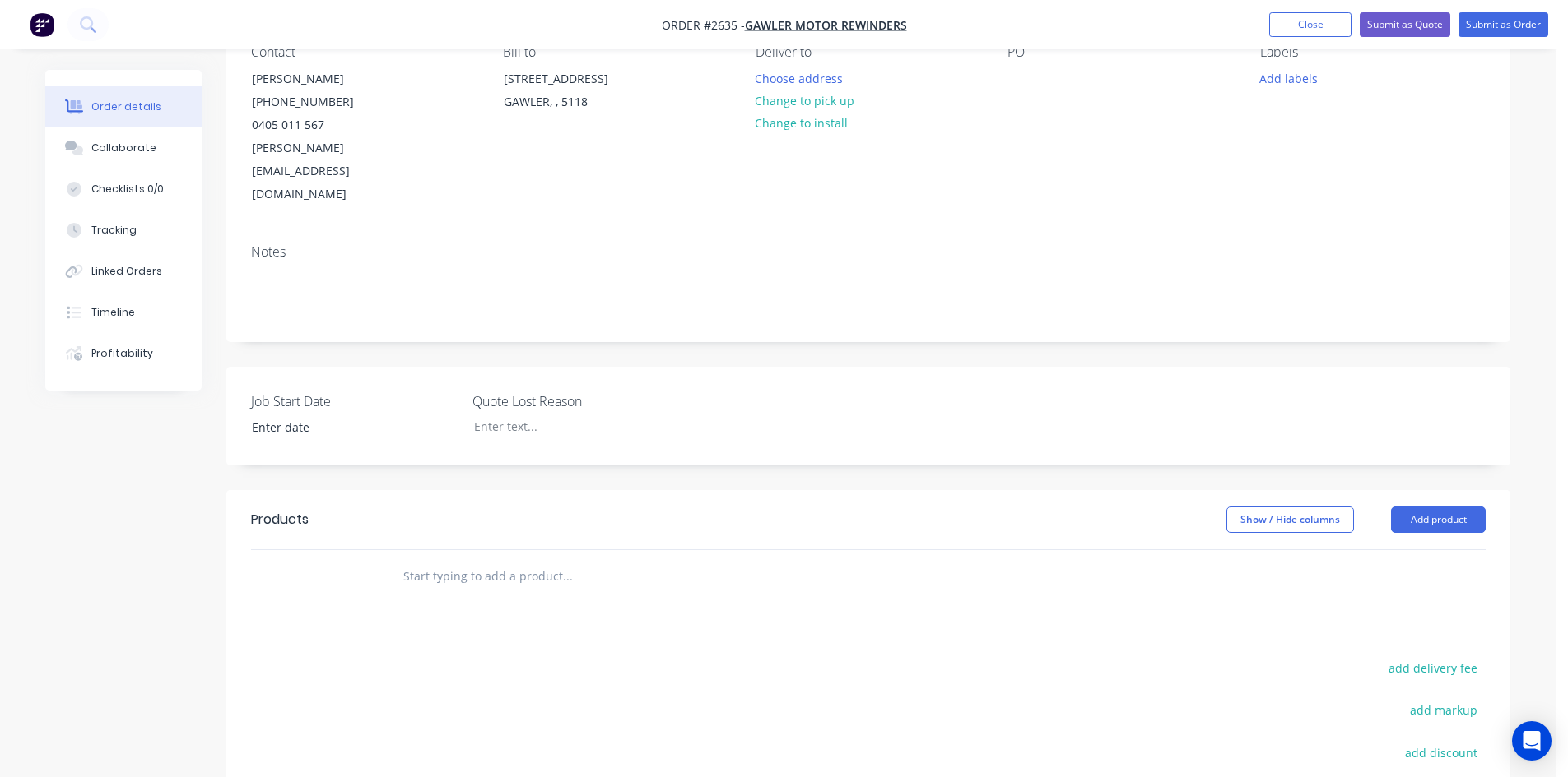
scroll to position [164, 0]
click at [1450, 505] on button "Add product" at bounding box center [1438, 518] width 95 height 27
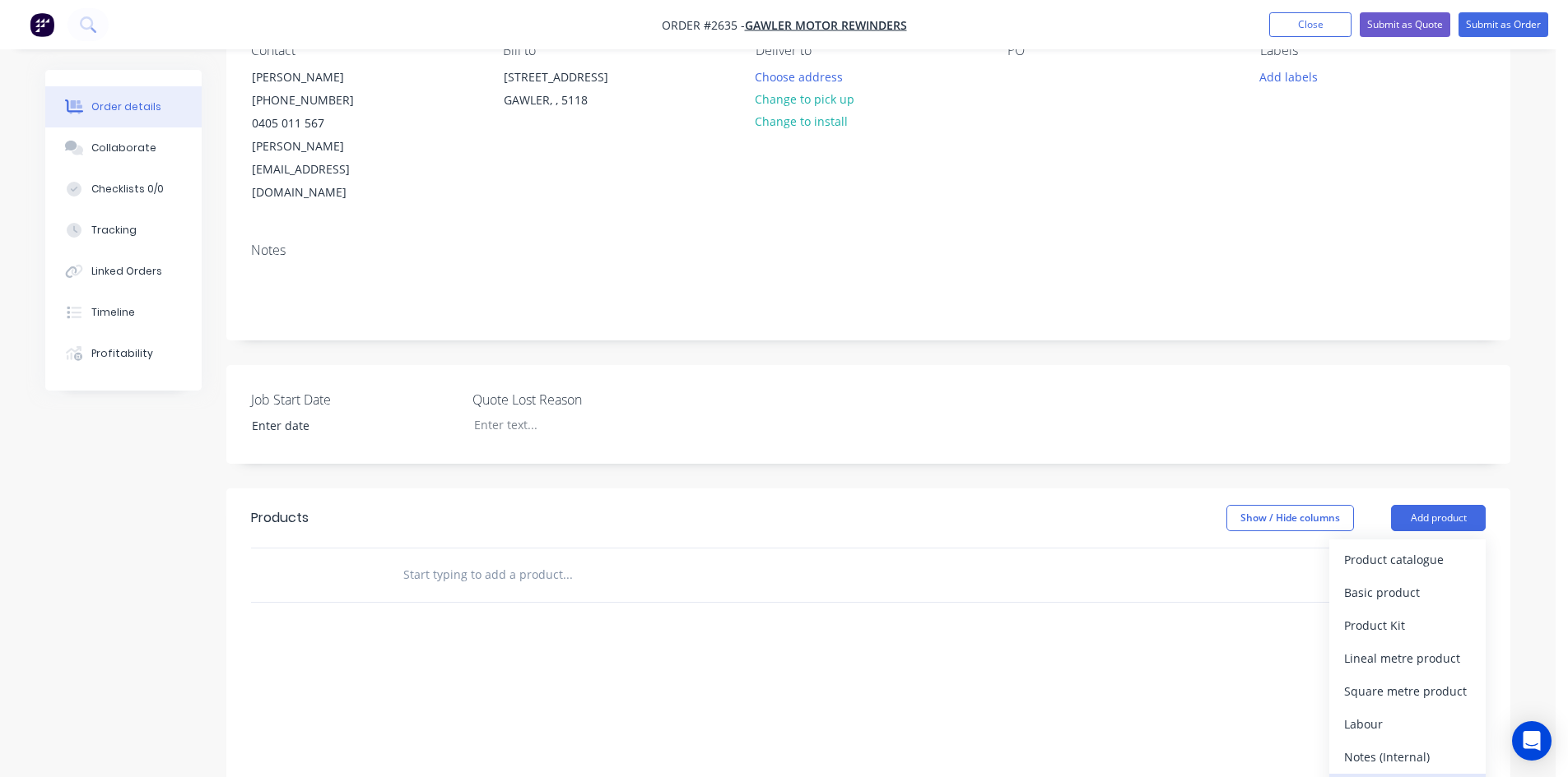
click at [1392, 777] on div "Notes (External)" at bounding box center [1407, 789] width 127 height 24
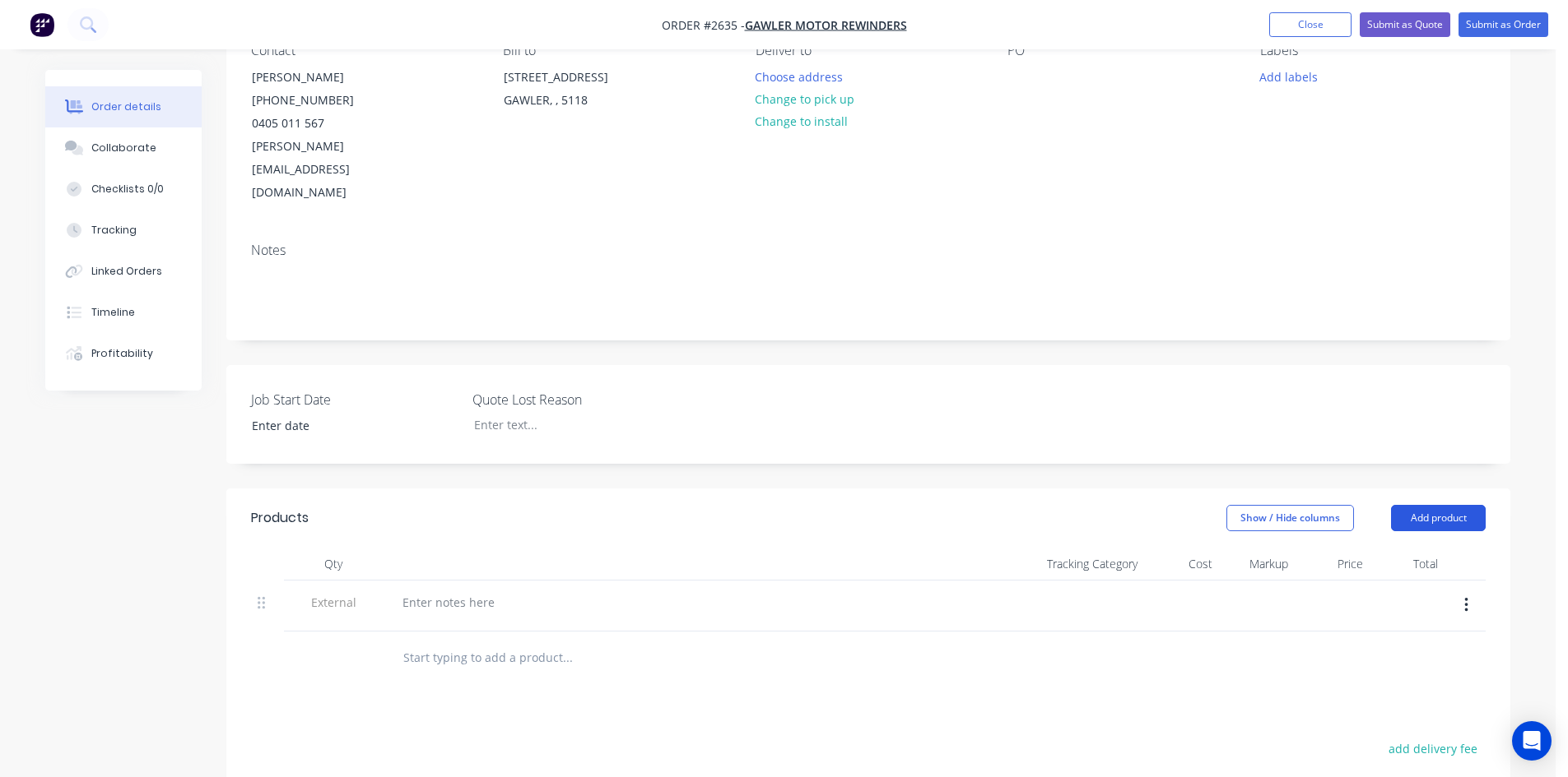
click at [1420, 505] on button "Add product" at bounding box center [1438, 518] width 95 height 27
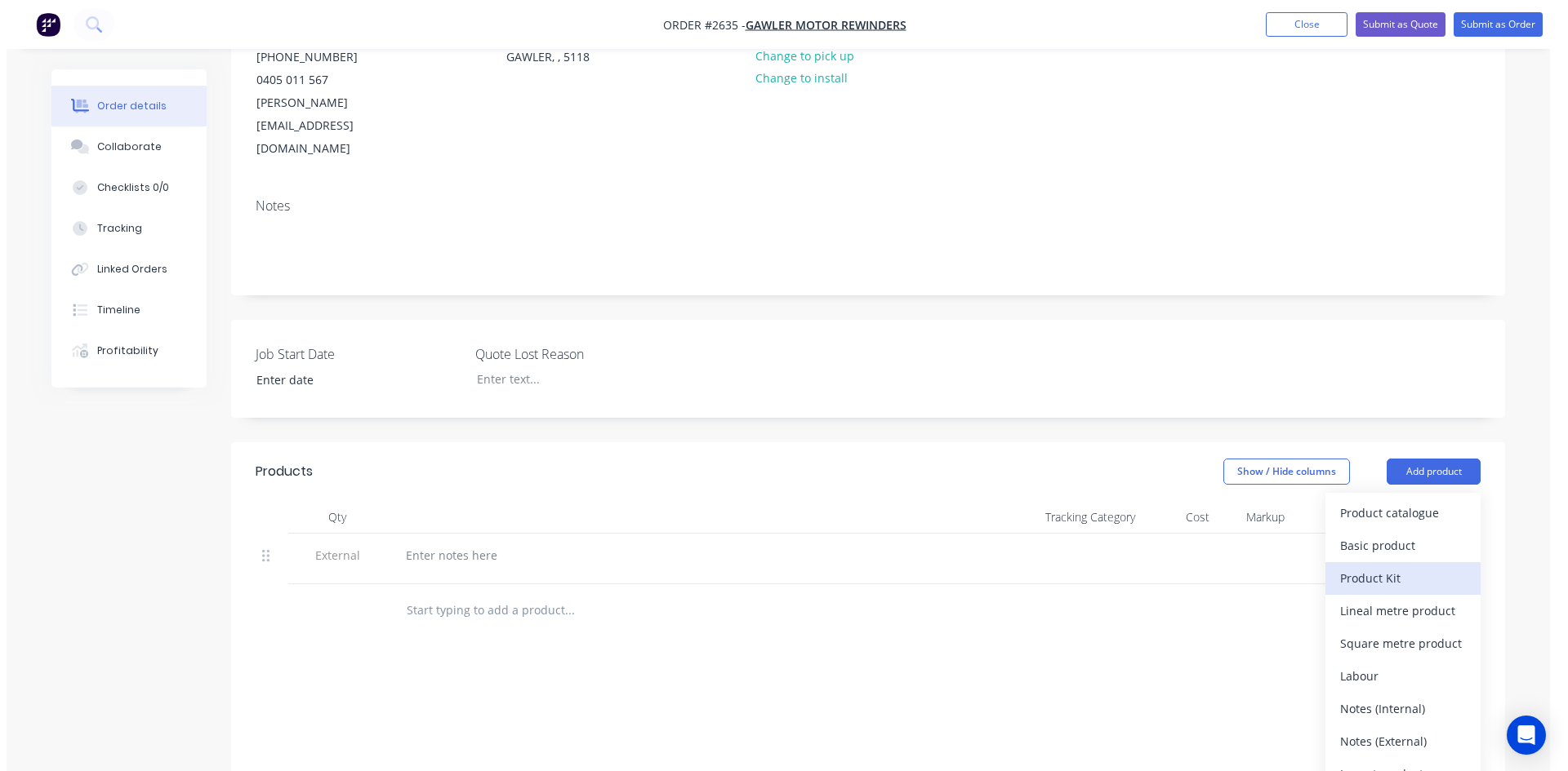
scroll to position [245, 0]
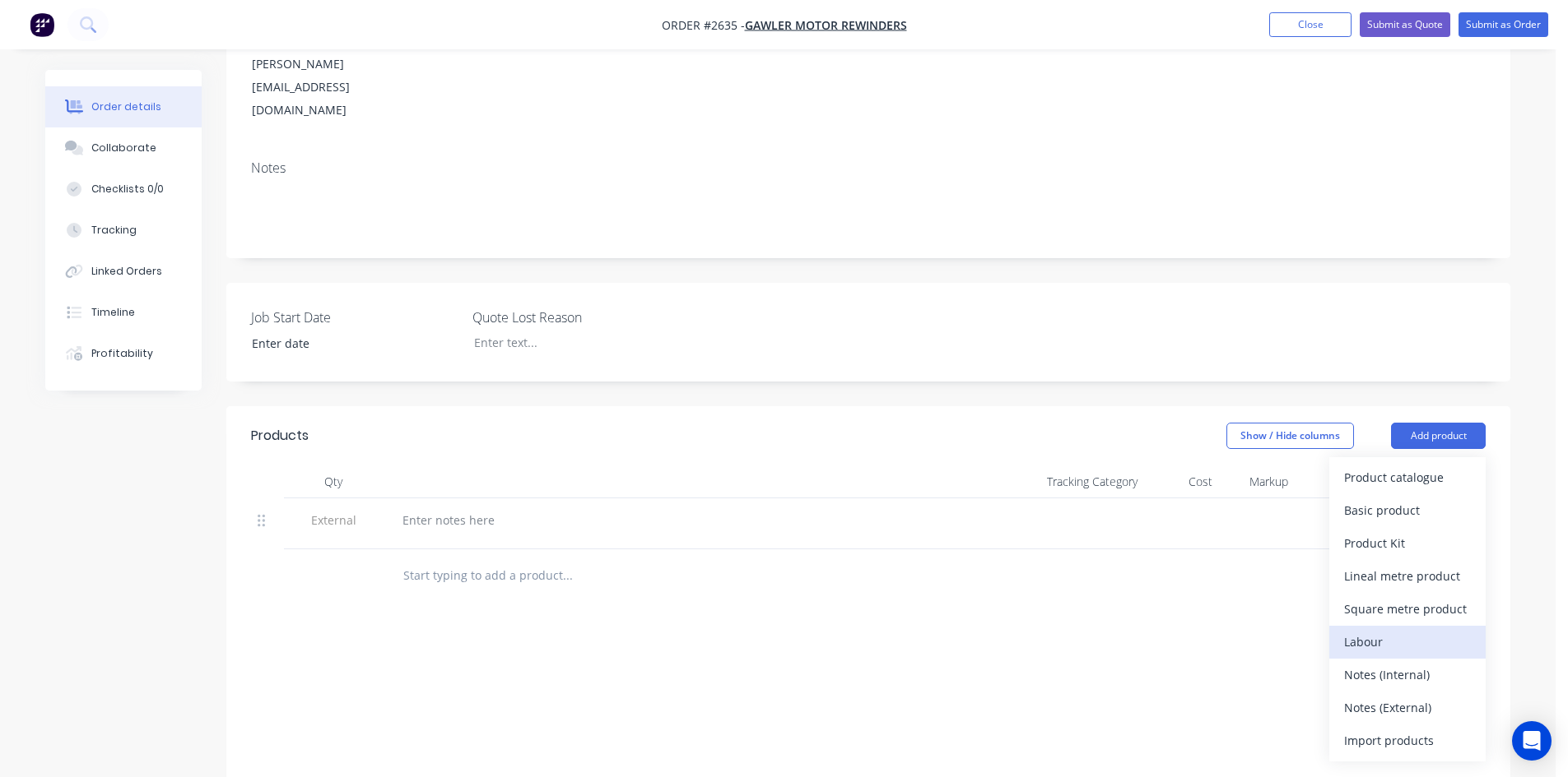
click at [1388, 630] on div "Labour" at bounding box center [1407, 641] width 127 height 24
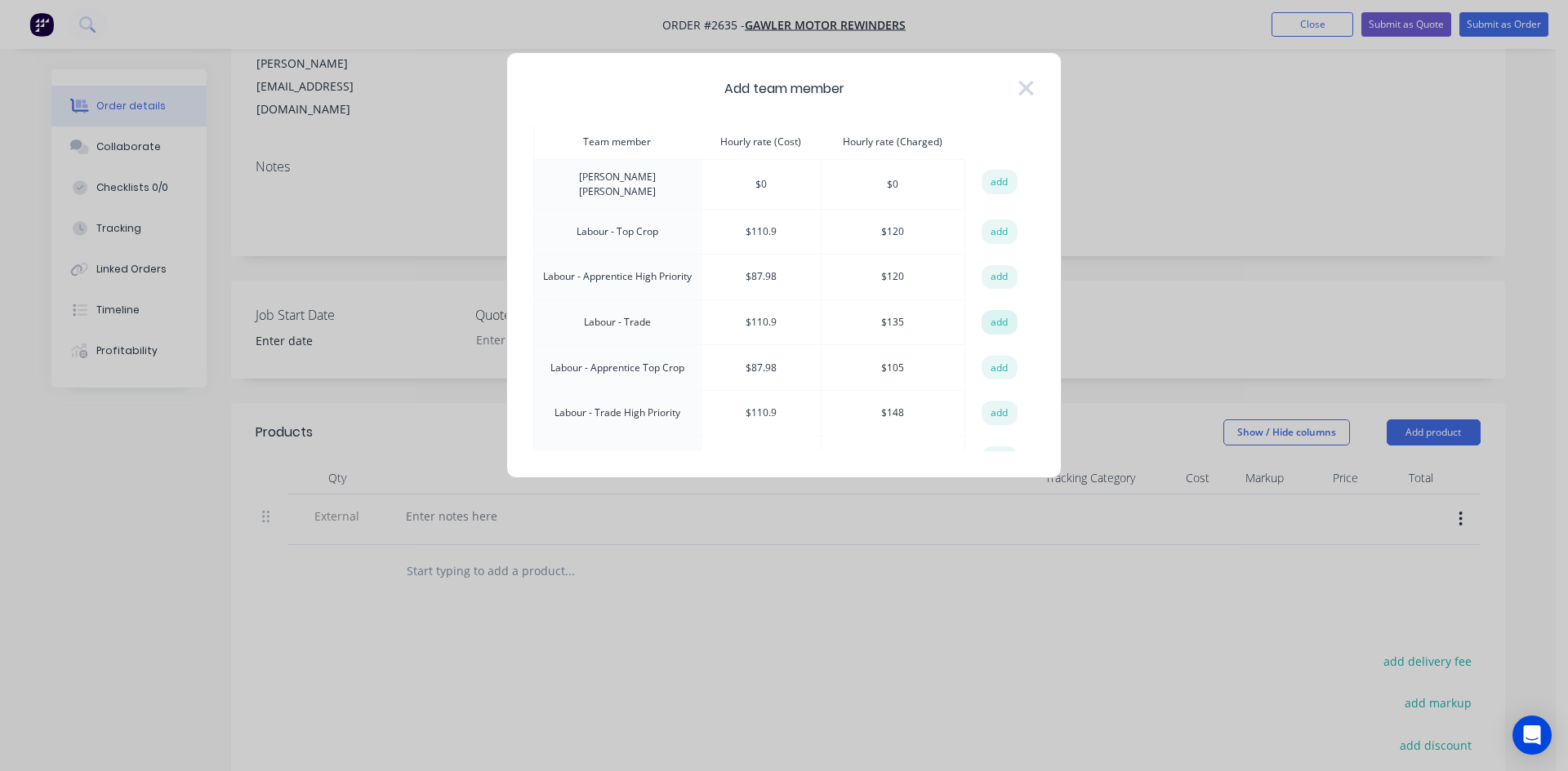
click at [994, 310] on button "add" at bounding box center [1000, 322] width 36 height 25
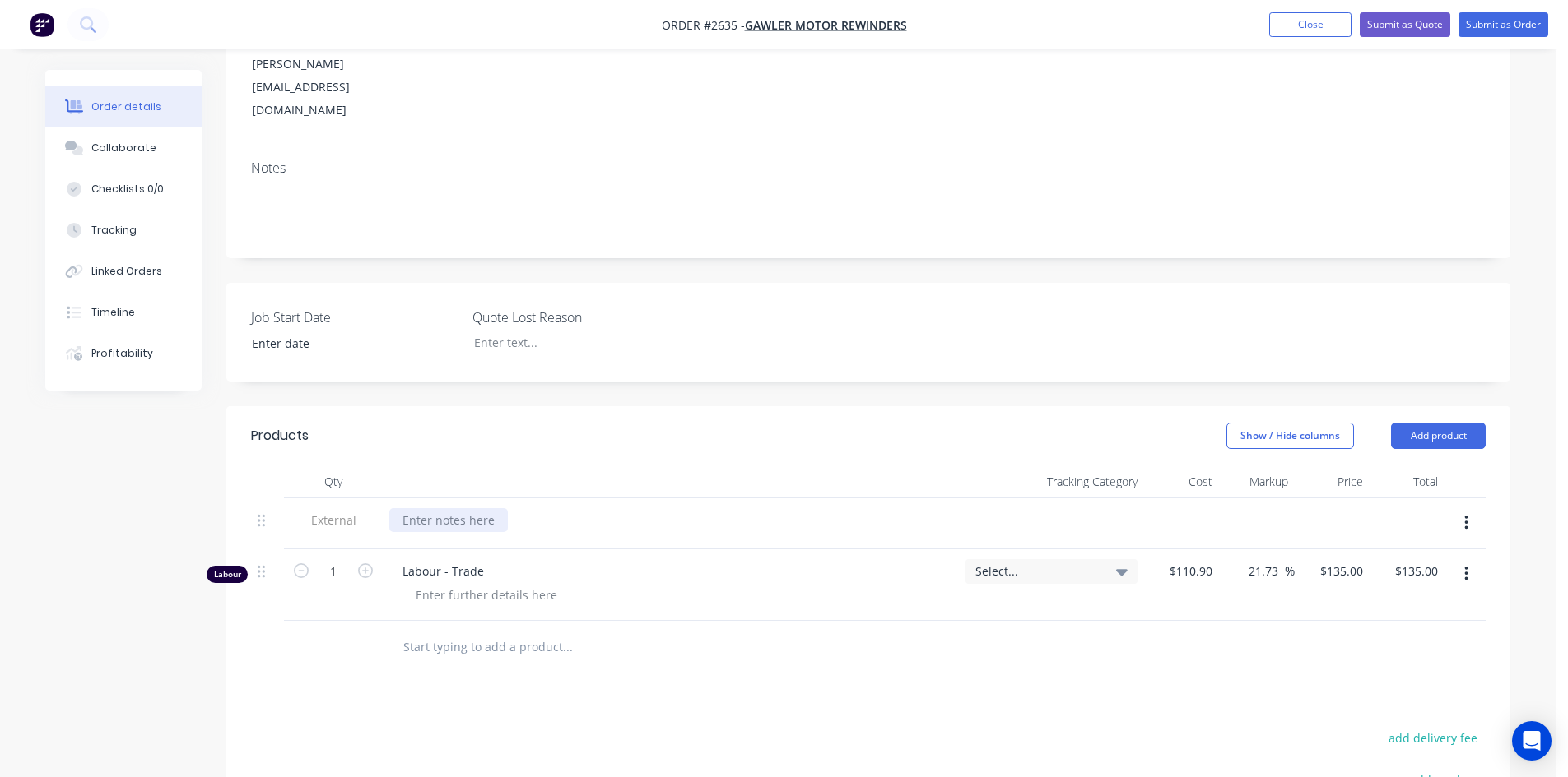
click at [437, 508] on div at bounding box center [448, 520] width 119 height 24
click at [367, 564] on icon "button" at bounding box center [364, 571] width 14 height 14
type input "2"
type input "$270.00"
click at [368, 564] on icon "button" at bounding box center [364, 571] width 14 height 14
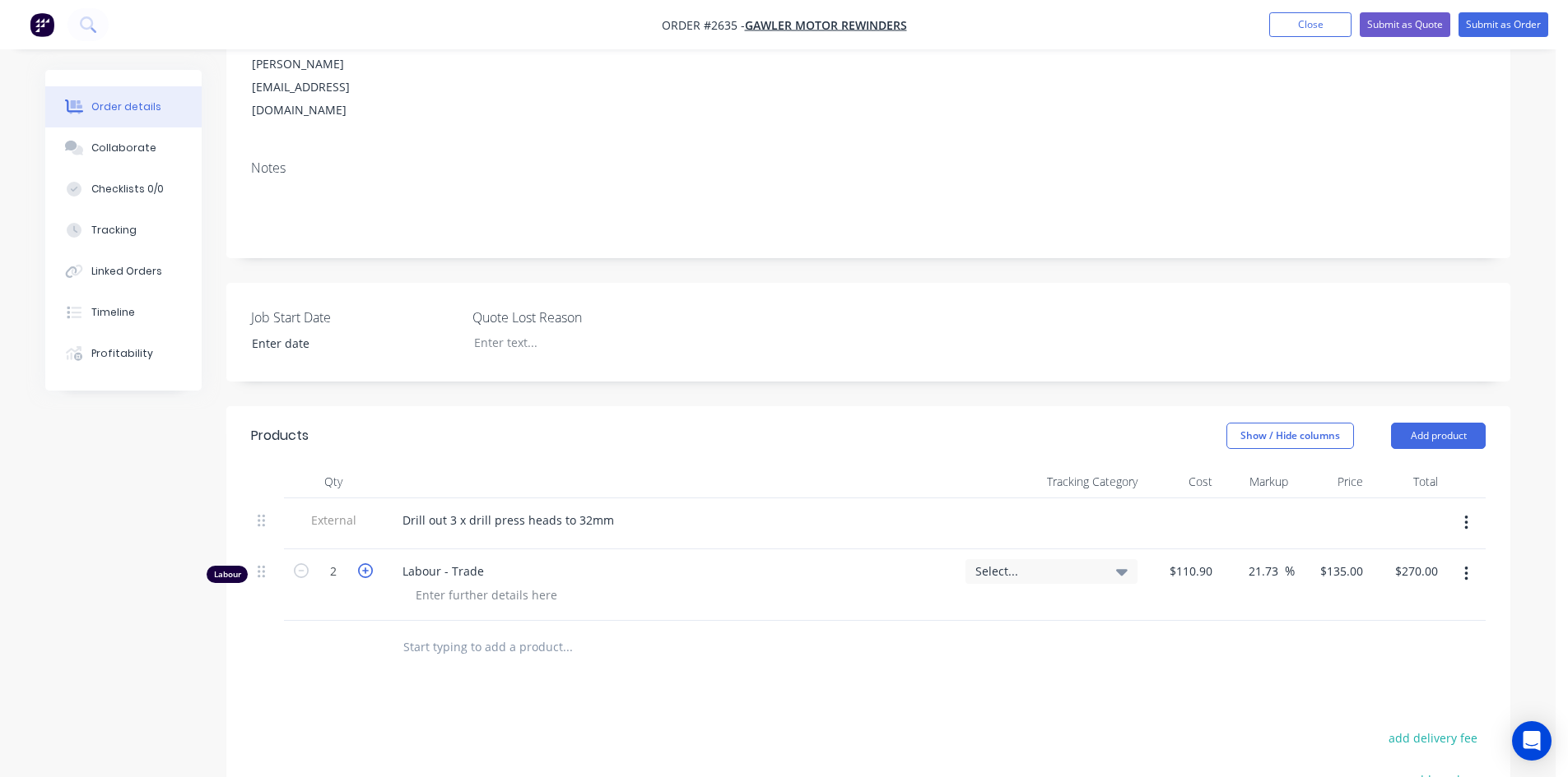
type input "3"
type input "$405.00"
click at [368, 564] on icon "button" at bounding box center [364, 571] width 14 height 14
type input "4"
type input "$540.00"
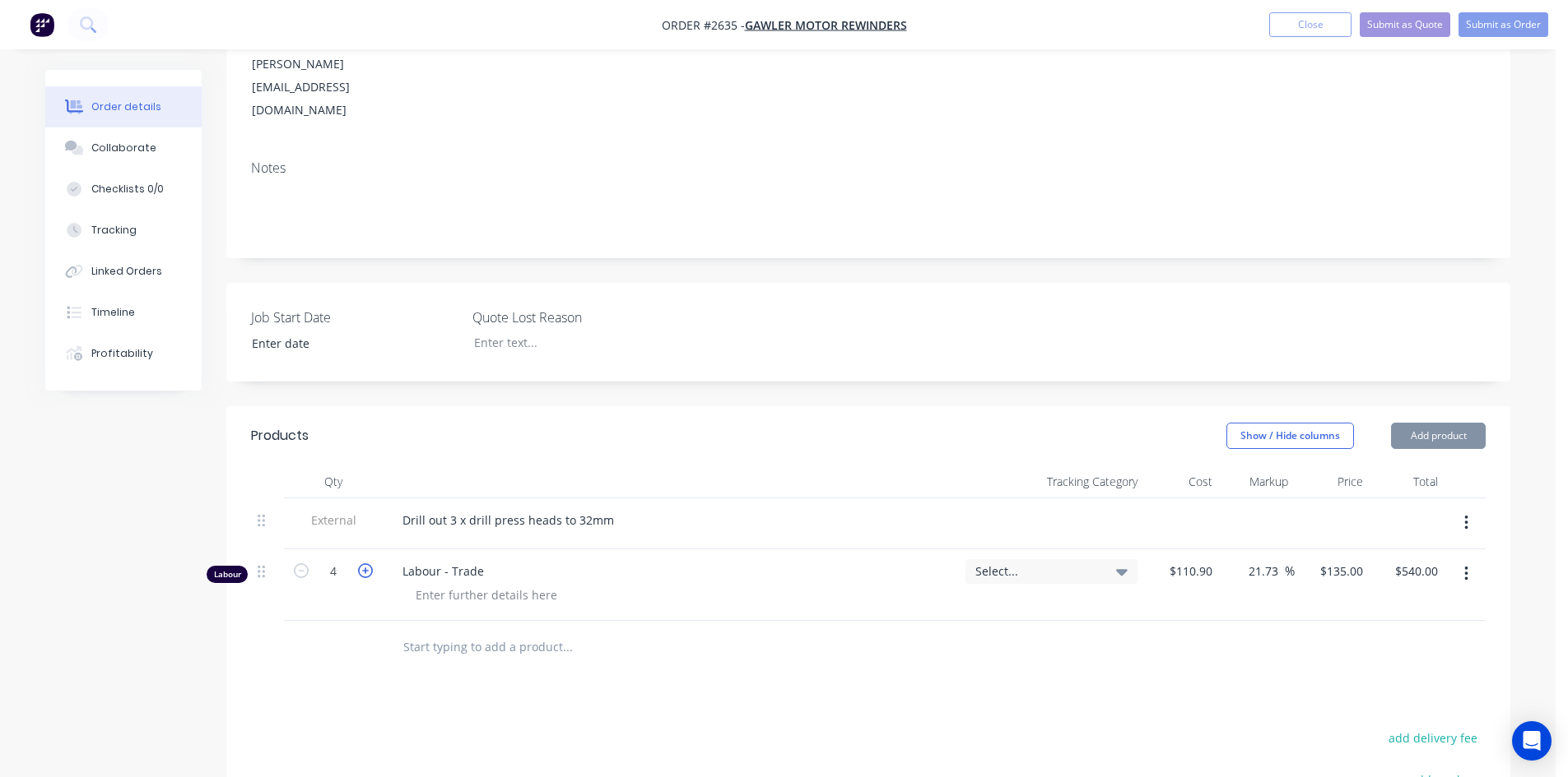
click at [368, 564] on icon "button" at bounding box center [364, 571] width 14 height 14
type input "5"
type input "$675.00"
click at [773, 627] on div at bounding box center [679, 648] width 593 height 54
click at [1499, 23] on button "Submit as Order" at bounding box center [1503, 25] width 90 height 25
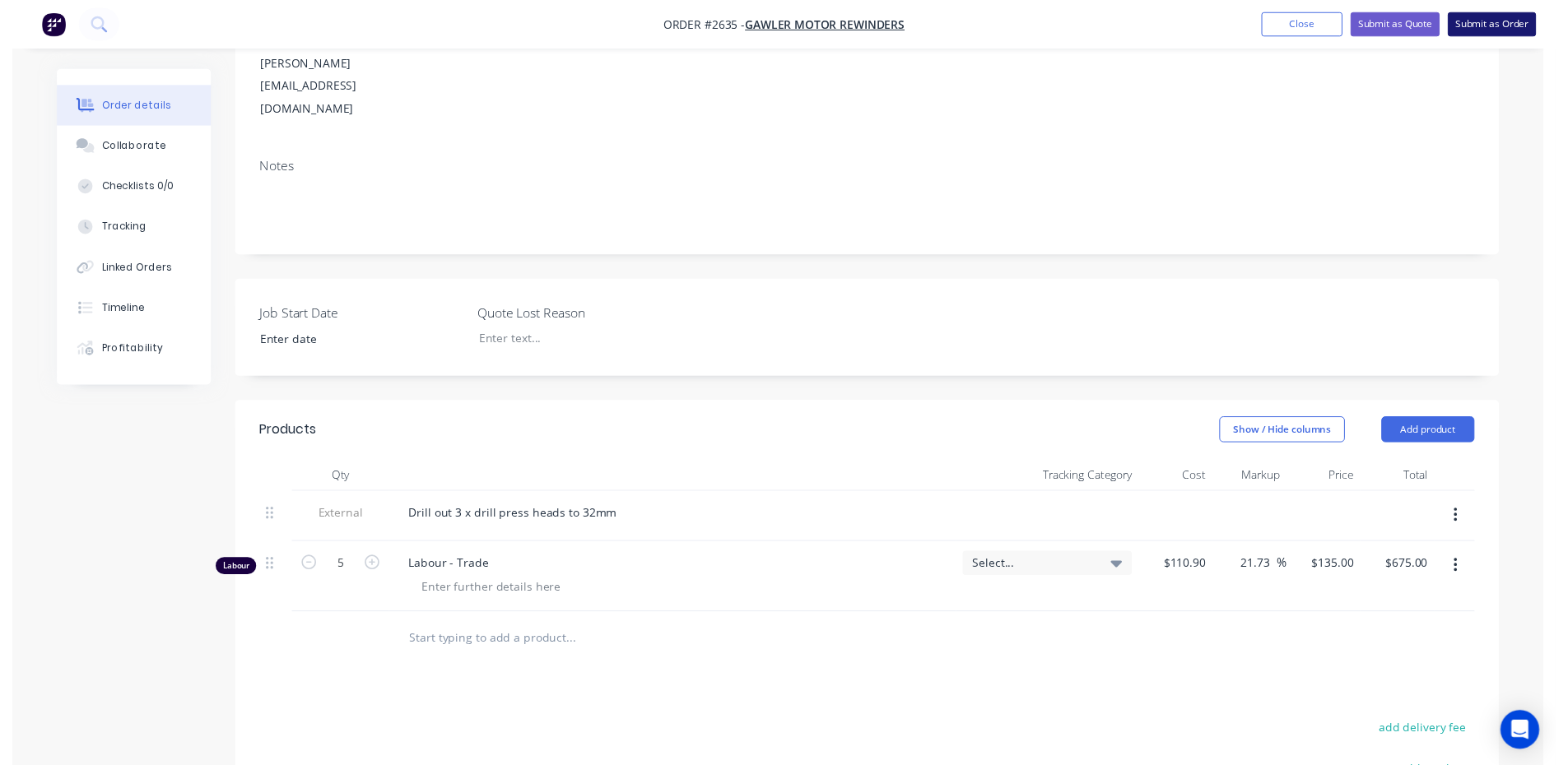
scroll to position [0, 0]
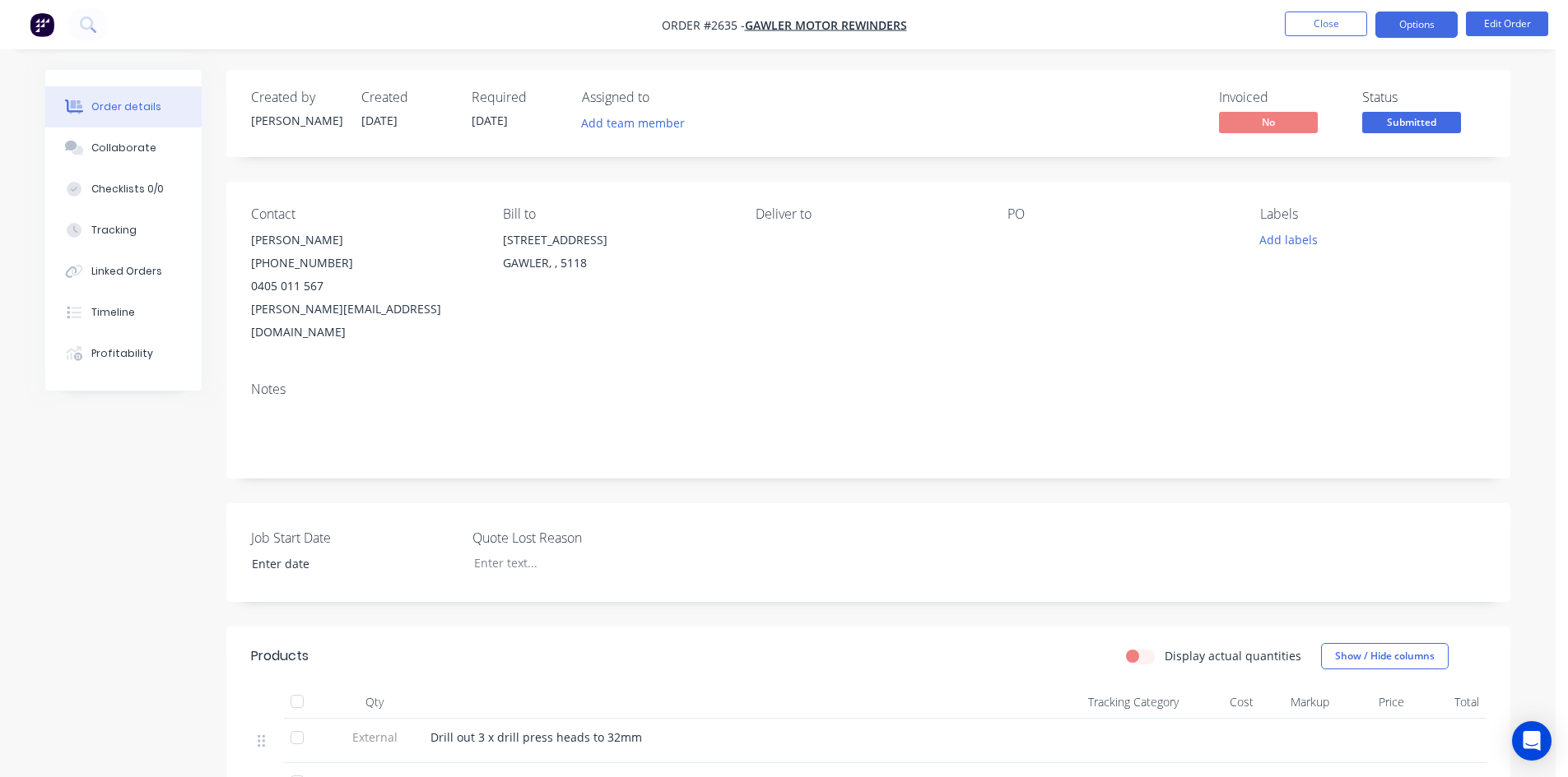
click at [1422, 21] on button "Options" at bounding box center [1416, 25] width 82 height 27
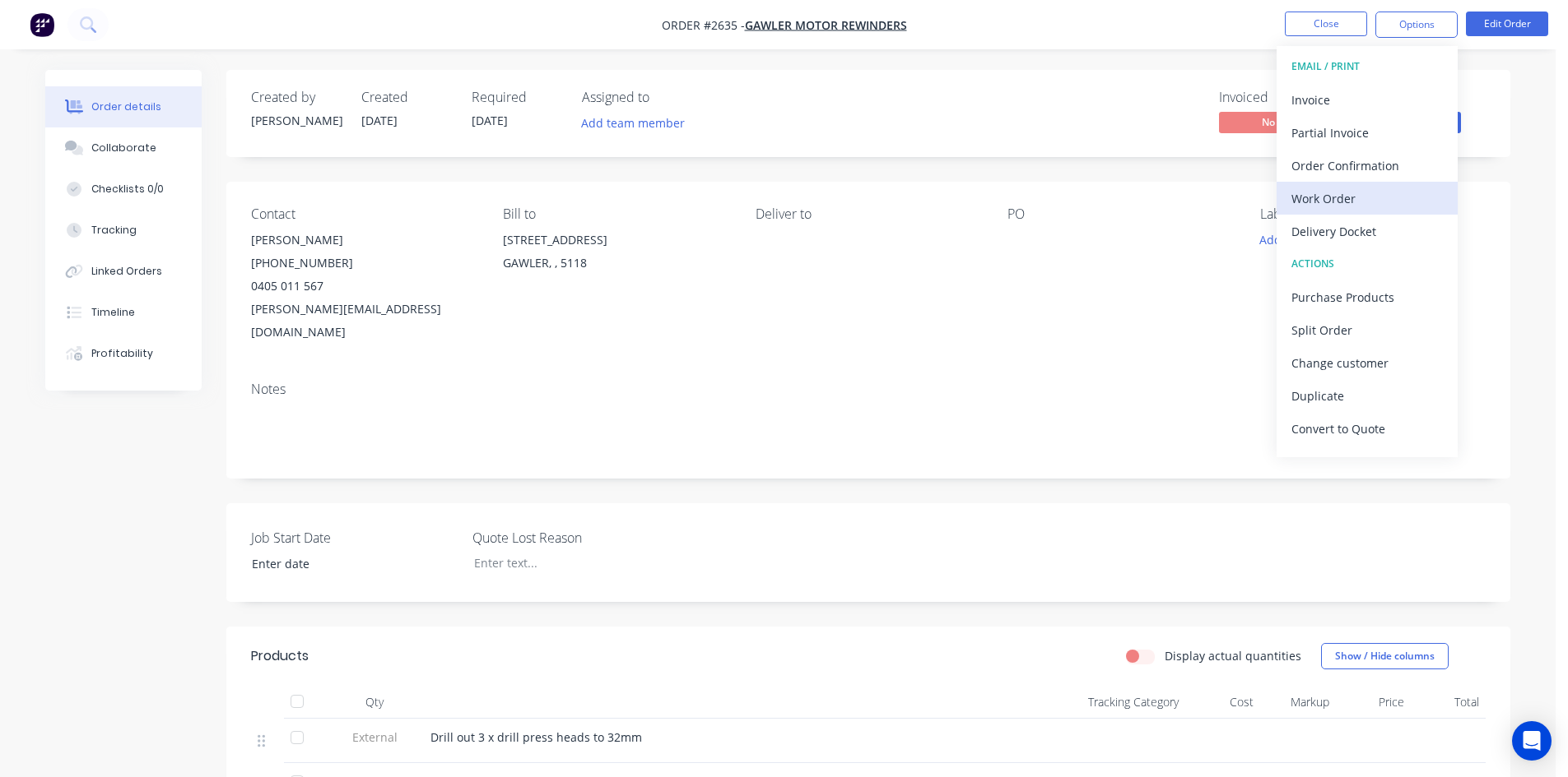
click at [1341, 206] on div "Work Order" at bounding box center [1367, 198] width 151 height 24
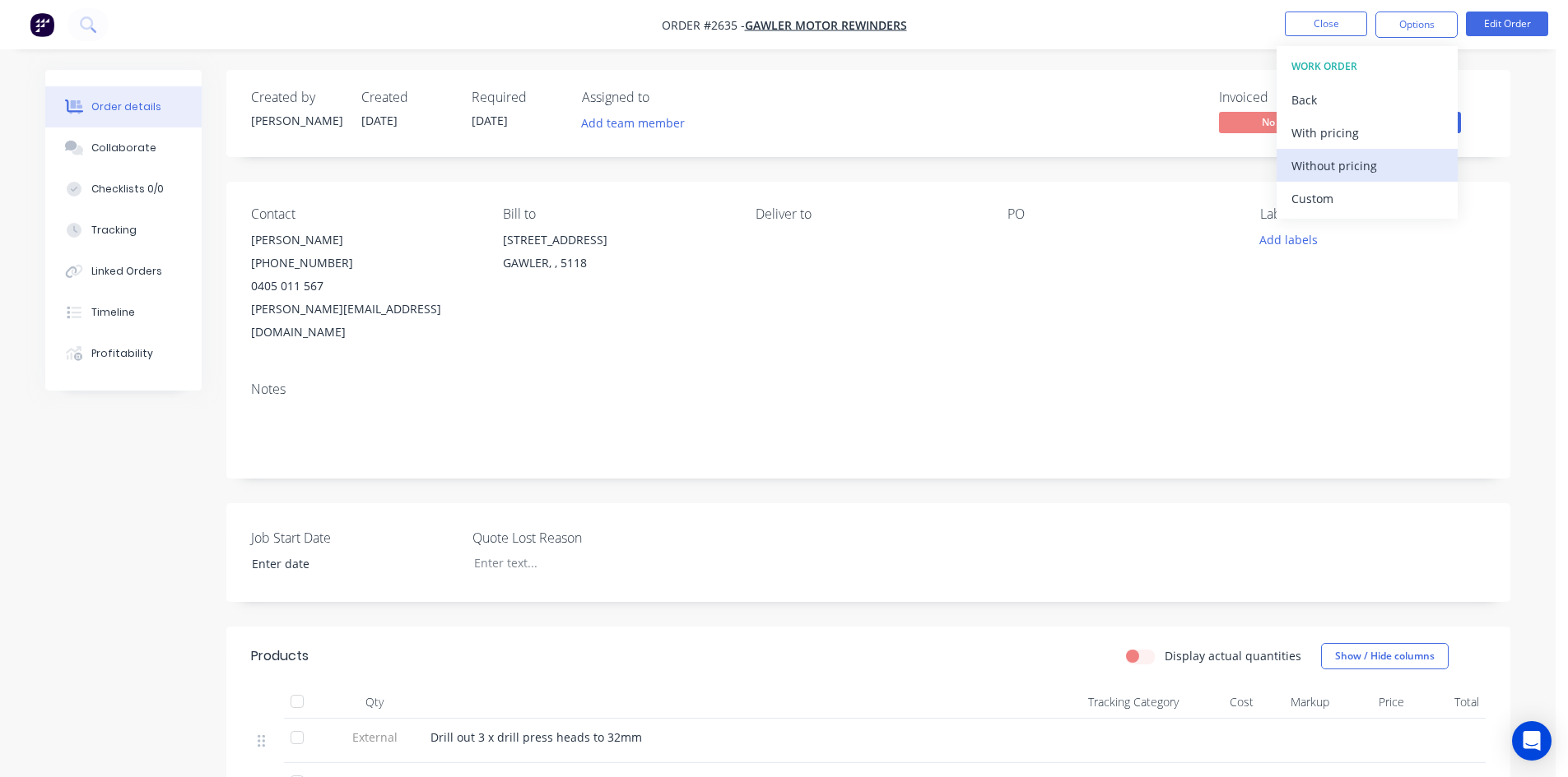
click at [1334, 173] on div "Without pricing" at bounding box center [1367, 165] width 151 height 24
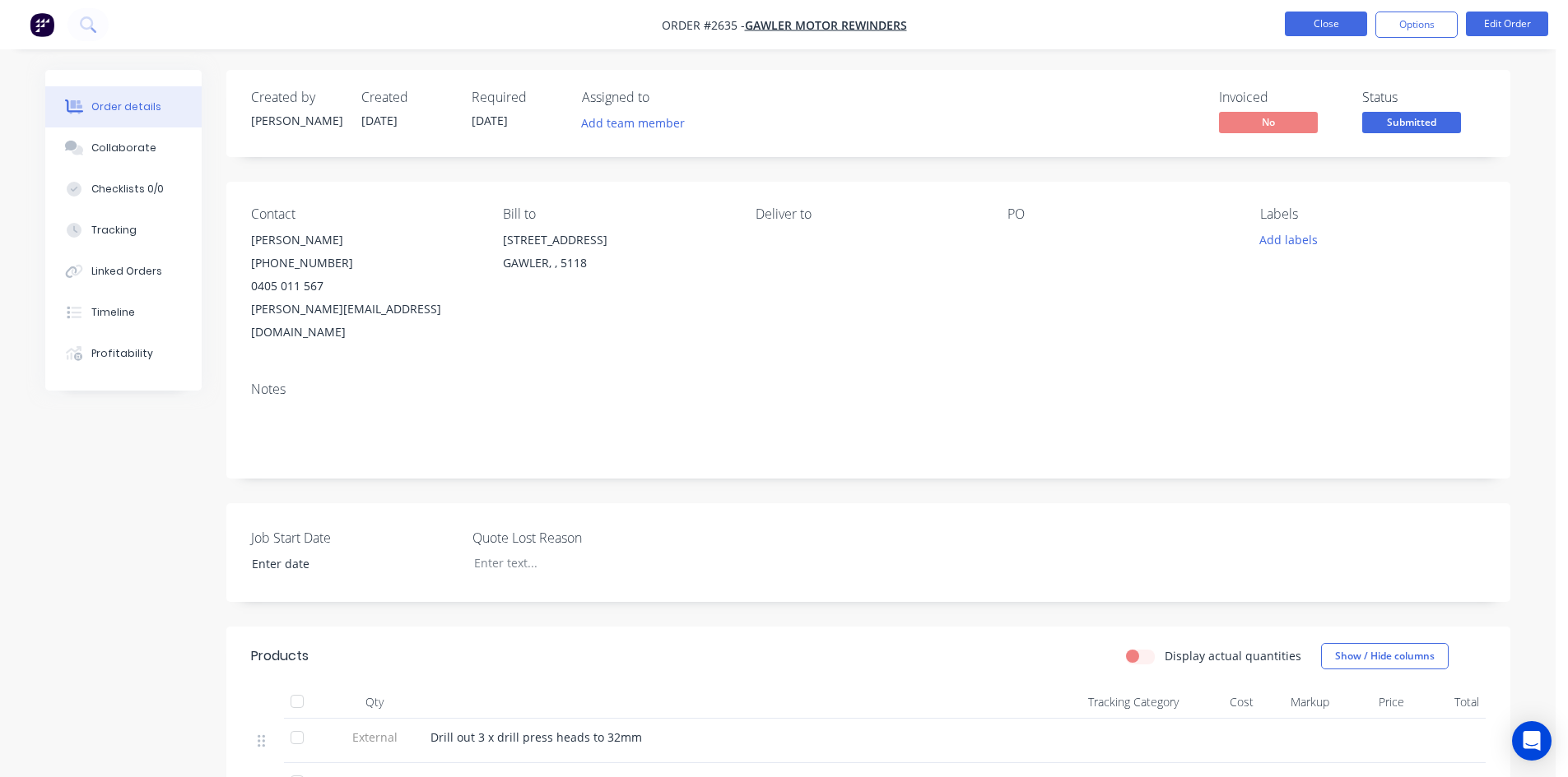
click at [1333, 30] on button "Close" at bounding box center [1326, 24] width 82 height 25
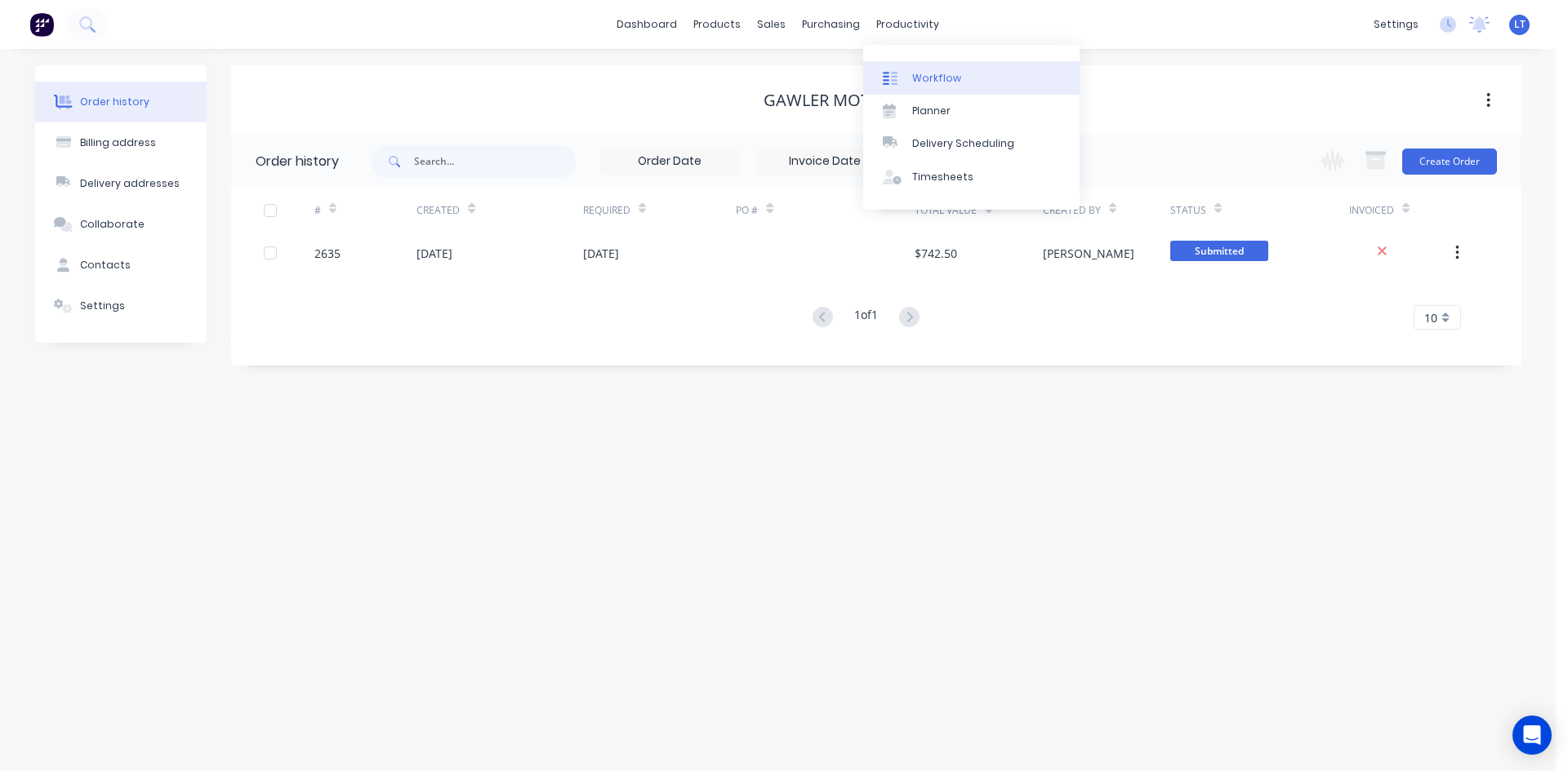
click at [937, 72] on div "Workflow" at bounding box center [936, 78] width 49 height 14
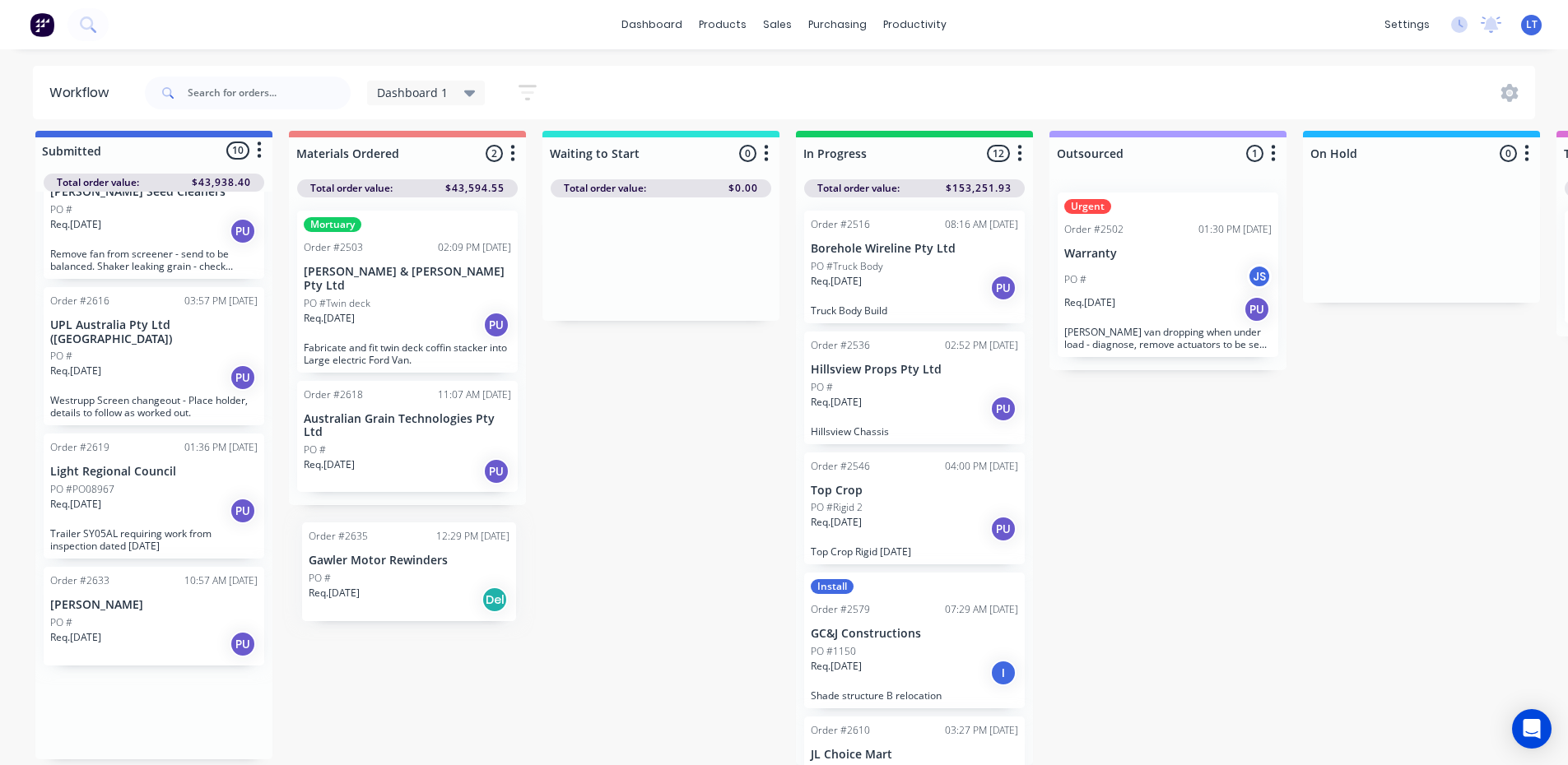
scroll to position [14, 0]
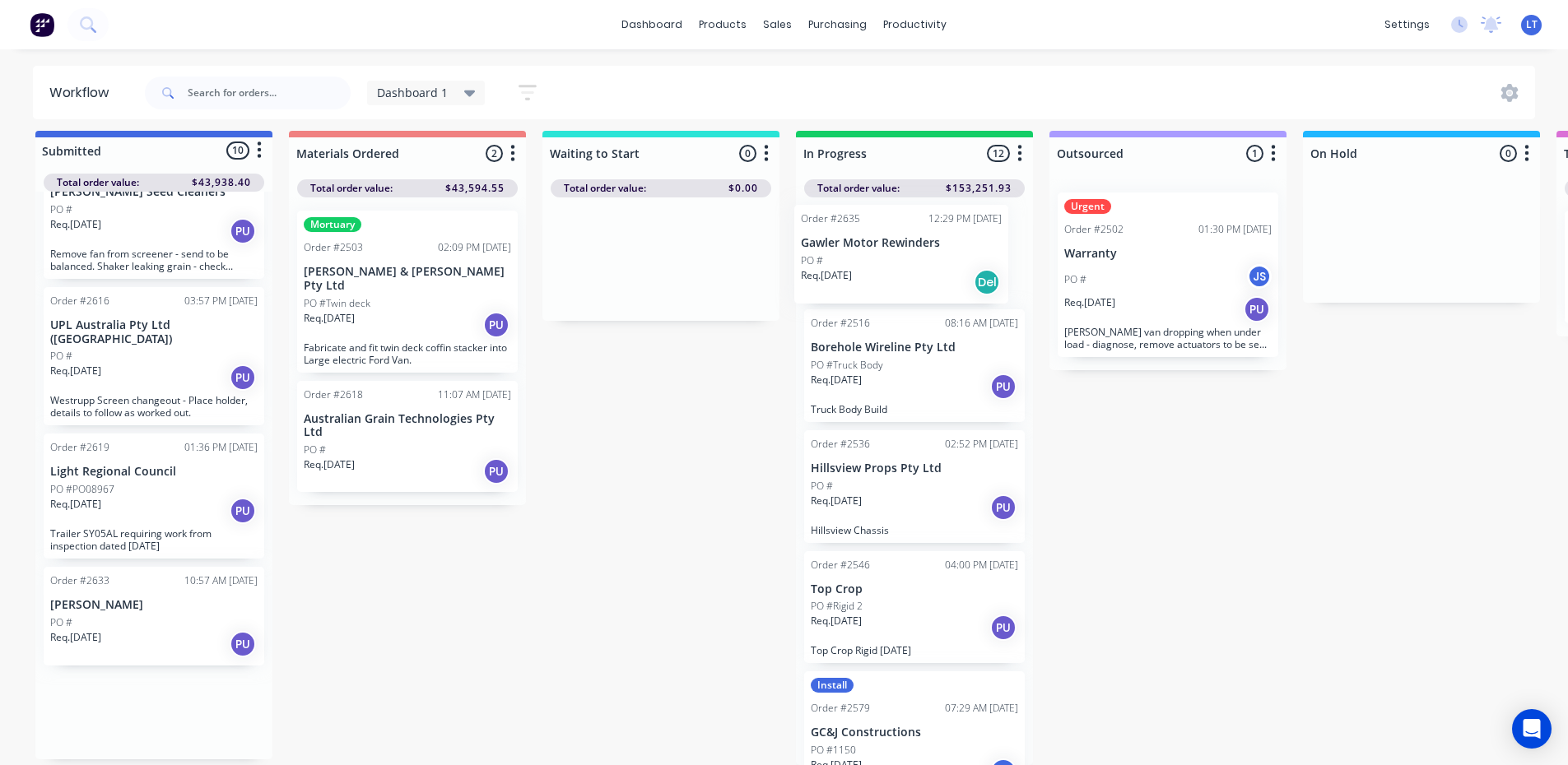
drag, startPoint x: 151, startPoint y: 715, endPoint x: 905, endPoint y: 247, distance: 887.4
click at [905, 247] on div "Submitted 10 Status colour #4169E1 hex #4169E1 Save Cancel Summaries Total orde…" at bounding box center [1360, 448] width 2745 height 635
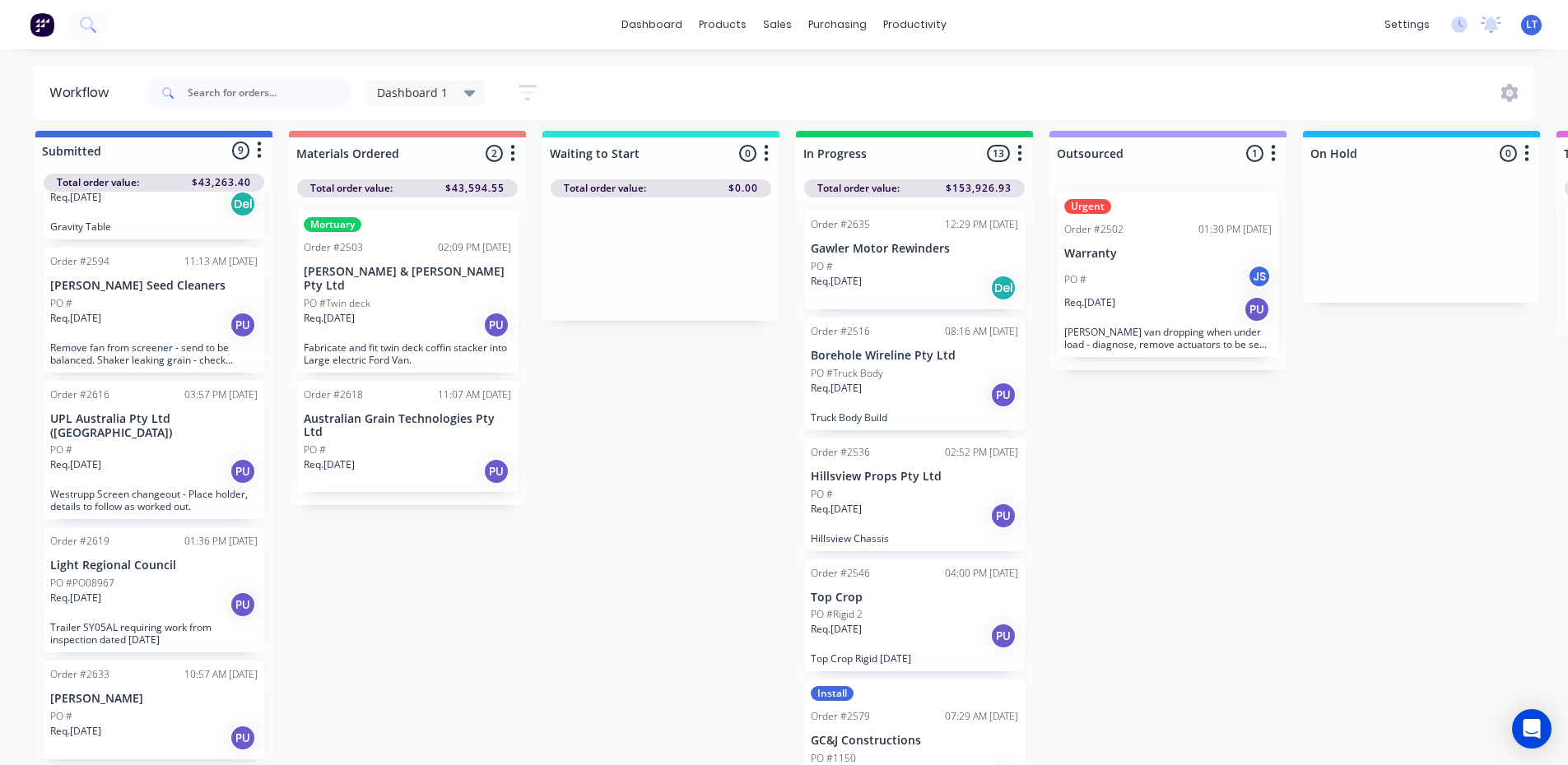
scroll to position [548, 0]
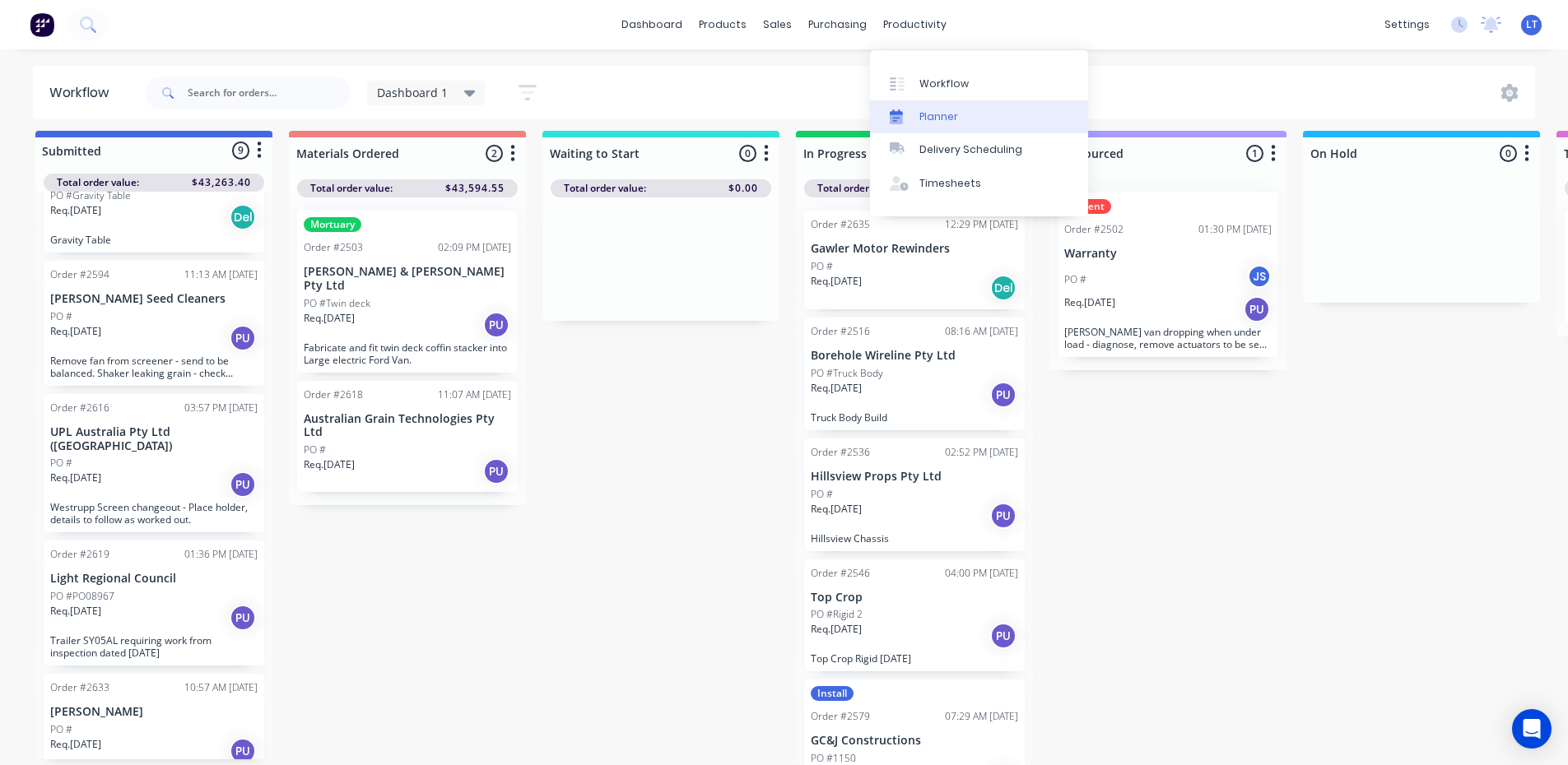
click at [949, 109] on div "Planner" at bounding box center [938, 116] width 38 height 14
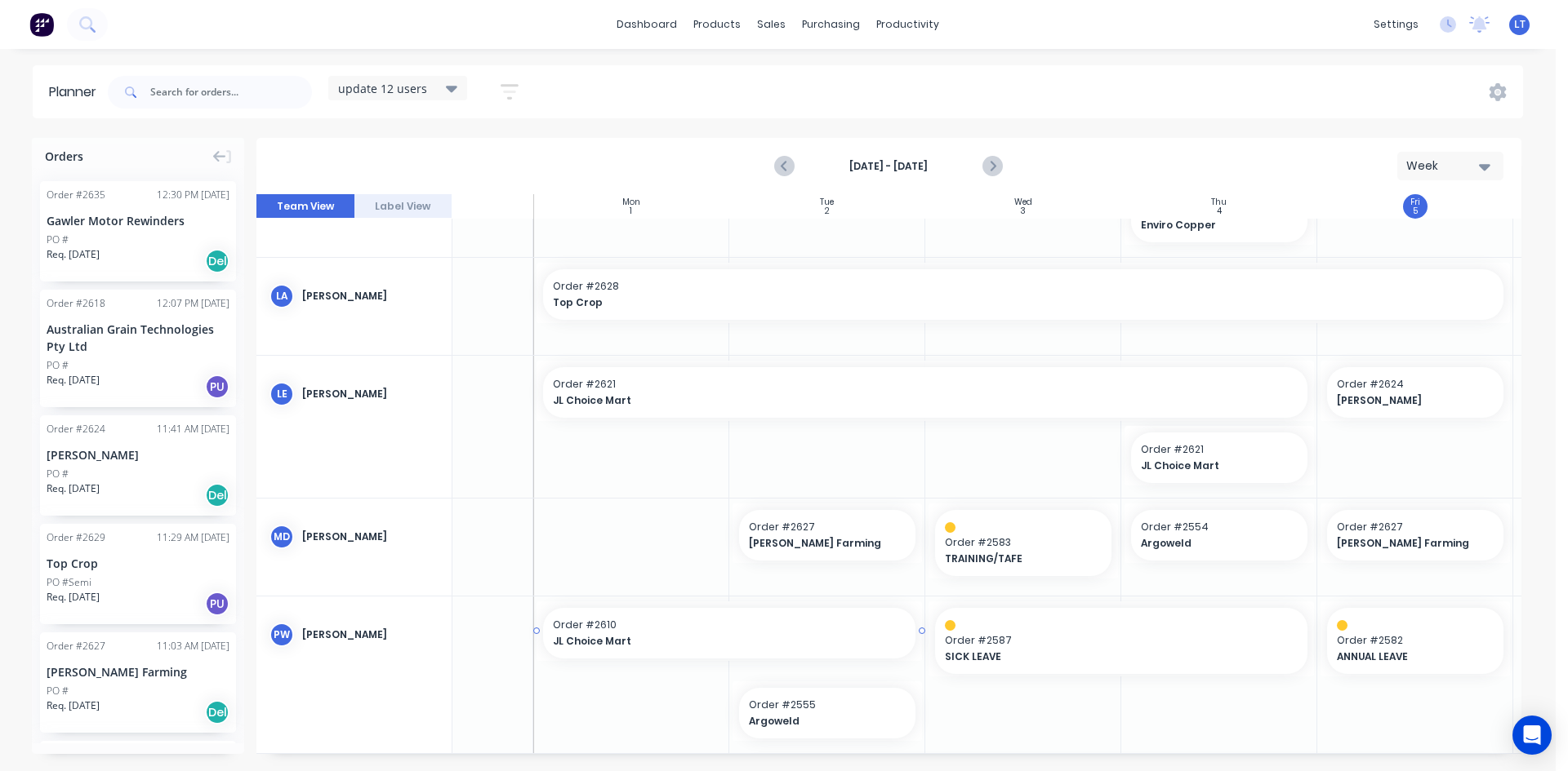
scroll to position [572, 115]
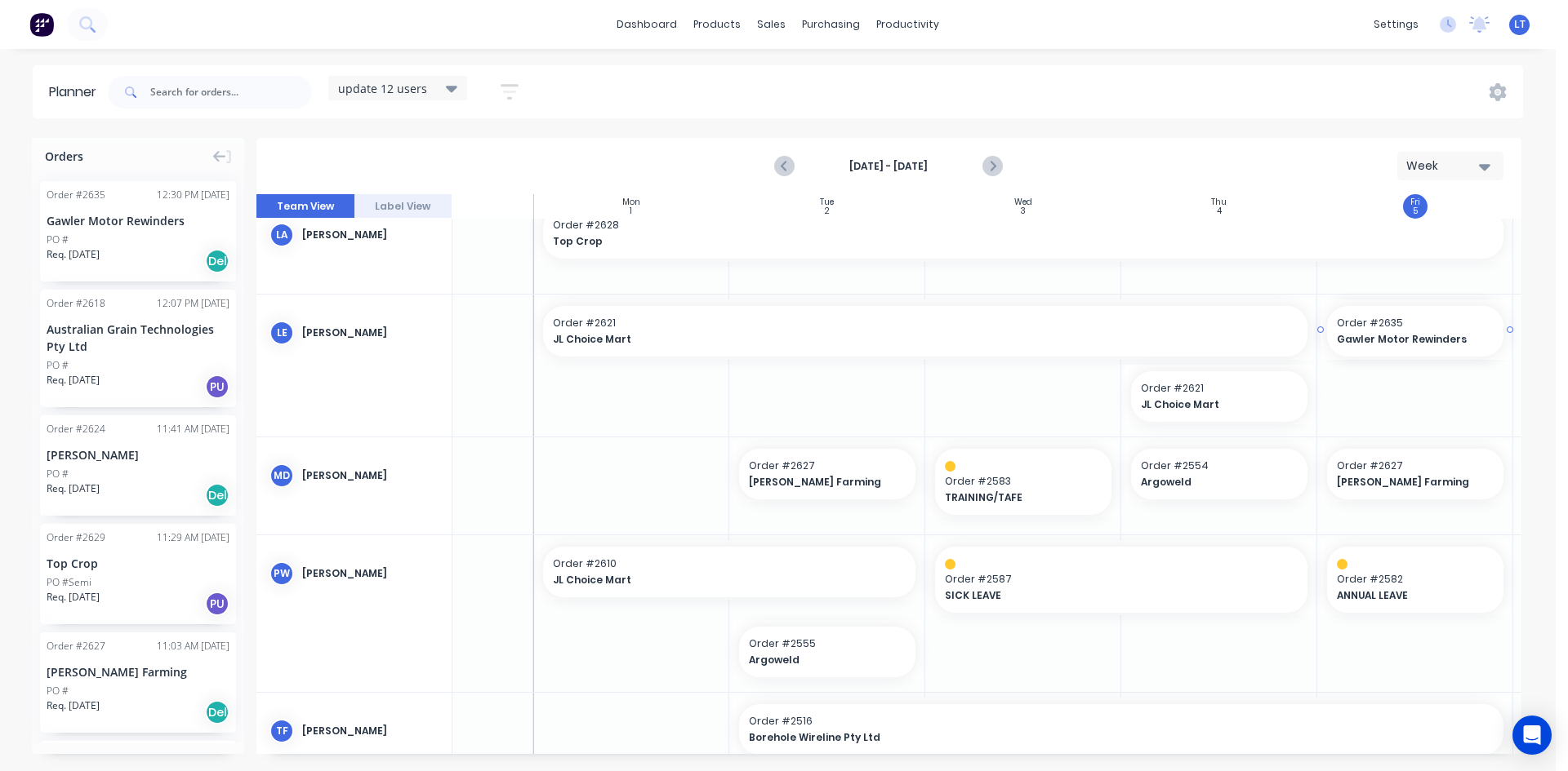
drag, startPoint x: 126, startPoint y: 226, endPoint x: 1432, endPoint y: 431, distance: 1322.0
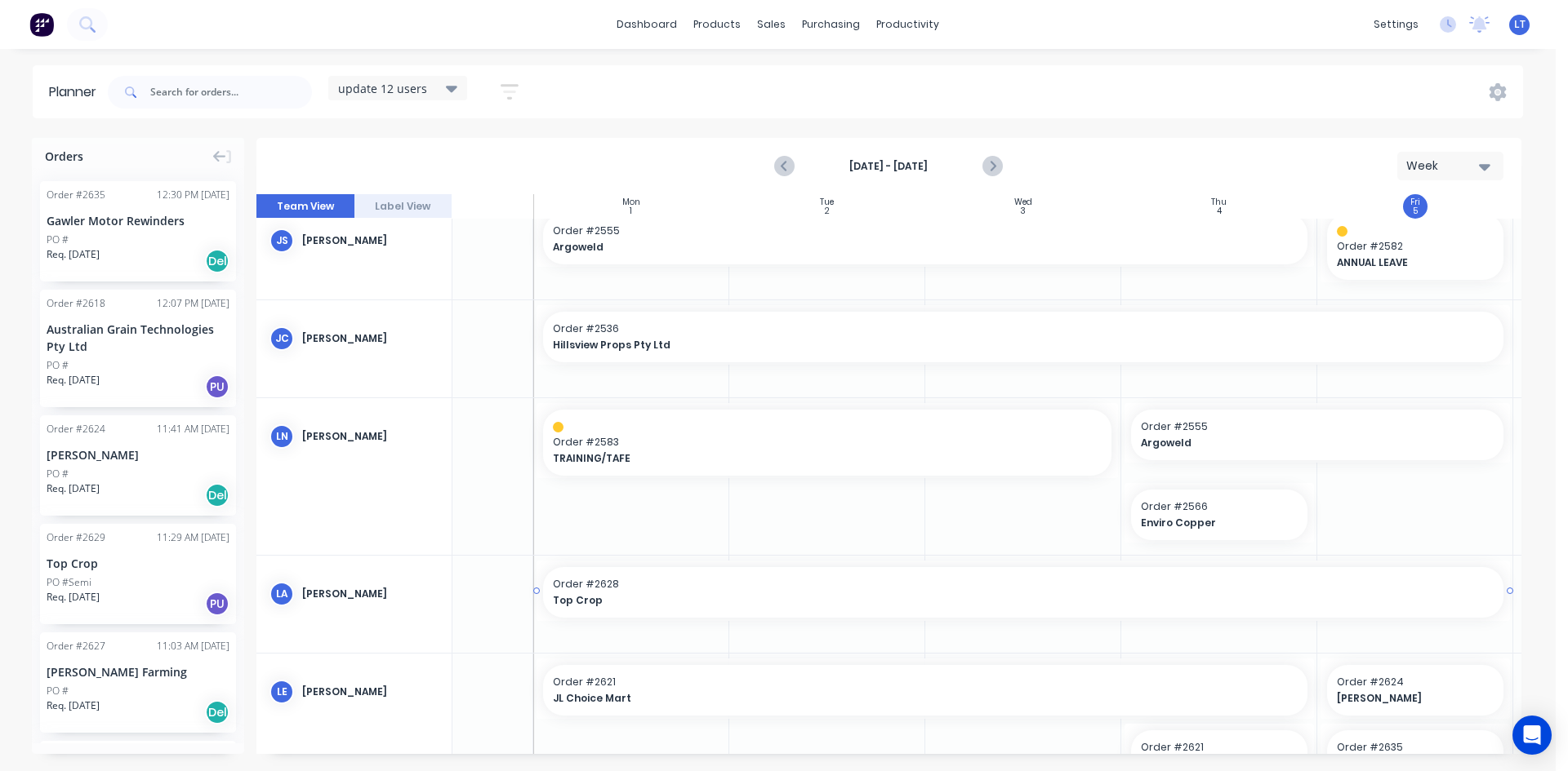
scroll to position [95, 115]
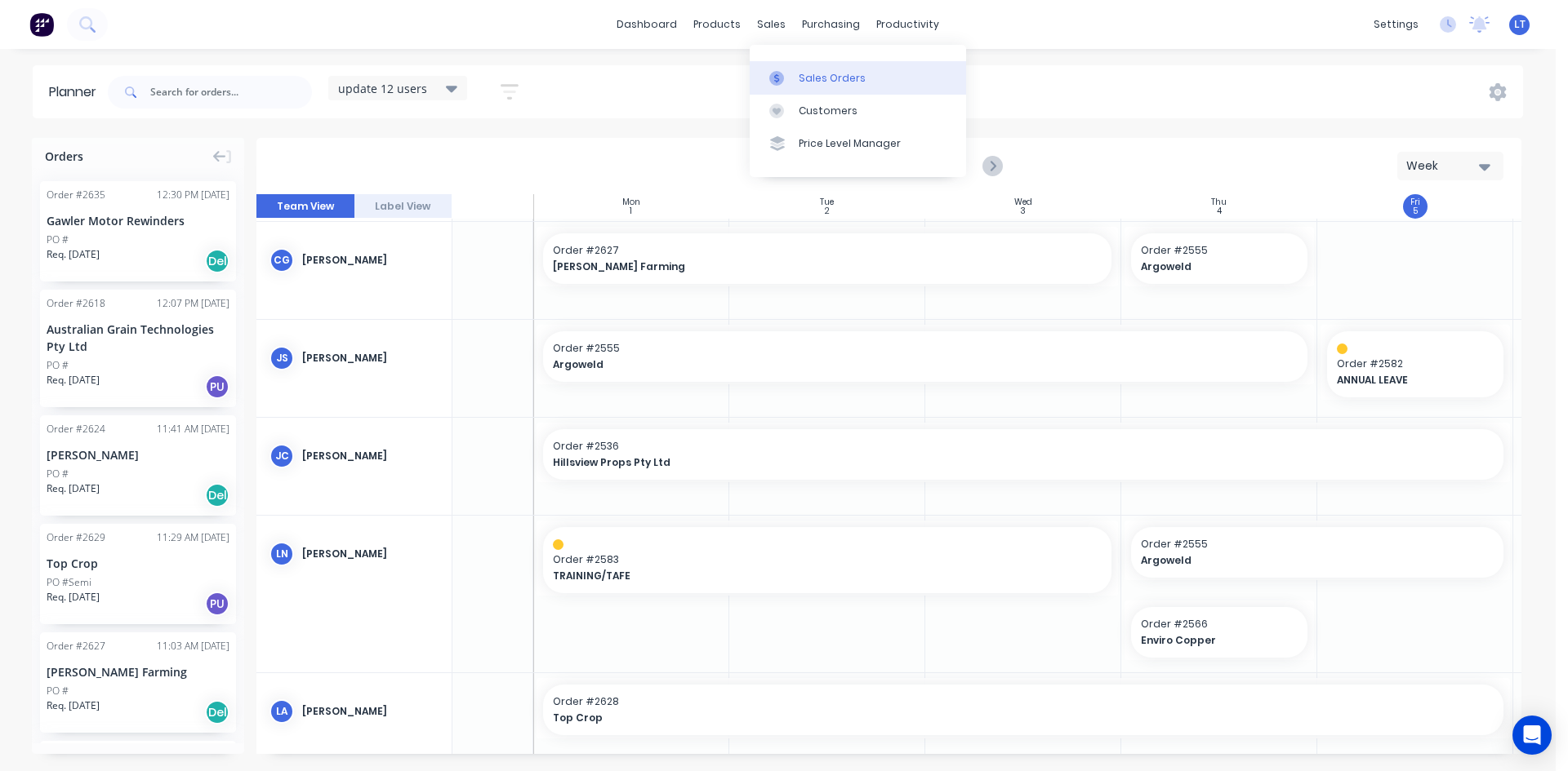
click at [801, 71] on div "Sales Orders" at bounding box center [832, 78] width 67 height 14
